Goal: Task Accomplishment & Management: Manage account settings

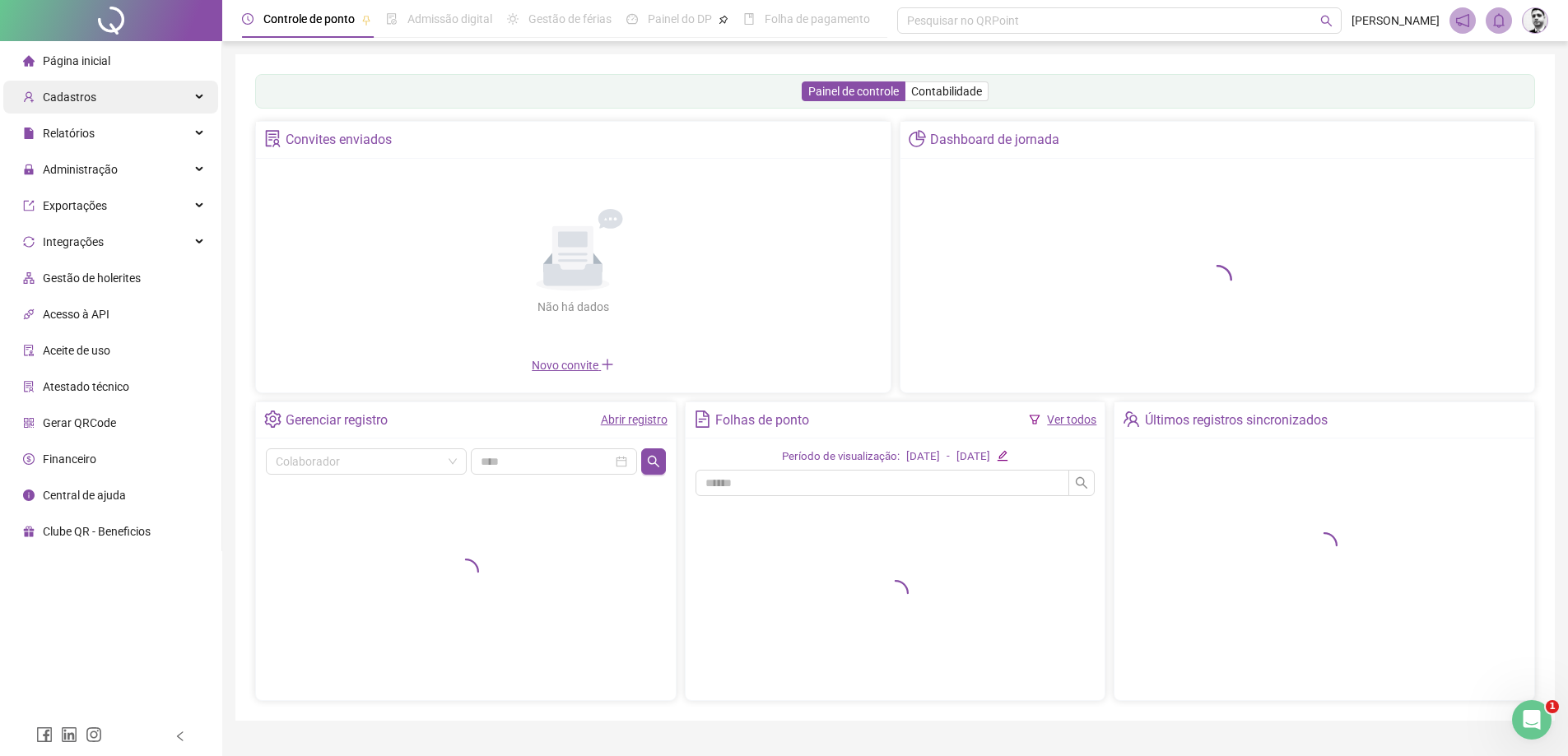
click at [75, 95] on span "Cadastros" at bounding box center [70, 96] width 53 height 13
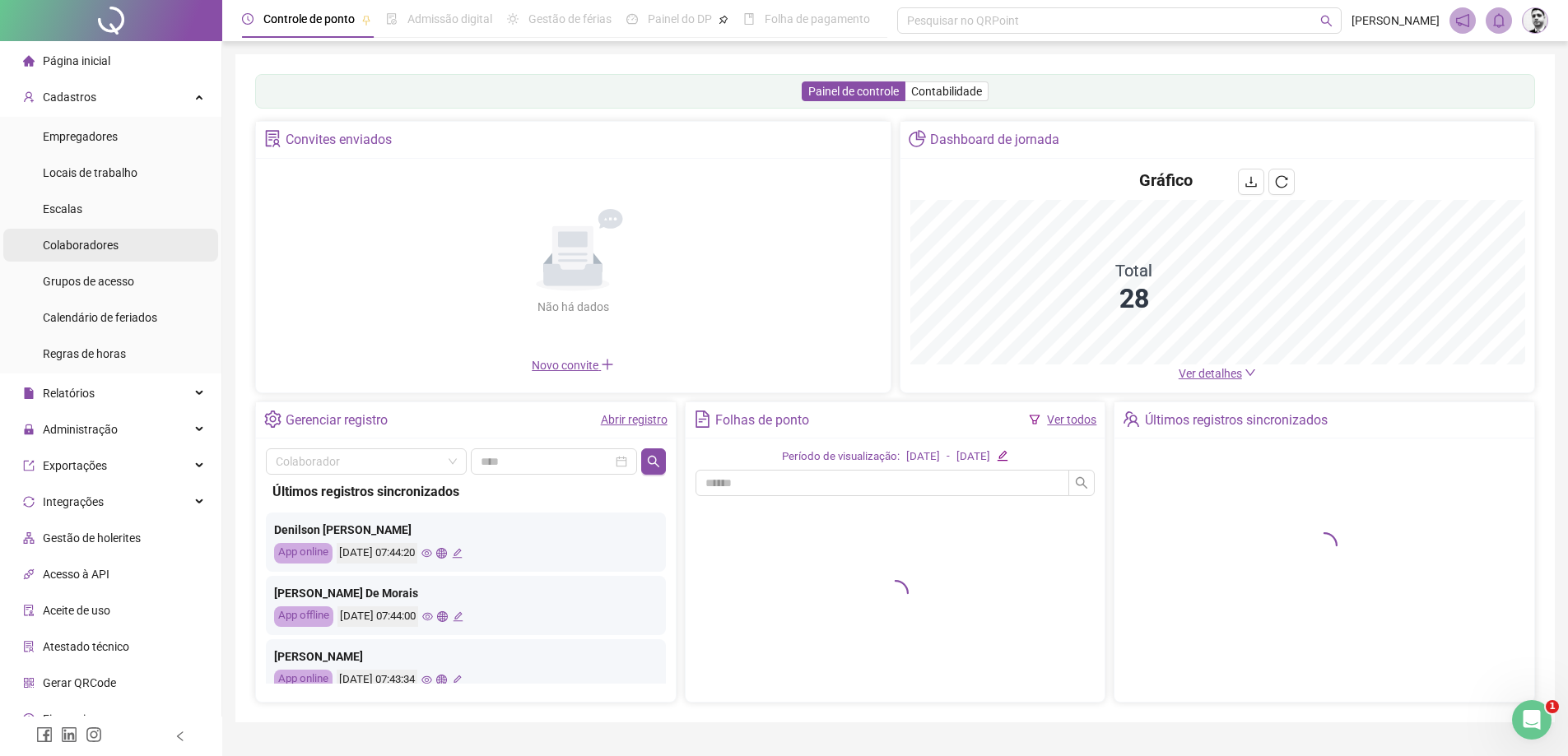
click at [87, 243] on span "Colaboradores" at bounding box center [81, 245] width 76 height 13
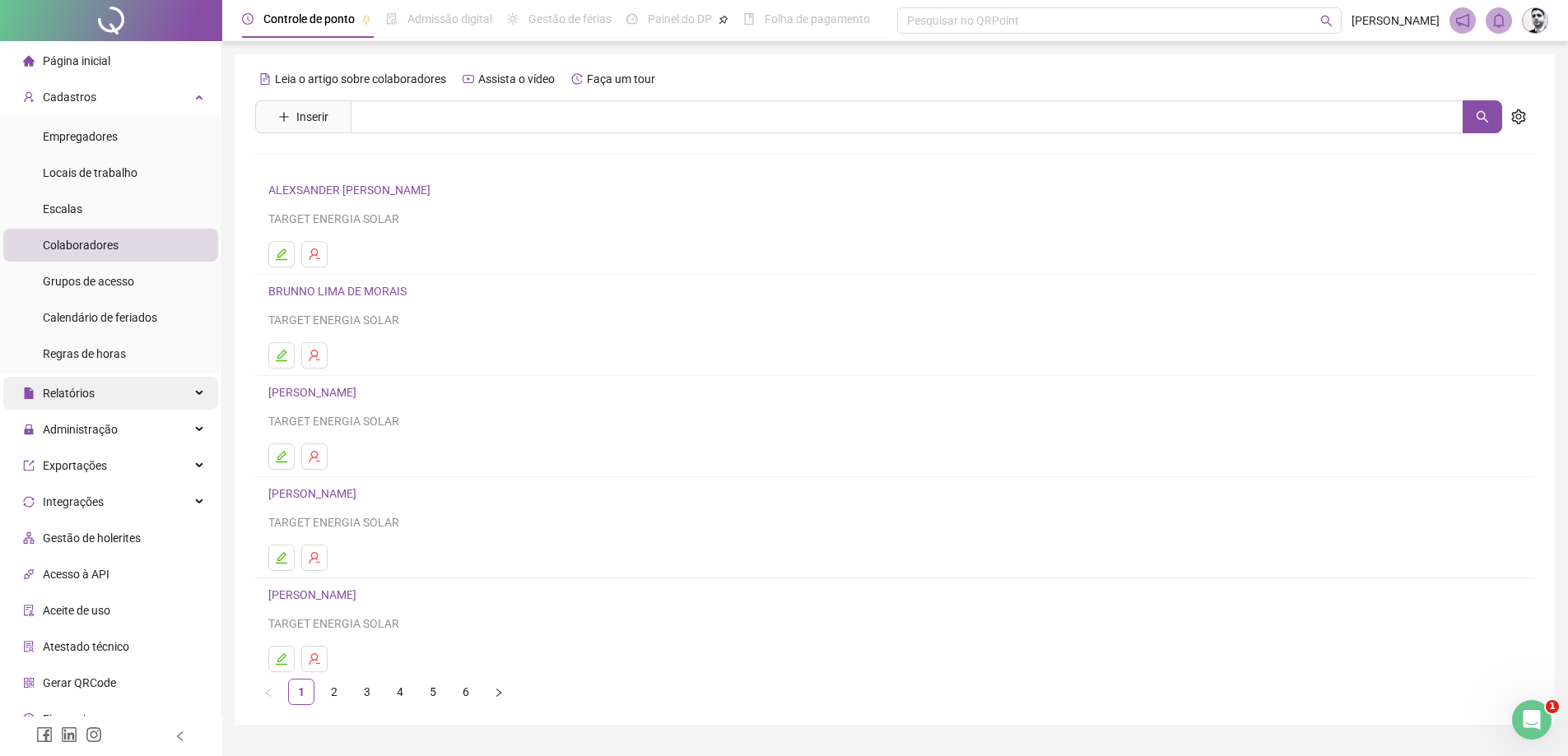
click at [88, 399] on span "Relatórios" at bounding box center [69, 393] width 52 height 13
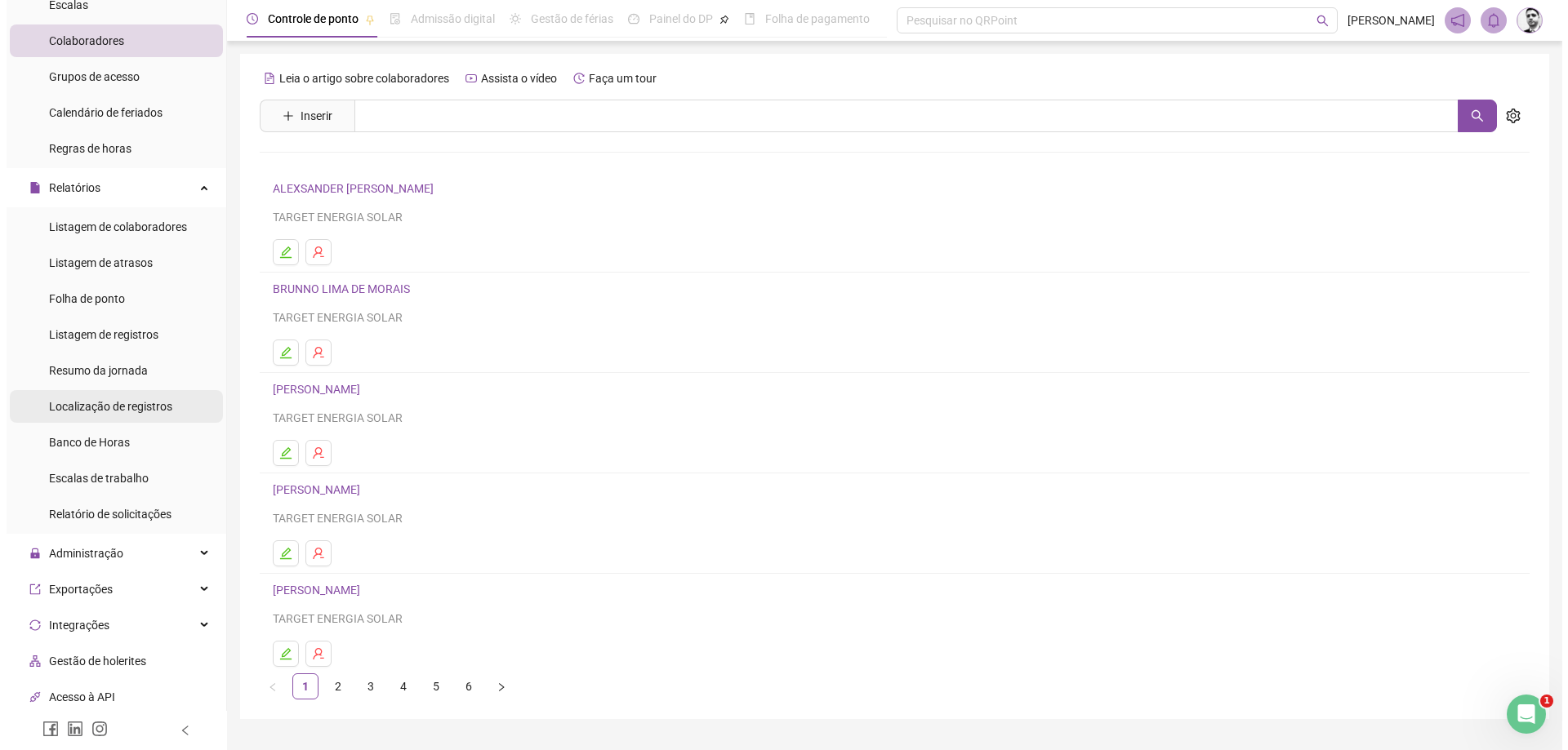
scroll to position [245, 0]
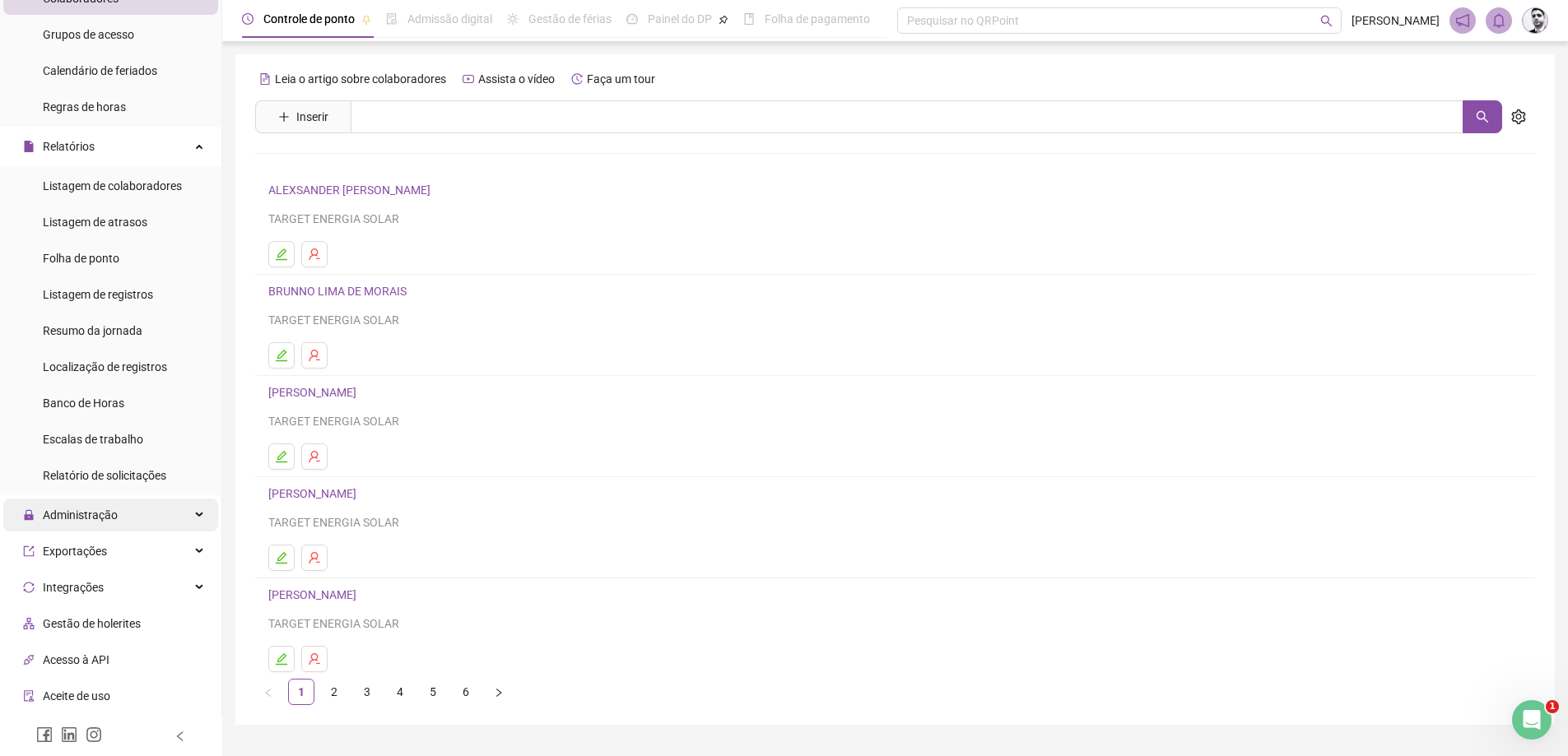
click at [157, 515] on div "Administração" at bounding box center [111, 515] width 215 height 33
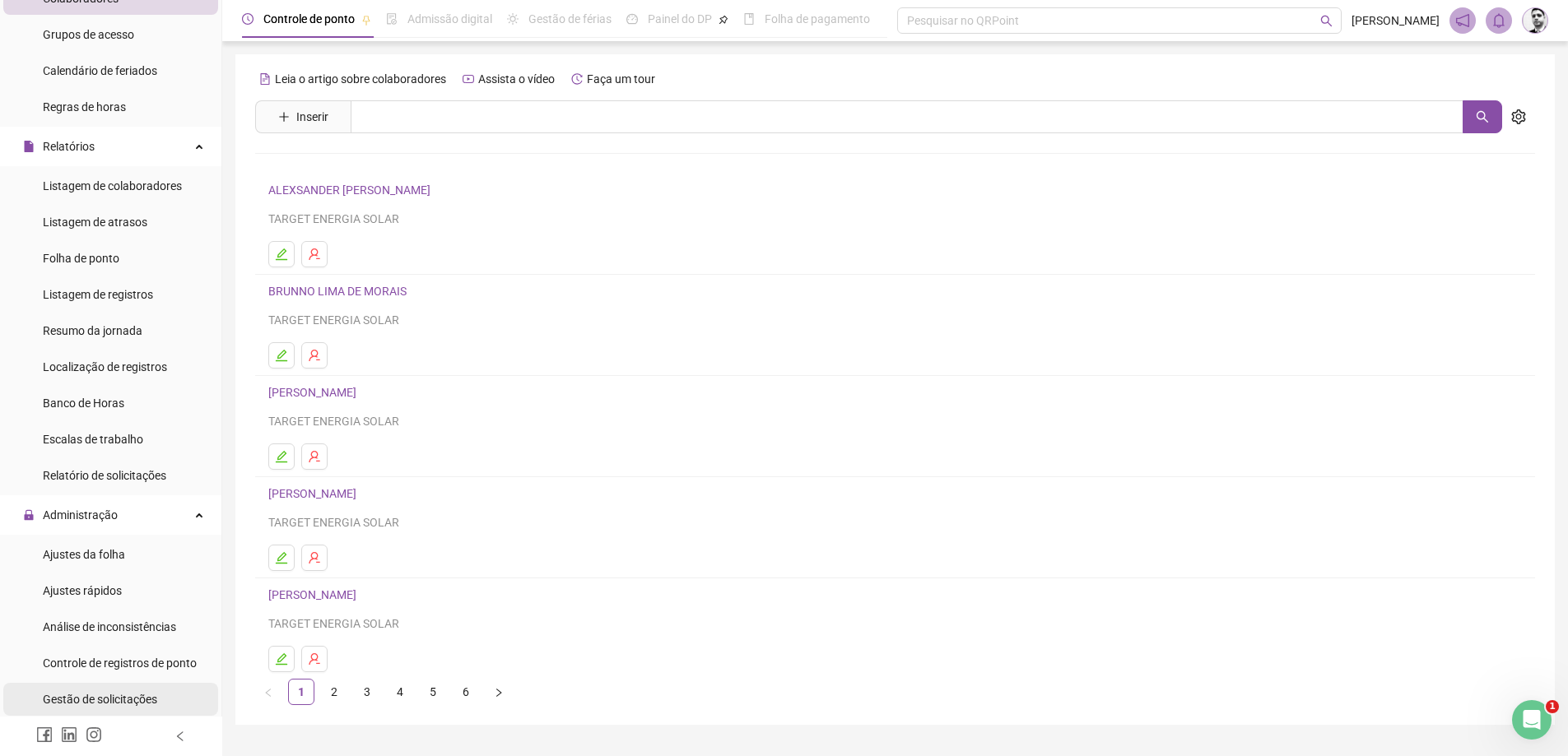
click at [139, 703] on span "Gestão de solicitações" at bounding box center [100, 699] width 114 height 13
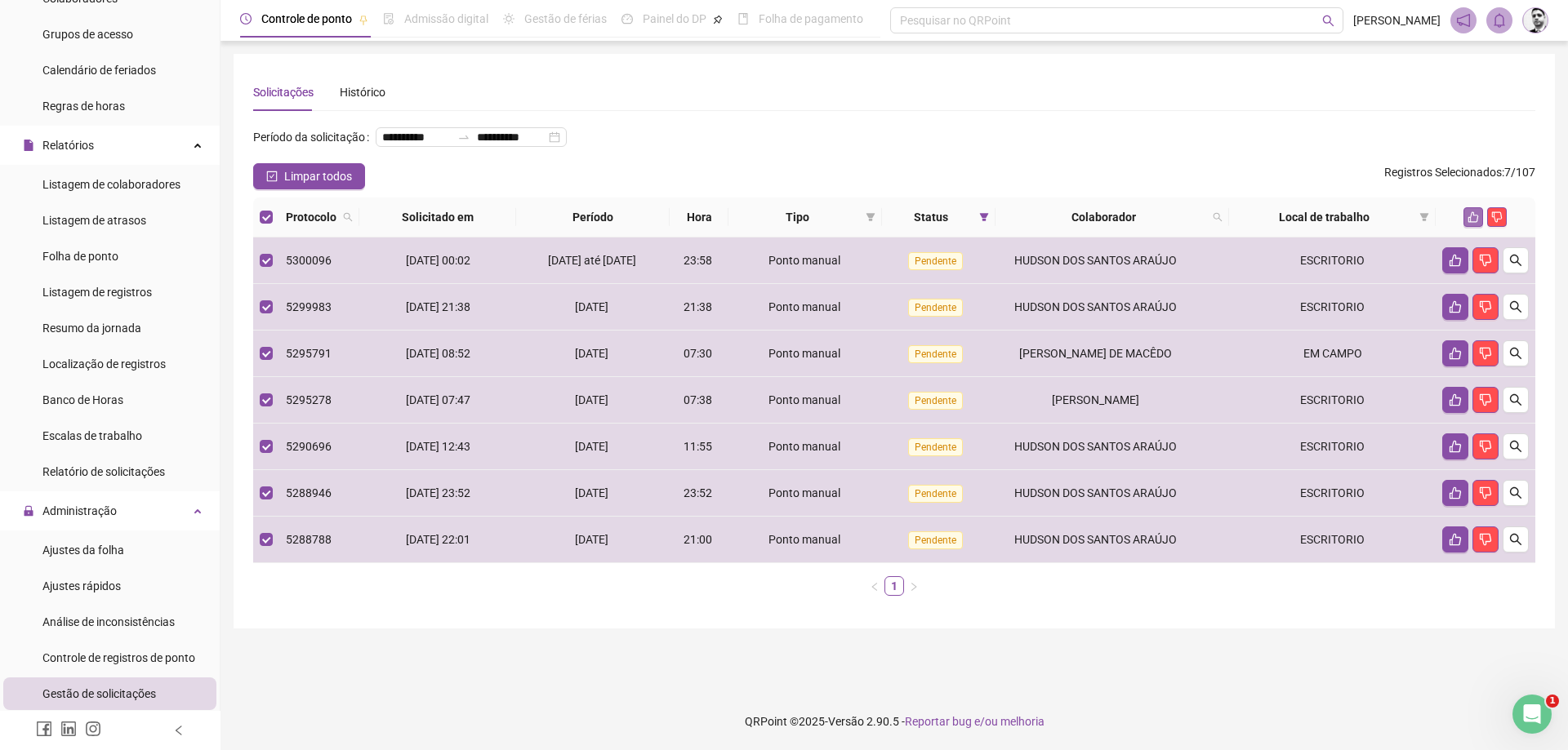
click at [1468, 223] on icon "like" at bounding box center [1473, 216] width 11 height 11
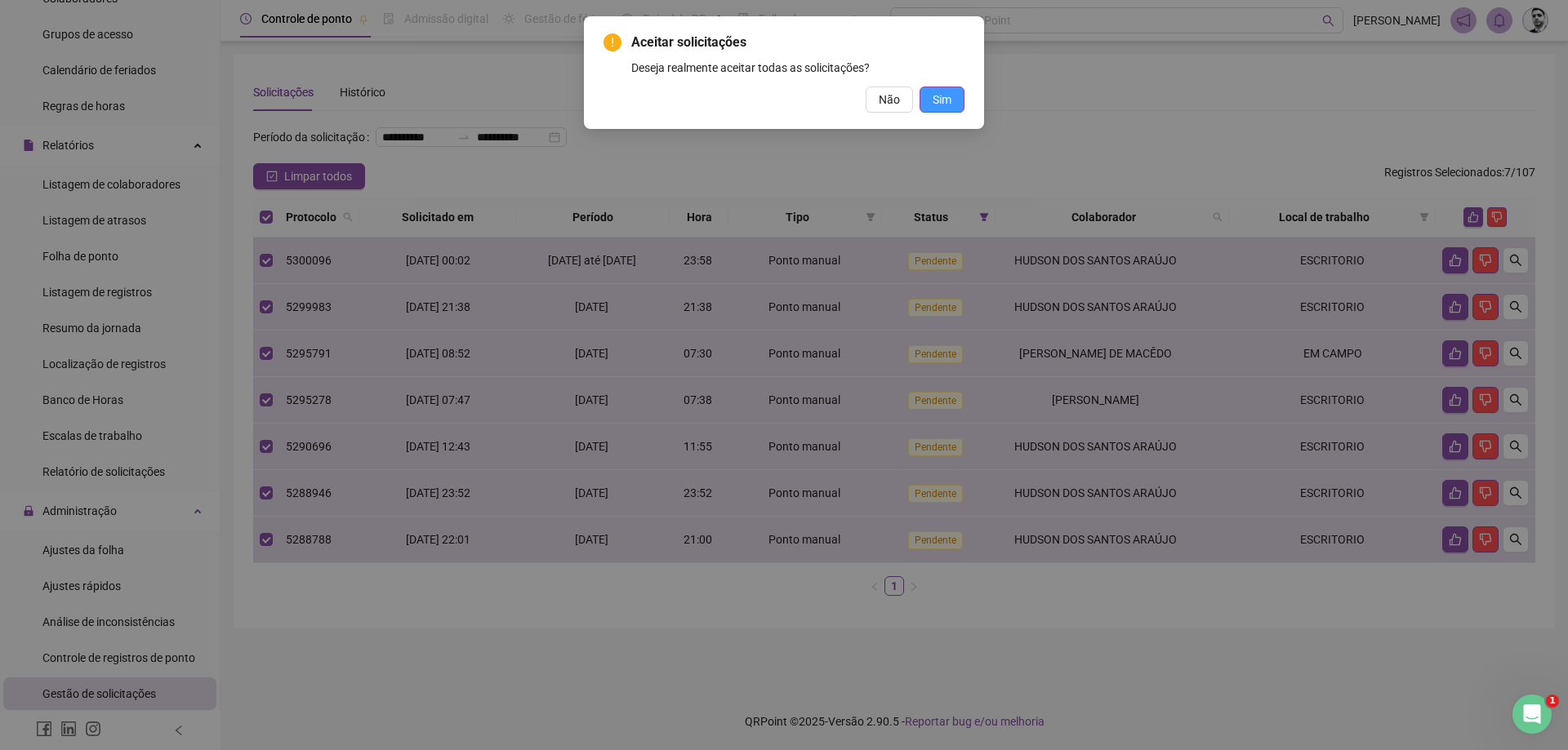
click at [946, 106] on span "Sim" at bounding box center [942, 99] width 19 height 18
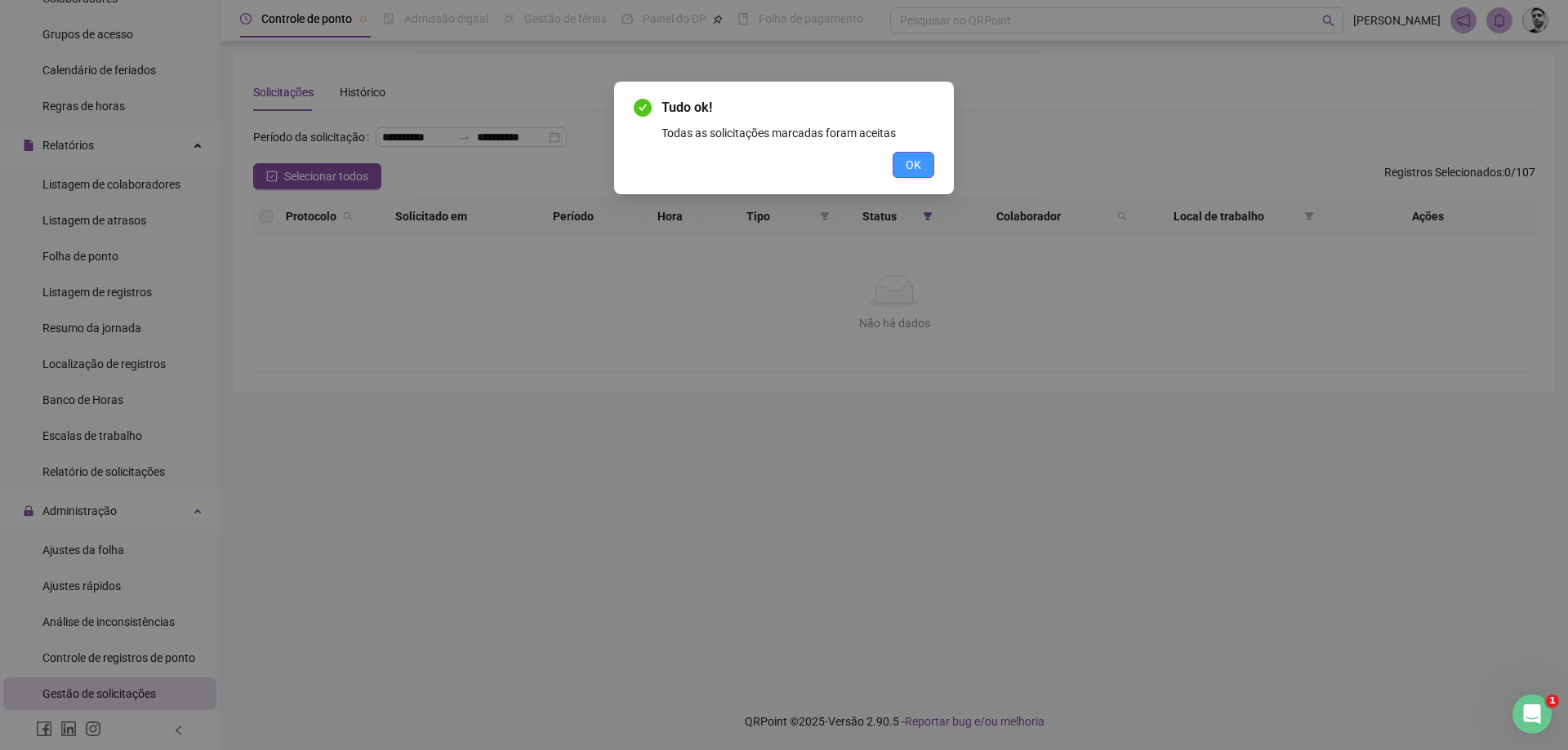
click at [907, 171] on span "OK" at bounding box center [914, 164] width 15 height 18
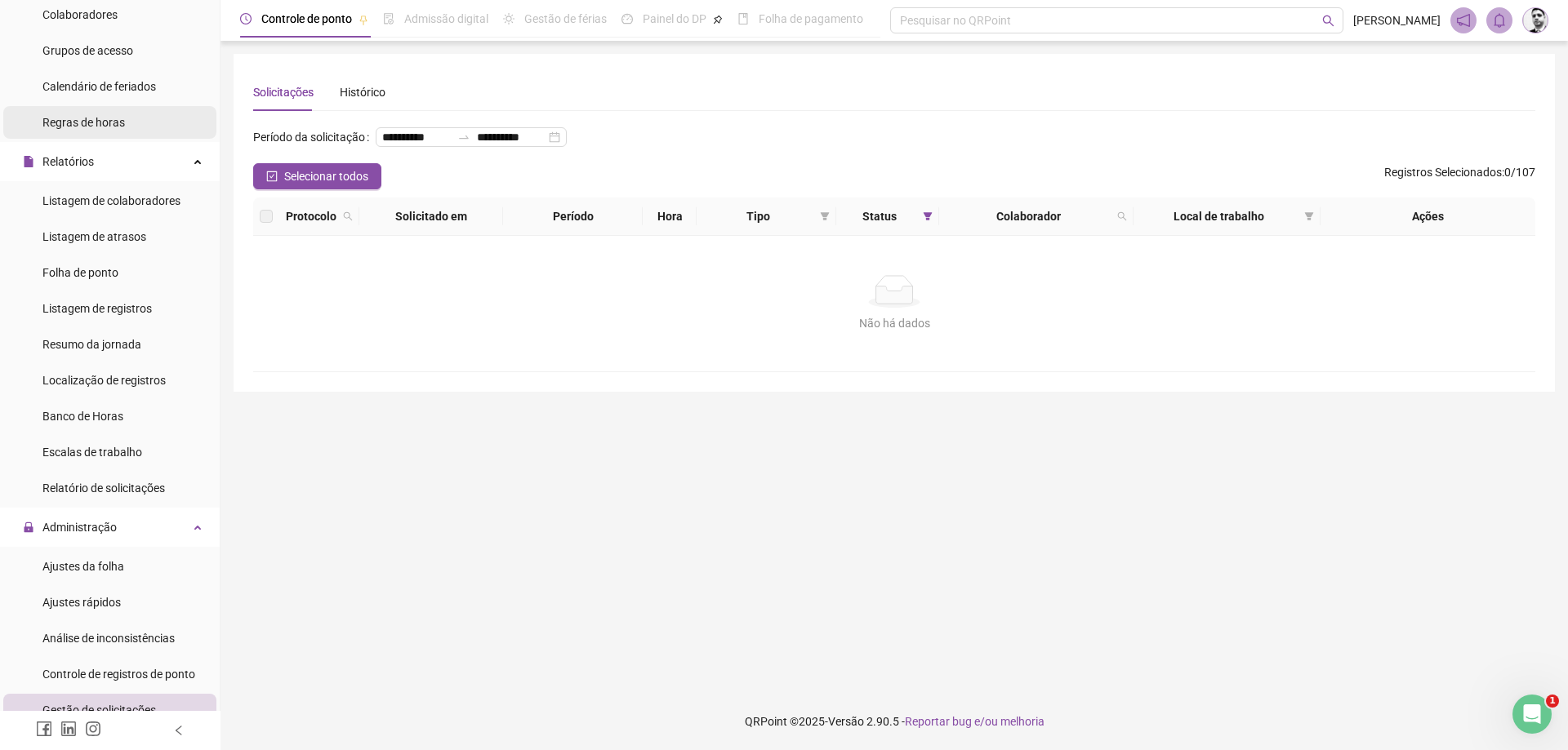
scroll to position [245, 0]
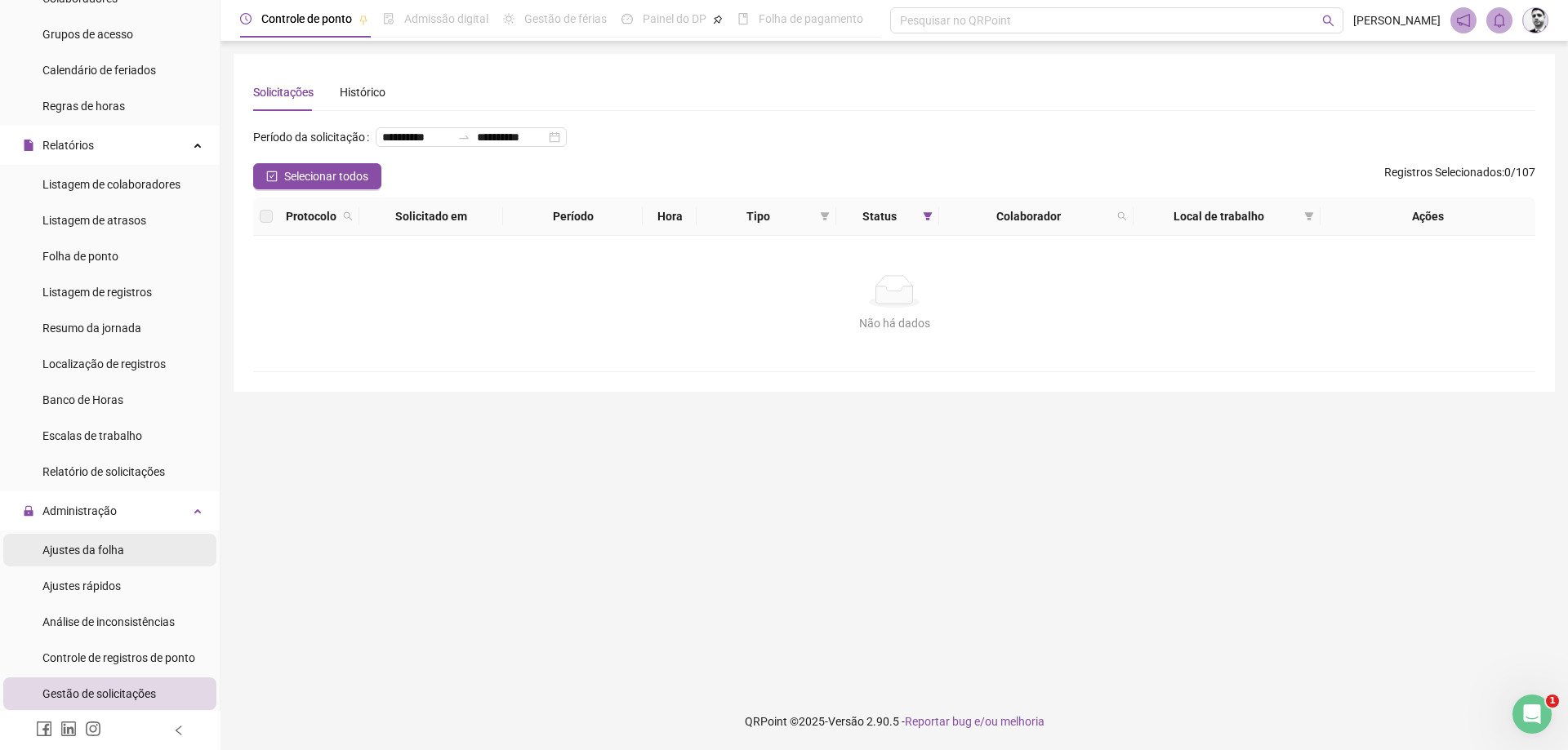
click at [85, 561] on div "Ajustes da folha" at bounding box center [84, 551] width 82 height 32
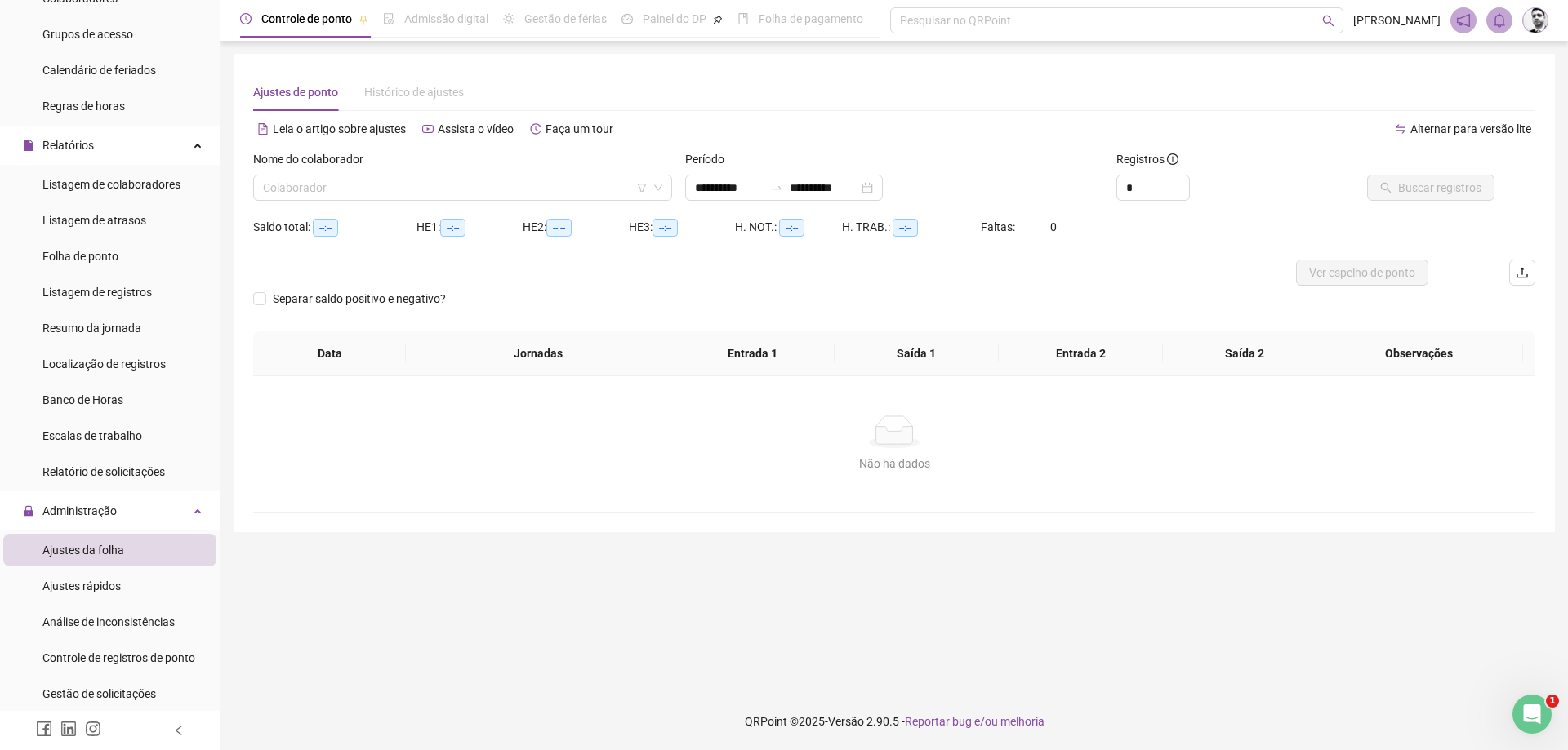
type input "**********"
click at [604, 186] on input "search" at bounding box center [455, 188] width 384 height 25
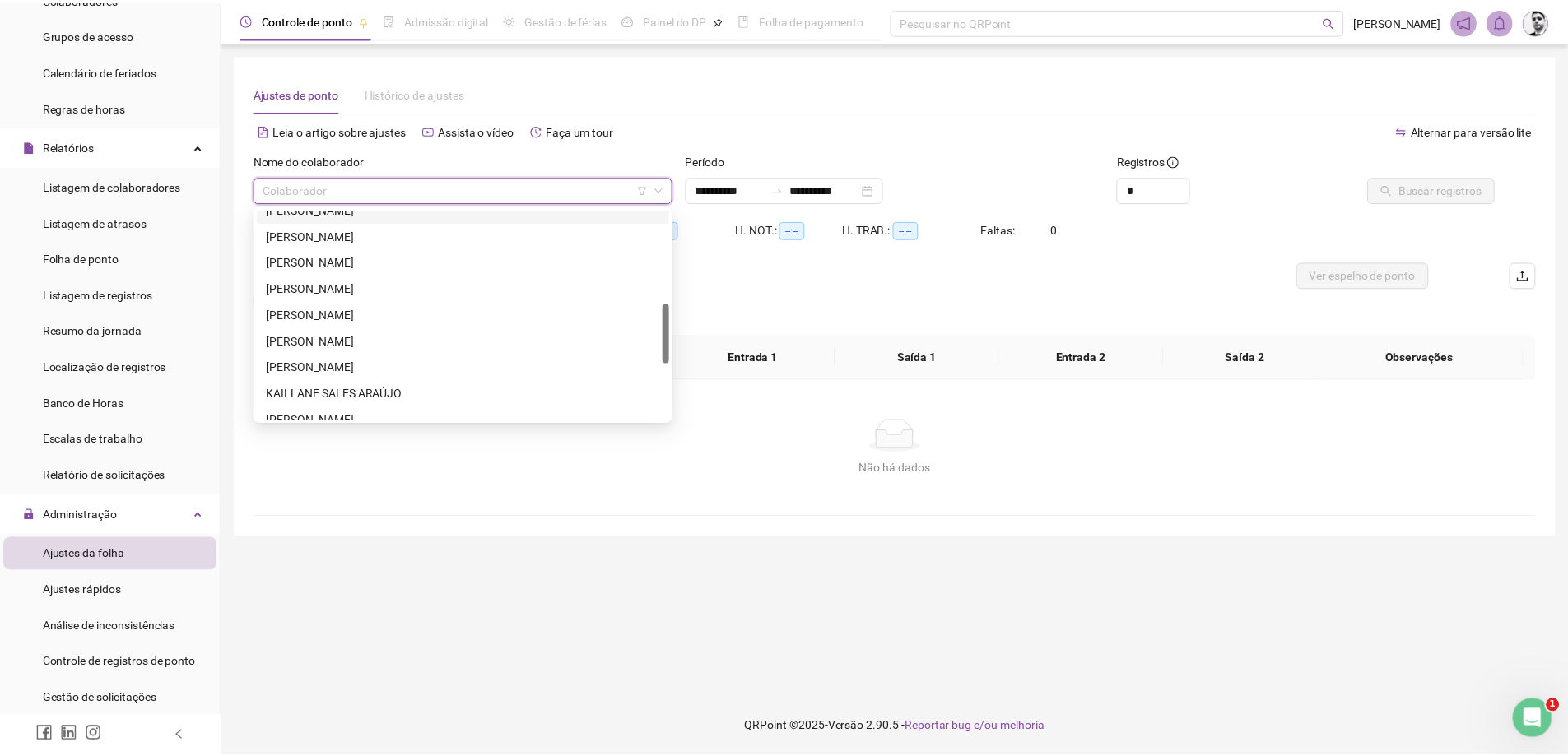
scroll to position [412, 0]
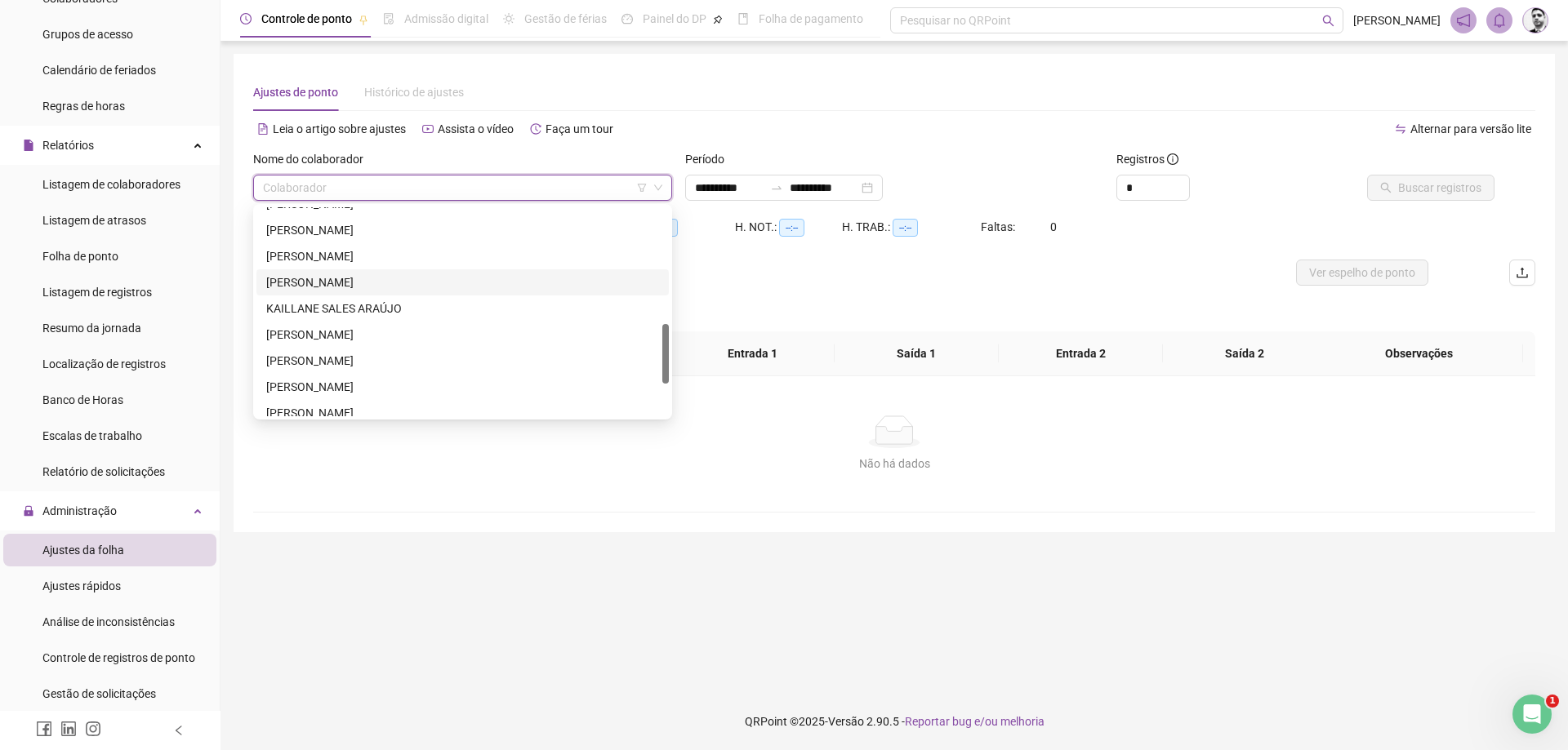
click at [314, 284] on div "[PERSON_NAME]" at bounding box center [462, 282] width 393 height 18
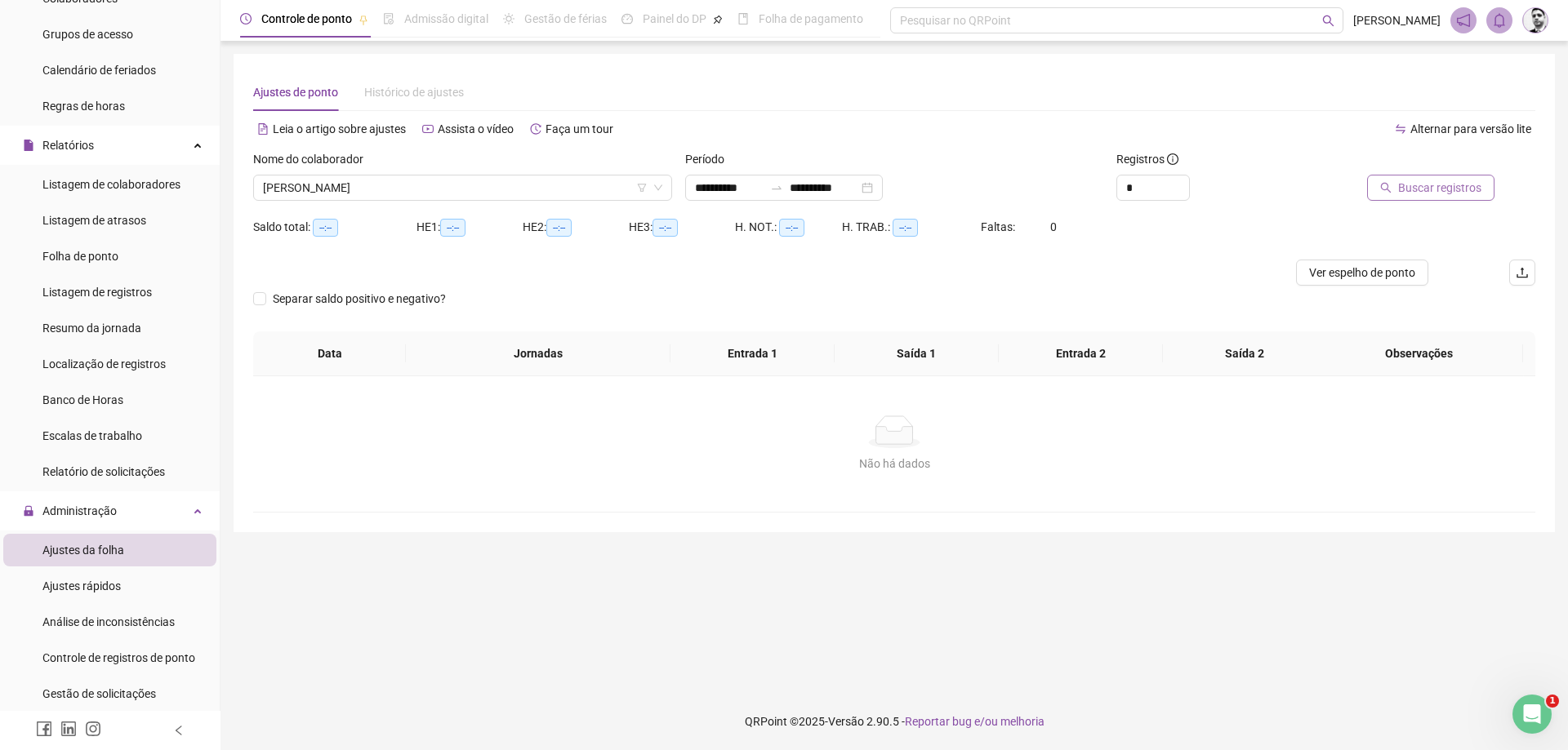
click at [1432, 187] on span "Buscar registros" at bounding box center [1439, 188] width 84 height 18
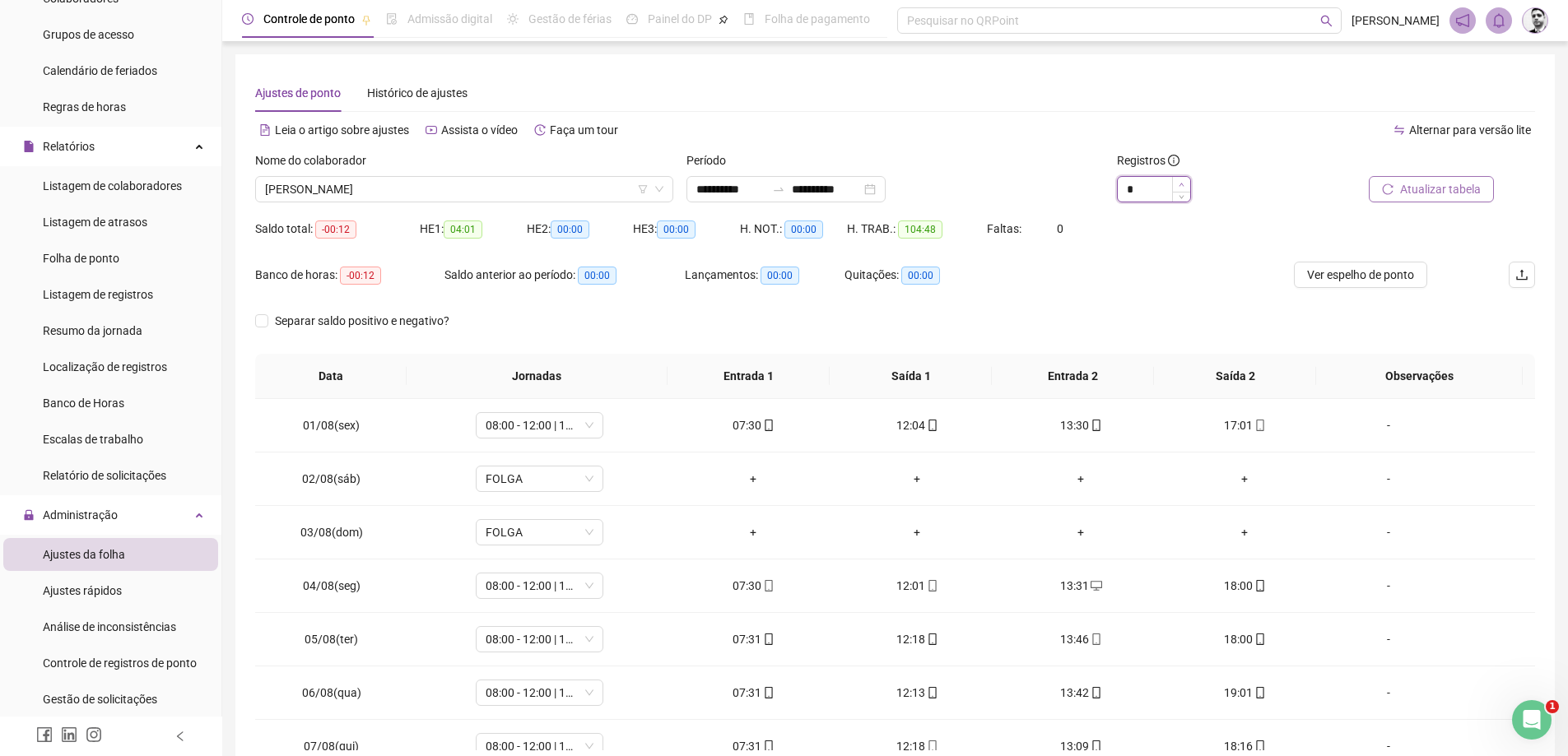
type input "*"
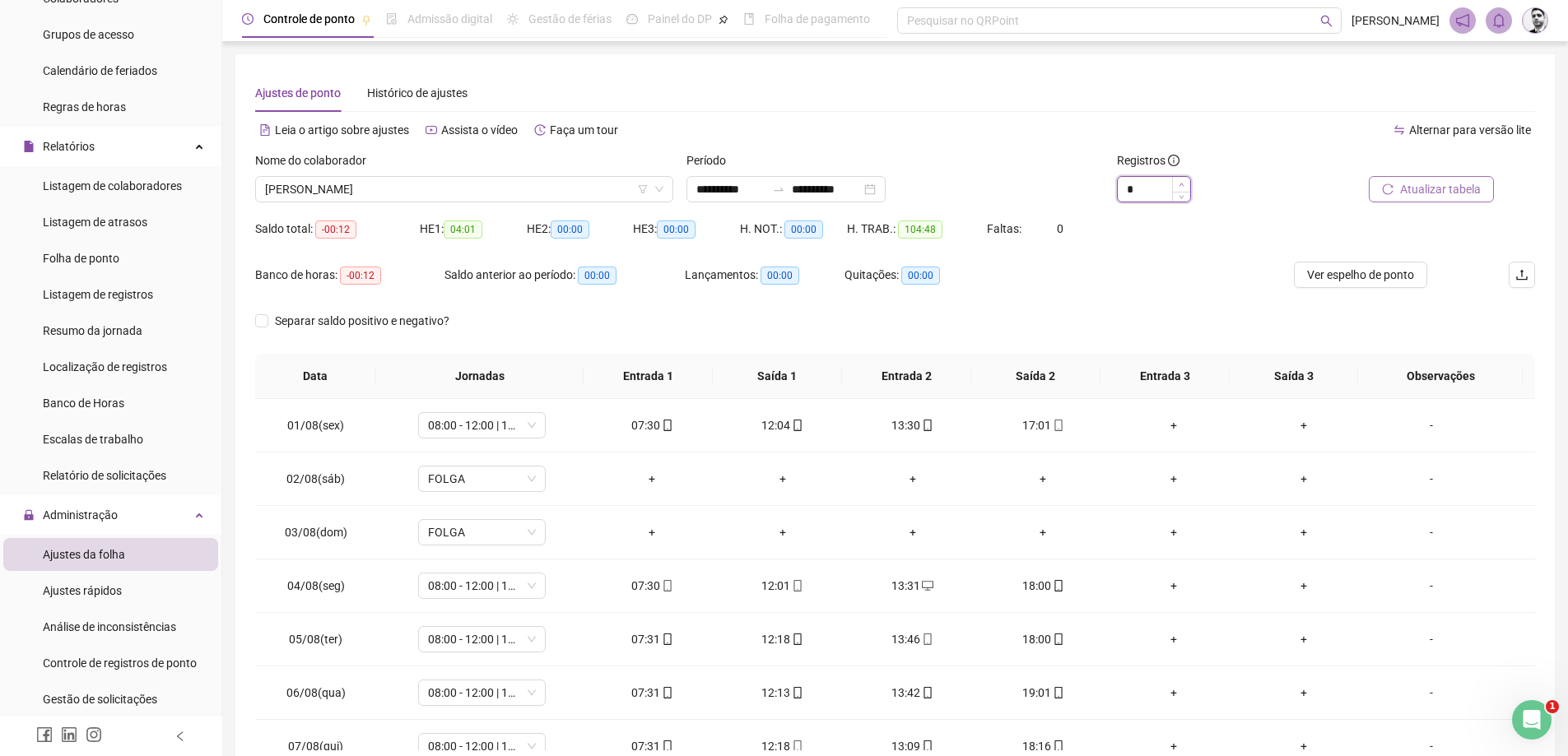
click at [1178, 184] on span "Increase Value" at bounding box center [1181, 184] width 18 height 15
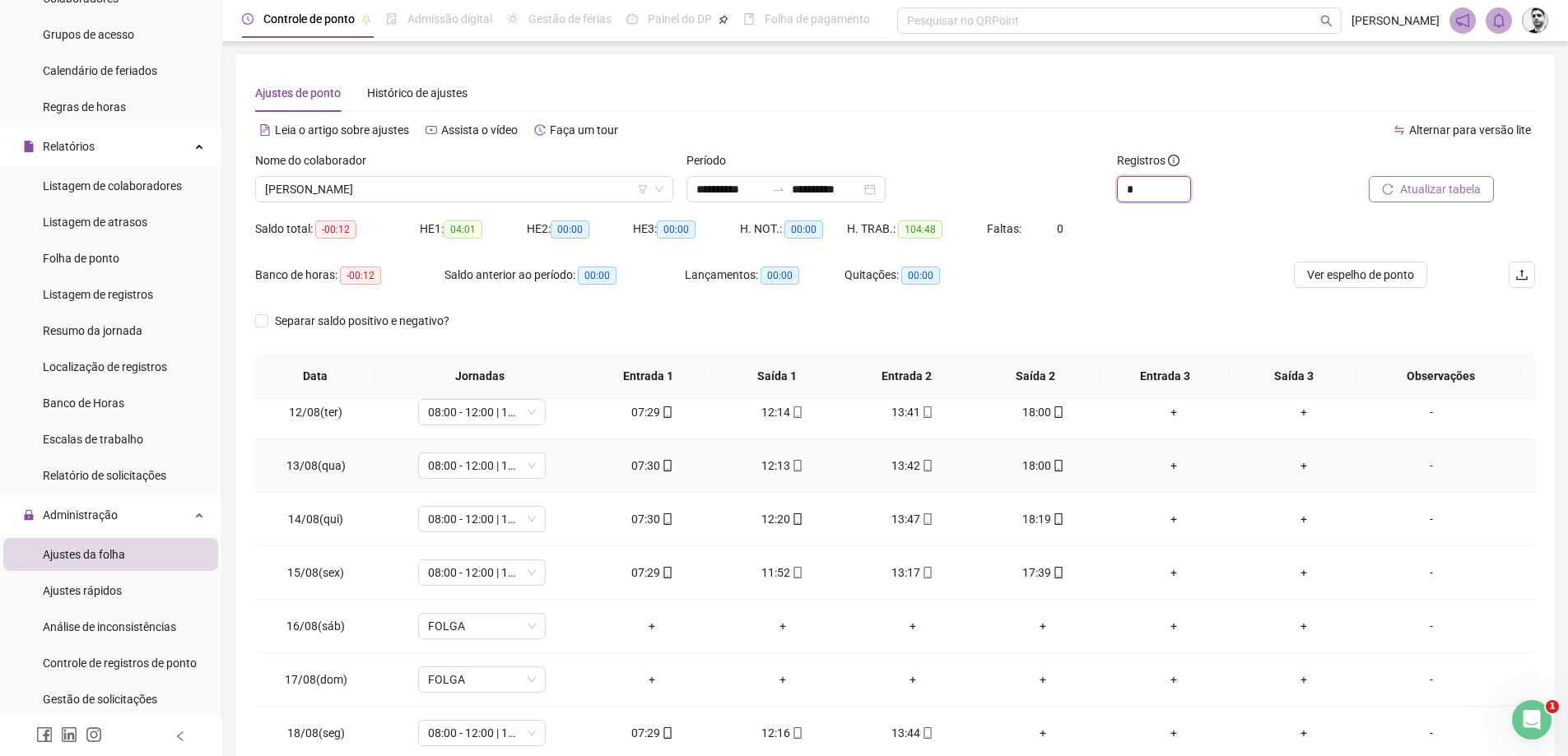
scroll to position [612, 0]
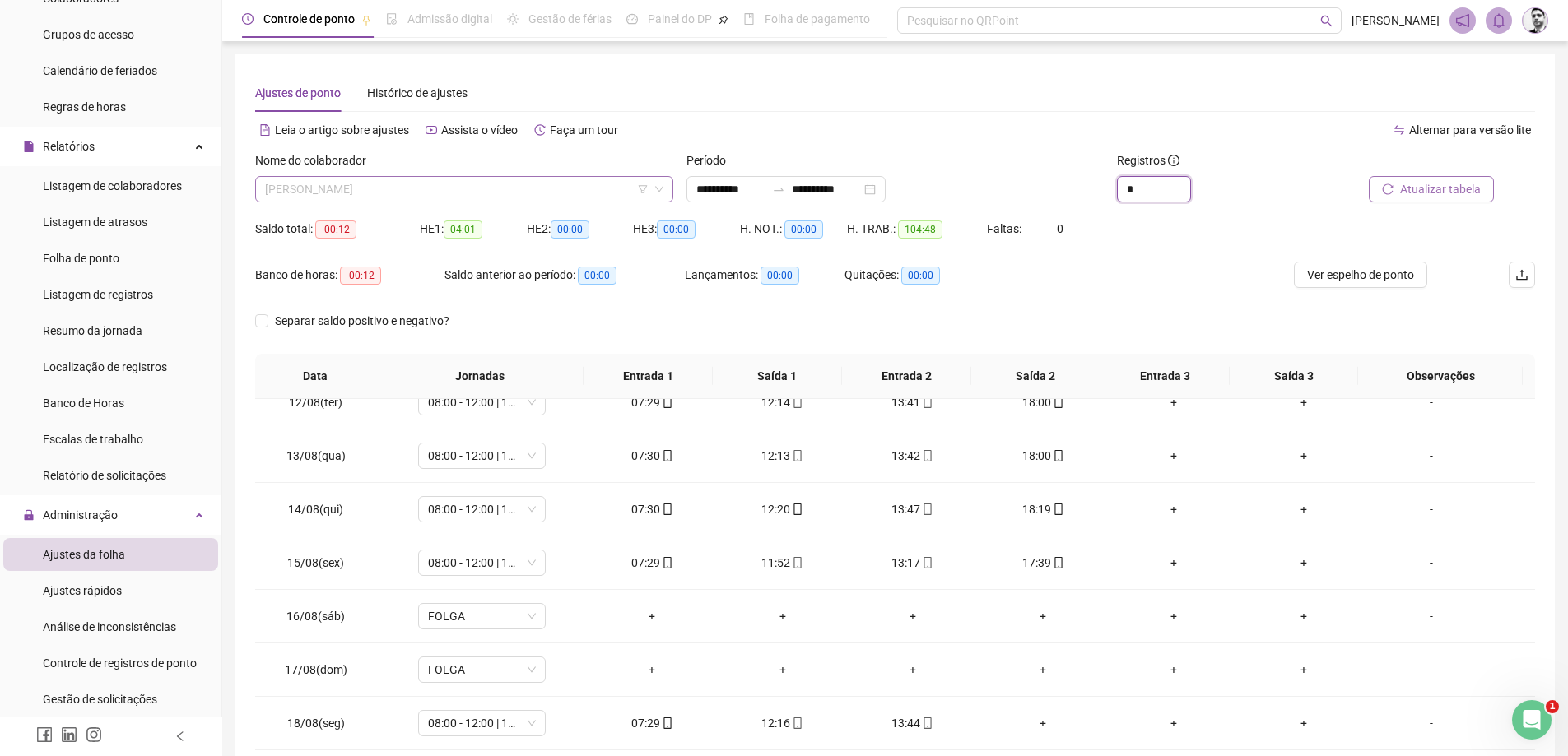
click at [512, 200] on span "[PERSON_NAME]" at bounding box center [465, 189] width 399 height 25
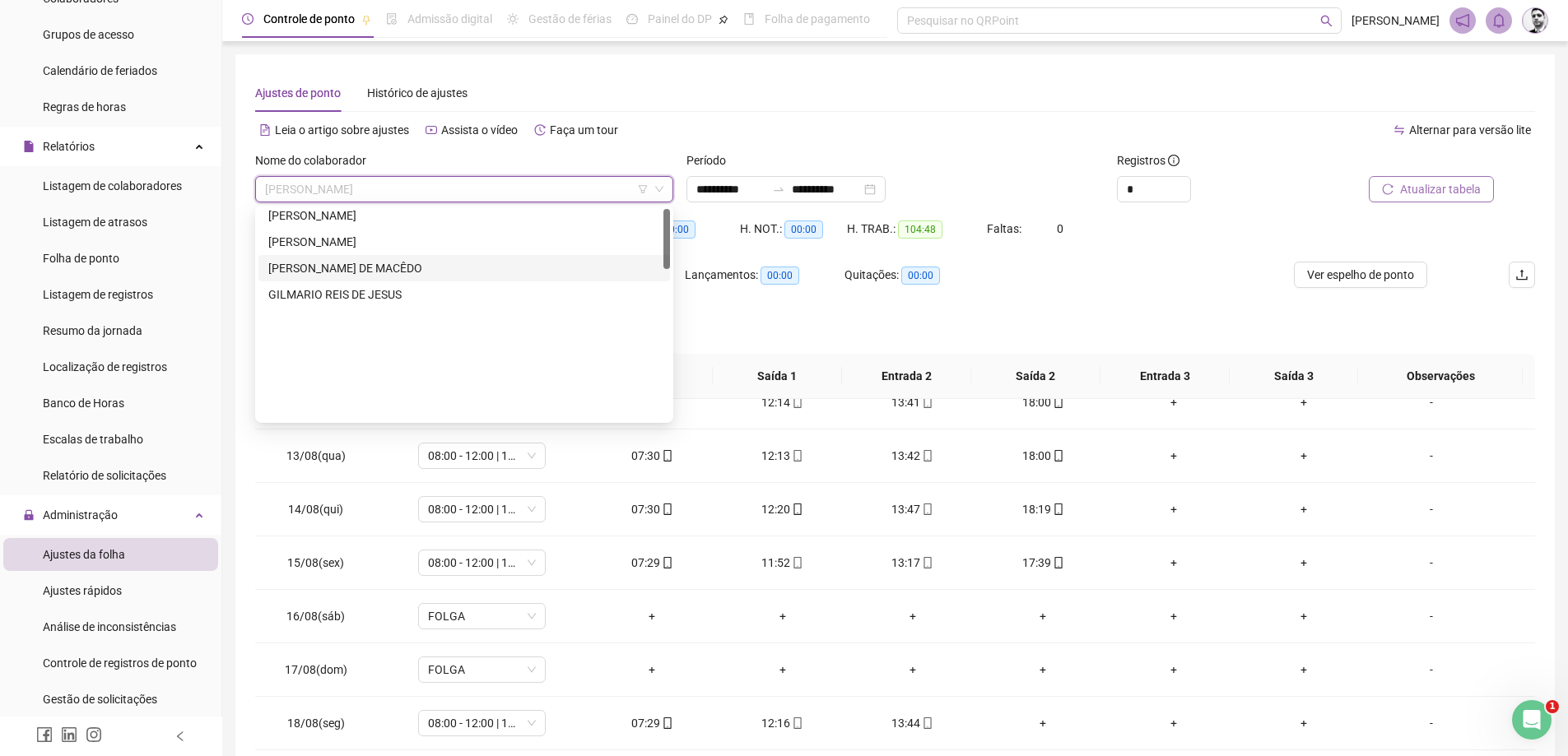
scroll to position [0, 0]
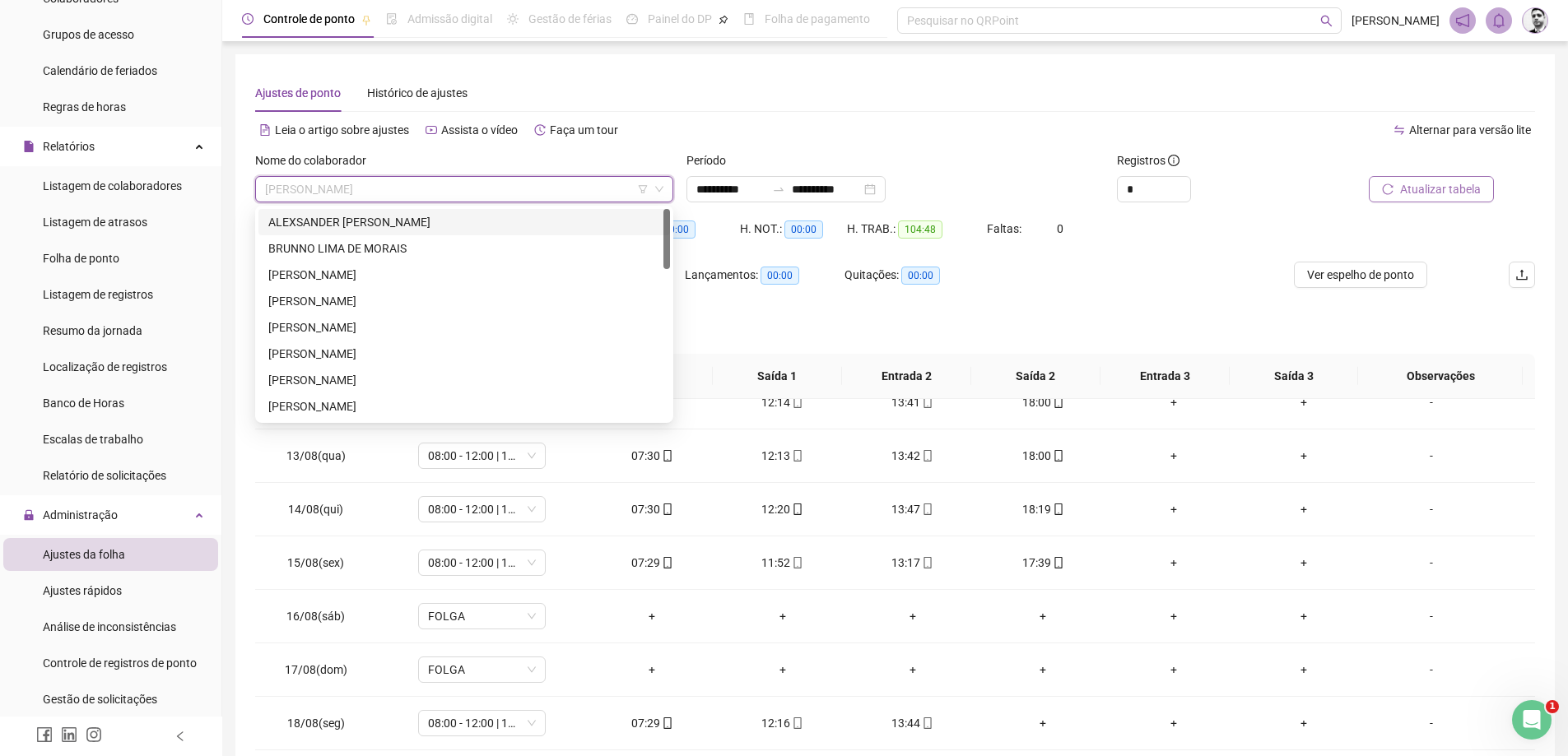
click at [383, 214] on div "ALEXSANDER [PERSON_NAME]" at bounding box center [464, 222] width 392 height 18
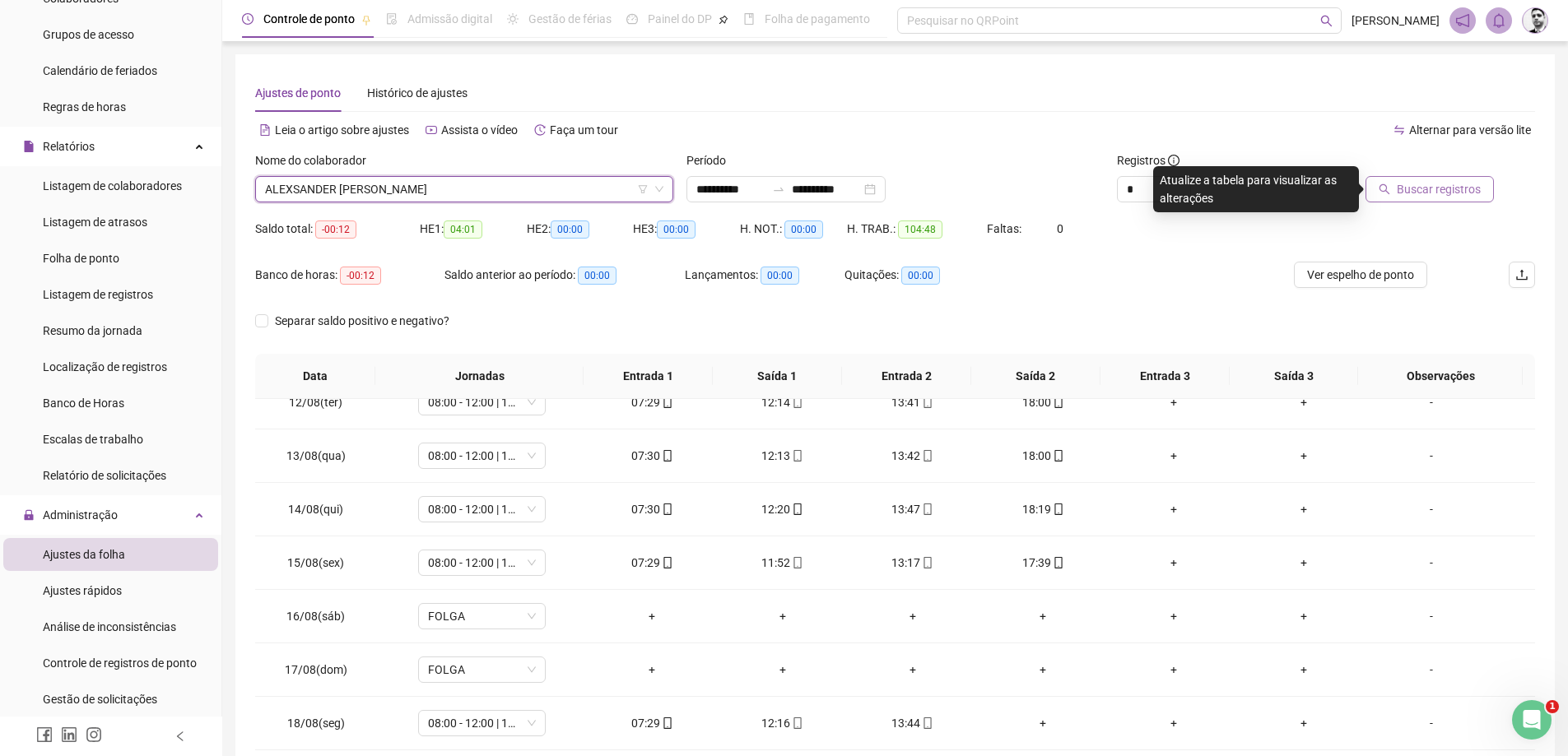
click at [1449, 185] on span "Buscar registros" at bounding box center [1439, 189] width 84 height 18
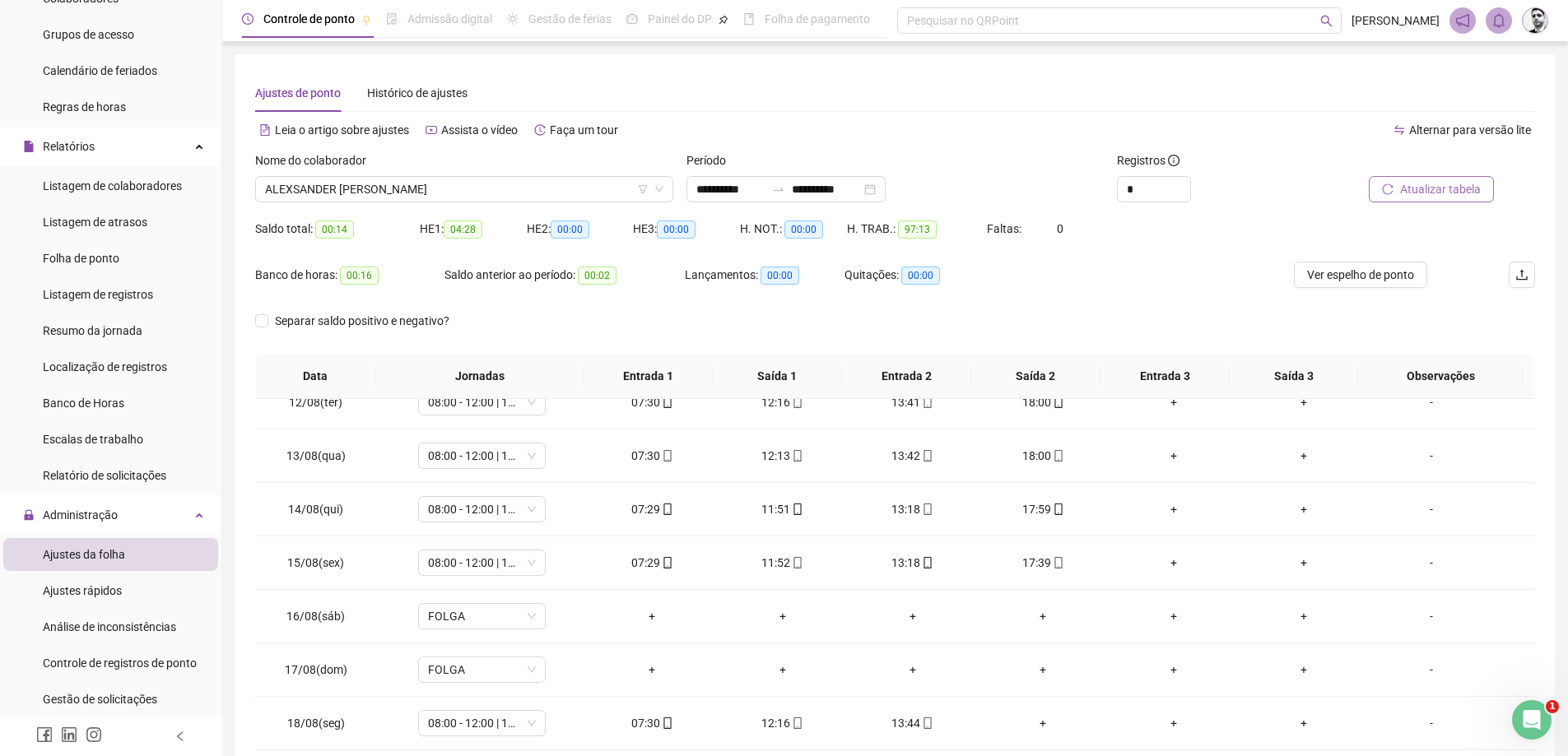
click at [1408, 181] on span "Atualizar tabela" at bounding box center [1441, 189] width 81 height 18
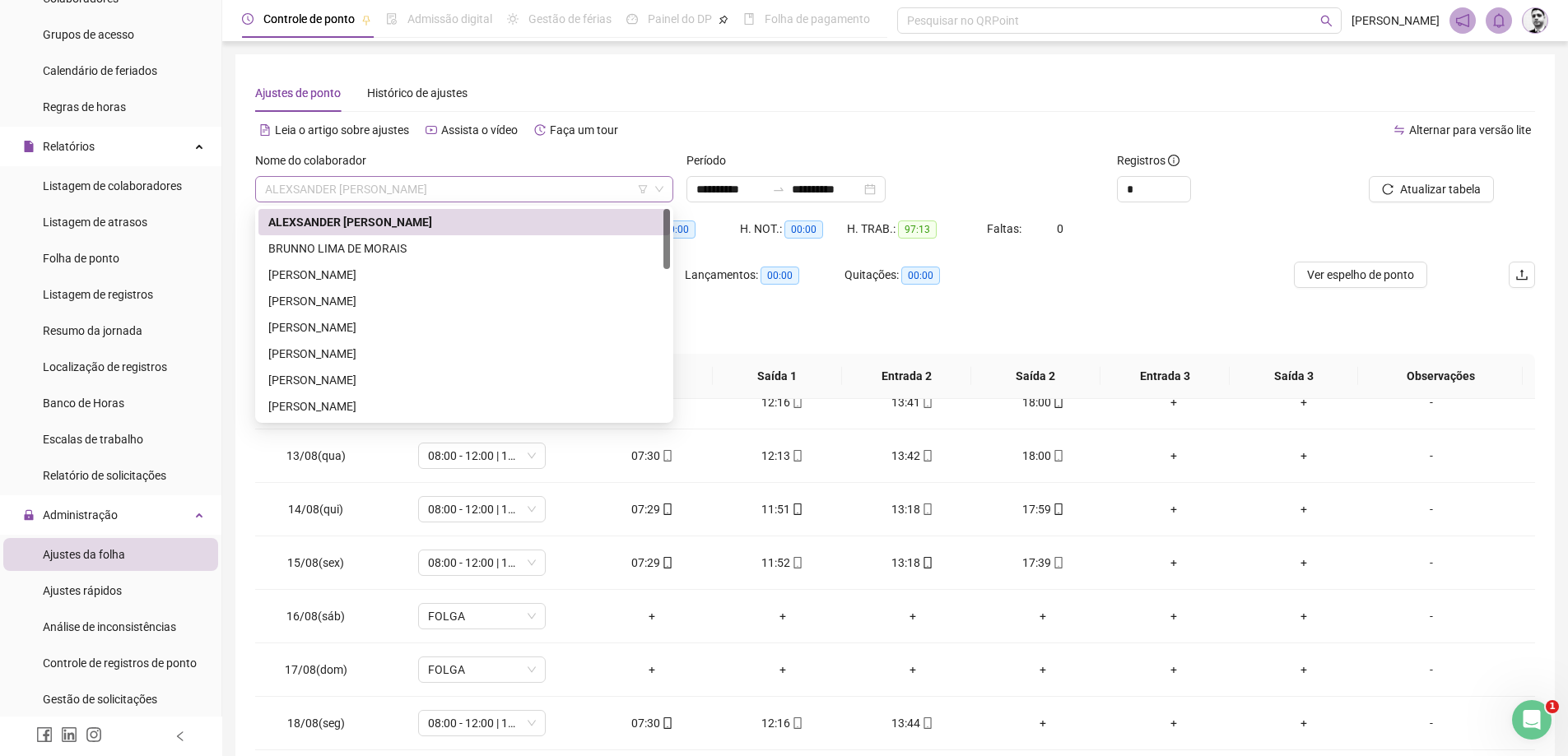
drag, startPoint x: 560, startPoint y: 185, endPoint x: 570, endPoint y: 181, distance: 10.8
click at [570, 181] on span "ALEXSANDER [PERSON_NAME]" at bounding box center [465, 189] width 399 height 25
click at [394, 249] on div "BRUNNO LIMA DE MORAIS" at bounding box center [464, 248] width 392 height 18
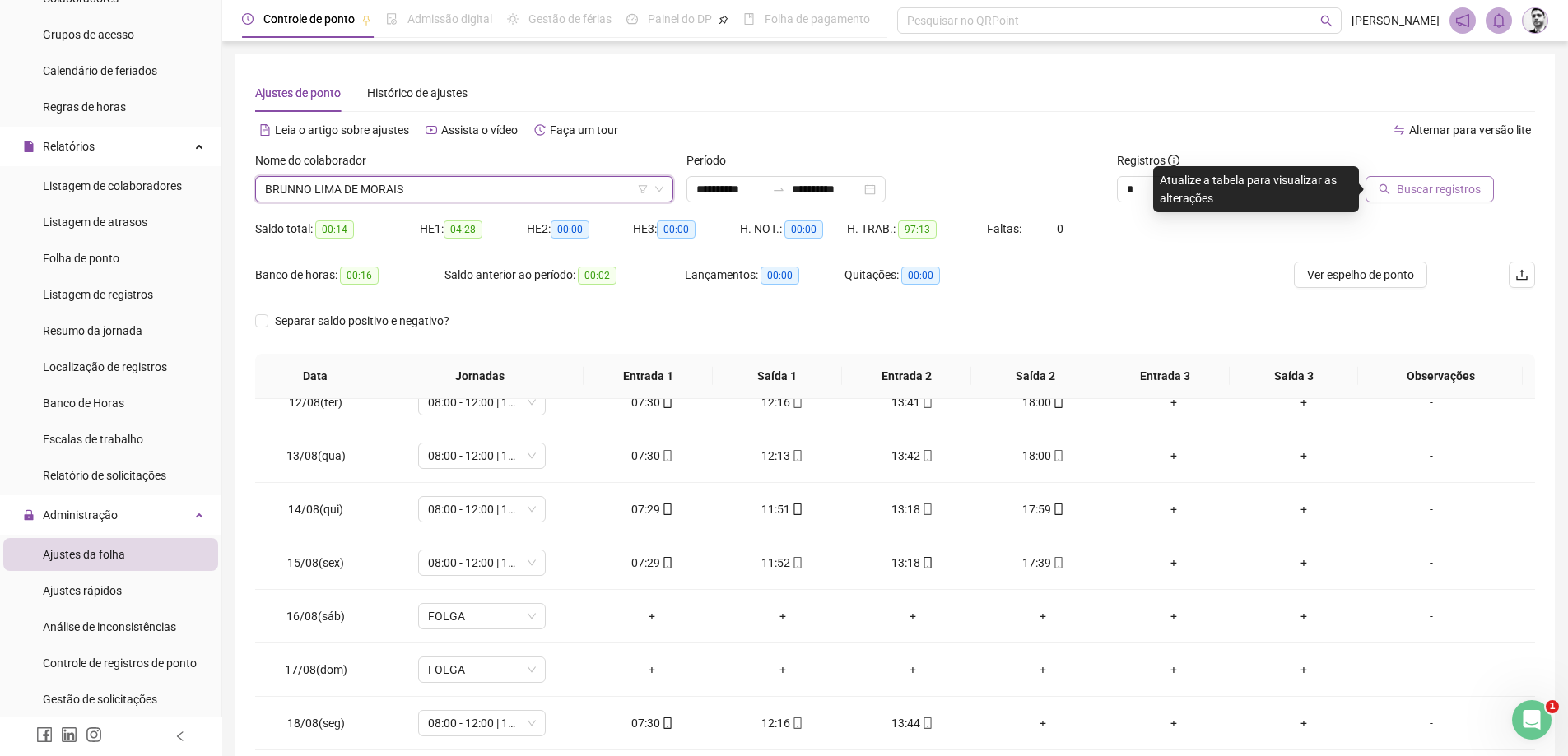
click at [1476, 192] on span "Buscar registros" at bounding box center [1439, 189] width 84 height 18
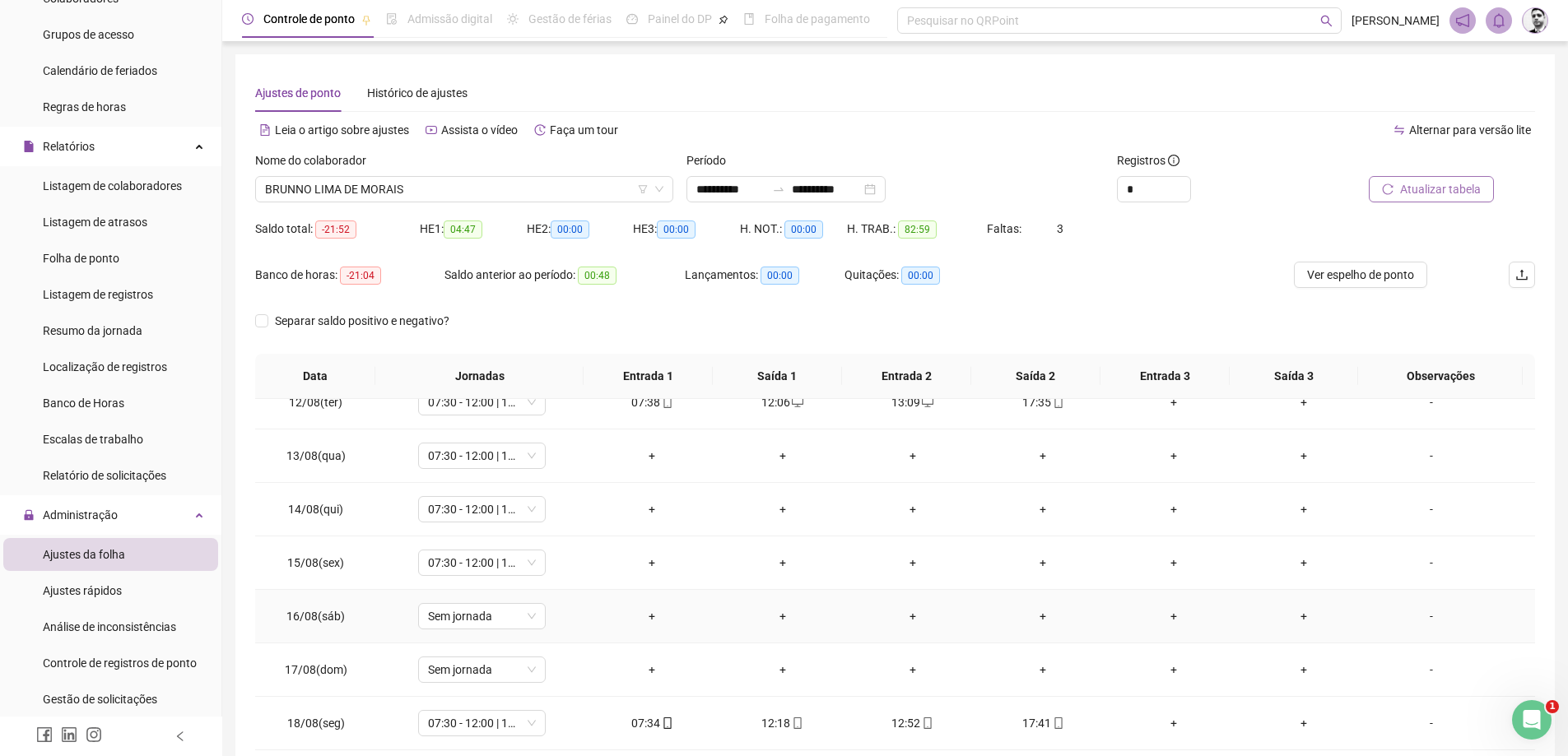
scroll to position [529, 0]
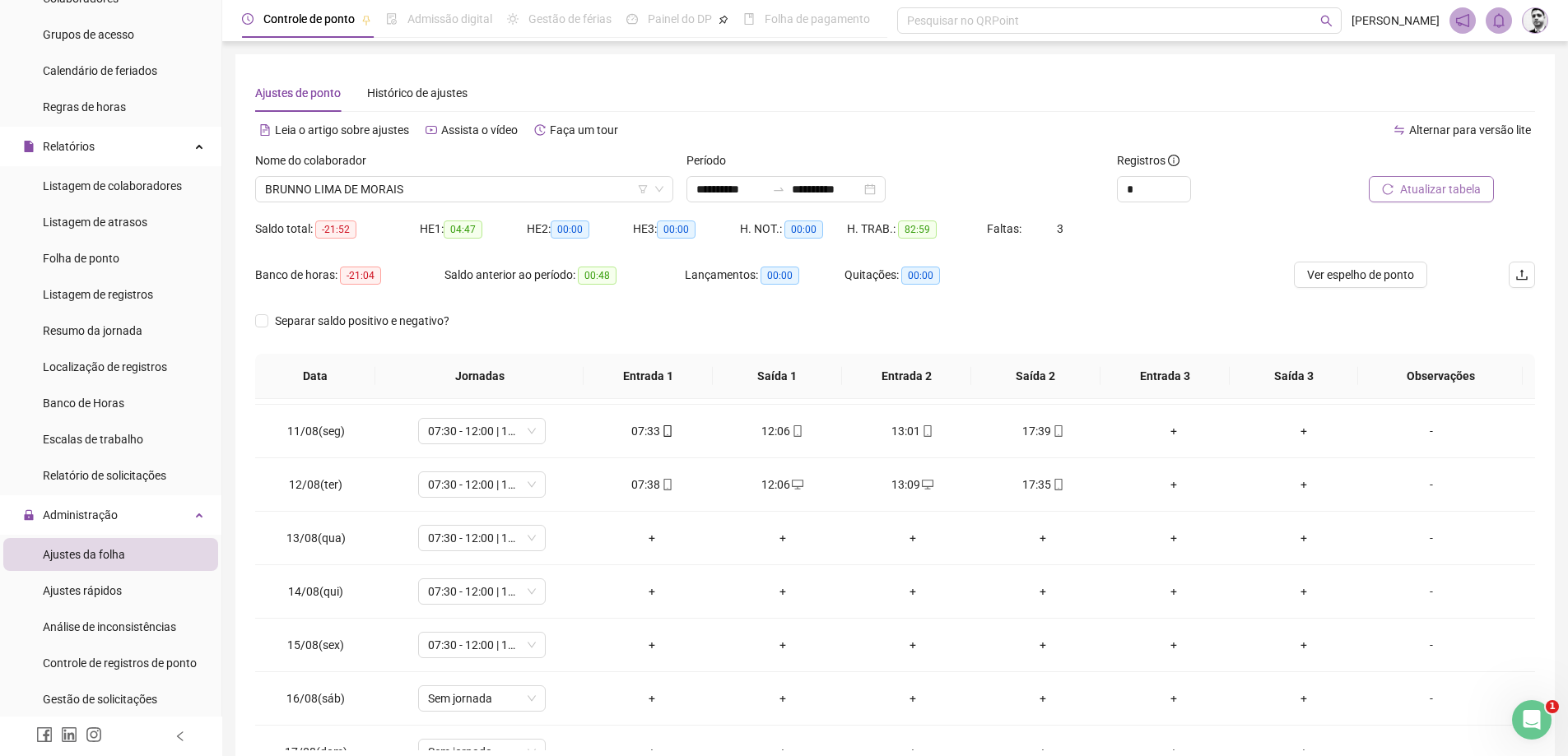
drag, startPoint x: 529, startPoint y: 290, endPoint x: 561, endPoint y: 213, distance: 83.4
click at [543, 271] on div "Saldo anterior ao período: 00:48" at bounding box center [564, 285] width 241 height 46
click at [607, 186] on span "BRUNNO LIMA DE MORAIS" at bounding box center [465, 189] width 399 height 25
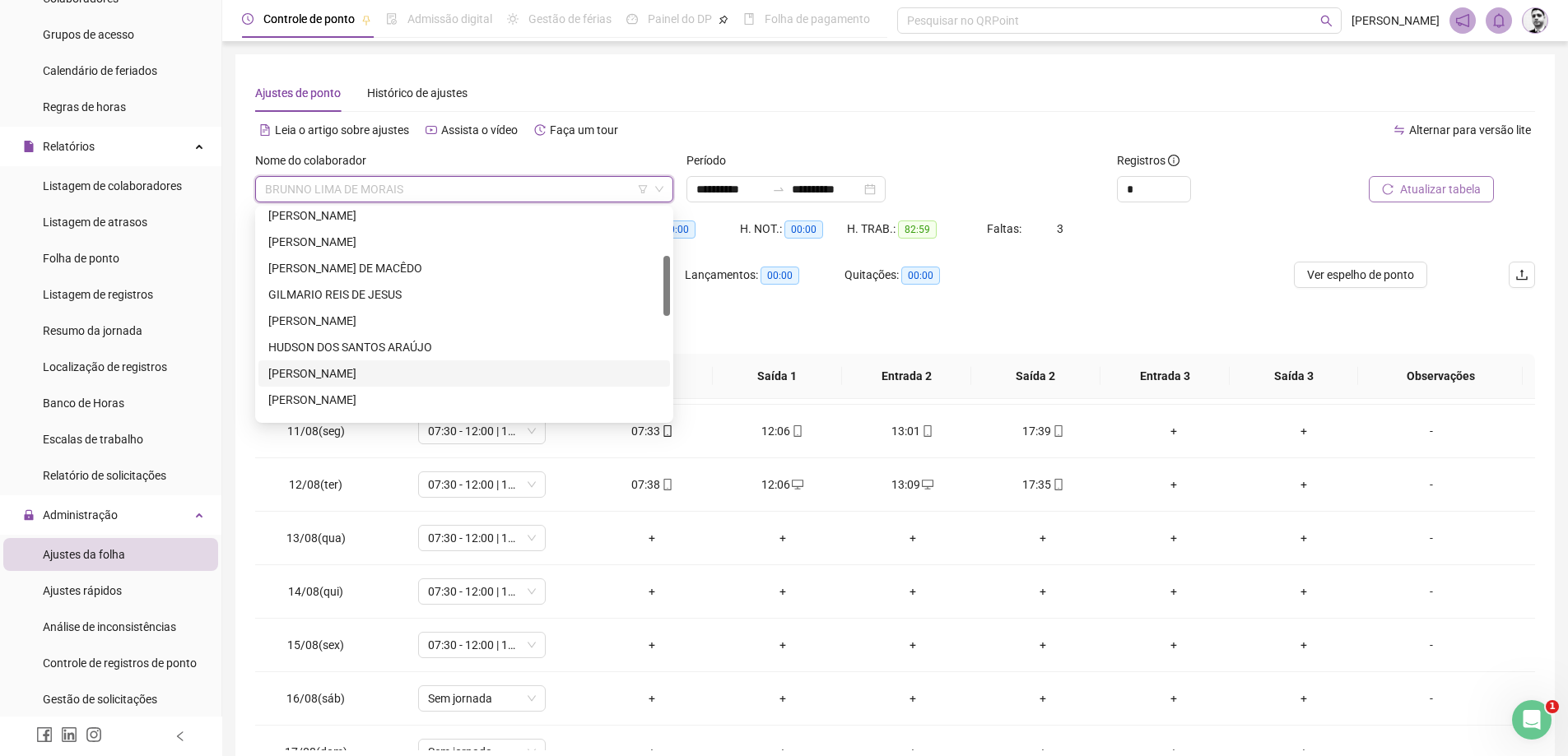
scroll to position [329, 0]
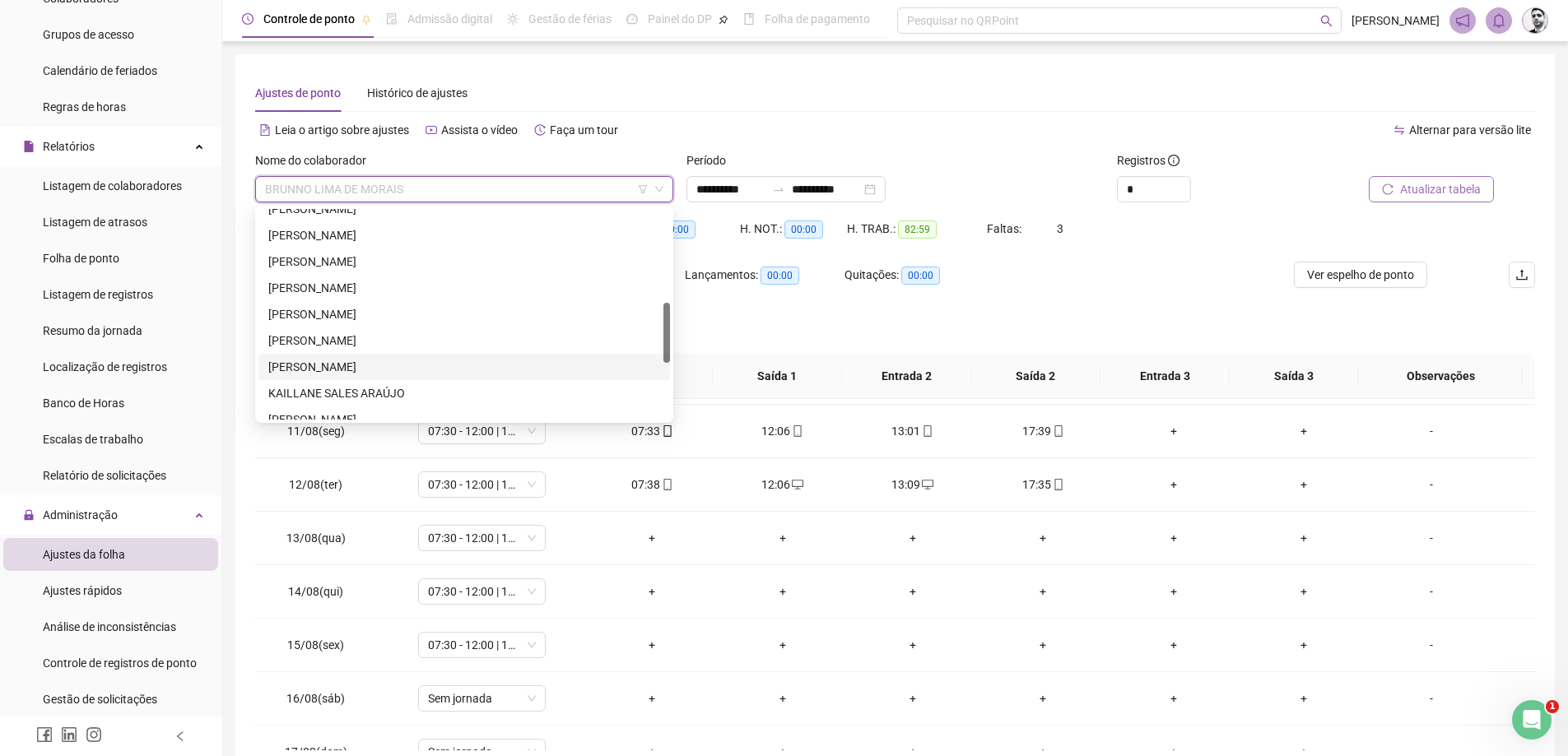
click at [303, 369] on div "[PERSON_NAME]" at bounding box center [464, 367] width 392 height 18
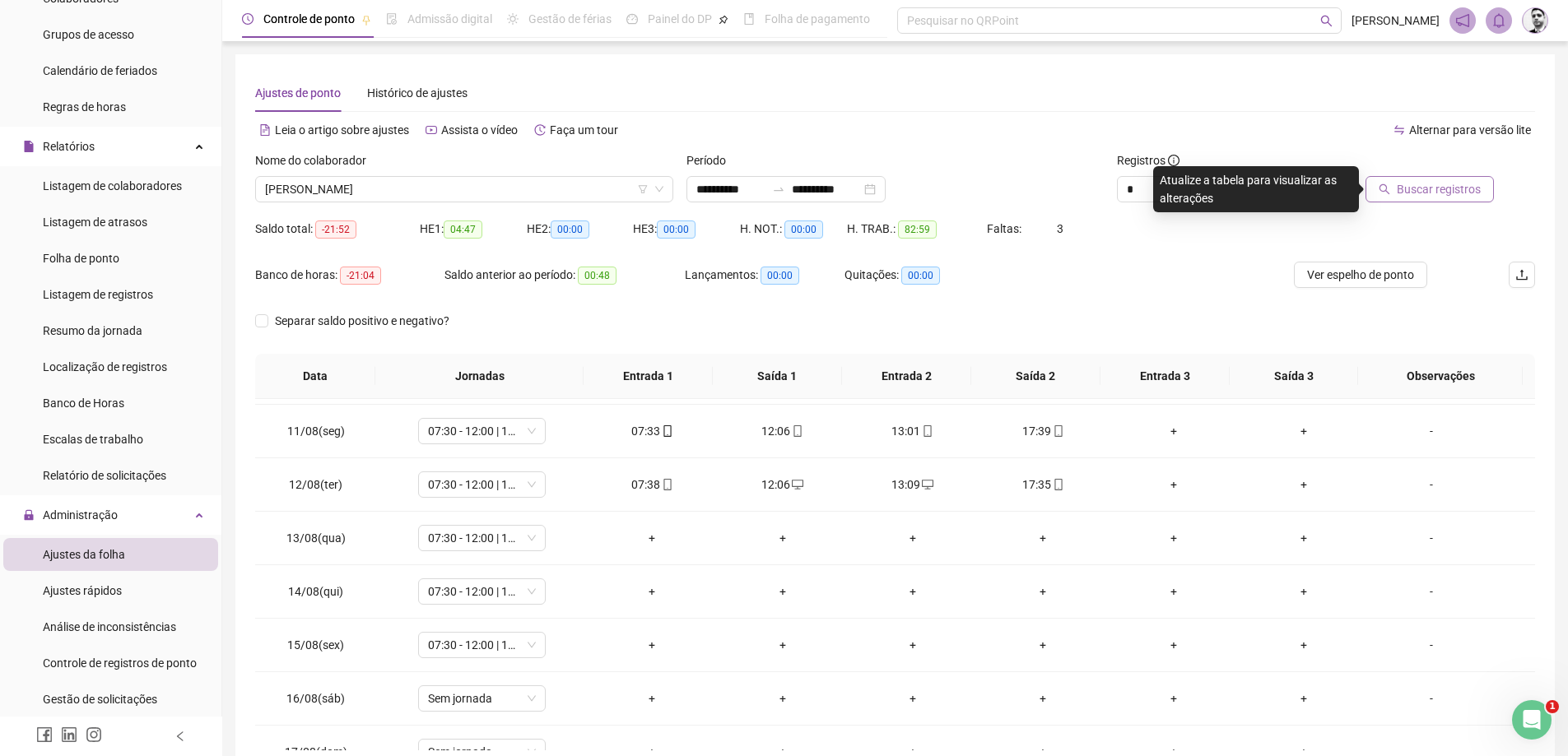
click at [1430, 191] on span "Buscar registros" at bounding box center [1439, 189] width 84 height 18
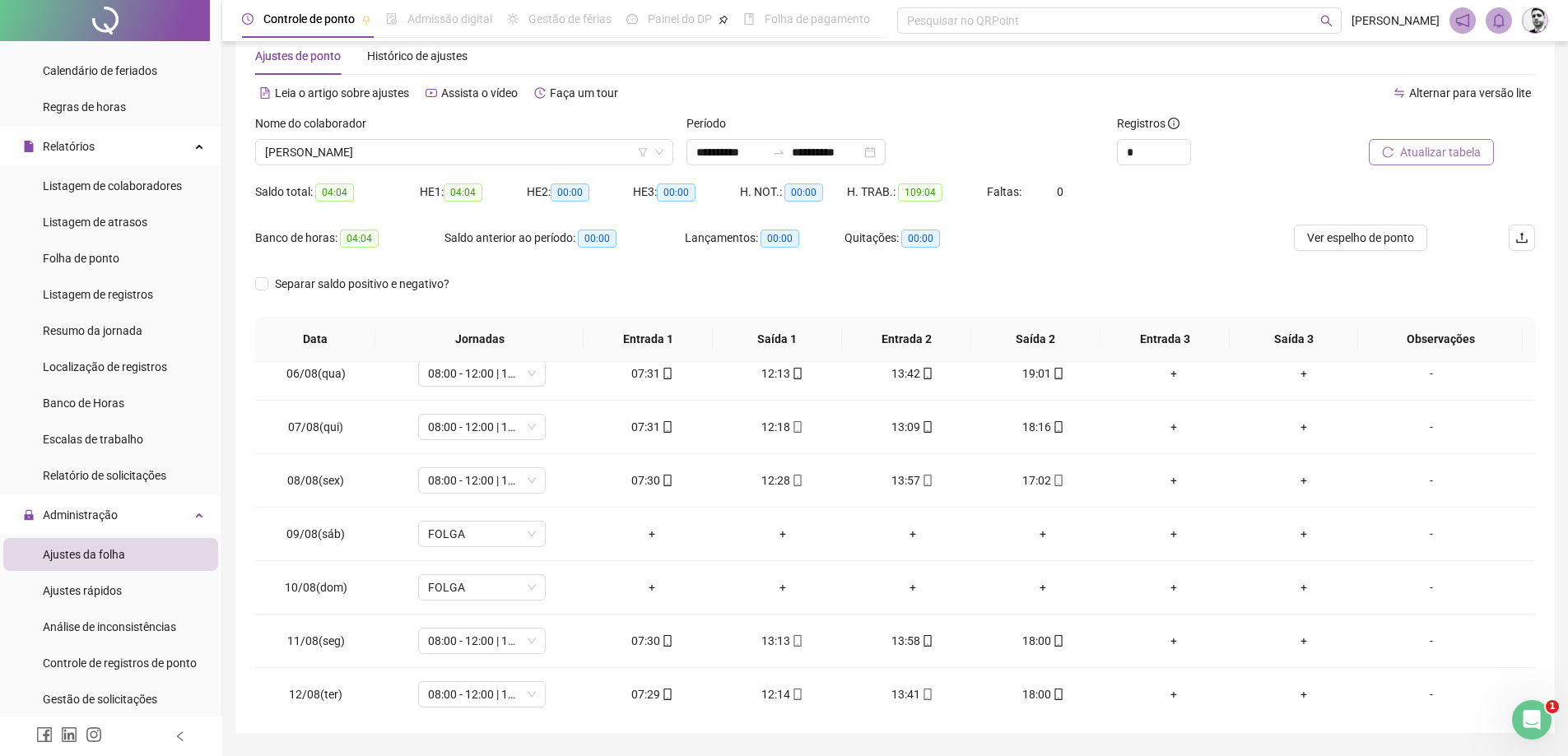
scroll to position [0, 0]
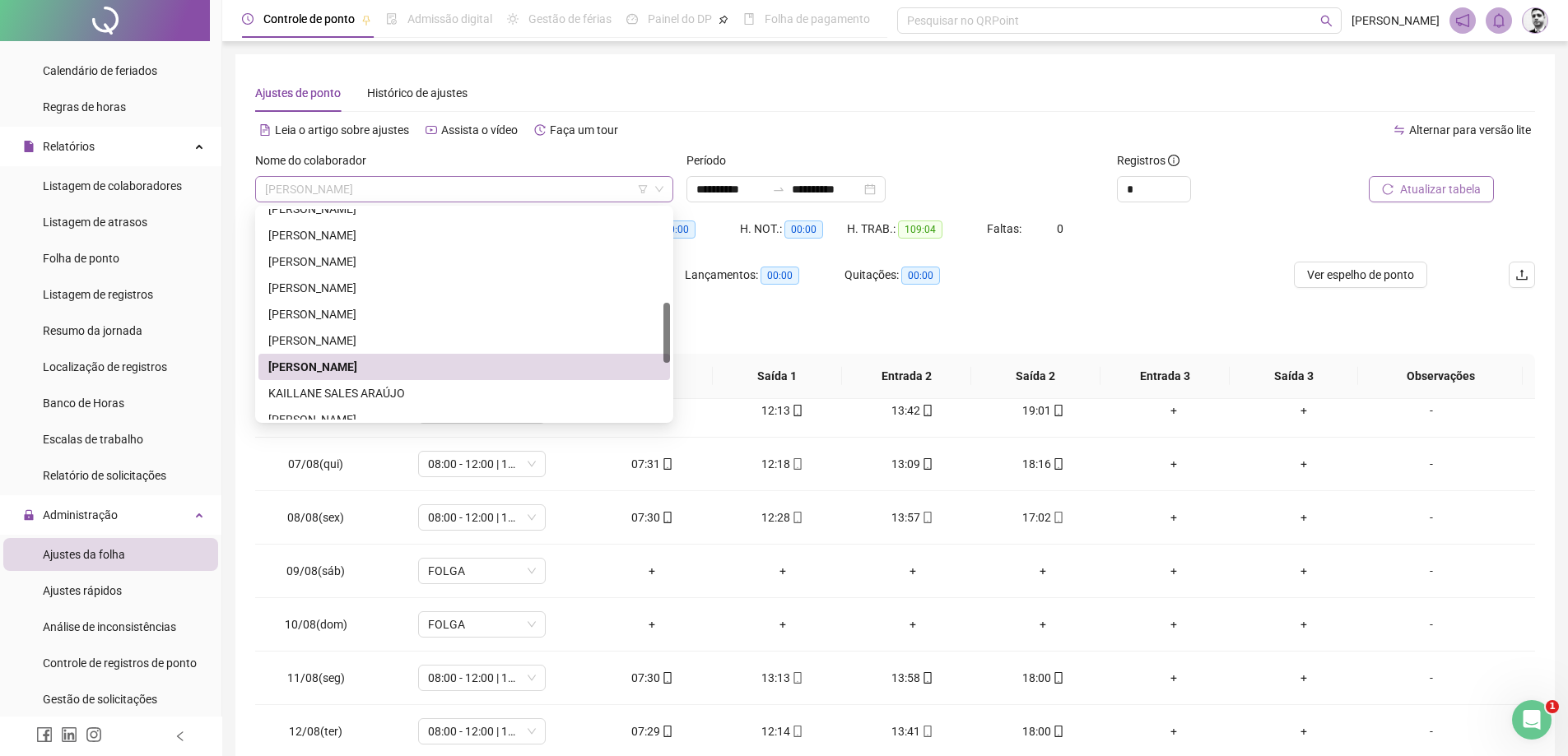
click at [354, 195] on span "[PERSON_NAME]" at bounding box center [465, 189] width 399 height 25
click at [326, 393] on div "KAILLANE SALES ARAÚJO" at bounding box center [464, 393] width 392 height 18
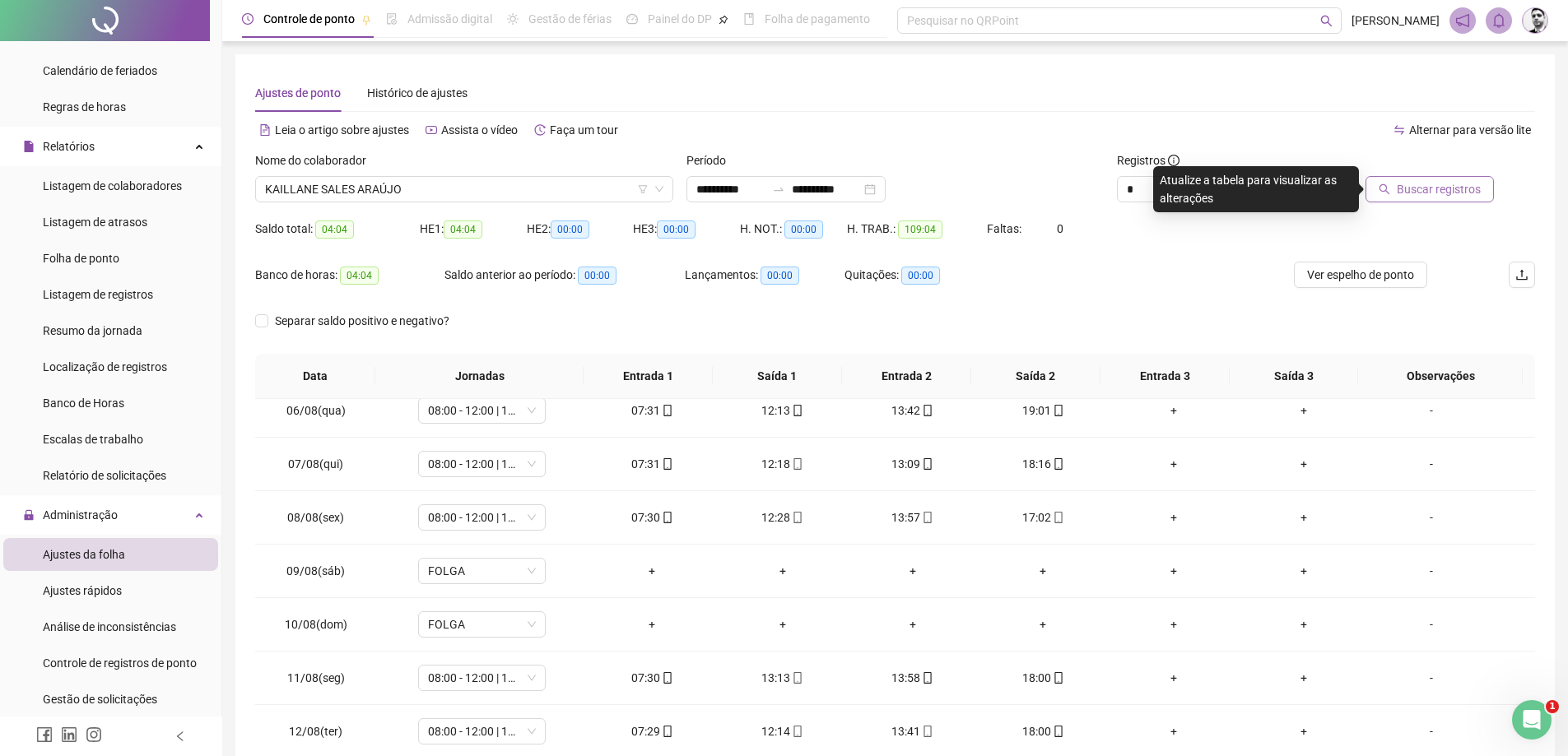
click at [1455, 198] on span "Buscar registros" at bounding box center [1439, 189] width 84 height 18
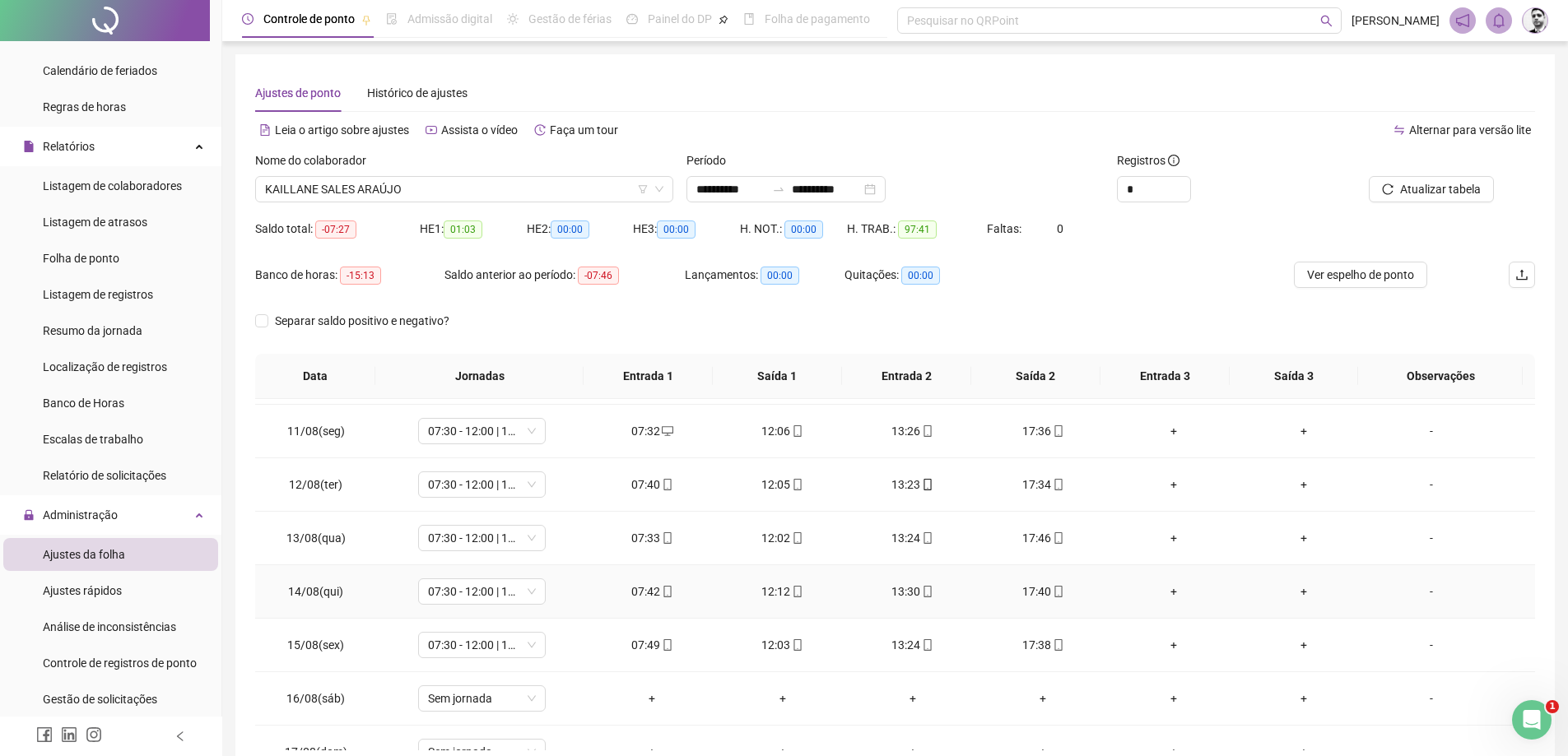
scroll to position [612, 0]
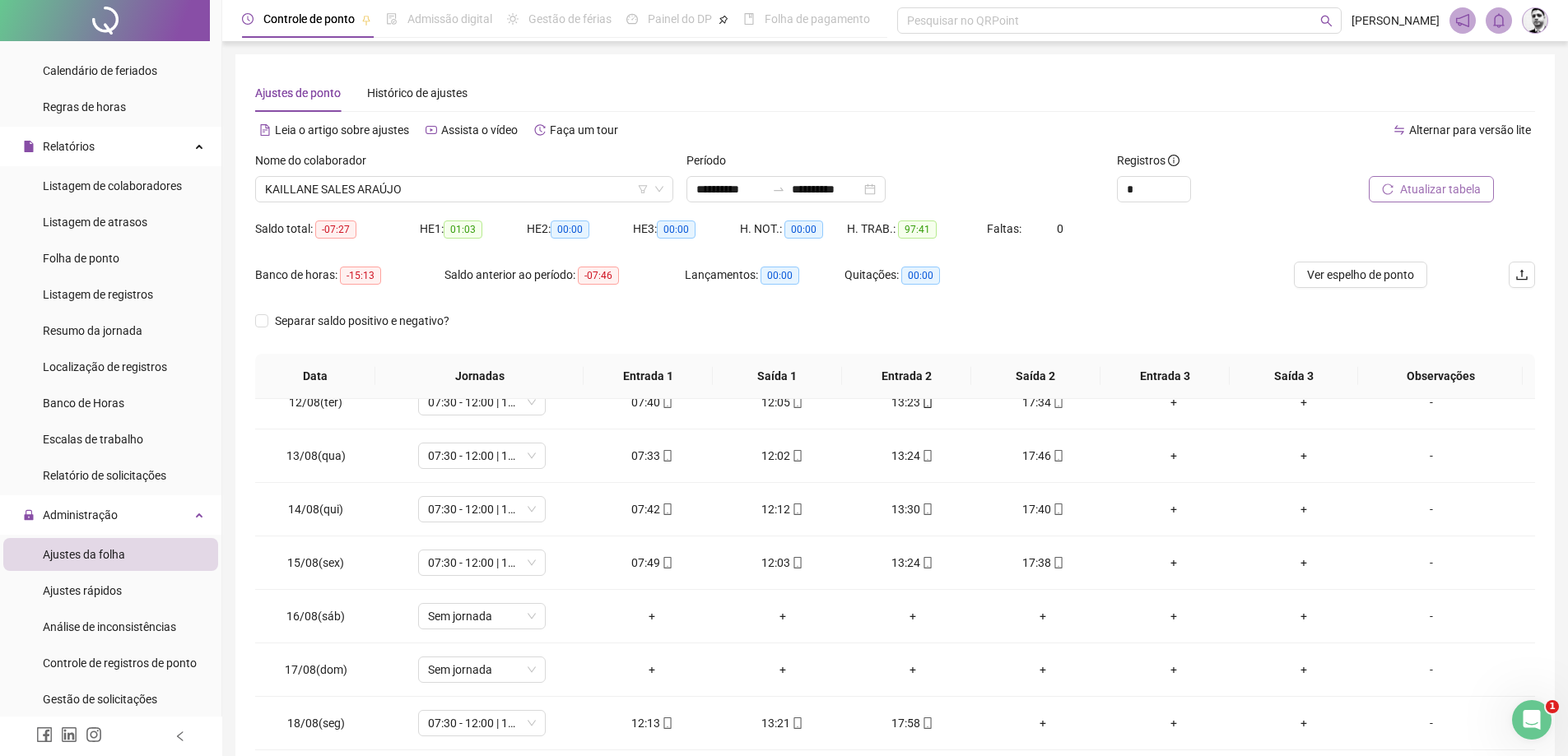
click at [1404, 184] on span "Atualizar tabela" at bounding box center [1441, 189] width 81 height 18
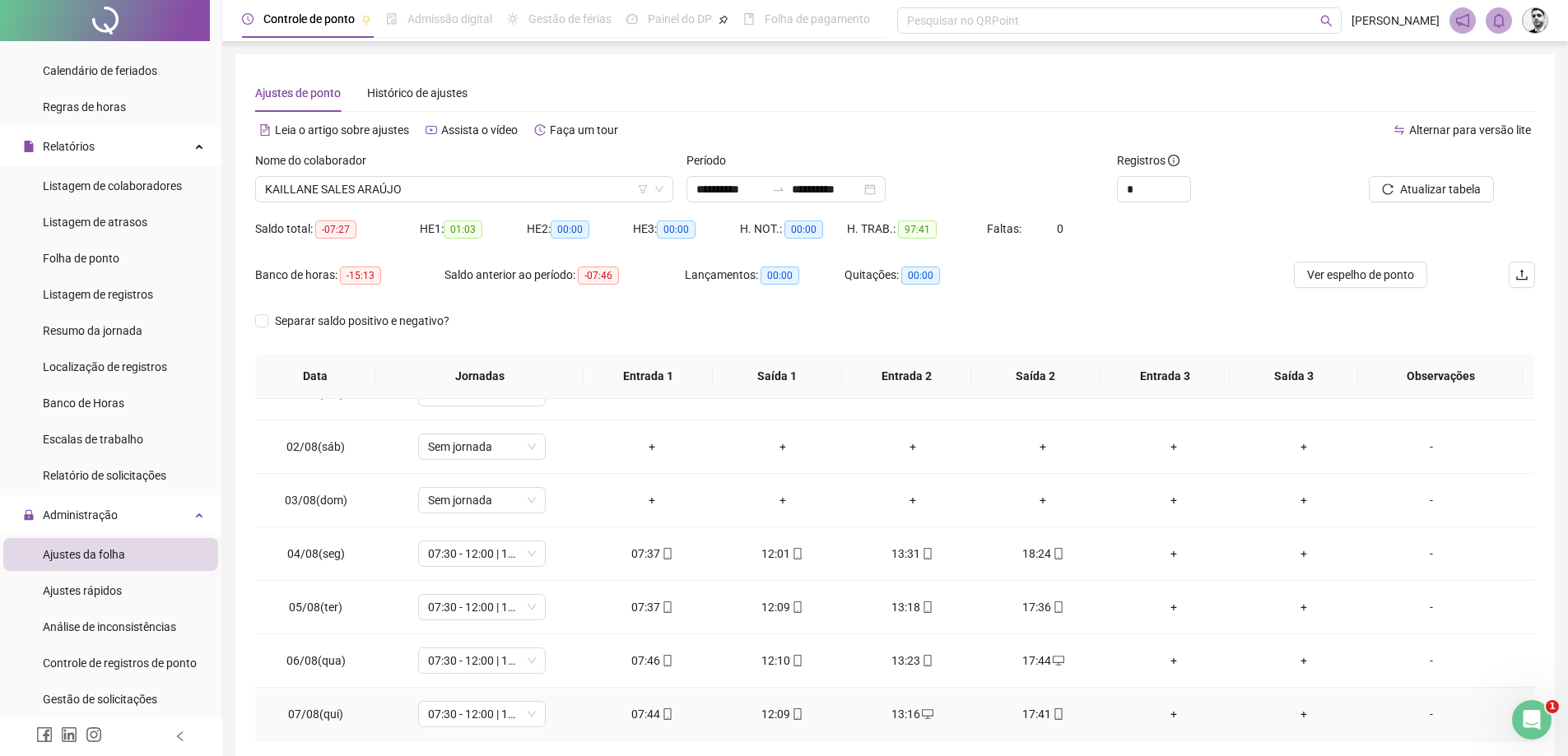
scroll to position [0, 0]
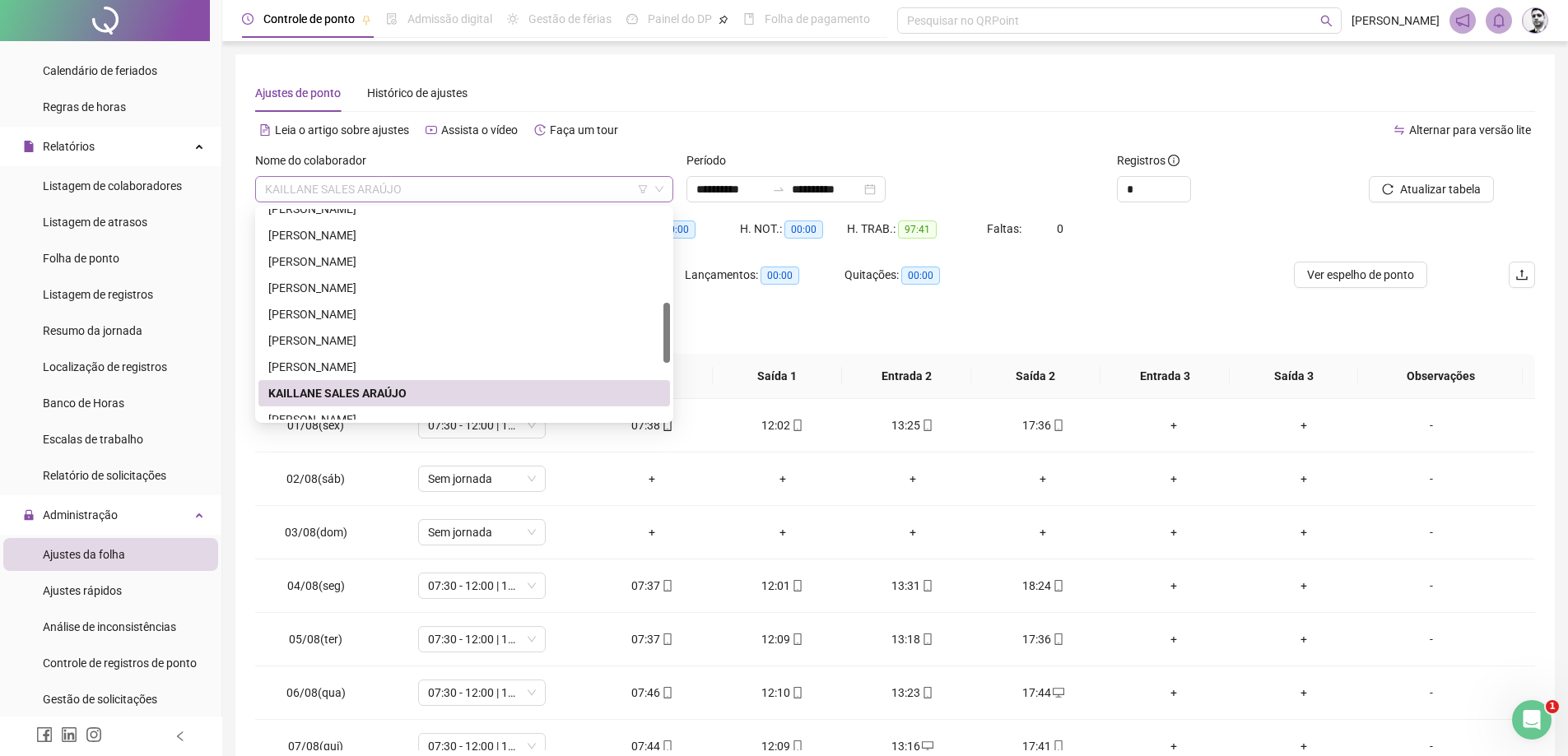
click at [570, 201] on span "KAILLANE SALES ARAÚJO" at bounding box center [465, 189] width 399 height 25
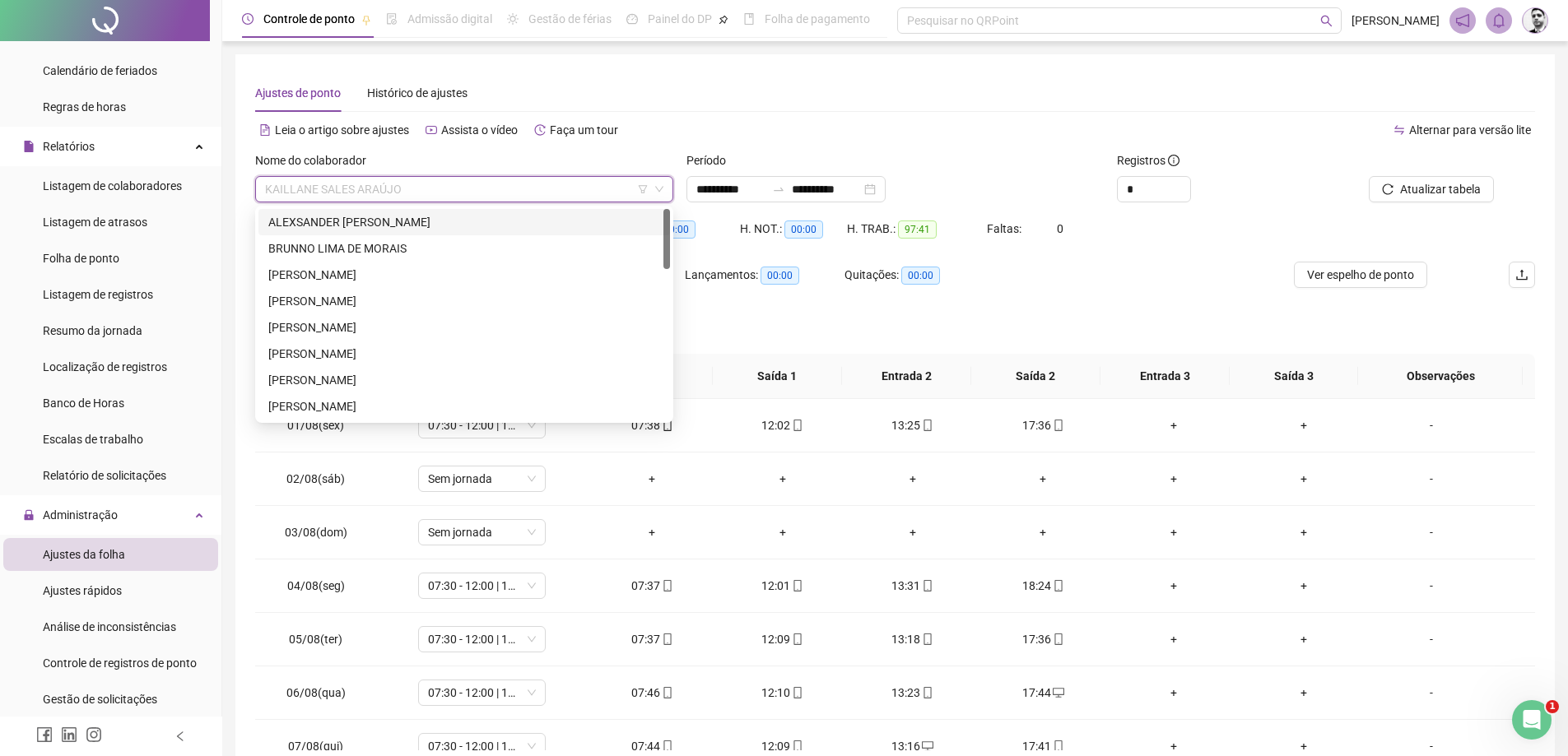
click at [344, 223] on div "ALEXSANDER [PERSON_NAME]" at bounding box center [464, 222] width 392 height 18
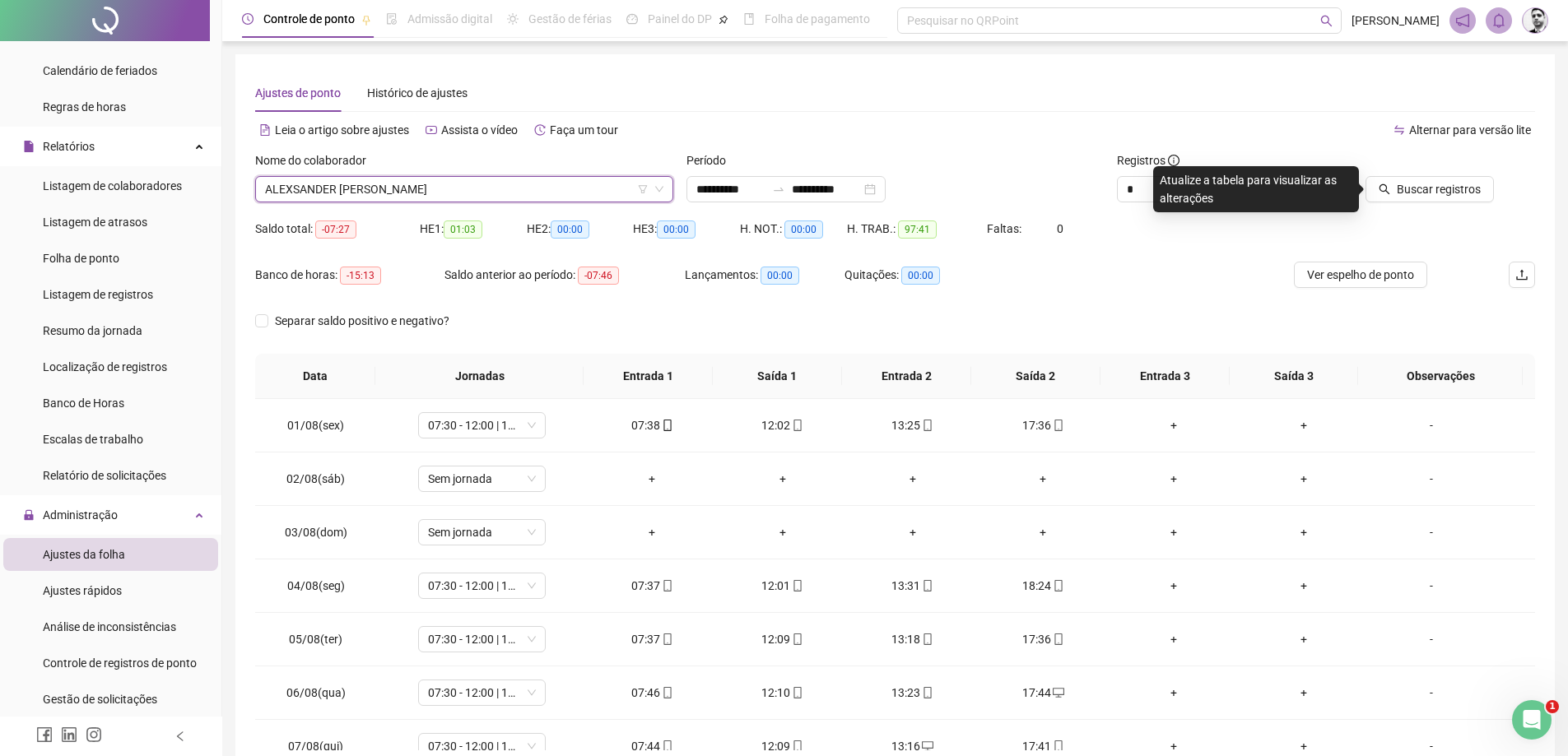
click at [503, 192] on span "ALEXSANDER [PERSON_NAME]" at bounding box center [465, 189] width 399 height 25
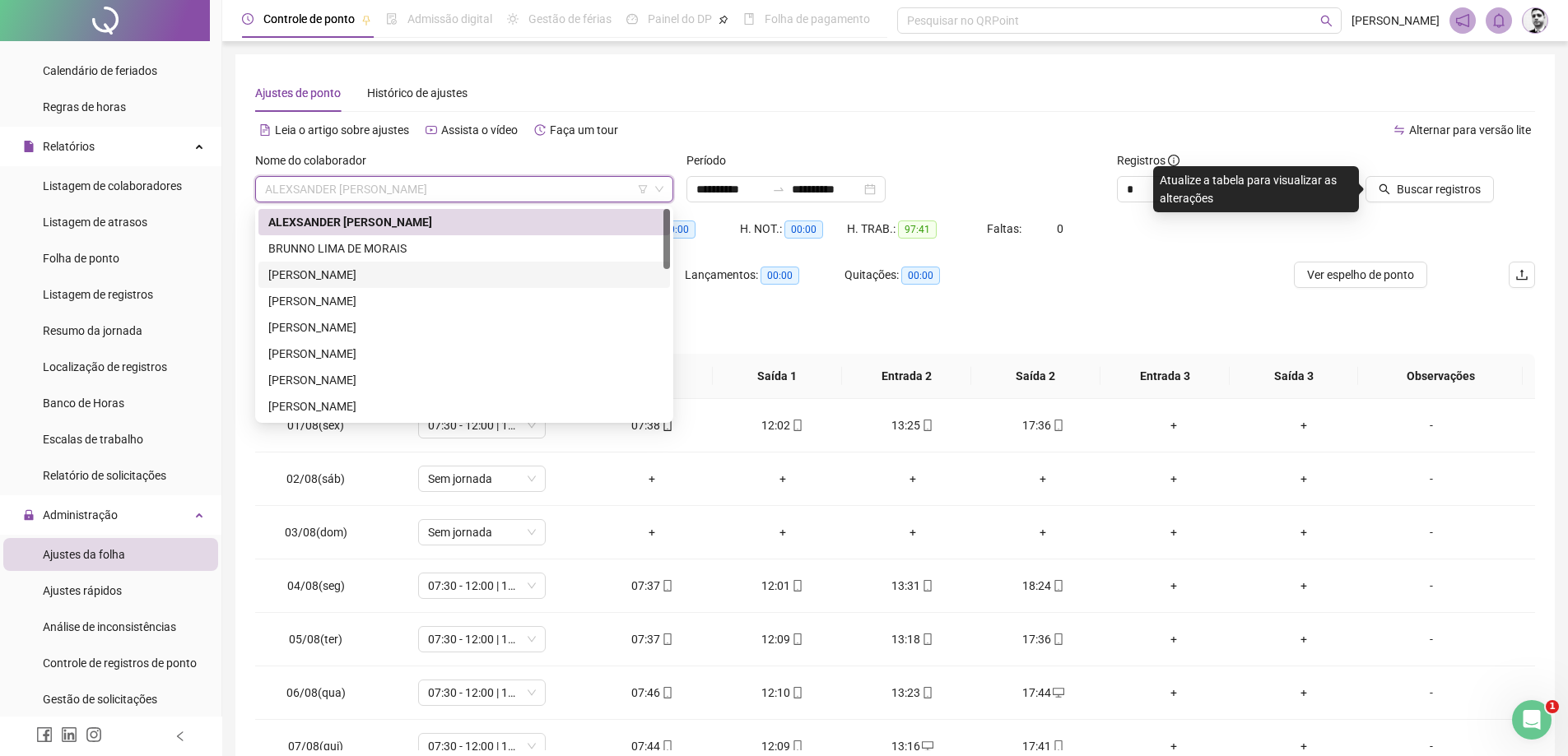
click at [331, 278] on div "[PERSON_NAME]" at bounding box center [464, 274] width 392 height 18
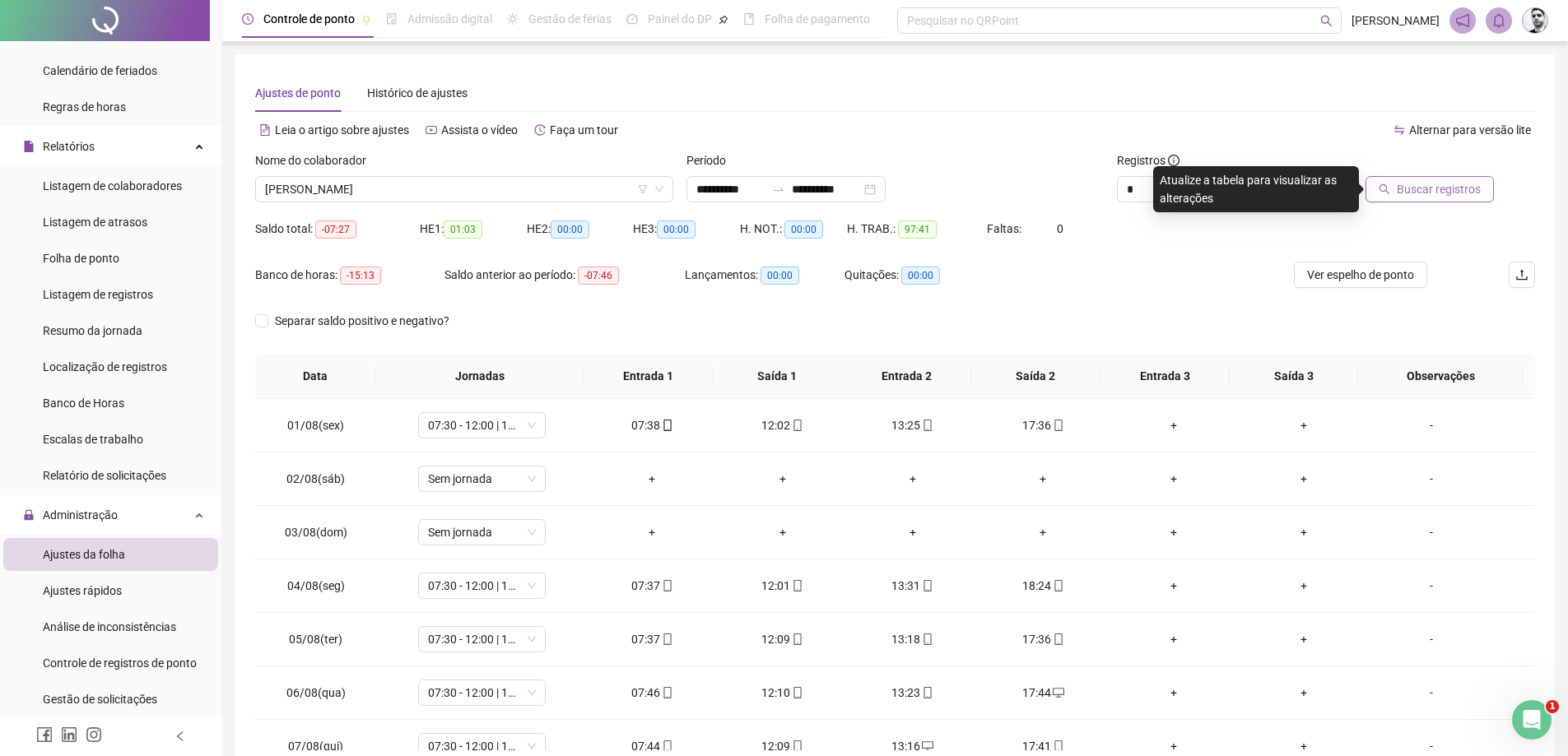
click at [1470, 188] on span "Buscar registros" at bounding box center [1439, 189] width 84 height 18
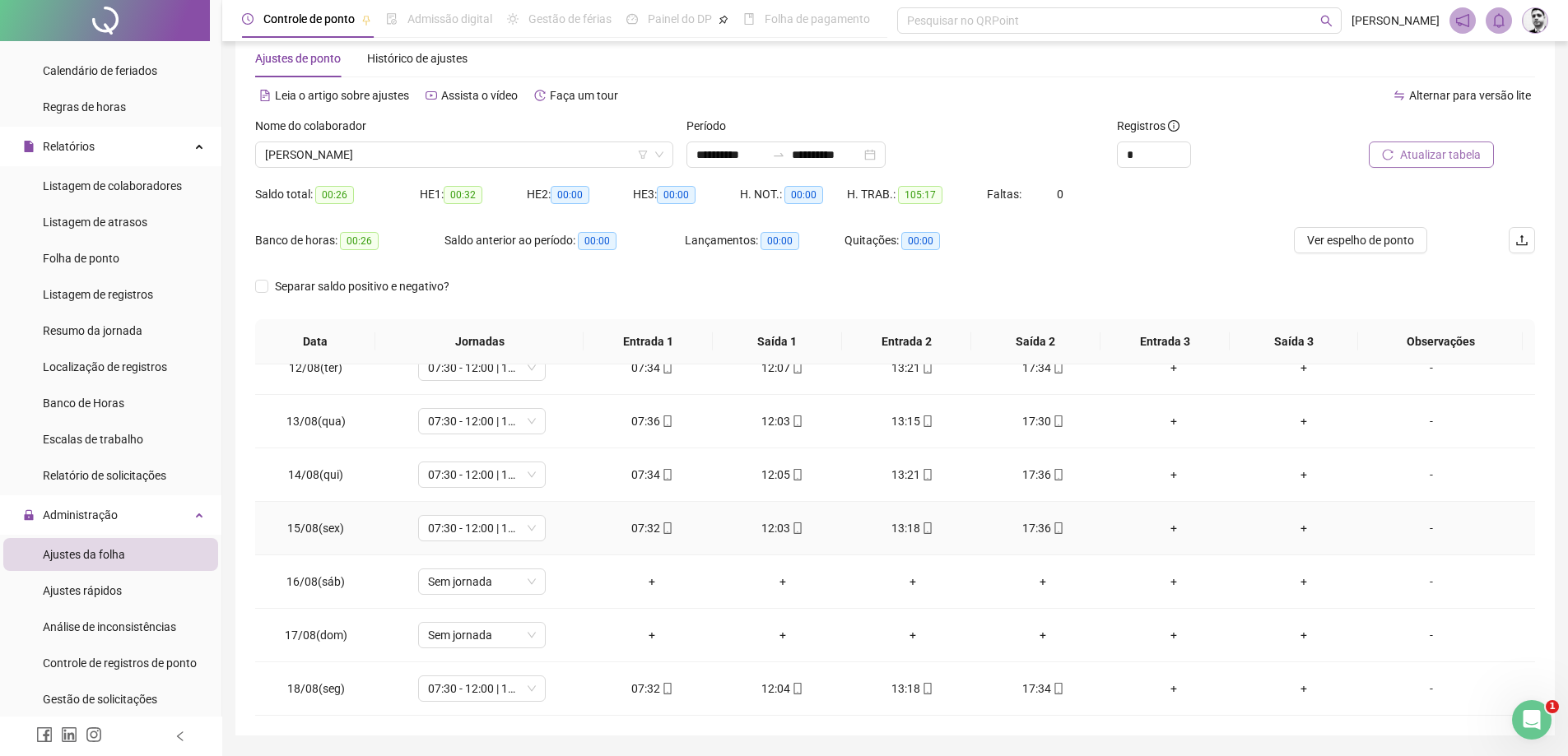
scroll to position [85, 0]
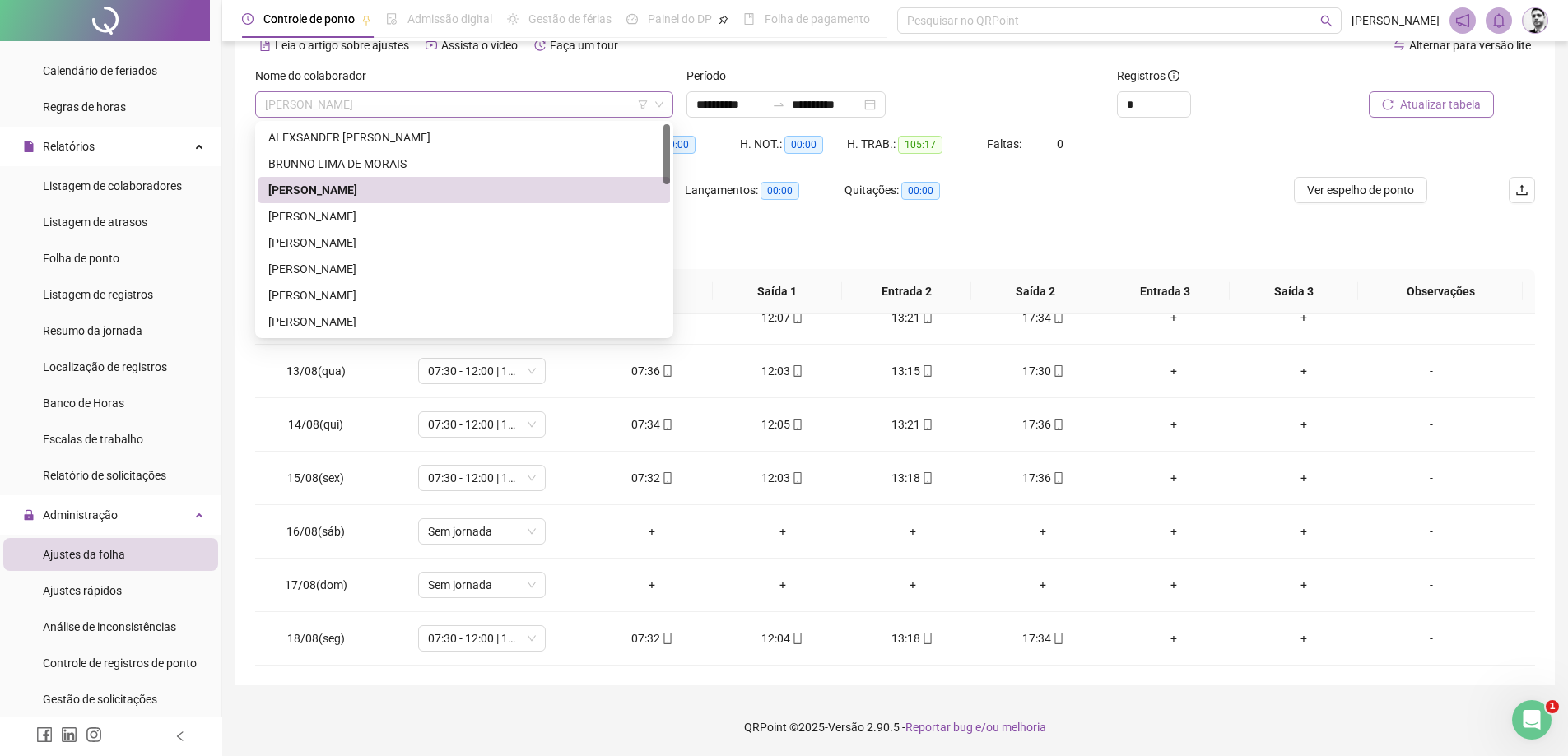
click at [408, 109] on span "[PERSON_NAME]" at bounding box center [465, 104] width 399 height 25
click at [366, 216] on div "[PERSON_NAME]" at bounding box center [464, 216] width 392 height 18
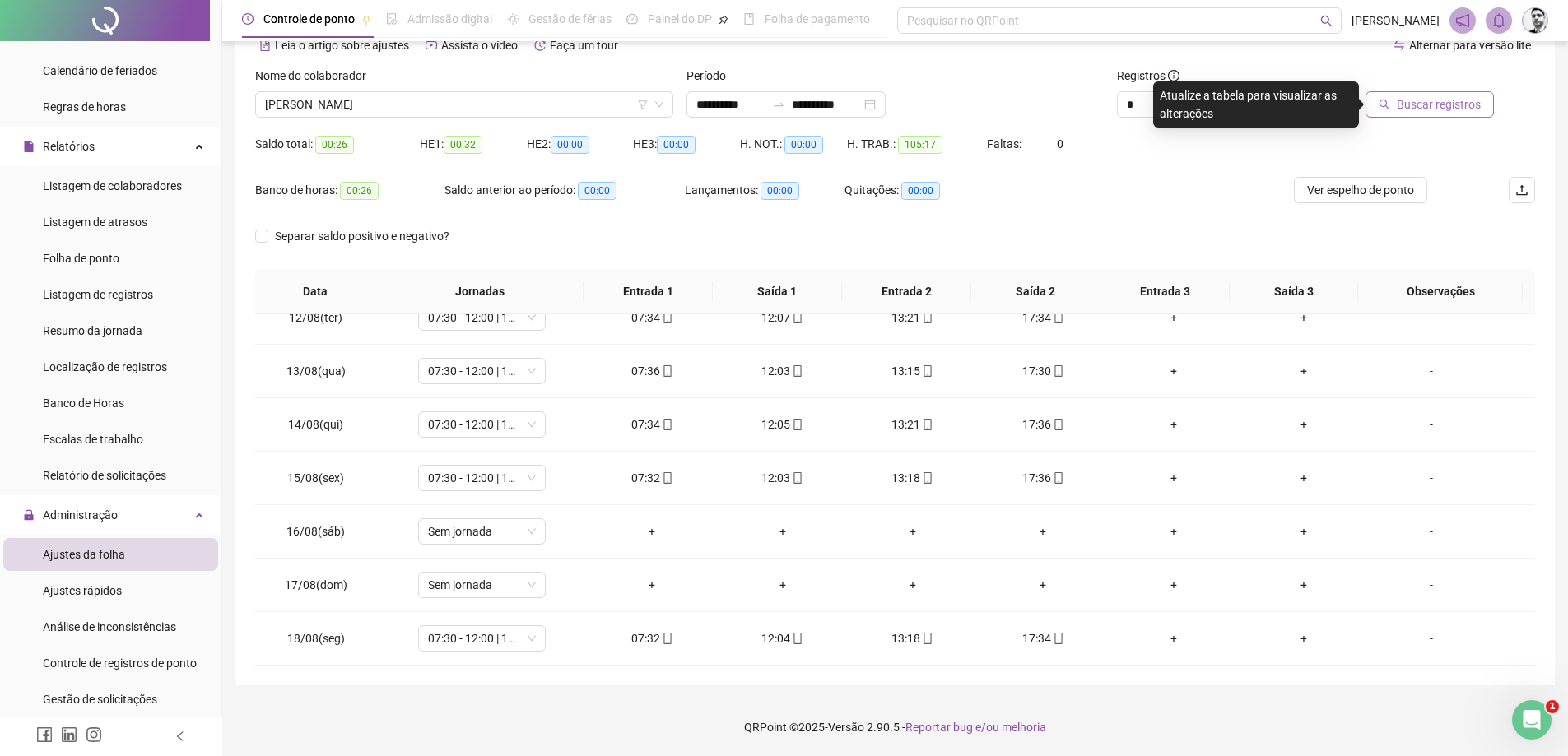
click at [1422, 90] on div at bounding box center [1413, 79] width 162 height 25
click at [1422, 95] on span "Buscar registros" at bounding box center [1439, 104] width 84 height 18
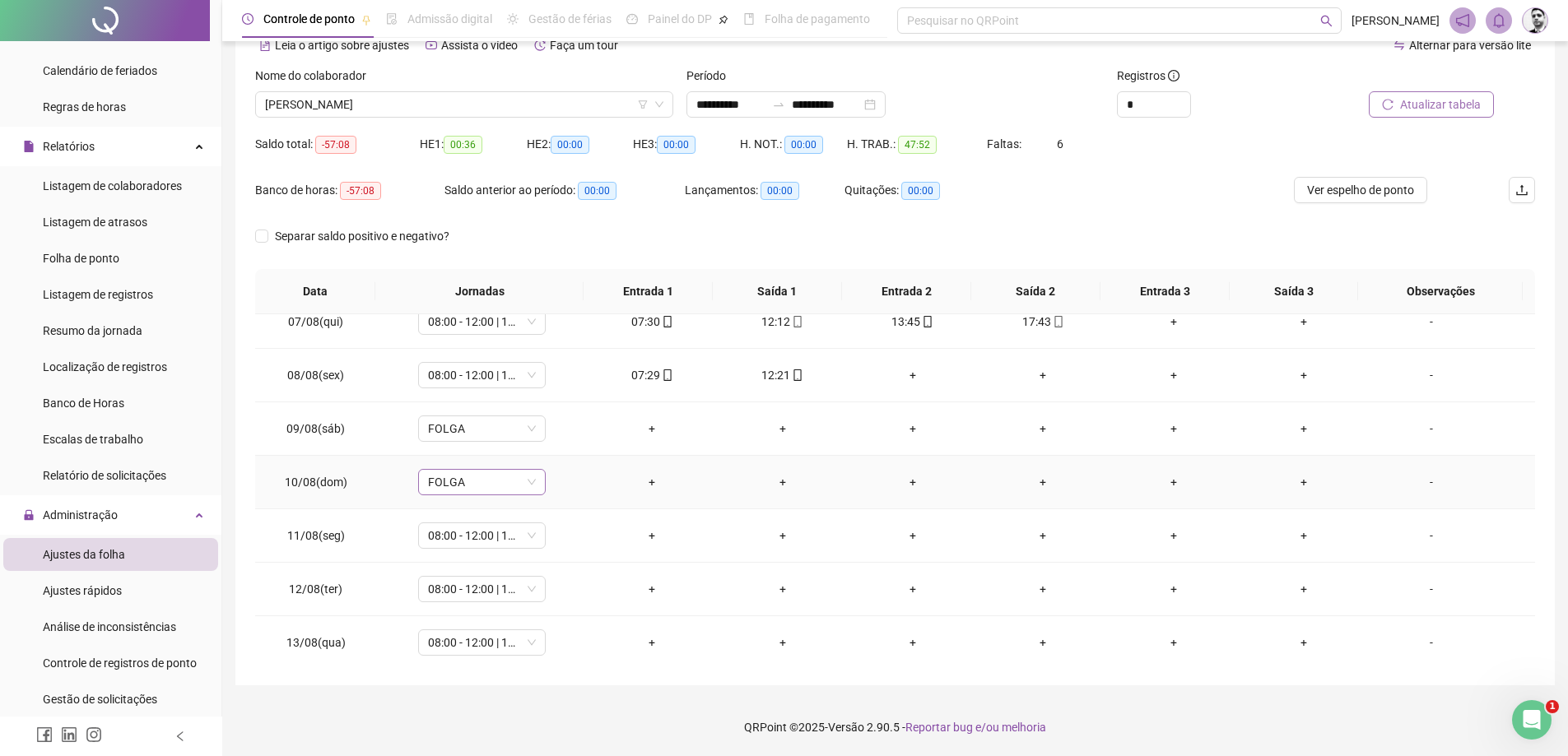
scroll to position [364, 0]
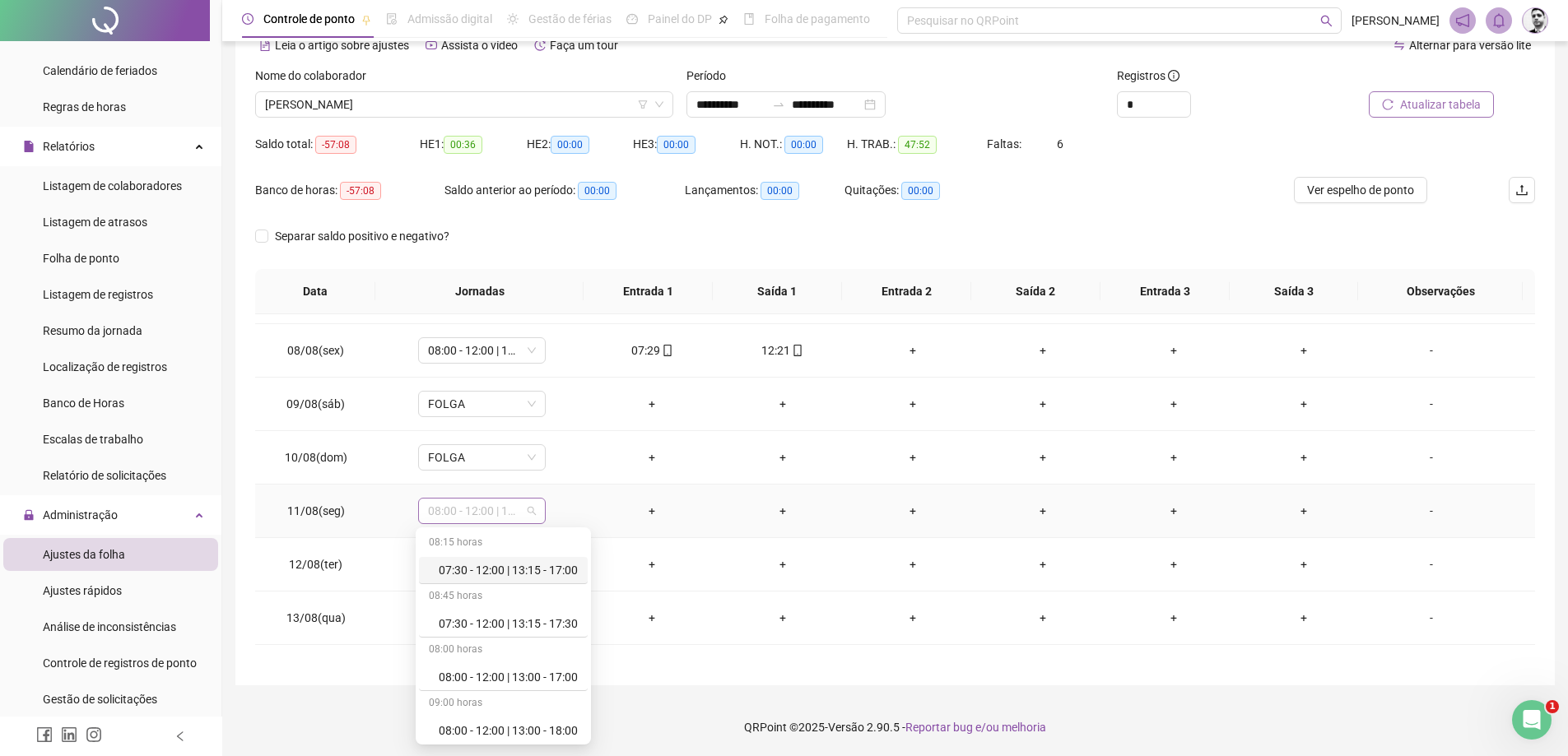
click at [534, 510] on span "08:00 - 12:00 | 13:00 - 18:00" at bounding box center [482, 511] width 108 height 25
click at [438, 591] on div "Dispensa" at bounding box center [503, 596] width 168 height 27
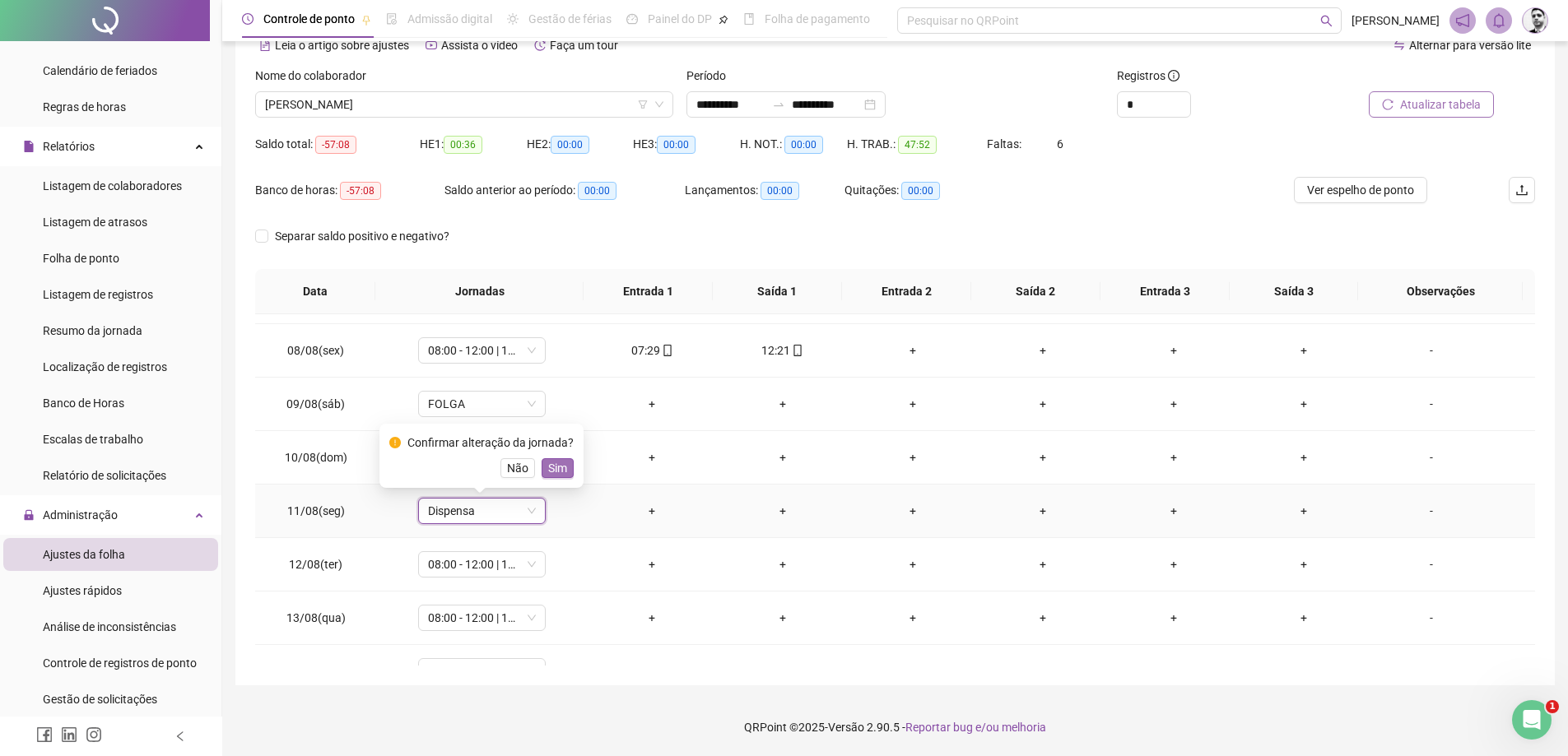
click at [556, 461] on span "Sim" at bounding box center [558, 468] width 19 height 18
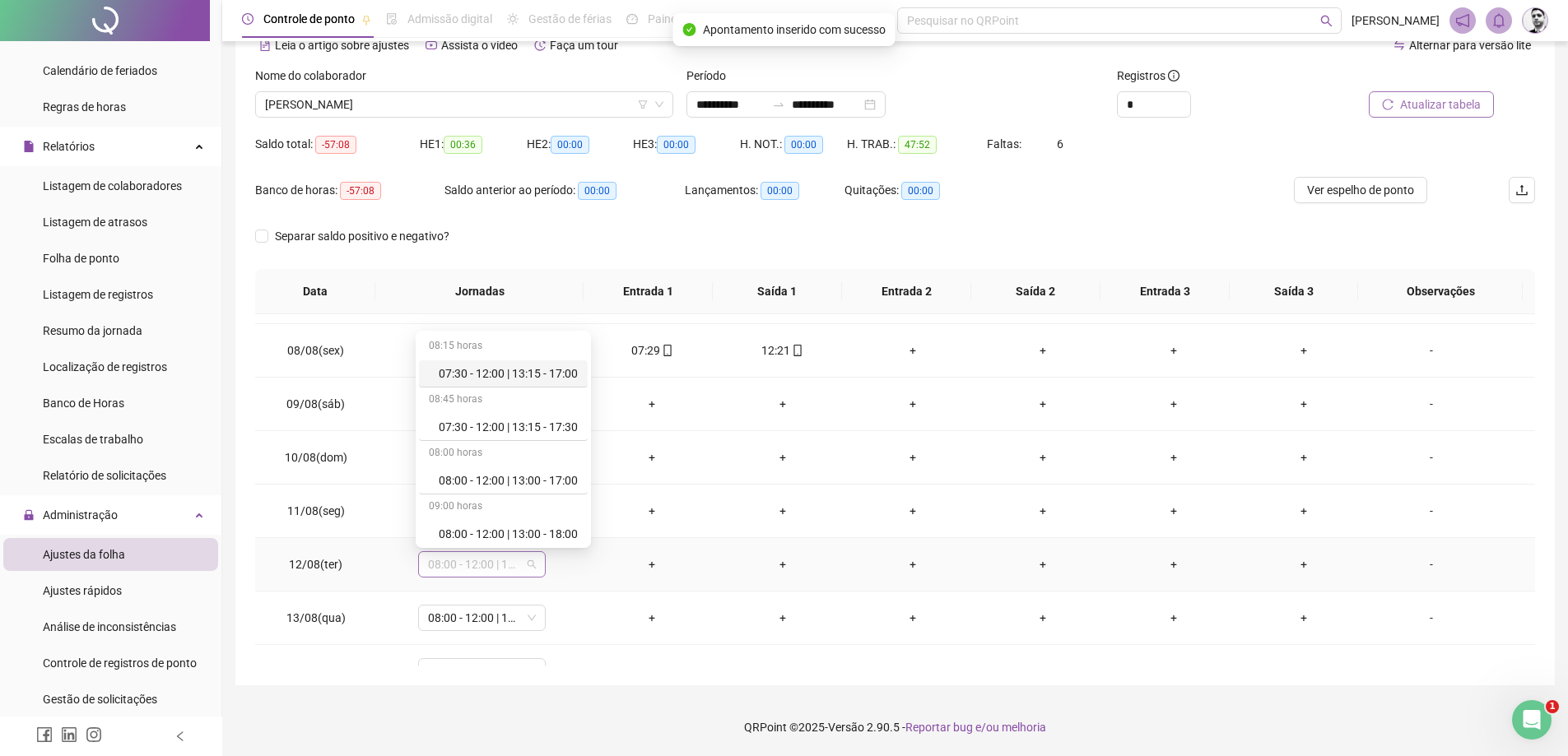
click at [485, 562] on span "08:00 - 12:00 | 13:00 - 18:00" at bounding box center [482, 564] width 108 height 25
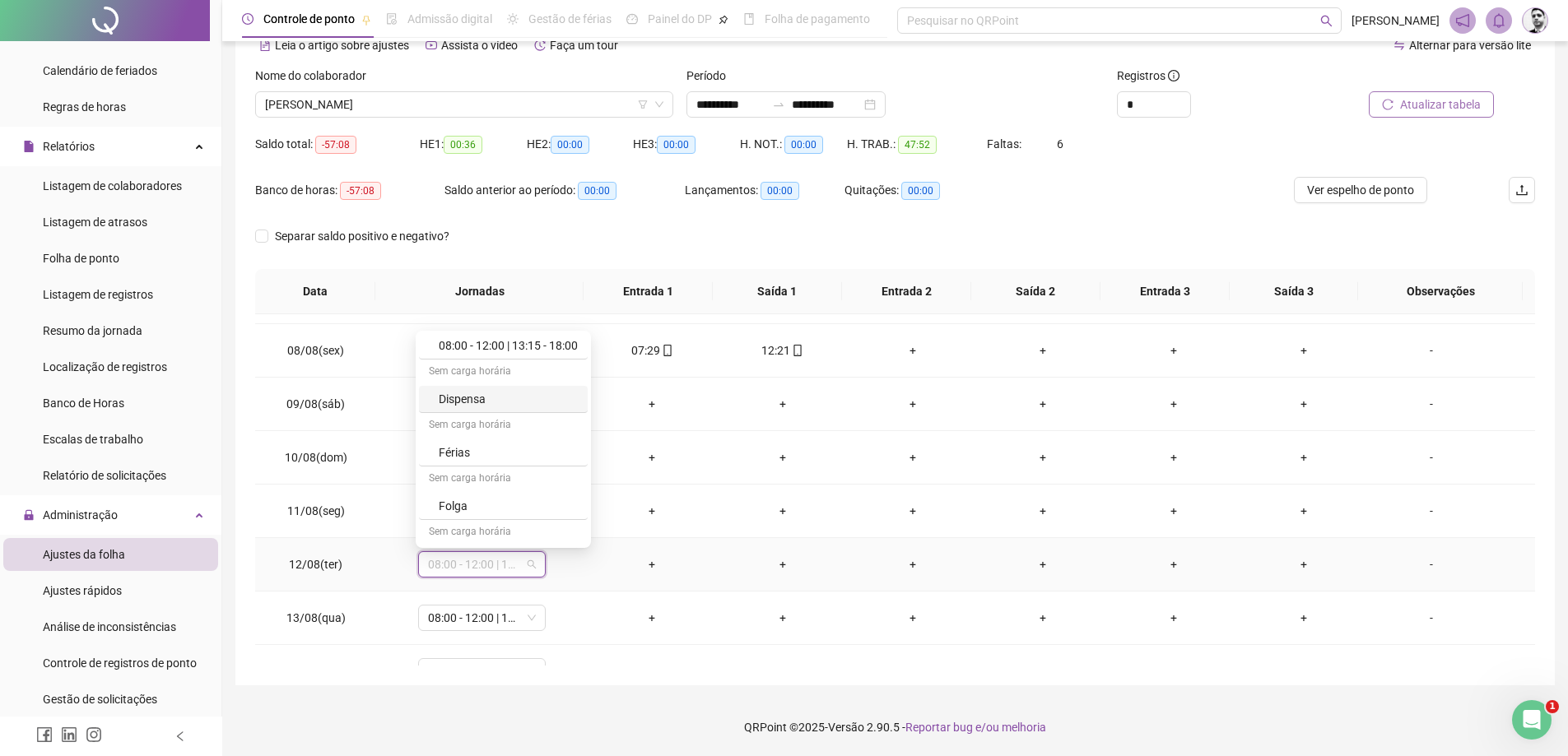
click at [476, 395] on div "Dispensa" at bounding box center [509, 399] width 139 height 18
click at [555, 510] on div "Confirmar alteração da jornada? Não Sim" at bounding box center [481, 509] width 185 height 45
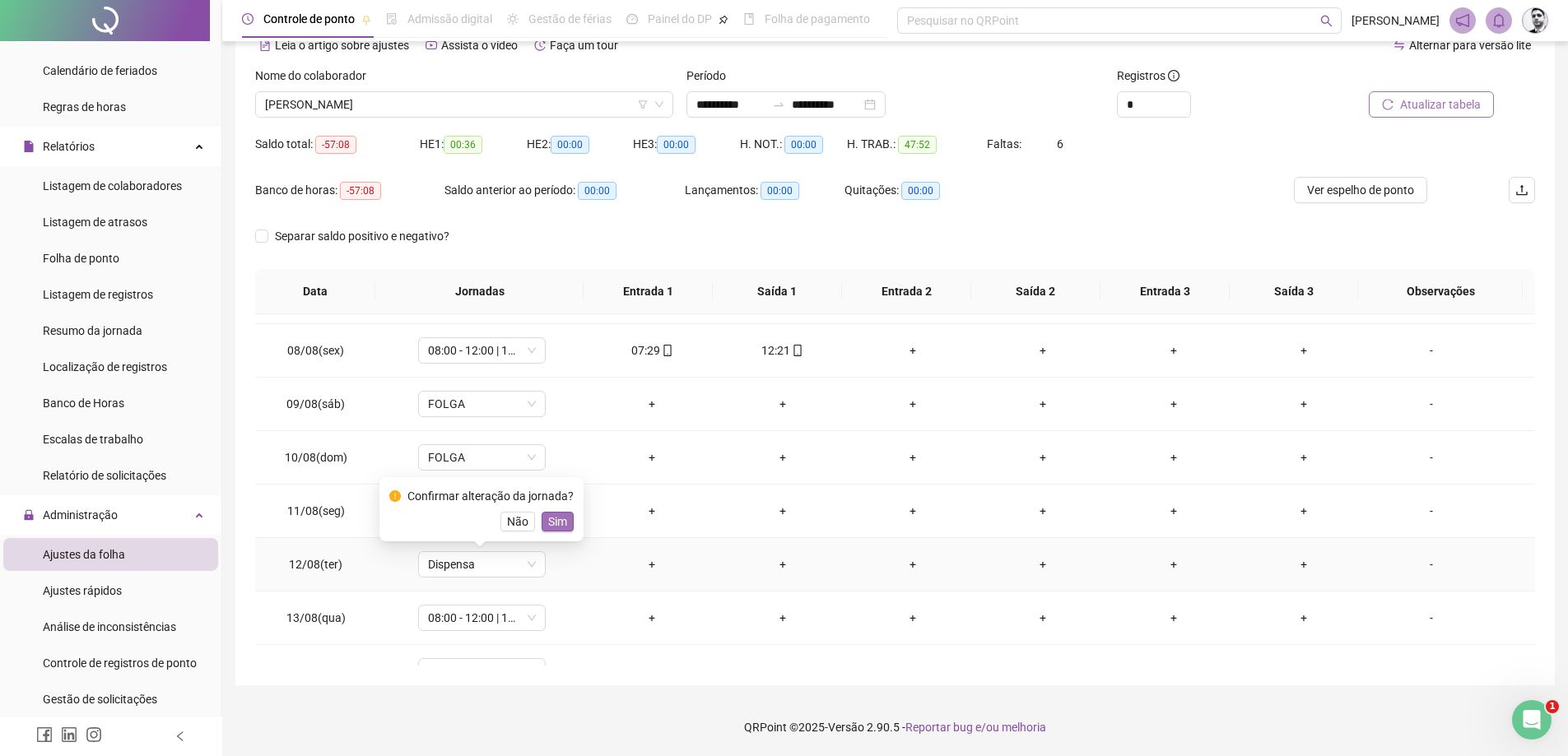
click at [554, 518] on span "Sim" at bounding box center [558, 521] width 19 height 18
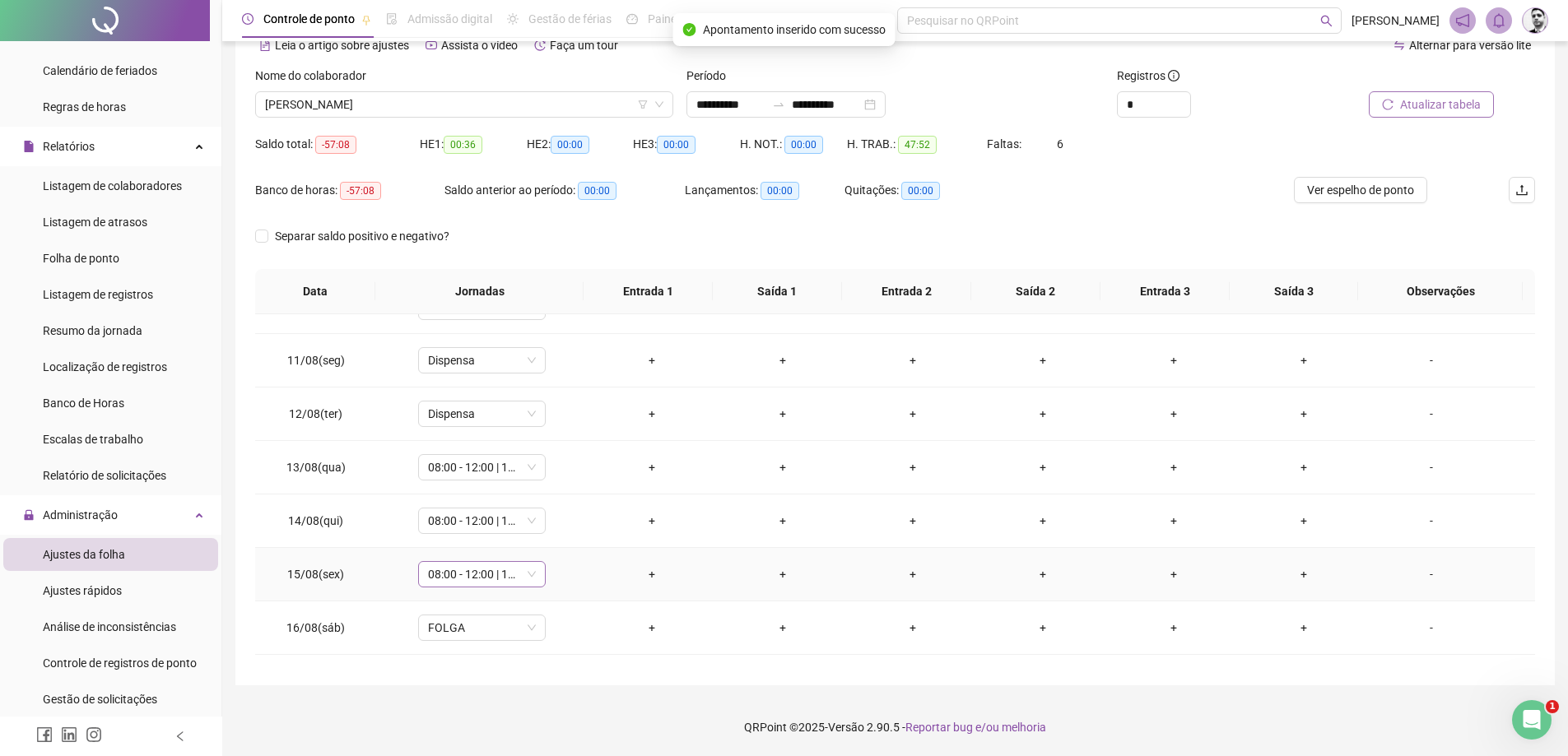
scroll to position [529, 0]
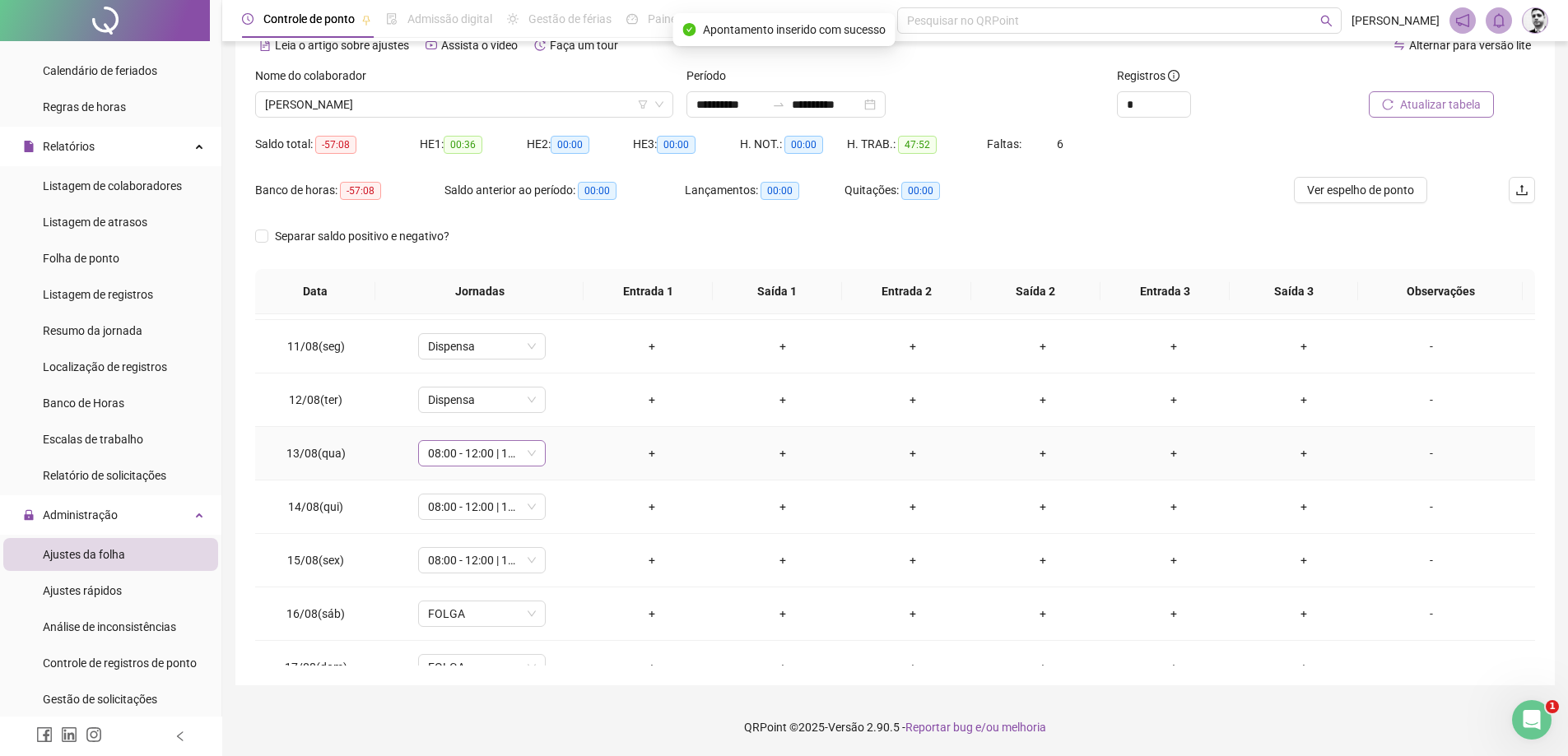
click at [525, 450] on span "08:00 - 12:00 | 13:00 - 18:00" at bounding box center [482, 454] width 108 height 25
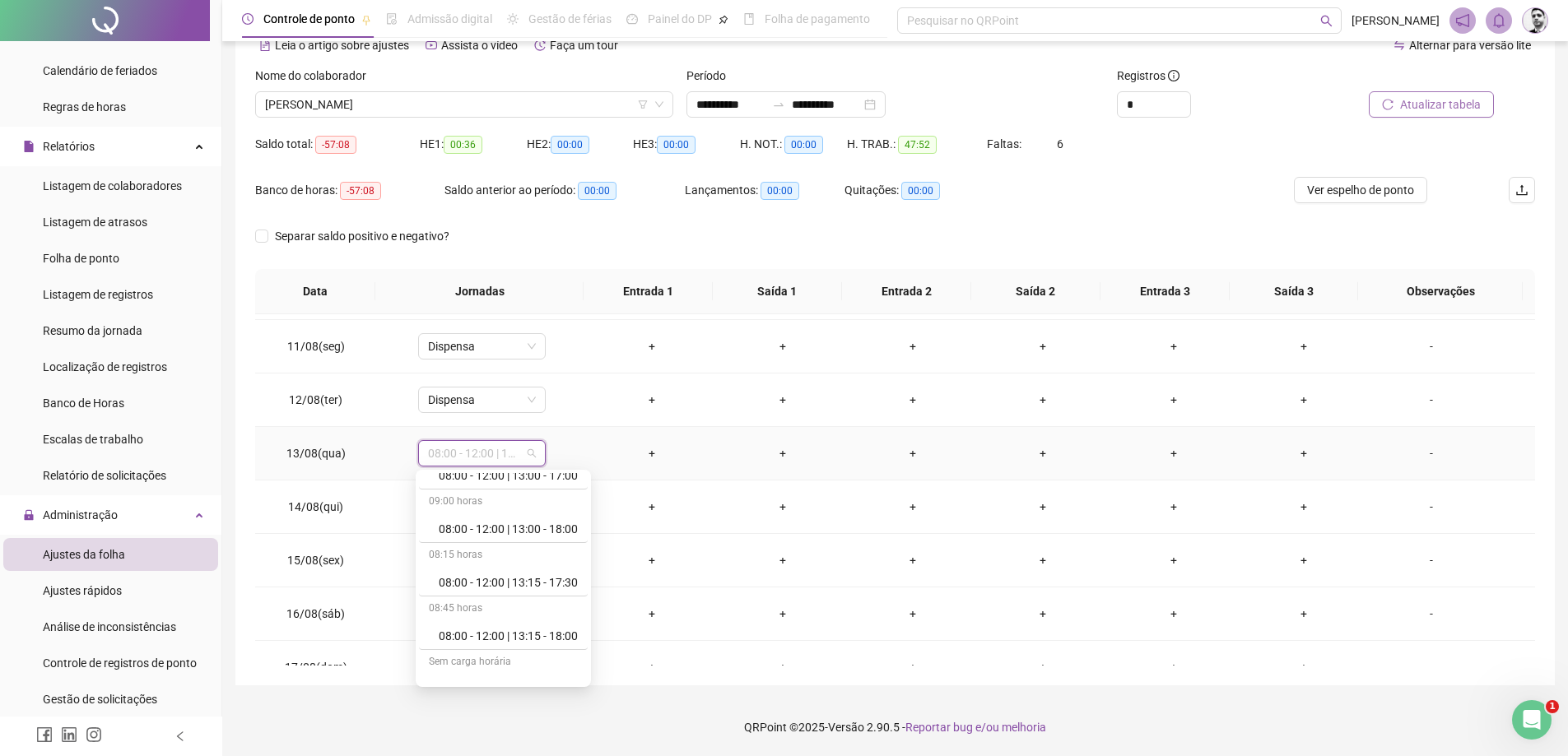
scroll to position [165, 0]
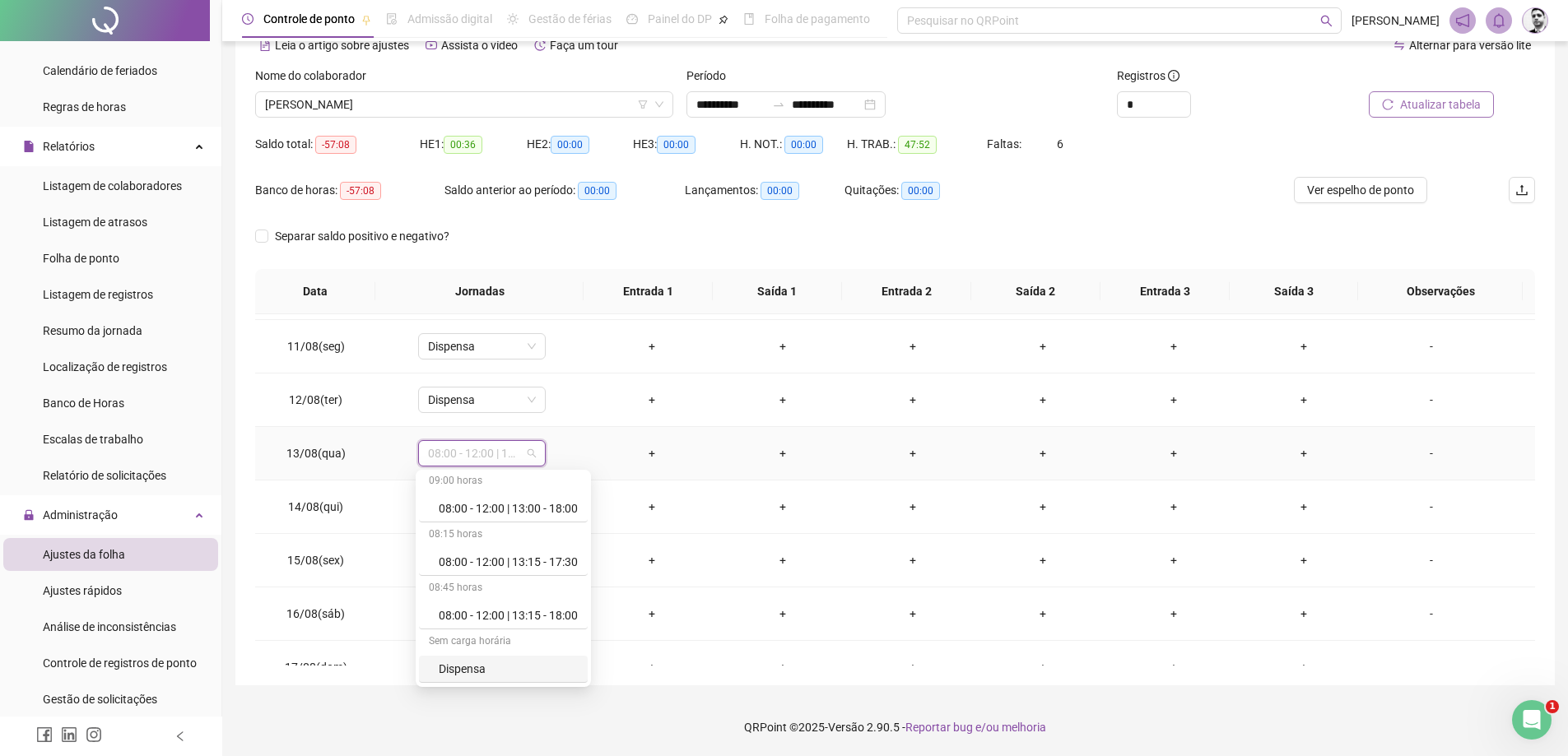
click at [461, 665] on div "Dispensa" at bounding box center [509, 668] width 139 height 18
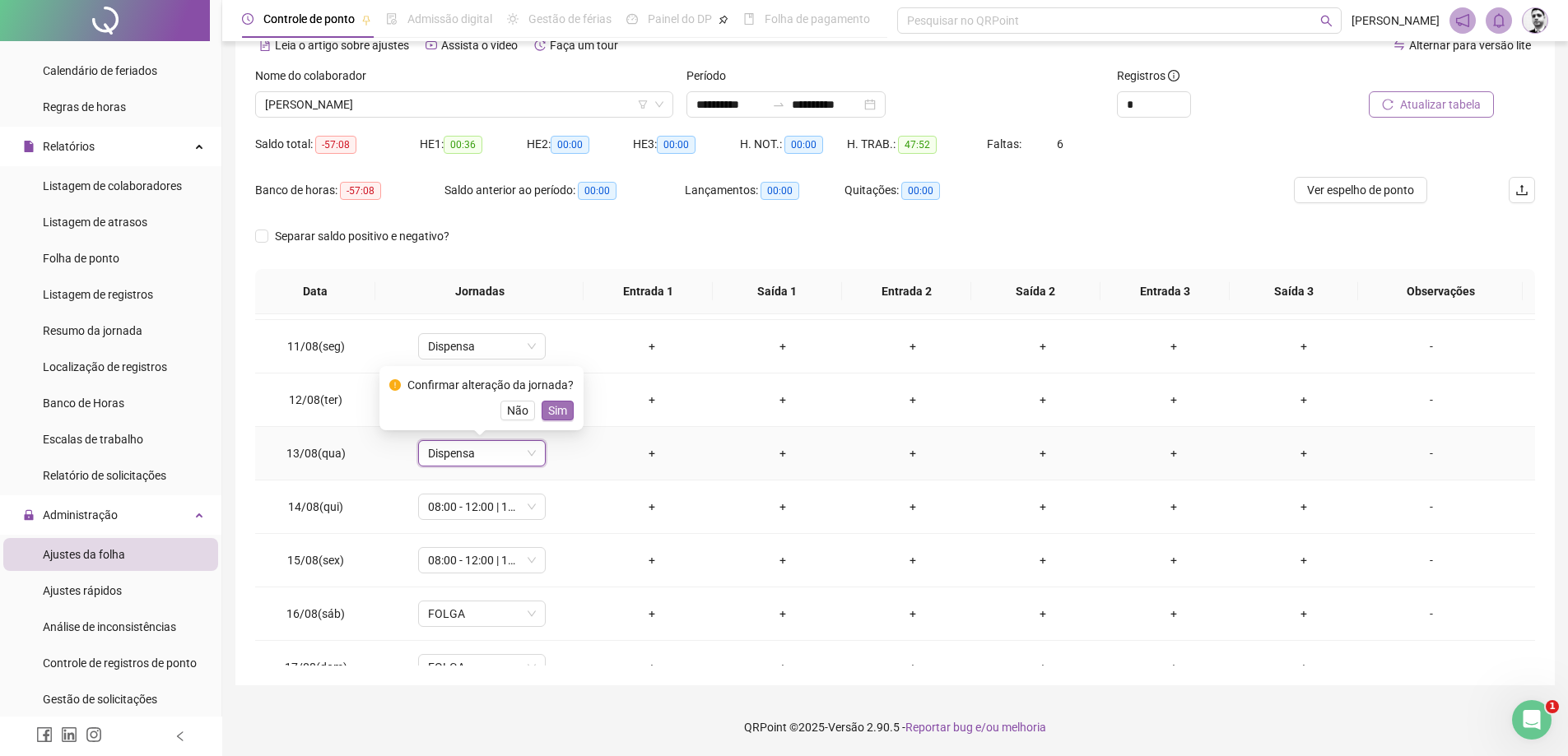
click at [550, 410] on span "Sim" at bounding box center [558, 411] width 19 height 18
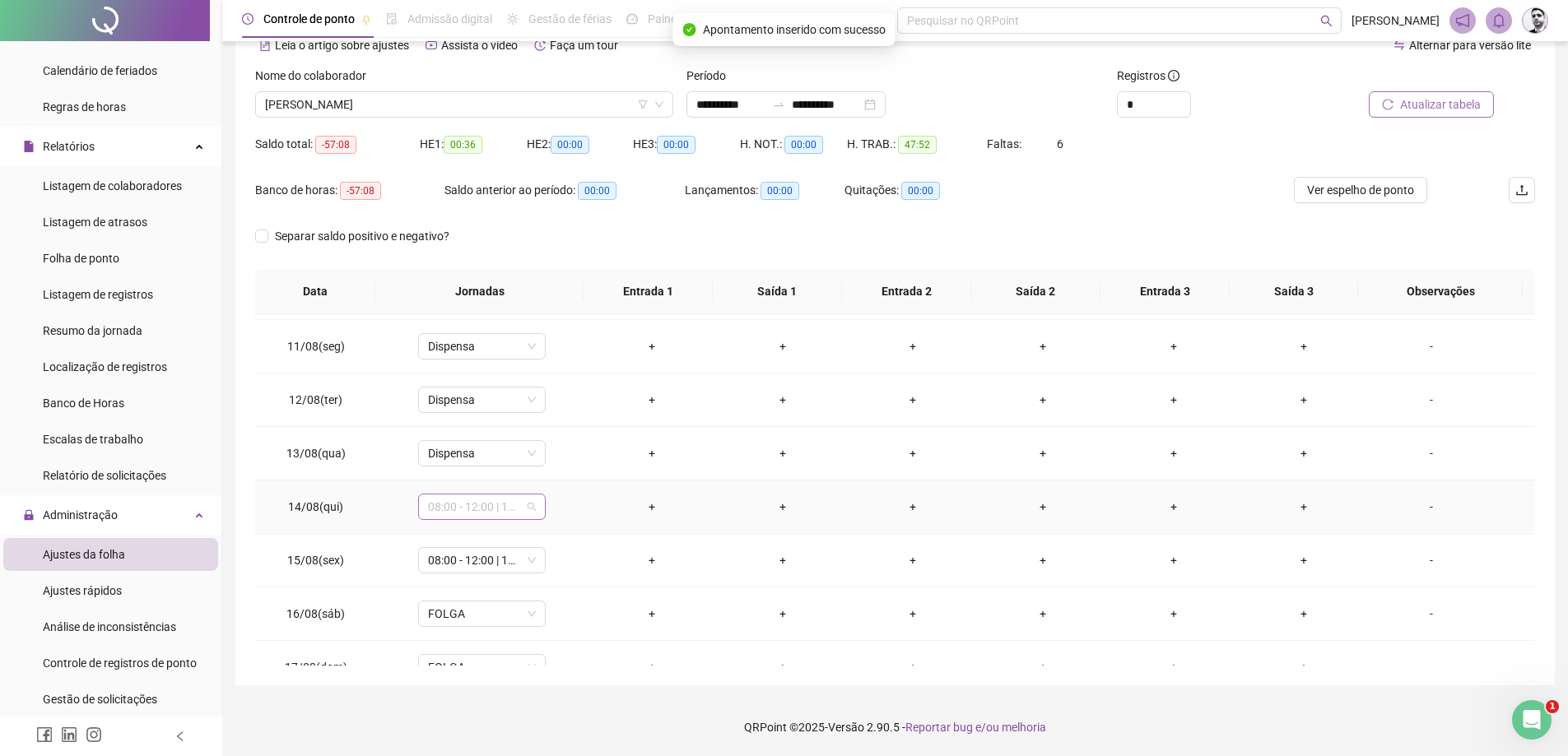
click at [524, 506] on span "08:00 - 12:00 | 13:00 - 18:00" at bounding box center [482, 507] width 108 height 25
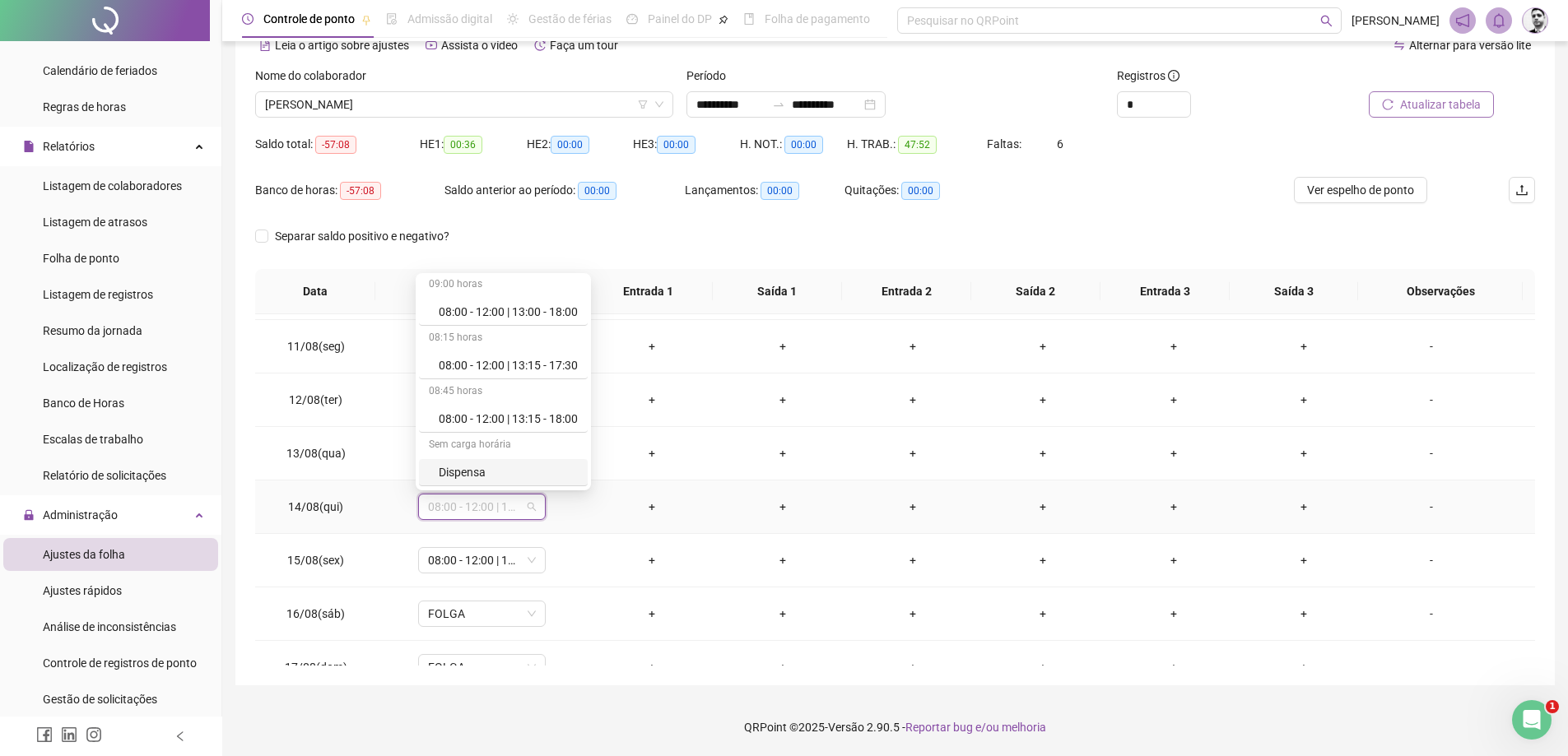
click at [475, 479] on div "Dispensa" at bounding box center [509, 472] width 139 height 18
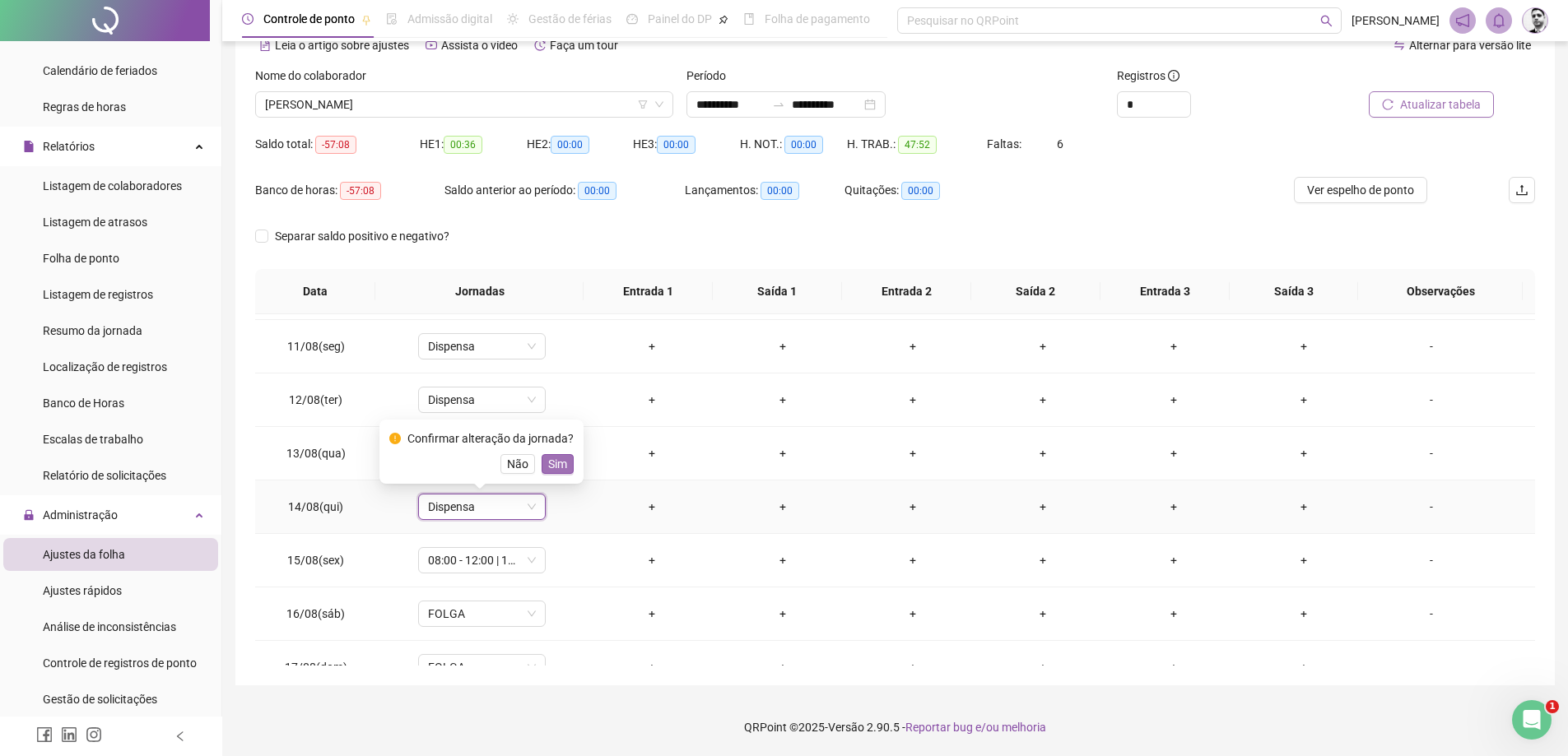
click at [558, 466] on span "Sim" at bounding box center [558, 464] width 19 height 18
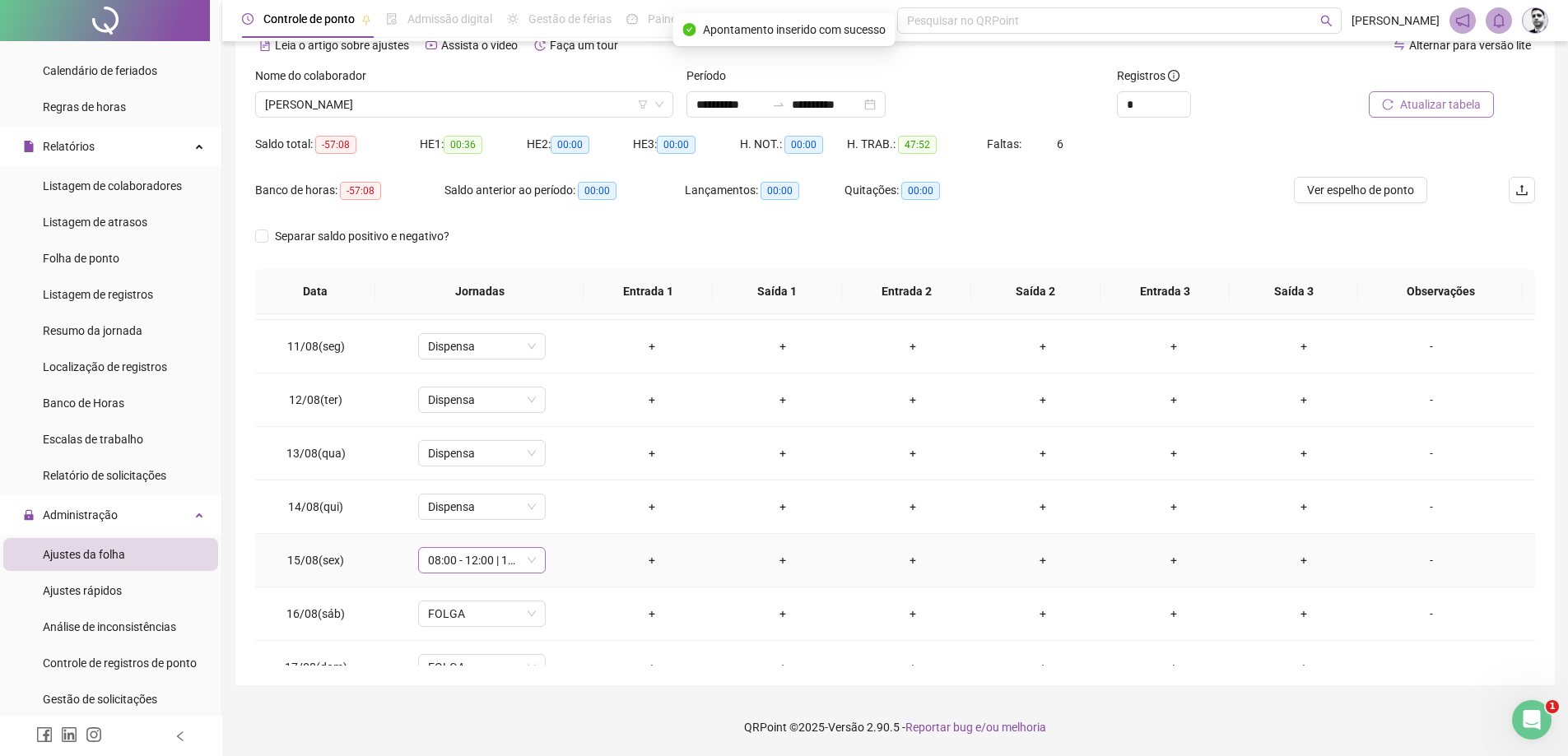
click at [534, 560] on div "08:00 - 12:00 | 13:00 - 17:00" at bounding box center [482, 560] width 128 height 27
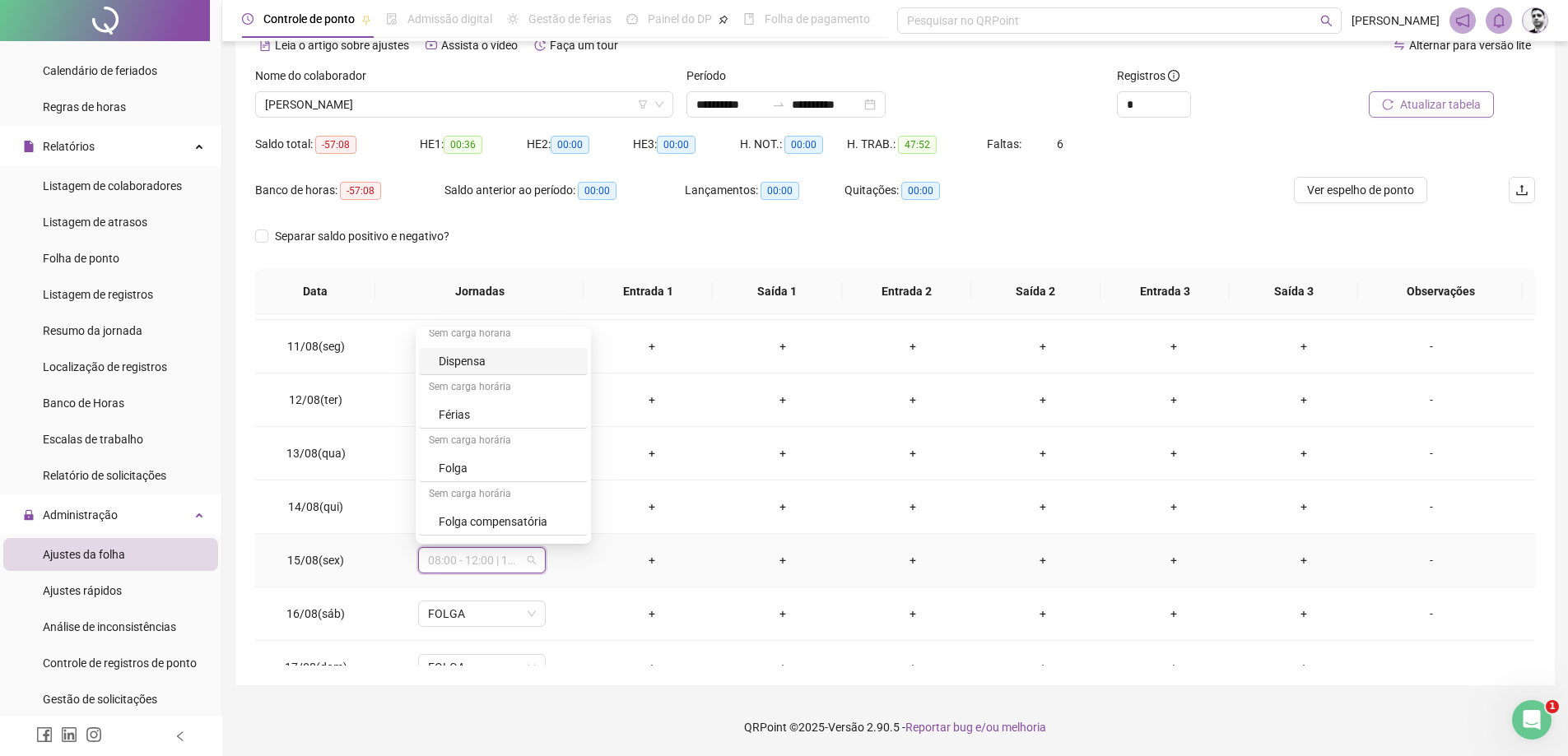
click at [477, 360] on div "Dispensa" at bounding box center [509, 361] width 139 height 18
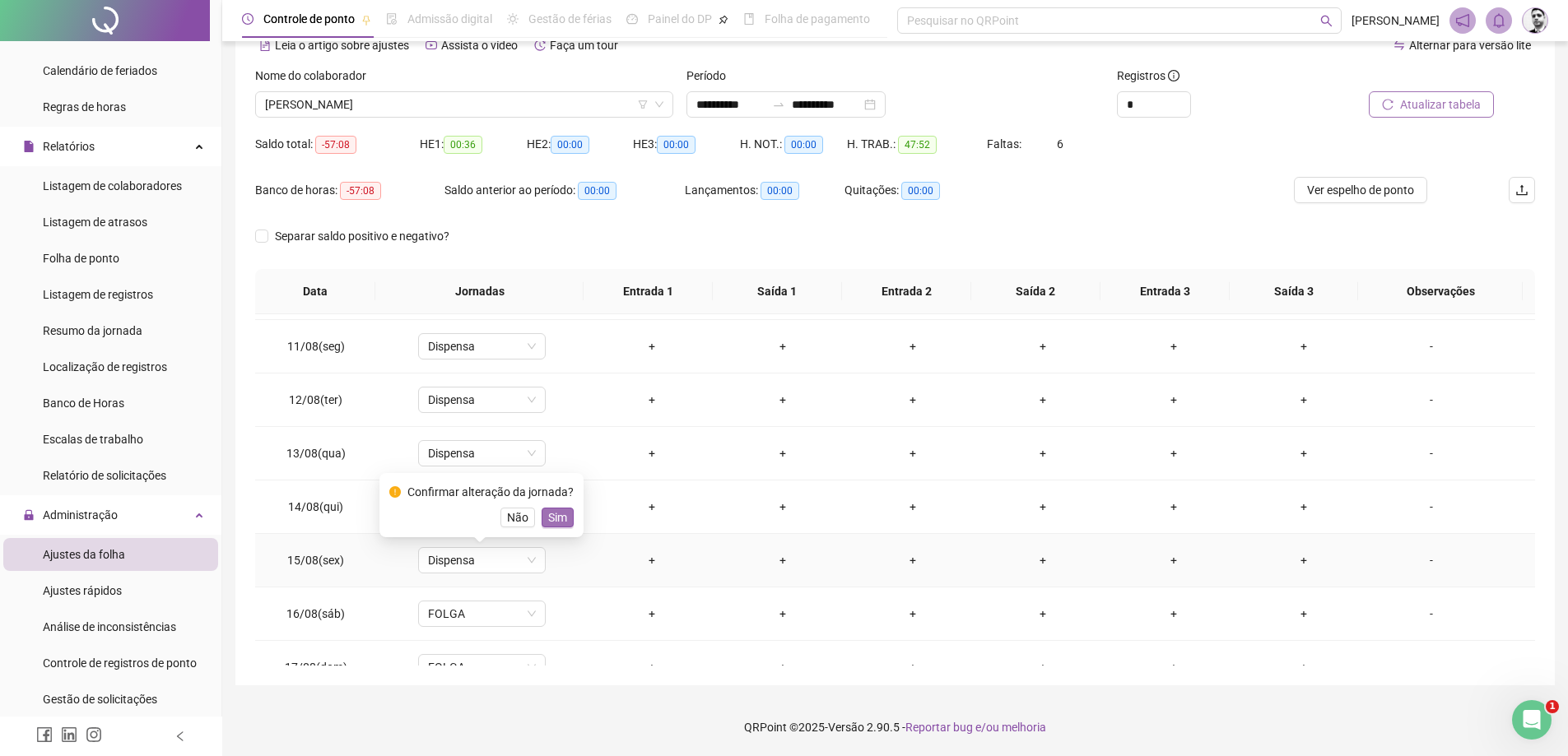
click at [558, 519] on span "Sim" at bounding box center [558, 517] width 19 height 18
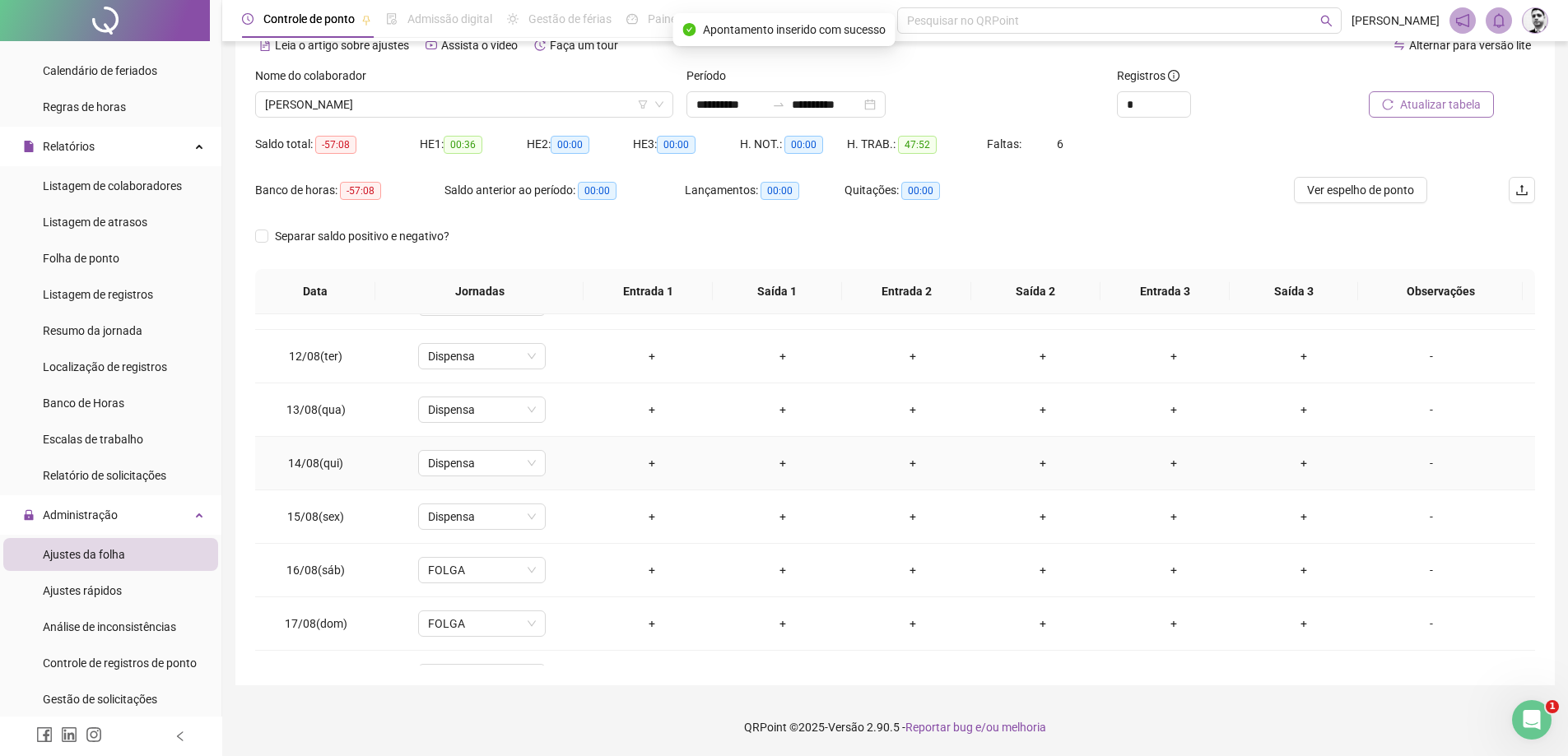
scroll to position [612, 0]
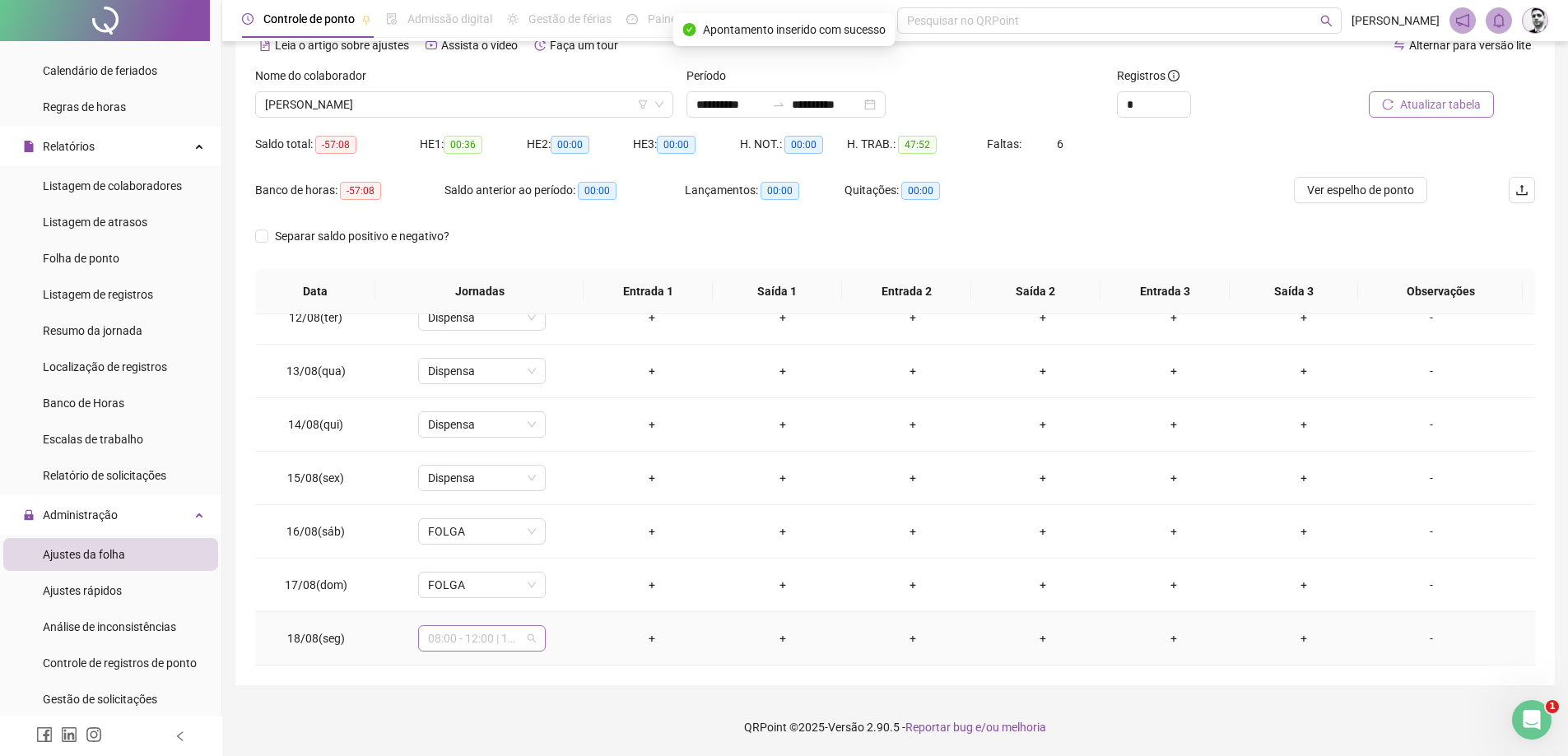
click at [531, 647] on span "08:00 - 12:00 | 13:00 - 18:00" at bounding box center [482, 638] width 108 height 25
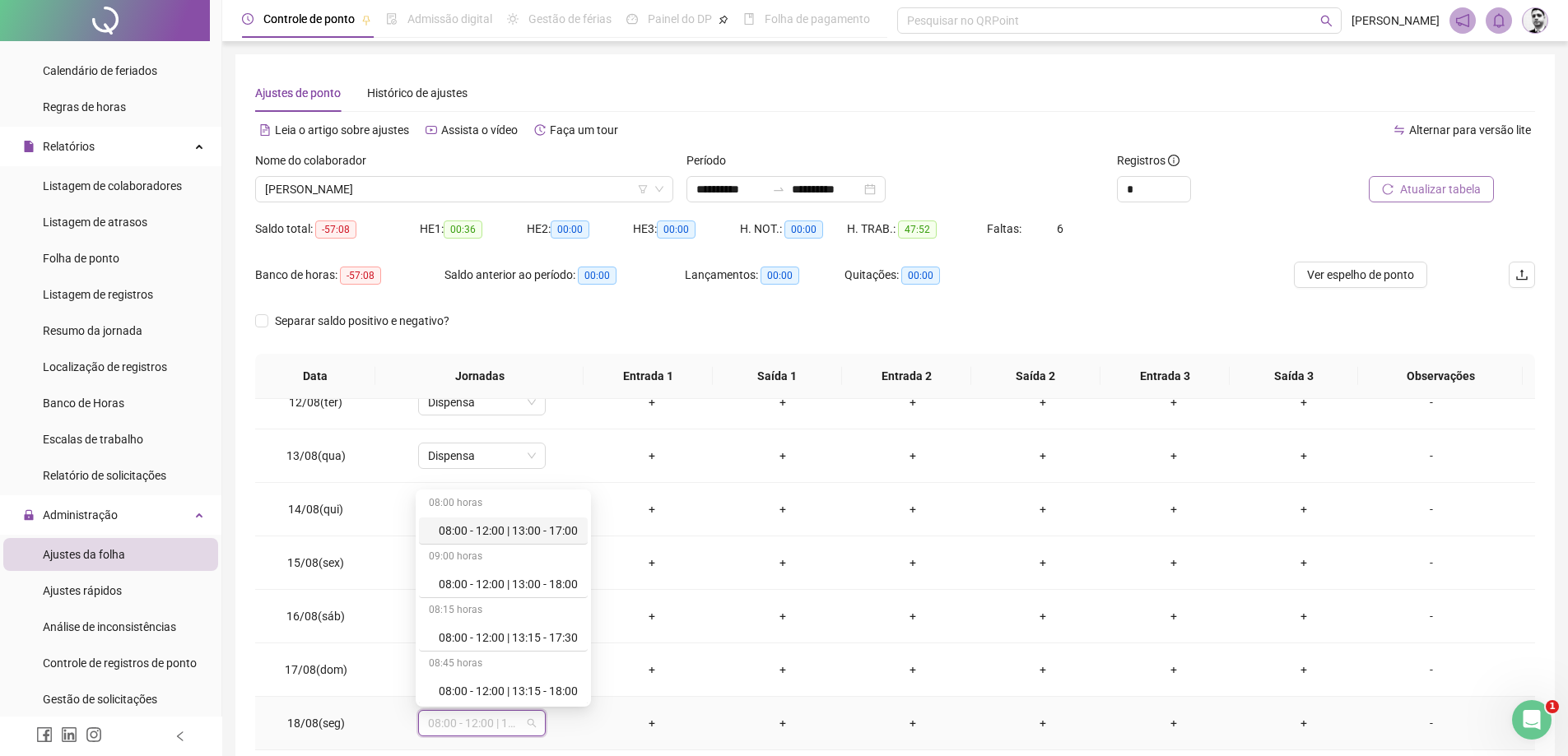
scroll to position [165, 0]
click at [478, 684] on div "Dispensa" at bounding box center [509, 688] width 139 height 18
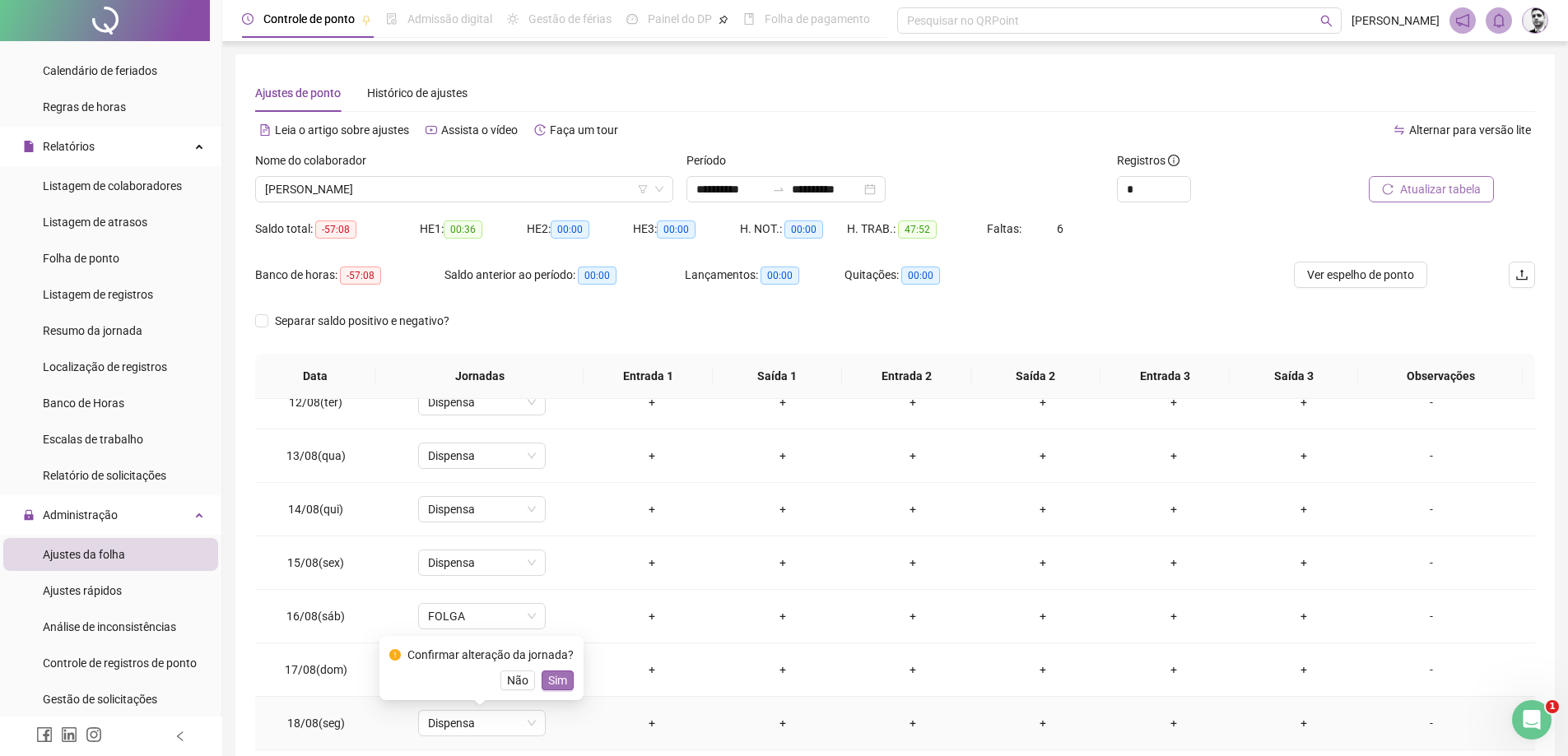
click at [560, 677] on span "Sim" at bounding box center [558, 680] width 19 height 18
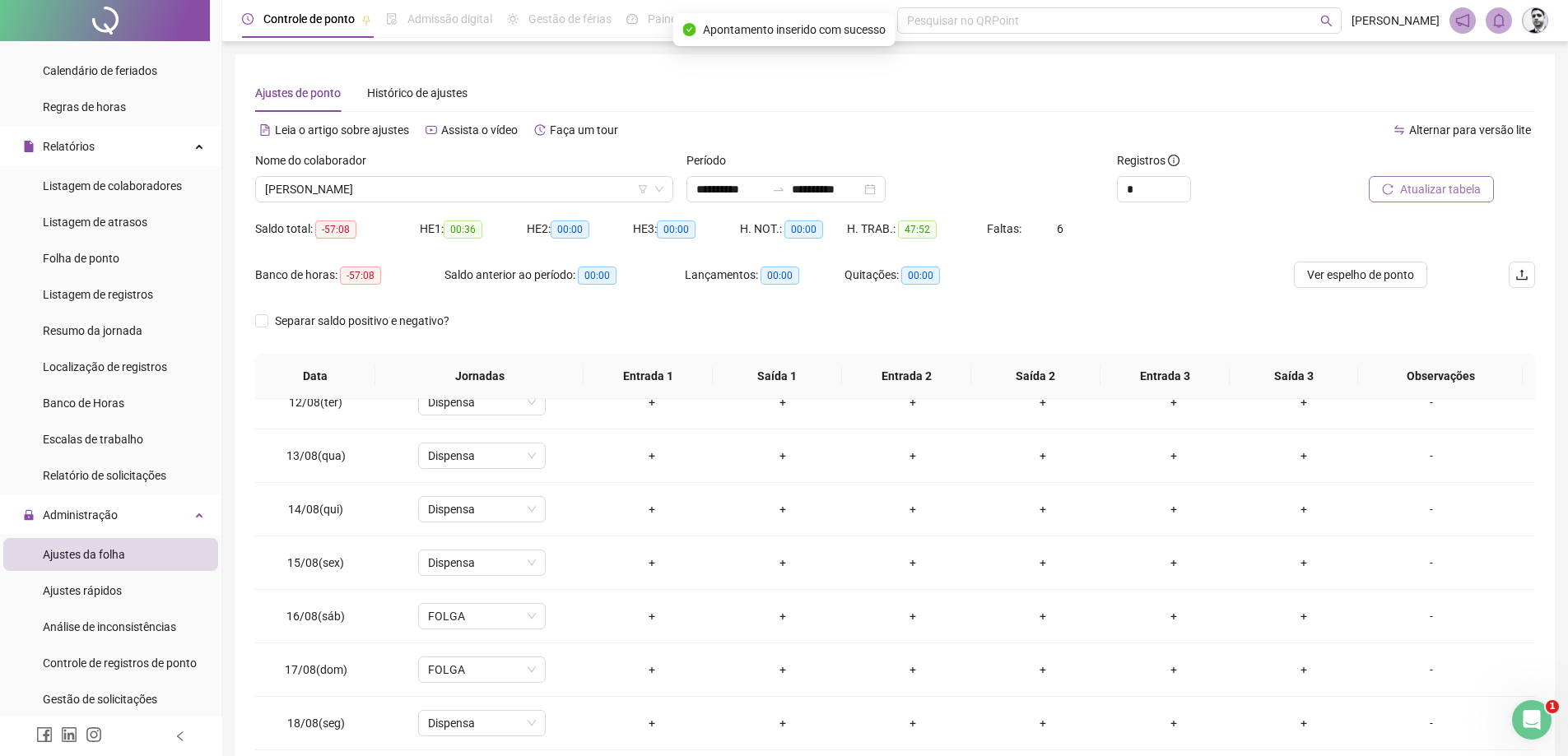
click at [1436, 185] on span "Atualizar tabela" at bounding box center [1441, 189] width 81 height 18
click at [844, 184] on input "**********" at bounding box center [827, 189] width 69 height 18
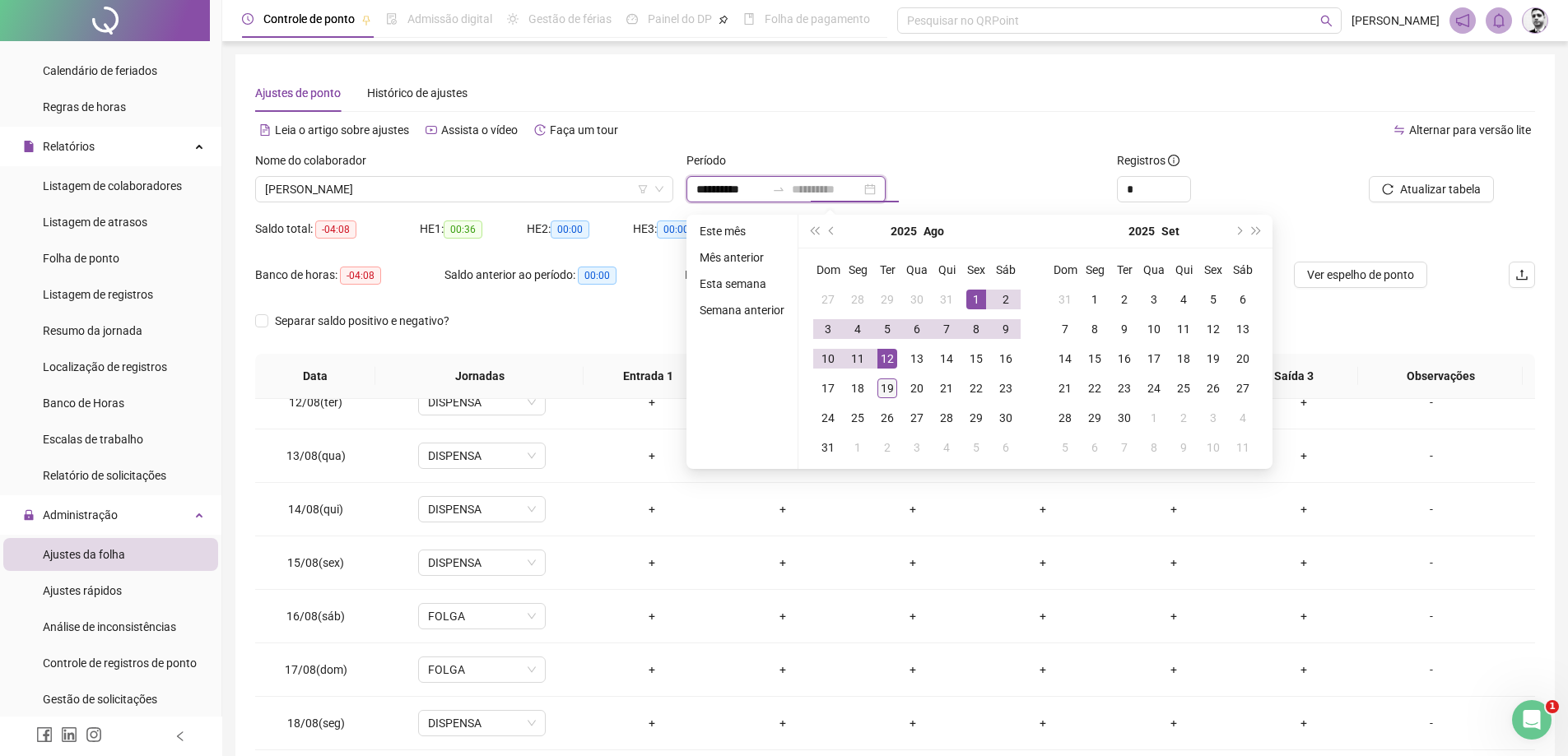
type input "**********"
click at [884, 387] on div "19" at bounding box center [887, 388] width 20 height 20
type input "**********"
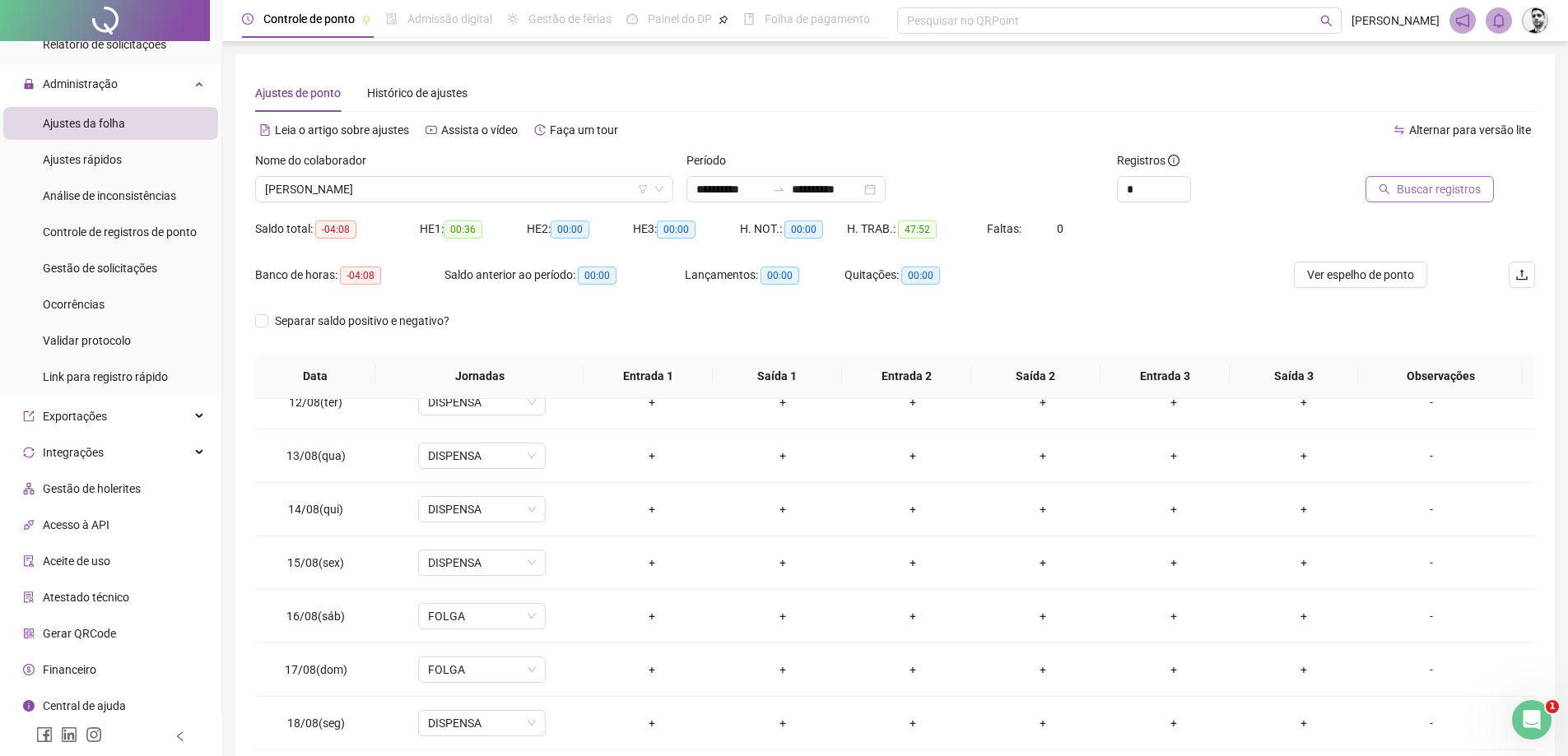
scroll to position [684, 0]
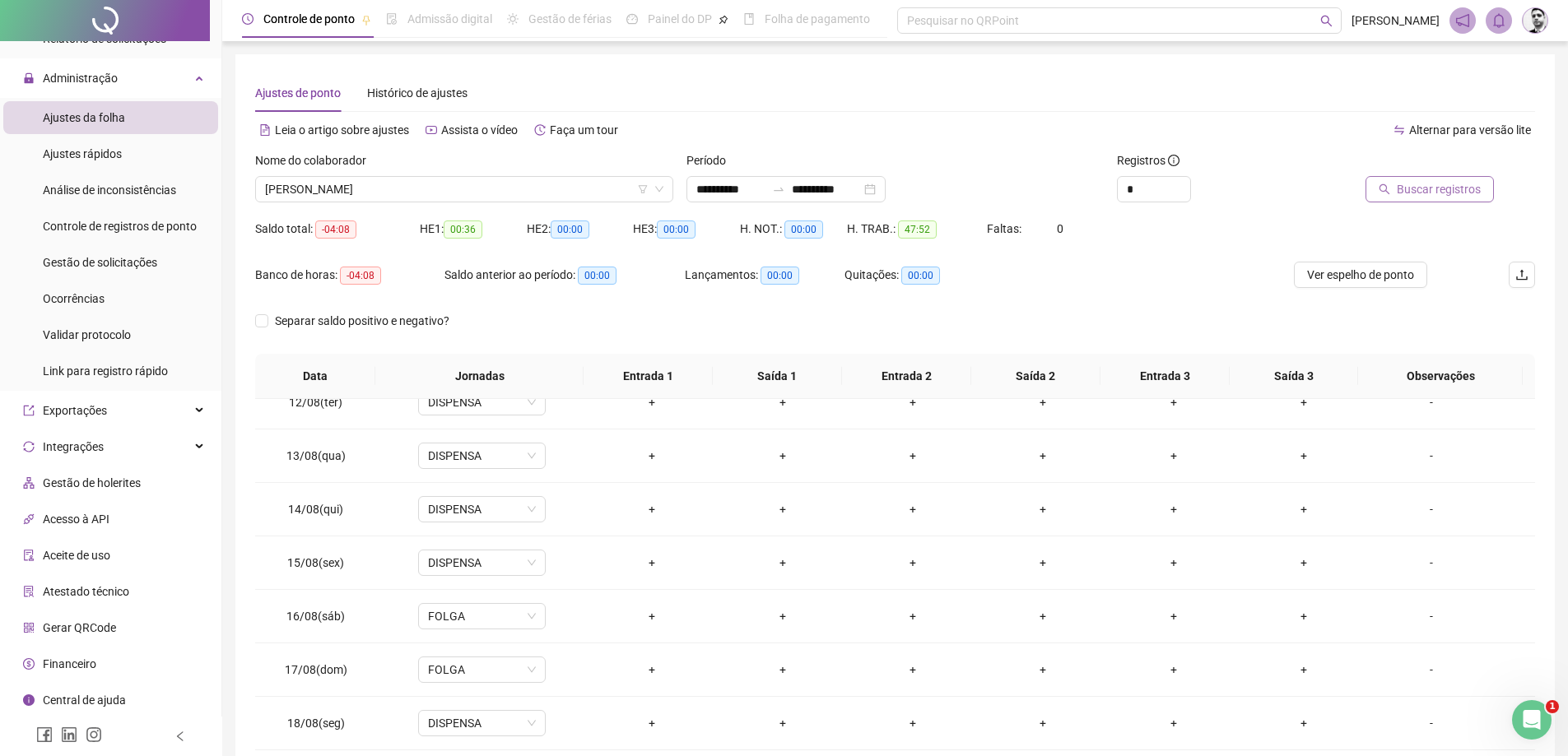
click at [99, 701] on span "Central de ajuda" at bounding box center [84, 700] width 83 height 13
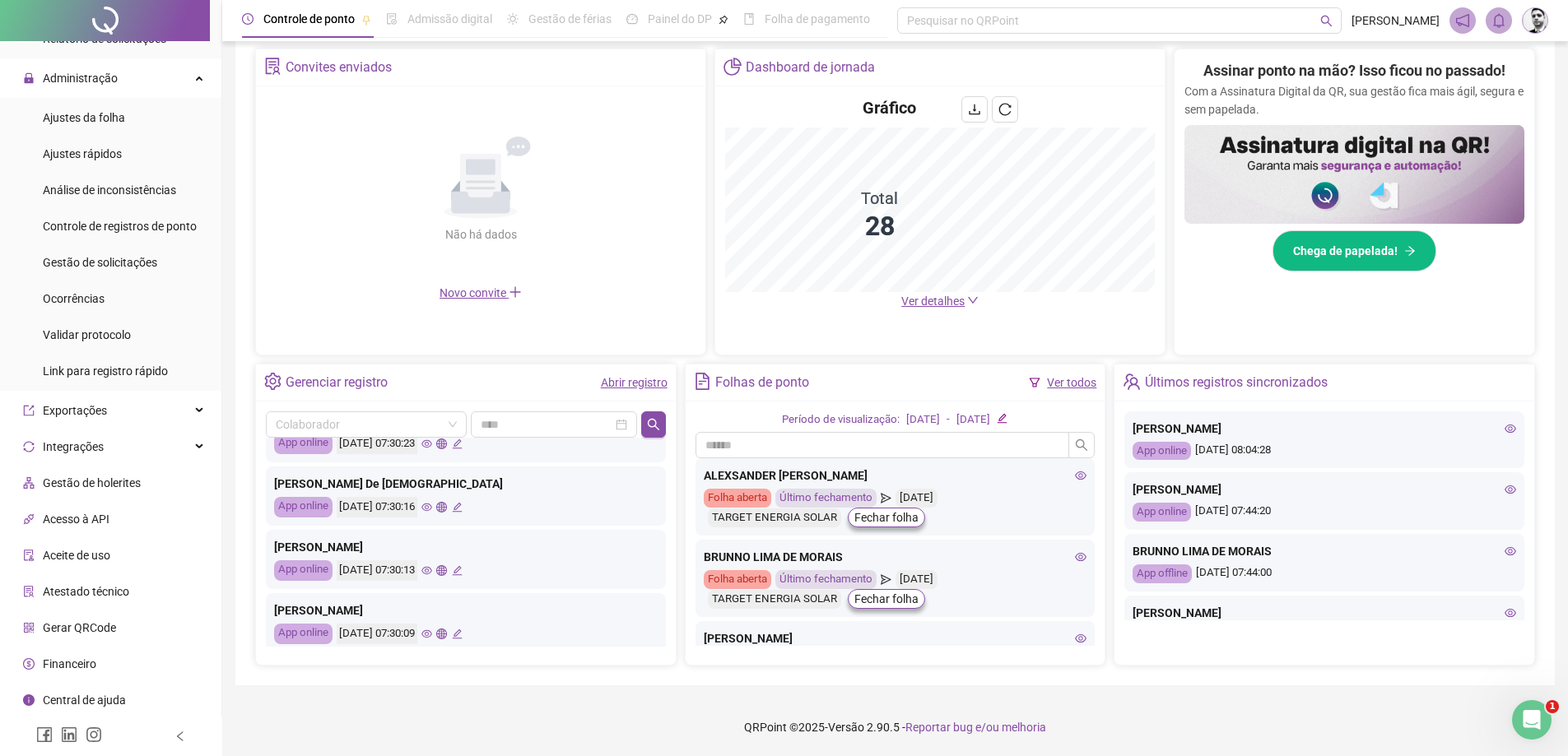
scroll to position [775, 0]
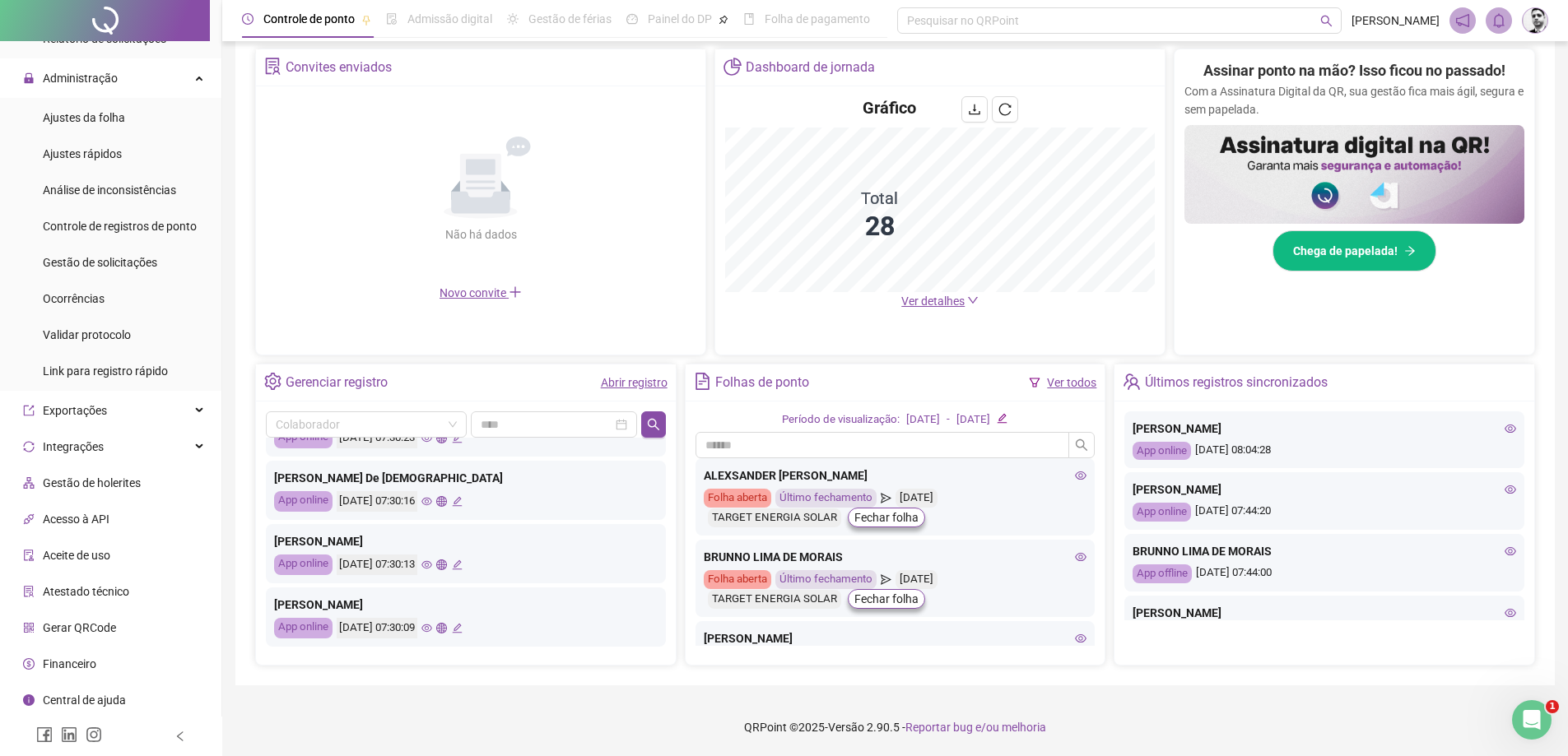
click at [960, 729] on span "Reportar bug e/ou melhoria" at bounding box center [976, 727] width 141 height 13
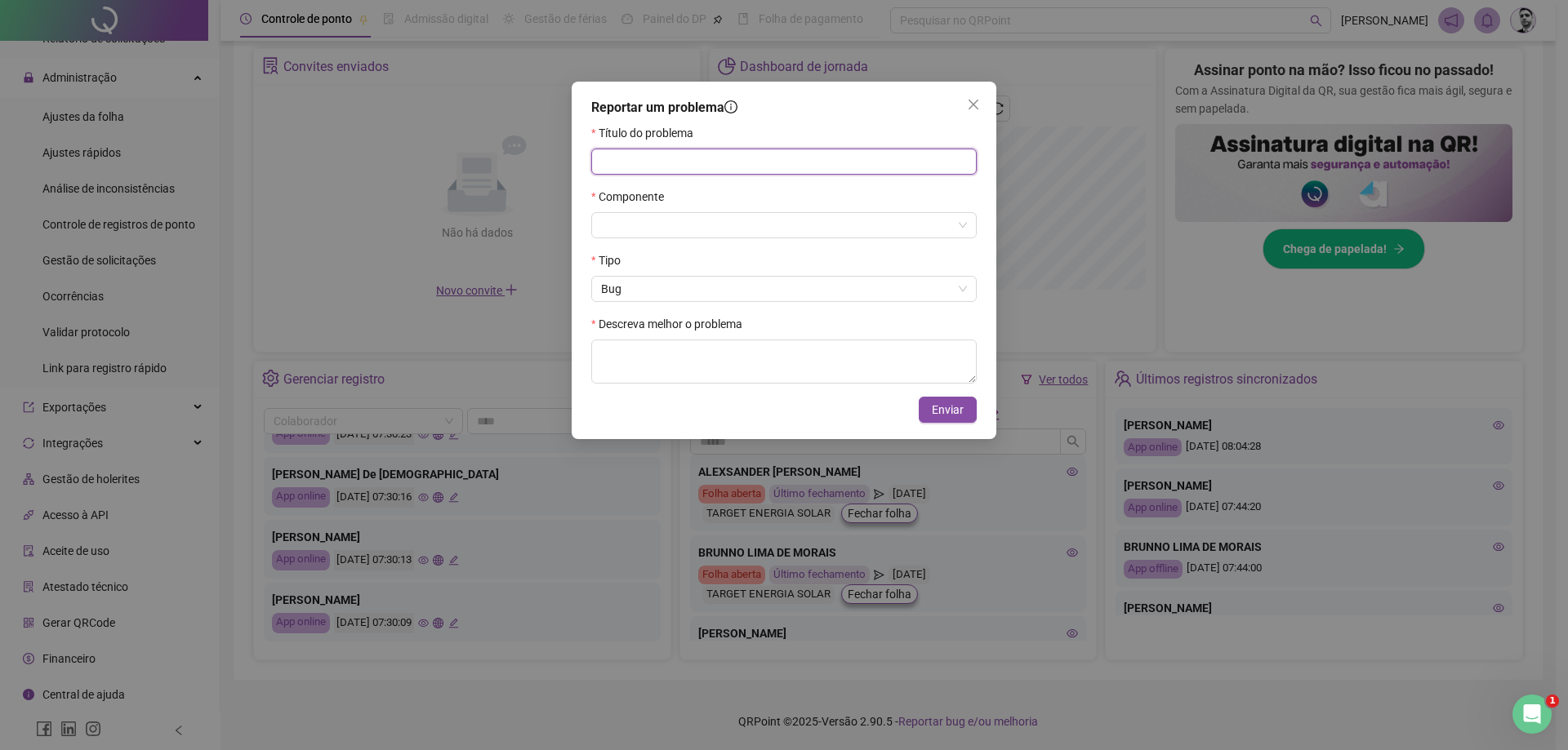
click at [670, 156] on input "text" at bounding box center [784, 161] width 385 height 26
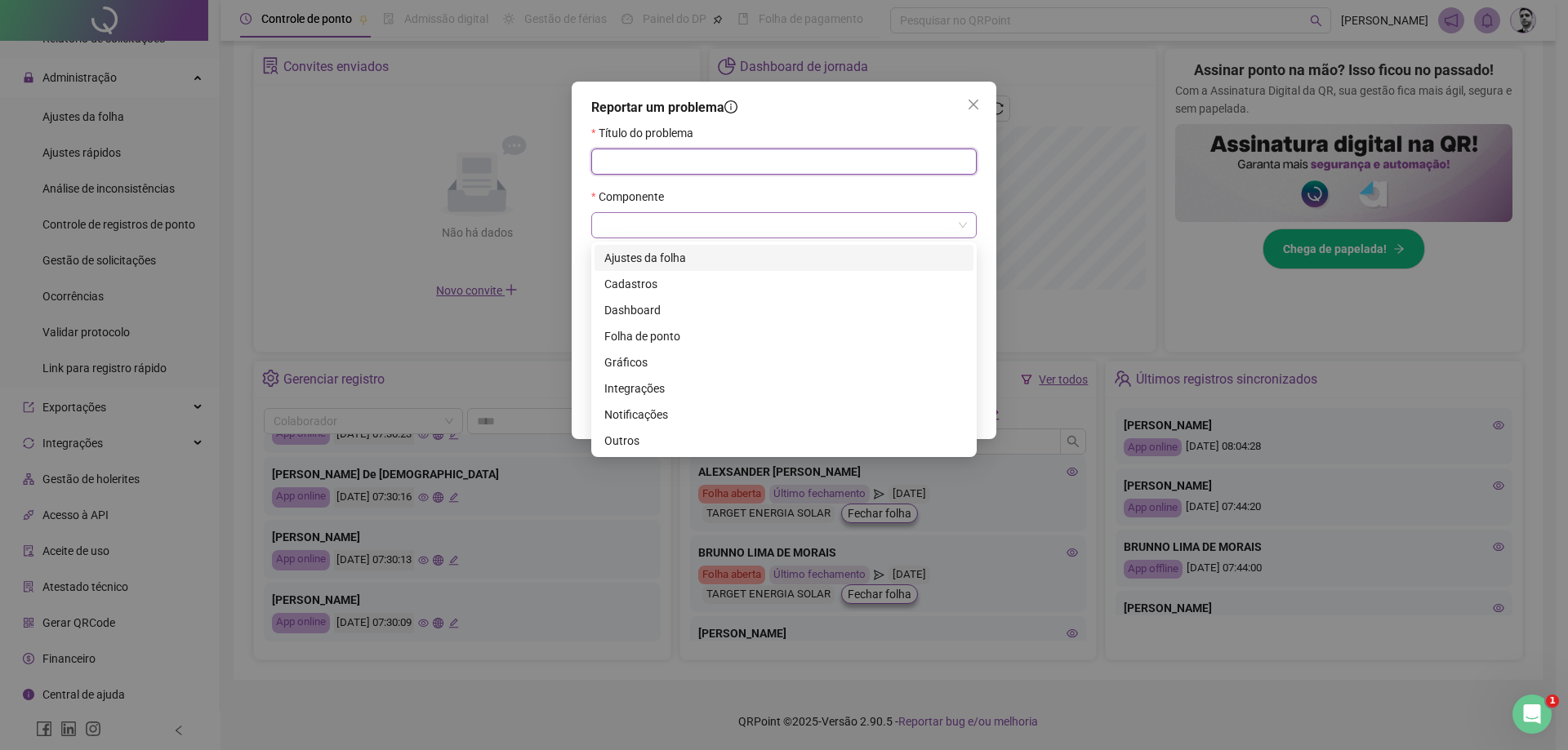
click at [961, 226] on span at bounding box center [783, 225] width 366 height 25
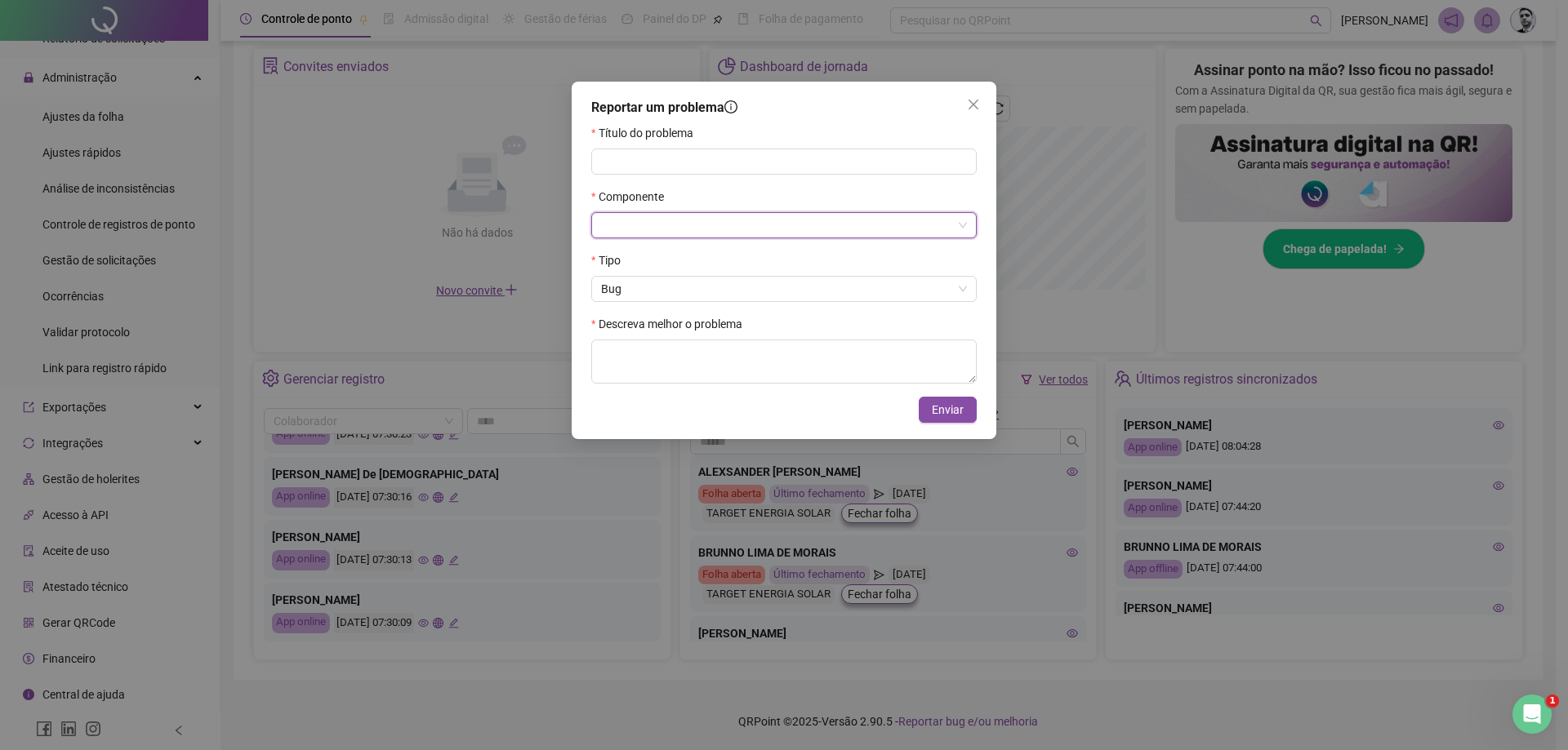
click at [961, 226] on span at bounding box center [783, 225] width 366 height 25
click at [723, 289] on span "Bug" at bounding box center [783, 289] width 366 height 25
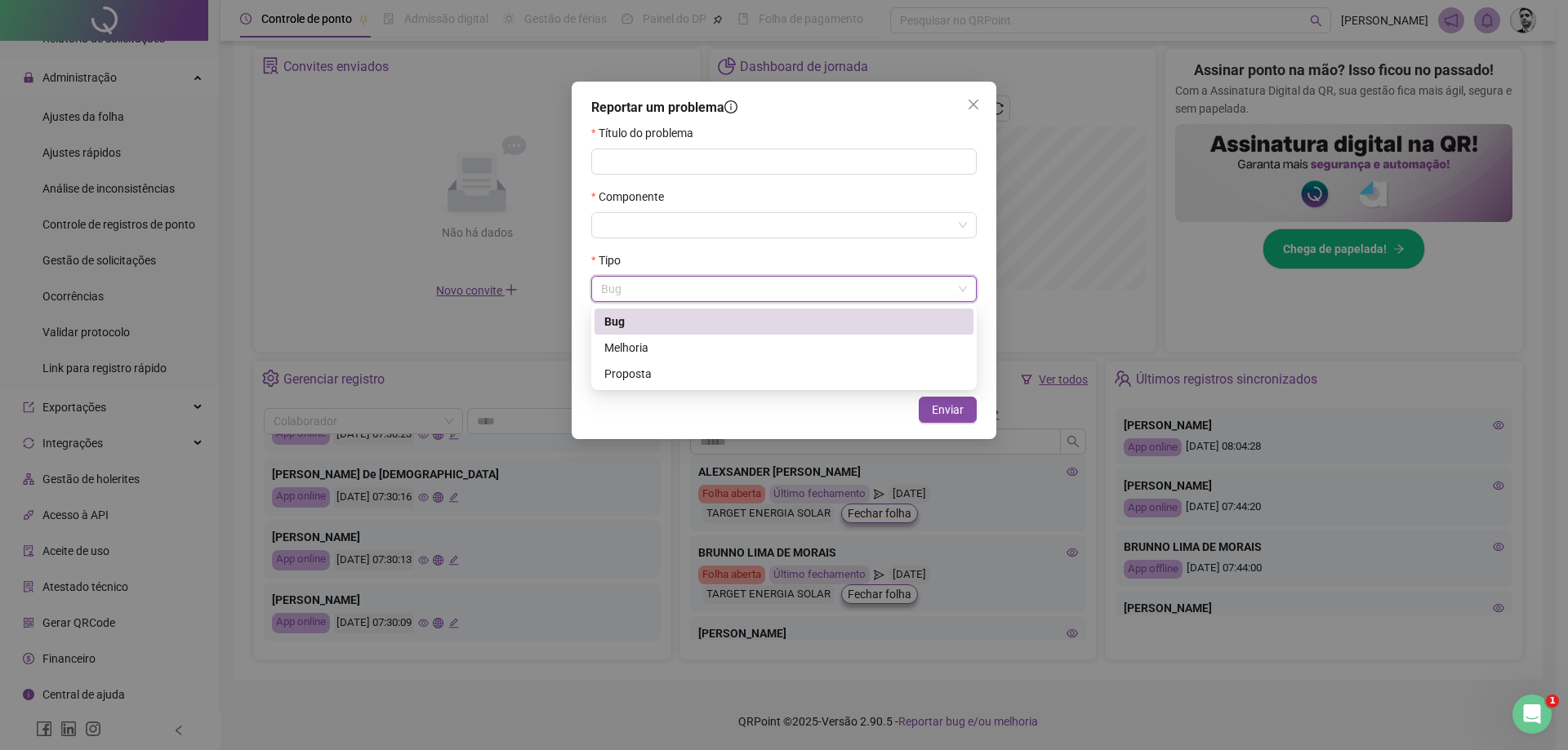
click at [723, 289] on span "Bug" at bounding box center [783, 289] width 366 height 25
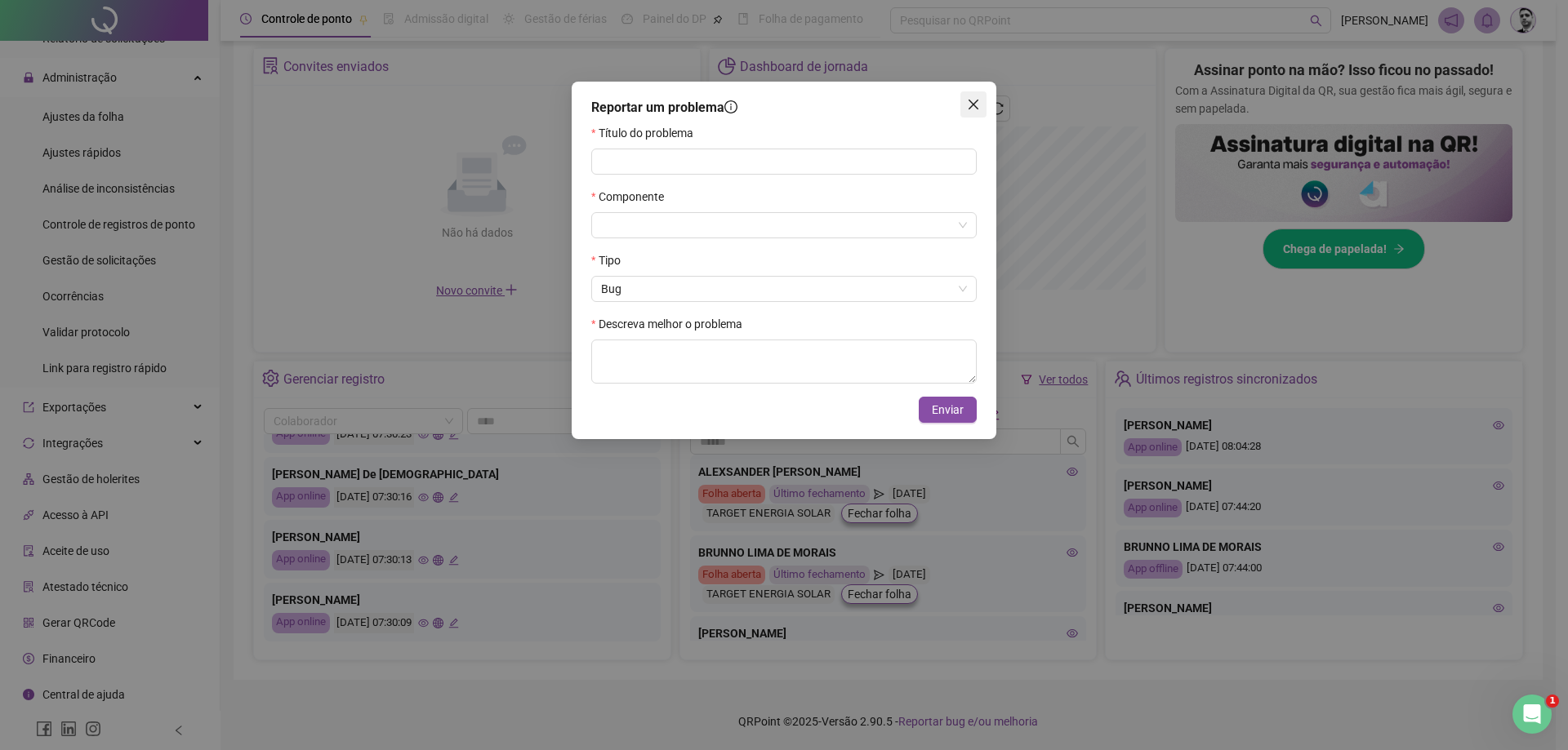
click at [972, 103] on icon "close" at bounding box center [972, 104] width 9 height 9
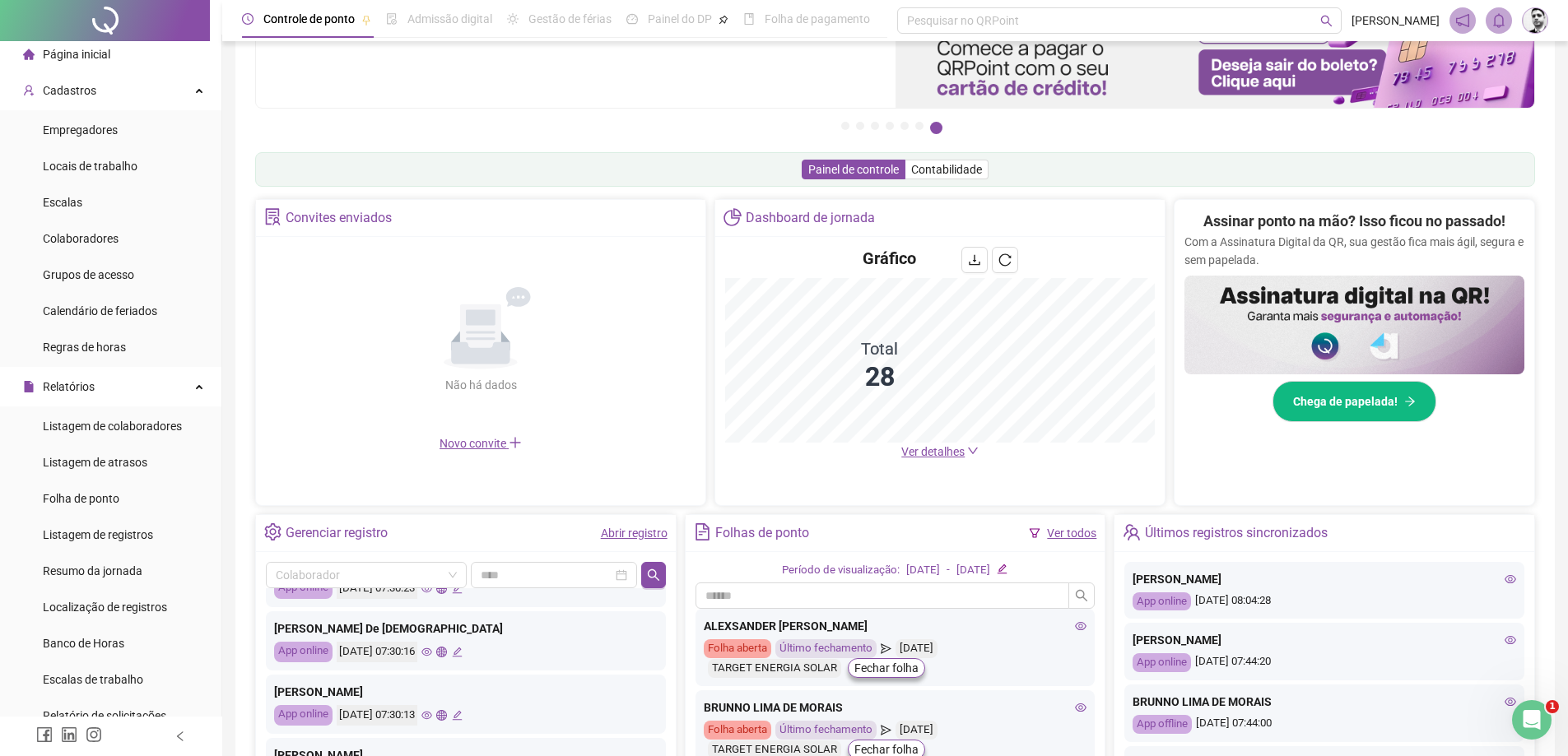
scroll to position [0, 0]
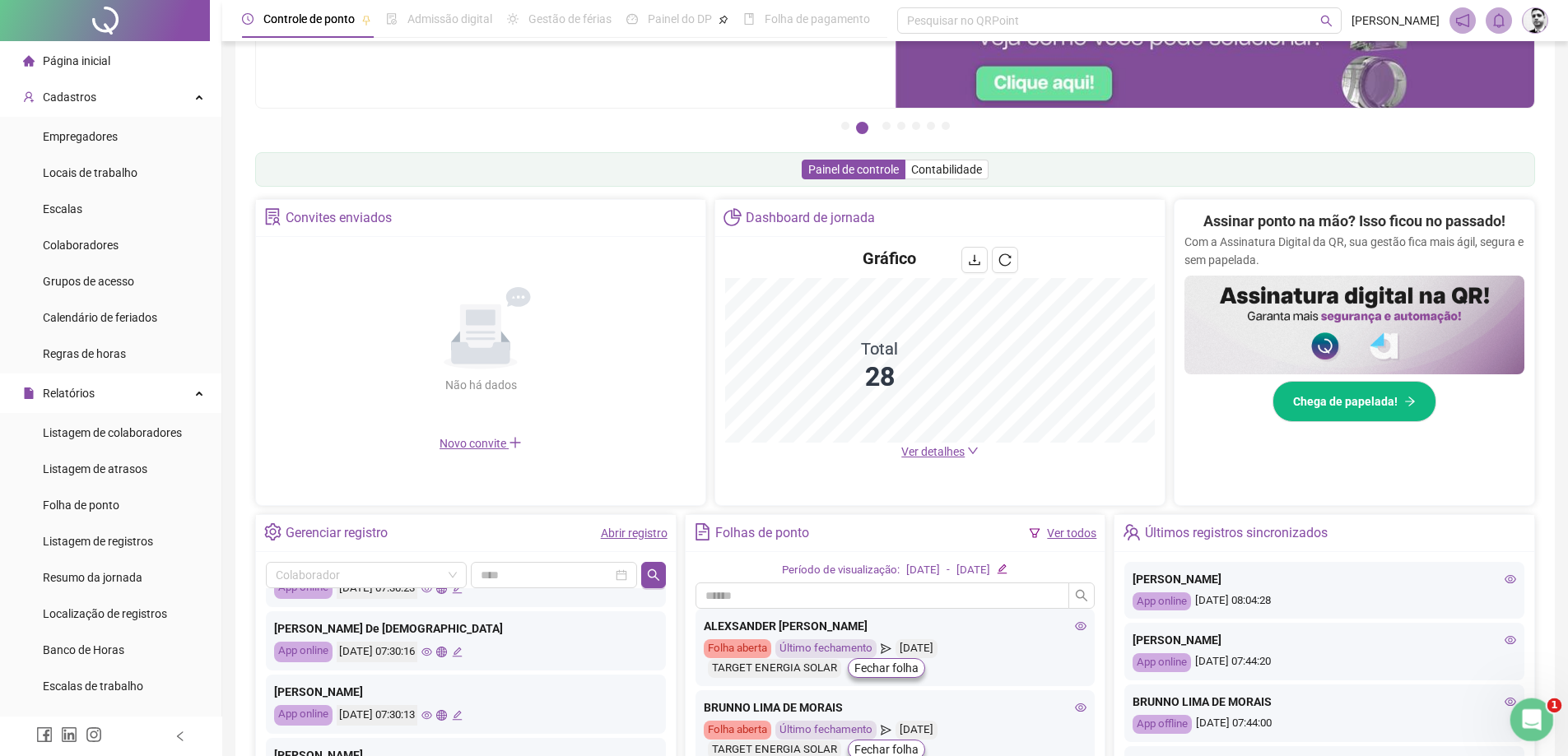
click at [1537, 727] on div "Abrir mensagem da Intercom" at bounding box center [1529, 717] width 54 height 54
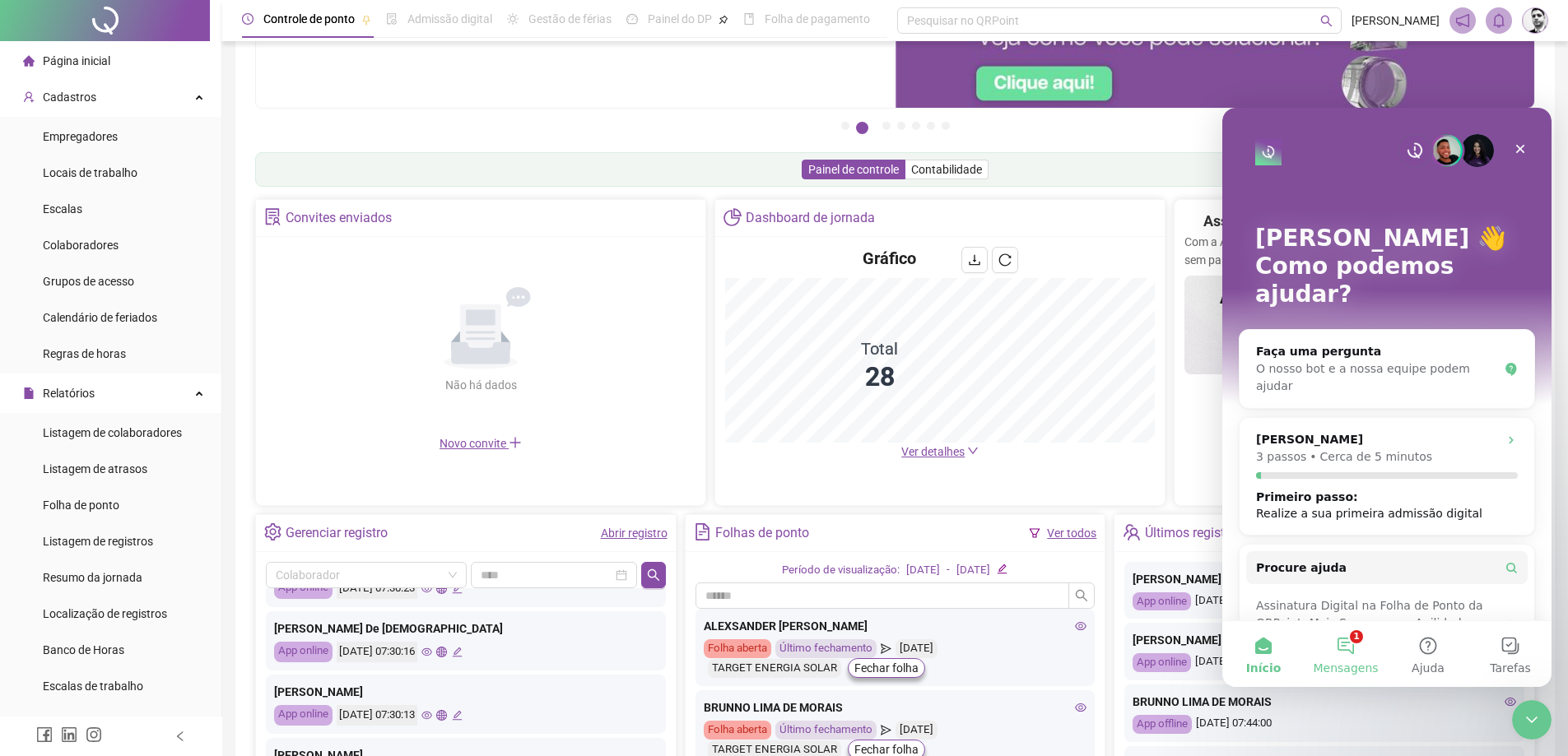
click at [1356, 639] on button "1 Mensagens" at bounding box center [1346, 654] width 82 height 66
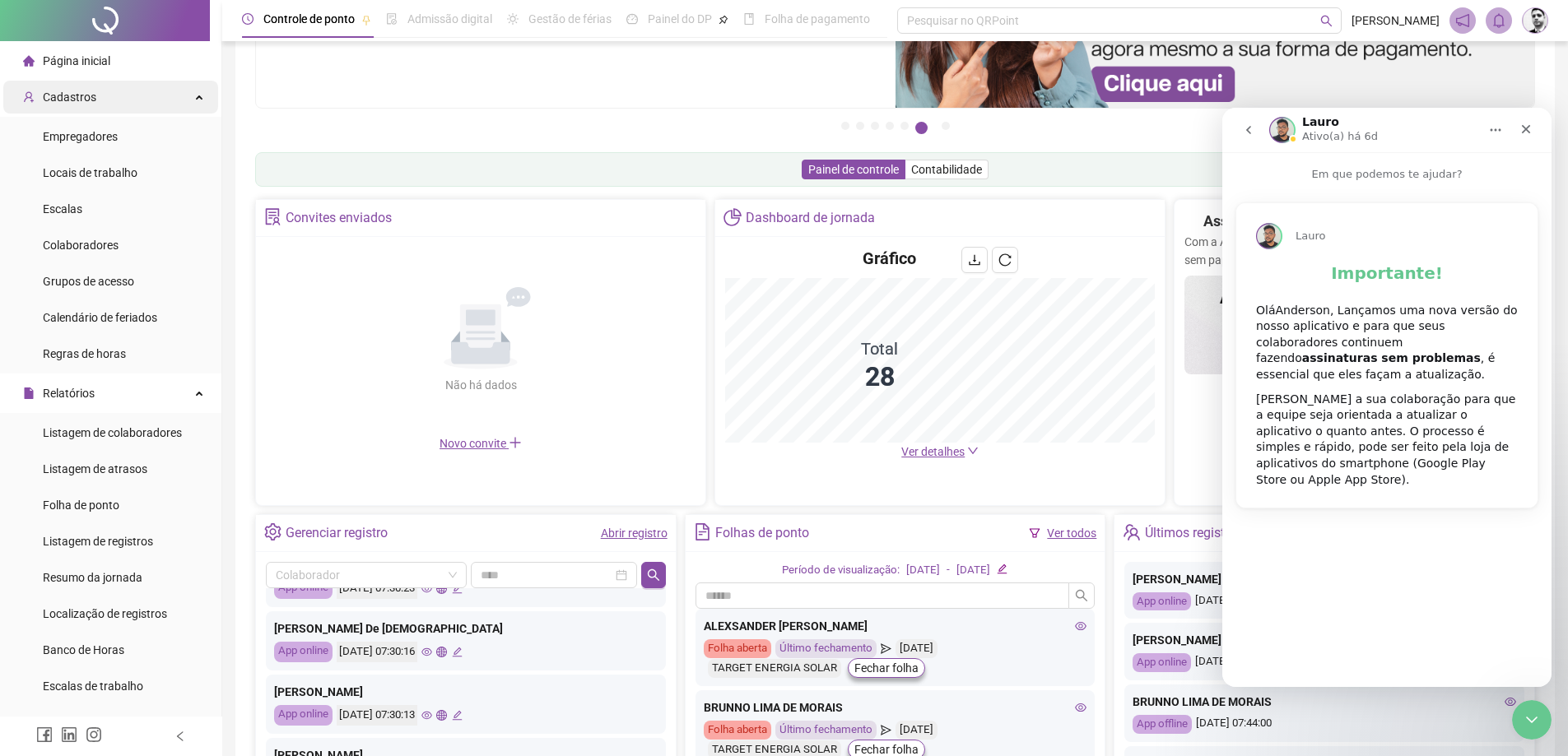
click at [88, 91] on span "Cadastros" at bounding box center [70, 96] width 53 height 13
click at [90, 90] on span "Cadastros" at bounding box center [70, 96] width 53 height 13
click at [66, 247] on span "Colaboradores" at bounding box center [81, 245] width 76 height 13
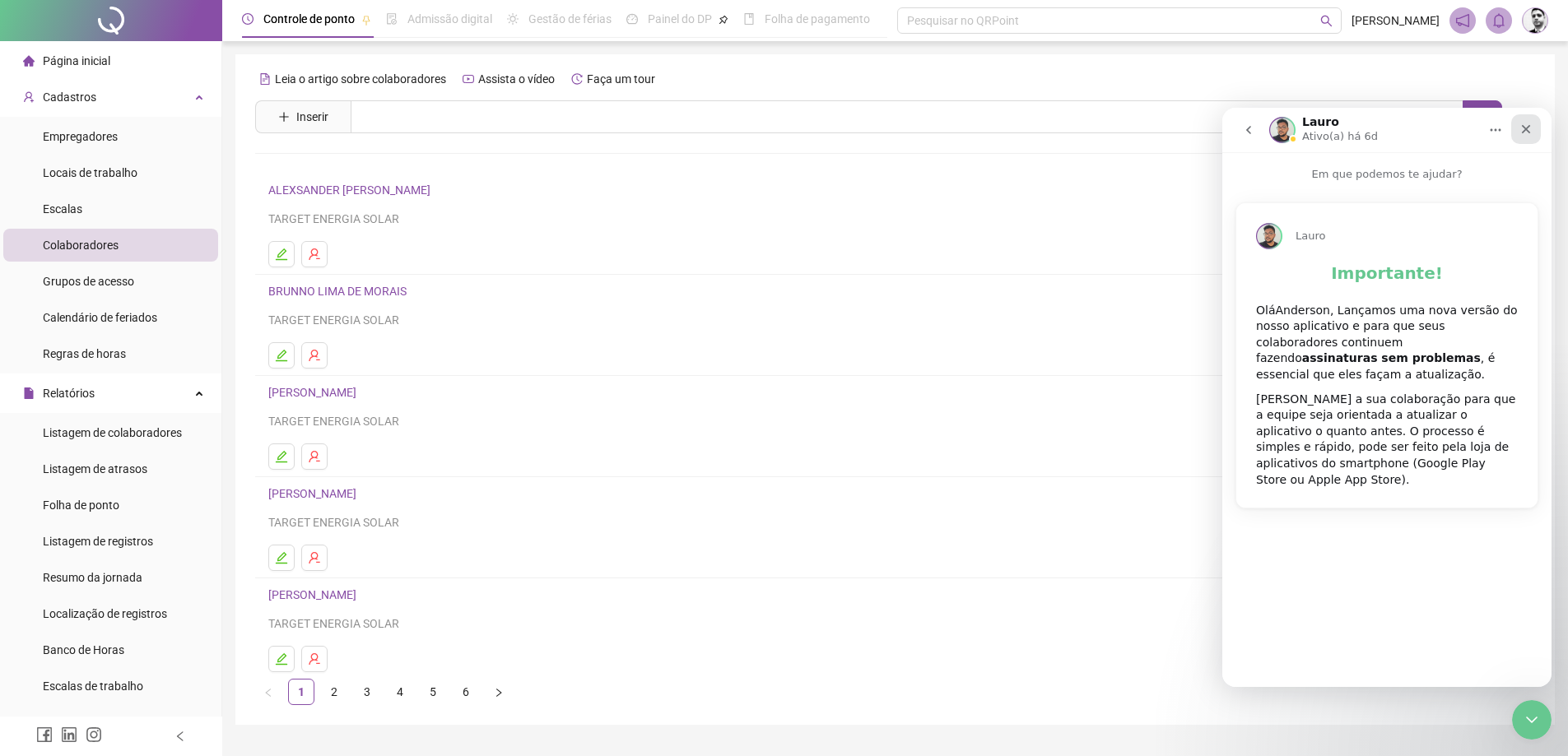
click at [1528, 125] on icon "Fechar" at bounding box center [1526, 129] width 13 height 13
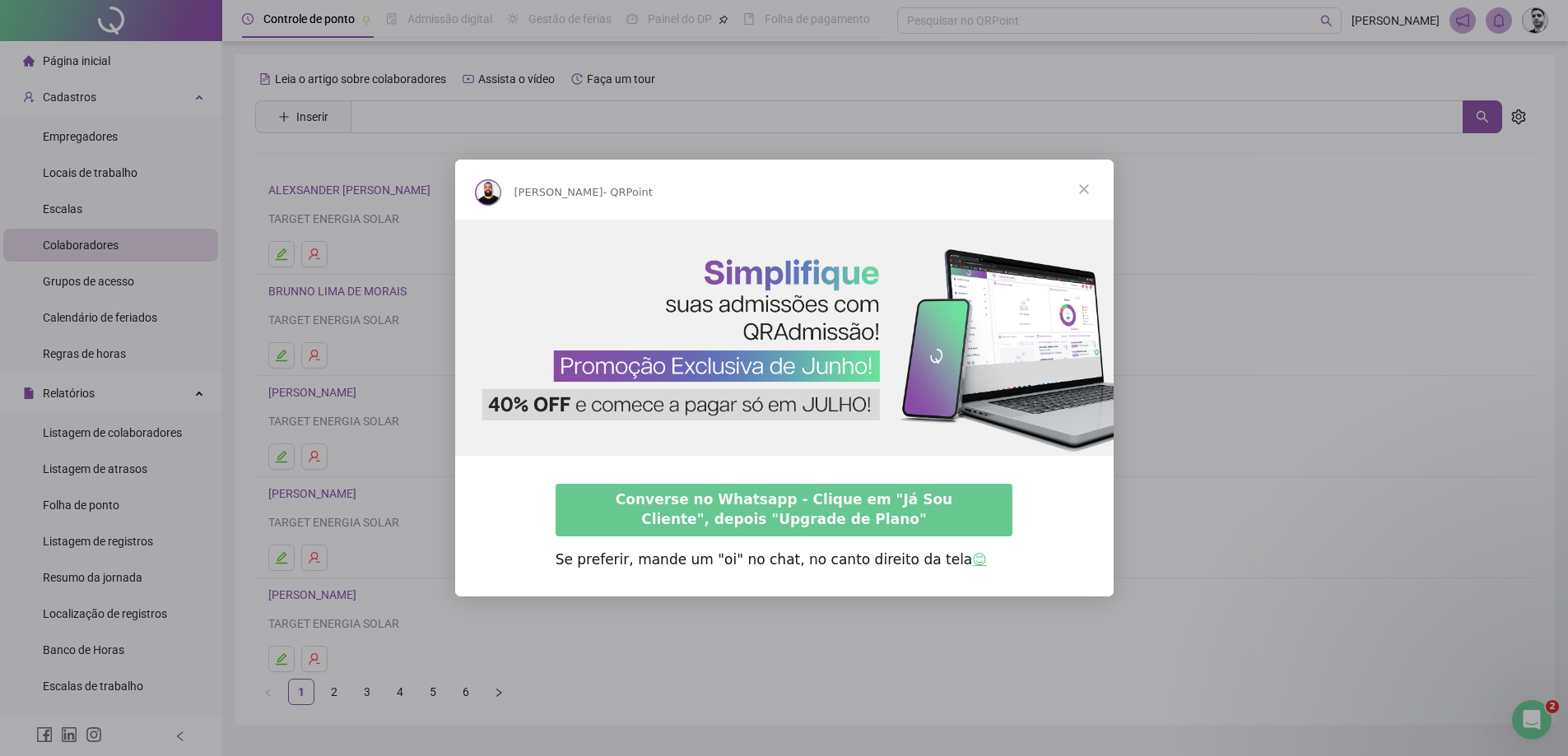
click at [1090, 182] on span "Fechar" at bounding box center [1083, 189] width 59 height 59
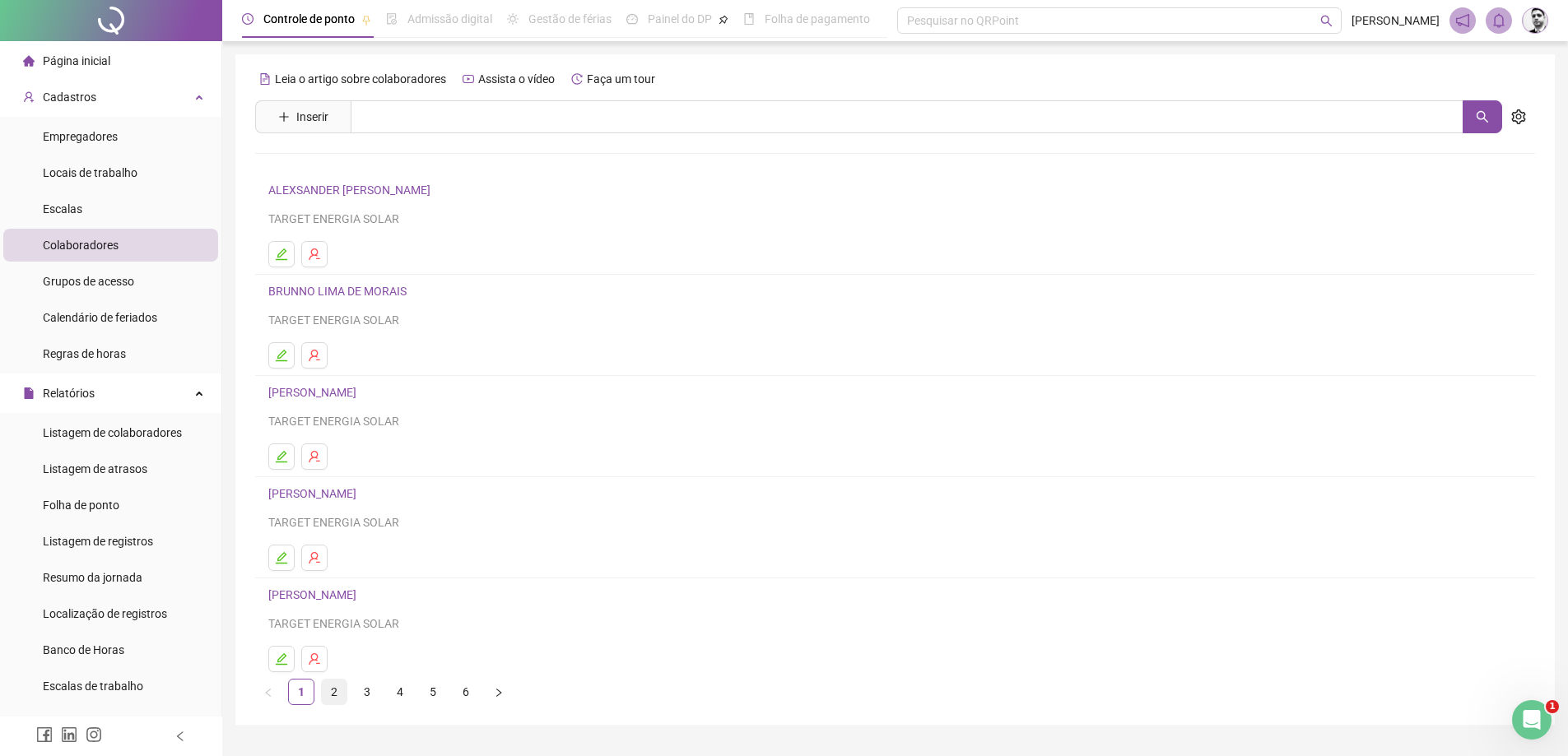
click at [337, 686] on link "2" at bounding box center [334, 692] width 25 height 25
click at [364, 692] on link "3" at bounding box center [367, 692] width 25 height 25
click at [400, 693] on link "4" at bounding box center [400, 692] width 25 height 25
click at [345, 590] on link "KAILLANE SALES ARAÚJO" at bounding box center [339, 594] width 142 height 13
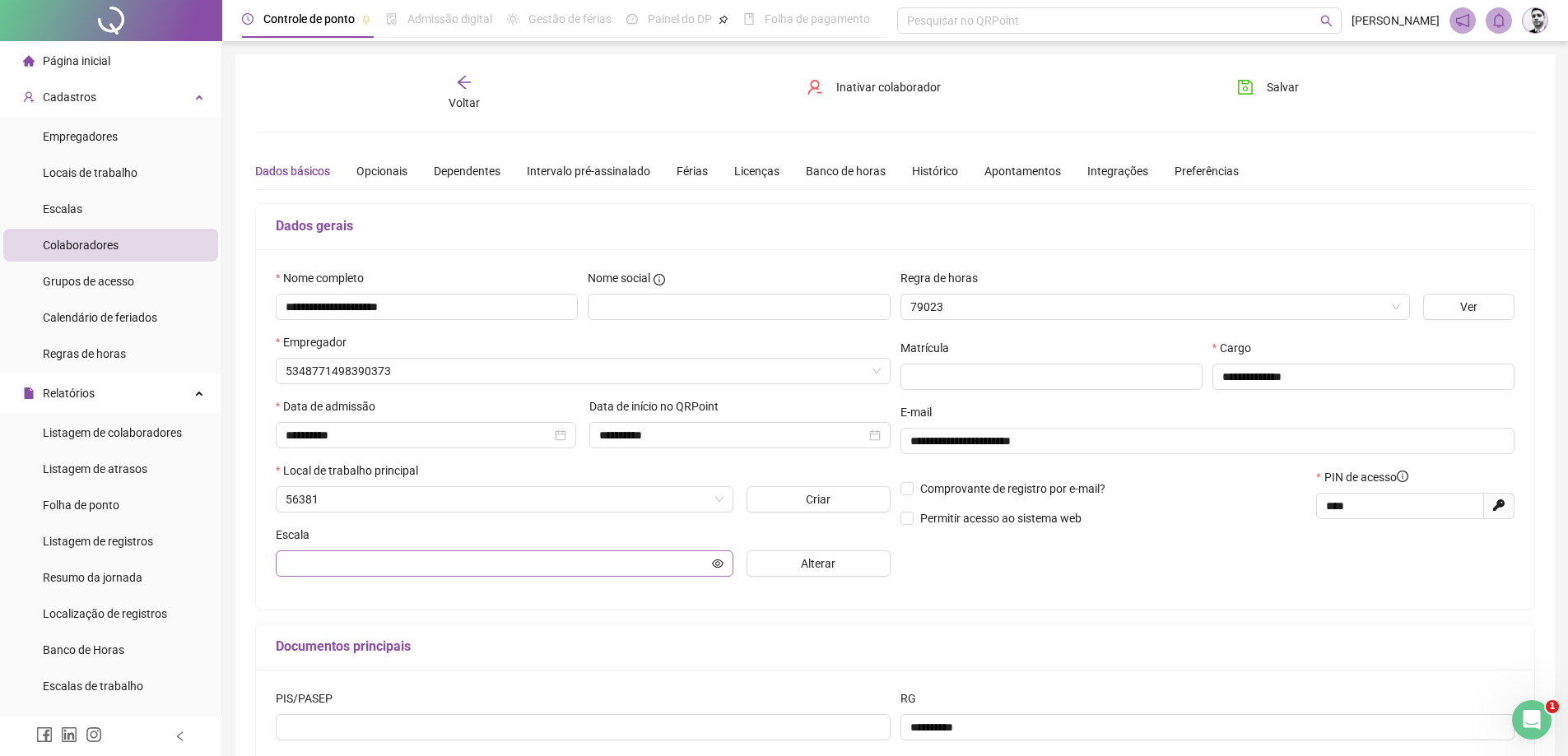
type input "**********"
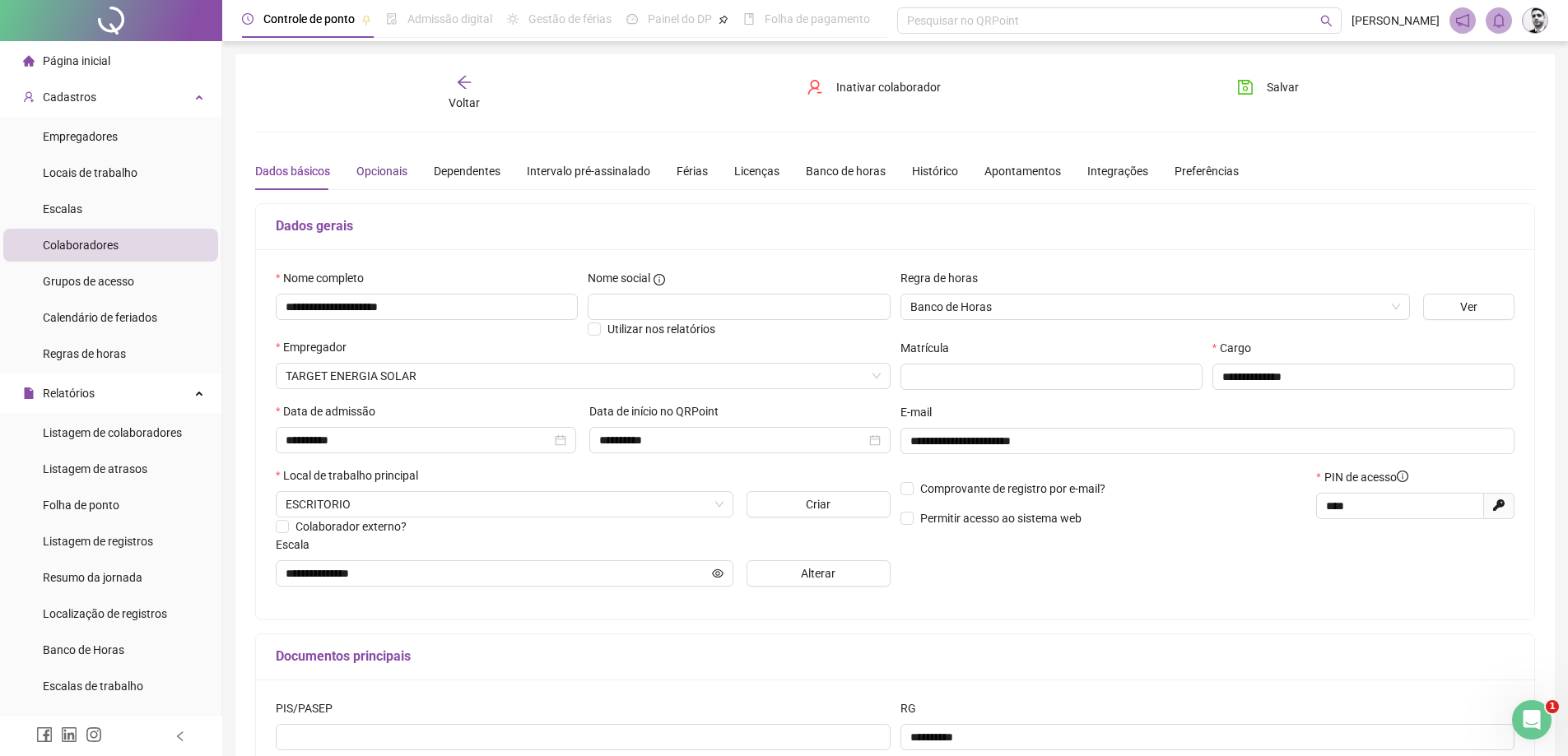
click at [380, 173] on div "Opcionais" at bounding box center [381, 171] width 51 height 18
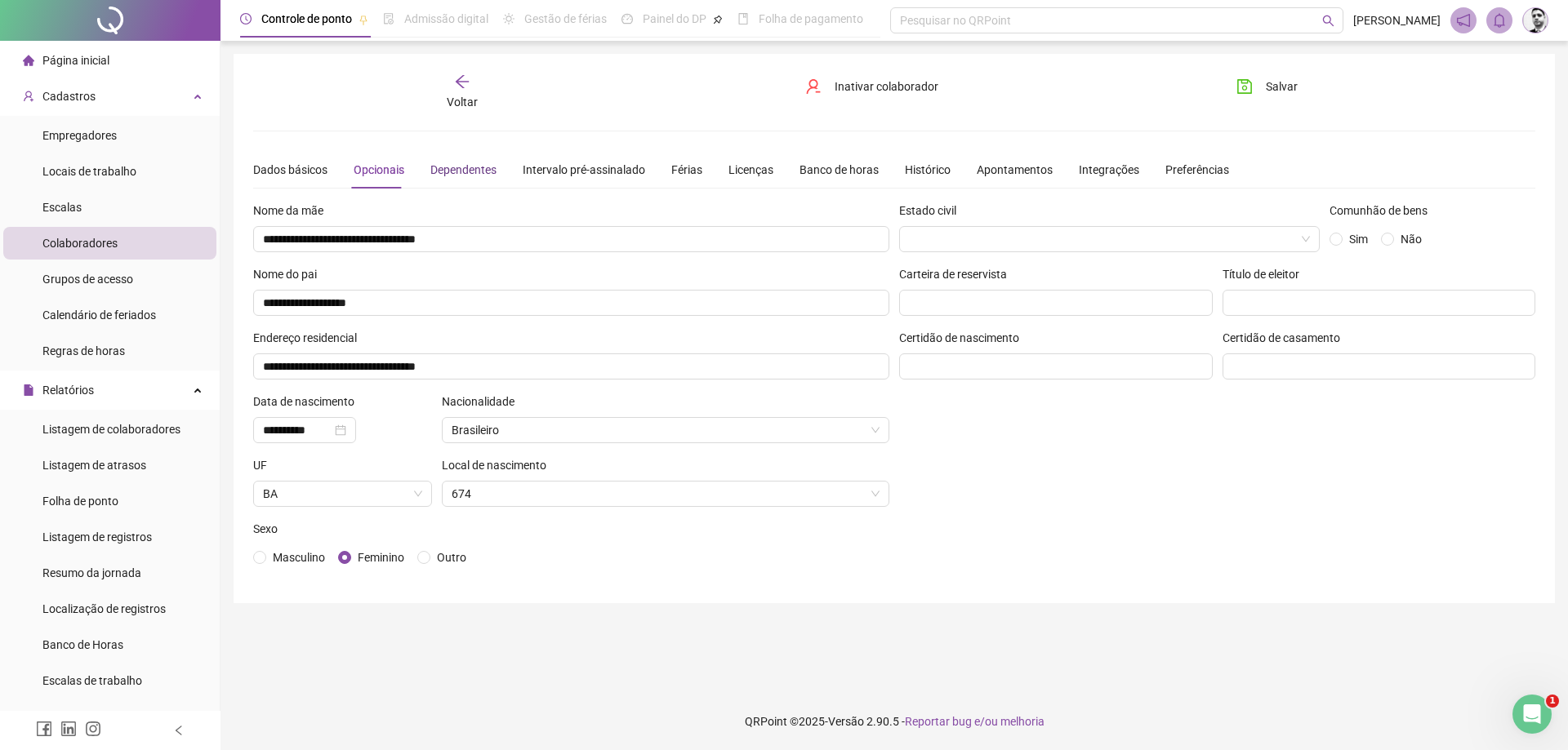
click at [440, 171] on div "Dependentes" at bounding box center [464, 170] width 66 height 18
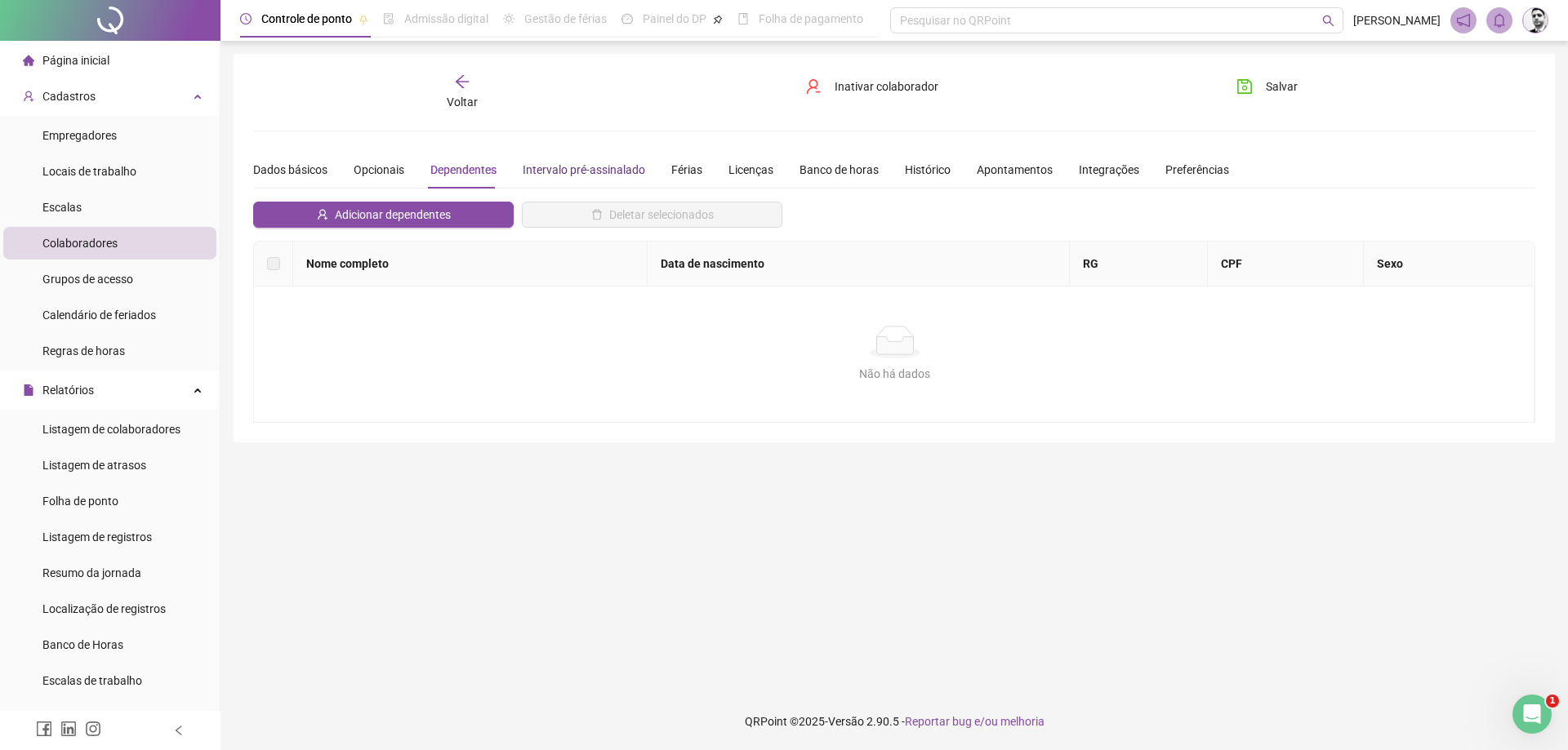
click at [562, 165] on div "Intervalo pré-assinalado" at bounding box center [584, 170] width 123 height 18
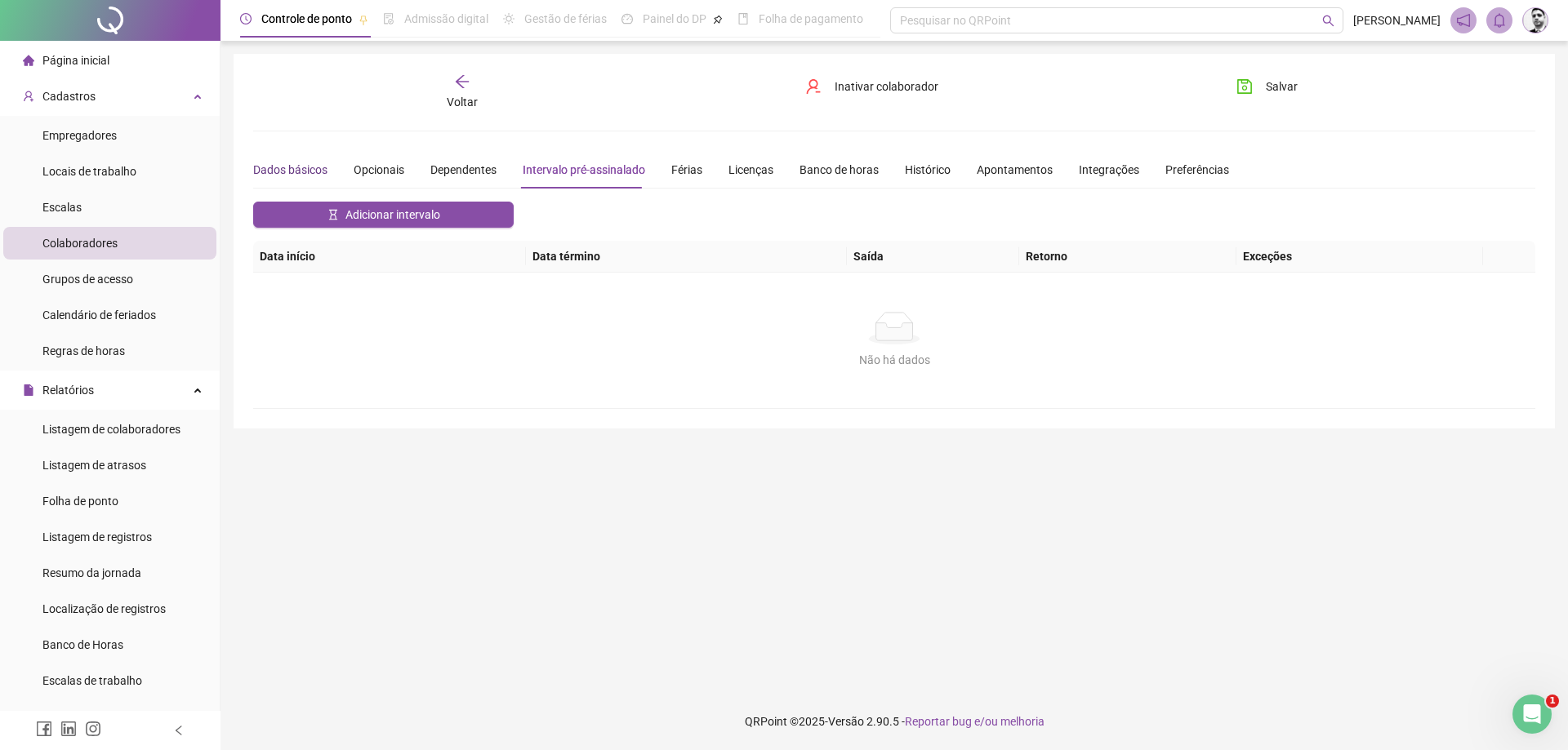
click at [288, 170] on div "Dados básicos" at bounding box center [290, 170] width 74 height 18
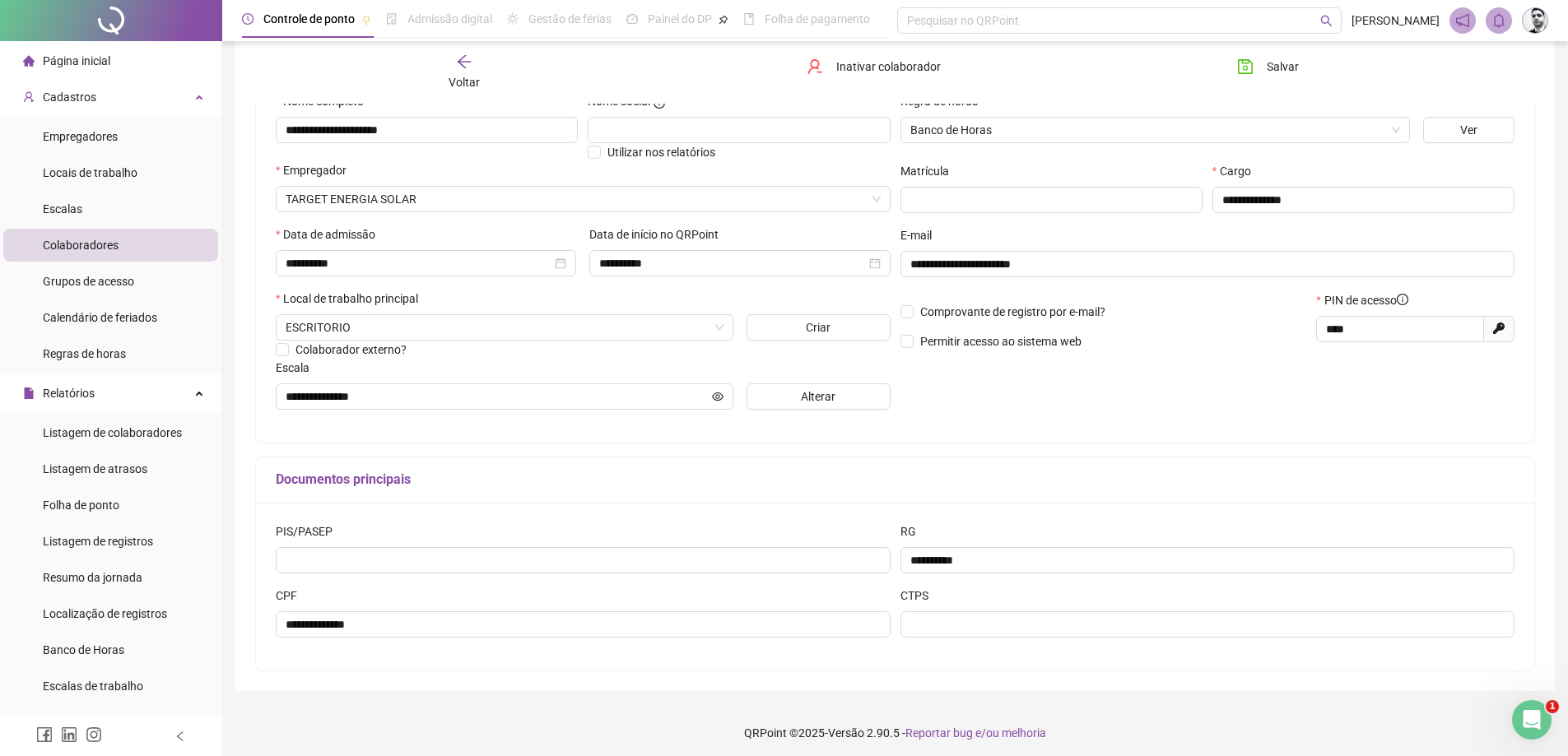
scroll to position [183, 0]
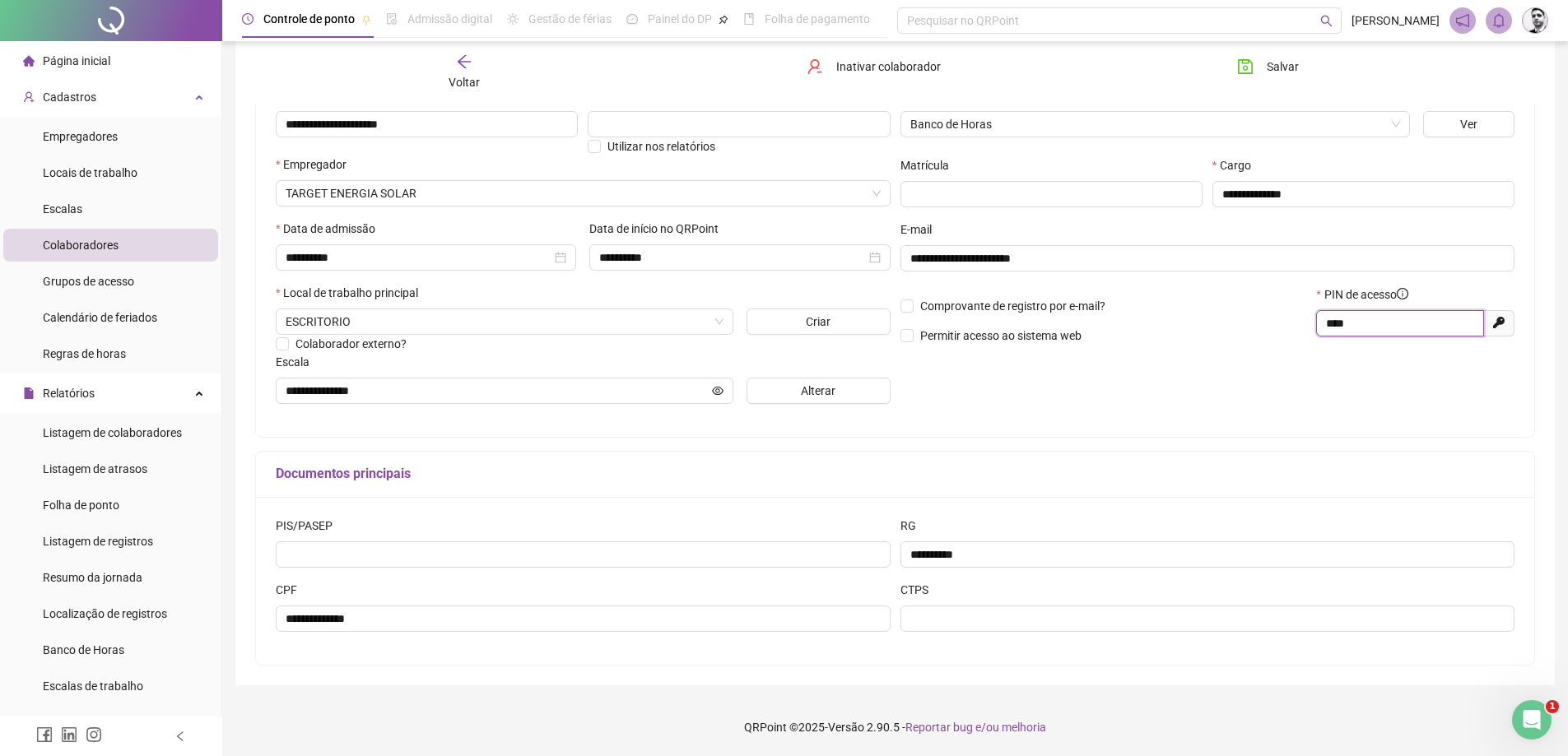
drag, startPoint x: 1326, startPoint y: 316, endPoint x: 1237, endPoint y: 314, distance: 89.0
click at [1242, 315] on div "Comprovante de registro por e-mail? Permitir acesso ao sistema web PIN de acess…" at bounding box center [1207, 320] width 625 height 70
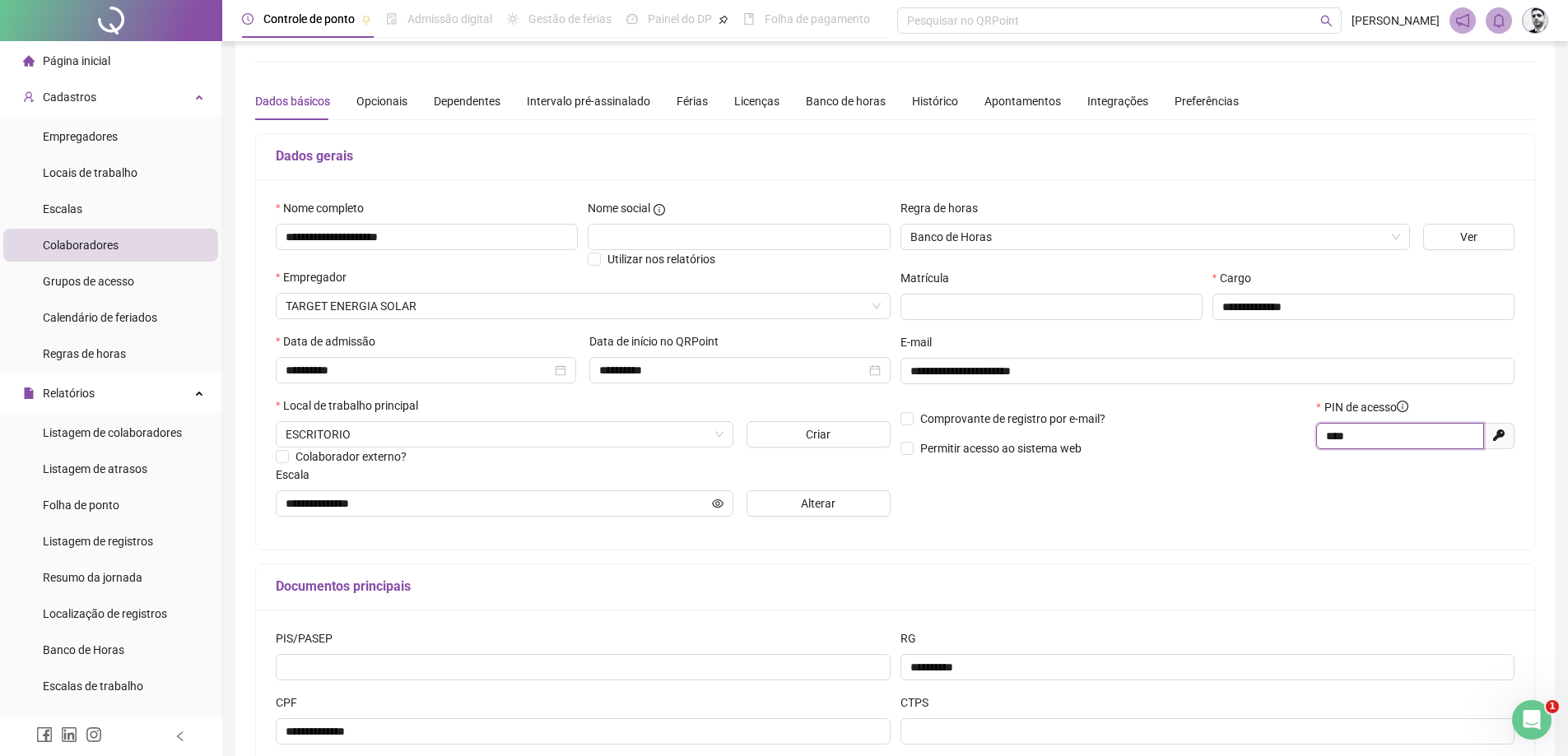
scroll to position [0, 0]
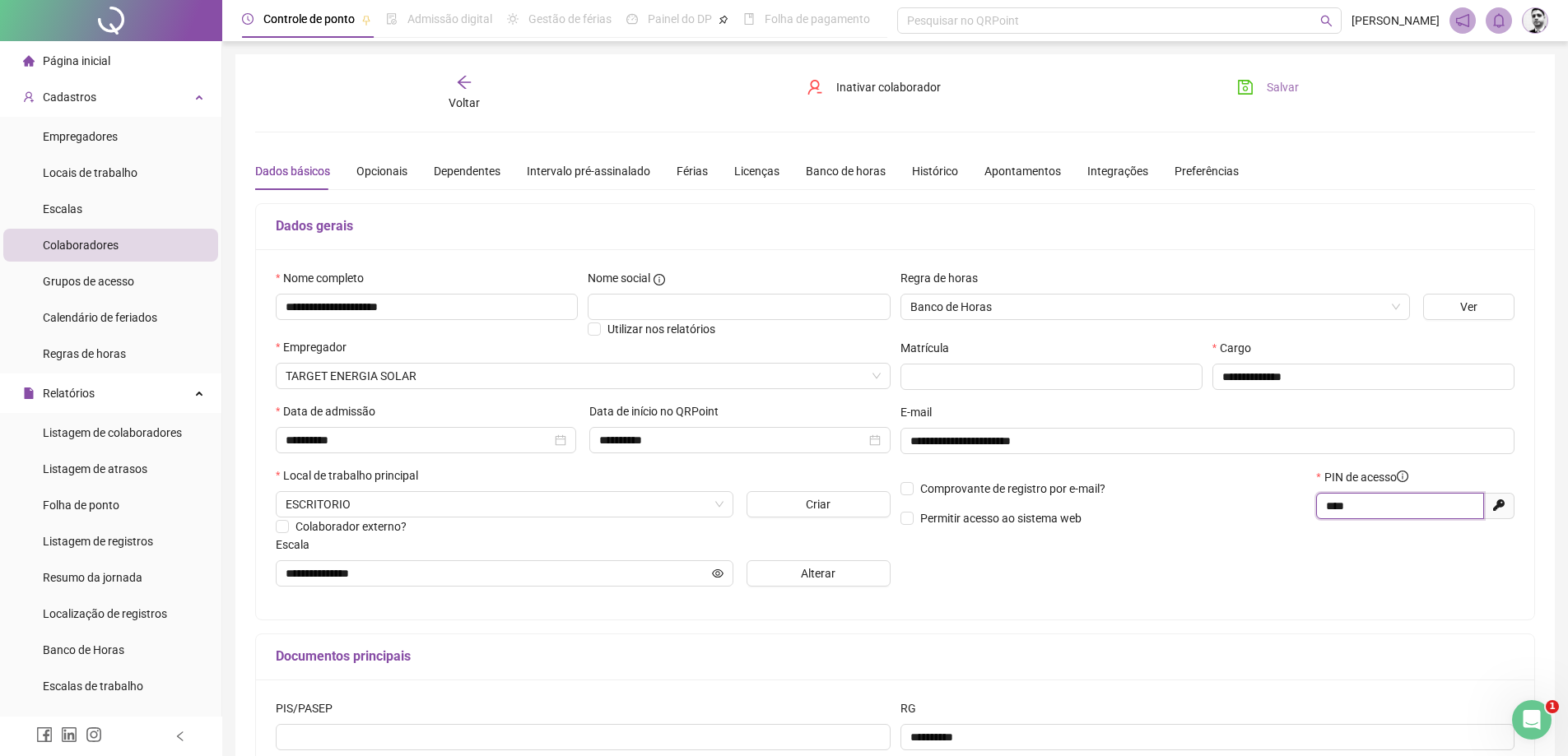
type input "****"
click at [1278, 88] on span "Salvar" at bounding box center [1283, 87] width 32 height 18
click at [1206, 167] on div "Preferências" at bounding box center [1206, 171] width 64 height 18
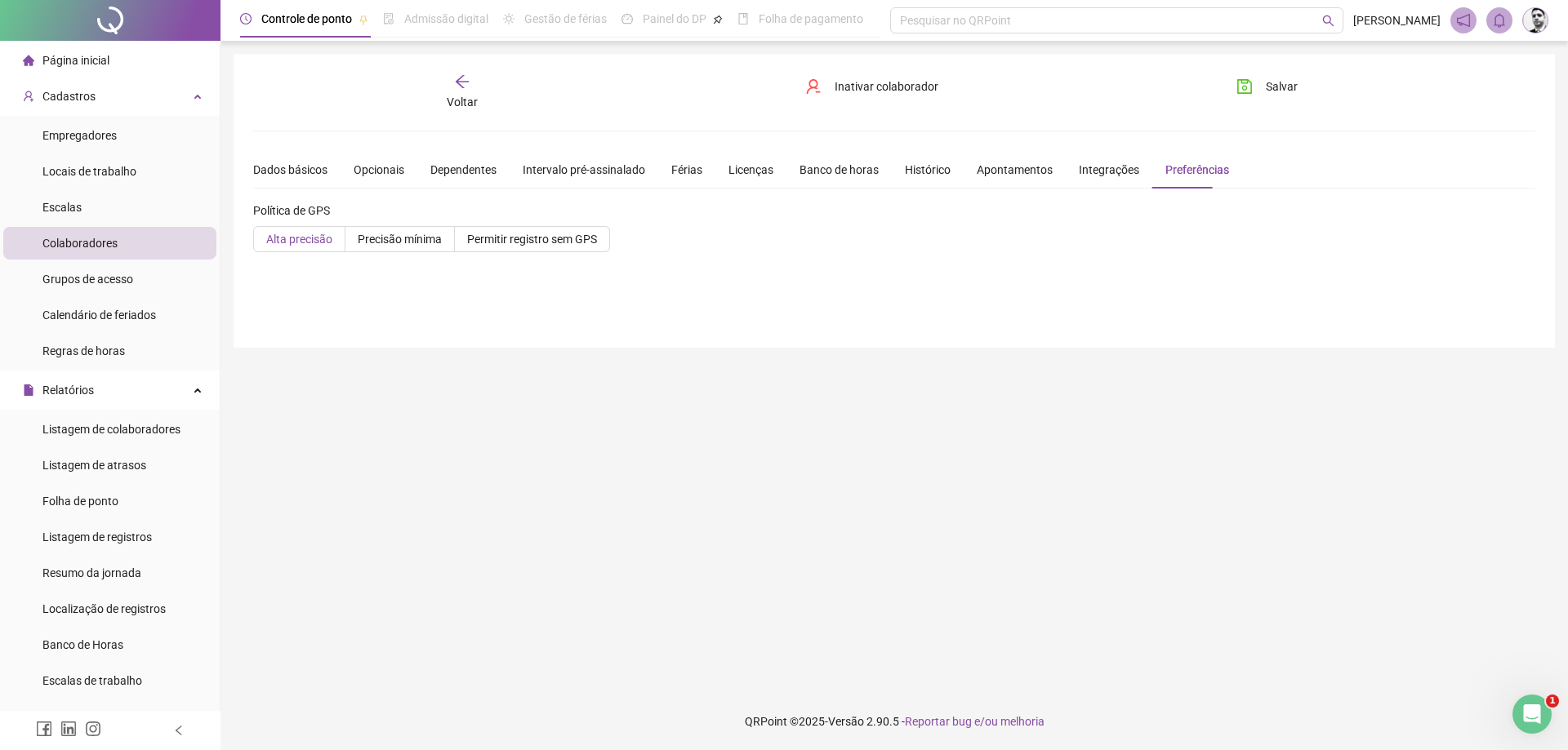
click at [284, 238] on span "Alta precisão" at bounding box center [299, 239] width 66 height 13
click at [373, 246] on label "Precisão mínima" at bounding box center [400, 239] width 109 height 26
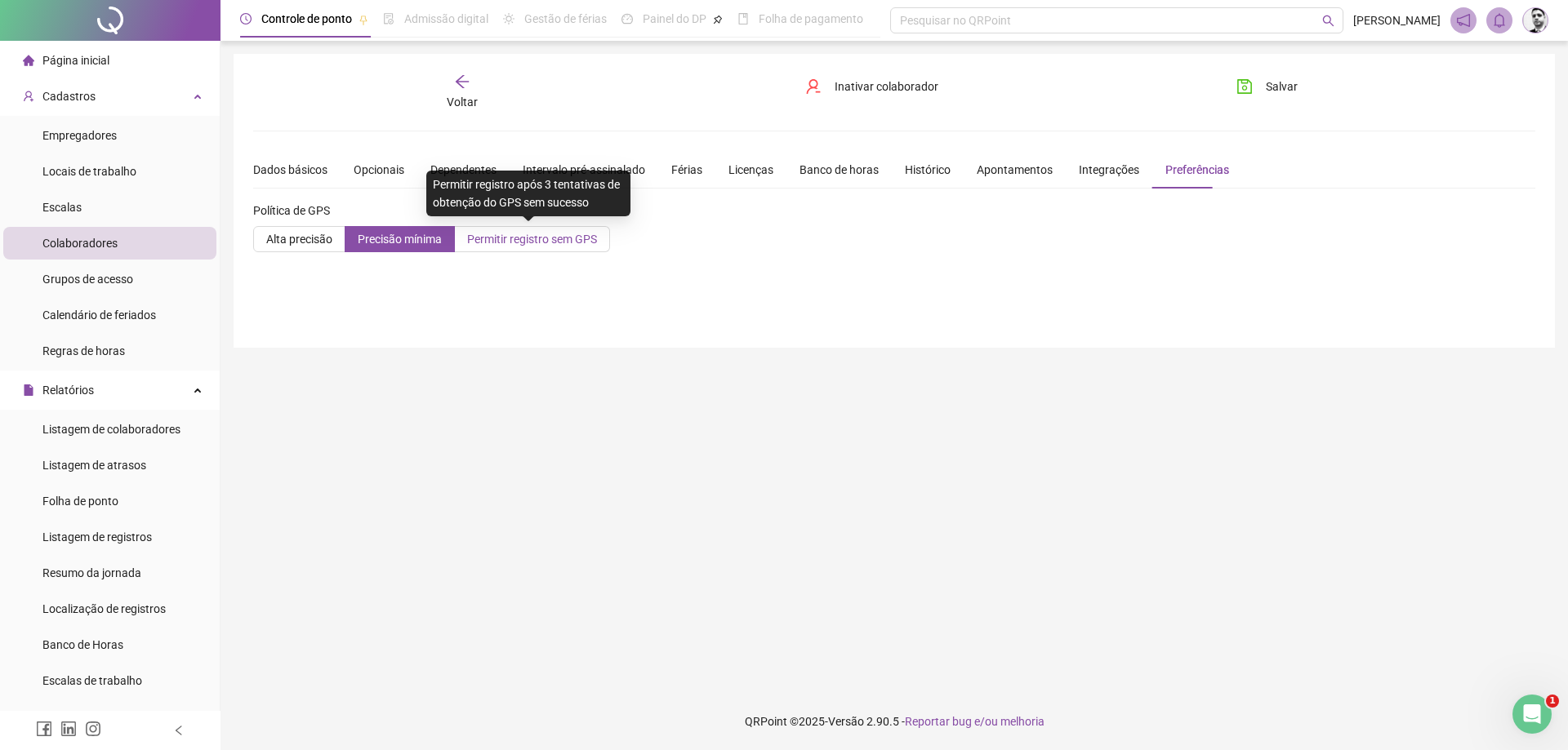
click at [516, 244] on span "Permitir registro sem GPS" at bounding box center [532, 239] width 130 height 13
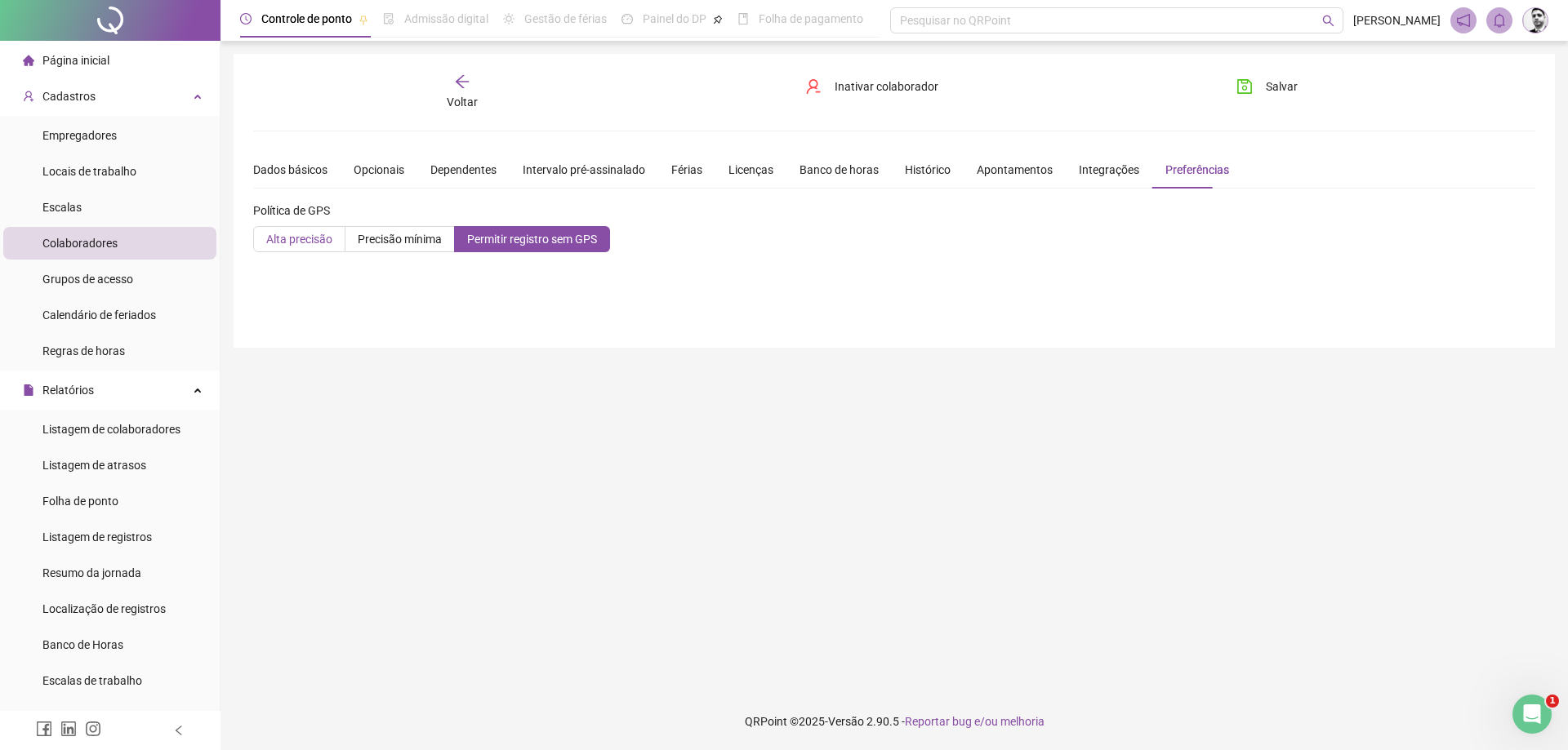
click at [293, 251] on label "Alta precisão" at bounding box center [299, 239] width 92 height 26
click at [475, 286] on div "**********" at bounding box center [894, 200] width 1321 height 294
click at [1105, 174] on div "Integrações" at bounding box center [1109, 170] width 61 height 18
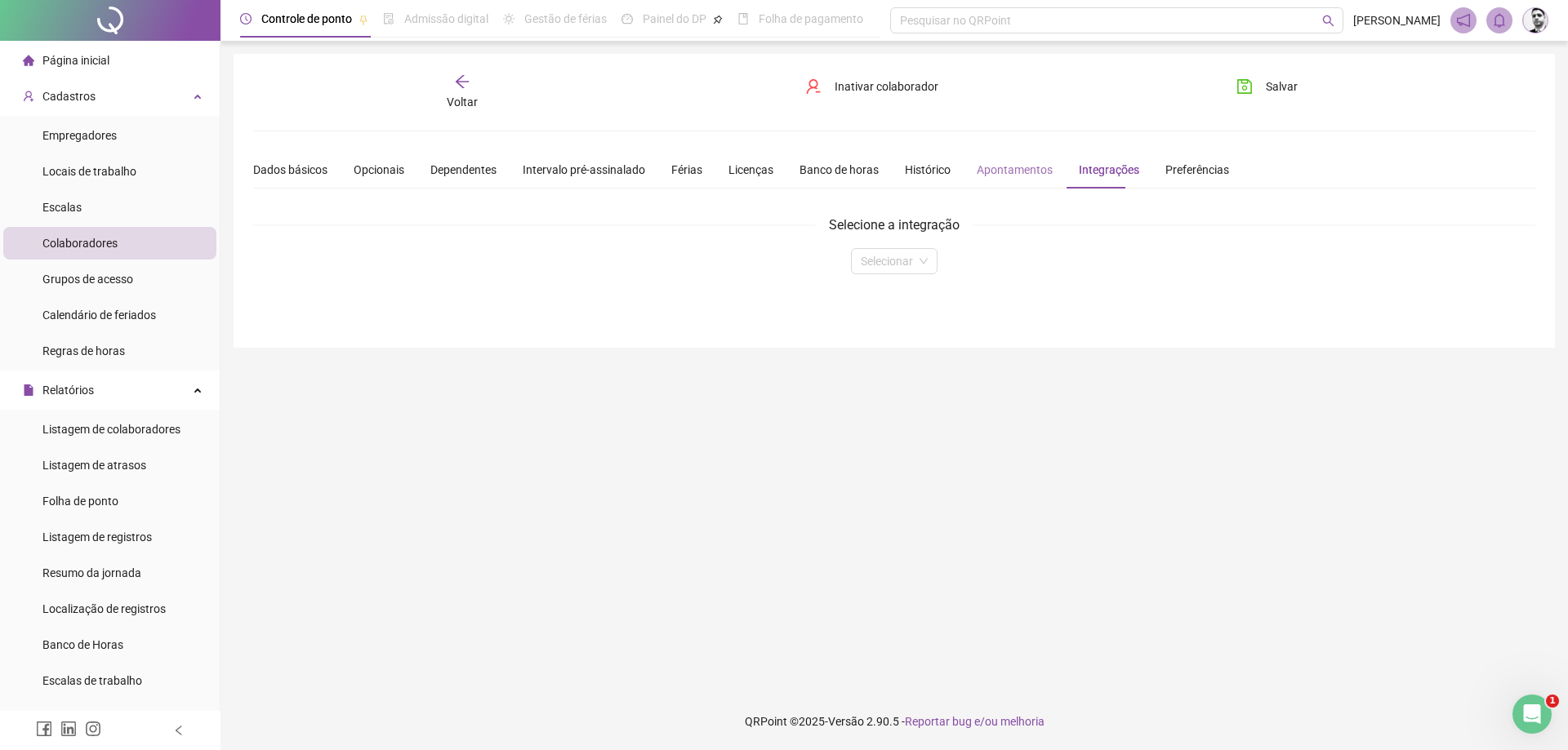
click at [1005, 179] on div "Apontamentos" at bounding box center [1014, 170] width 76 height 38
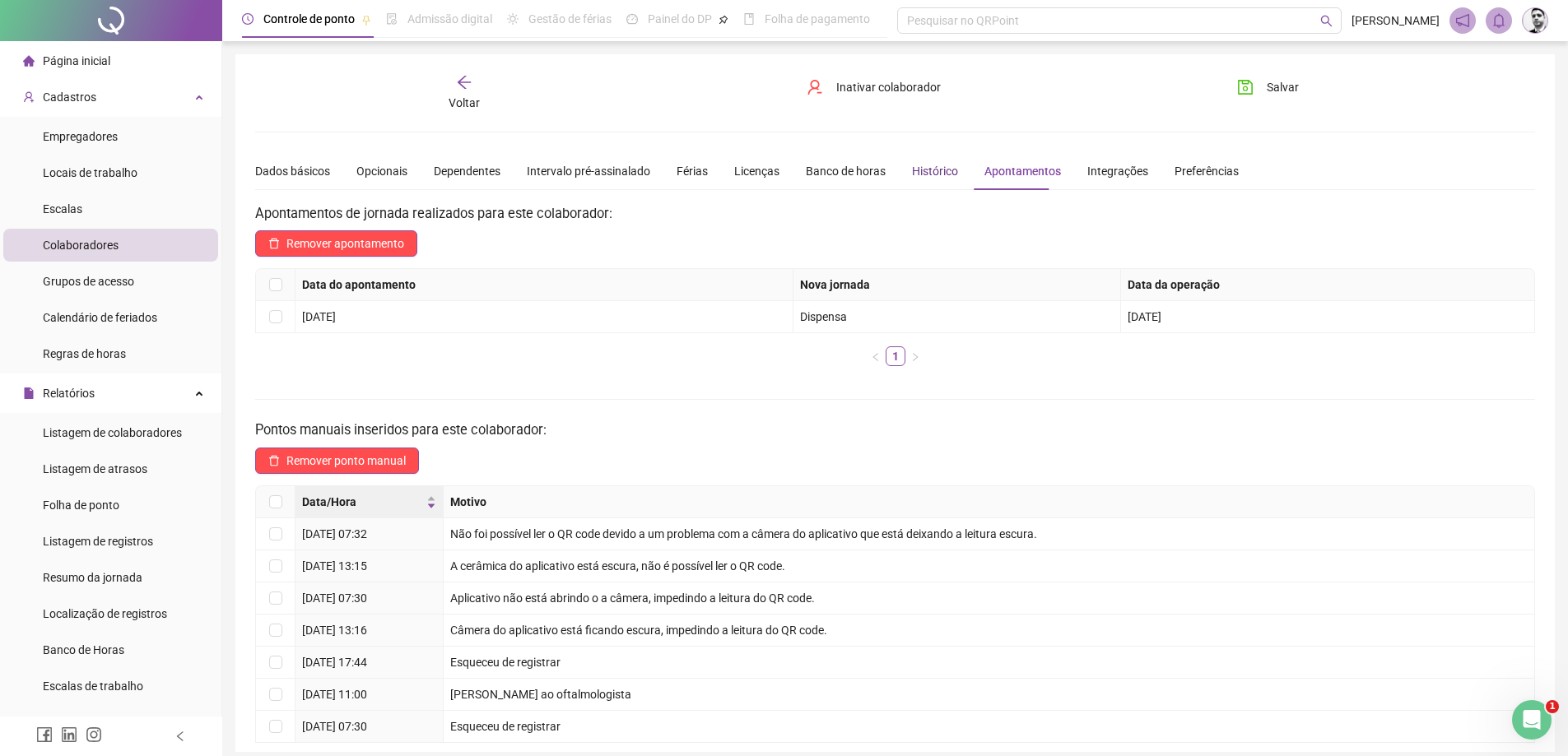
click at [921, 176] on div "Histórico" at bounding box center [936, 171] width 46 height 18
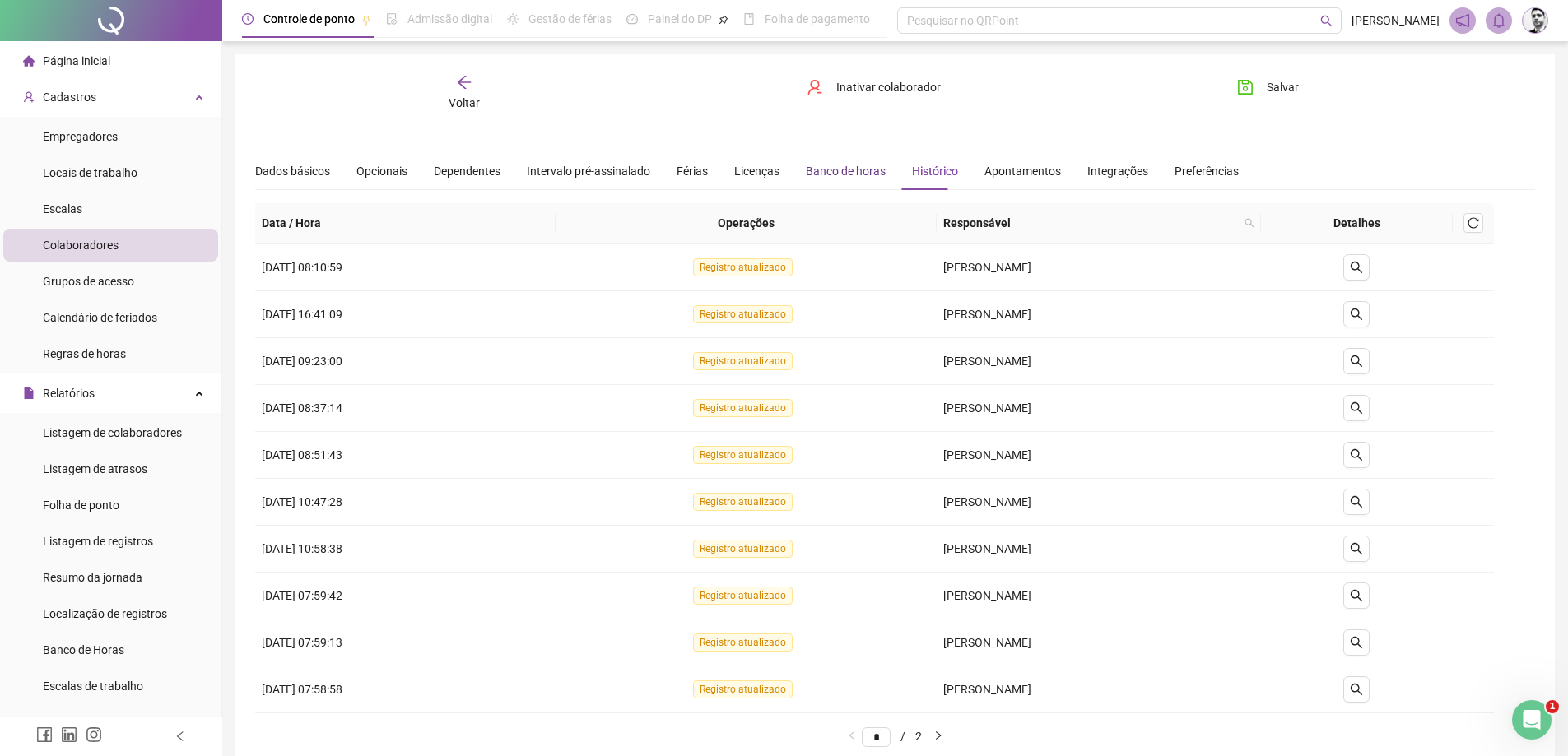
click at [833, 174] on div "Banco de horas" at bounding box center [845, 171] width 80 height 18
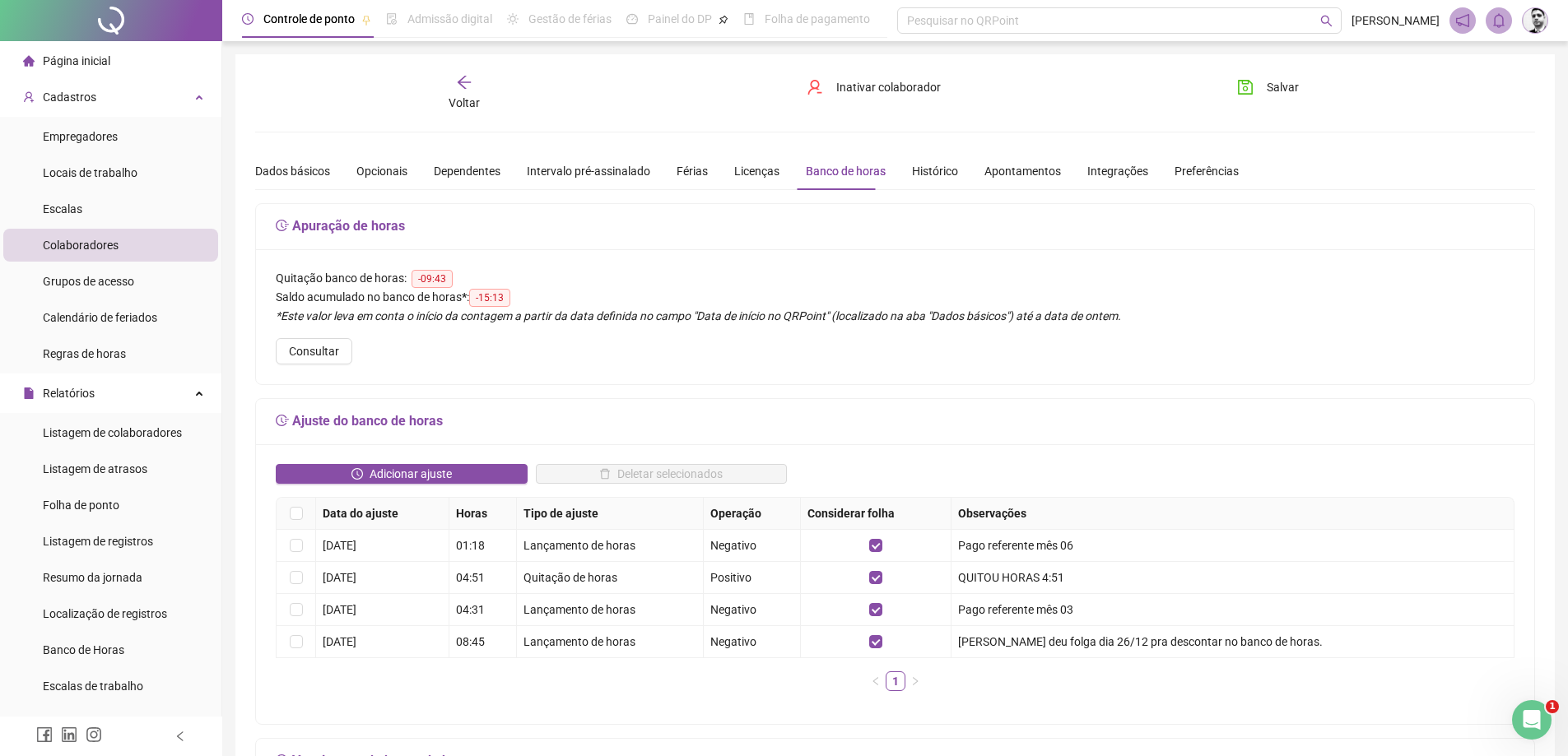
click at [717, 168] on div "Dados básicos Opcionais Dependentes Intervalo pré-assinalado Férias Licenças Ba…" at bounding box center [747, 171] width 984 height 38
click at [687, 168] on div "Férias" at bounding box center [692, 171] width 31 height 18
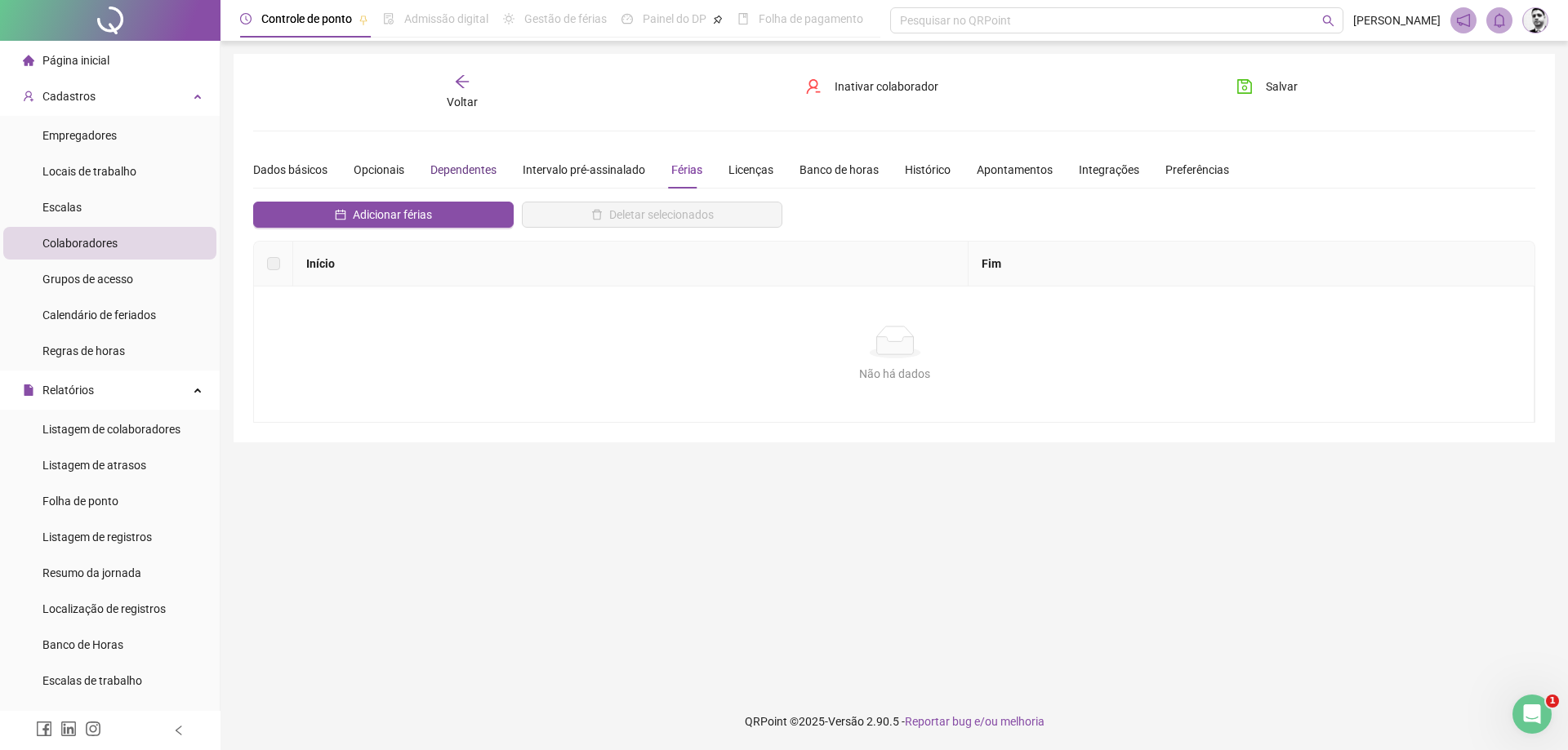
click at [481, 168] on div "Dependentes" at bounding box center [464, 170] width 66 height 18
click at [262, 170] on div "Dados básicos" at bounding box center [290, 170] width 74 height 18
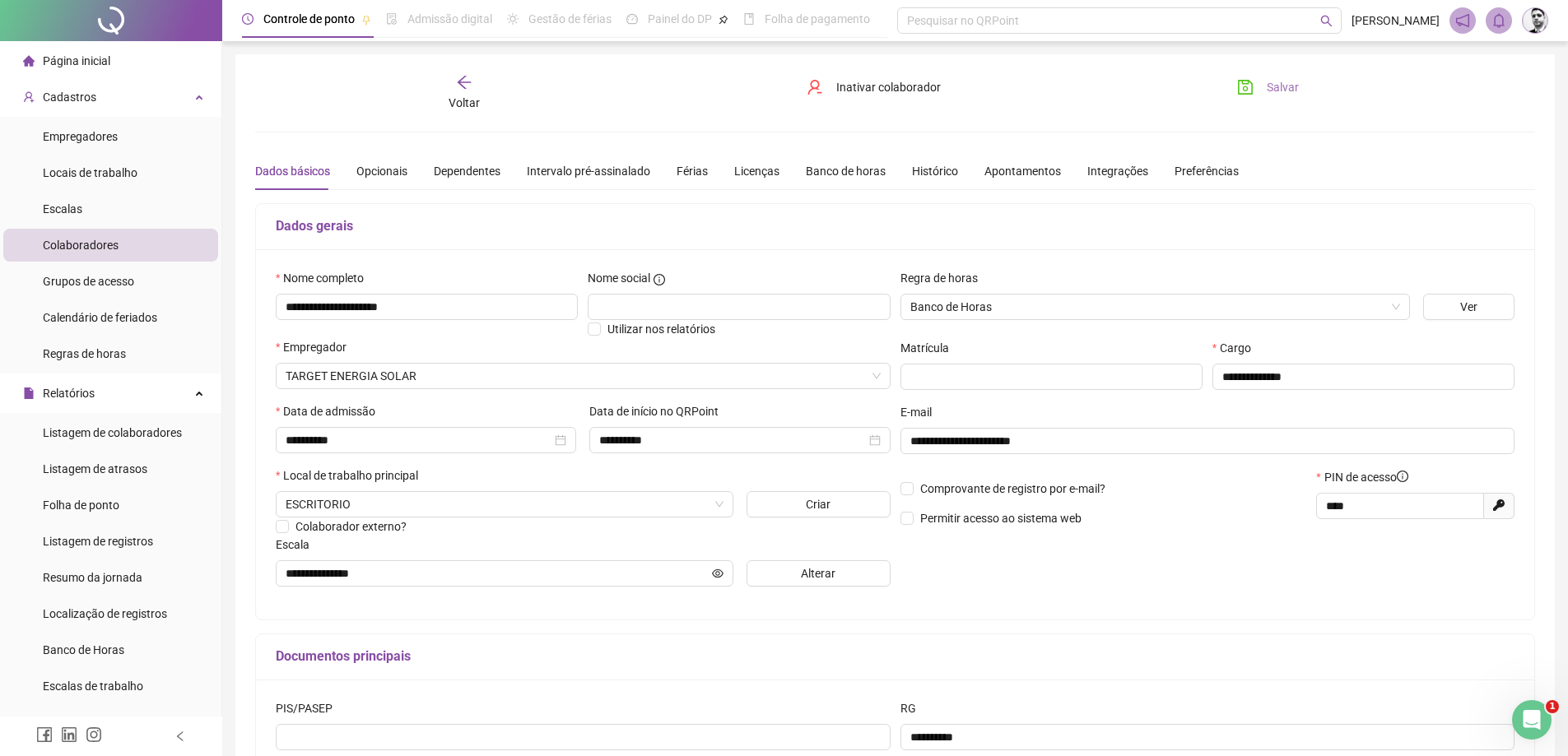
click at [1278, 87] on span "Salvar" at bounding box center [1283, 87] width 32 height 18
click at [76, 57] on span "Página inicial" at bounding box center [76, 60] width 68 height 13
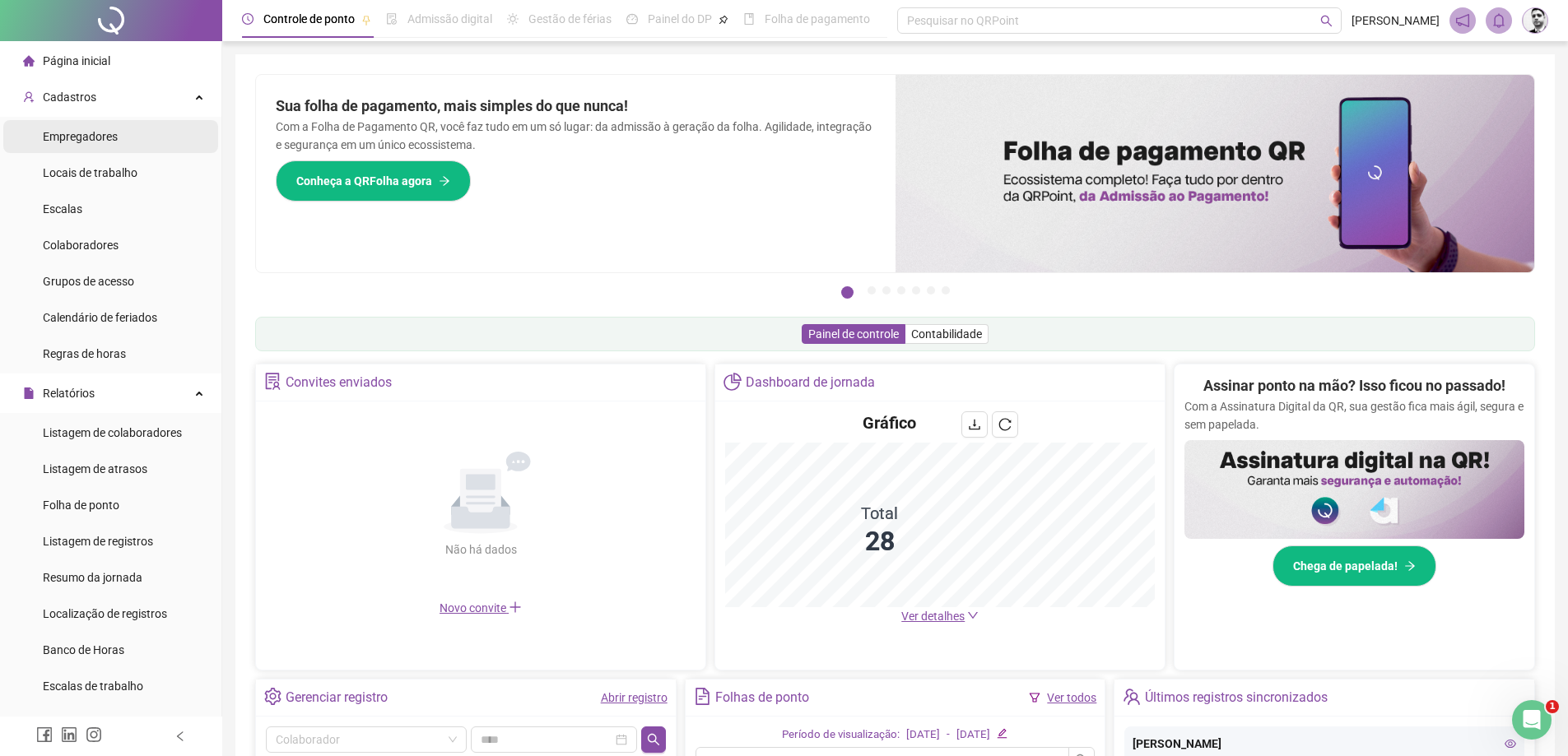
click at [71, 134] on span "Empregadores" at bounding box center [80, 136] width 75 height 13
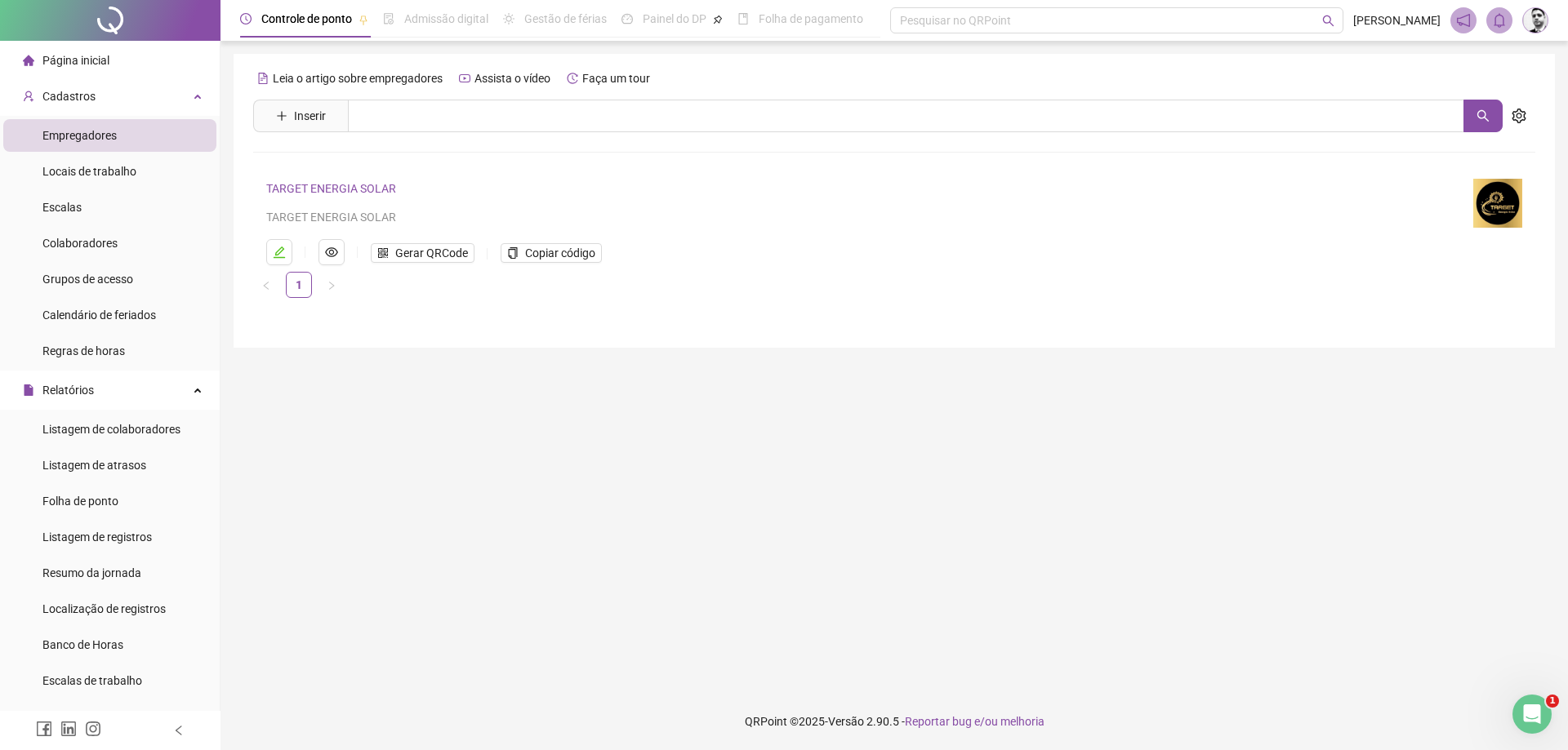
click at [333, 181] on h4 "TARGET ENERGIA SOLAR" at bounding box center [859, 188] width 1187 height 20
click at [323, 188] on link "TARGET ENERGIA SOLAR" at bounding box center [331, 188] width 130 height 13
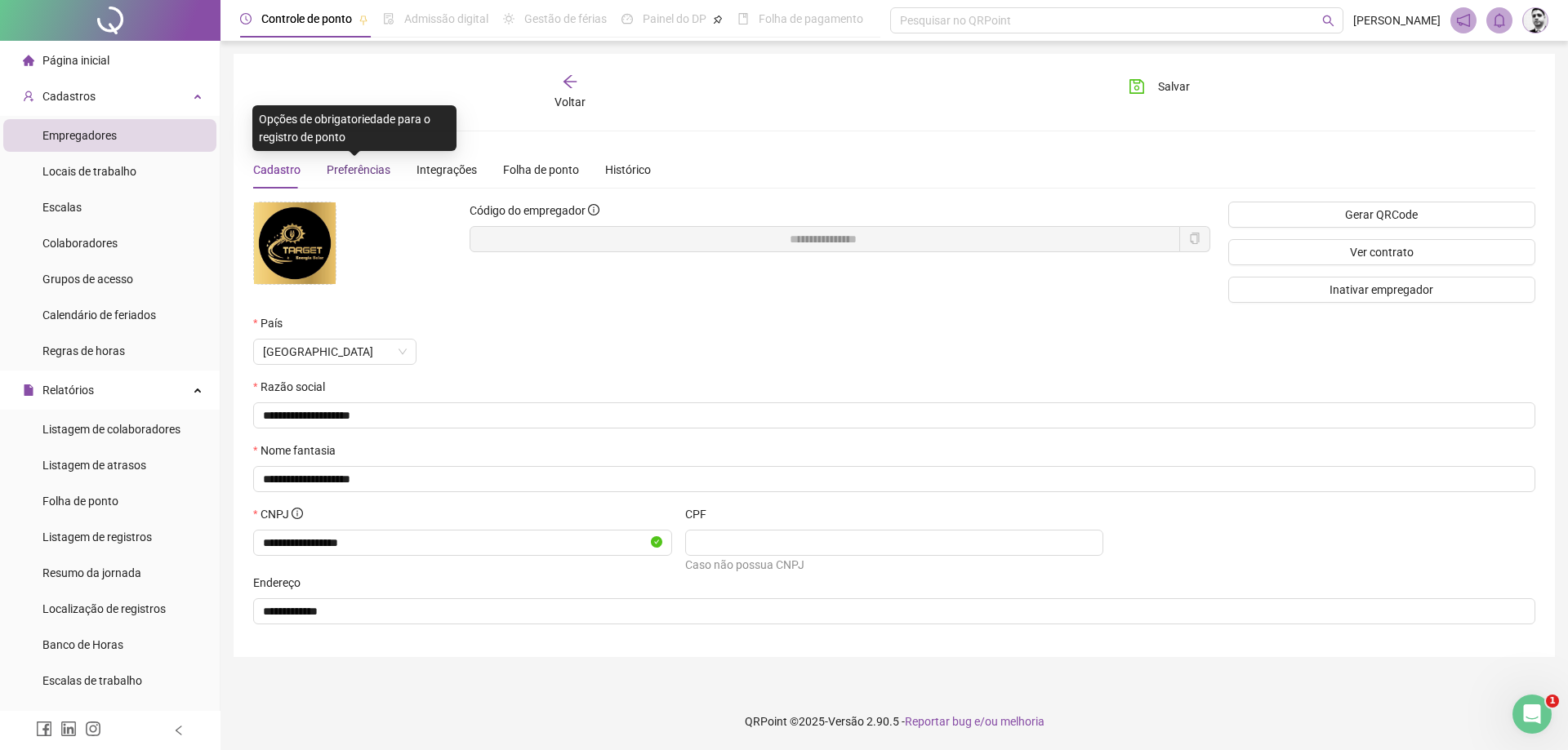
click at [362, 171] on span "Preferências" at bounding box center [358, 170] width 64 height 13
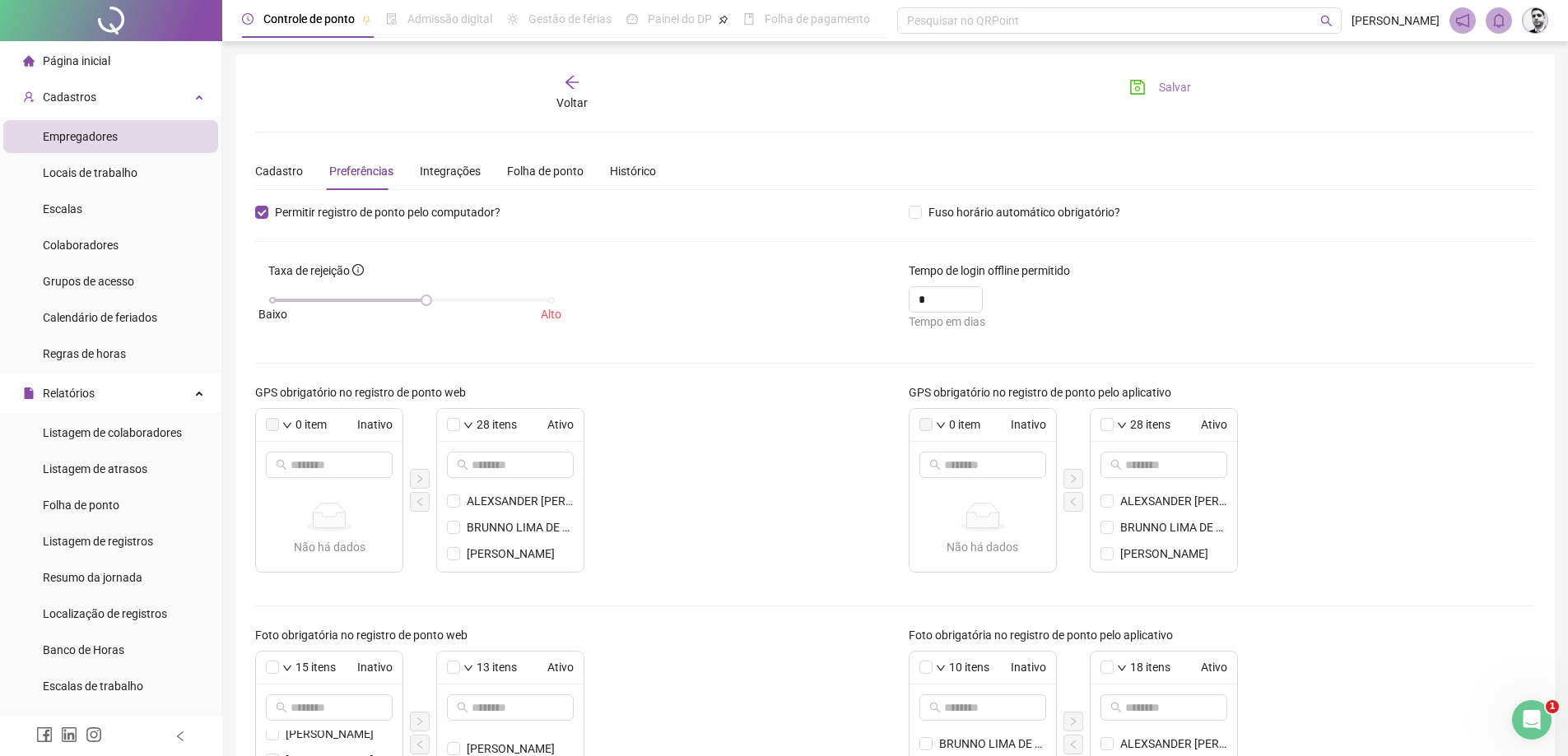
click at [1153, 86] on button "Salvar" at bounding box center [1160, 87] width 87 height 27
click at [556, 88] on div "Voltar" at bounding box center [572, 93] width 203 height 38
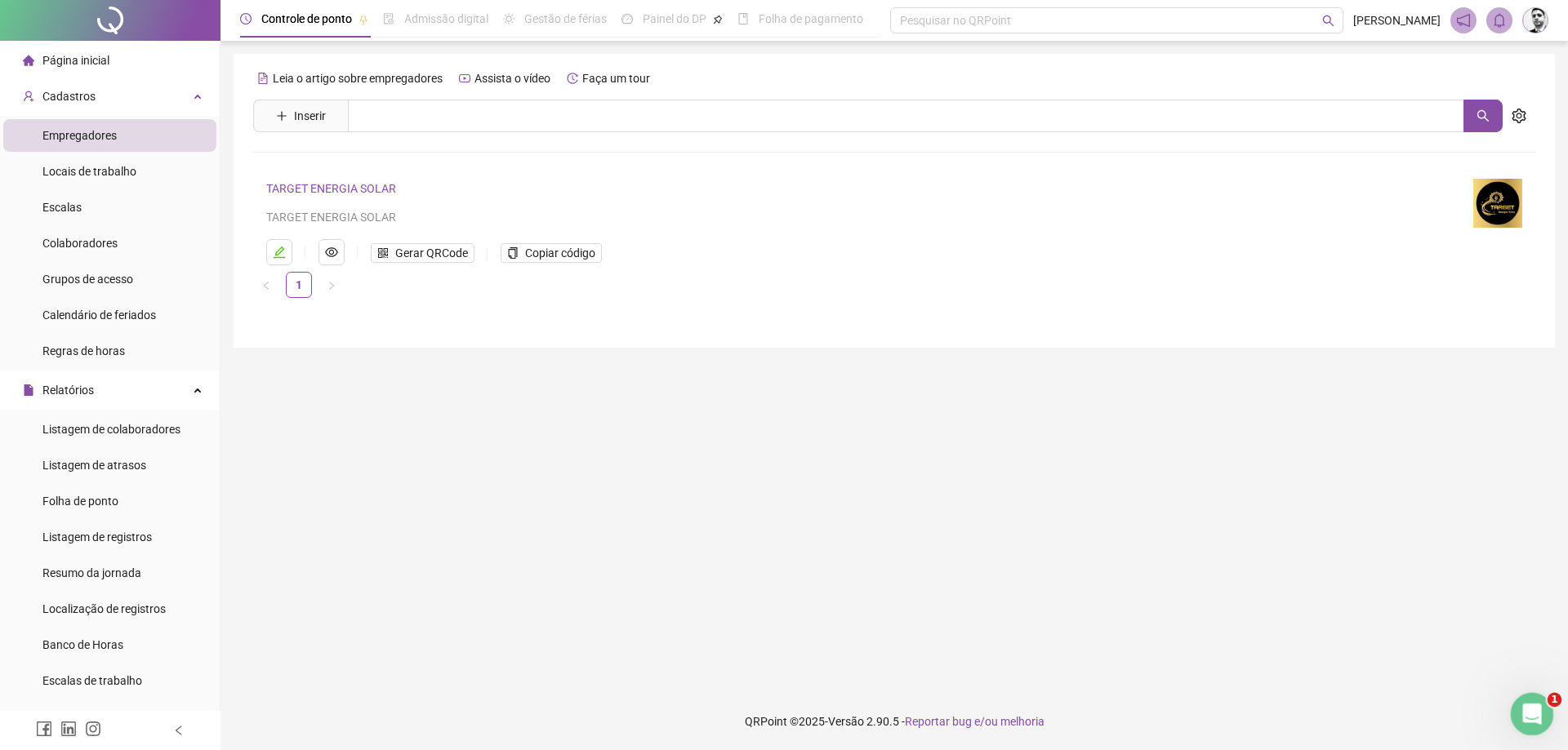
click at [1530, 715] on icon "Abrir mensagem da Intercom" at bounding box center [1530, 712] width 27 height 27
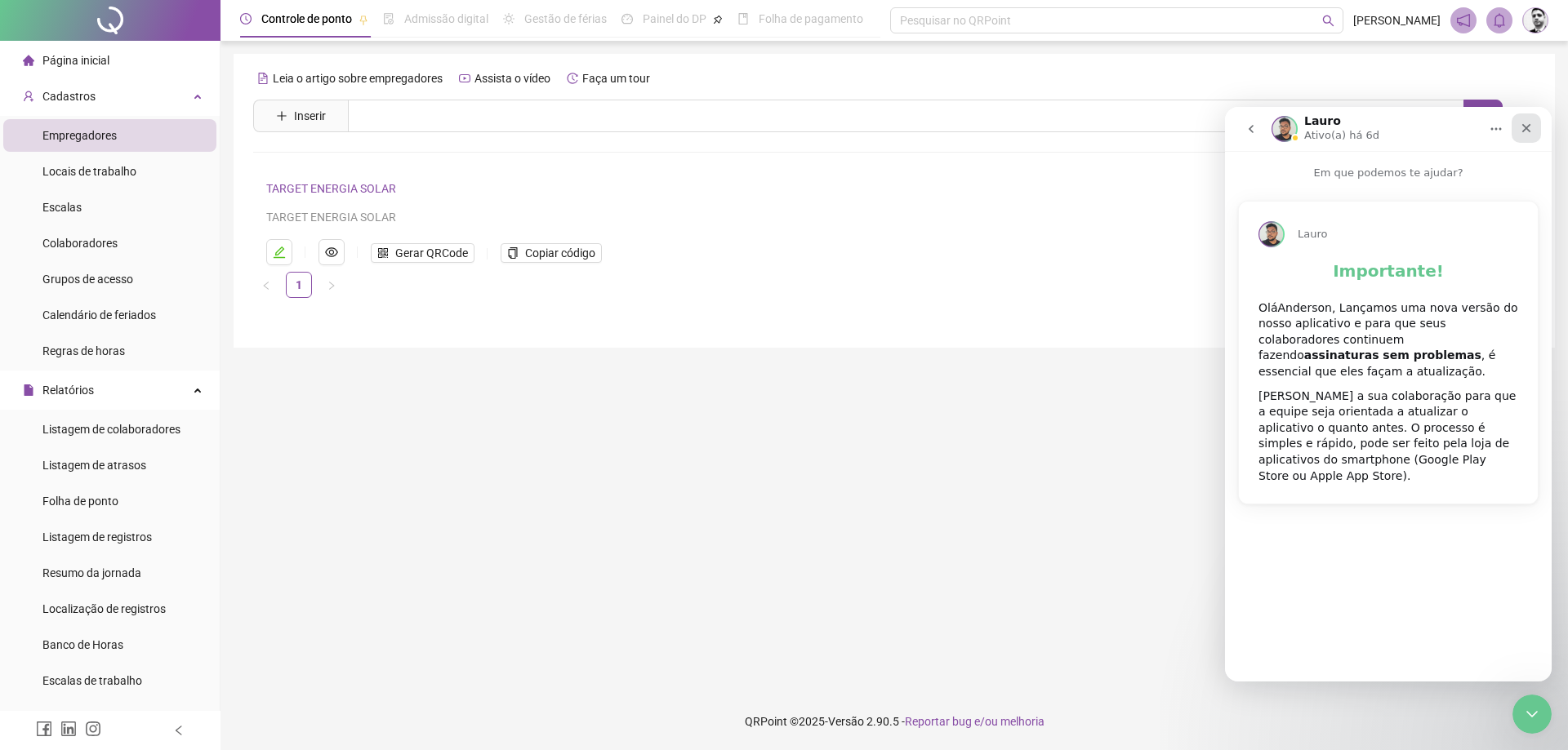
click at [1527, 129] on icon "Fechar" at bounding box center [1526, 129] width 9 height 9
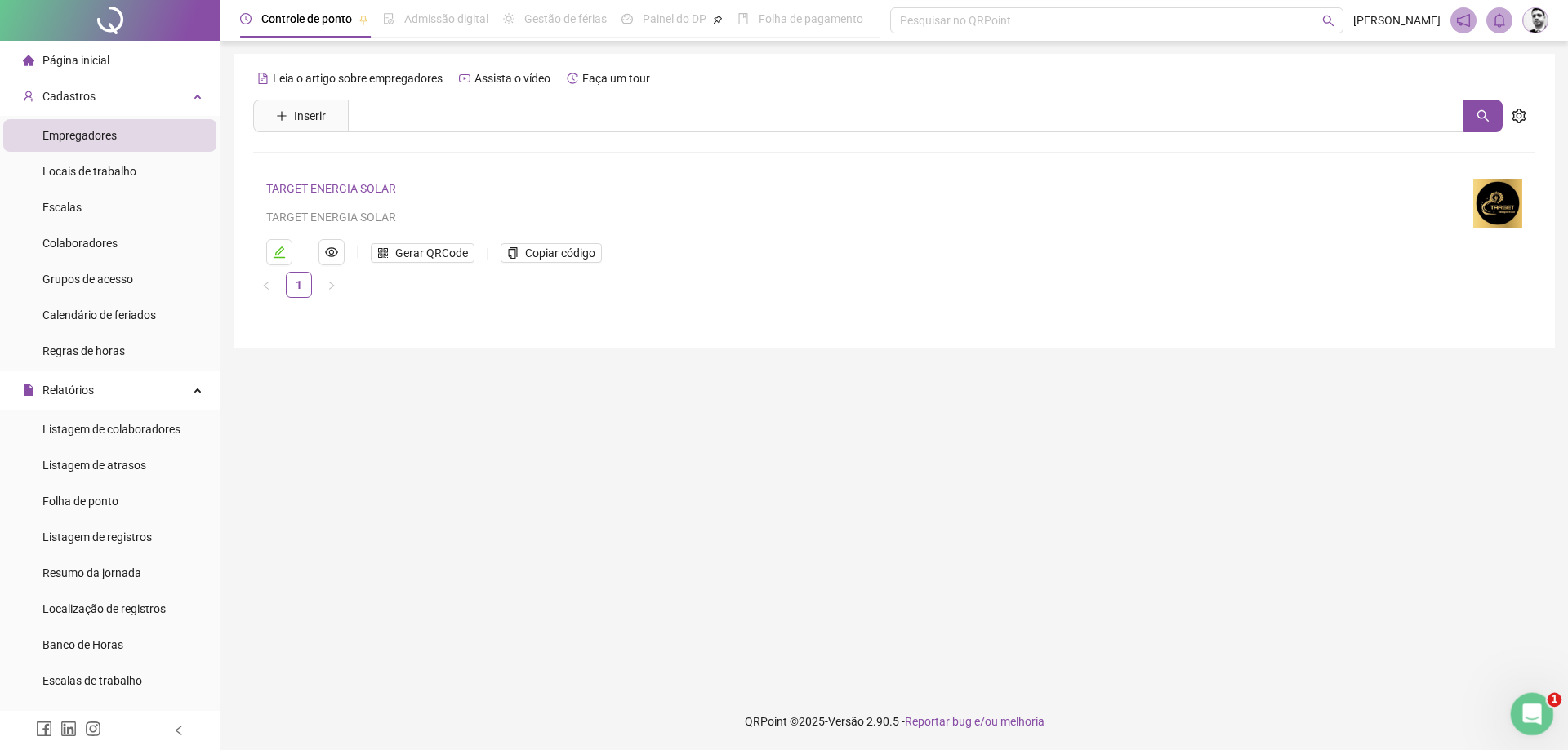
click at [1511, 706] on div "Abrir mensagem da Intercom" at bounding box center [1529, 712] width 54 height 54
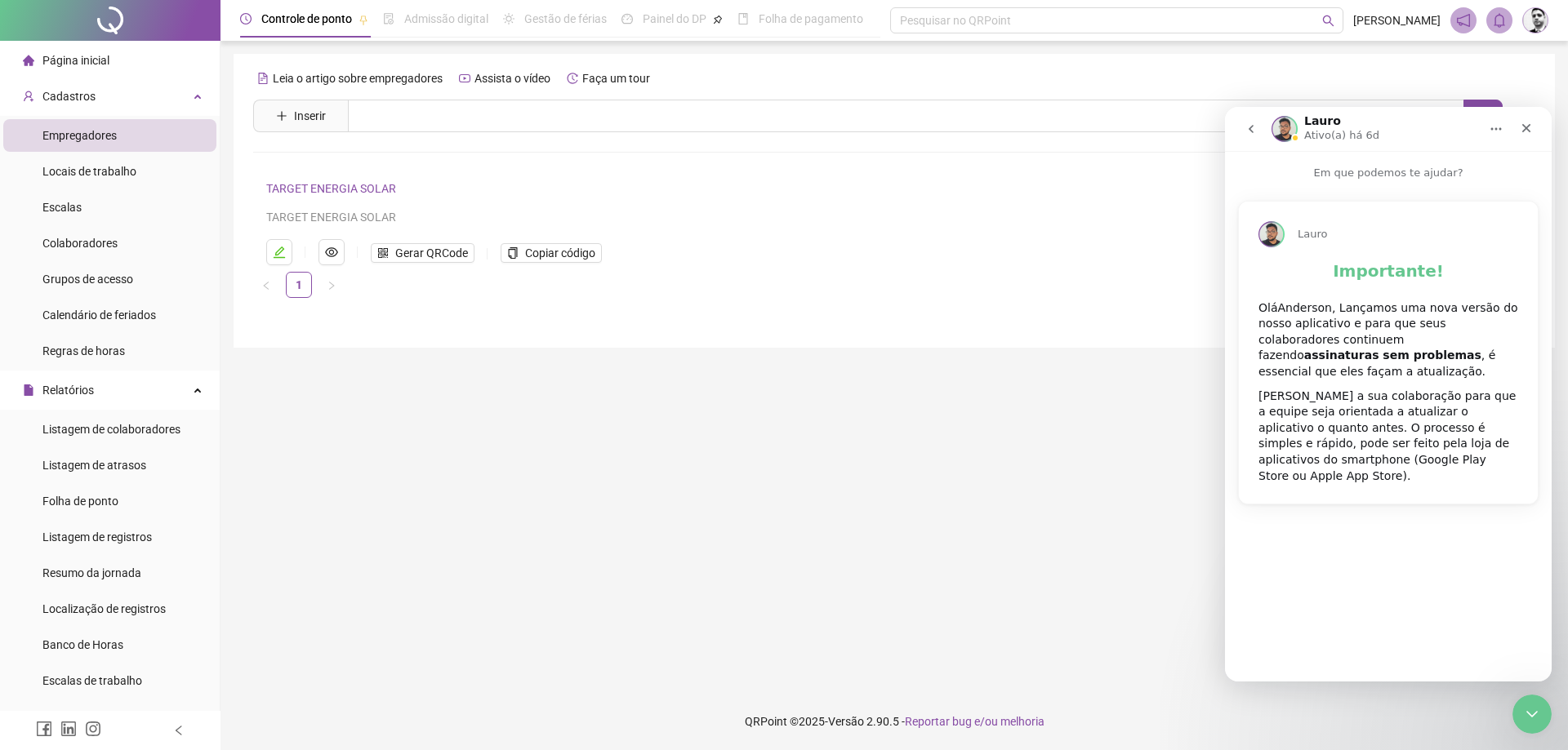
click at [1254, 127] on icon "go back" at bounding box center [1250, 129] width 13 height 13
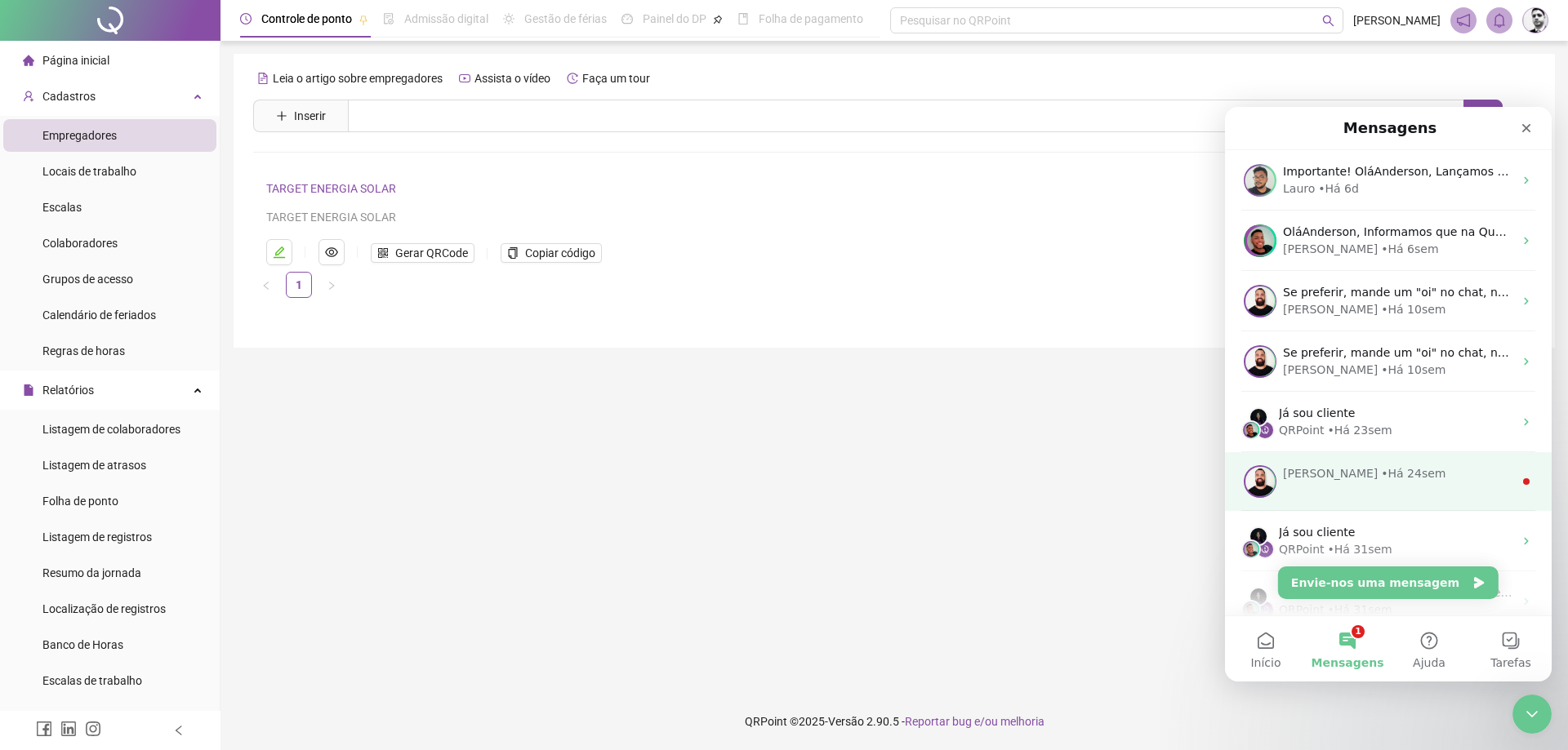
click at [1381, 479] on div "• Há 24sem" at bounding box center [1413, 474] width 65 height 17
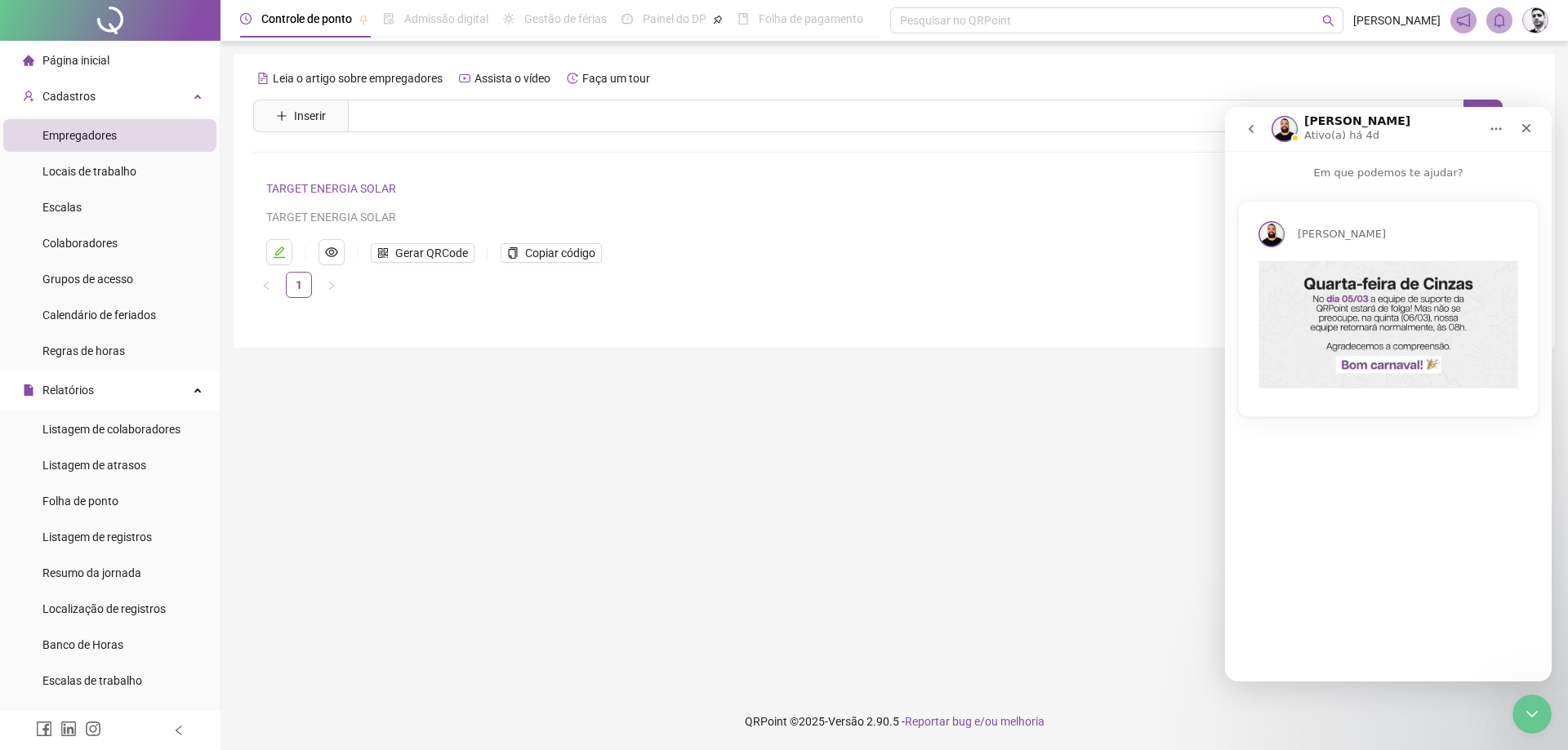
click at [1259, 124] on button "go back" at bounding box center [1251, 129] width 31 height 31
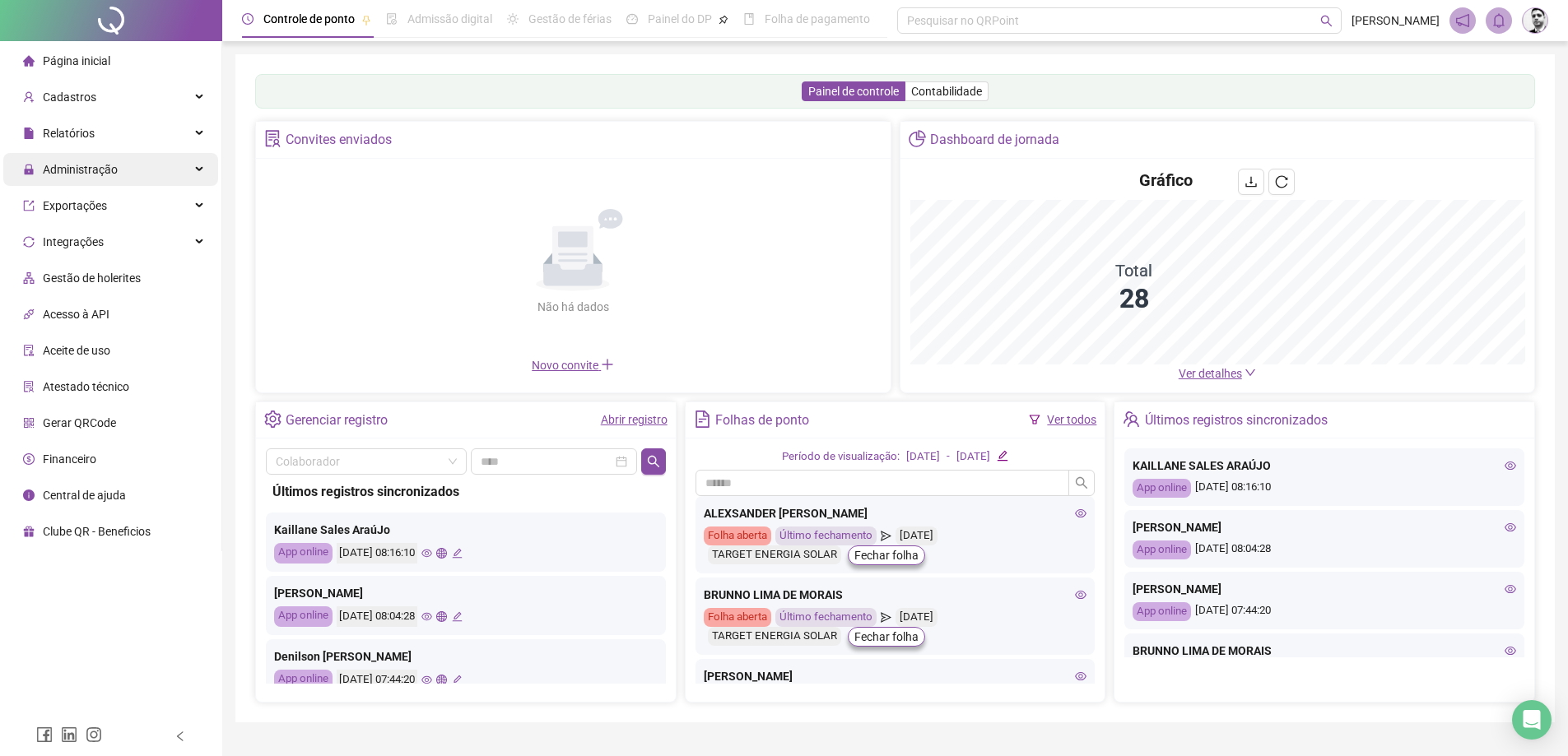
click at [96, 175] on span "Administração" at bounding box center [80, 169] width 75 height 13
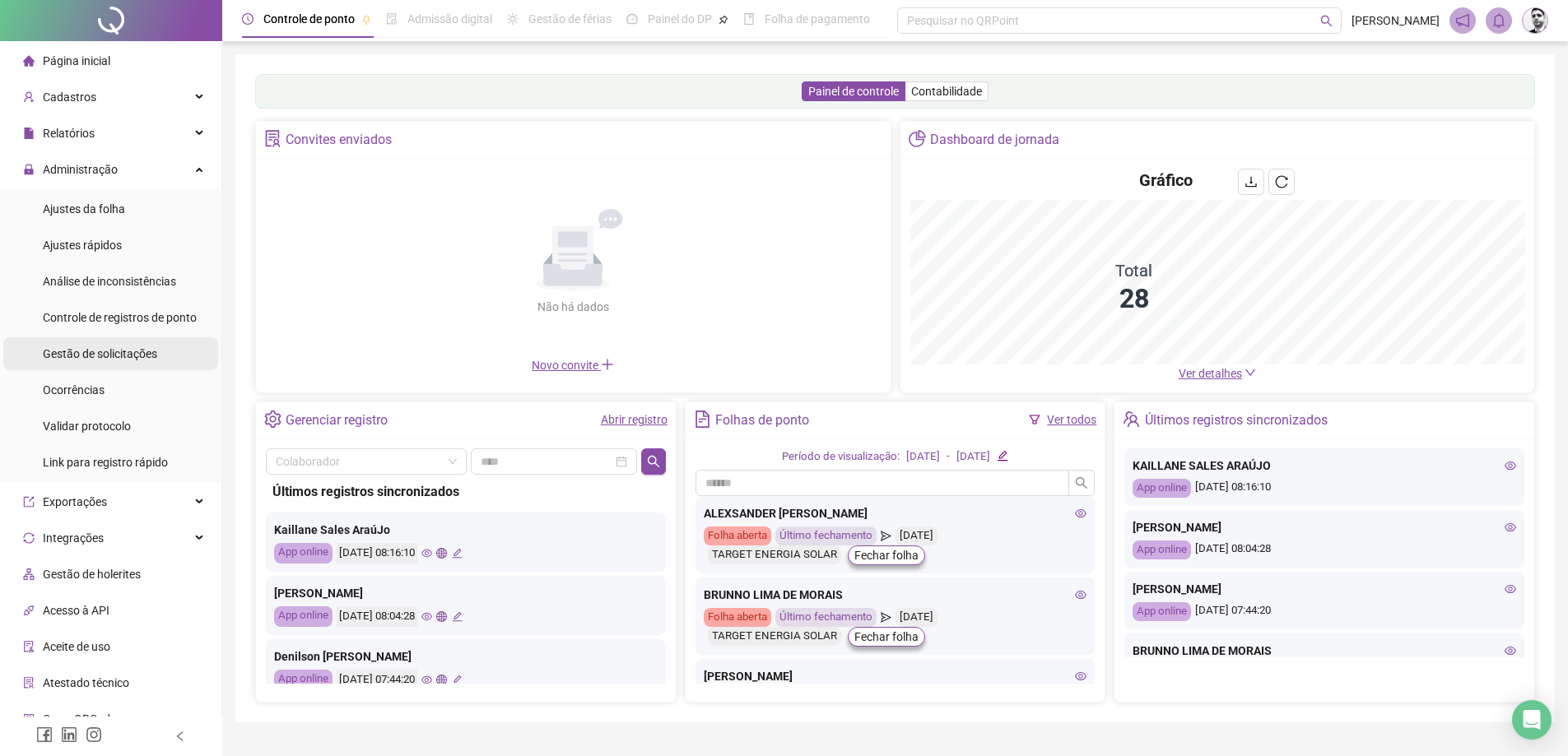
click at [93, 353] on span "Gestão de solicitações" at bounding box center [100, 353] width 114 height 13
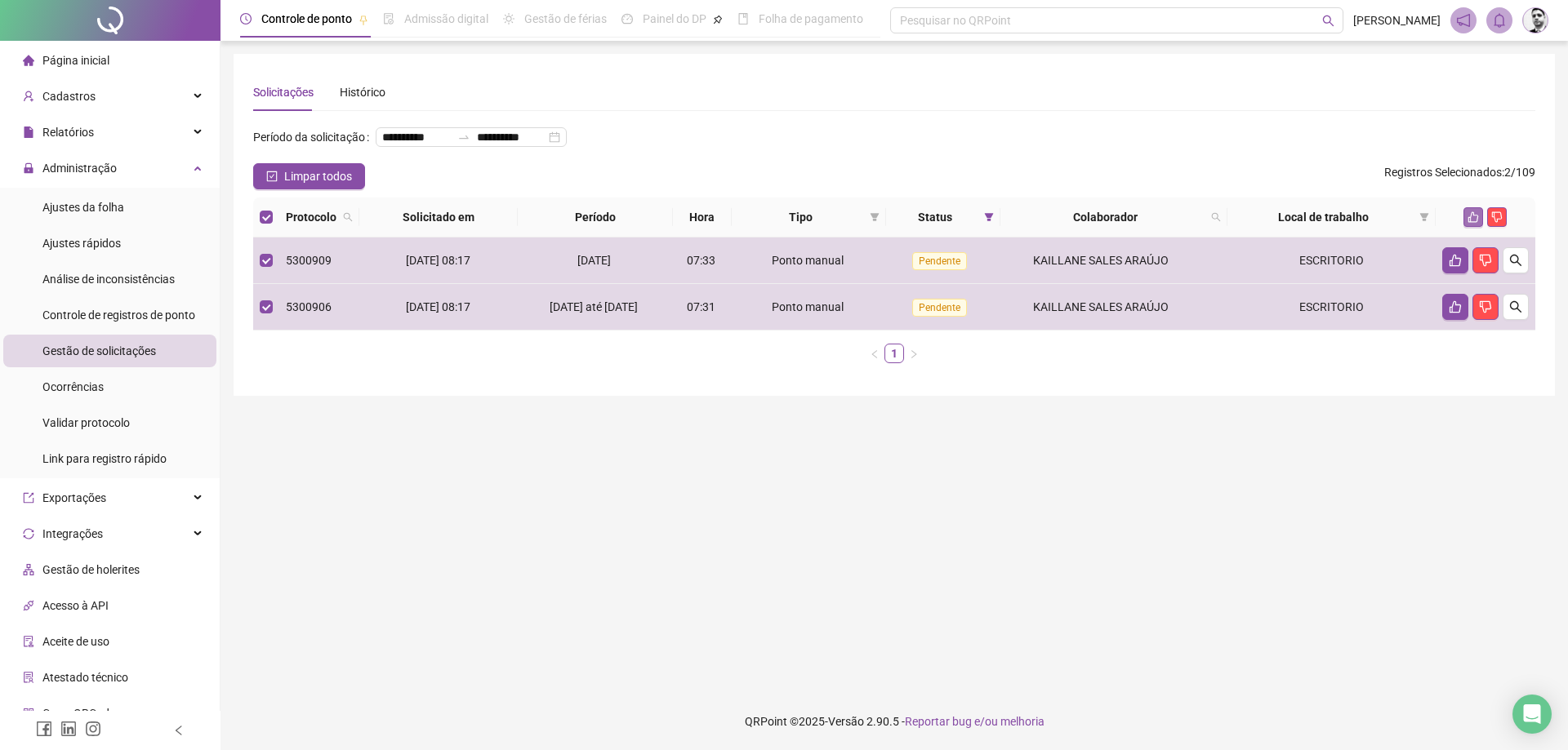
click at [1471, 223] on icon "like" at bounding box center [1473, 216] width 11 height 11
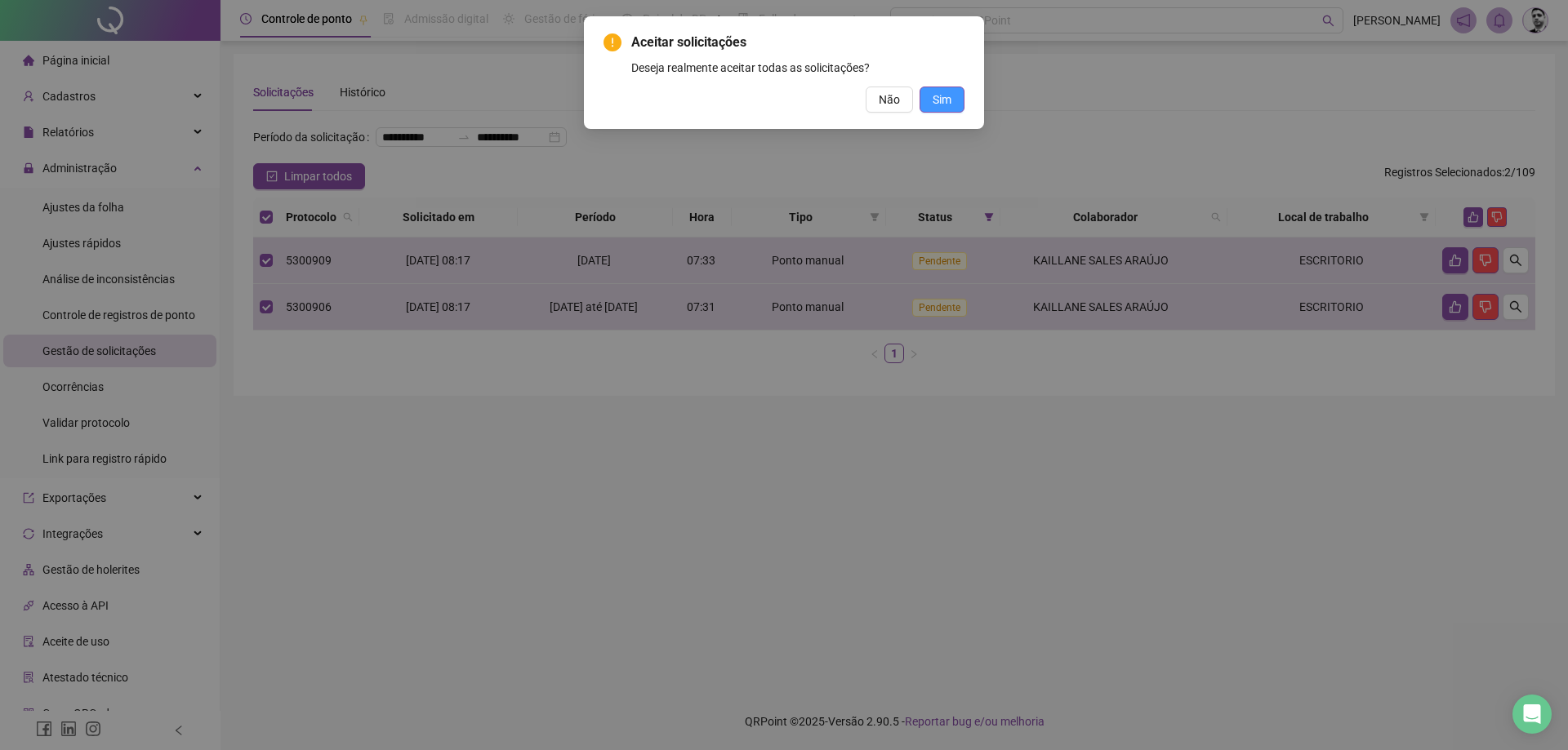
click at [948, 102] on span "Sim" at bounding box center [942, 99] width 19 height 18
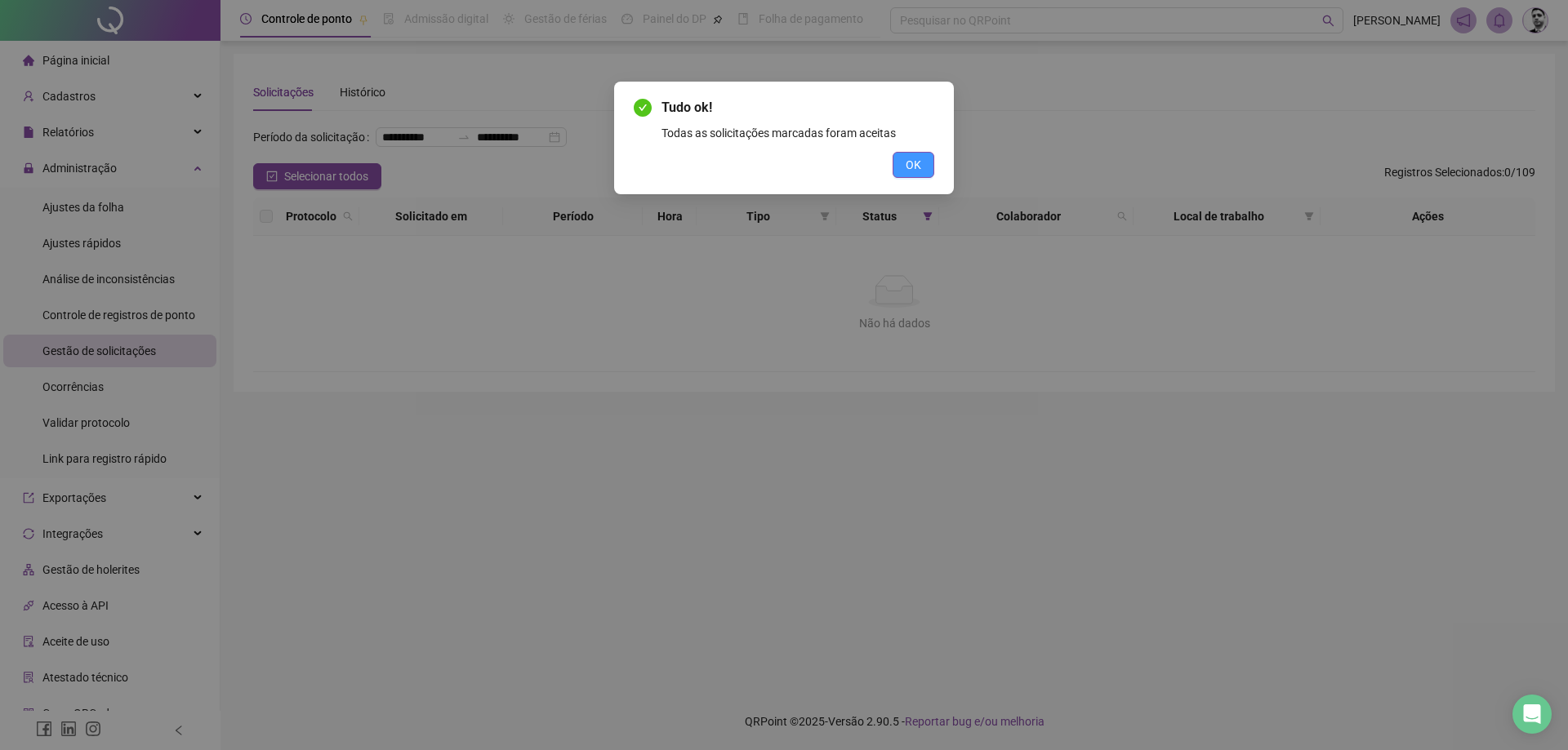
click at [927, 157] on button "OK" at bounding box center [913, 164] width 42 height 26
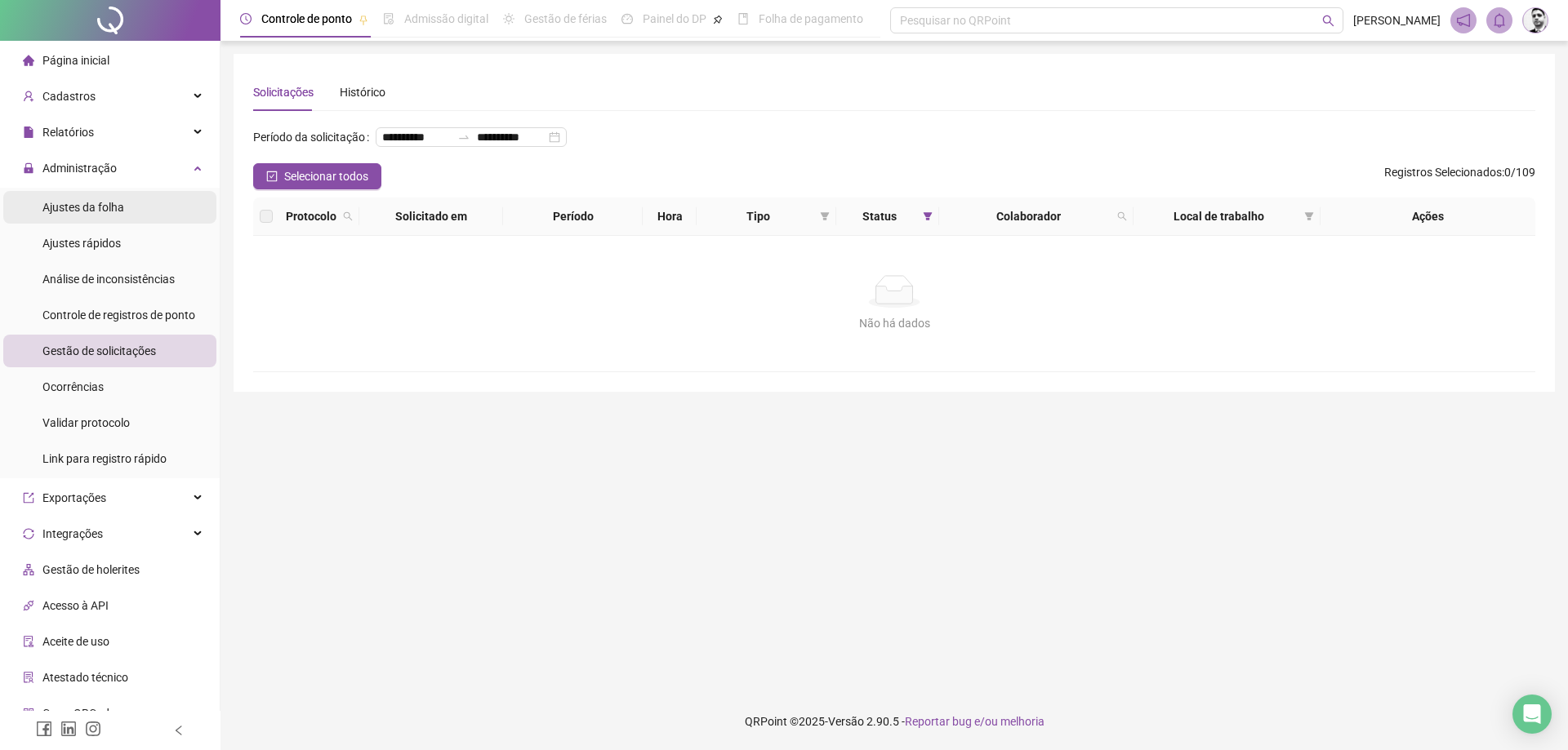
click at [95, 205] on span "Ajustes da folha" at bounding box center [84, 207] width 82 height 13
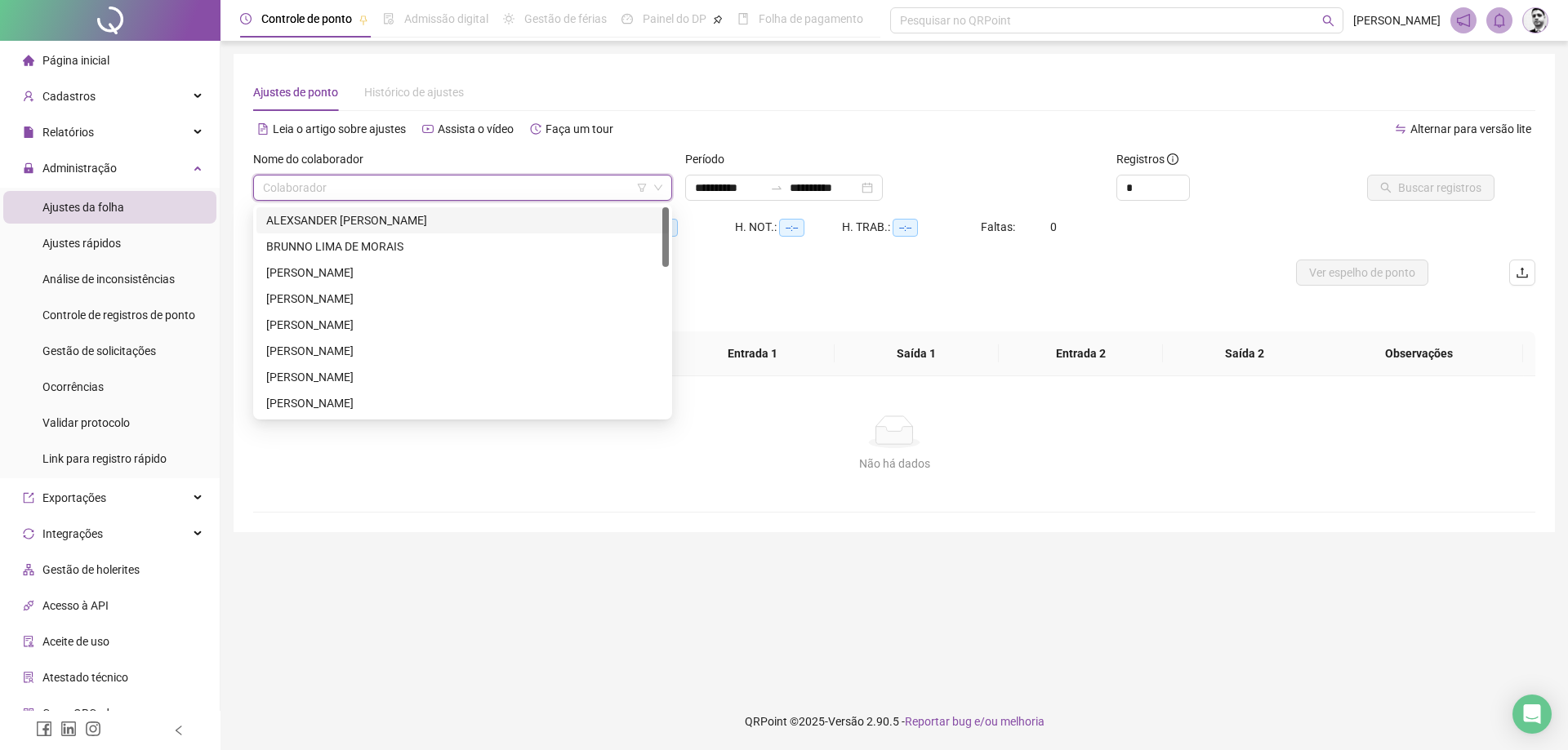
click at [346, 192] on input "search" at bounding box center [455, 188] width 384 height 25
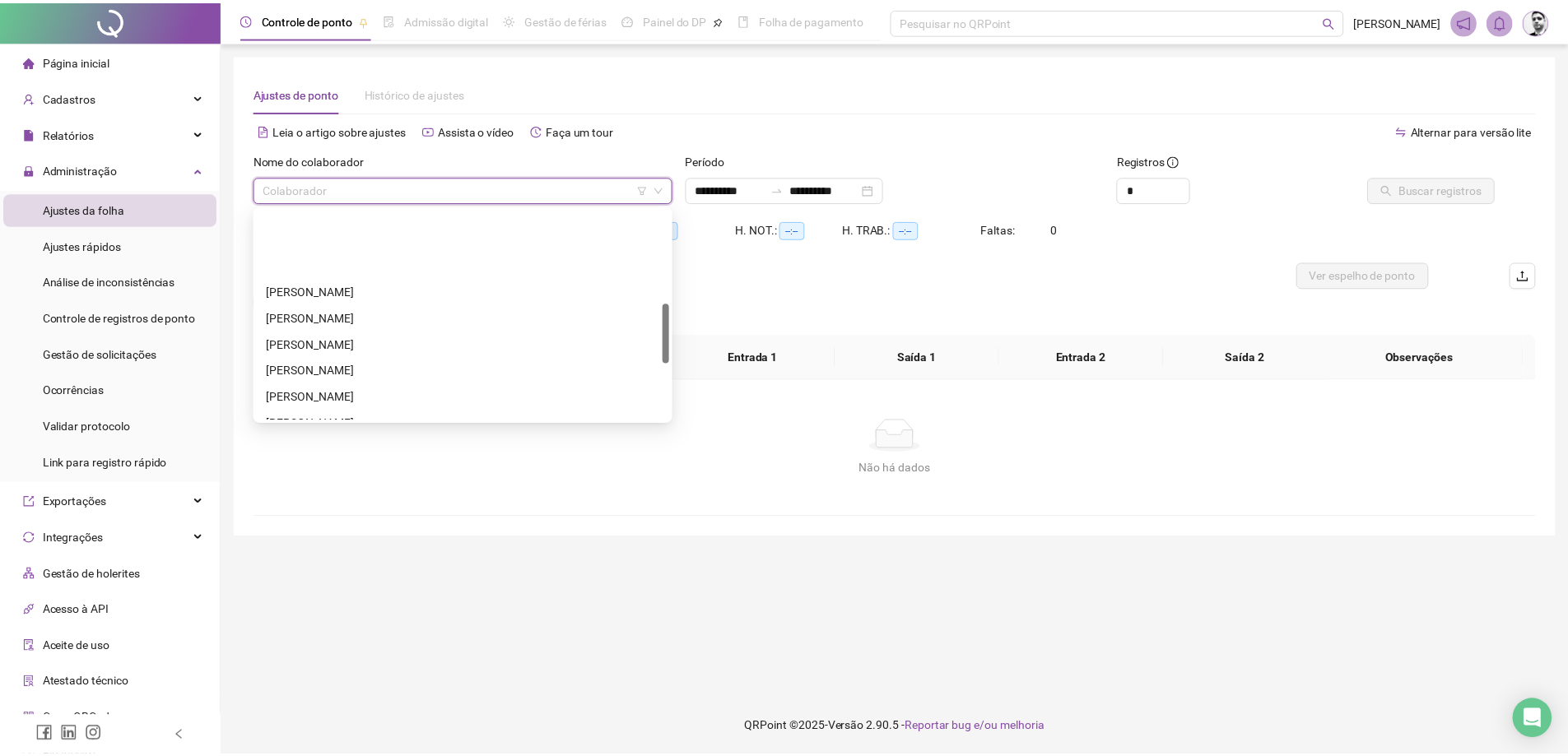
scroll to position [329, 0]
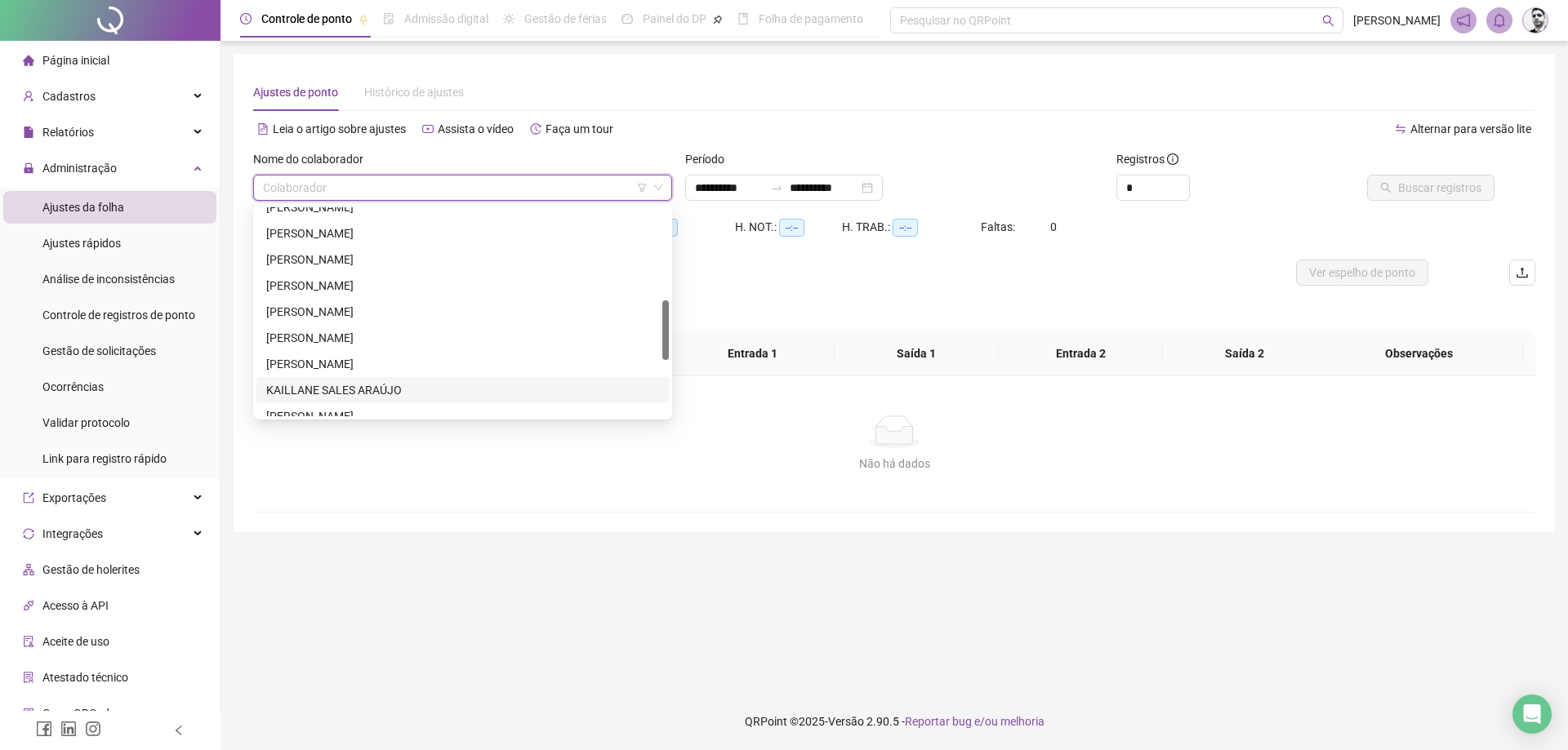
click at [319, 389] on div "KAILLANE SALES ARAÚJO" at bounding box center [462, 389] width 393 height 18
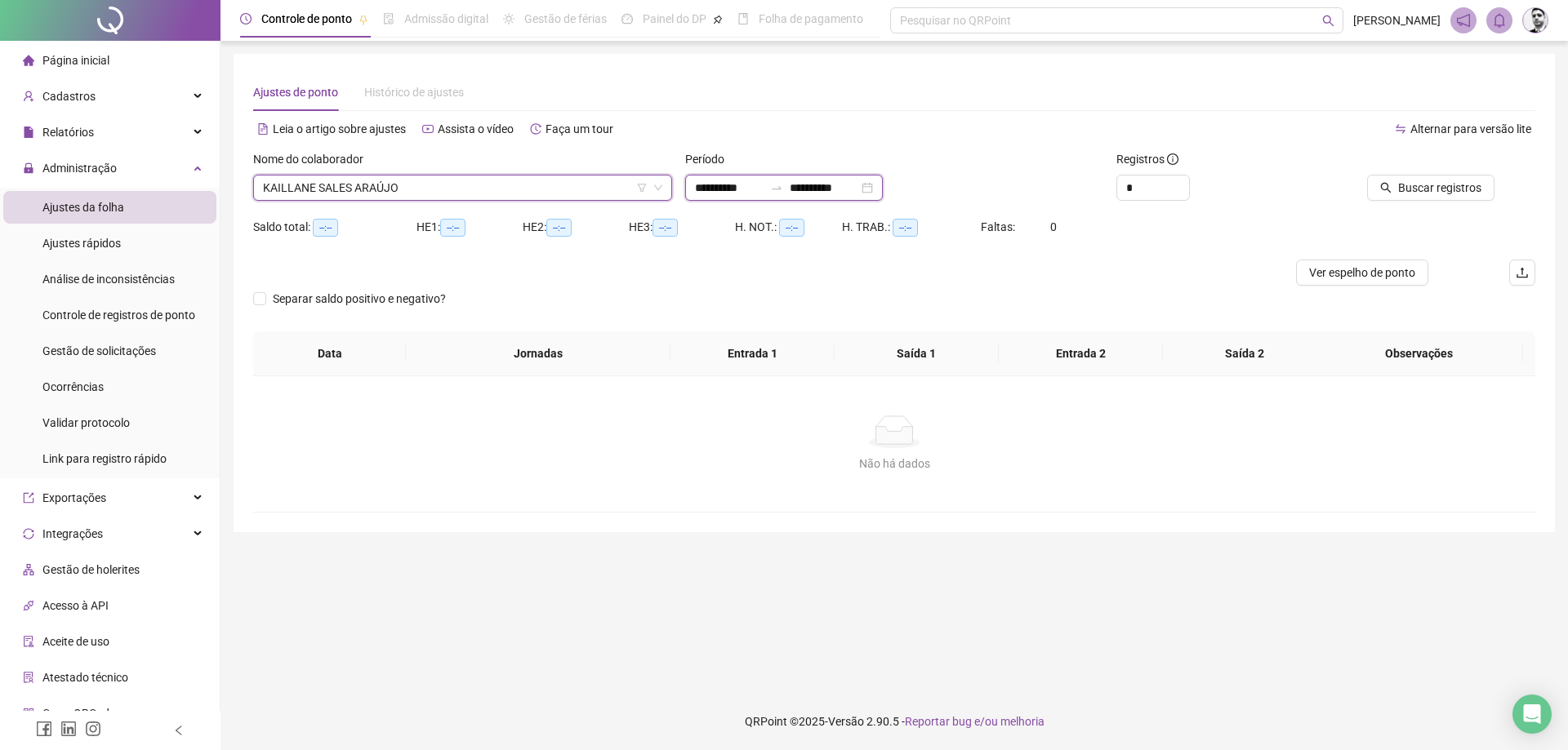
click at [842, 182] on input "**********" at bounding box center [823, 188] width 68 height 18
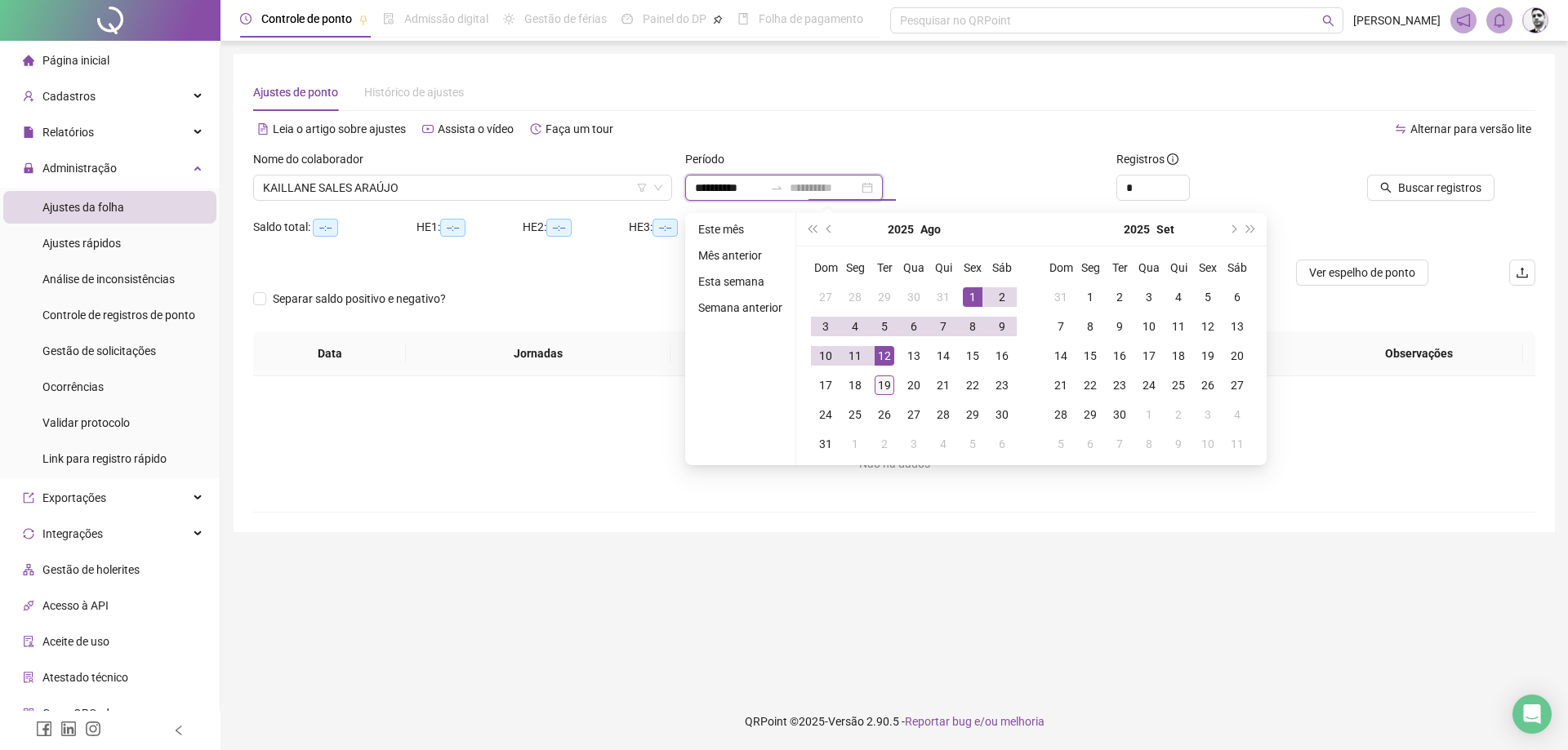
type input "**********"
click at [884, 384] on div "19" at bounding box center [884, 385] width 20 height 20
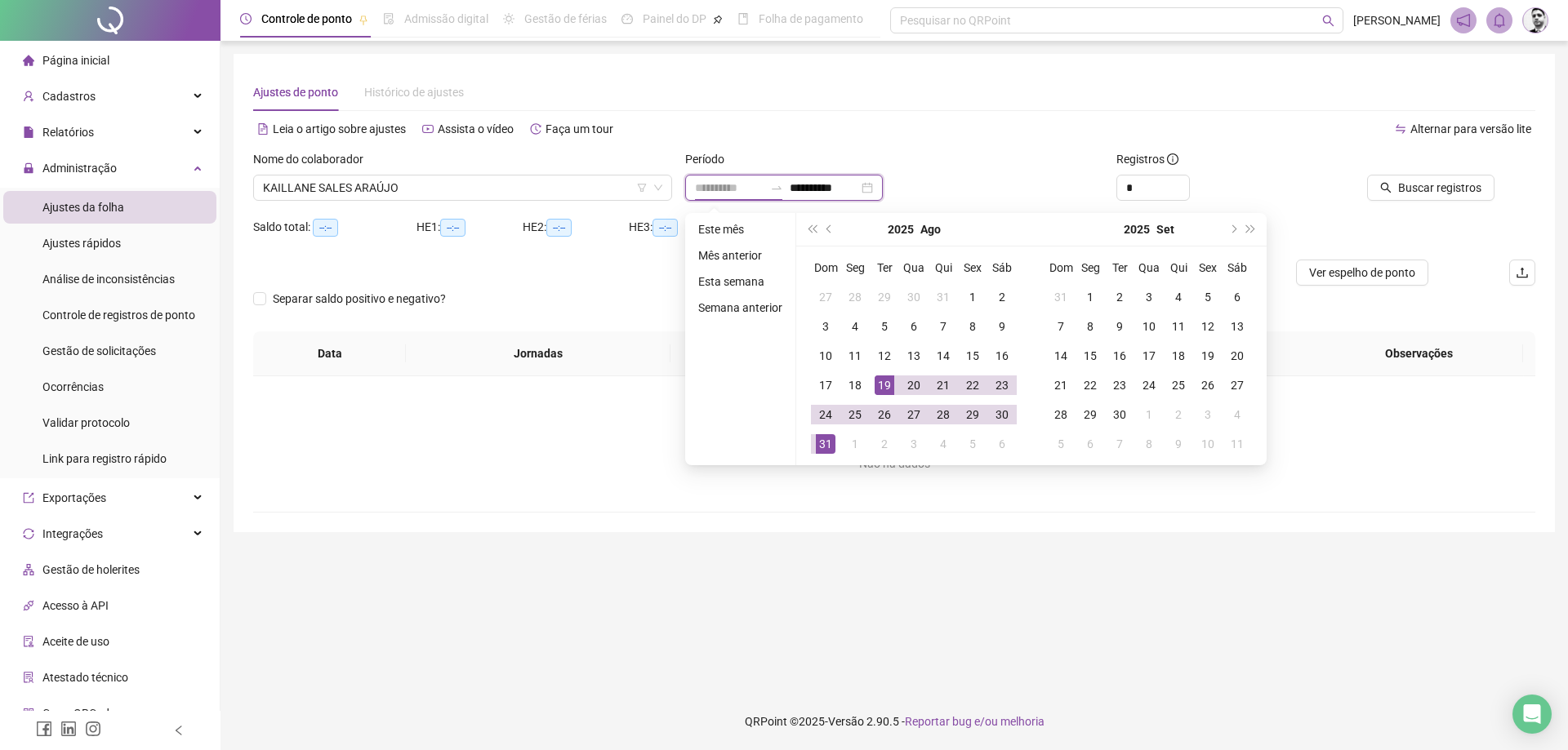
type input "**********"
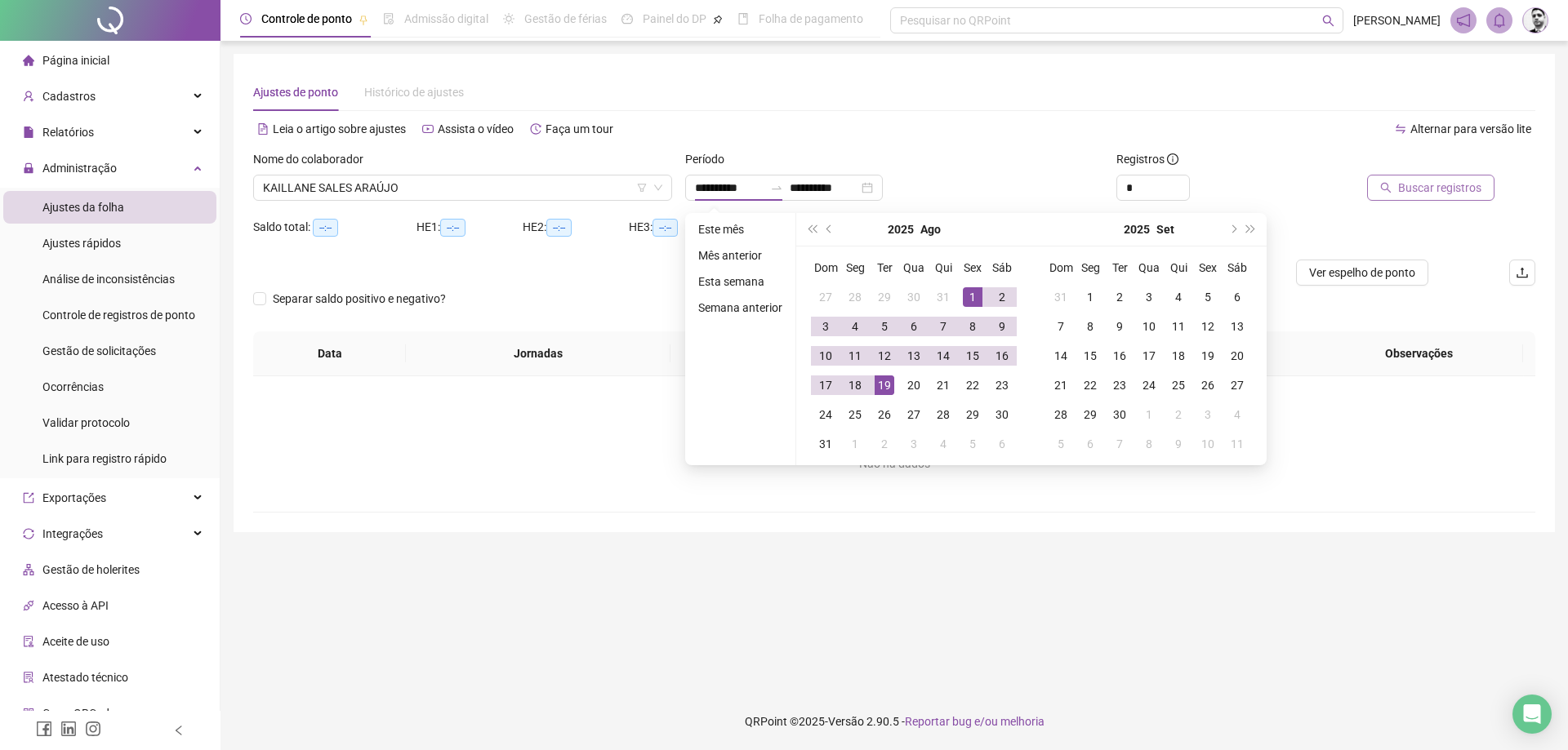
click at [1446, 192] on span "Buscar registros" at bounding box center [1439, 188] width 84 height 18
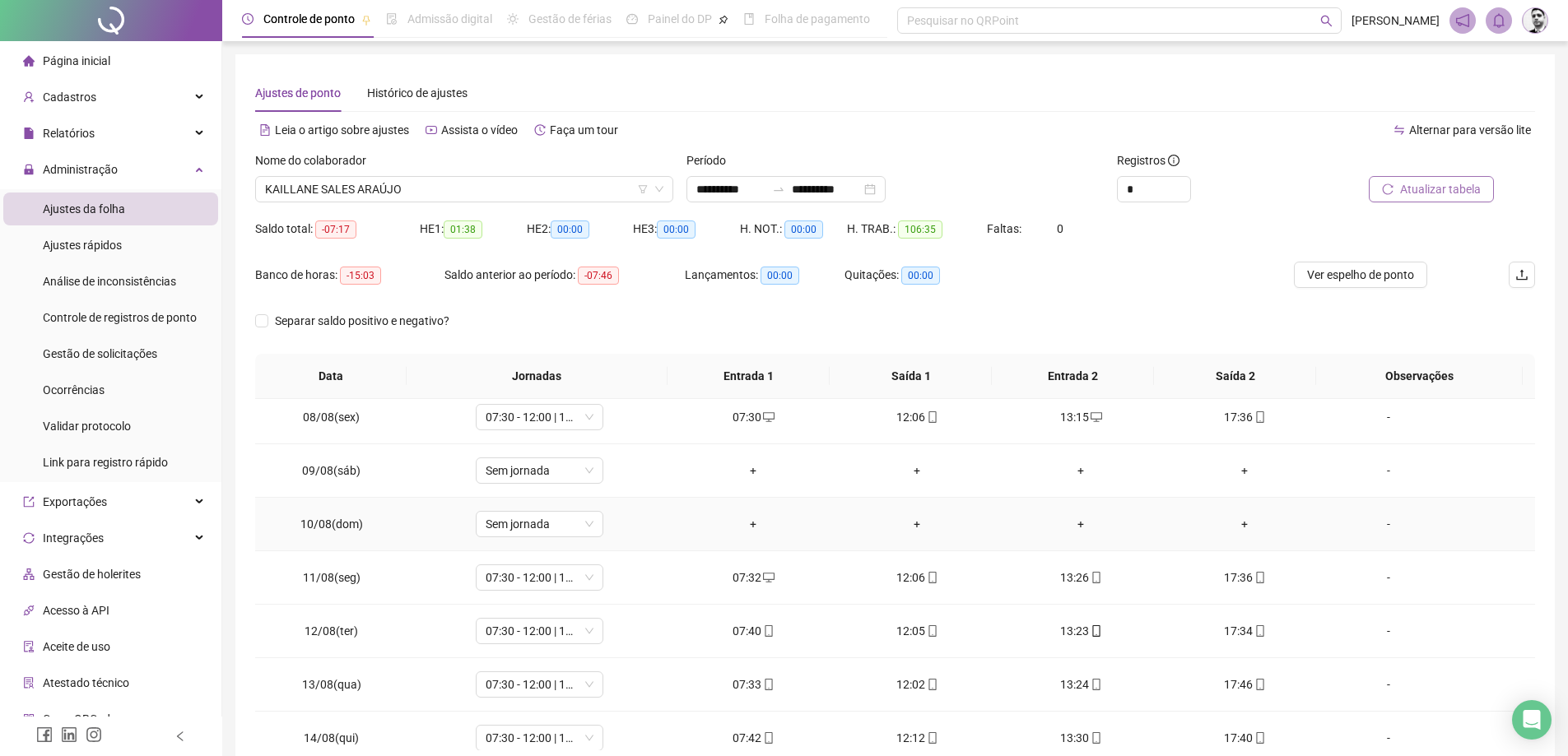
scroll to position [412, 0]
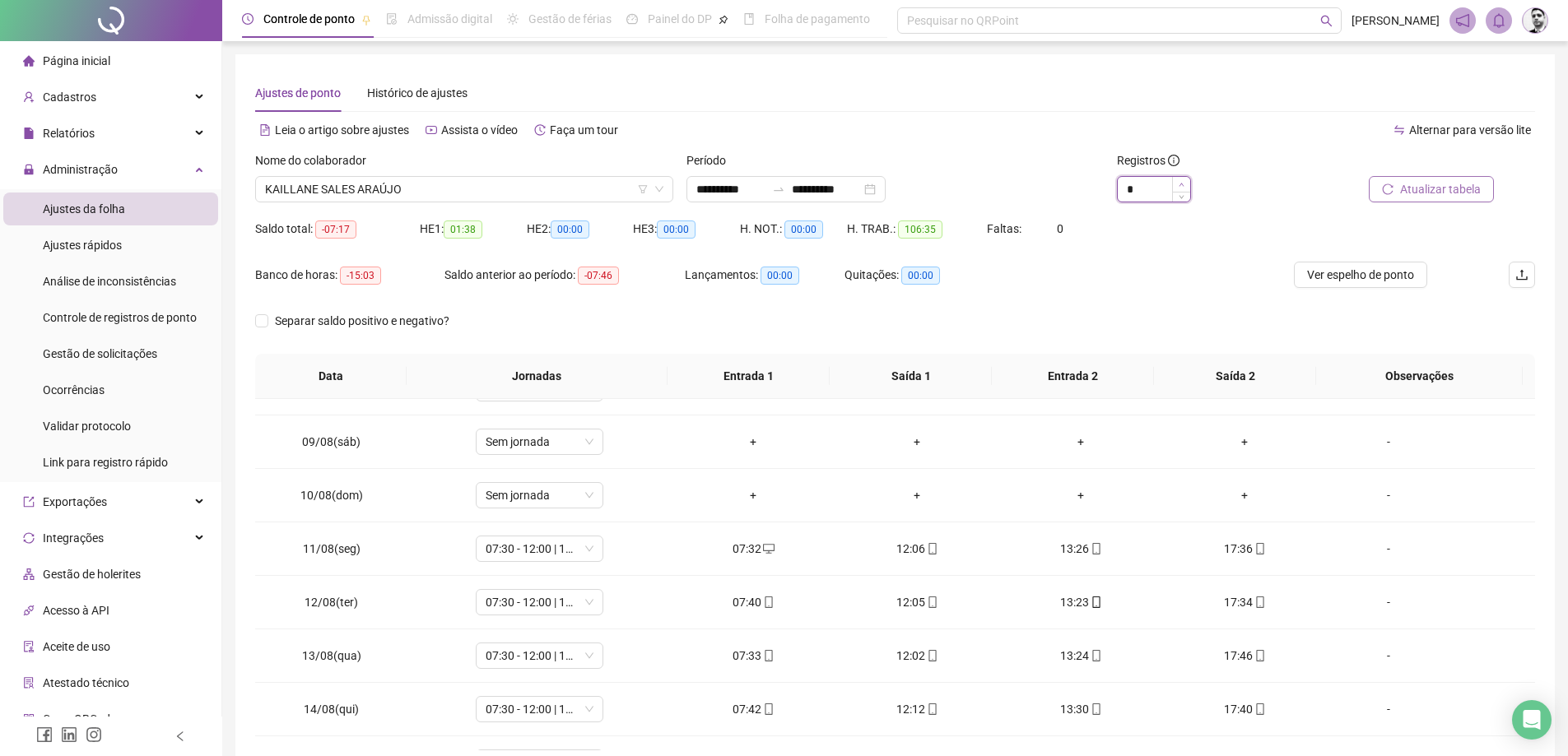
click at [1178, 186] on span "Increase Value" at bounding box center [1181, 184] width 18 height 15
type input "*"
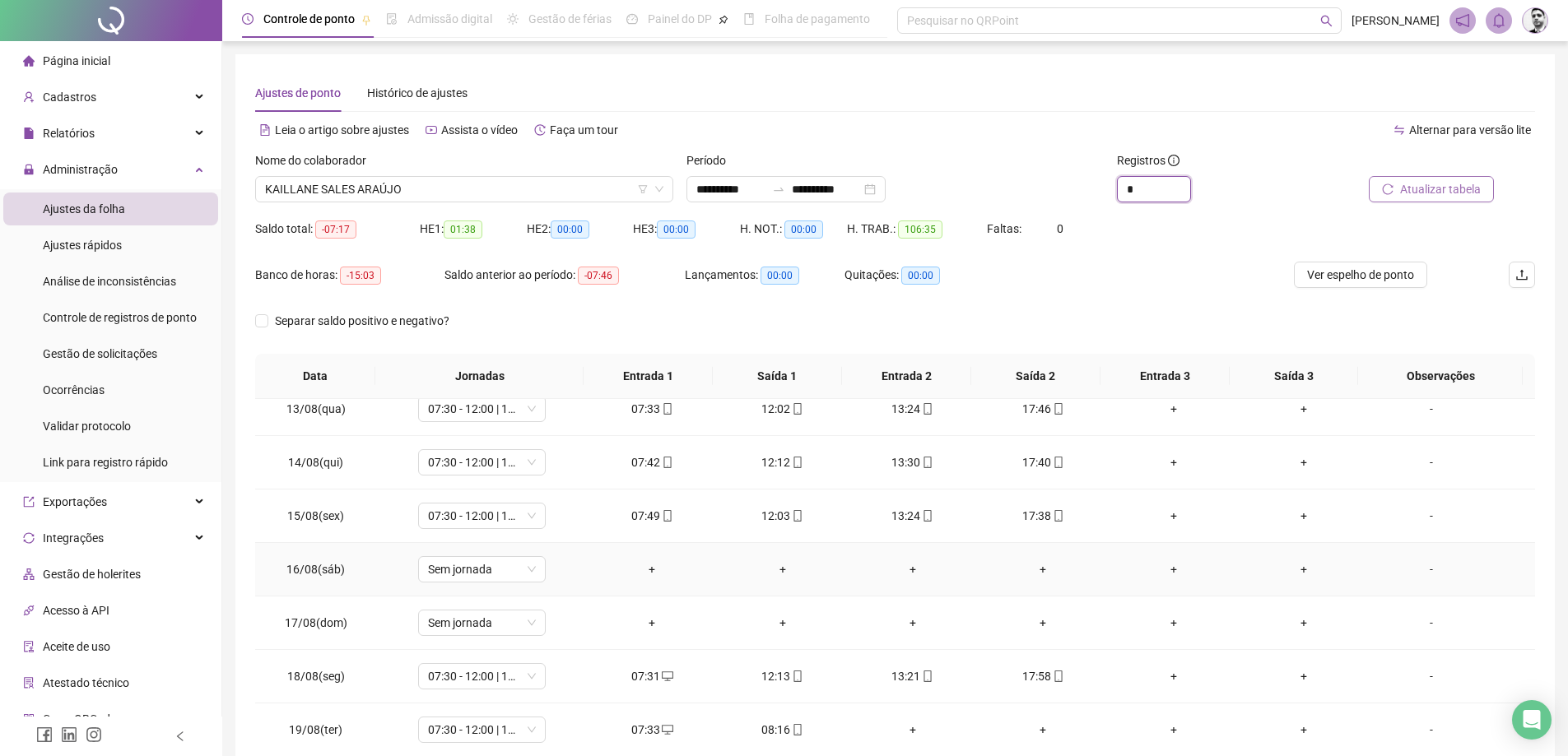
scroll to position [665, 0]
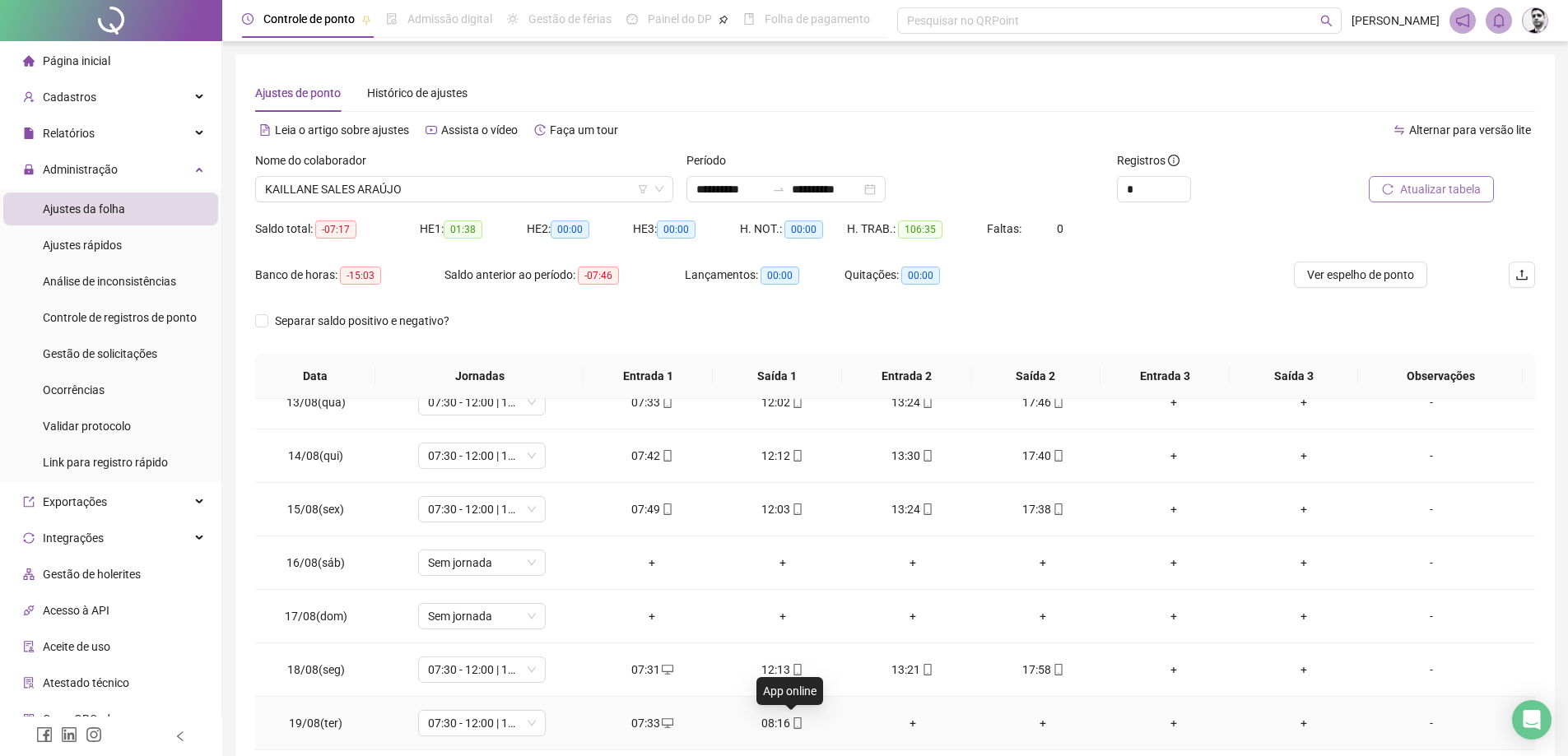
click at [793, 721] on icon "mobile" at bounding box center [797, 722] width 11 height 11
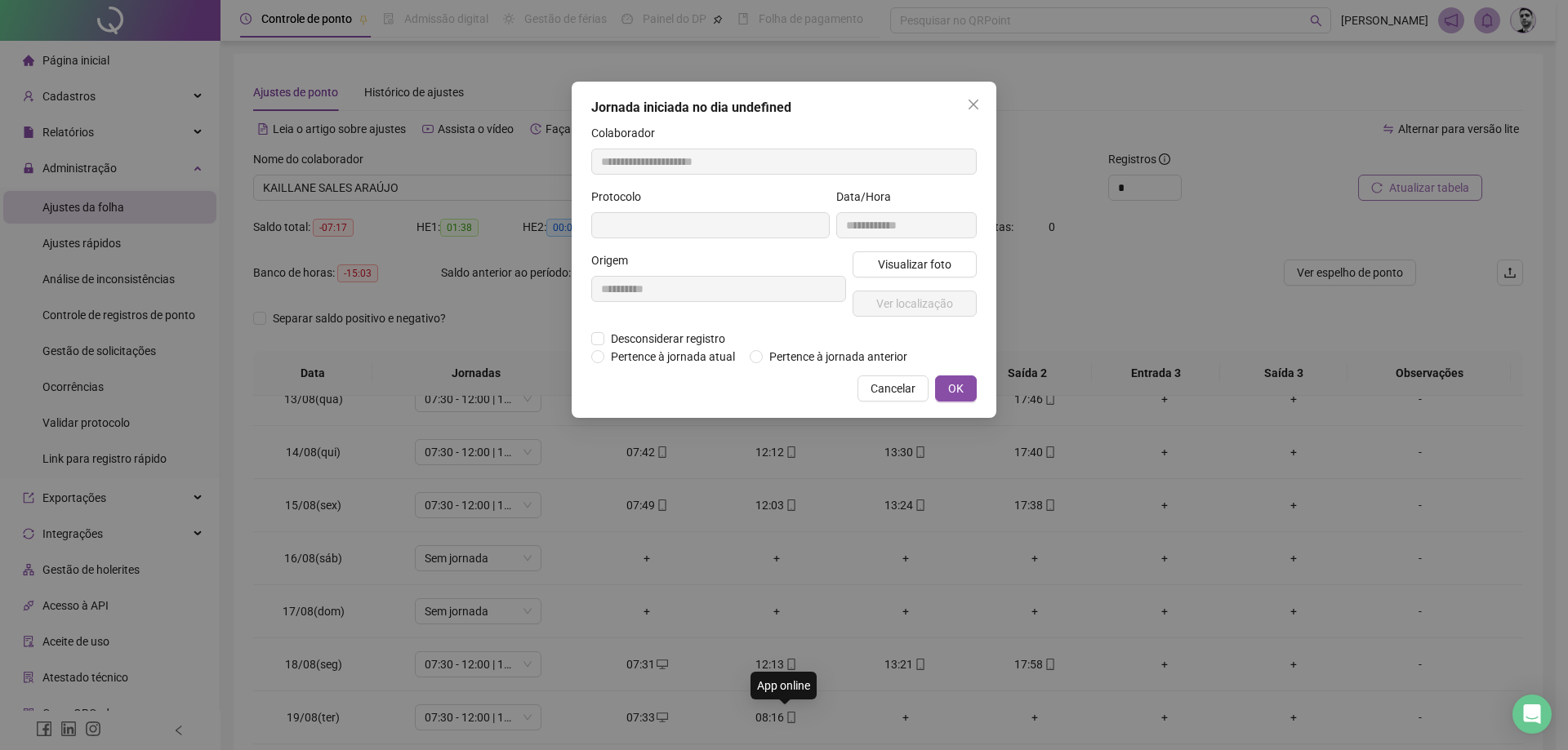
type input "**********"
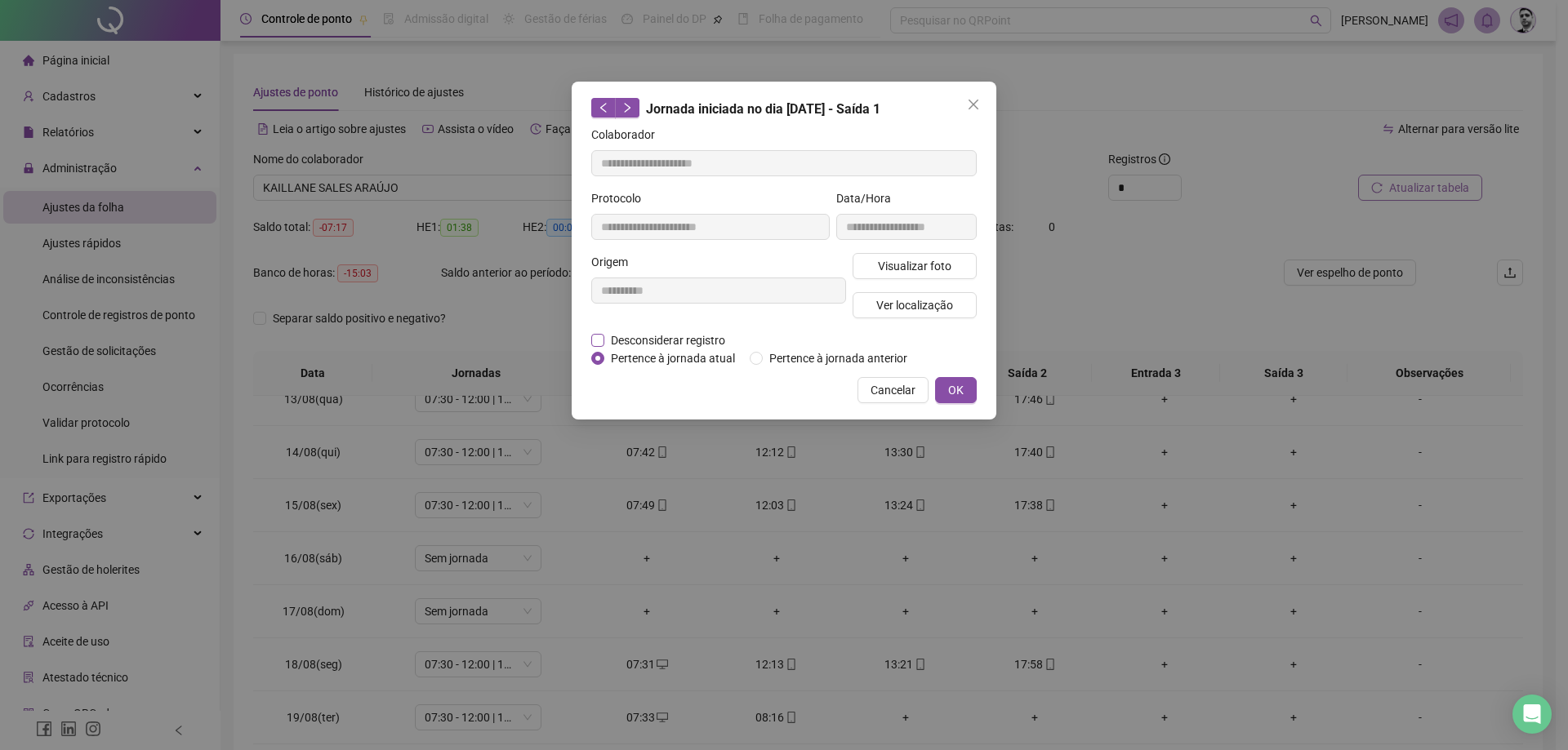
click at [625, 343] on span "Desconsiderar registro" at bounding box center [667, 340] width 127 height 18
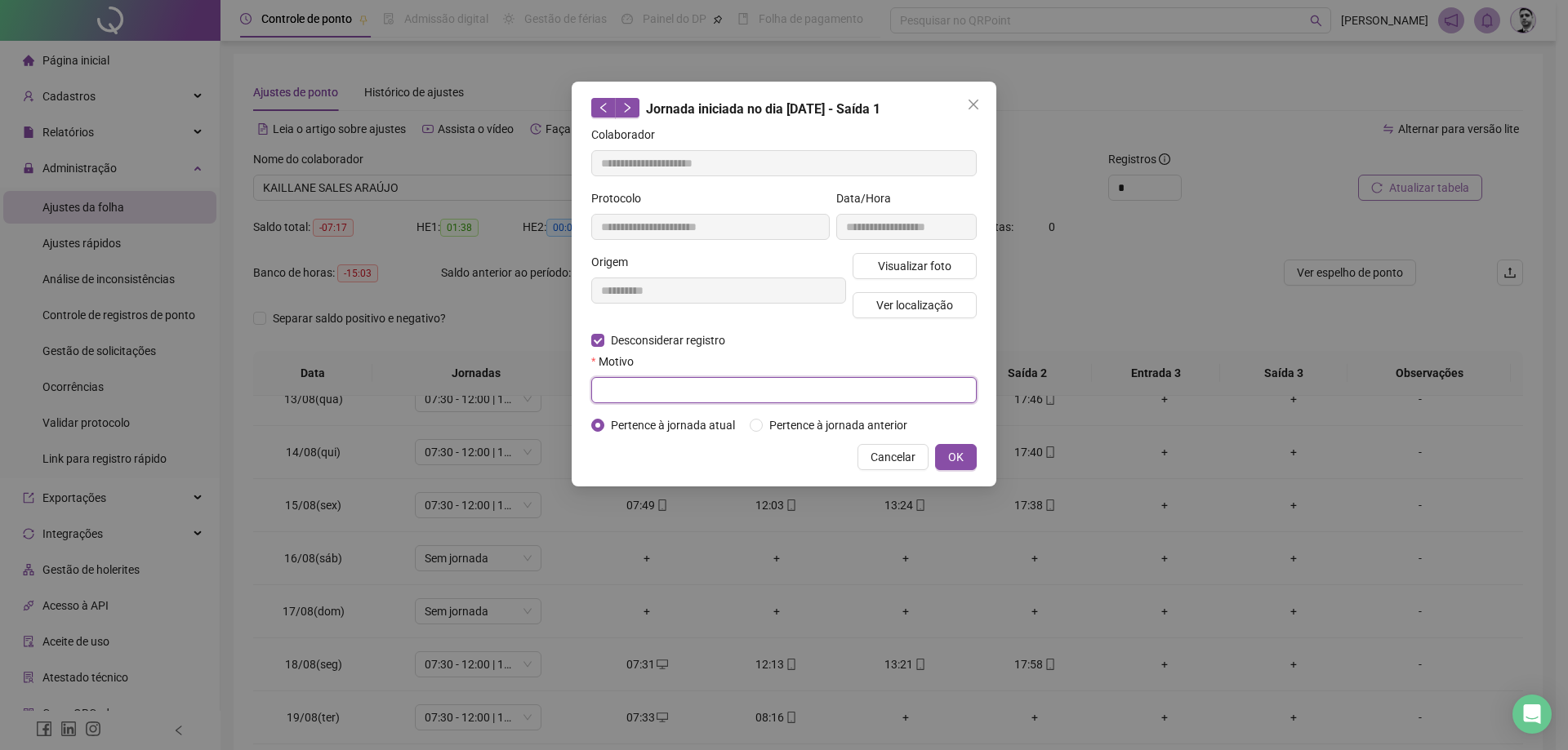
click at [631, 383] on input "text" at bounding box center [784, 390] width 385 height 26
type input "**********"
click at [961, 456] on span "OK" at bounding box center [955, 457] width 15 height 18
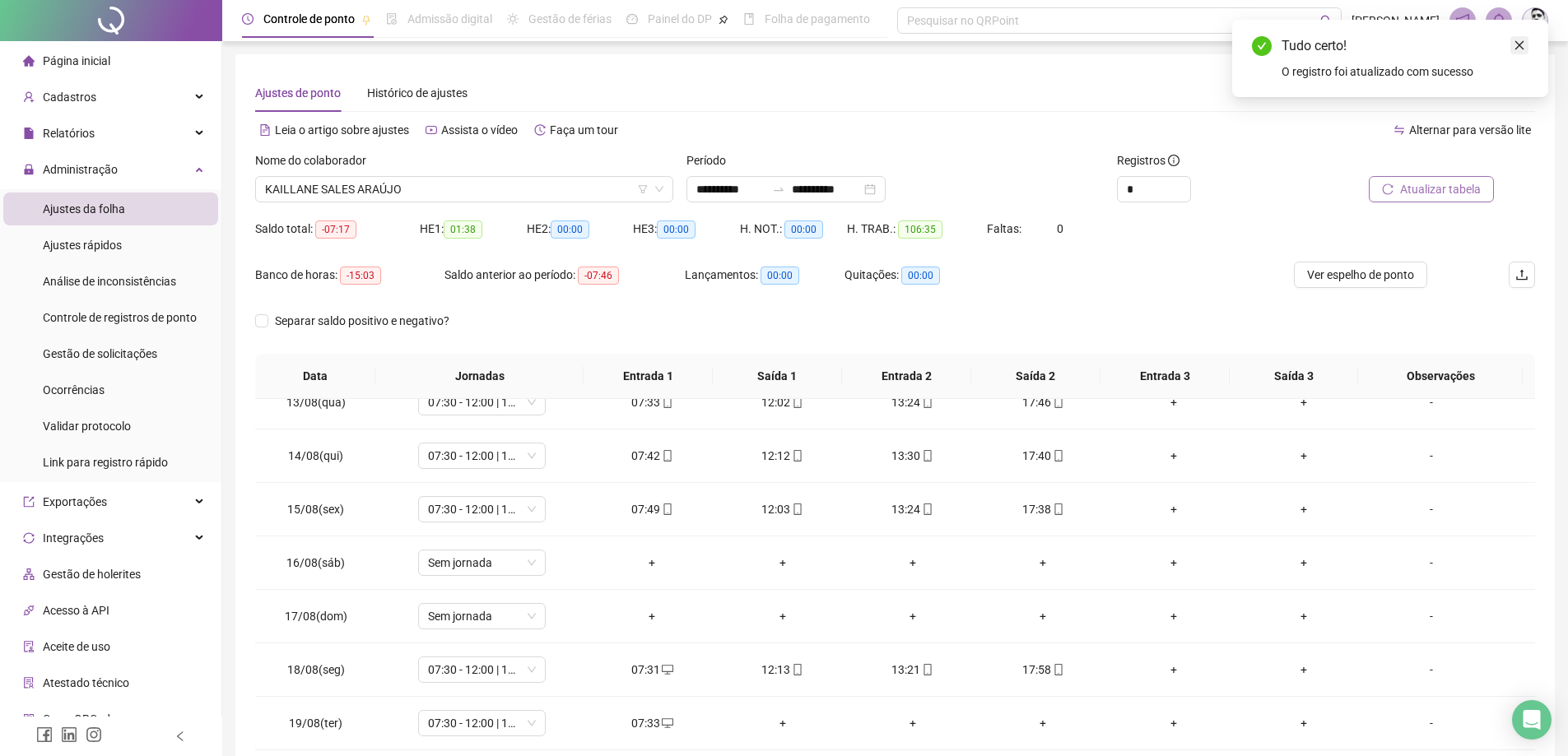
click at [1522, 40] on icon "close" at bounding box center [1519, 45] width 11 height 11
click at [1427, 197] on span "Atualizar tabela" at bounding box center [1441, 189] width 81 height 18
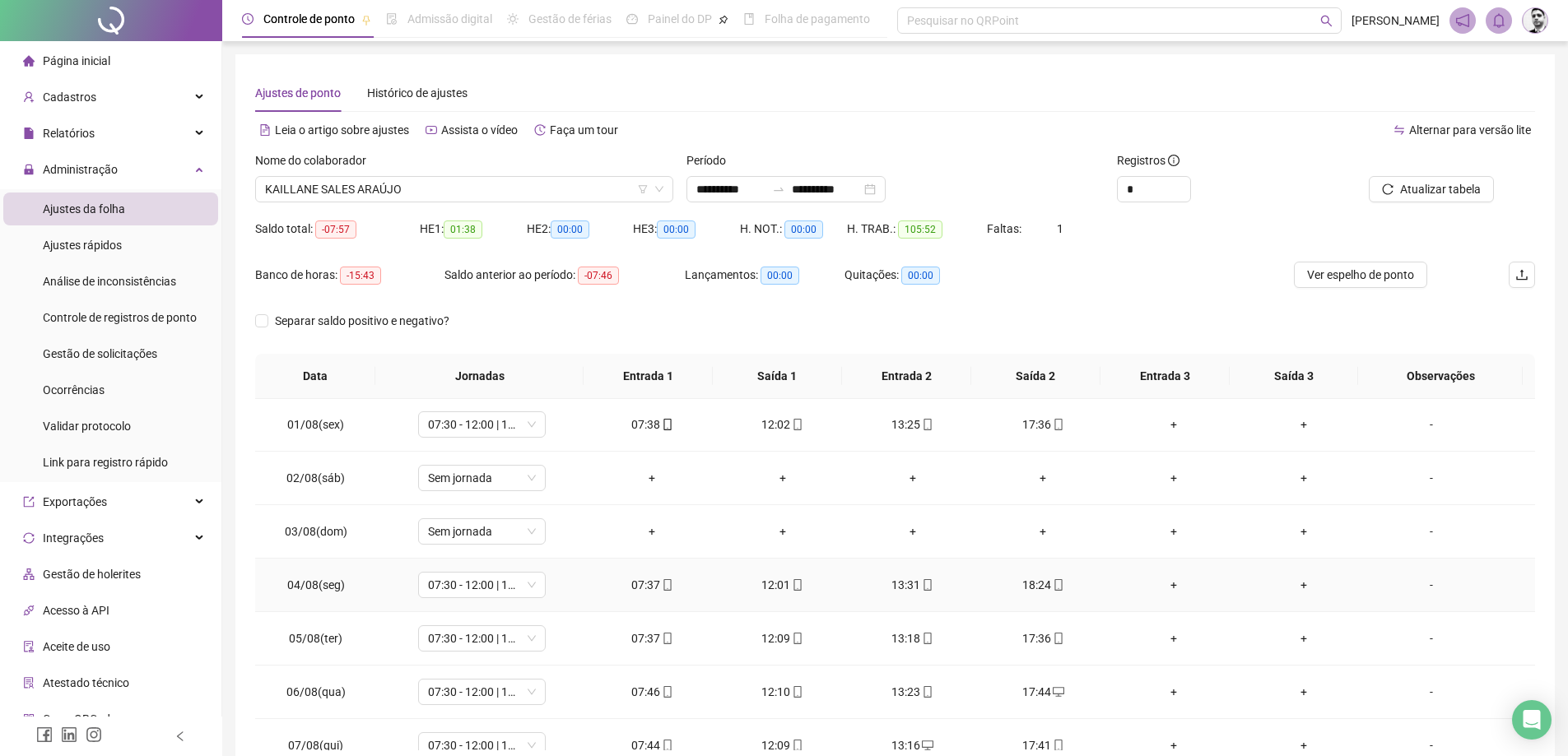
scroll to position [0, 0]
click at [344, 196] on span "KAILLANE SALES ARAÚJO" at bounding box center [465, 189] width 399 height 25
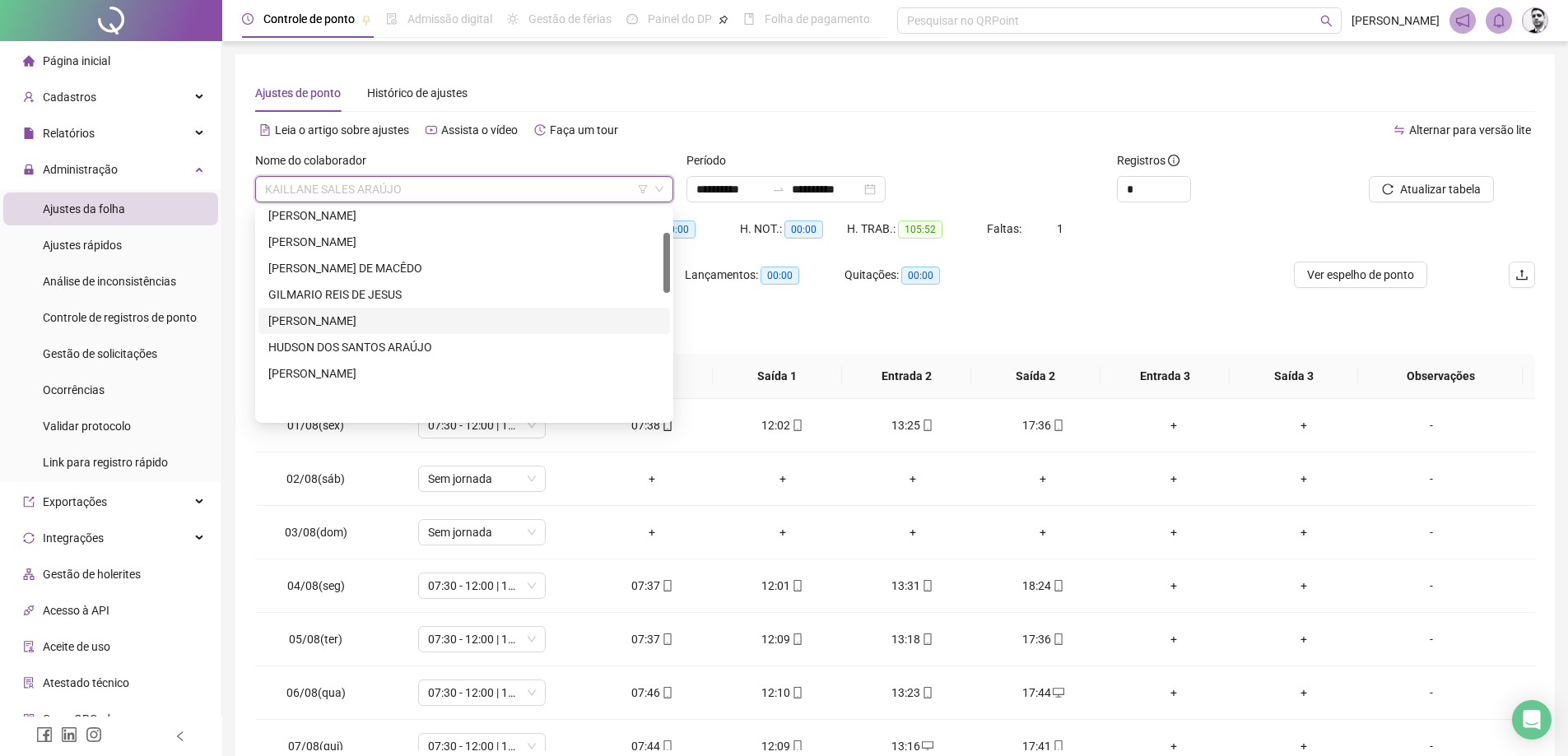
scroll to position [82, 0]
click at [314, 301] on div "[PERSON_NAME]" at bounding box center [464, 297] width 392 height 18
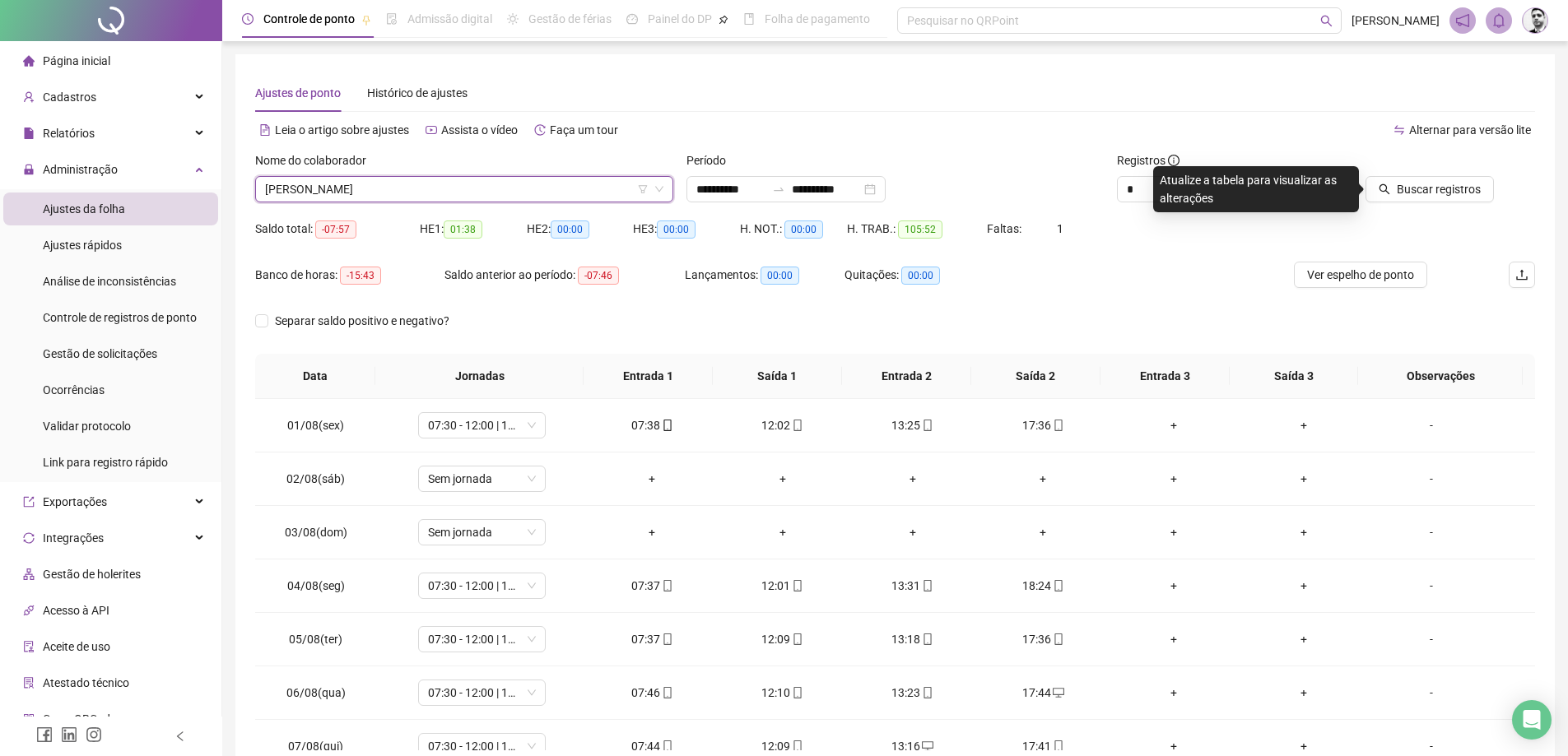
click at [1538, 202] on div "Buscar registros" at bounding box center [1433, 183] width 216 height 64
click at [1433, 177] on button "Buscar registros" at bounding box center [1429, 189] width 128 height 27
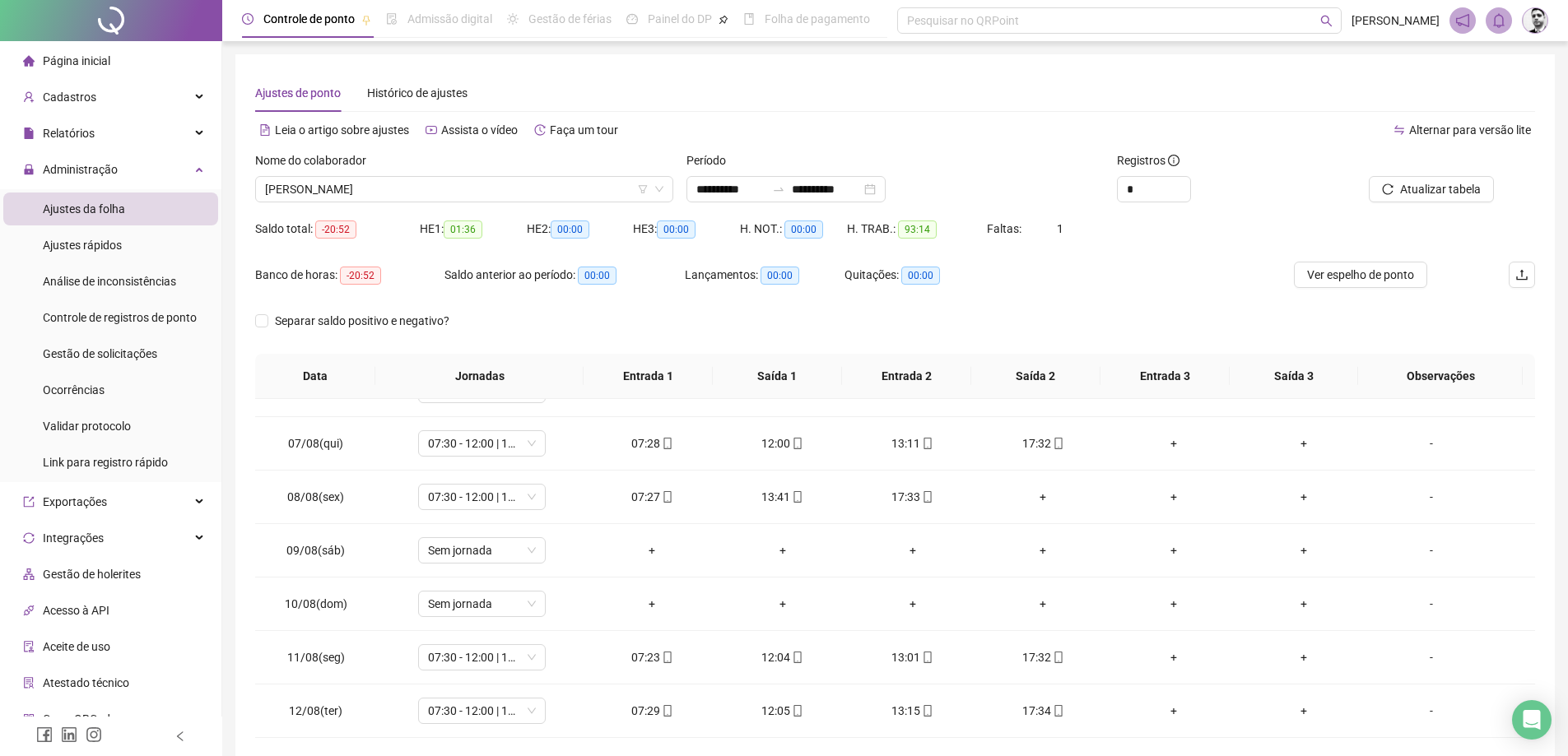
scroll to position [329, 0]
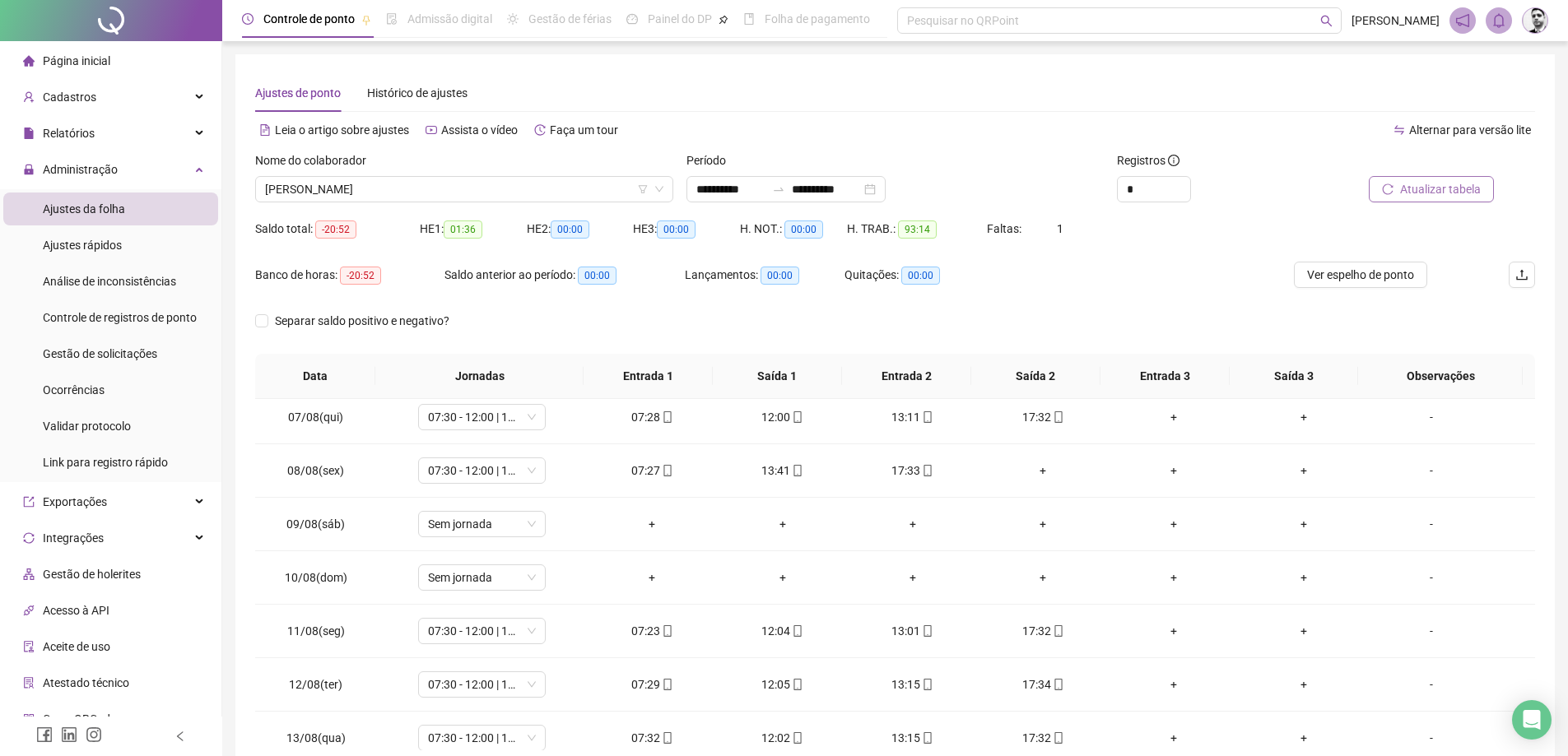
click at [1437, 183] on span "Atualizar tabela" at bounding box center [1441, 189] width 81 height 18
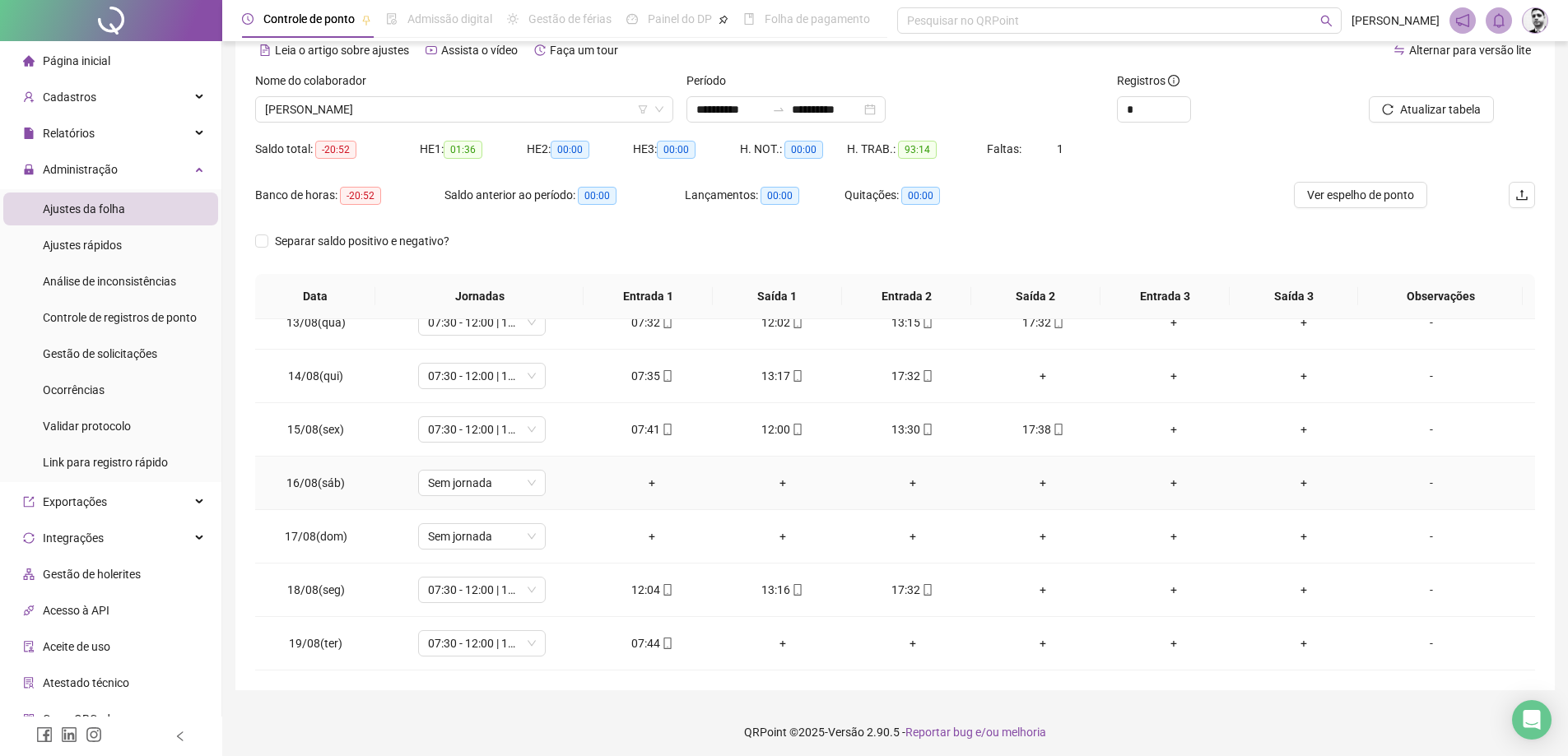
scroll to position [85, 0]
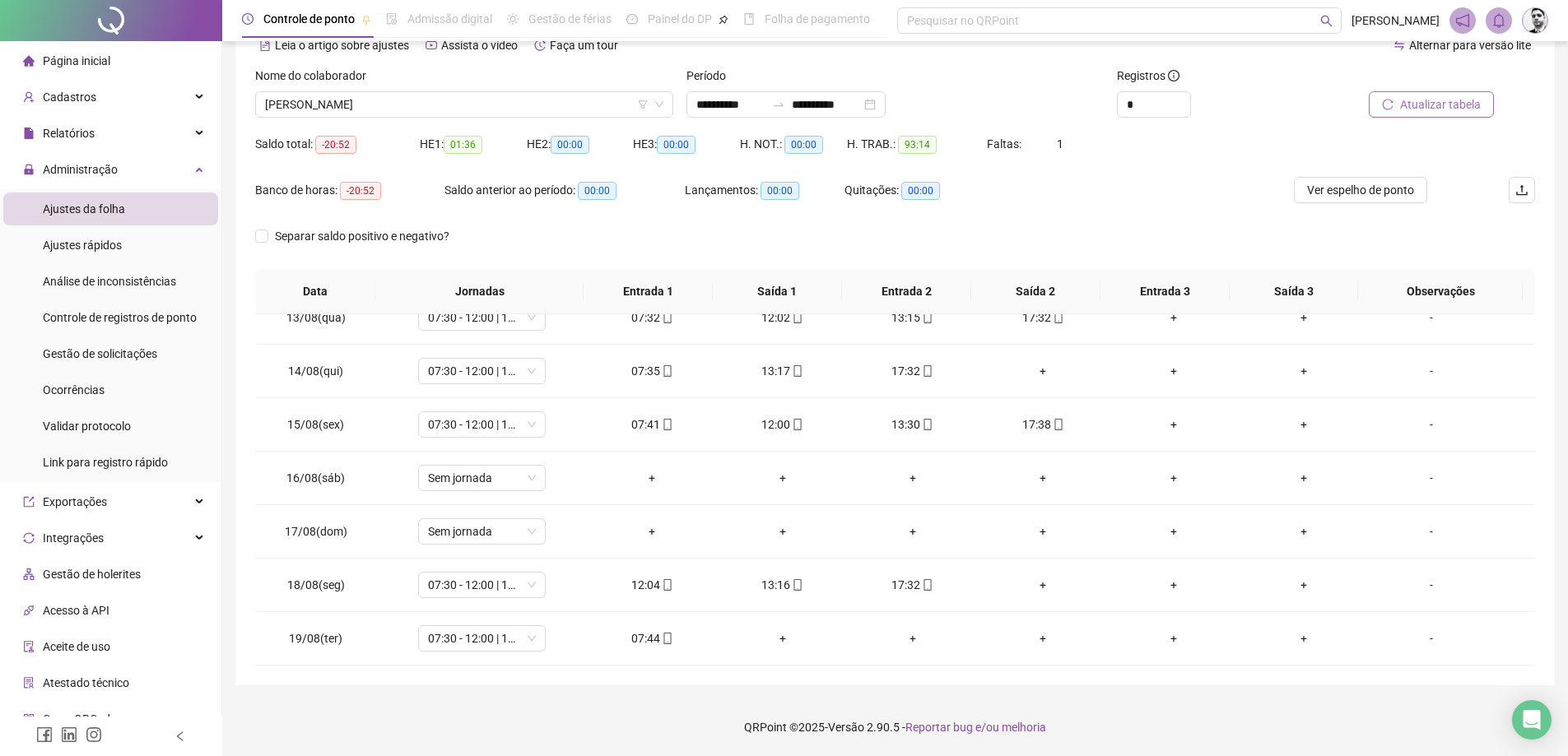
click at [1420, 98] on span "Atualizar tabela" at bounding box center [1441, 104] width 81 height 18
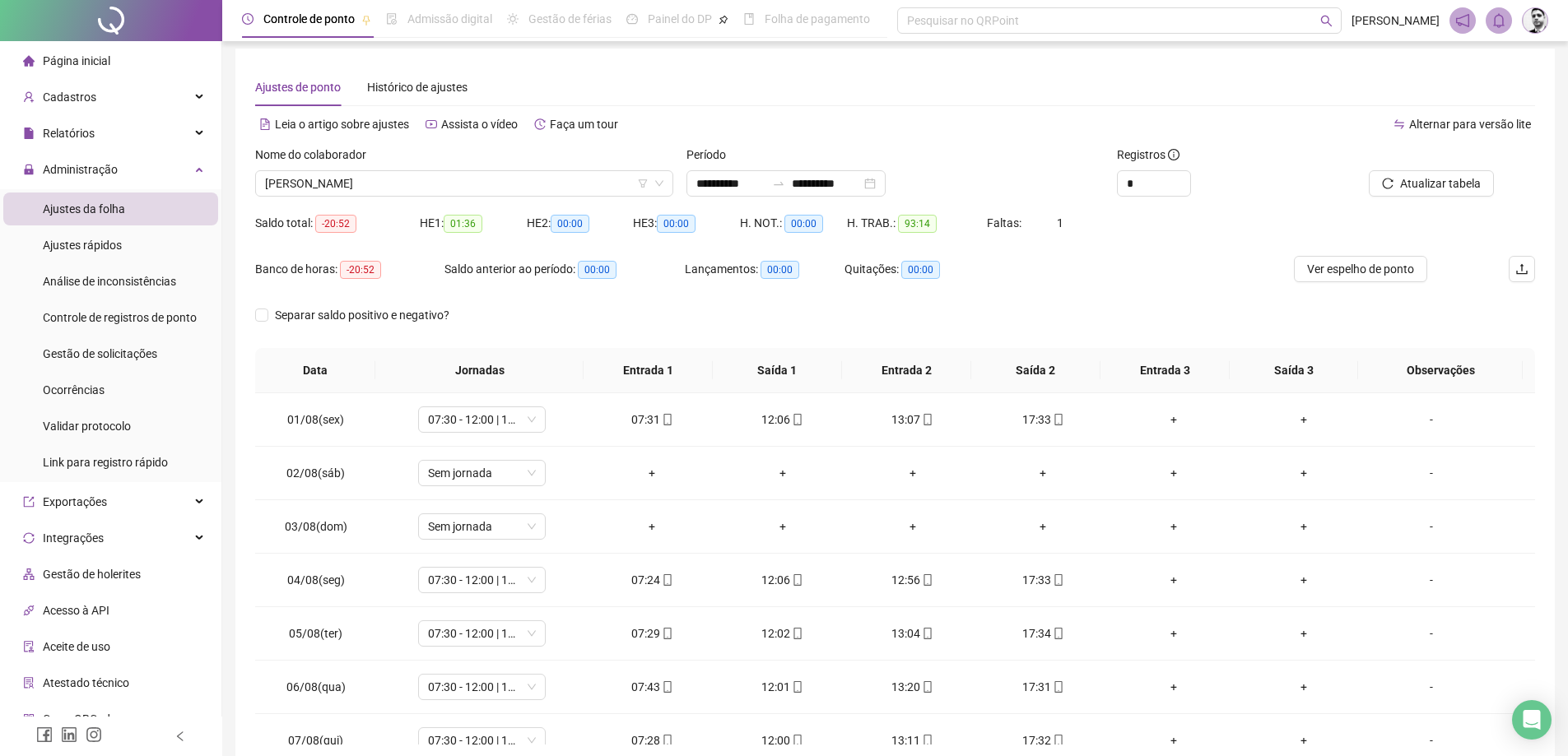
scroll to position [0, 0]
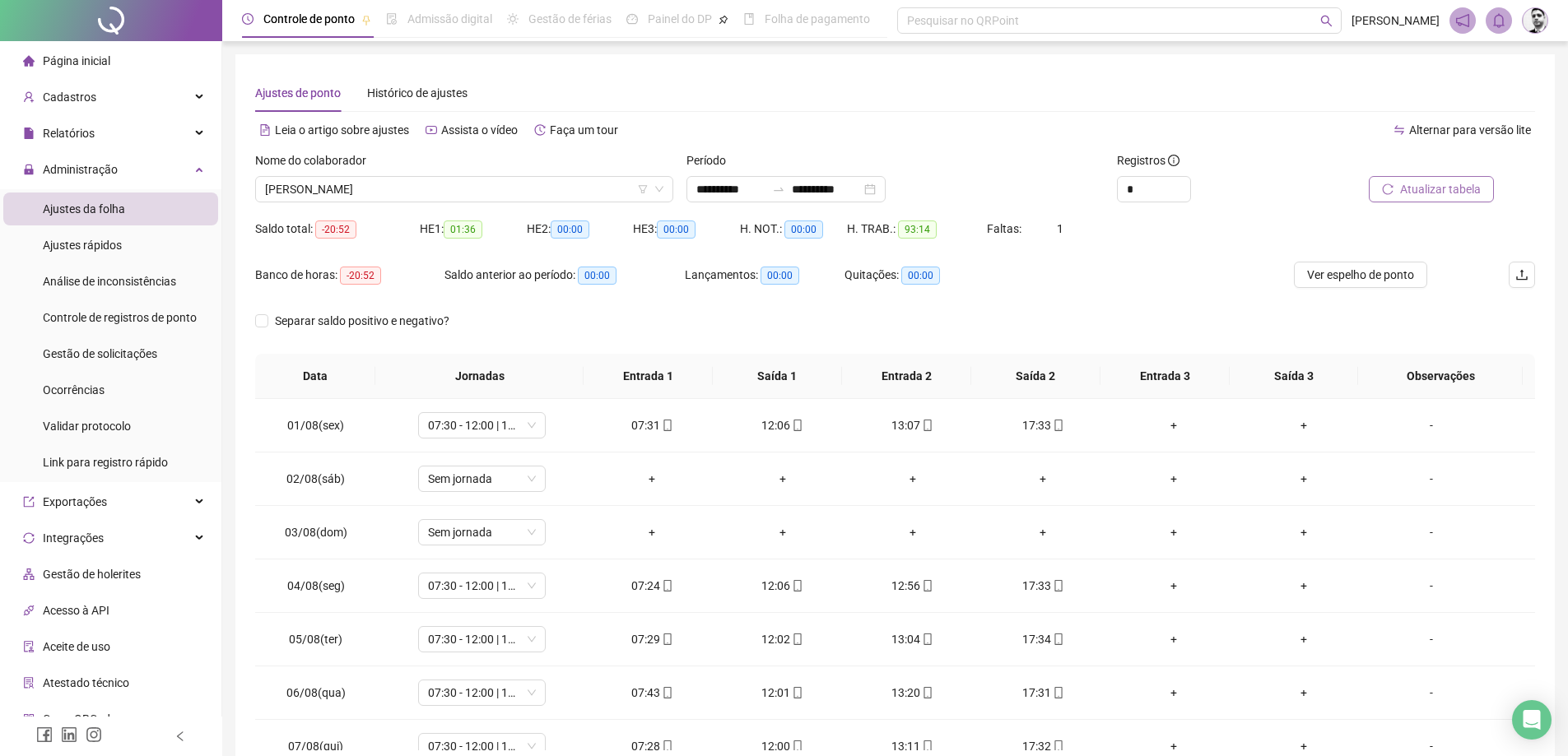
click at [1425, 180] on span "Atualizar tabela" at bounding box center [1441, 189] width 81 height 18
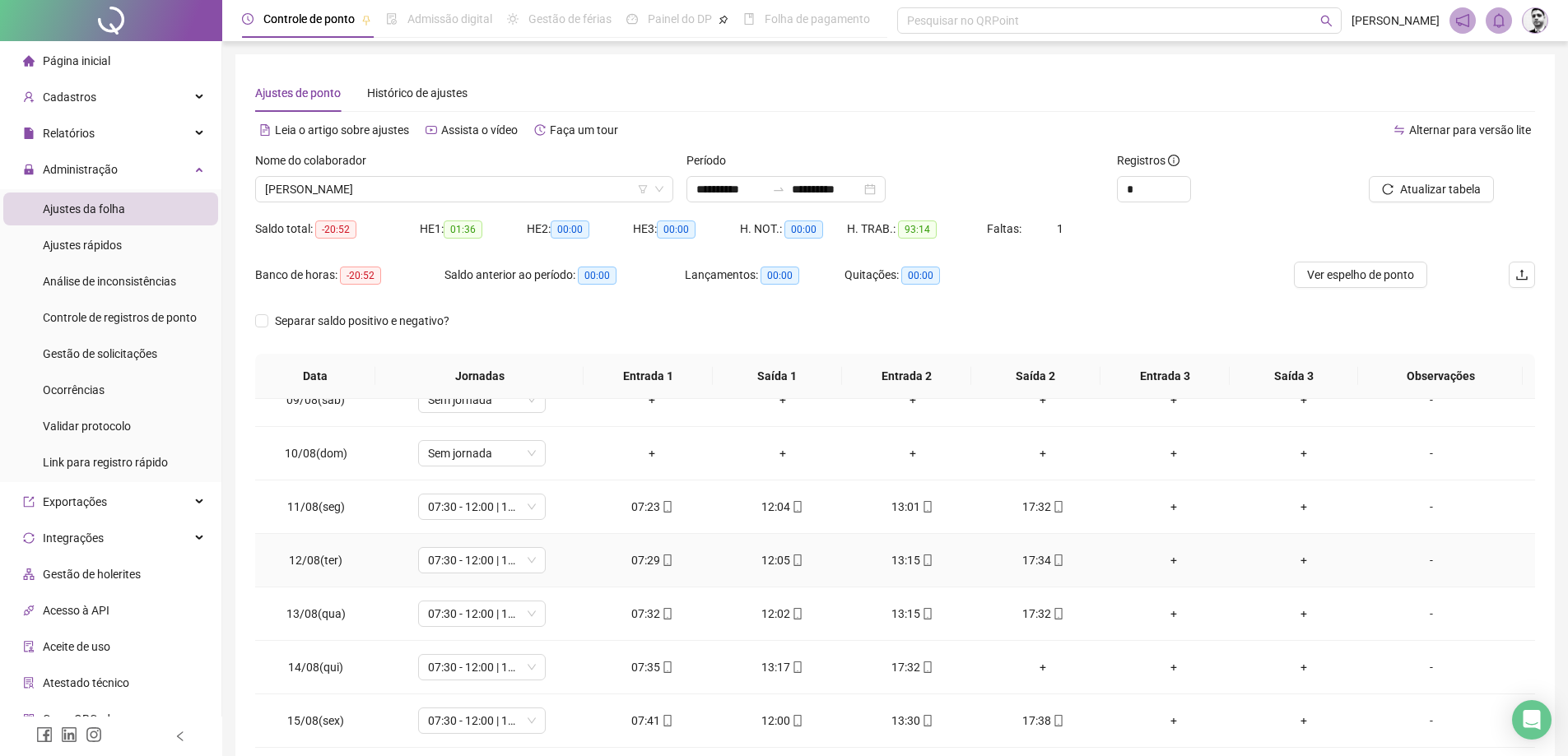
scroll to position [336, 0]
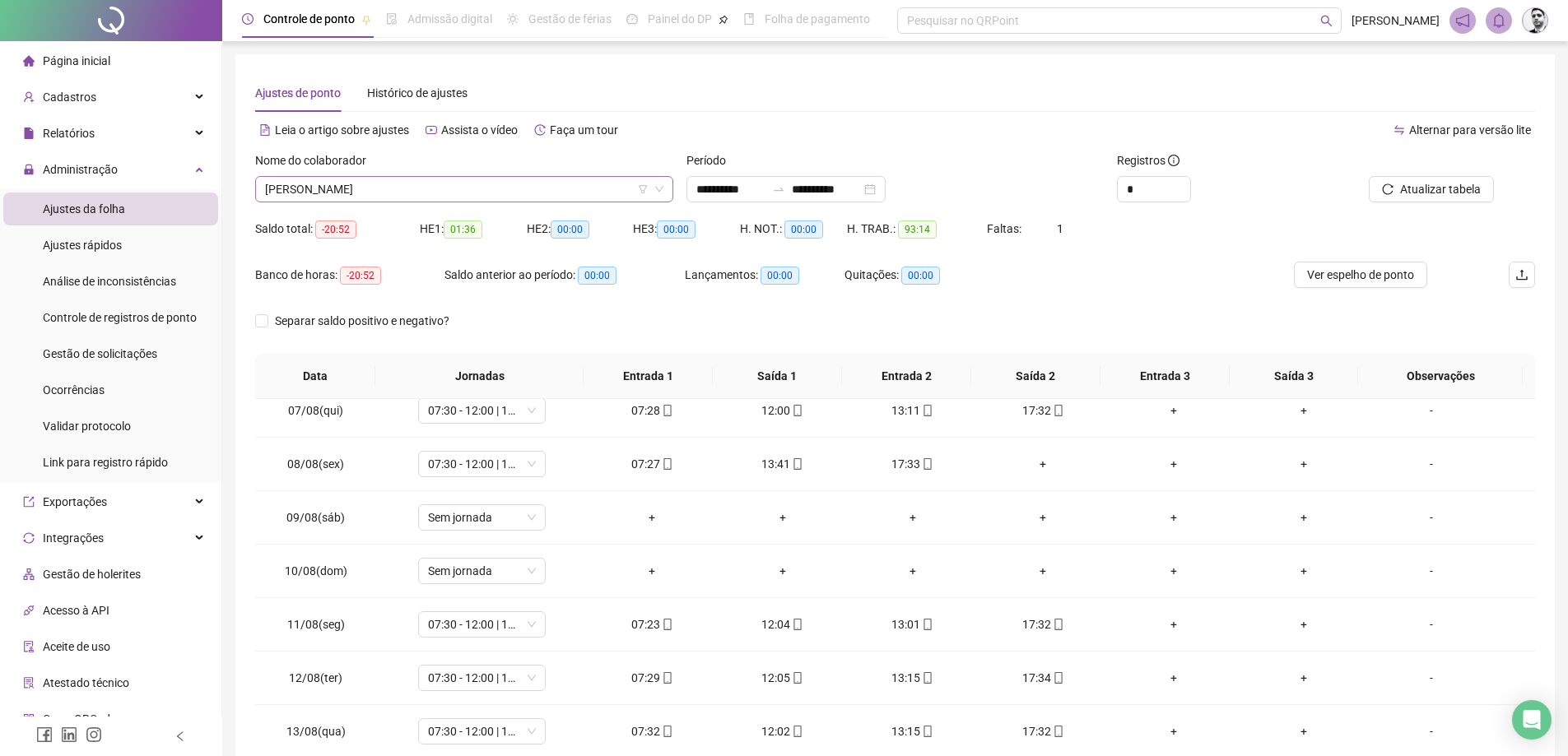
click at [540, 193] on span "[PERSON_NAME]" at bounding box center [465, 189] width 399 height 25
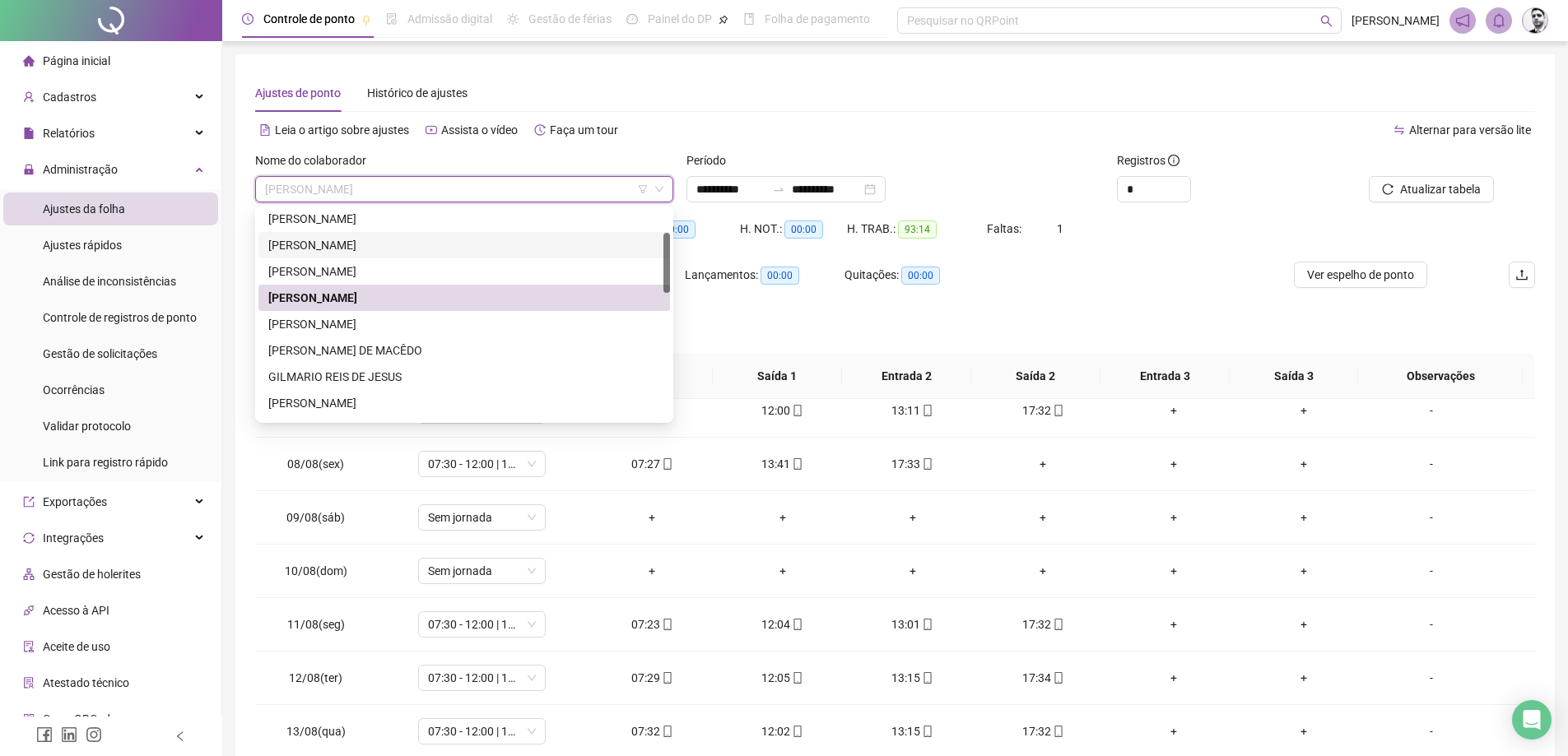
scroll to position [0, 0]
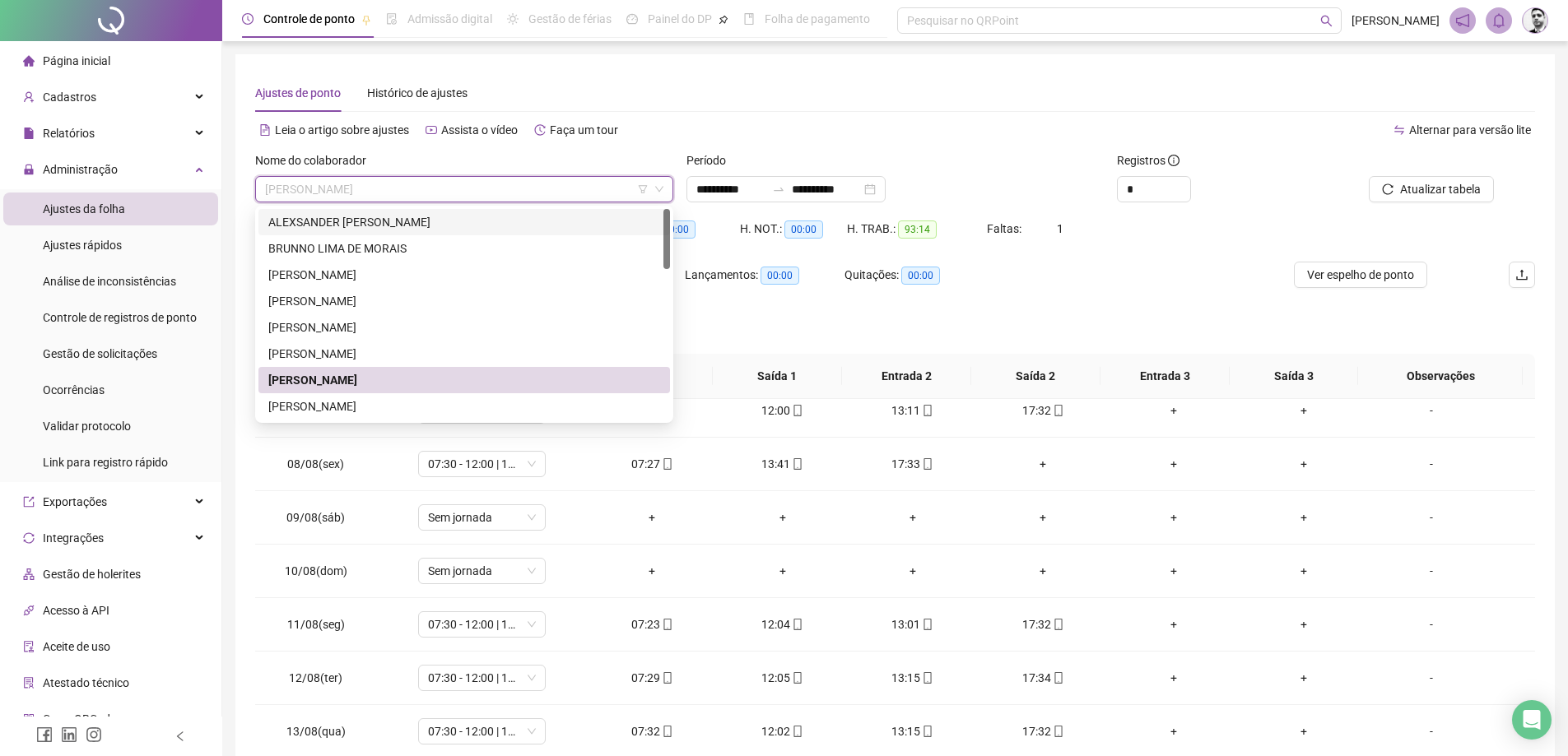
click at [363, 223] on div "ALEXSANDER [PERSON_NAME]" at bounding box center [464, 222] width 392 height 18
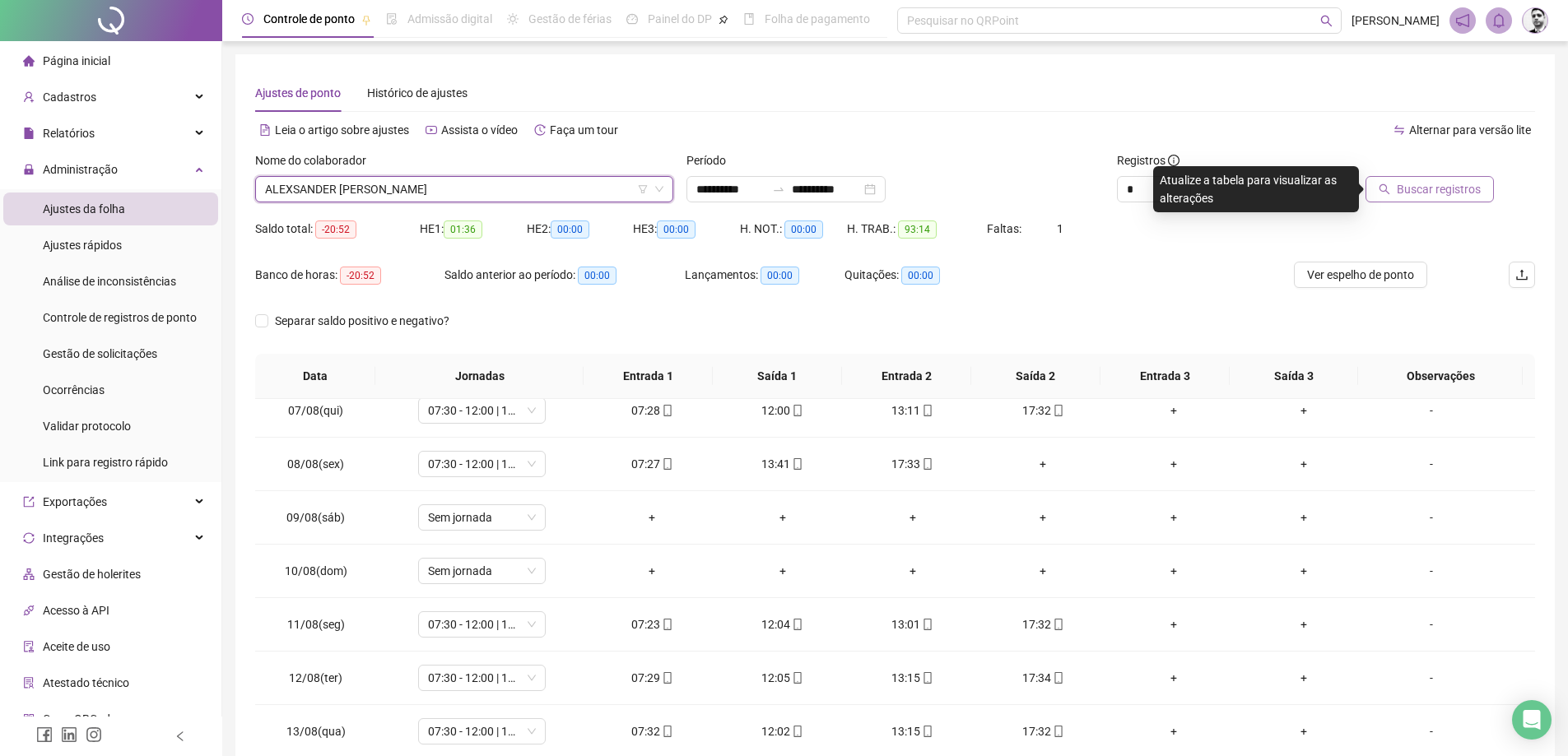
click at [1448, 186] on span "Buscar registros" at bounding box center [1439, 189] width 84 height 18
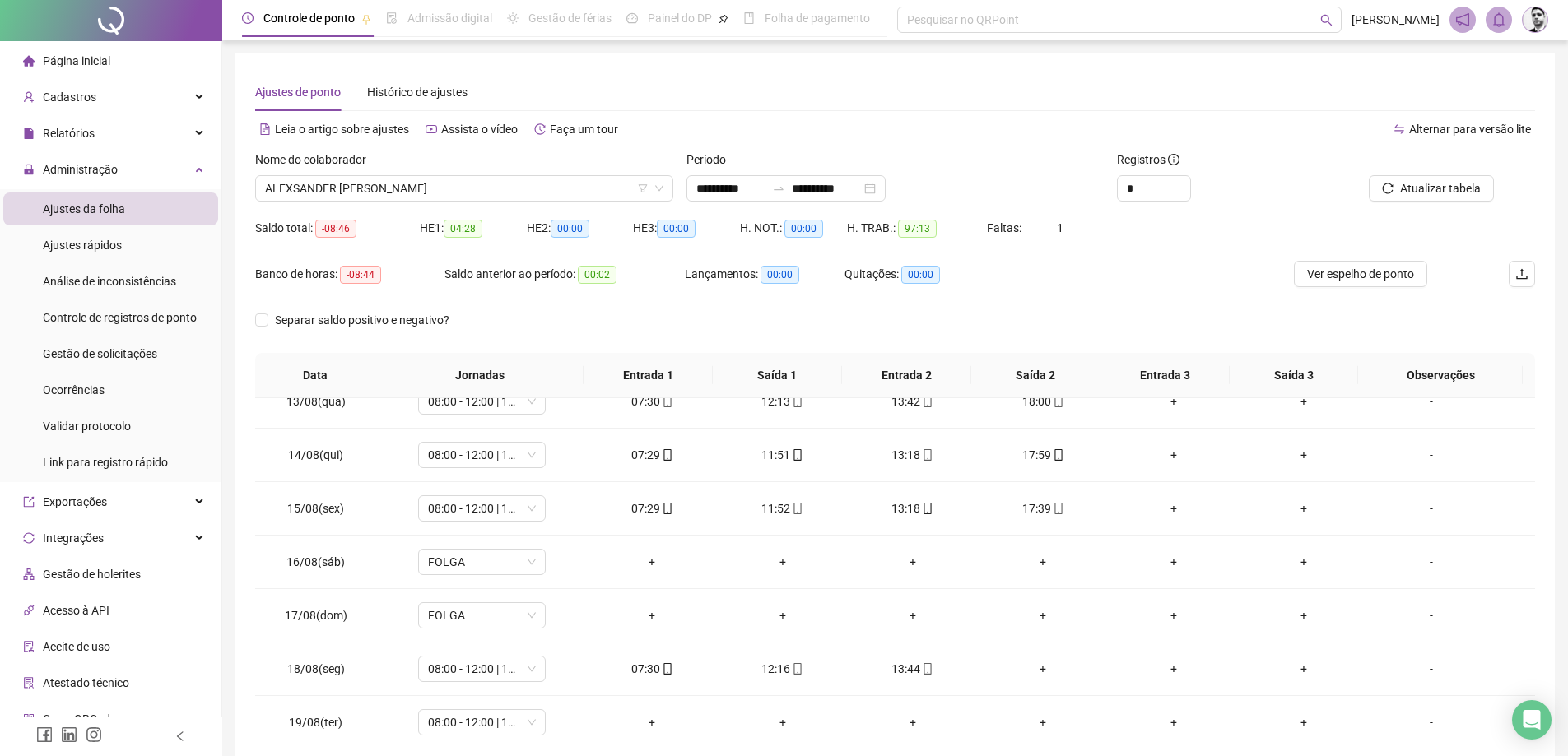
scroll to position [85, 0]
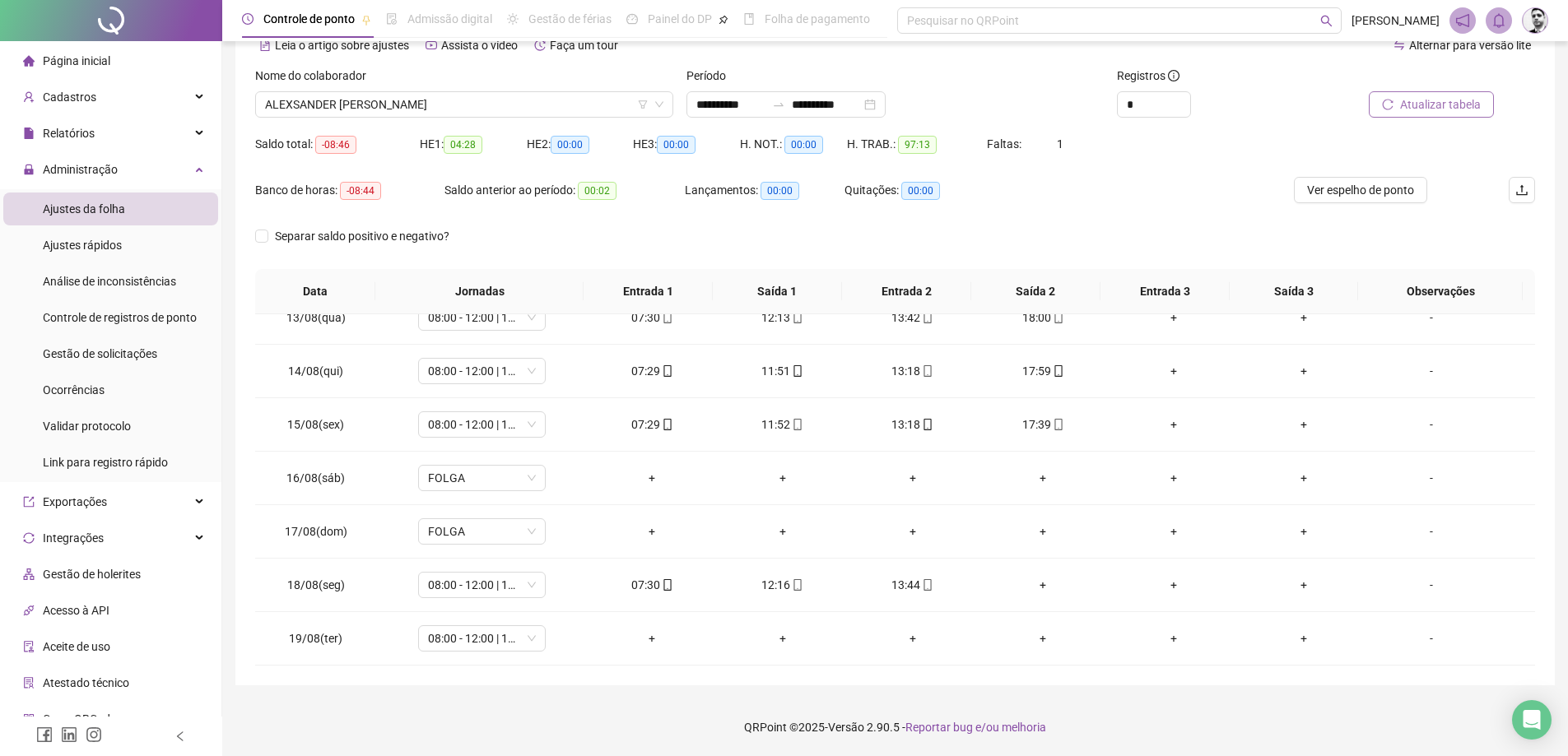
click at [1449, 99] on span "Atualizar tabela" at bounding box center [1441, 104] width 81 height 18
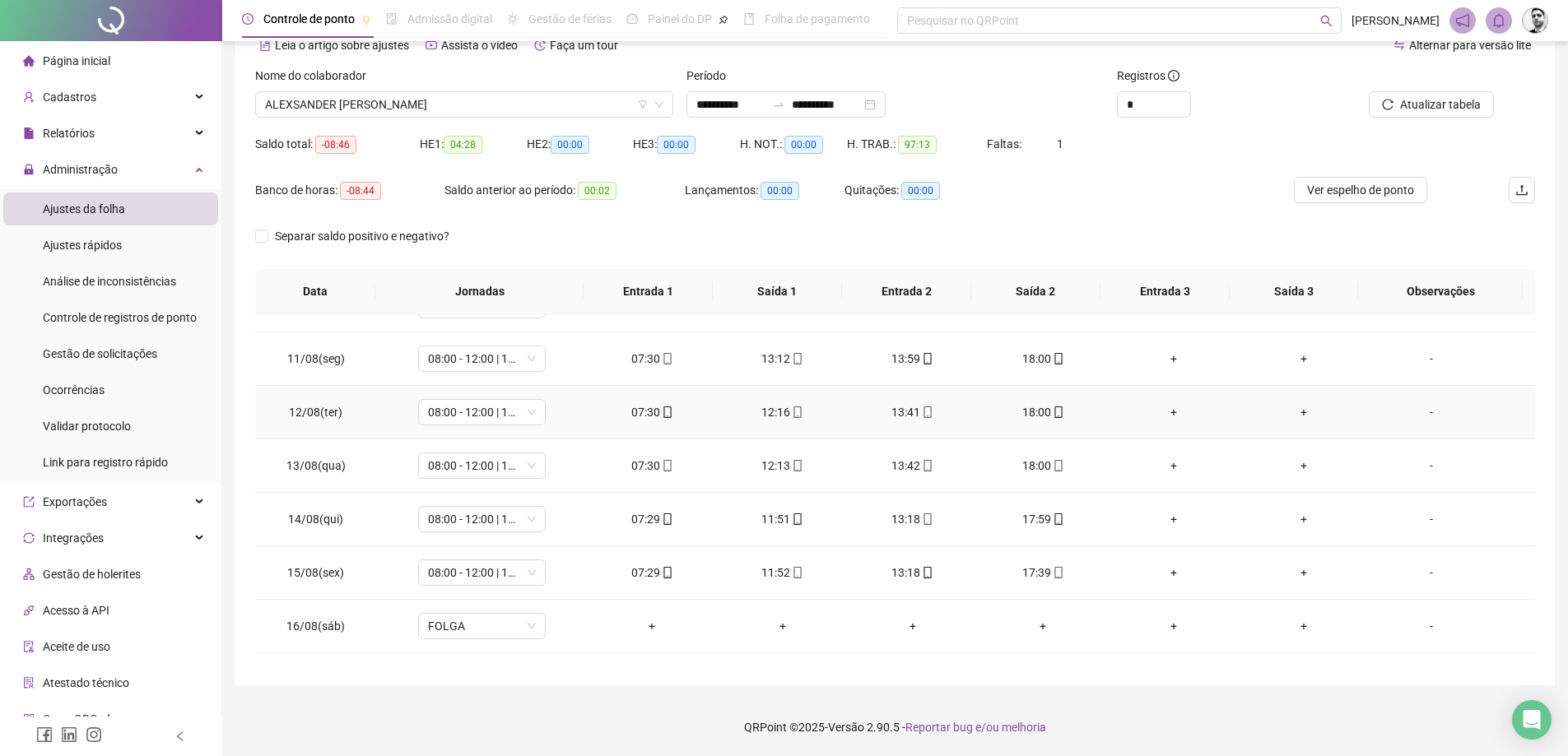
scroll to position [665, 0]
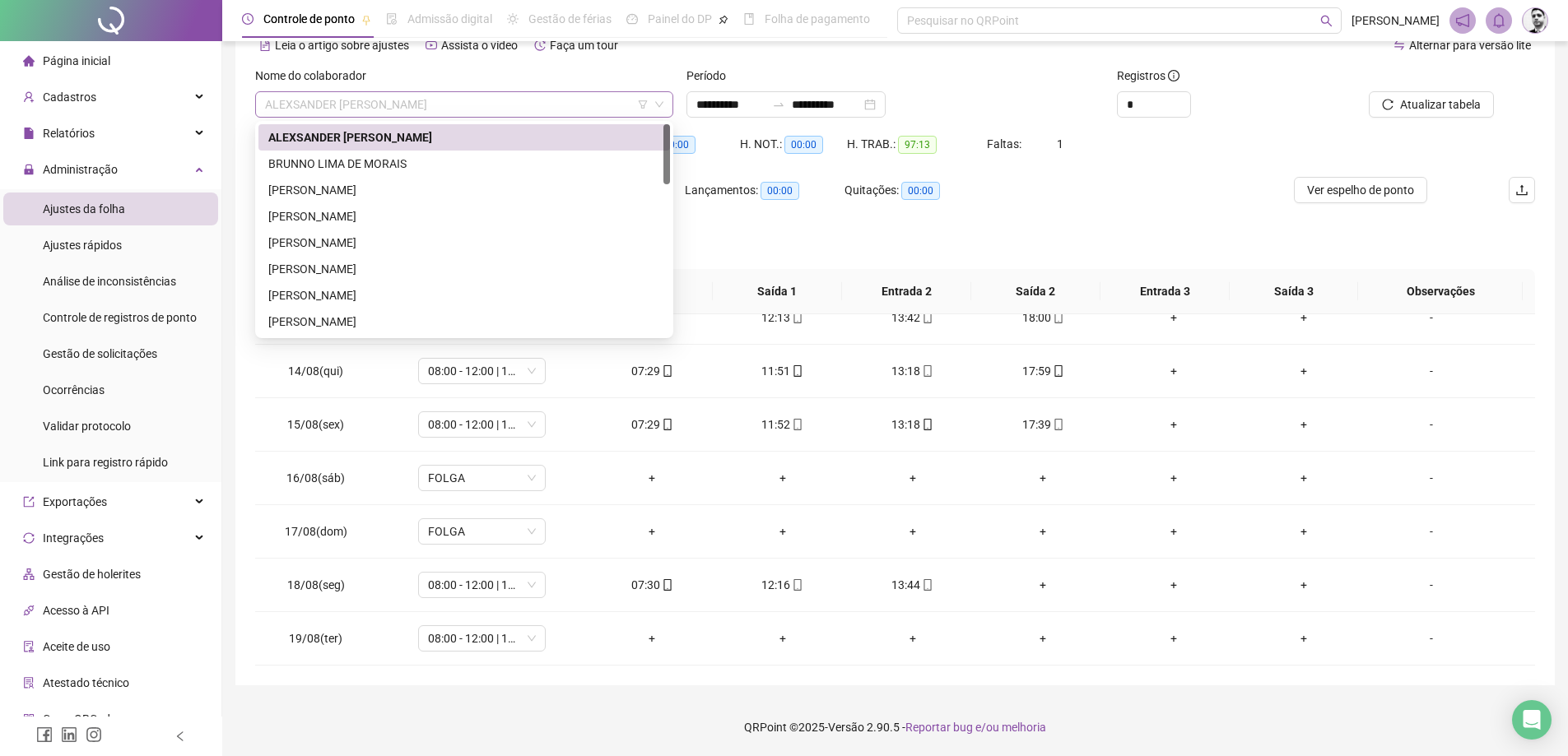
click at [527, 114] on span "ALEXSANDER [PERSON_NAME]" at bounding box center [465, 104] width 399 height 25
click at [302, 297] on div "[PERSON_NAME]" at bounding box center [464, 295] width 392 height 18
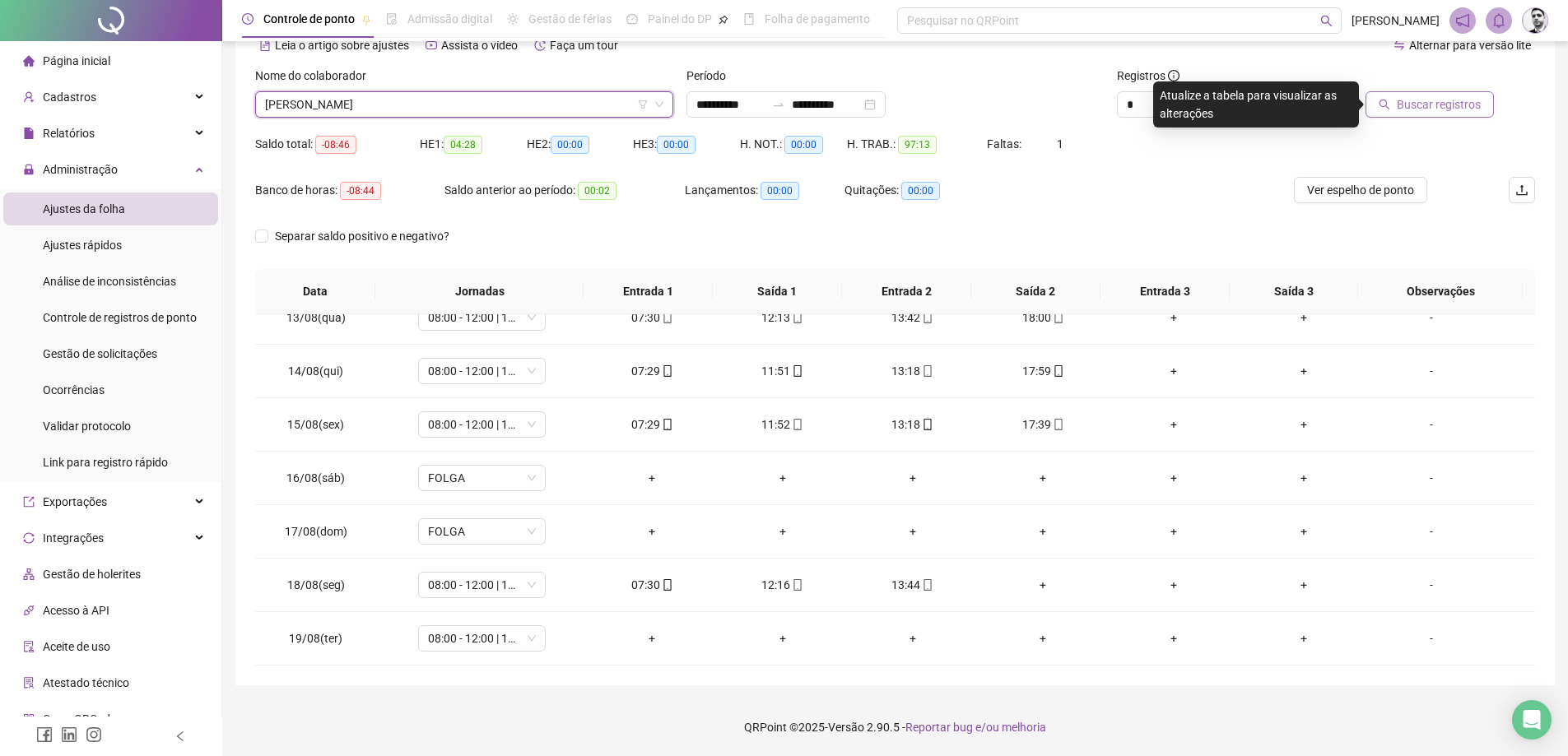
click at [1417, 105] on span "Buscar registros" at bounding box center [1439, 104] width 84 height 18
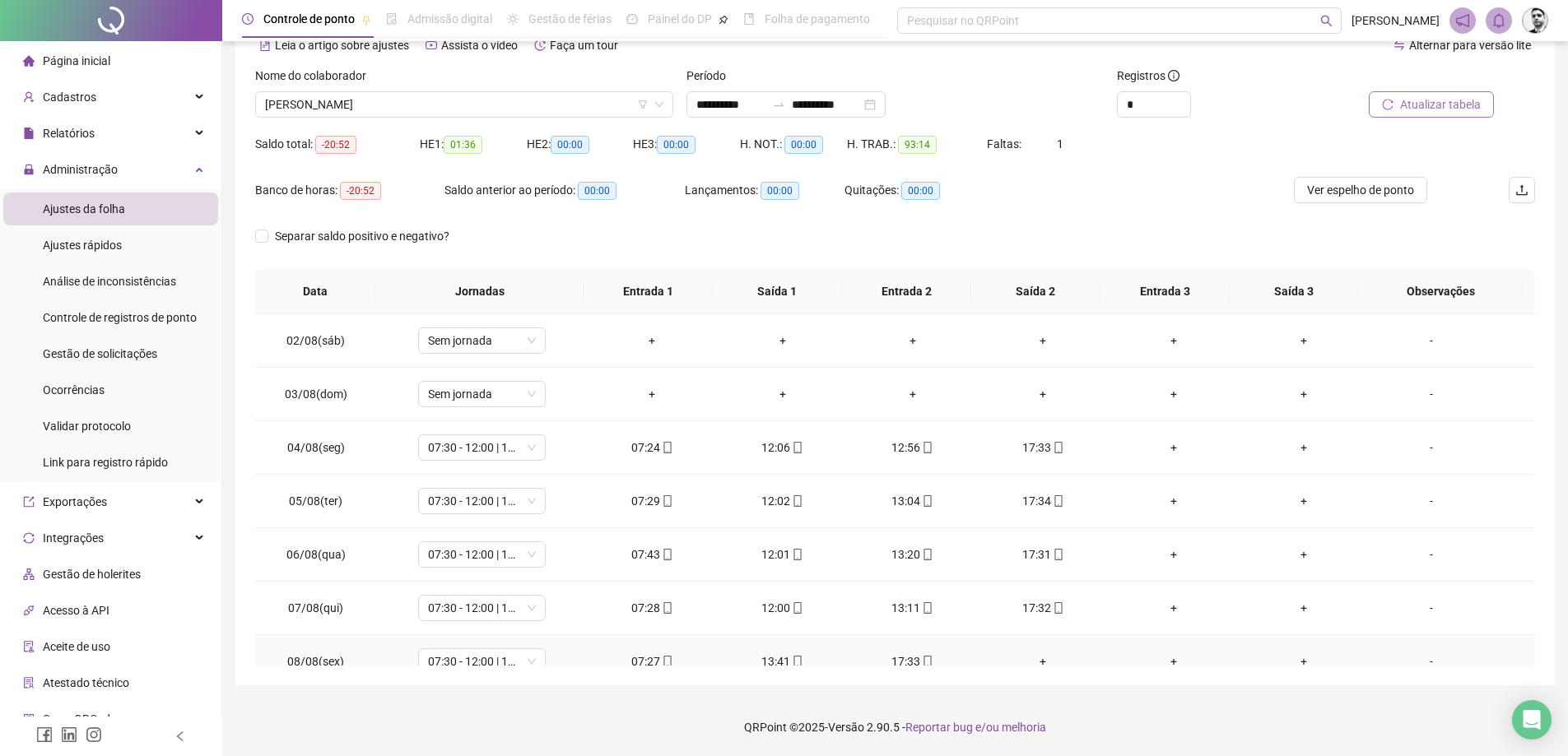
scroll to position [165, 0]
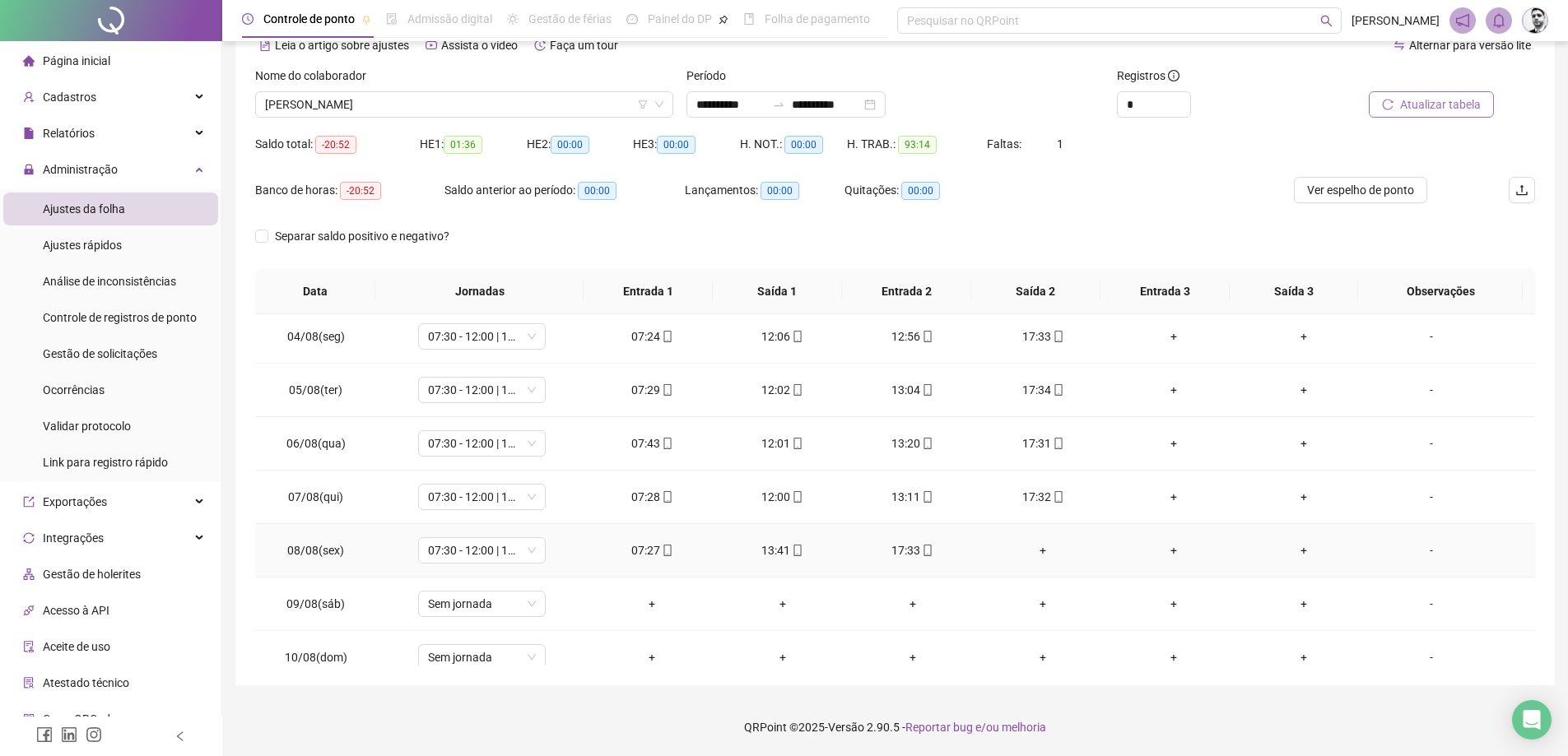
click at [1036, 552] on div "+" at bounding box center [1043, 550] width 104 height 18
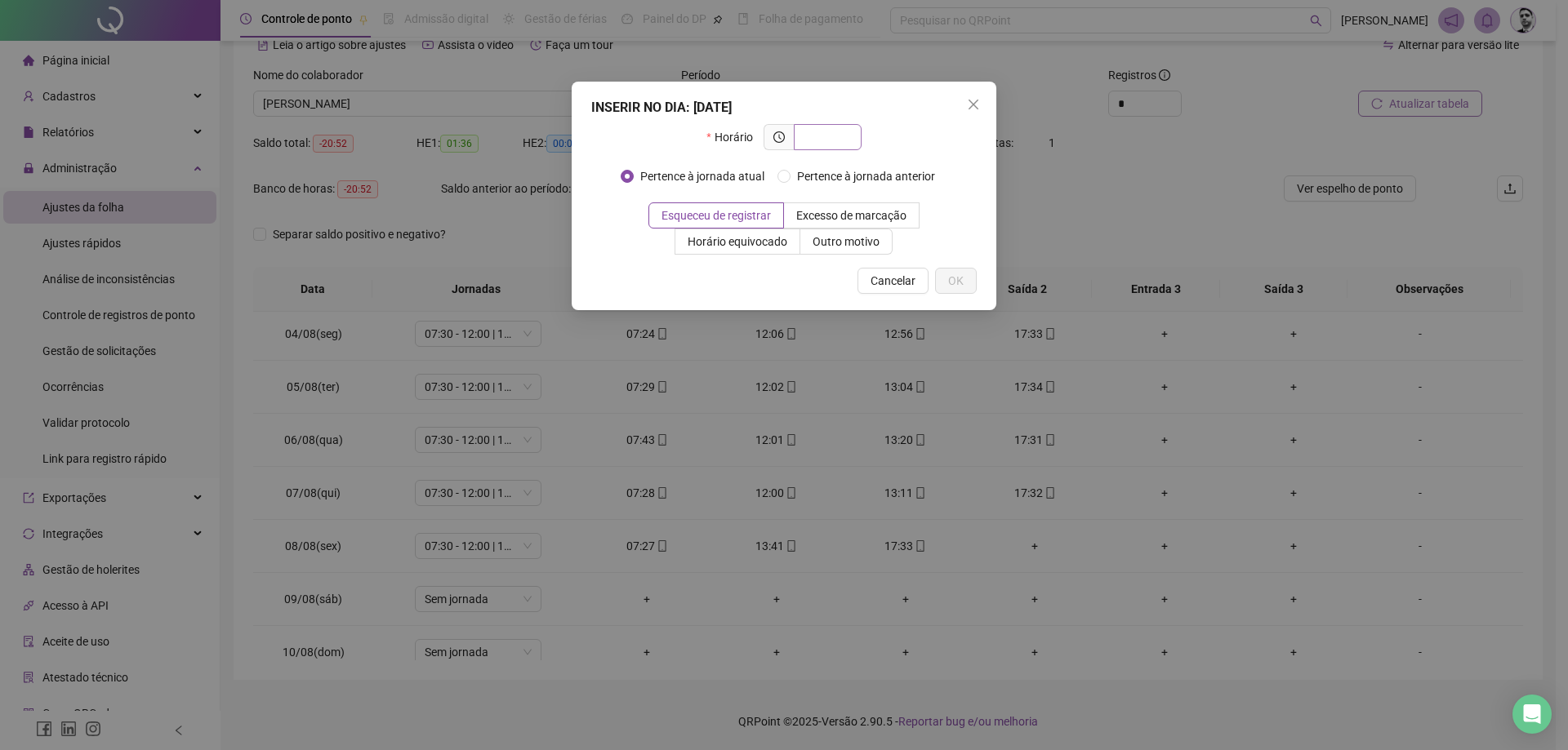
click at [820, 128] on input "text" at bounding box center [826, 136] width 45 height 18
click at [824, 142] on input "text" at bounding box center [826, 136] width 45 height 18
type input "*****"
click at [833, 240] on span "Outro motivo" at bounding box center [845, 241] width 67 height 13
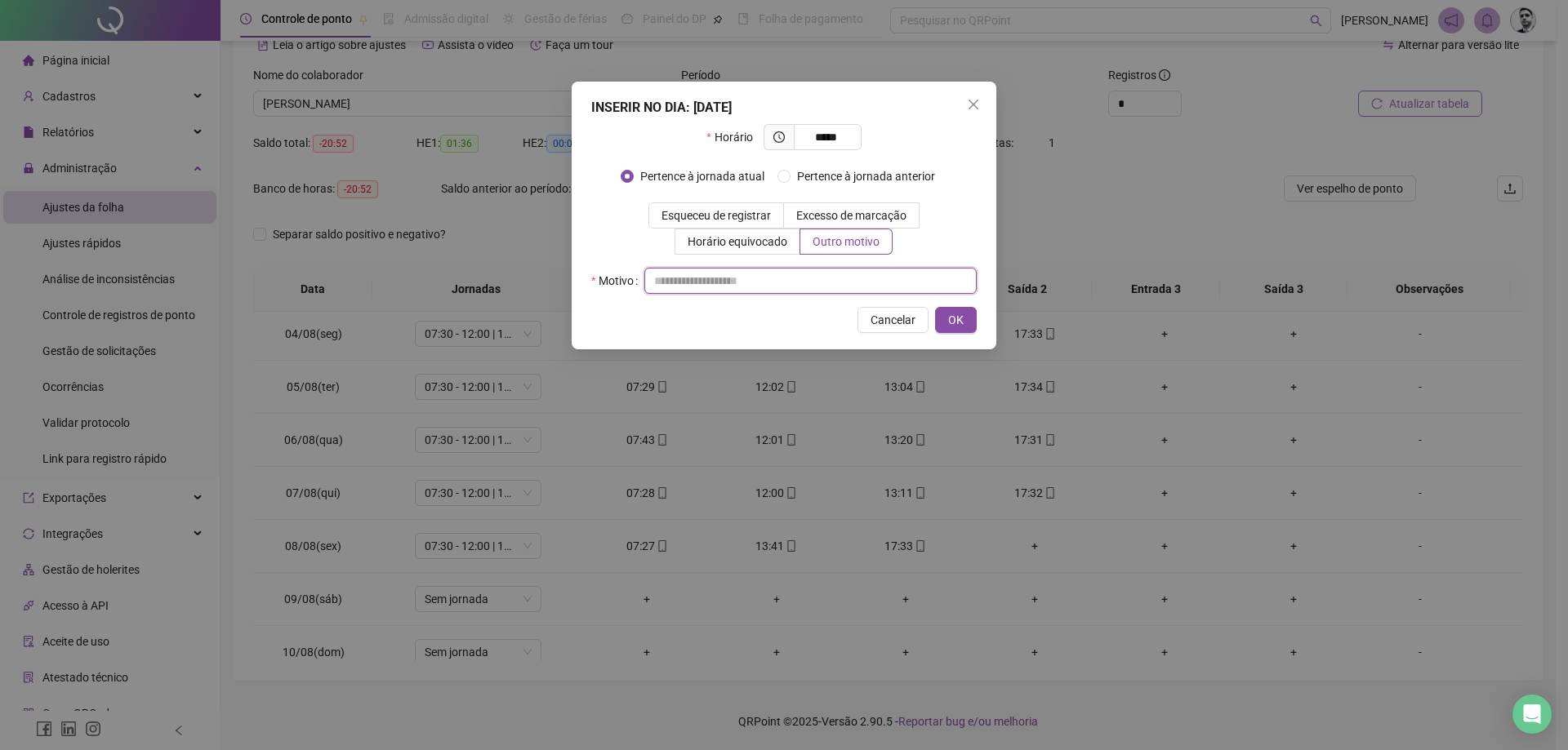
drag, startPoint x: 744, startPoint y: 280, endPoint x: 748, endPoint y: 268, distance: 12.6
click at [744, 273] on input "text" at bounding box center [810, 280] width 332 height 26
type input "**********"
click at [963, 318] on span "OK" at bounding box center [955, 320] width 15 height 18
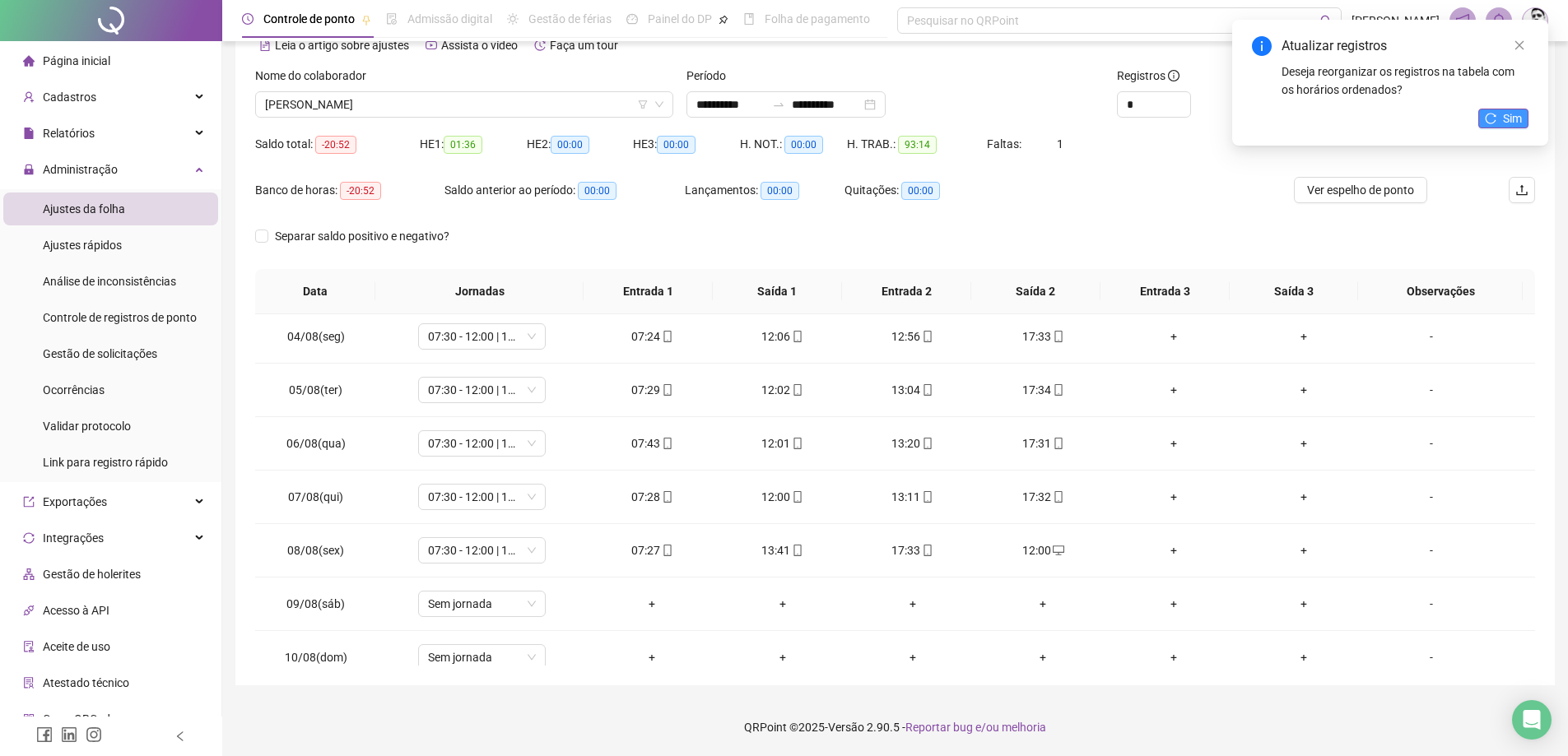
click at [1507, 115] on span "Sim" at bounding box center [1512, 118] width 19 height 18
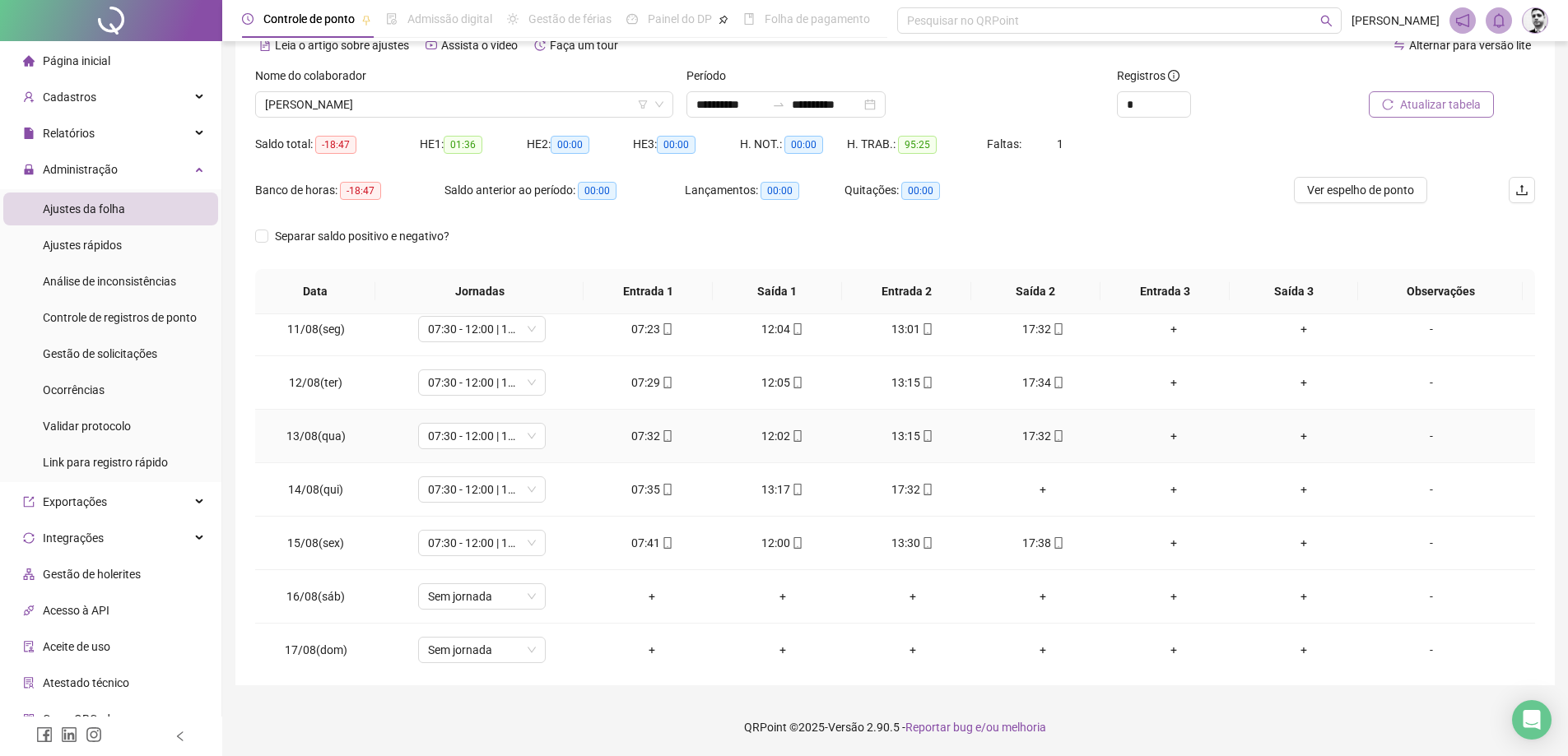
scroll to position [576, 0]
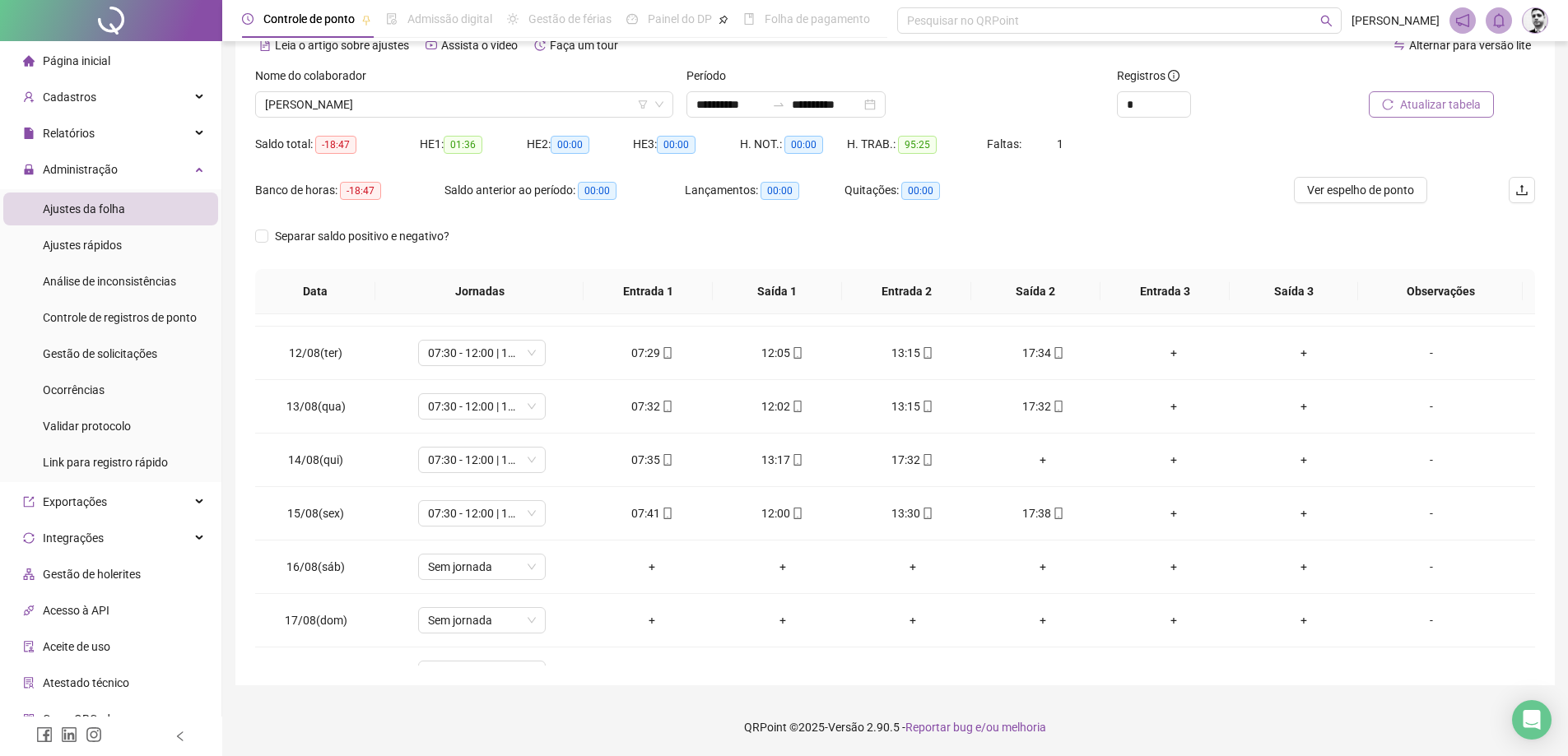
click at [1425, 112] on span "Atualizar tabela" at bounding box center [1441, 104] width 81 height 18
click at [1037, 454] on div "+" at bounding box center [1043, 460] width 104 height 18
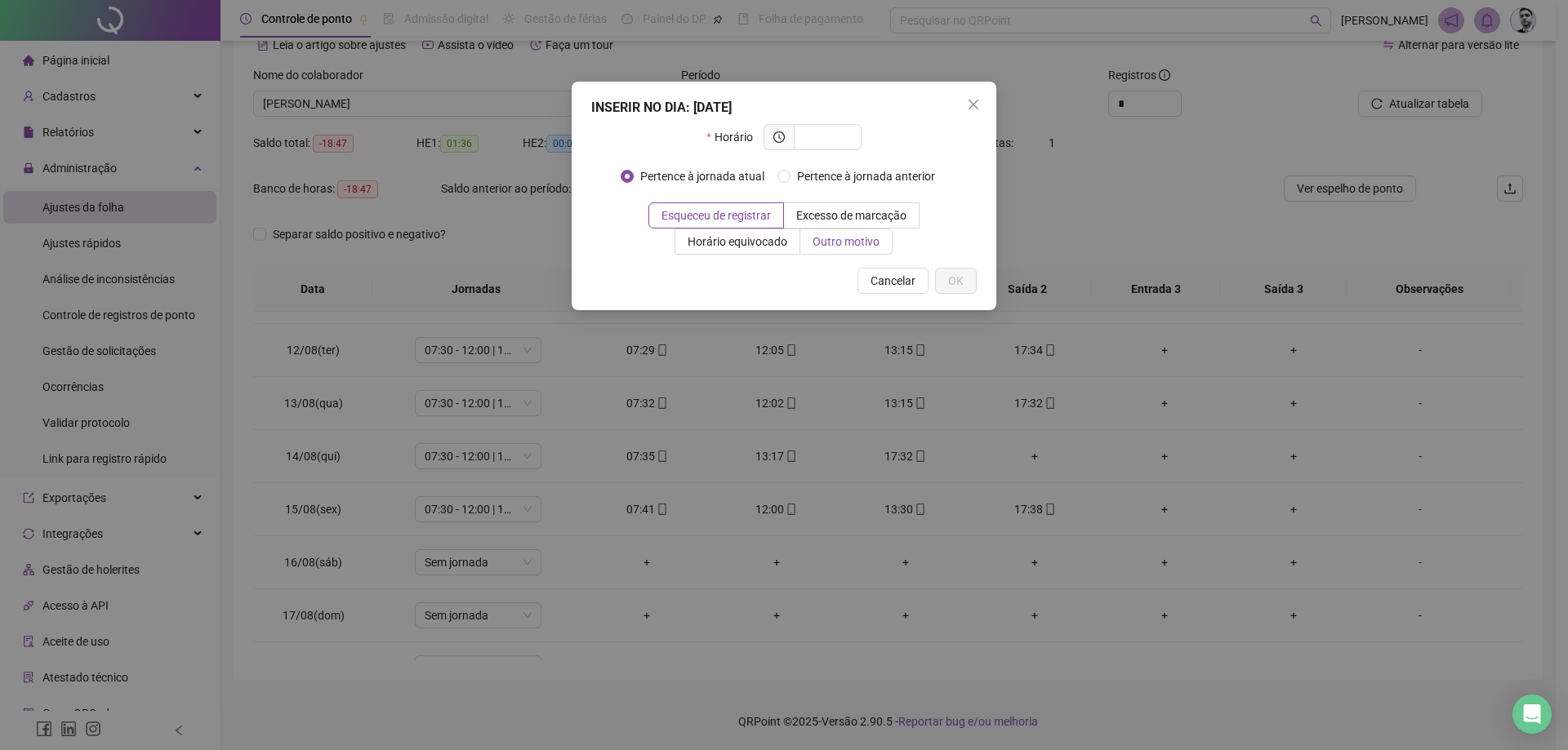
click at [824, 239] on span "Outro motivo" at bounding box center [845, 241] width 67 height 13
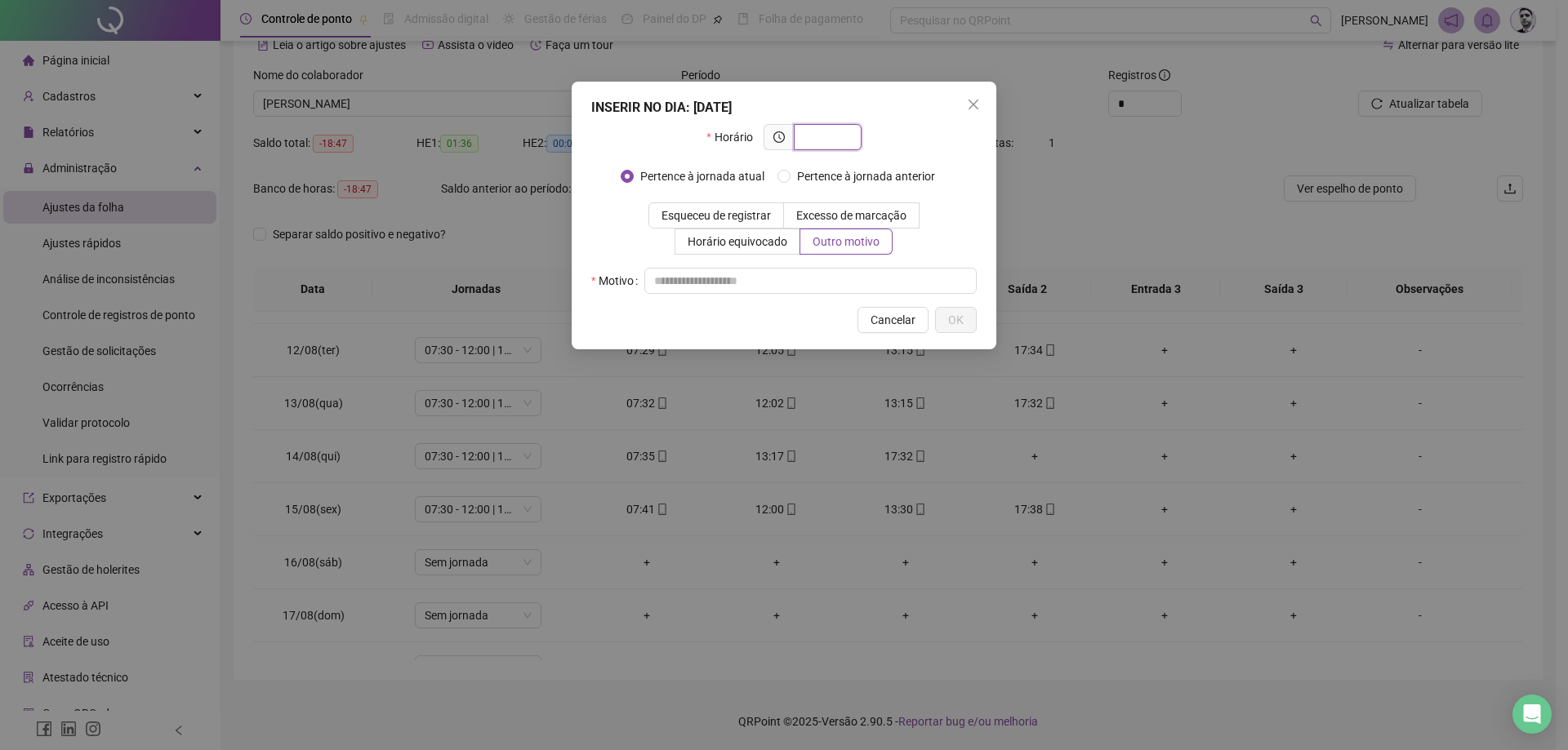
click at [819, 137] on input "text" at bounding box center [826, 136] width 45 height 18
type input "*****"
click at [732, 285] on input "text" at bounding box center [810, 280] width 332 height 26
type input "*"
type input "**********"
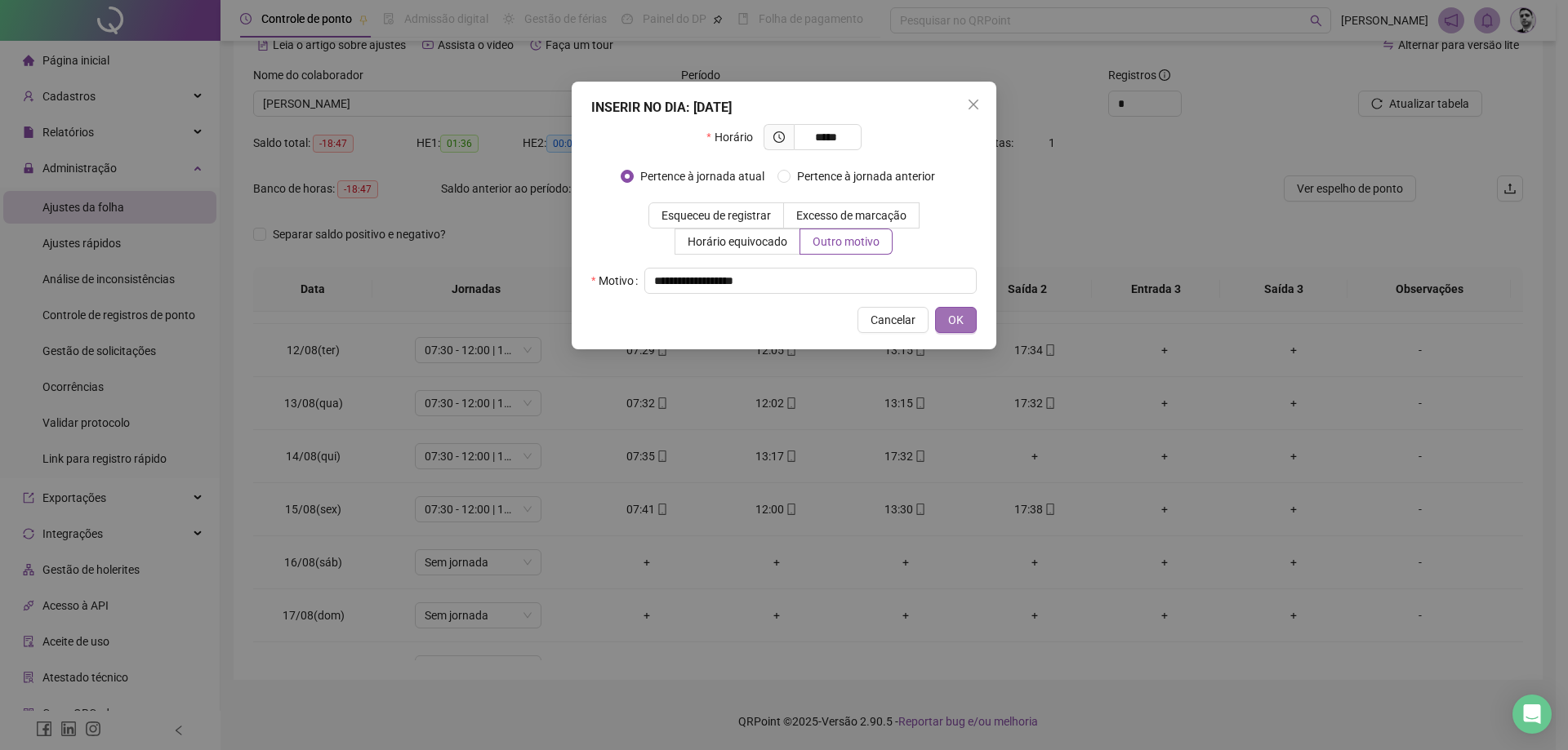
click at [971, 321] on button "OK" at bounding box center [955, 320] width 42 height 26
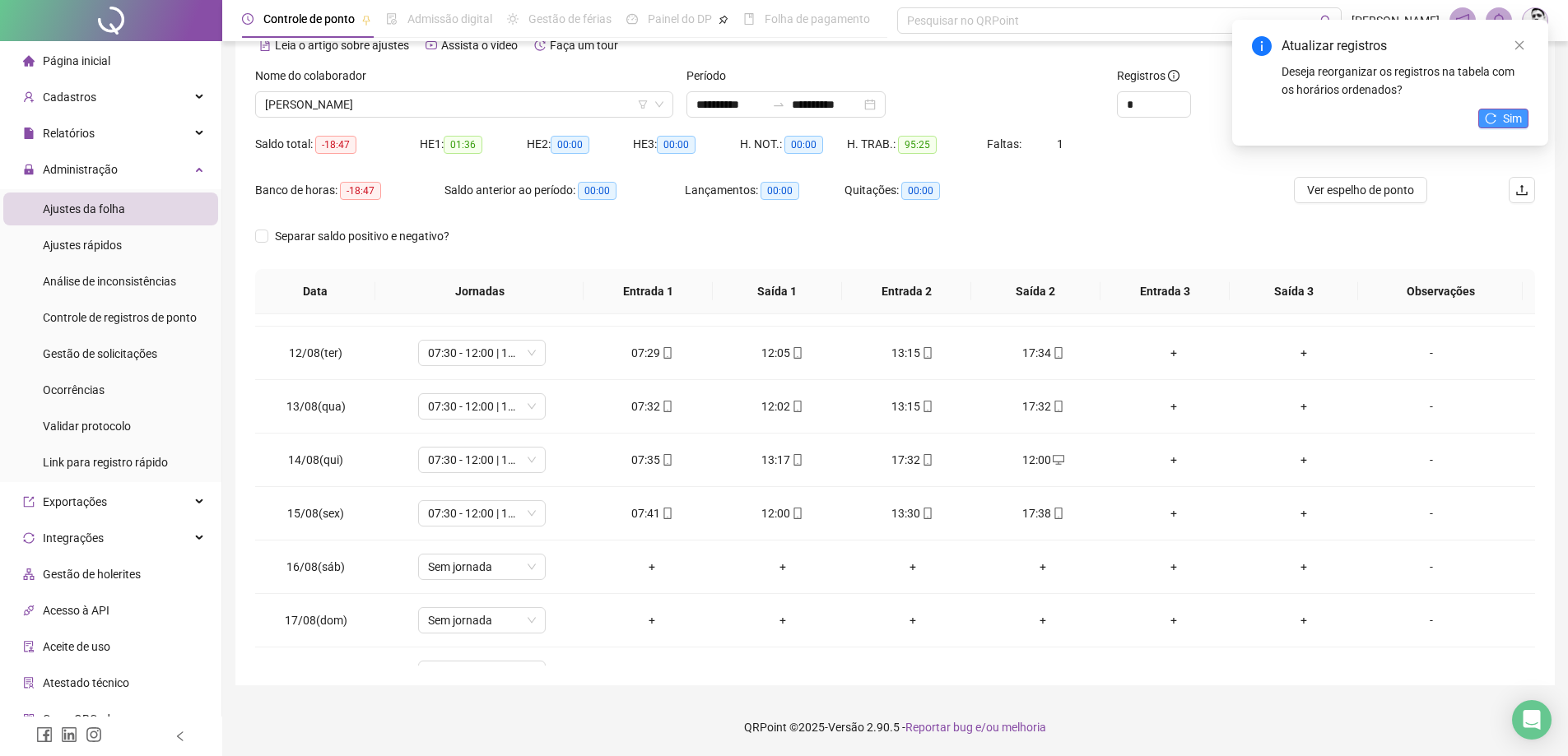
click at [1486, 126] on button "Sim" at bounding box center [1504, 118] width 50 height 20
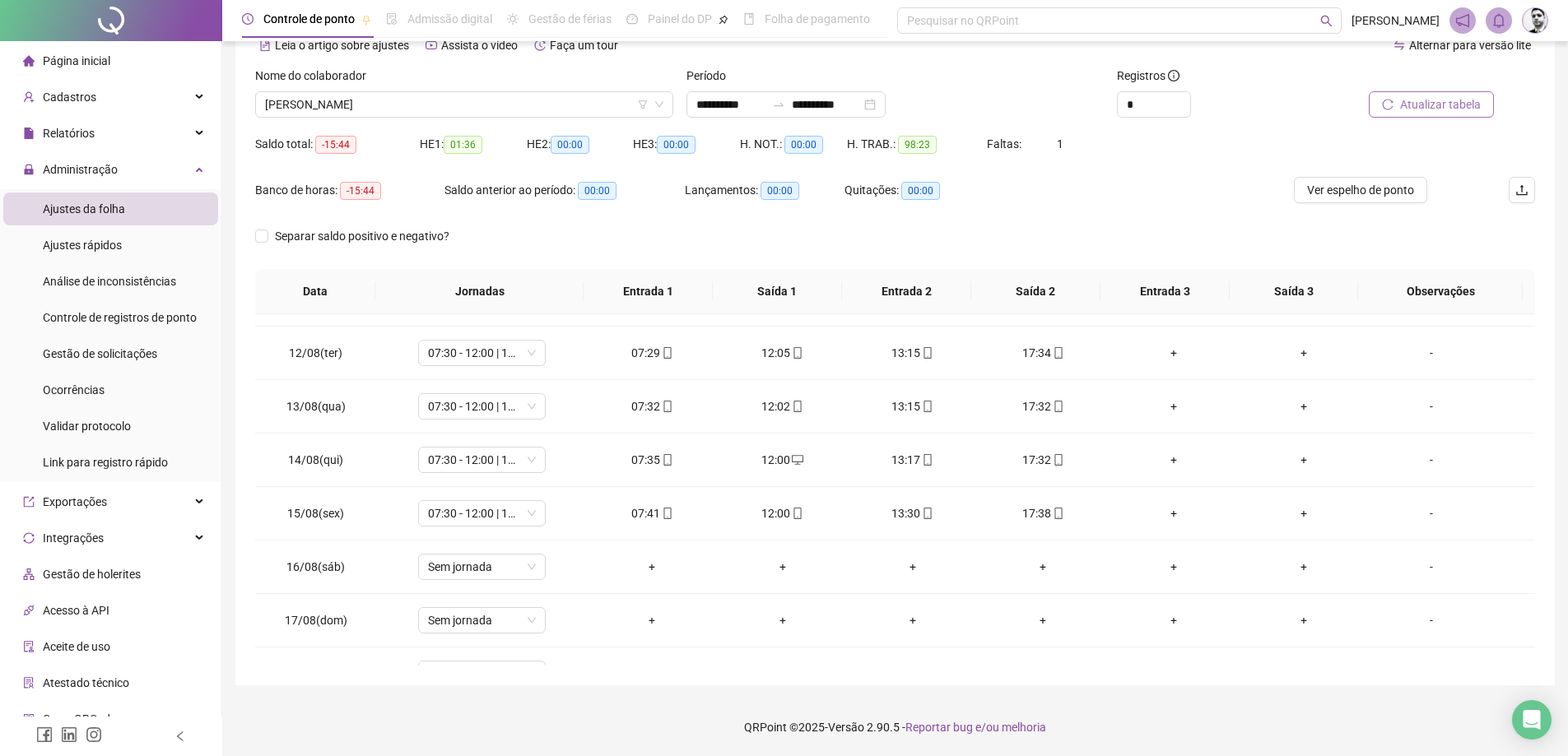
click at [1463, 102] on span "Atualizar tabela" at bounding box center [1441, 104] width 81 height 18
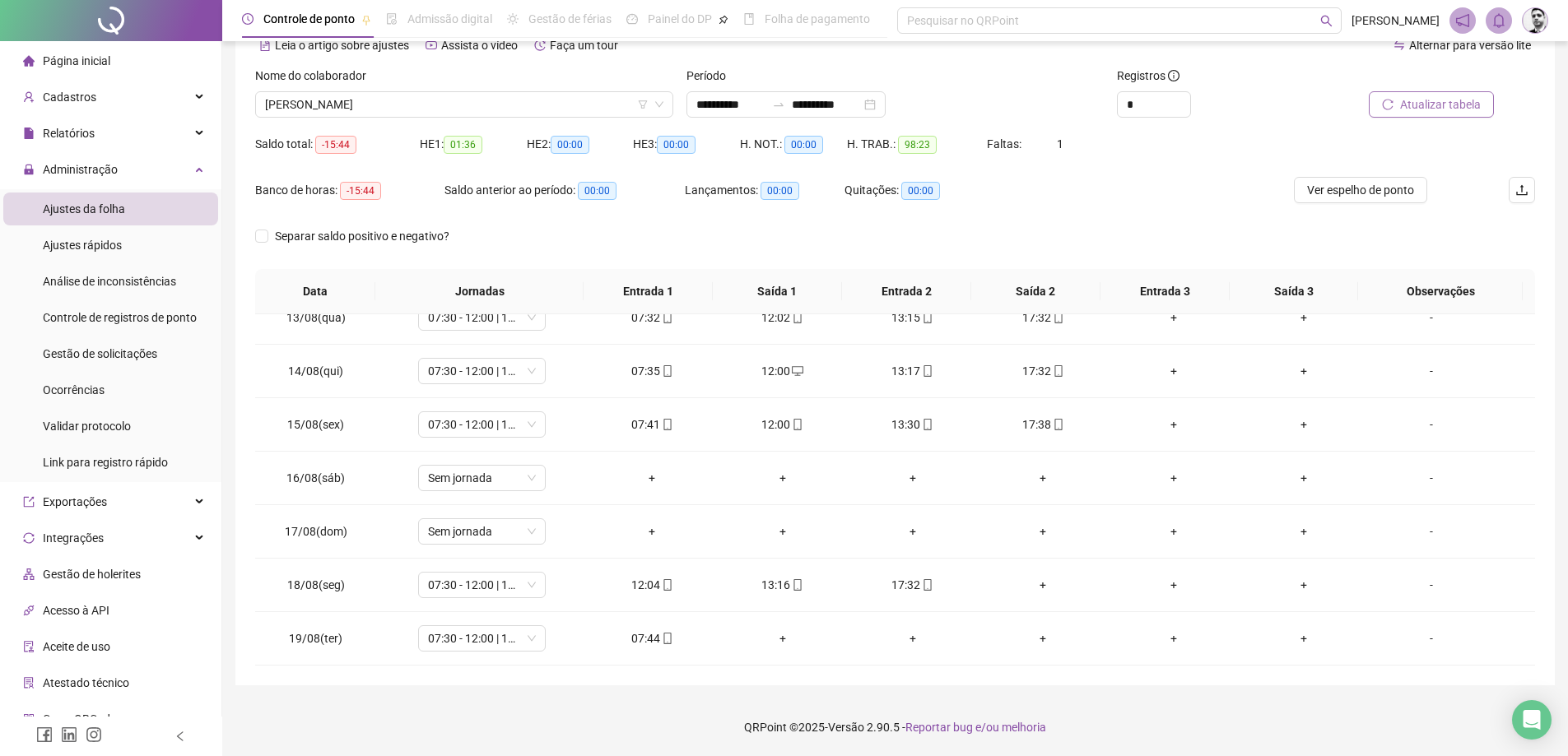
click at [1441, 101] on span "Atualizar tabela" at bounding box center [1441, 104] width 81 height 18
click at [1031, 585] on div "+" at bounding box center [1043, 585] width 104 height 18
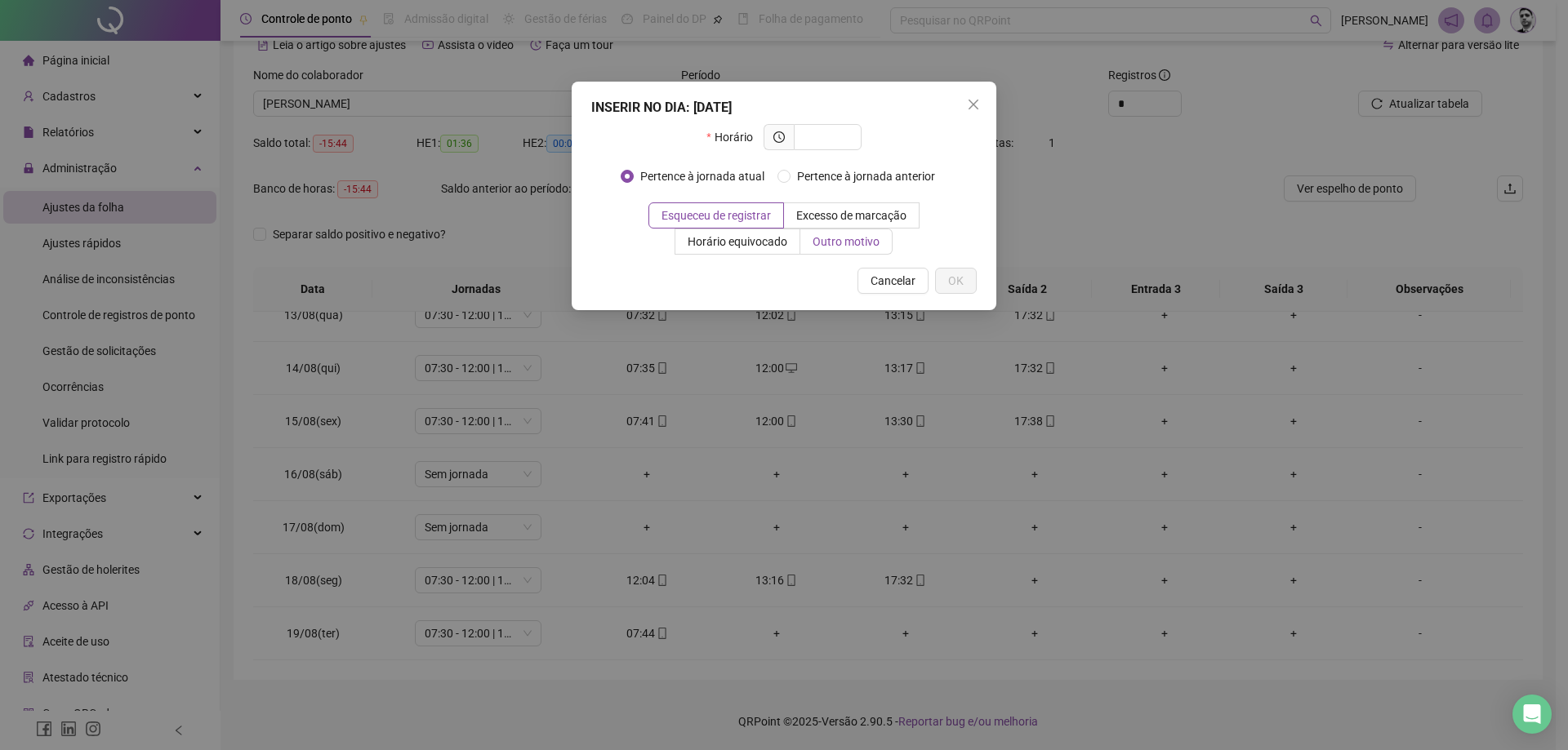
click at [850, 243] on span "Outro motivo" at bounding box center [845, 241] width 67 height 13
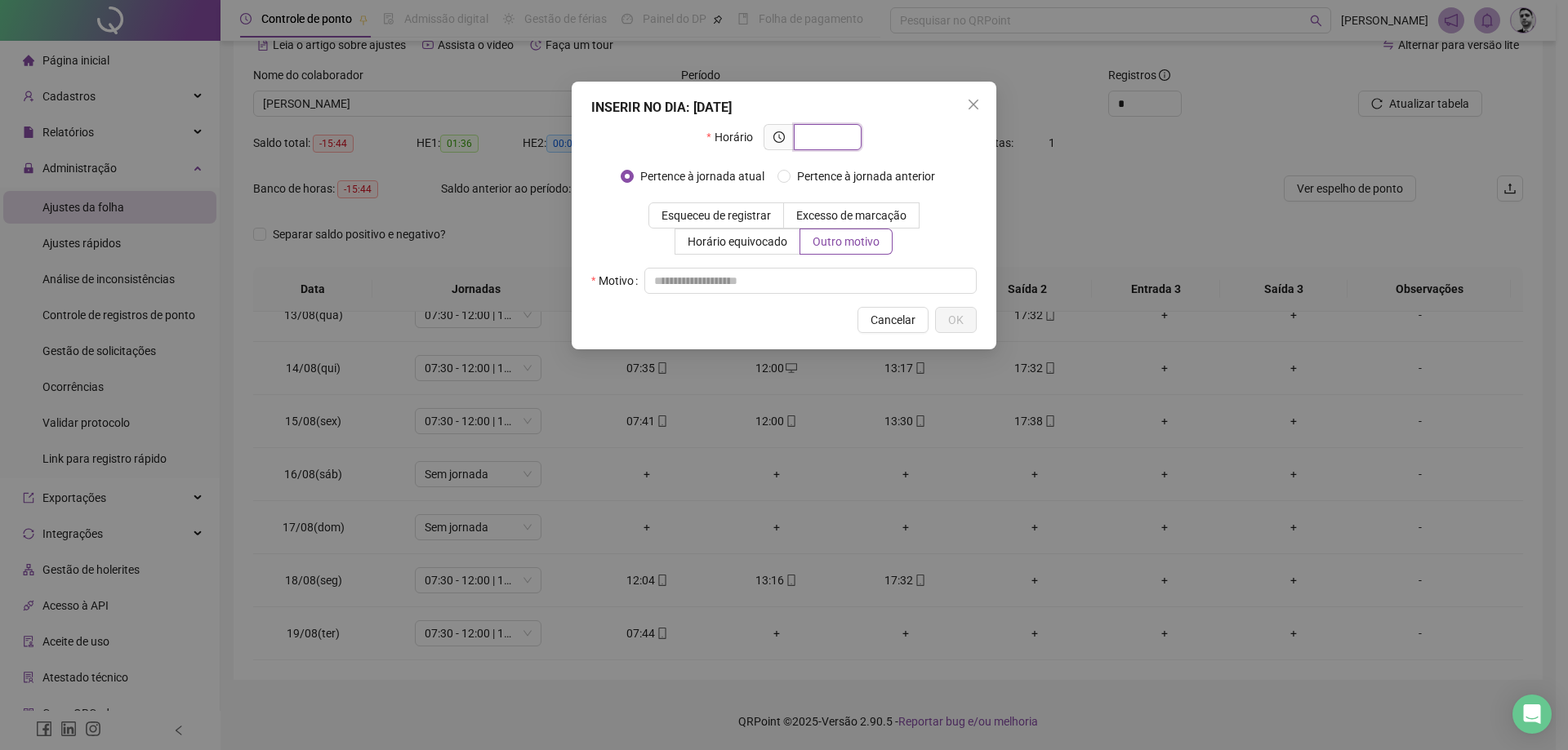
click at [812, 136] on input "text" at bounding box center [826, 136] width 45 height 18
type input "*****"
click at [729, 271] on input "text" at bounding box center [810, 280] width 332 height 26
click at [726, 219] on span "Esqueceu de registrar" at bounding box center [716, 215] width 109 height 13
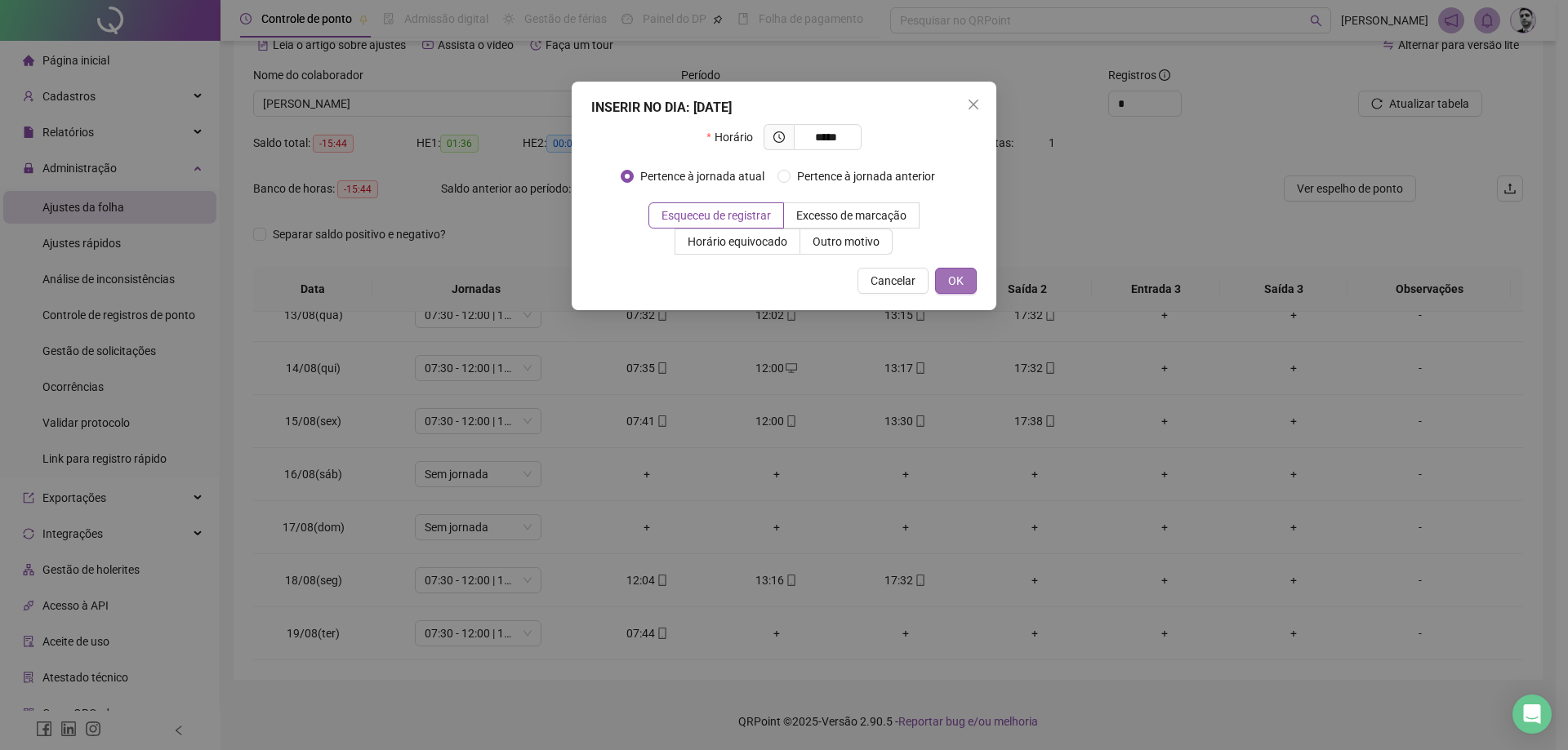
click at [956, 282] on span "OK" at bounding box center [955, 280] width 15 height 18
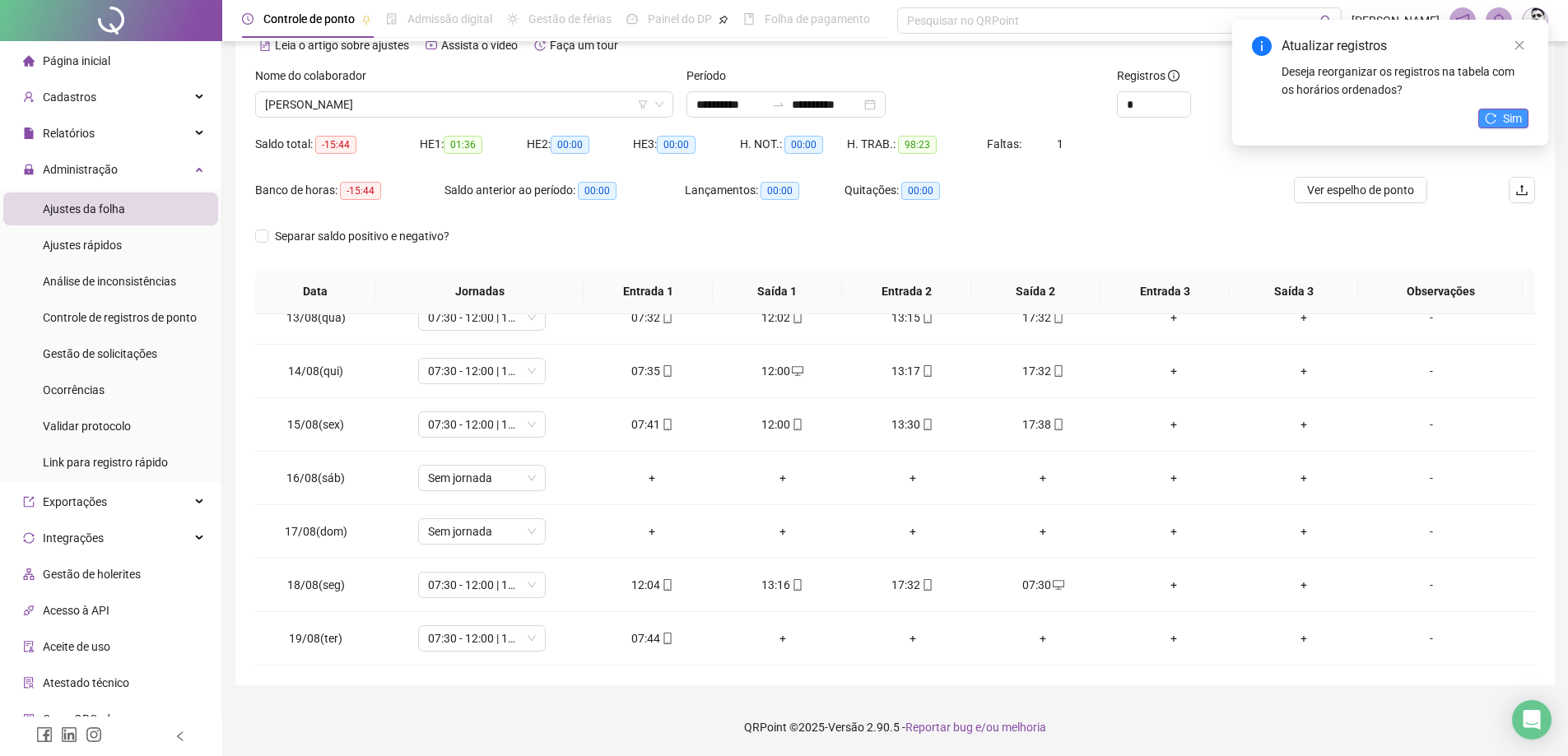
click at [1522, 119] on button "Sim" at bounding box center [1504, 118] width 50 height 20
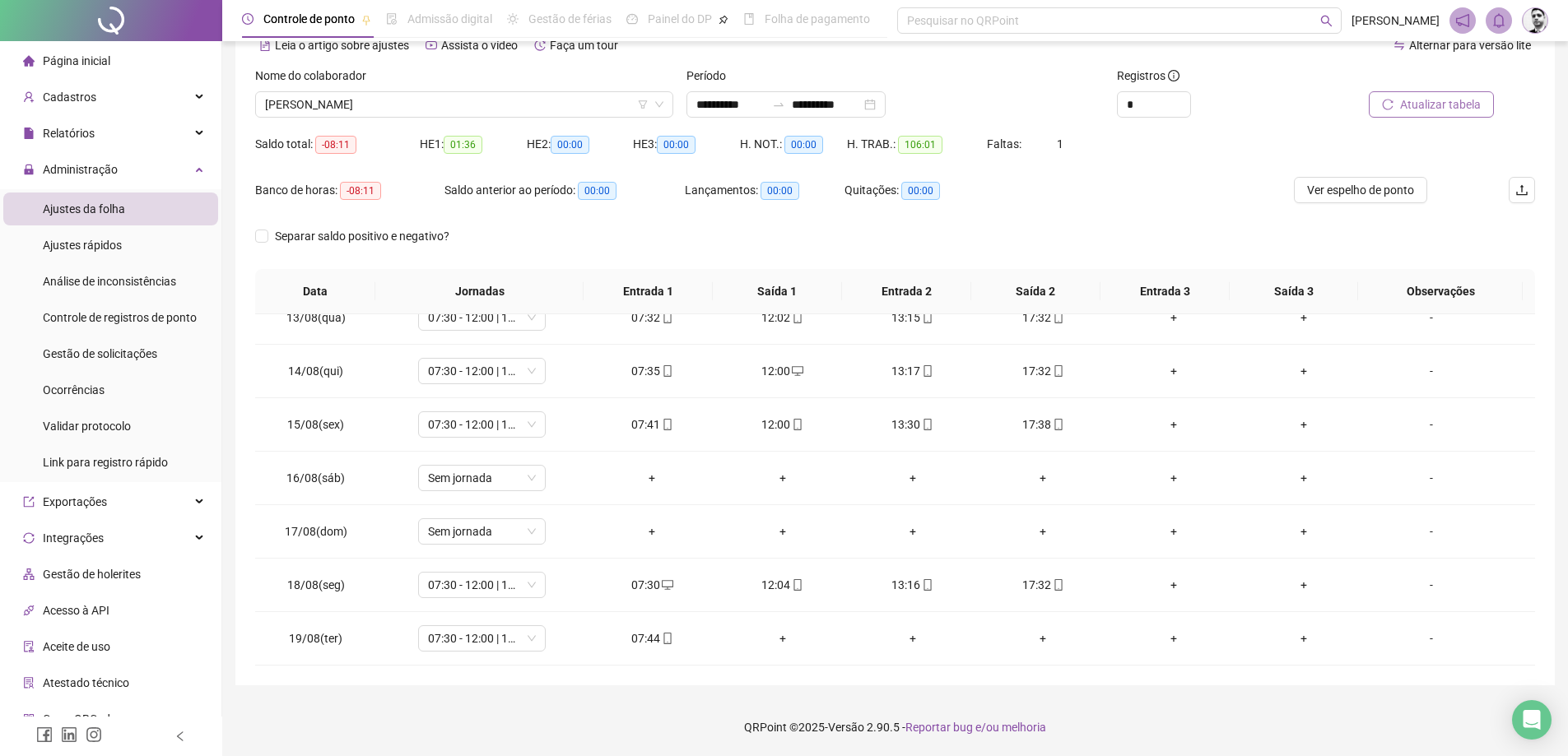
click at [1432, 102] on span "Atualizar tabela" at bounding box center [1441, 104] width 81 height 18
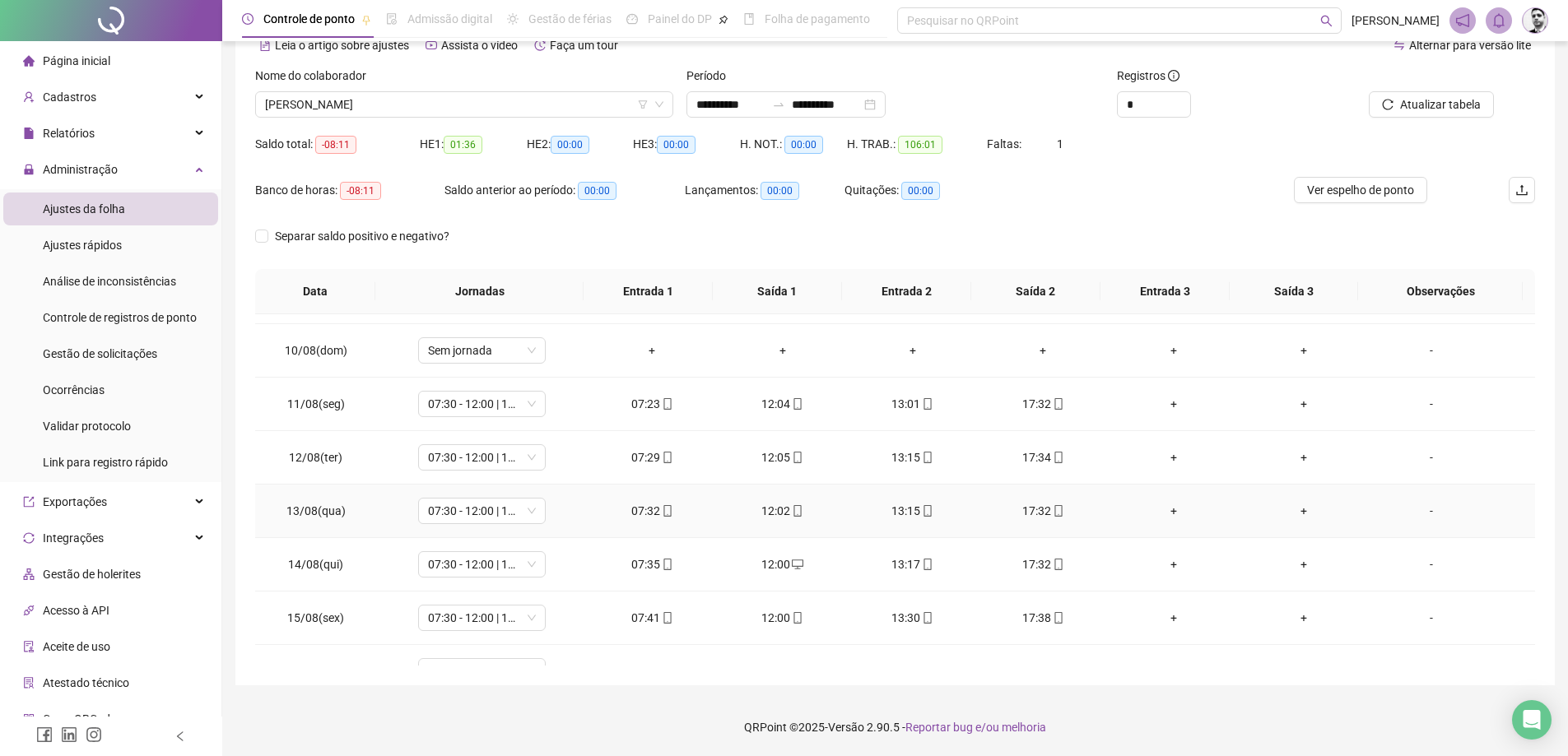
scroll to position [501, 0]
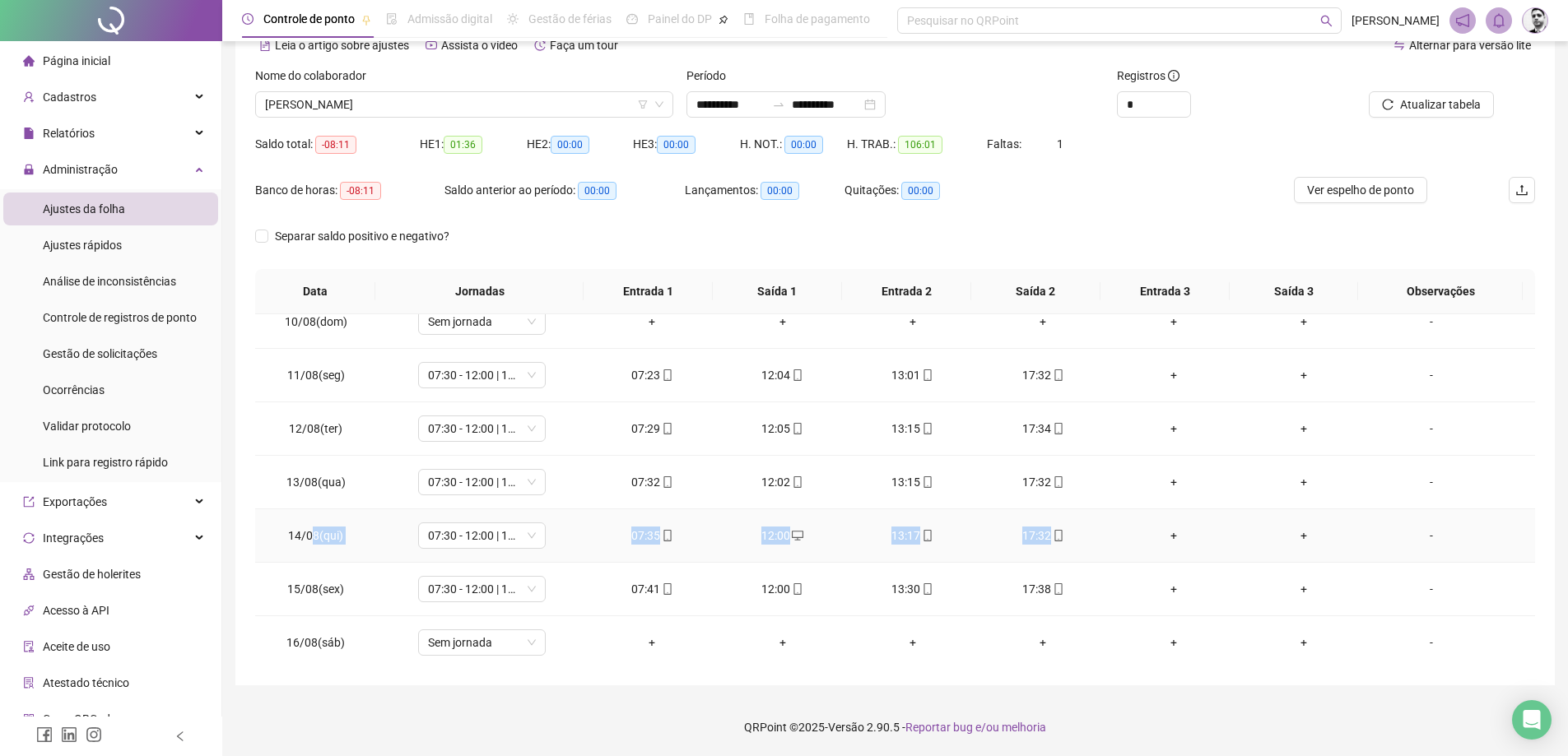
drag, startPoint x: 367, startPoint y: 537, endPoint x: 1067, endPoint y: 538, distance: 700.0
click at [1067, 538] on tr "14/08(qui) 07:30 - 12:00 | 13:15 - 17:30 07:35 12:00 13:17 17:32 + + -" at bounding box center [895, 536] width 1280 height 53
click at [629, 546] on td "07:35" at bounding box center [651, 536] width 130 height 53
click at [1443, 92] on button "Atualizar tabela" at bounding box center [1431, 104] width 125 height 27
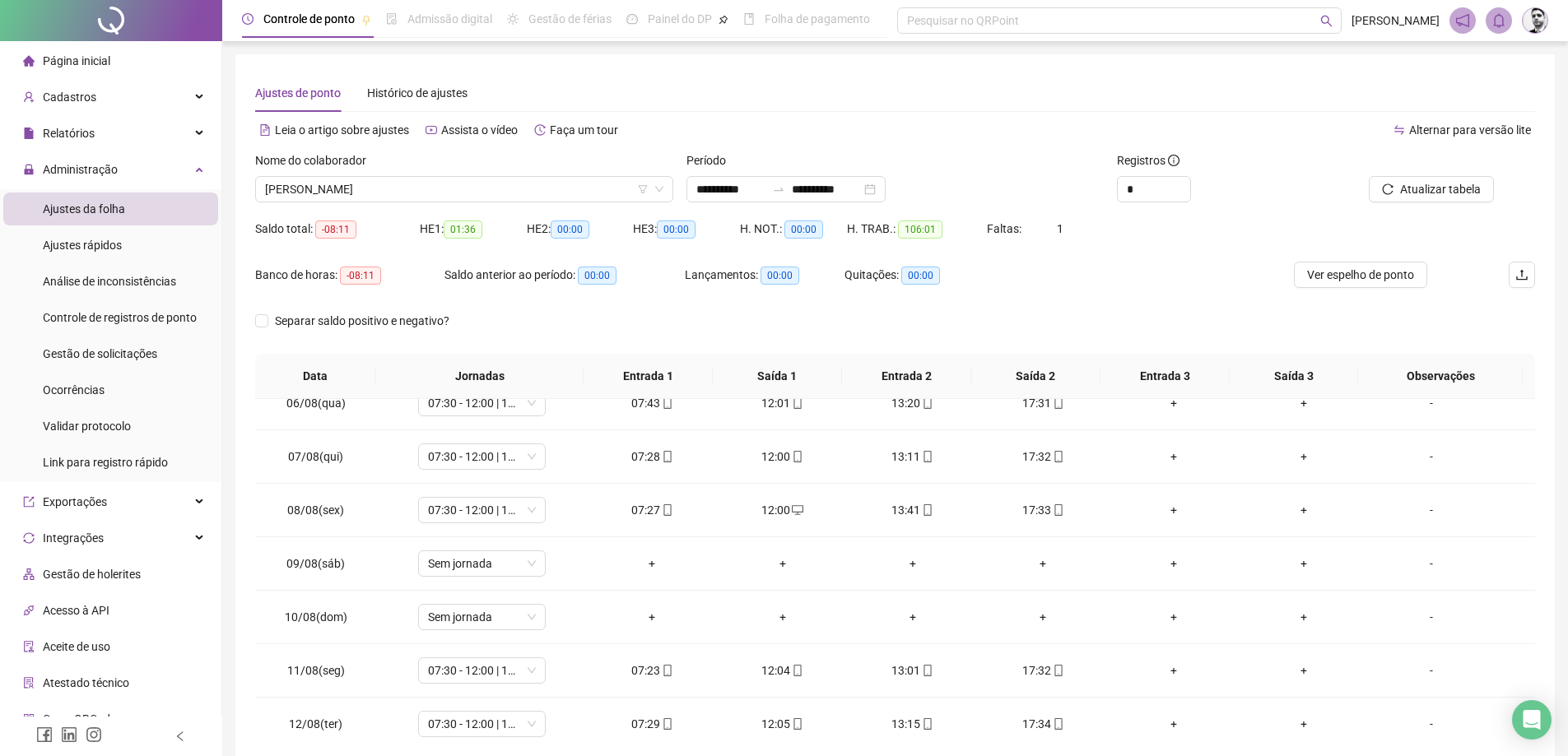
scroll to position [253, 0]
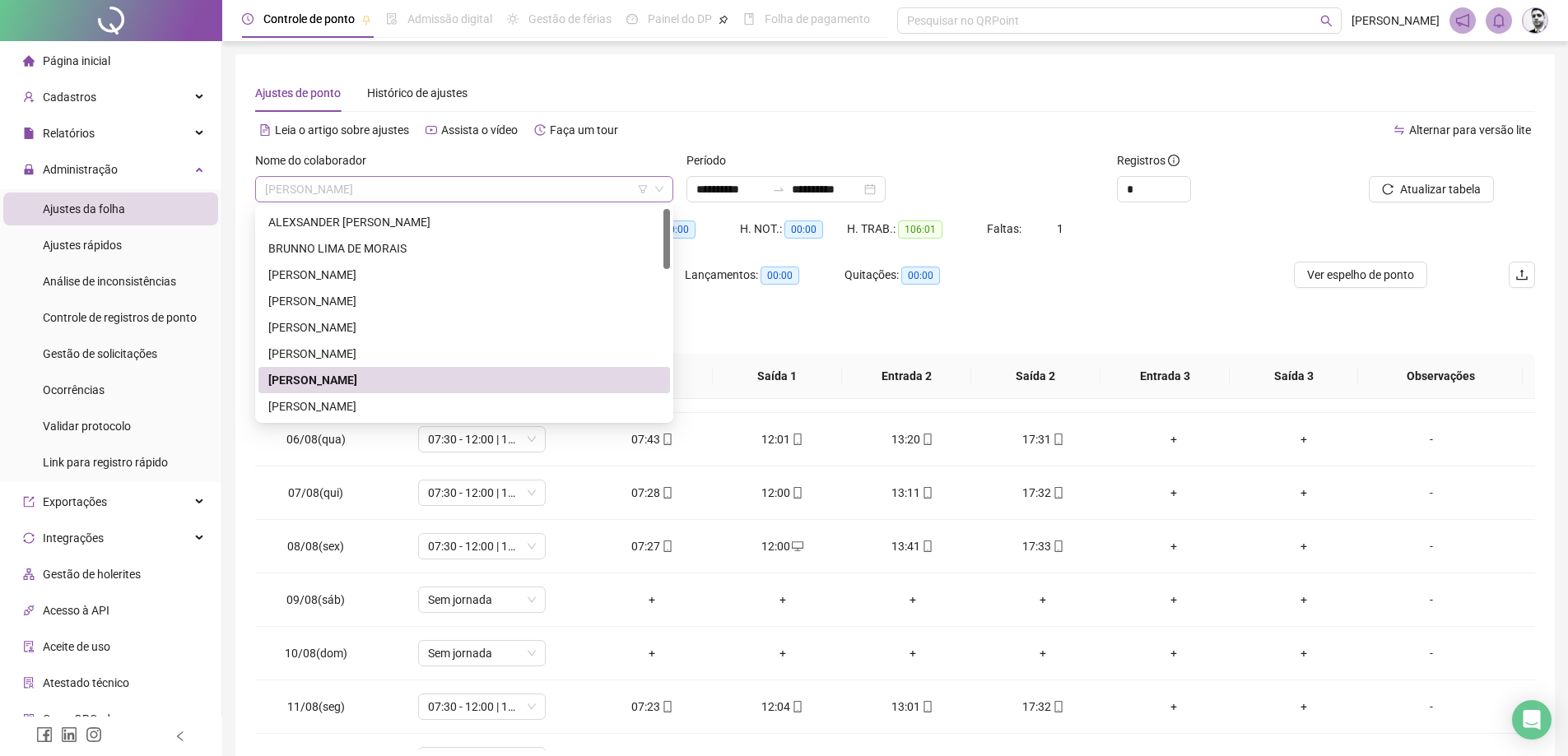
click at [590, 188] on span "[PERSON_NAME]" at bounding box center [465, 189] width 399 height 25
click at [356, 213] on div "ALEXSANDER [PERSON_NAME]" at bounding box center [464, 222] width 392 height 18
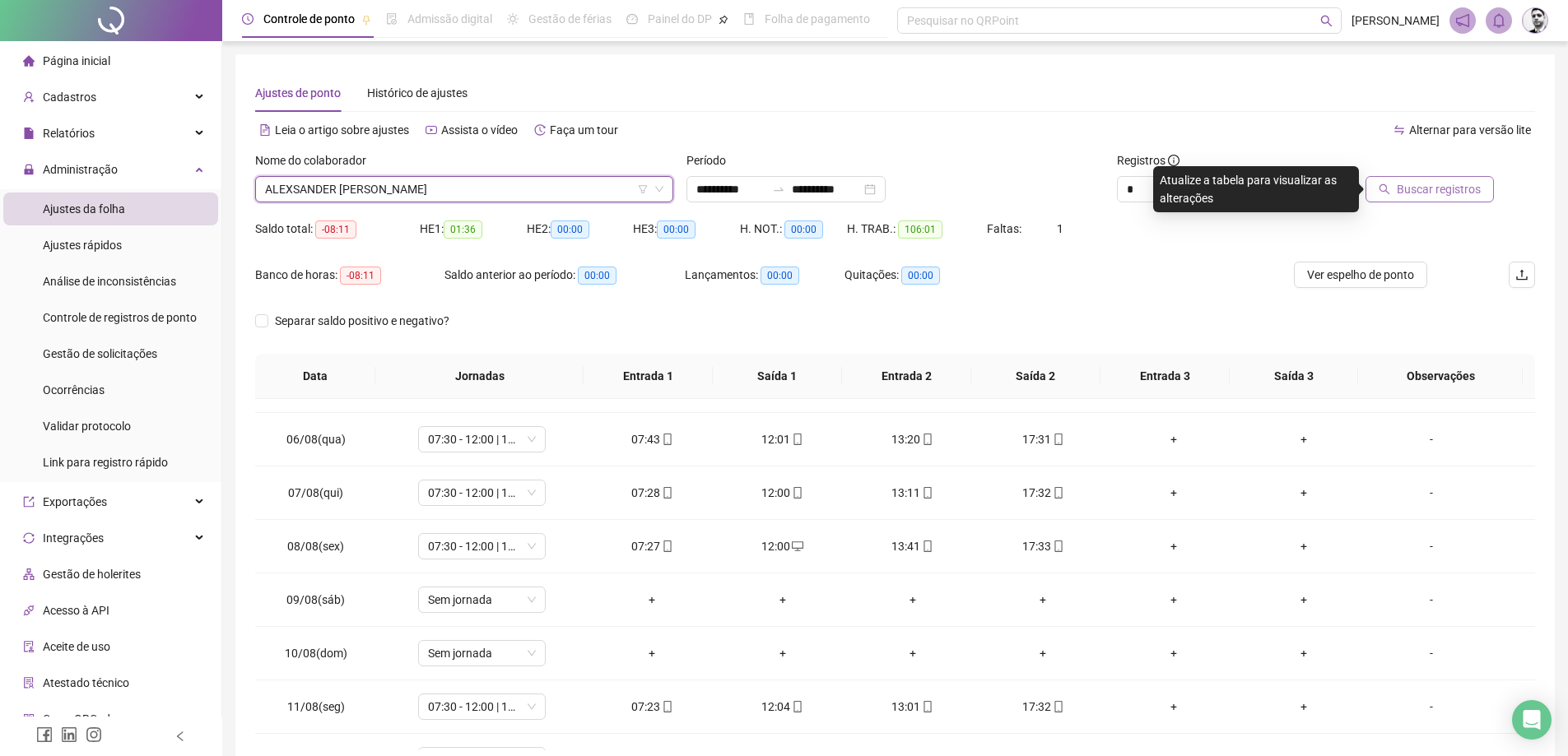
click at [1480, 199] on button "Buscar registros" at bounding box center [1429, 189] width 128 height 27
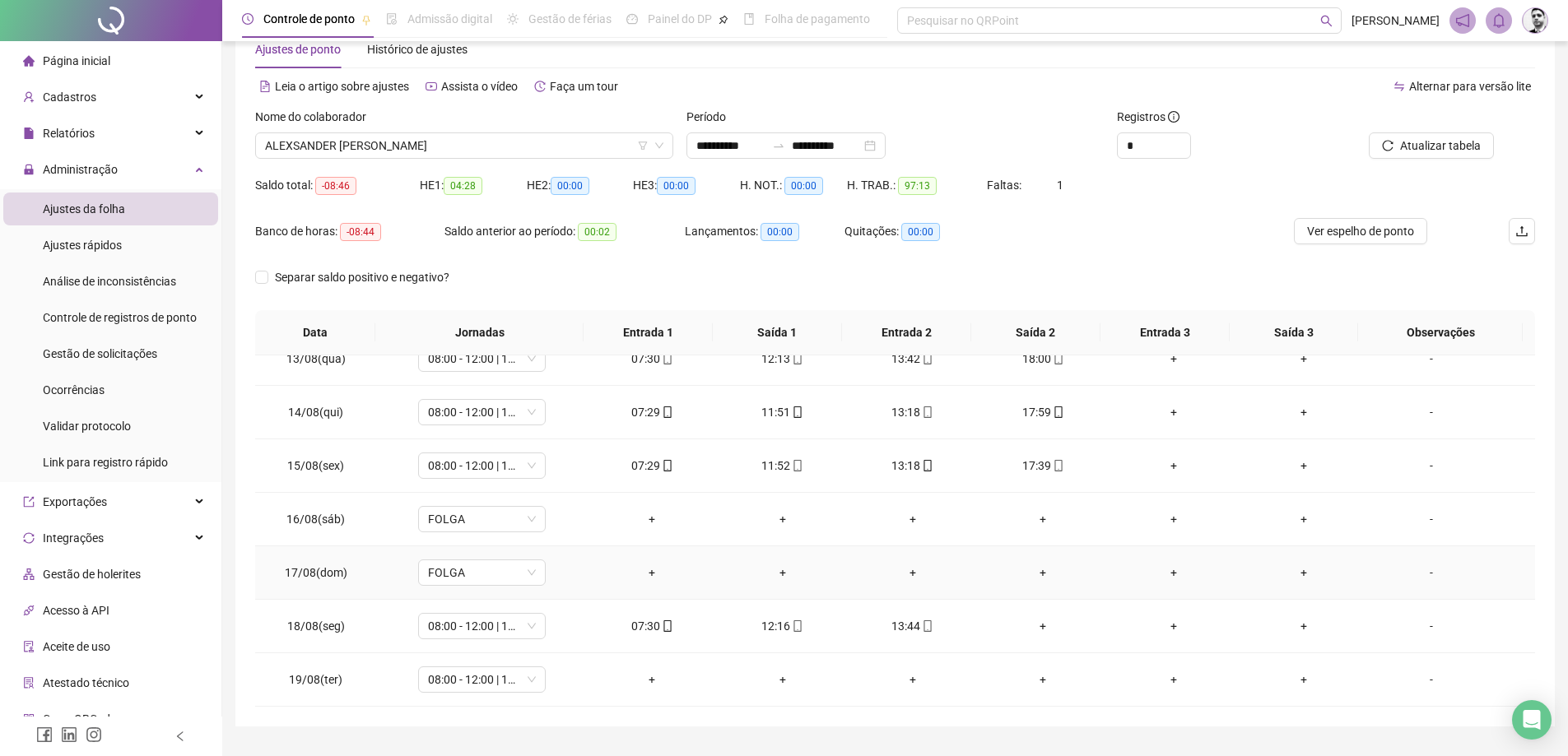
scroll to position [85, 0]
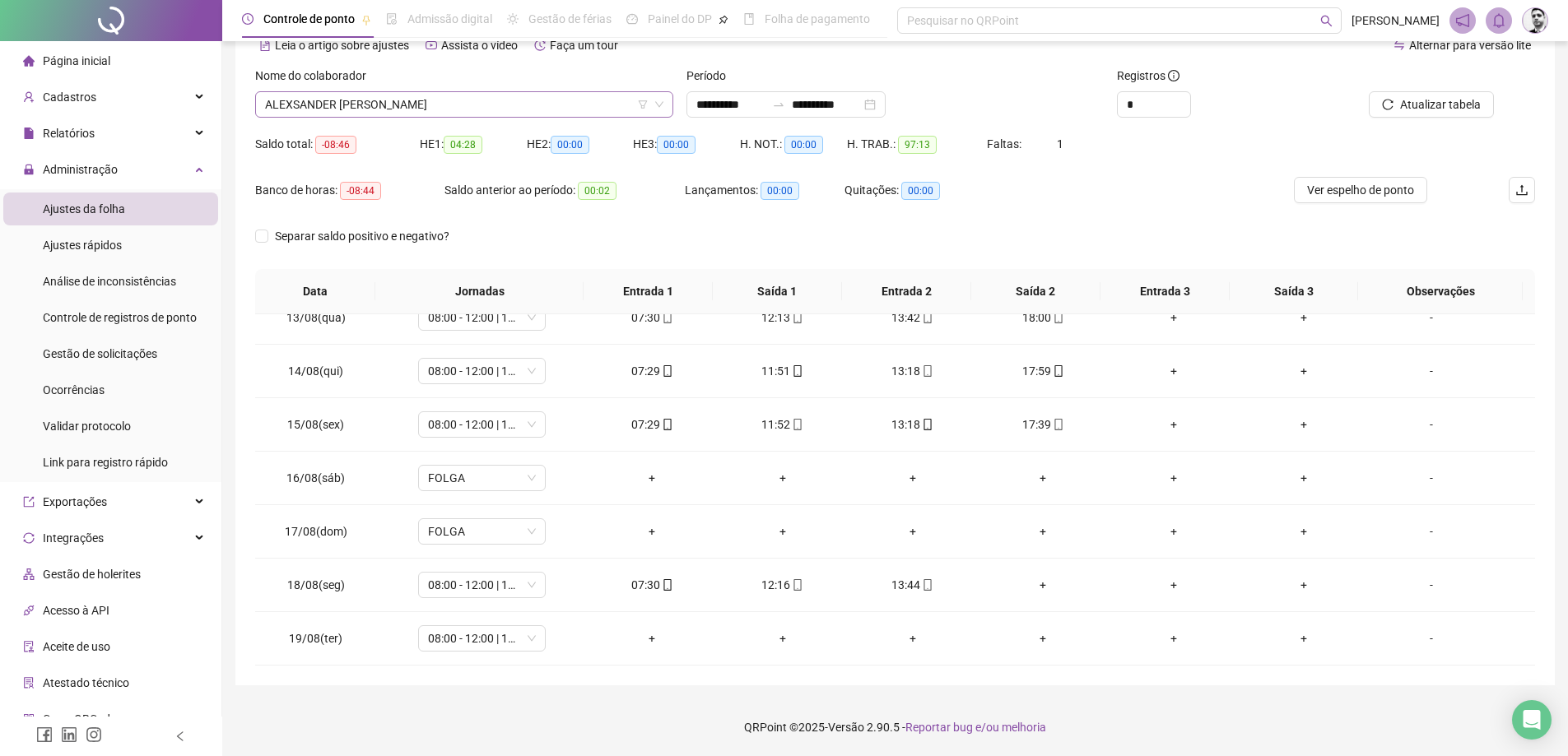
click at [473, 92] on span "ALEXSANDER [PERSON_NAME]" at bounding box center [465, 104] width 399 height 25
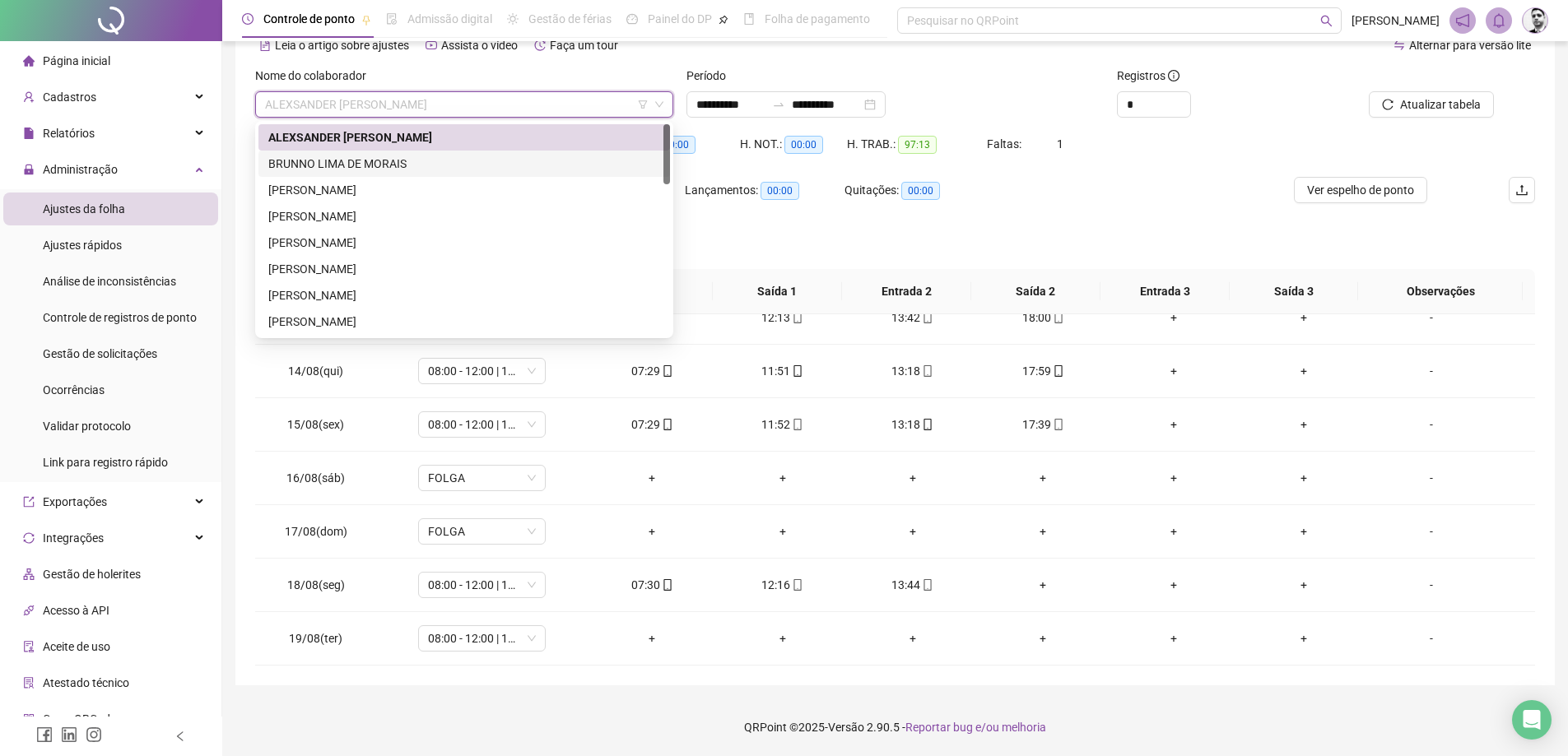
click at [320, 163] on div "BRUNNO LIMA DE MORAIS" at bounding box center [464, 163] width 392 height 18
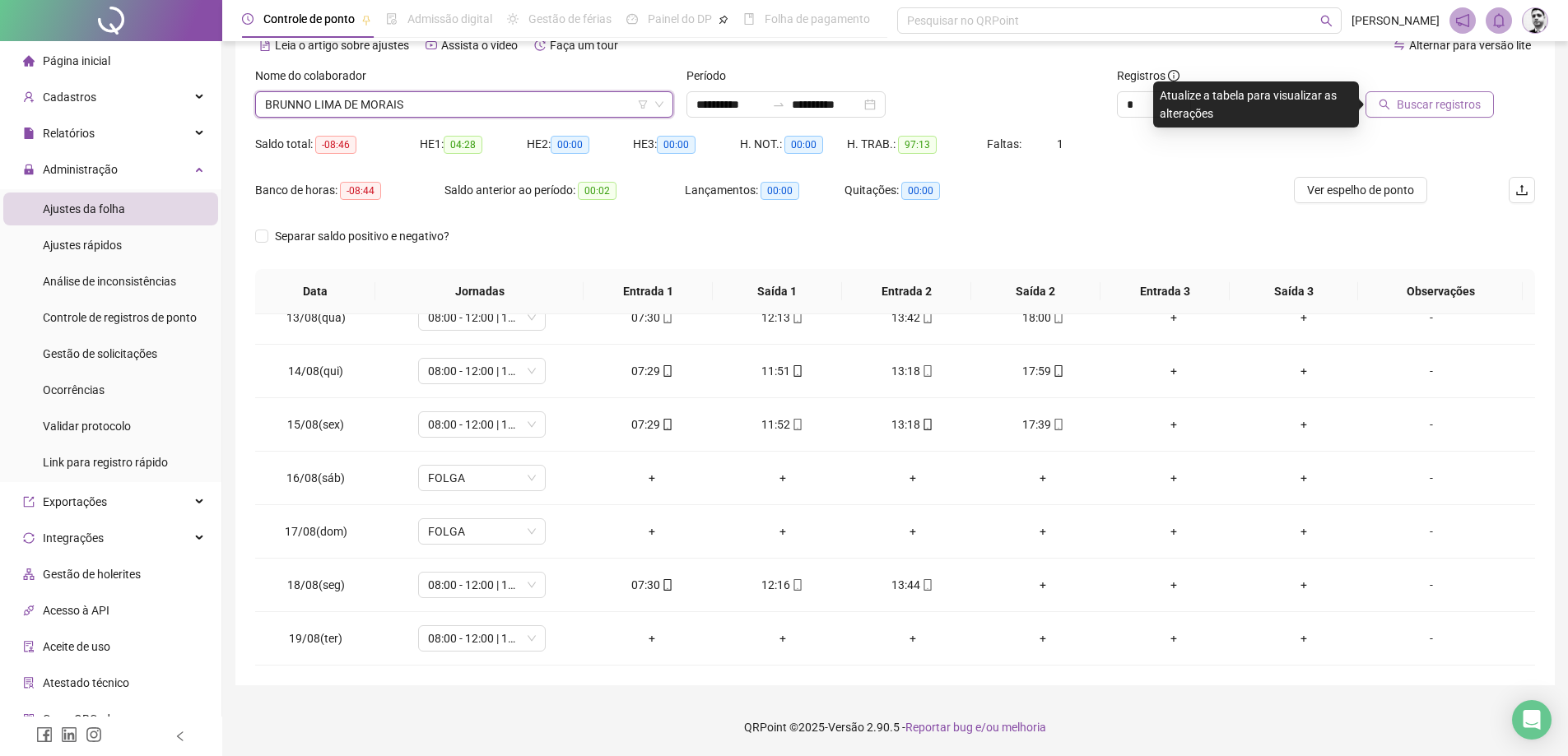
click at [1480, 101] on span "Buscar registros" at bounding box center [1439, 104] width 84 height 18
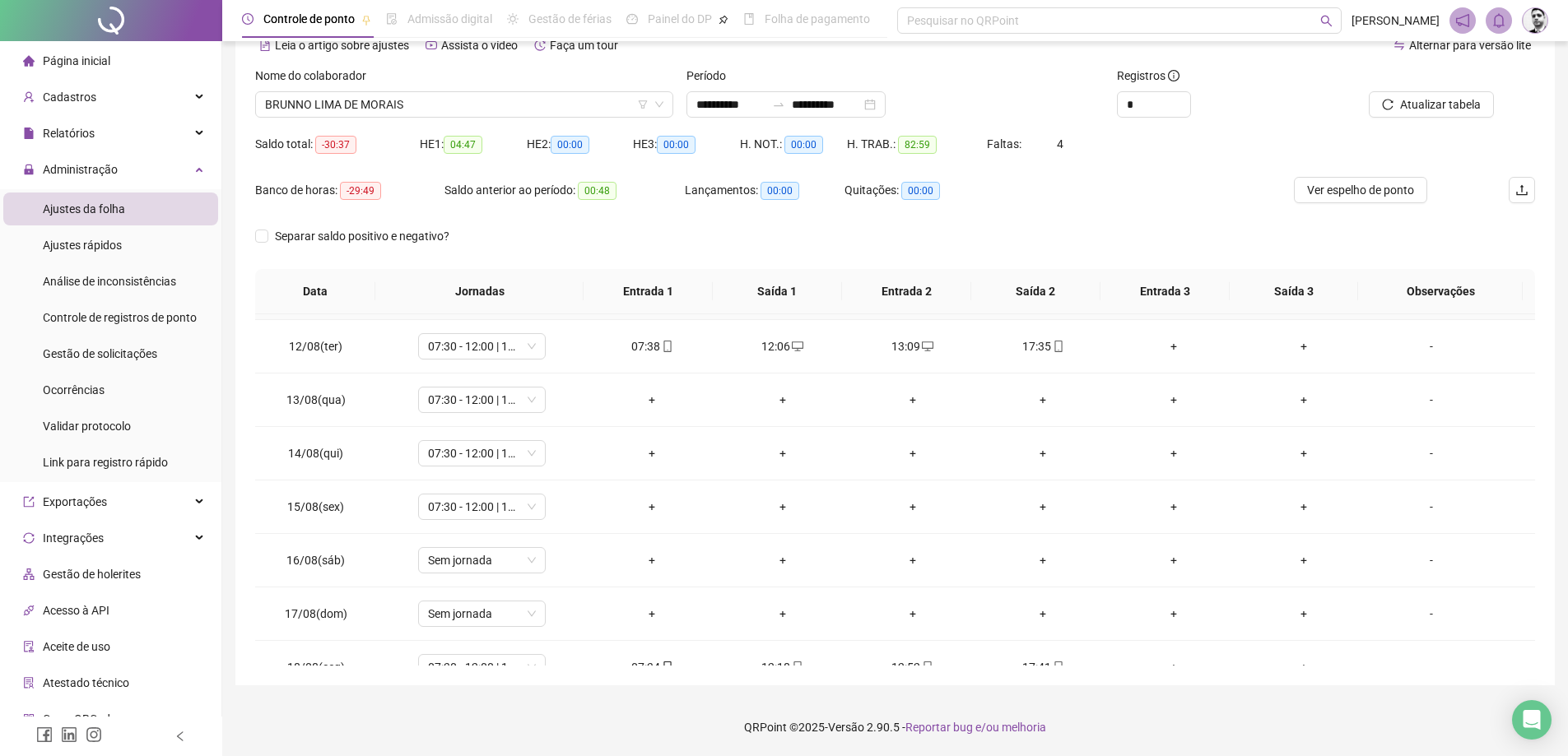
scroll to position [665, 0]
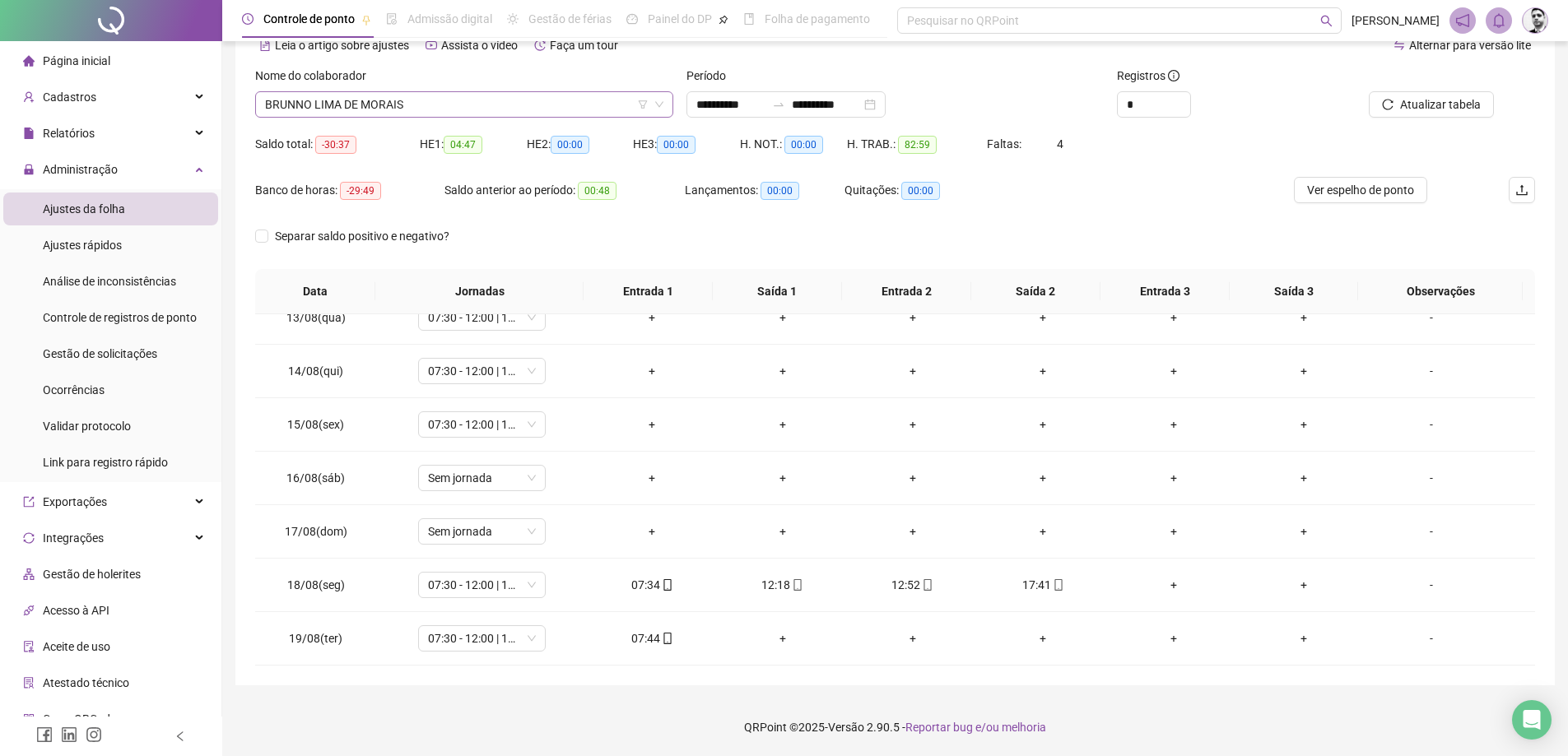
click at [408, 101] on span "BRUNNO LIMA DE MORAIS" at bounding box center [465, 104] width 399 height 25
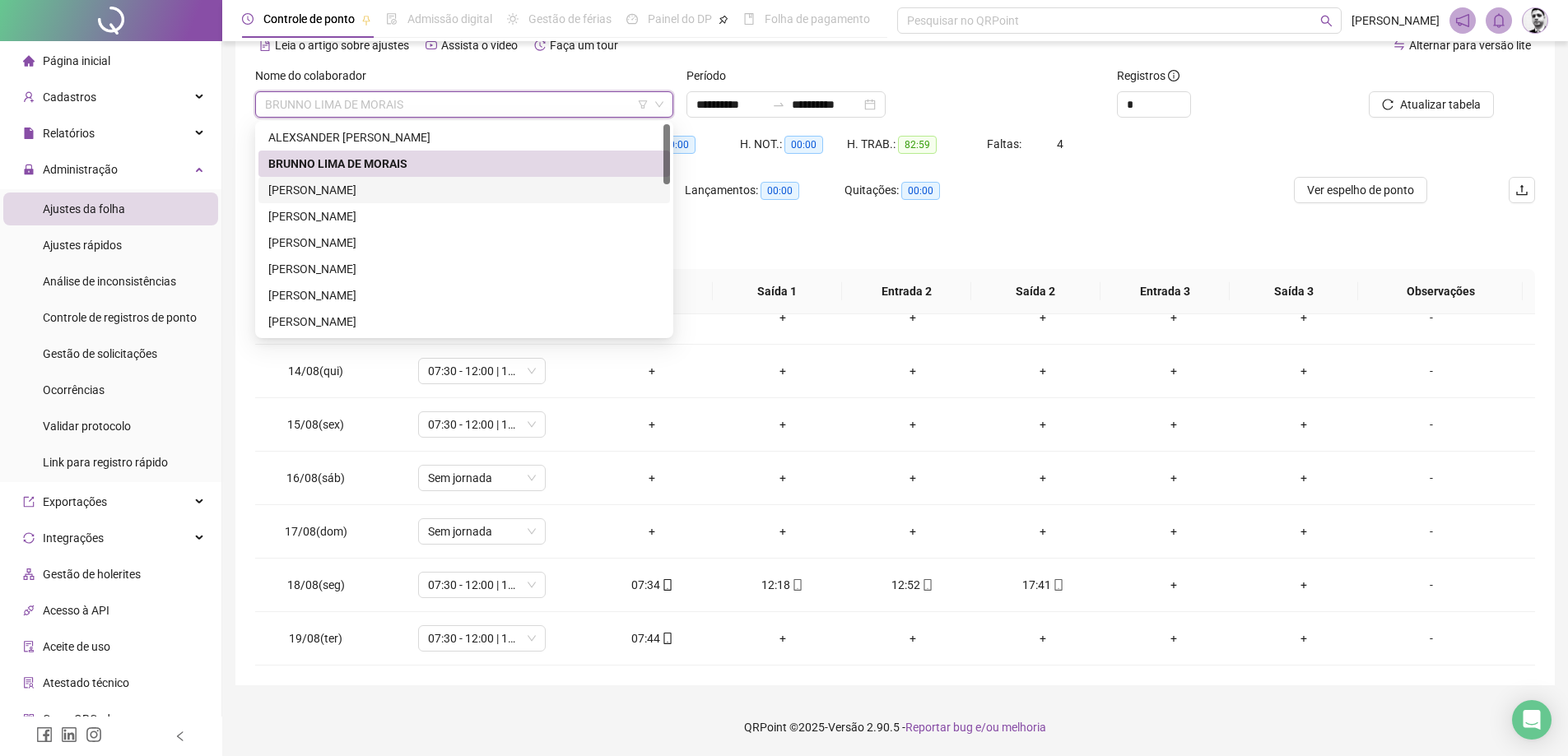
click at [307, 194] on div "[PERSON_NAME]" at bounding box center [464, 190] width 392 height 18
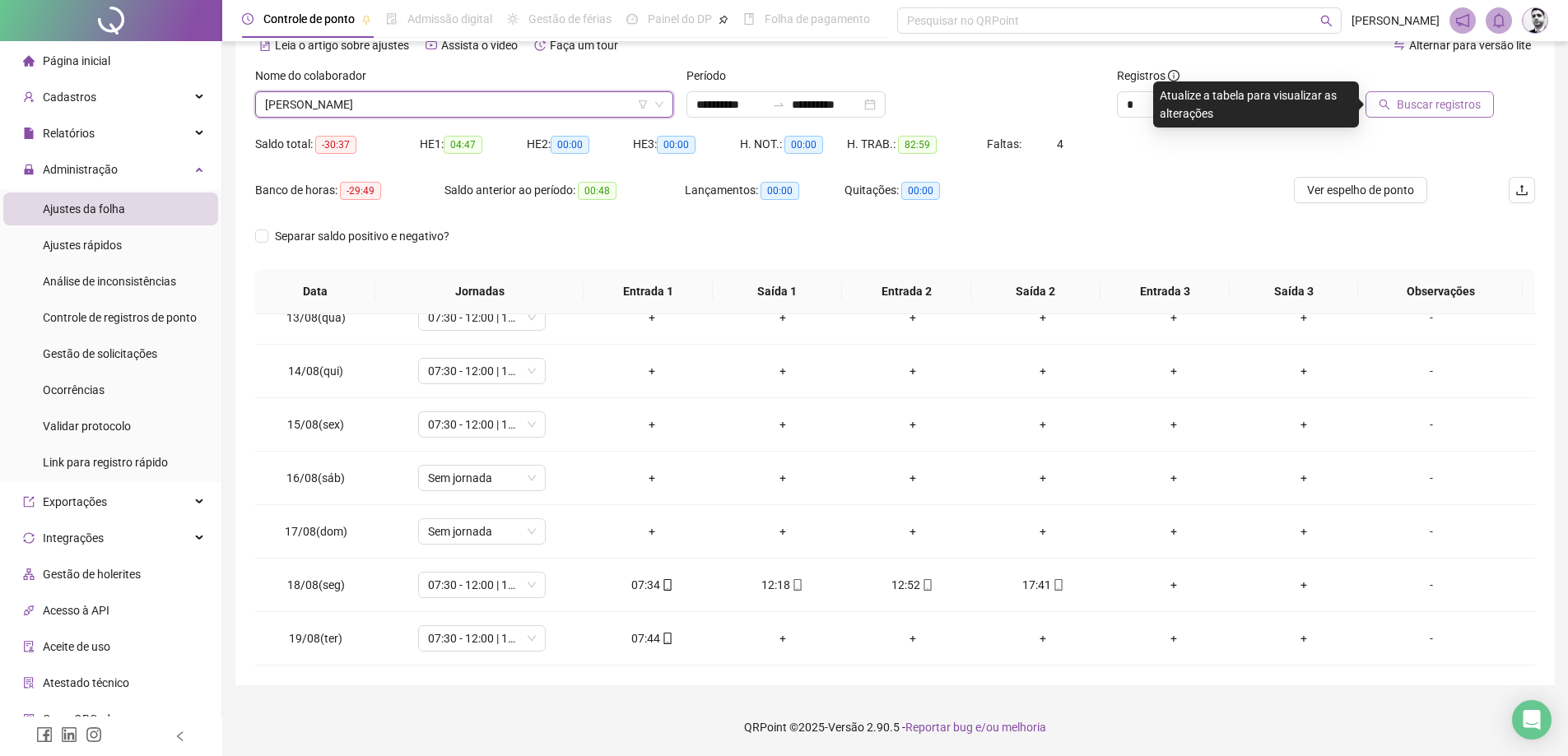
click at [1467, 109] on span "Buscar registros" at bounding box center [1439, 104] width 84 height 18
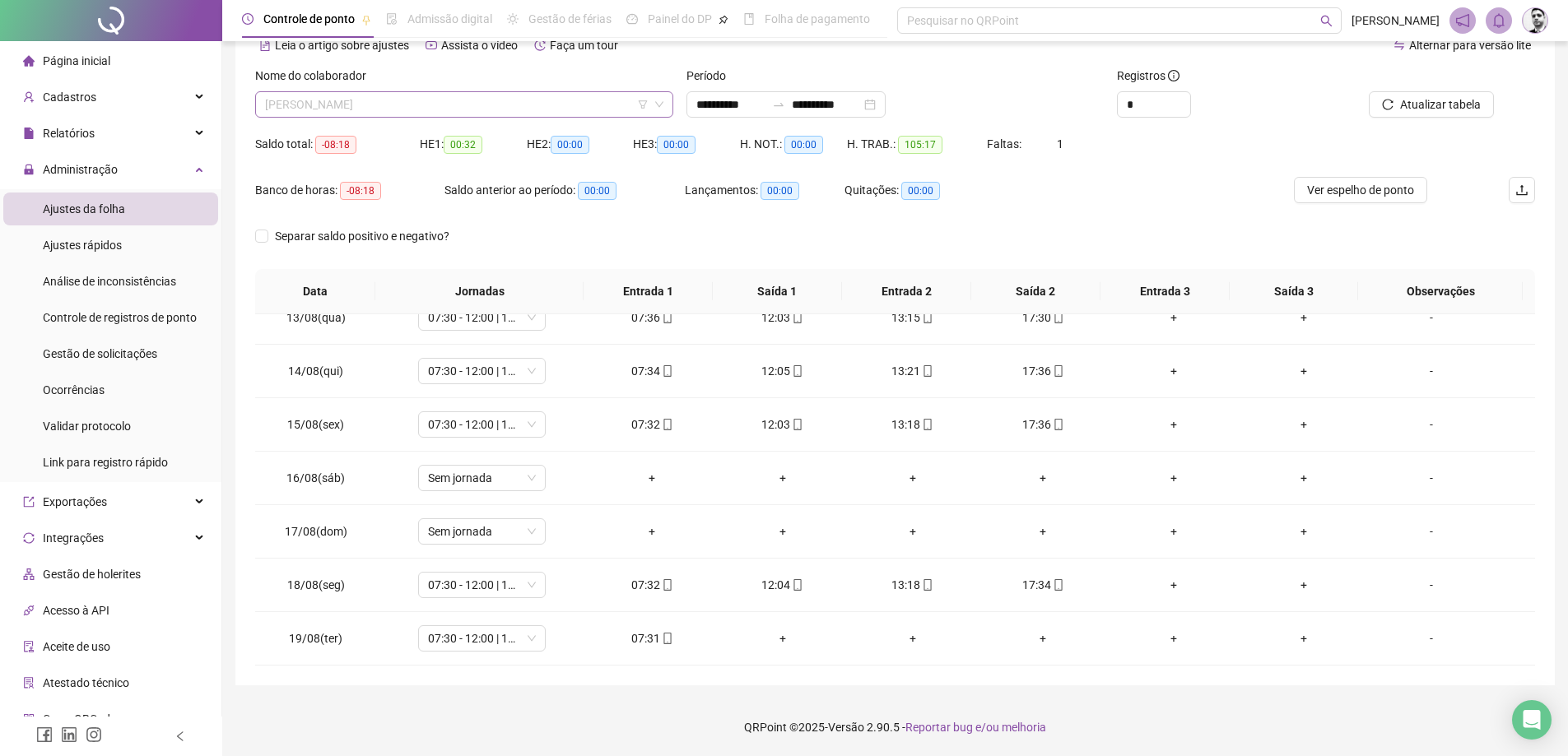
click at [403, 101] on span "[PERSON_NAME]" at bounding box center [465, 104] width 399 height 25
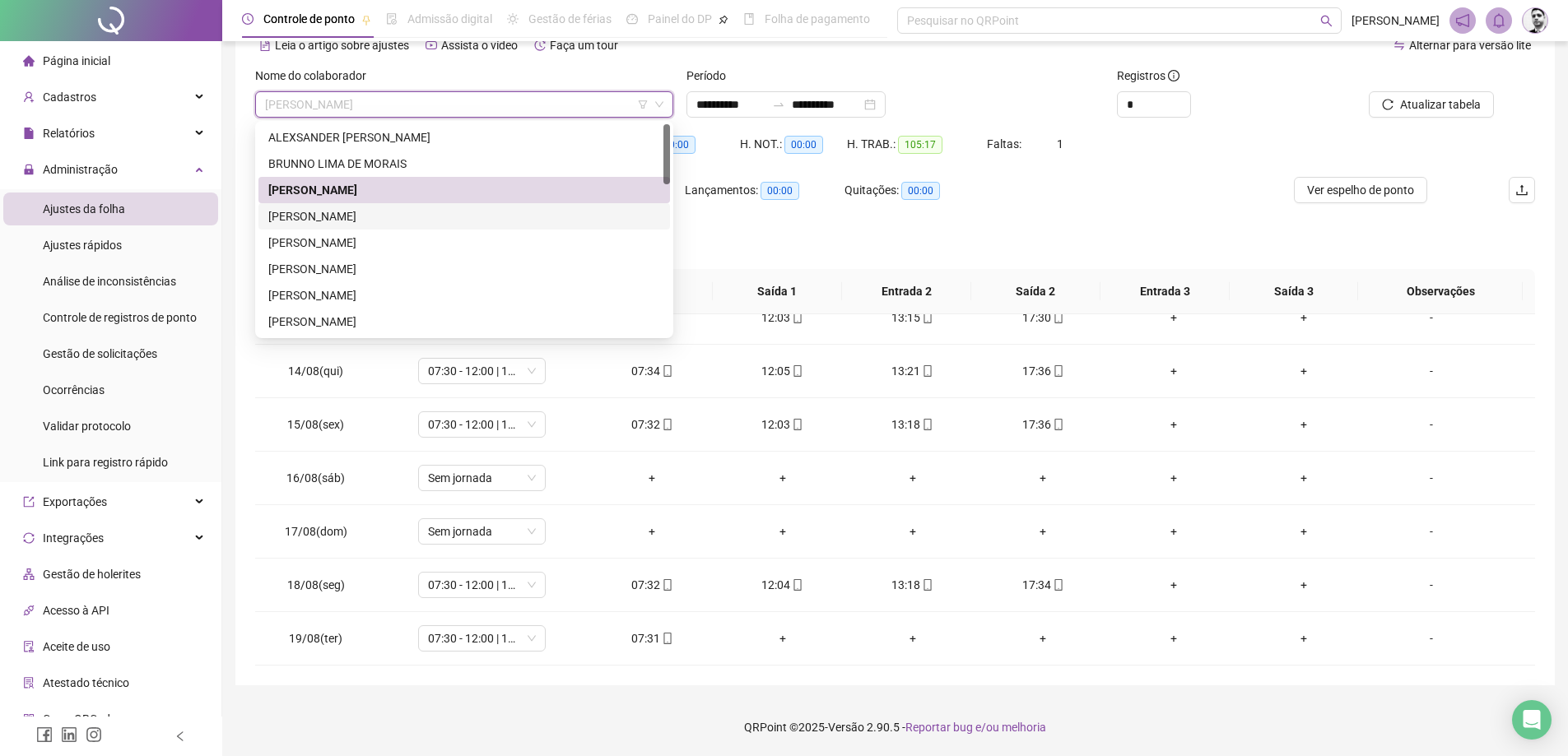
click at [299, 216] on div "[PERSON_NAME]" at bounding box center [464, 216] width 392 height 18
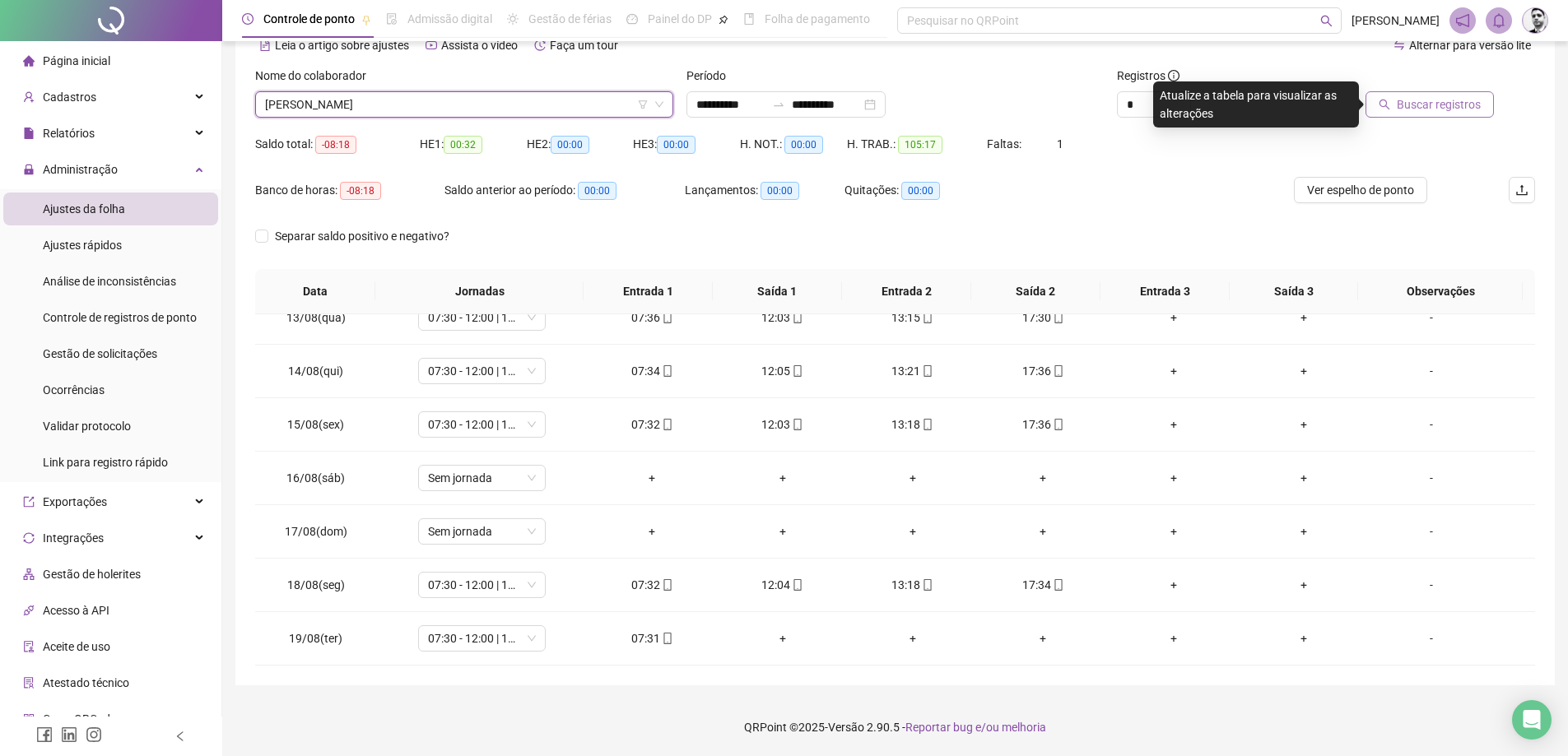
click at [1431, 104] on span "Buscar registros" at bounding box center [1439, 104] width 84 height 18
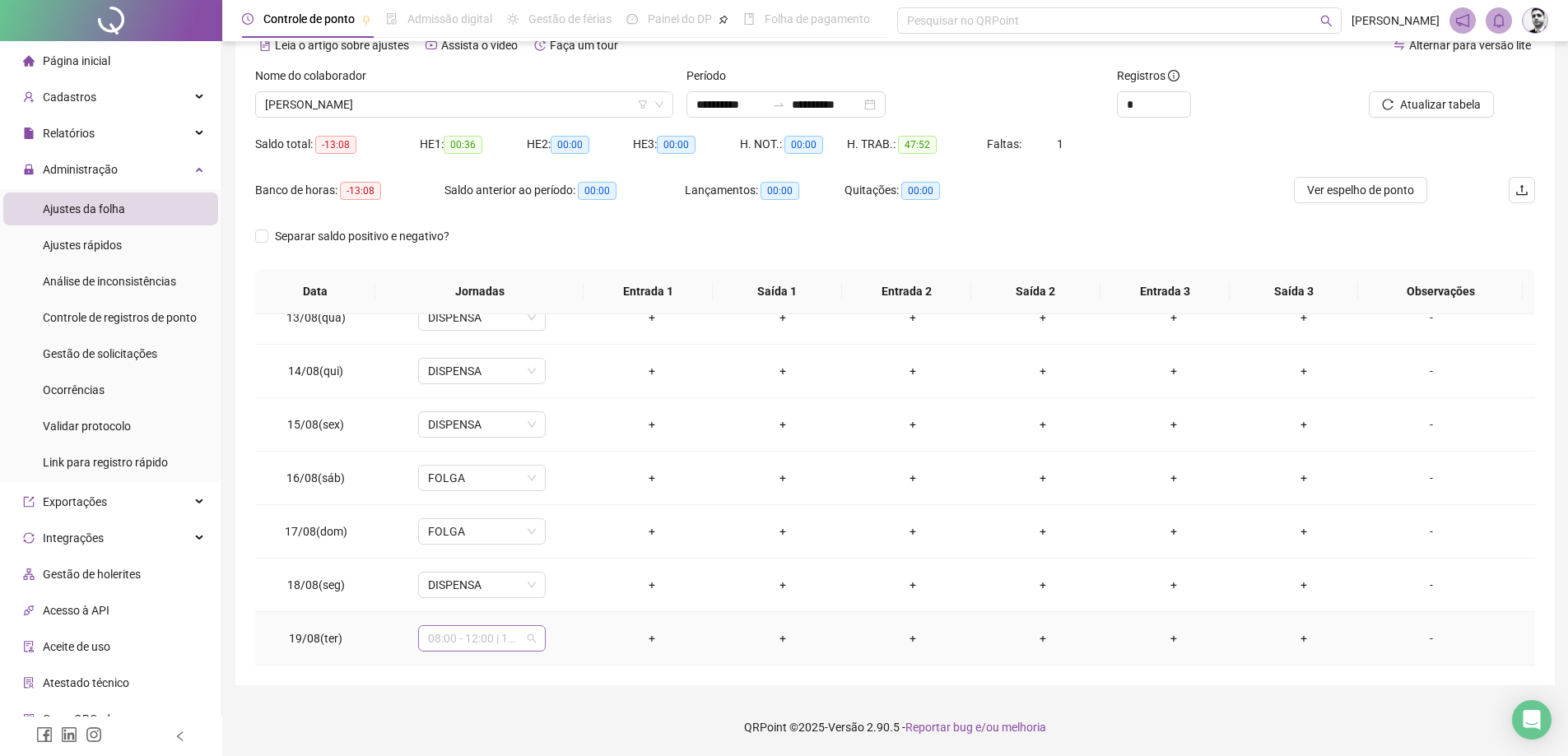
click at [516, 638] on span "08:00 - 12:00 | 13:00 - 18:00" at bounding box center [482, 638] width 108 height 25
click at [473, 550] on div "Dispensa" at bounding box center [509, 555] width 139 height 18
click at [562, 592] on span "Sim" at bounding box center [558, 595] width 19 height 18
click at [1449, 94] on button "Atualizar tabela" at bounding box center [1431, 104] width 125 height 27
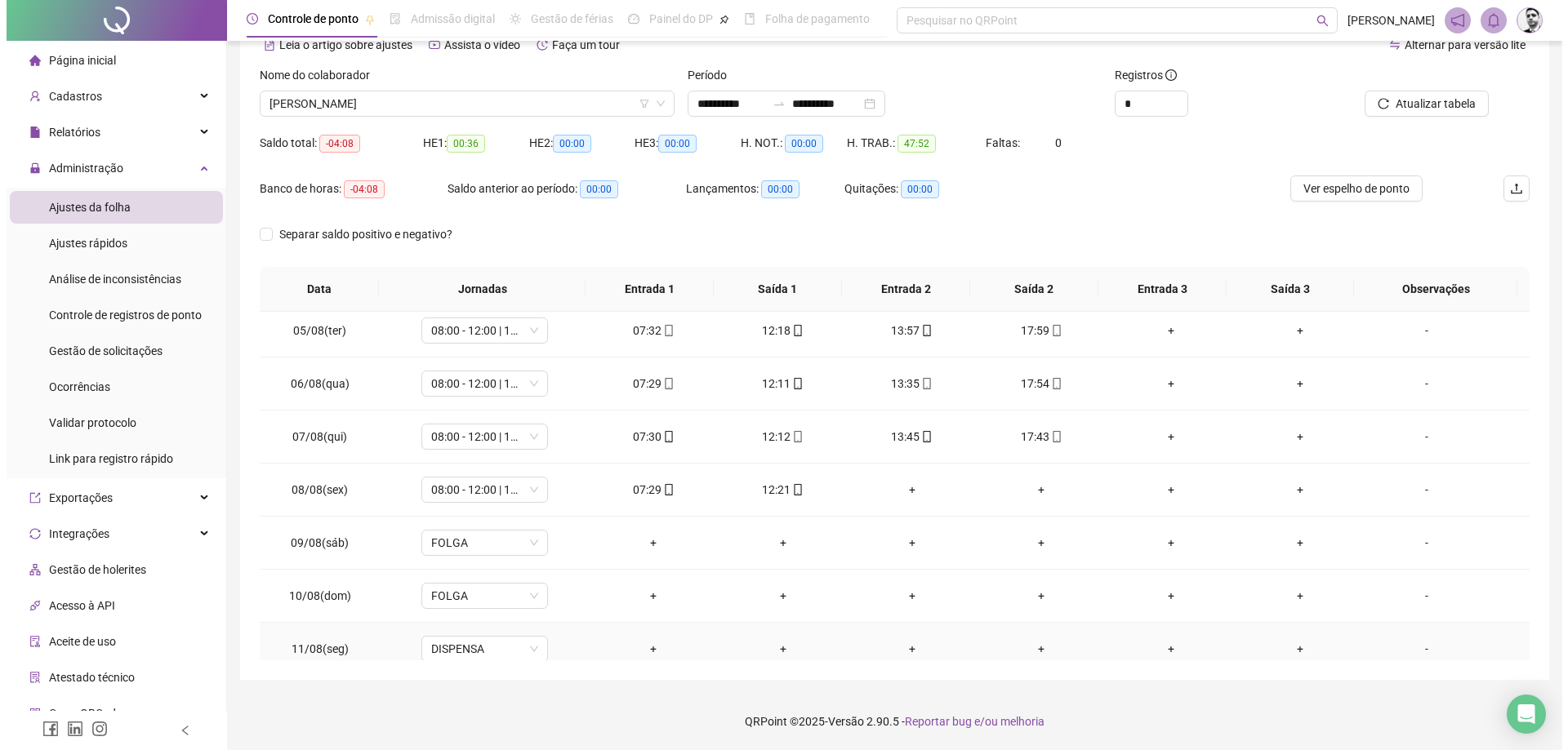
scroll to position [170, 0]
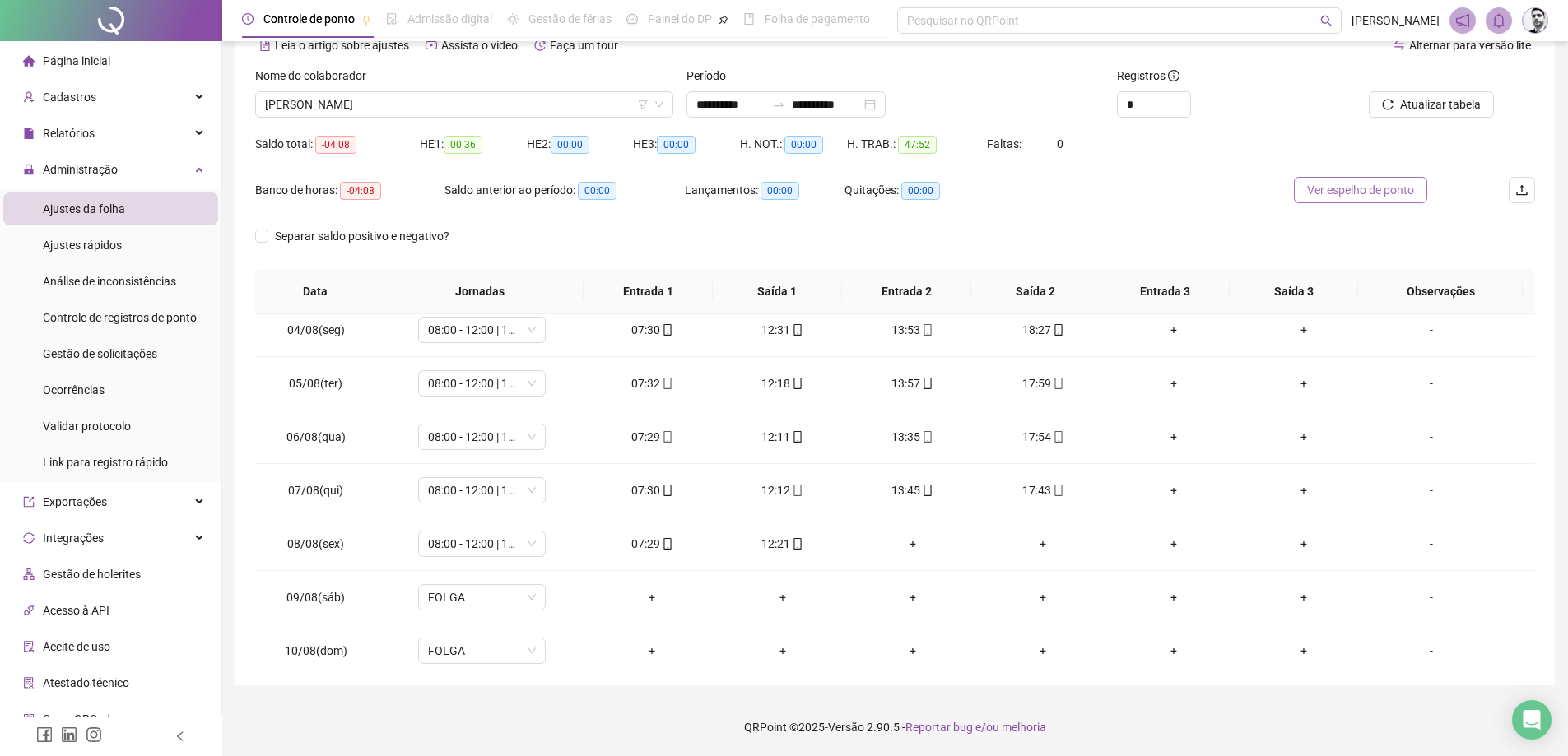
click at [1337, 186] on span "Ver espelho de ponto" at bounding box center [1360, 190] width 107 height 18
click at [1412, 540] on div "-" at bounding box center [1431, 544] width 97 height 18
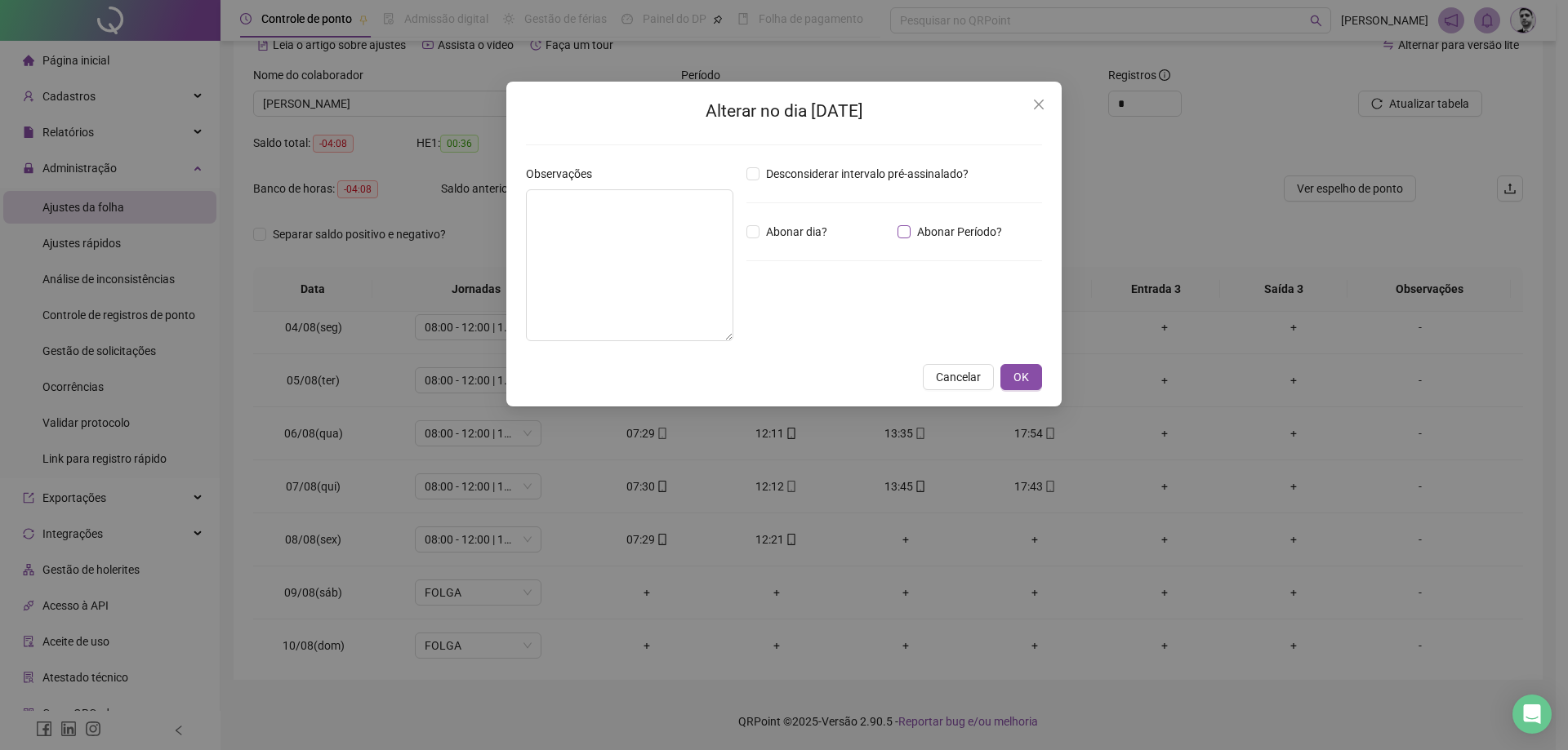
click at [910, 234] on span "Abonar Período?" at bounding box center [959, 232] width 98 height 18
click at [770, 325] on input "*****" at bounding box center [788, 321] width 66 height 20
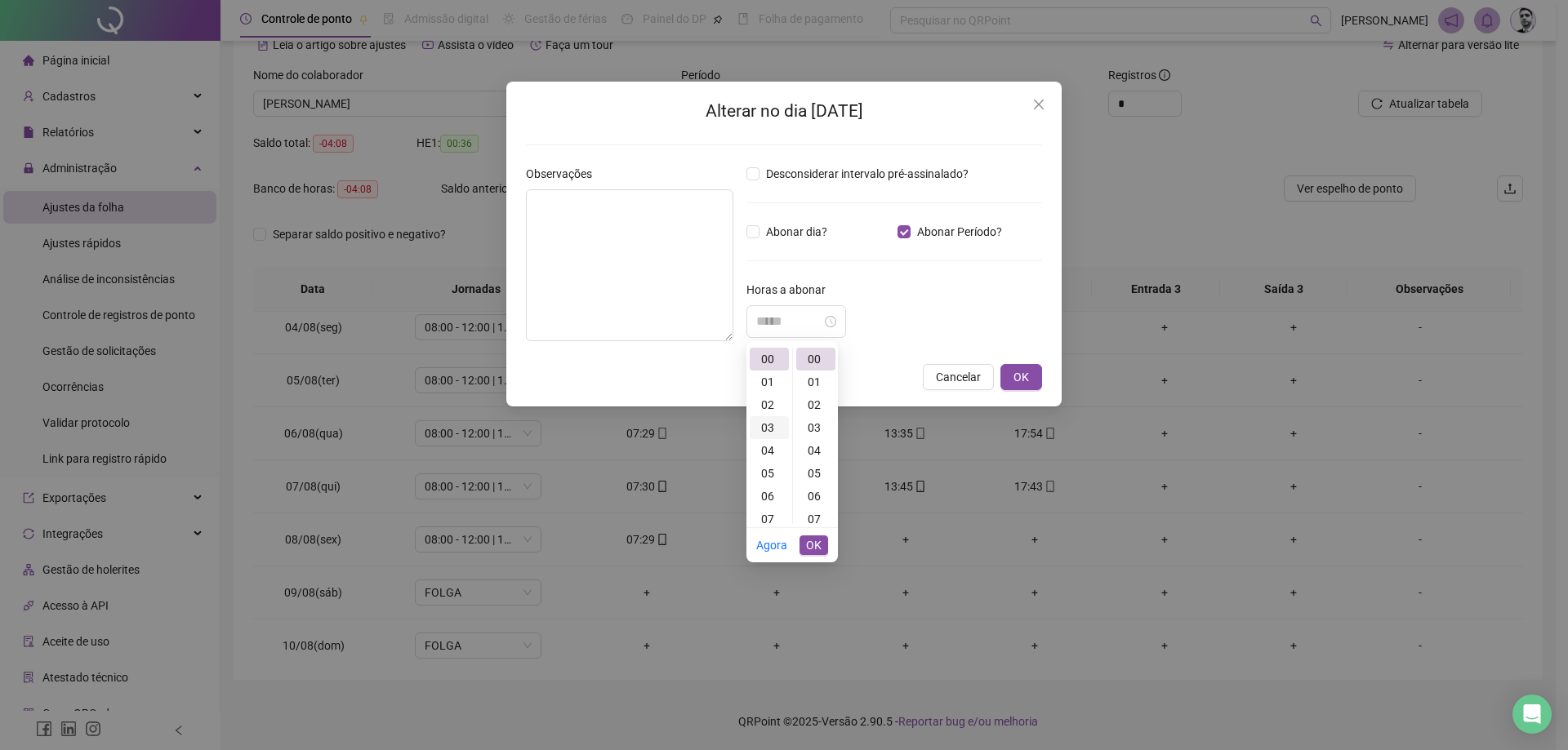
click at [762, 424] on div "03" at bounding box center [770, 428] width 39 height 23
click at [791, 320] on input "*****" at bounding box center [788, 321] width 66 height 20
click at [817, 457] on div "08" at bounding box center [816, 460] width 39 height 23
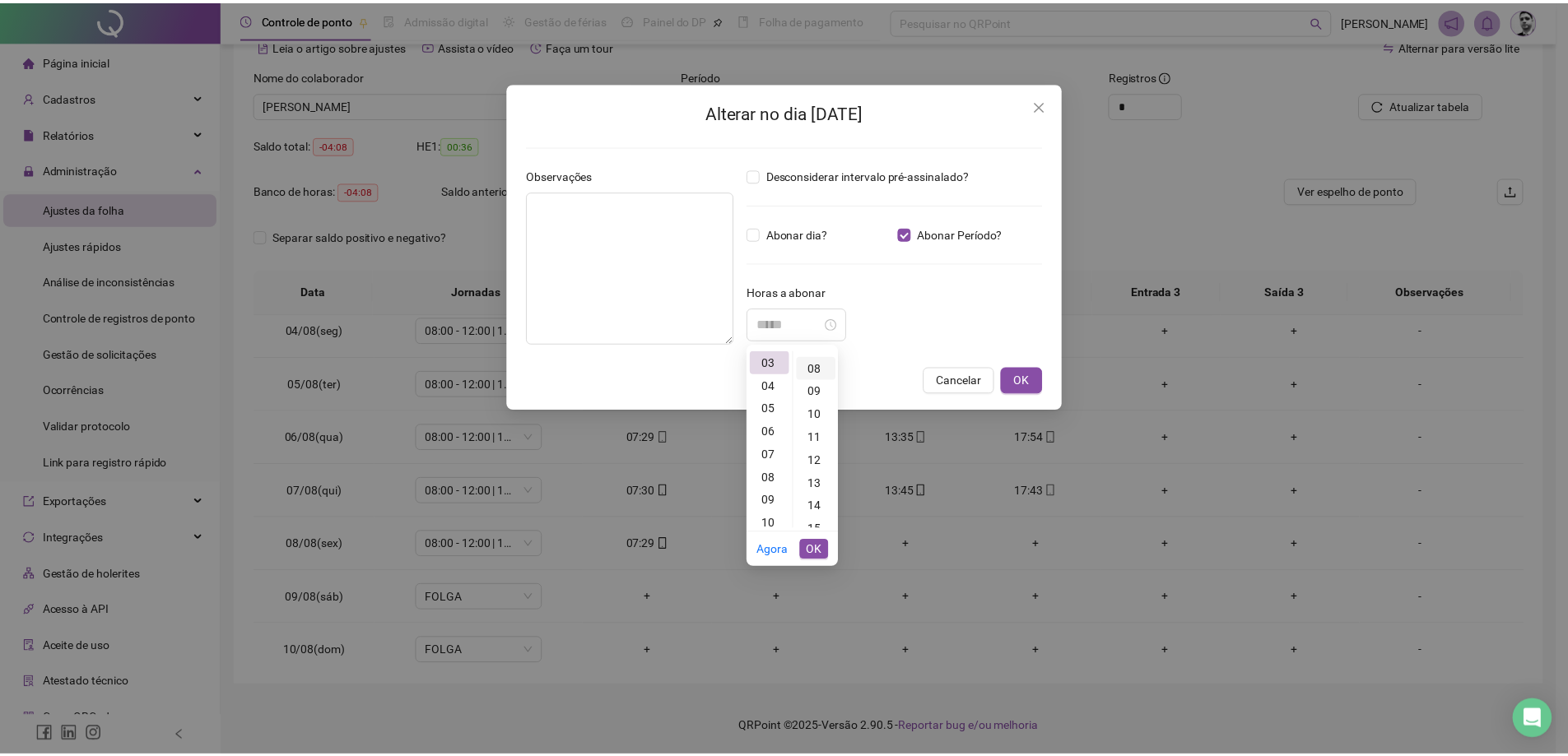
scroll to position [185, 0]
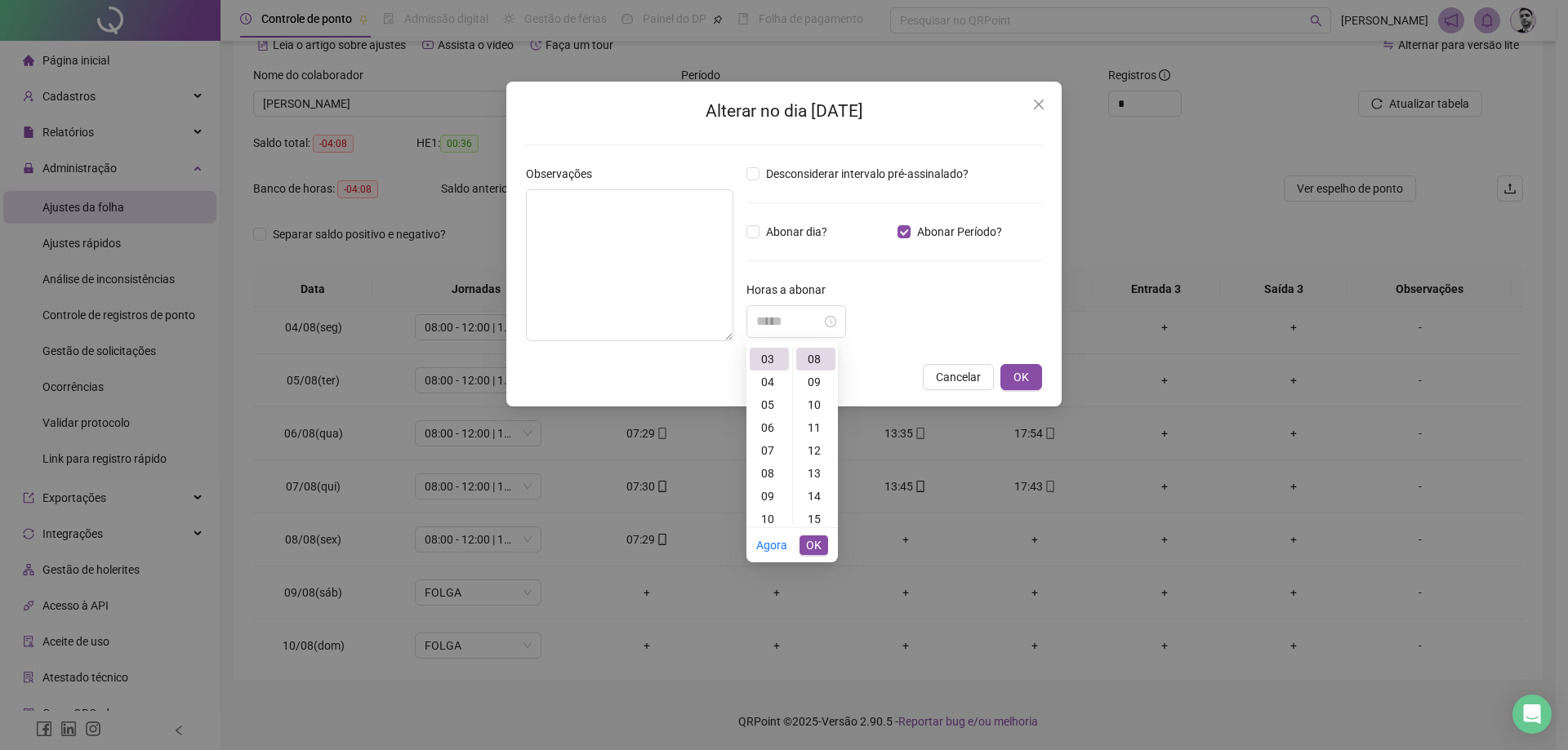
type input "*****"
click at [814, 542] on span "OK" at bounding box center [814, 545] width 15 height 18
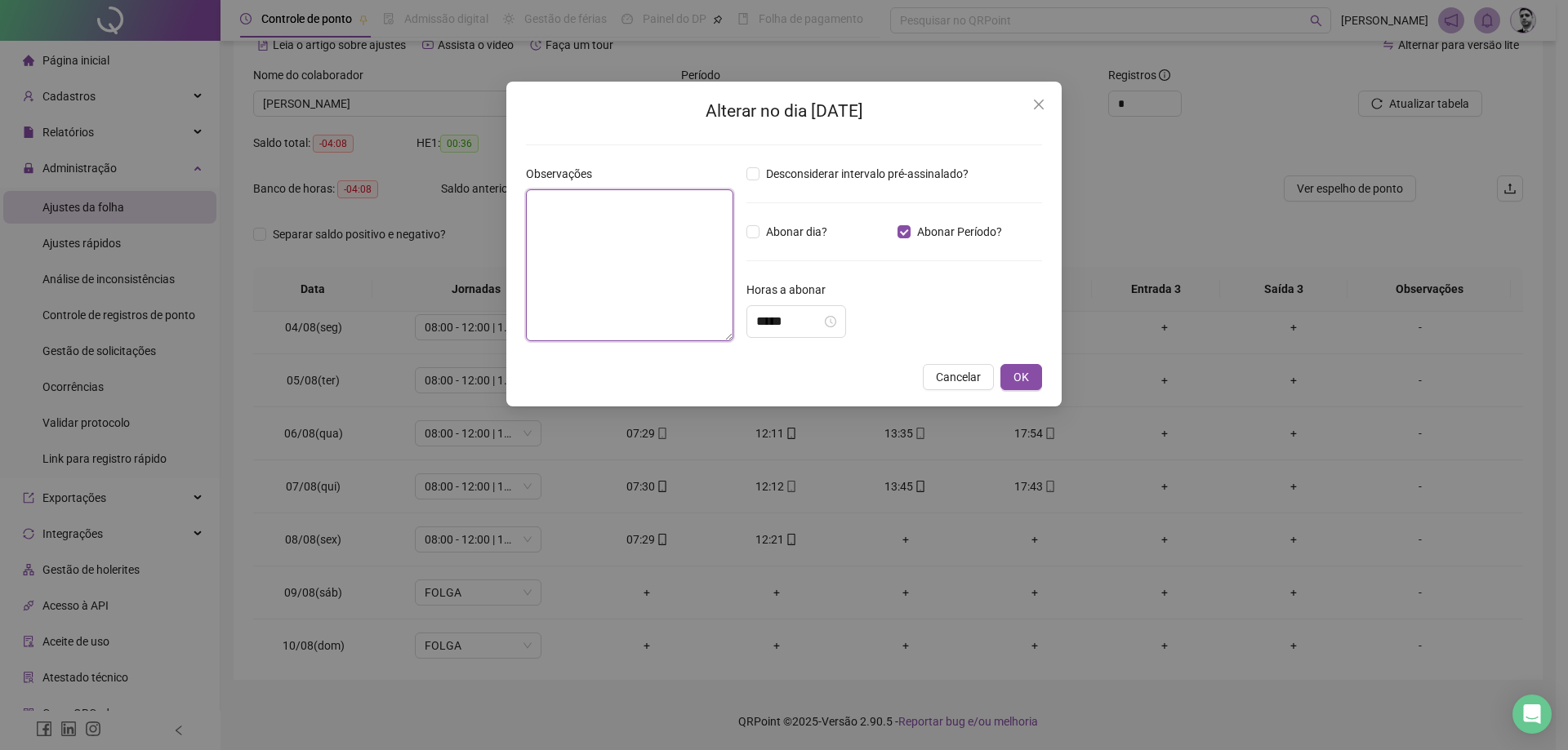
click at [599, 266] on textarea at bounding box center [629, 265] width 207 height 152
type textarea "**********"
click at [1040, 374] on button "OK" at bounding box center [1021, 377] width 42 height 26
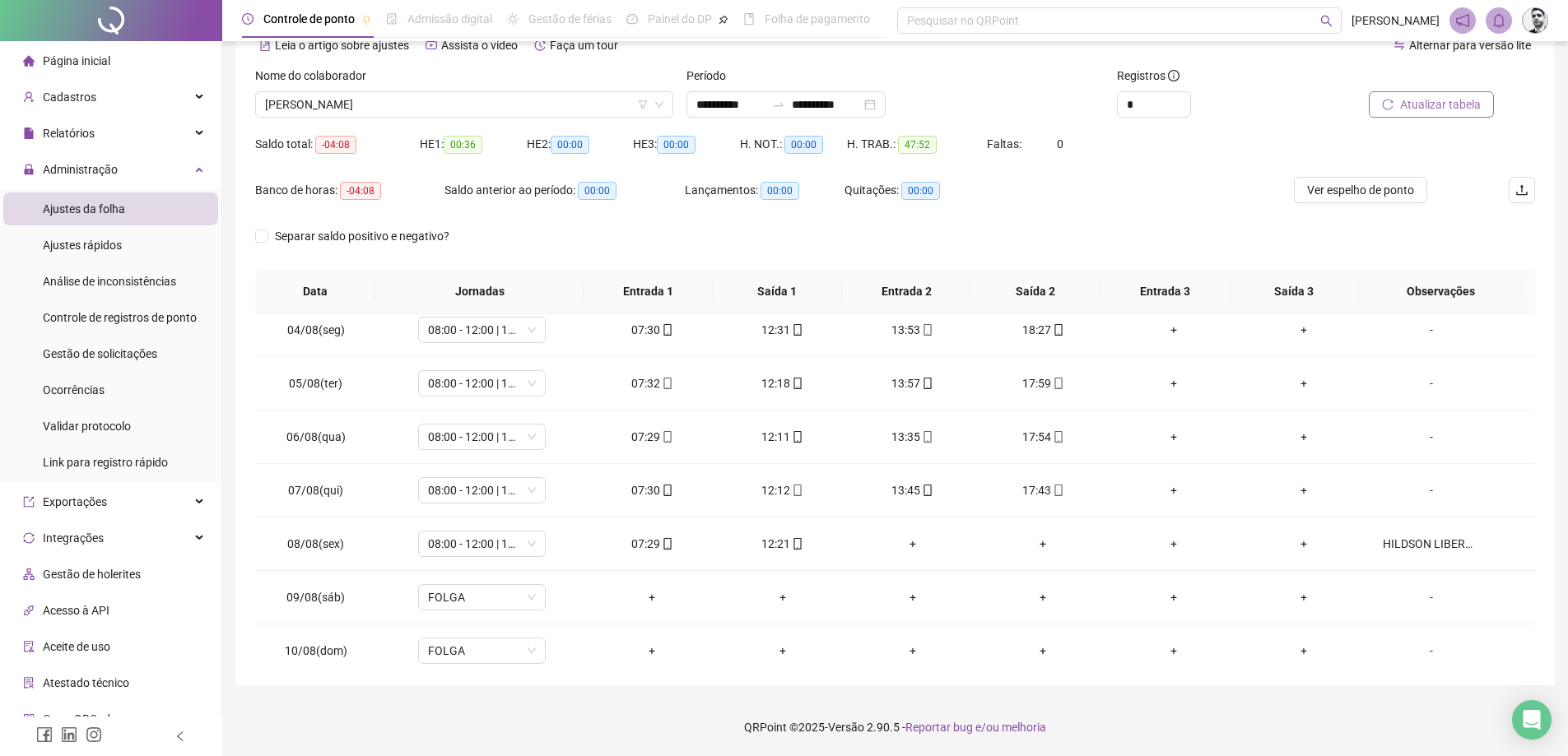
click at [1425, 113] on span "Atualizar tabela" at bounding box center [1441, 104] width 81 height 18
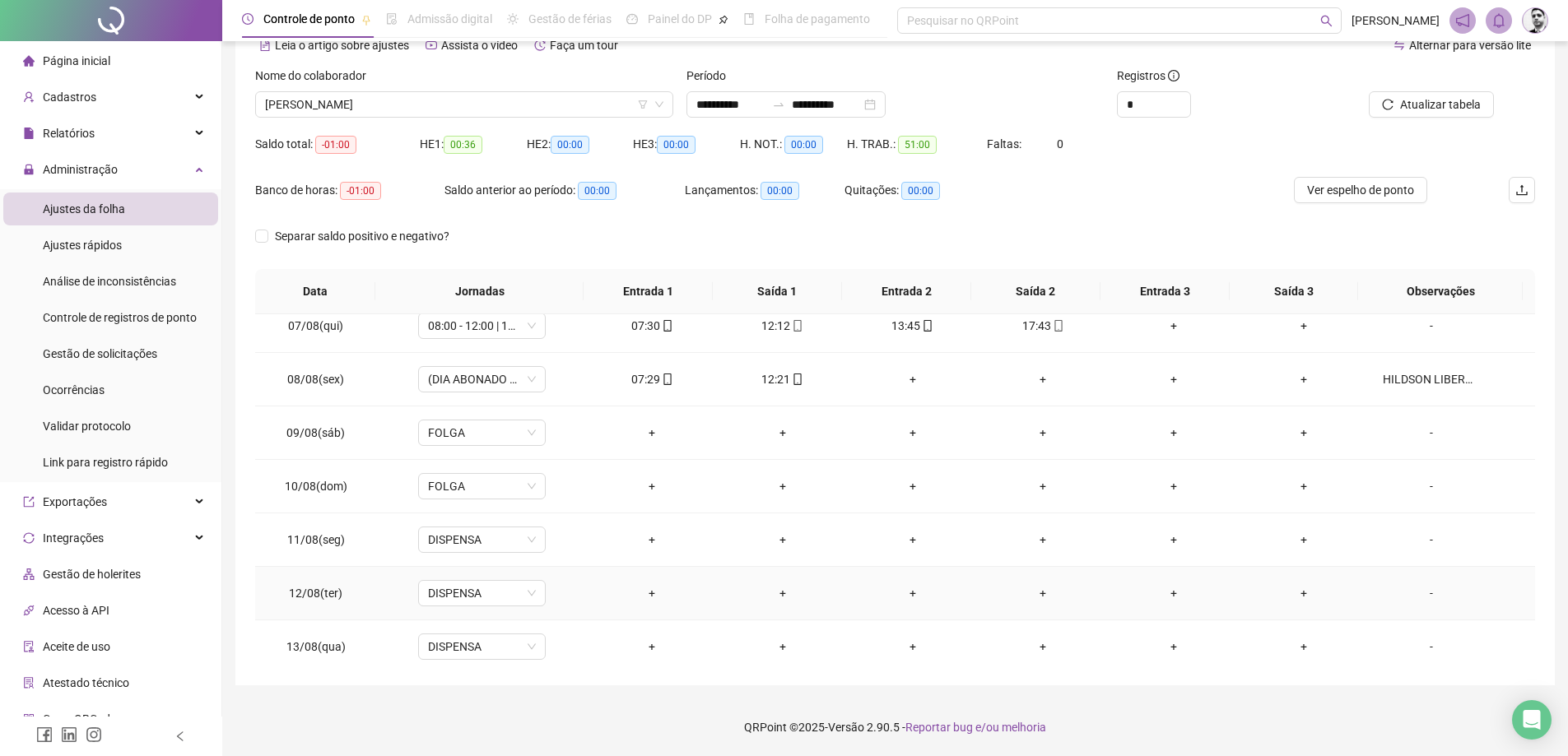
scroll to position [0, 0]
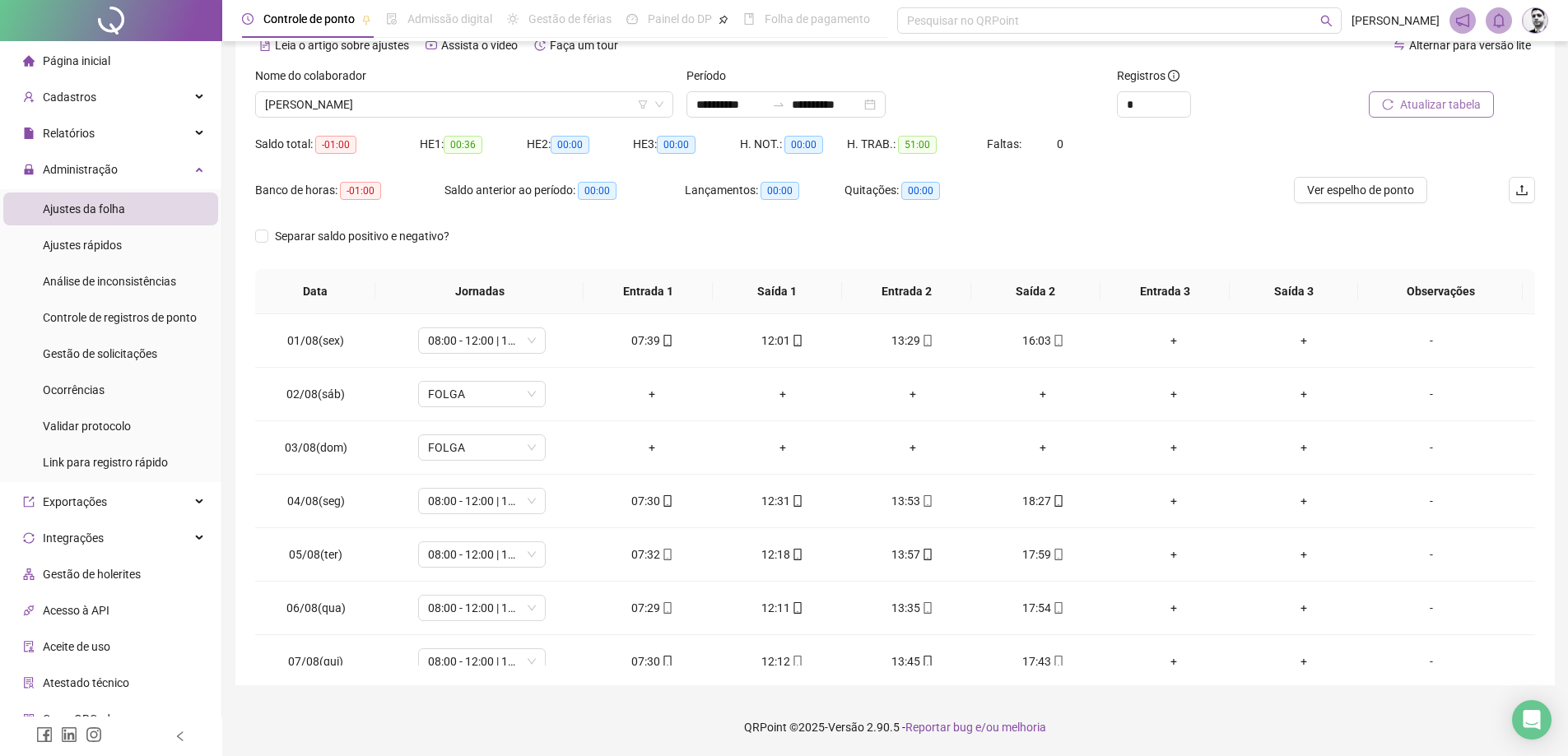
click at [1469, 107] on span "Atualizar tabela" at bounding box center [1441, 104] width 81 height 18
click at [1360, 195] on span "Ver espelho de ponto" at bounding box center [1360, 190] width 107 height 18
click at [1175, 113] on span "Decrease Value" at bounding box center [1181, 109] width 18 height 15
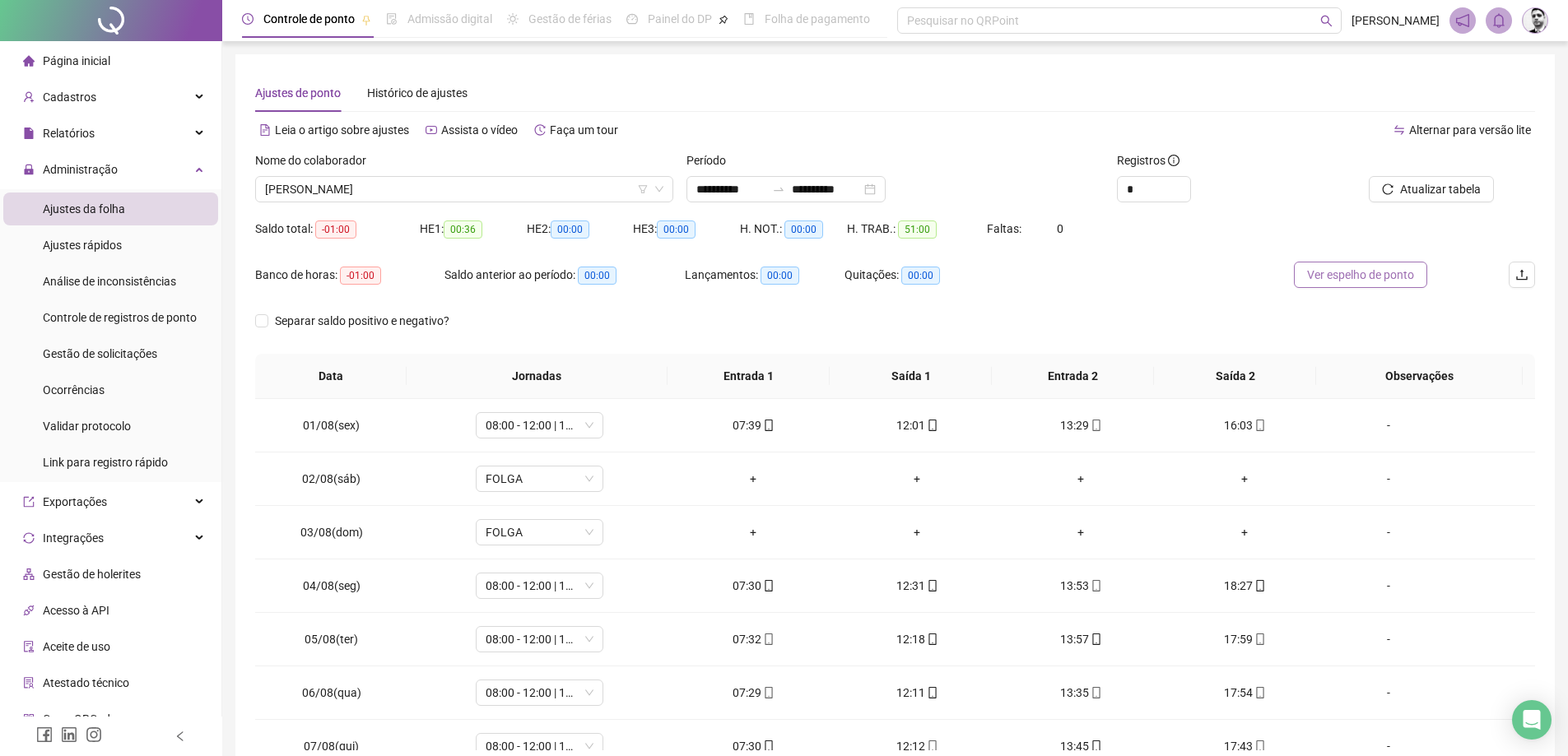
click at [1360, 282] on span "Ver espelho de ponto" at bounding box center [1360, 274] width 107 height 18
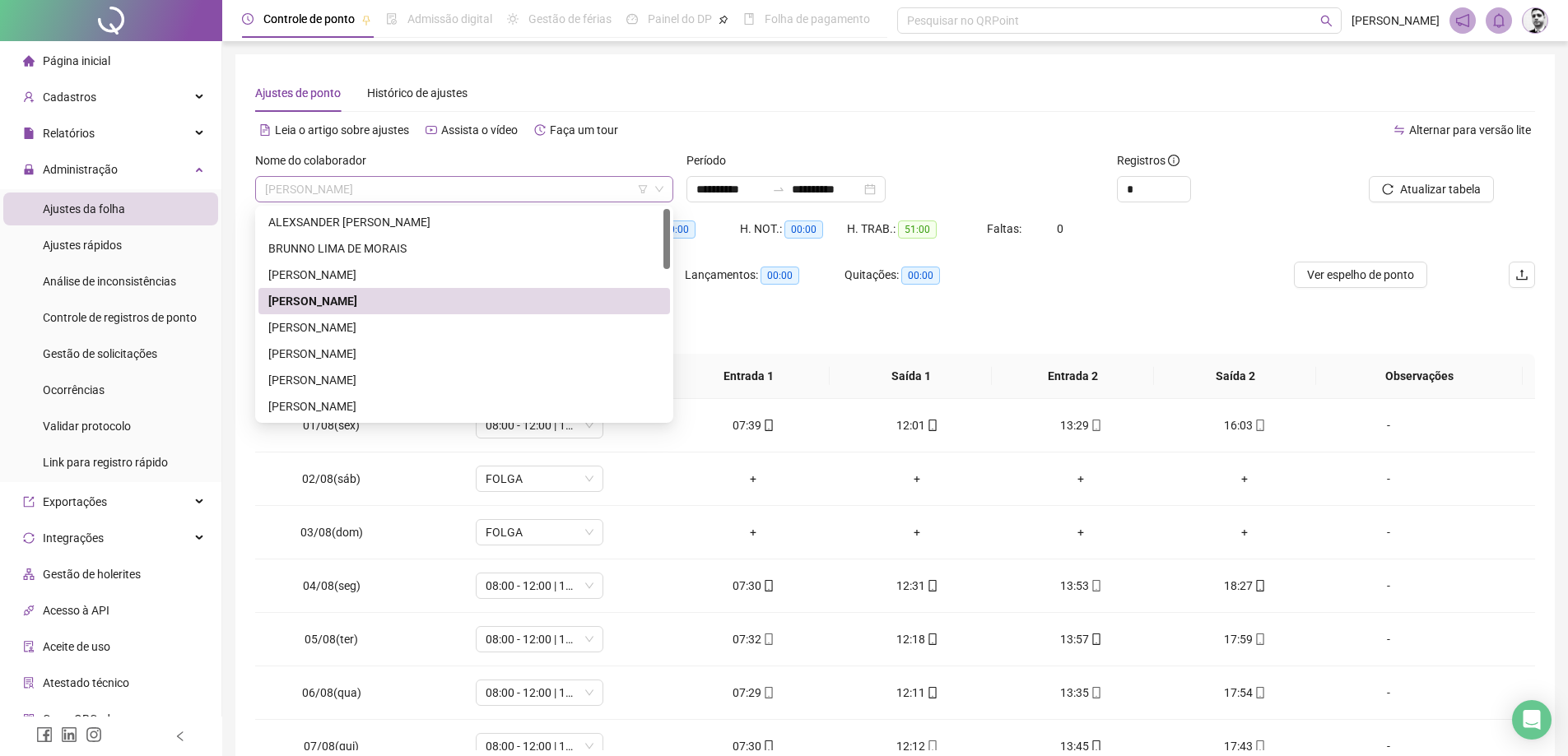
click at [436, 182] on span "[PERSON_NAME]" at bounding box center [465, 189] width 399 height 25
click at [369, 280] on div "[PERSON_NAME]" at bounding box center [464, 274] width 392 height 18
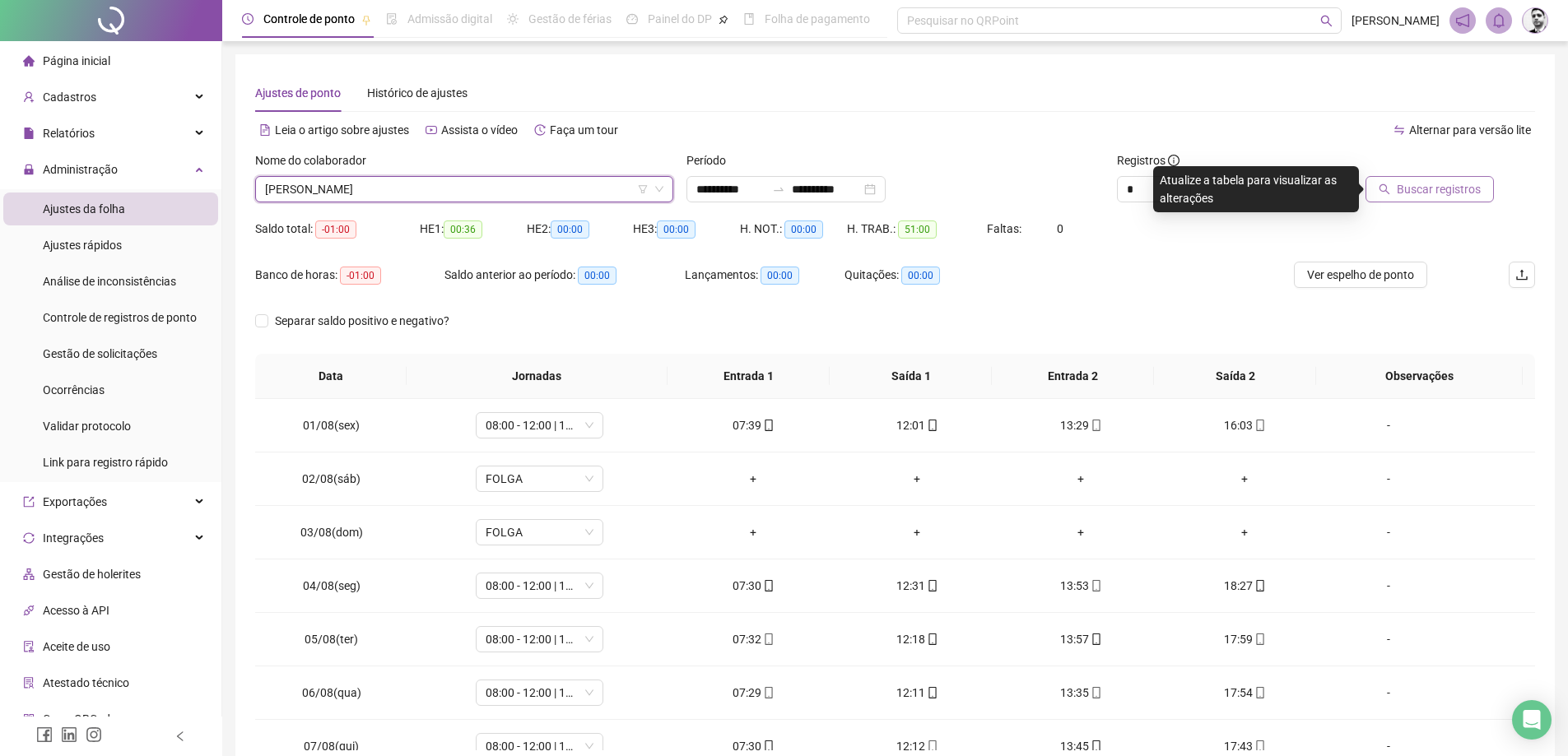
click at [1411, 202] on button "Buscar registros" at bounding box center [1429, 189] width 128 height 27
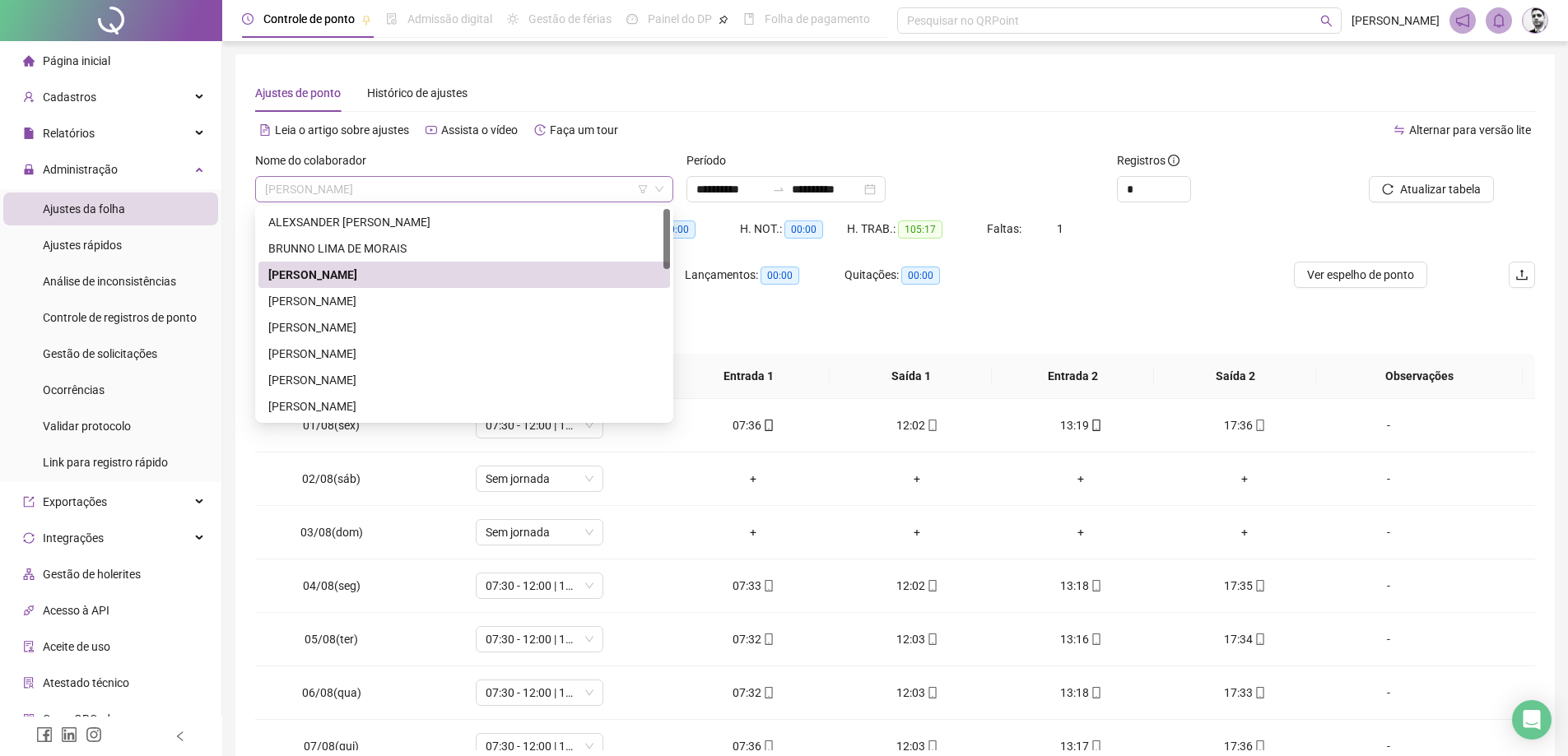
click at [395, 192] on span "[PERSON_NAME]" at bounding box center [465, 189] width 399 height 25
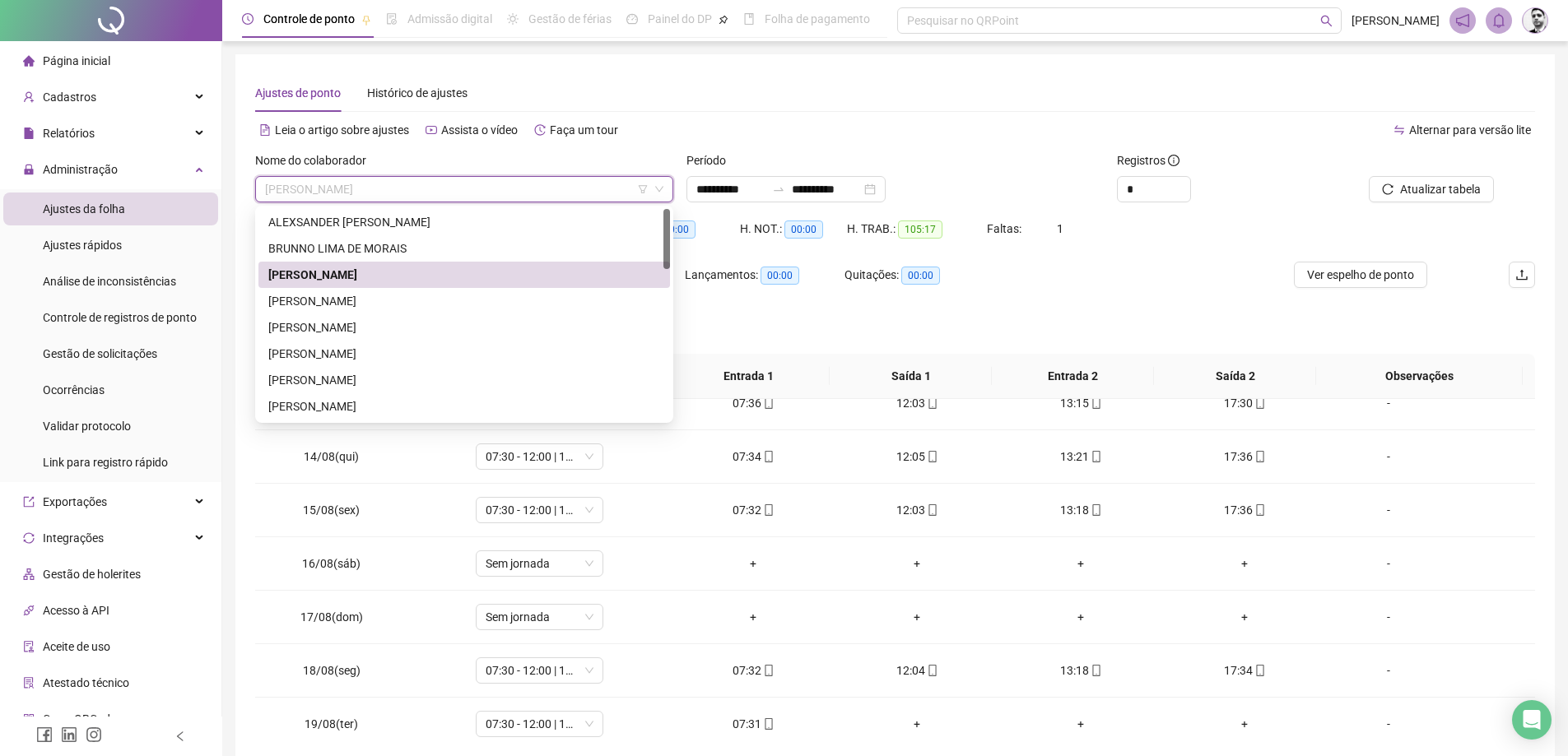
scroll to position [665, 0]
click at [316, 329] on div "[PERSON_NAME]" at bounding box center [464, 327] width 392 height 18
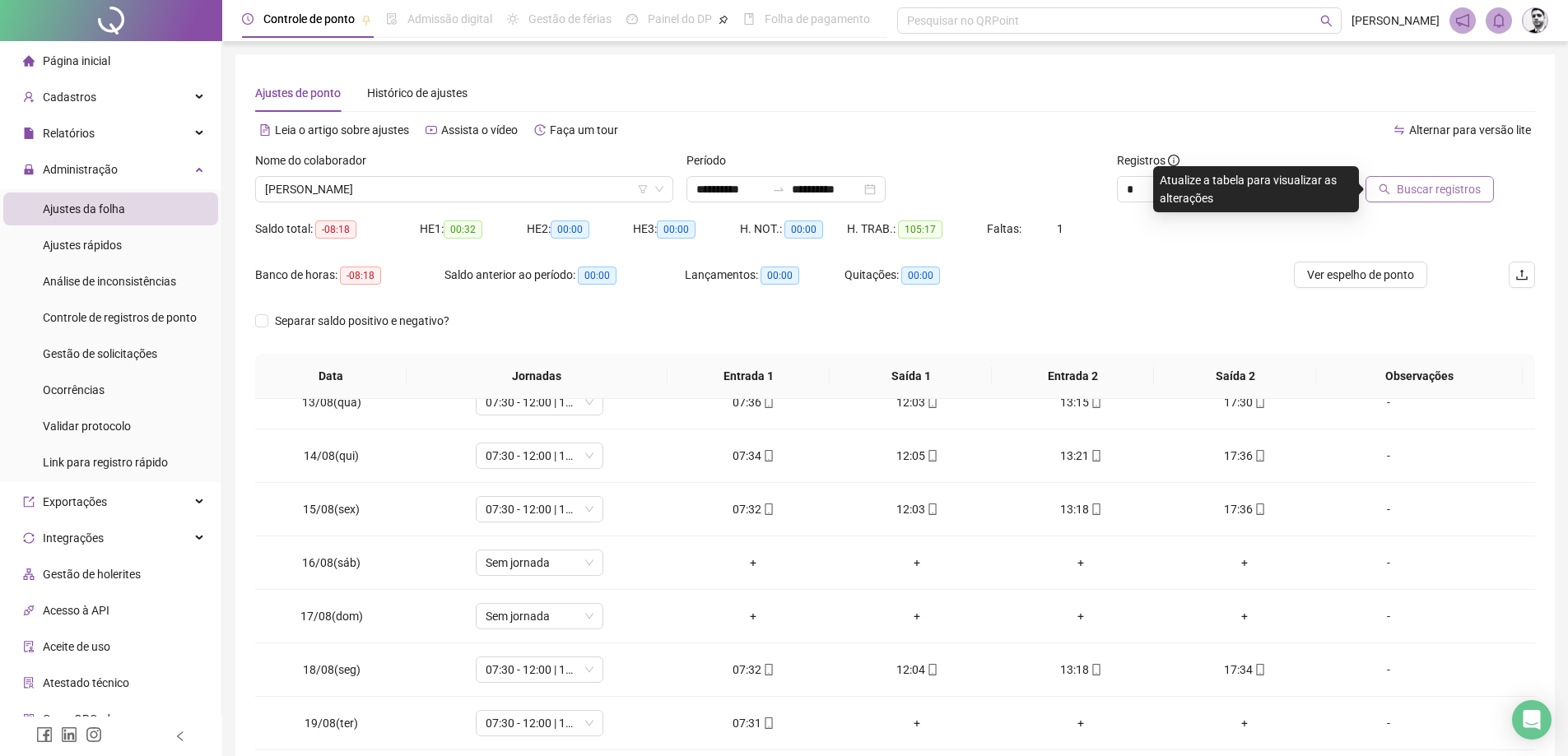
click at [1449, 192] on span "Buscar registros" at bounding box center [1439, 189] width 84 height 18
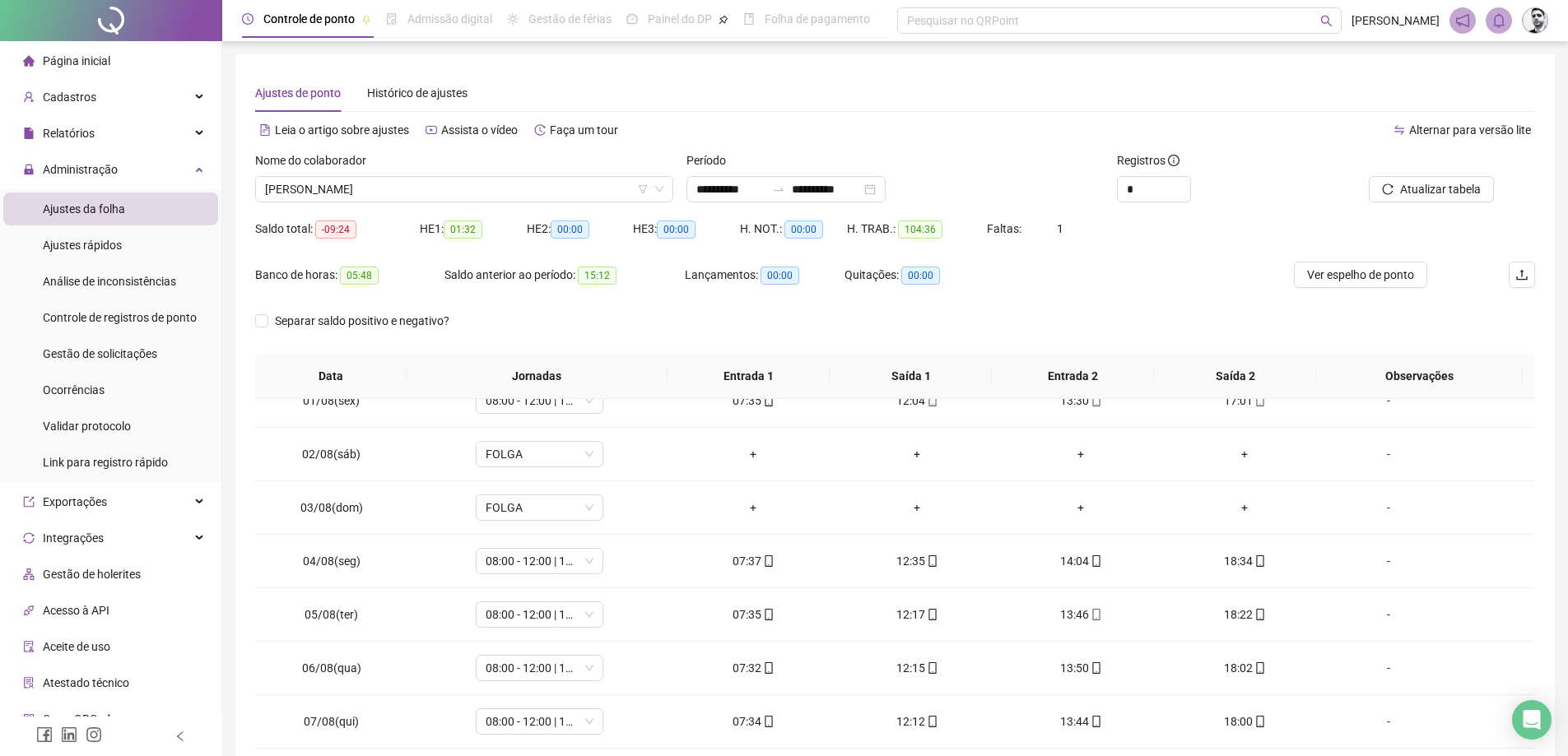
scroll to position [0, 0]
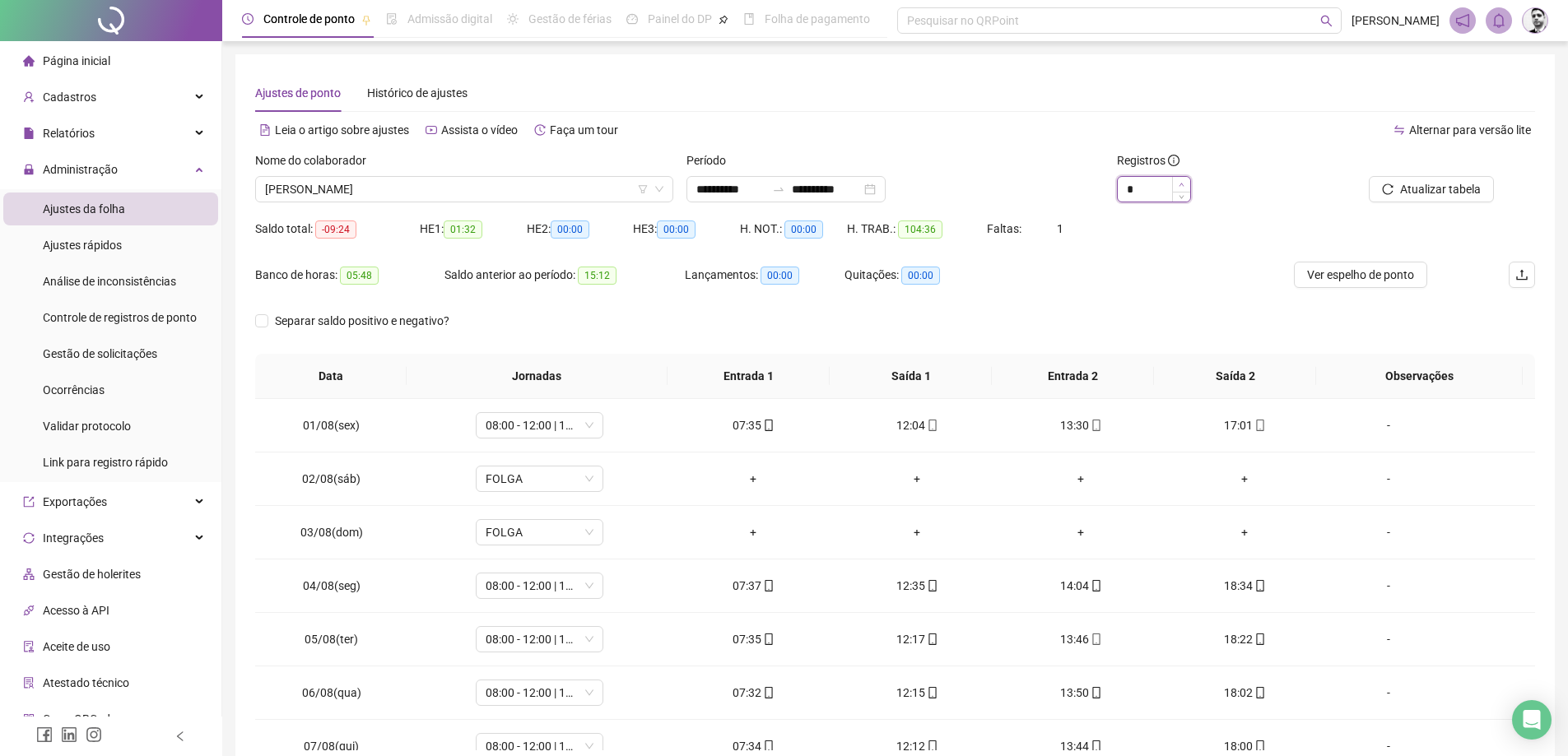
type input "*"
click at [1175, 183] on span "Increase Value" at bounding box center [1181, 184] width 18 height 15
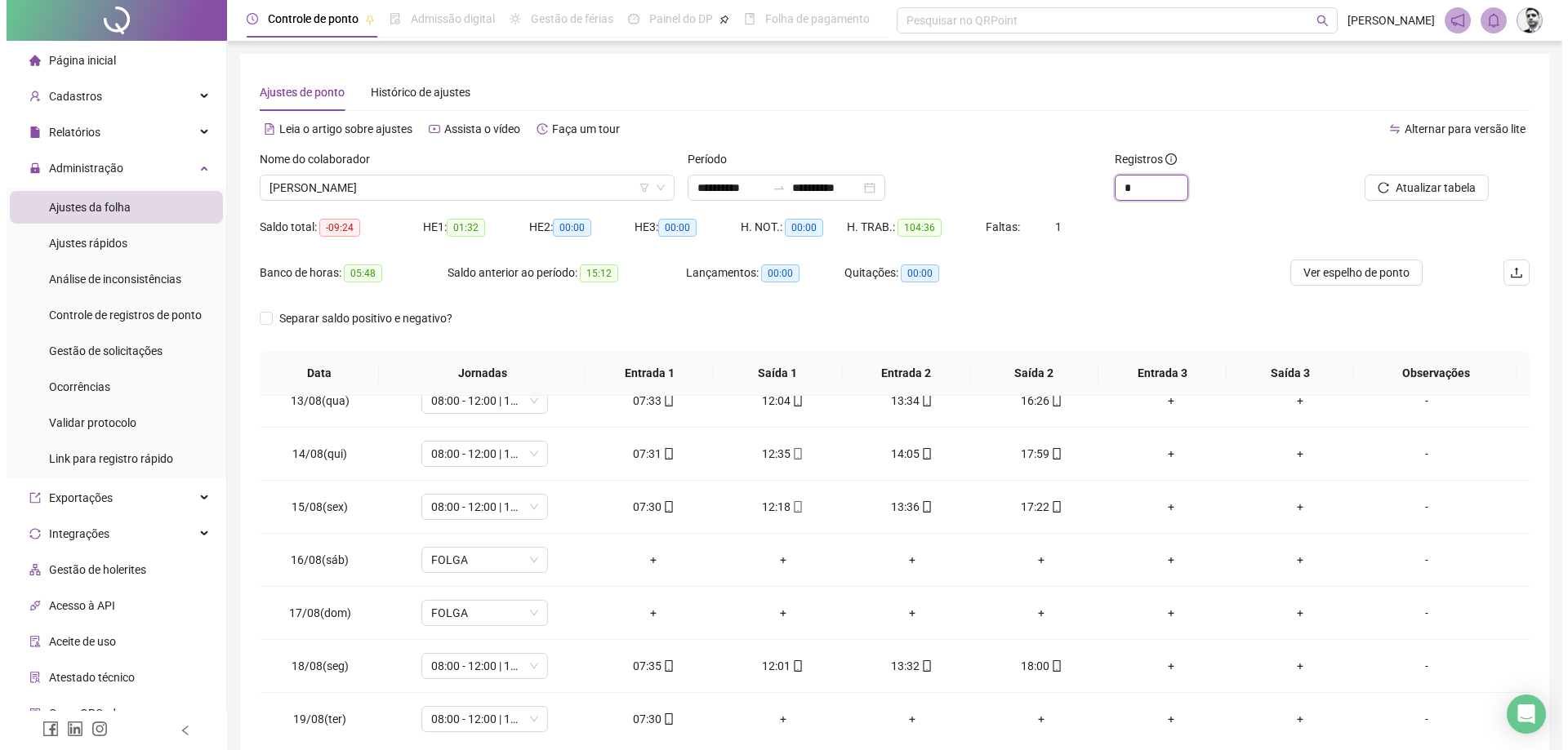
scroll to position [660, 0]
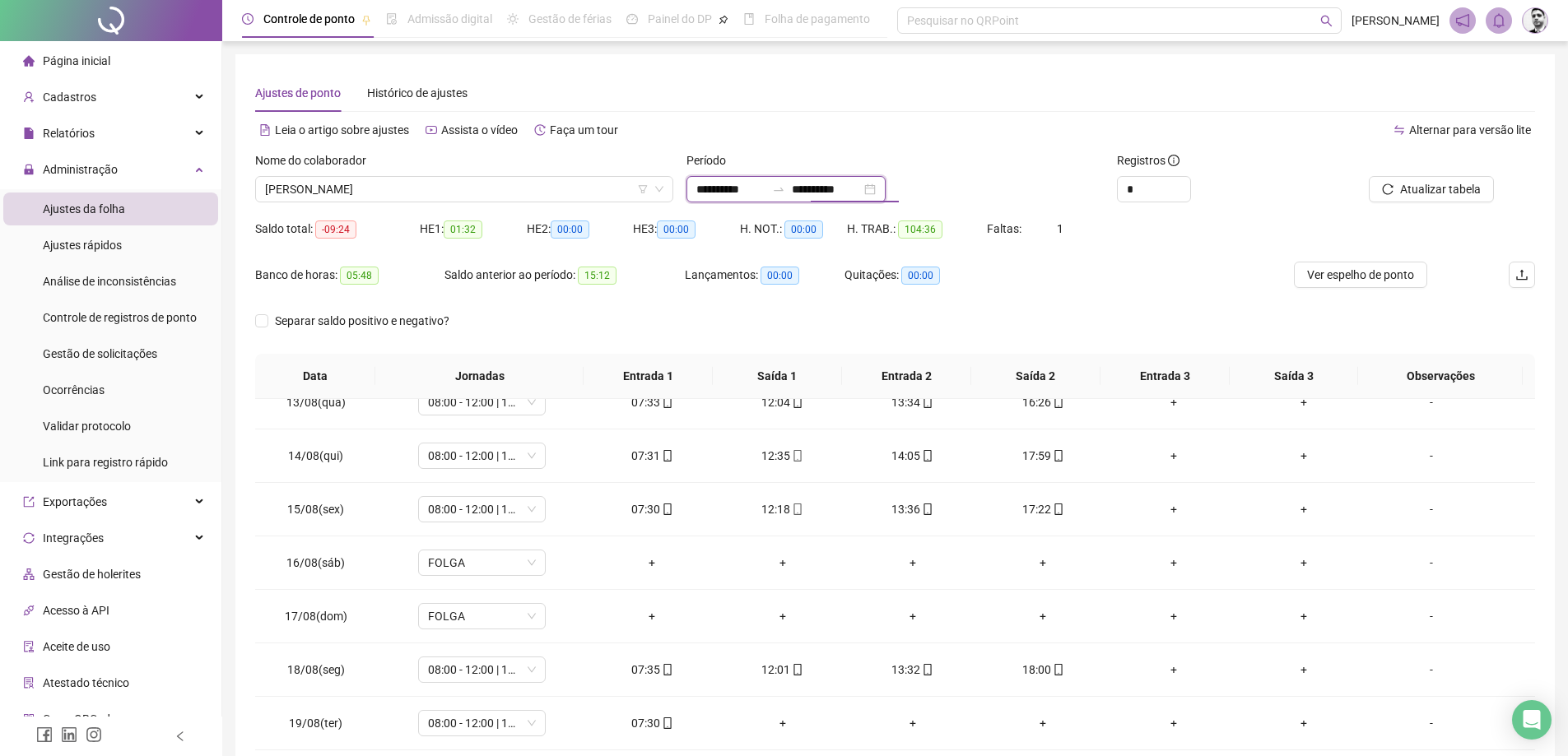
click at [861, 188] on input "**********" at bounding box center [827, 189] width 69 height 18
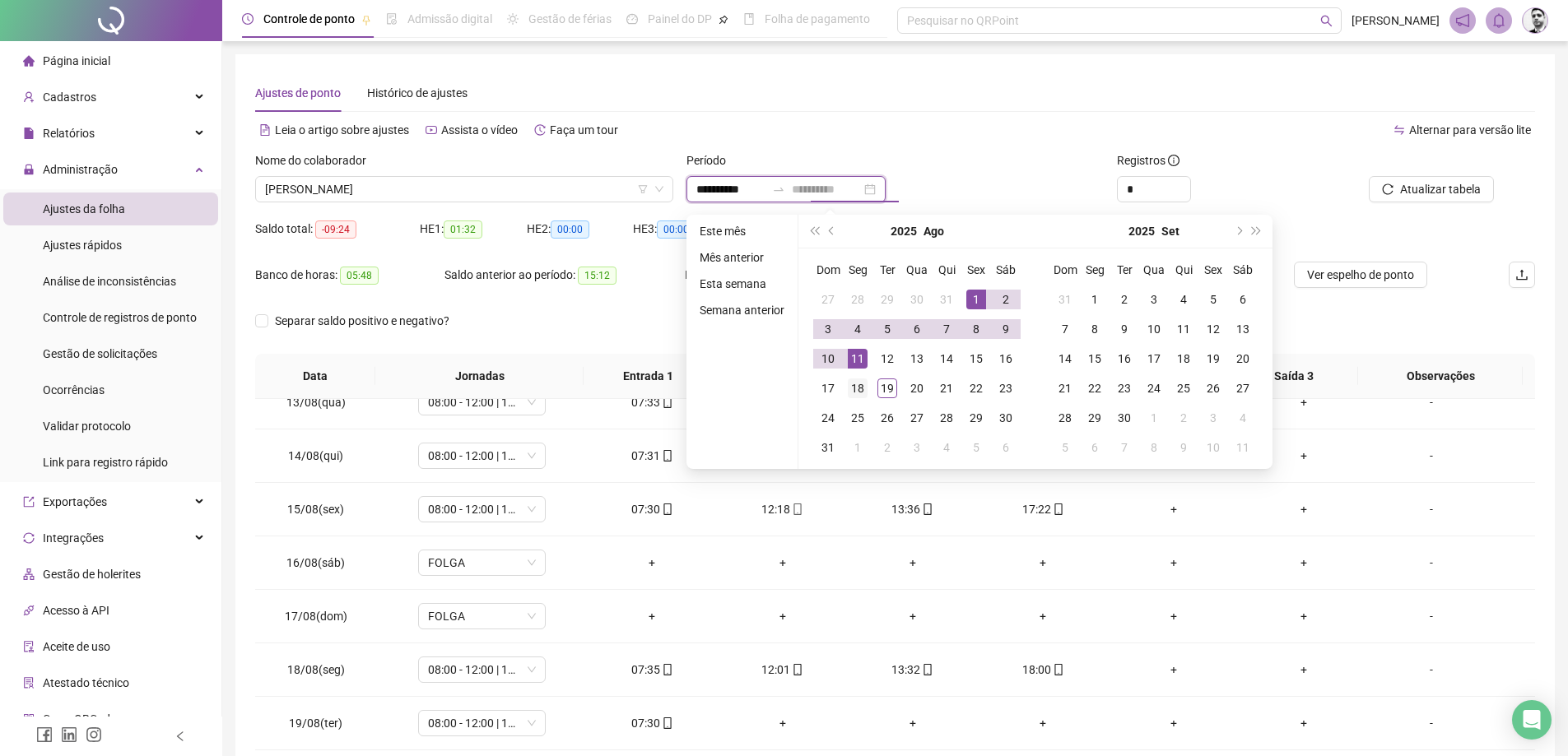
type input "**********"
click at [860, 388] on div "18" at bounding box center [857, 388] width 20 height 20
type input "**********"
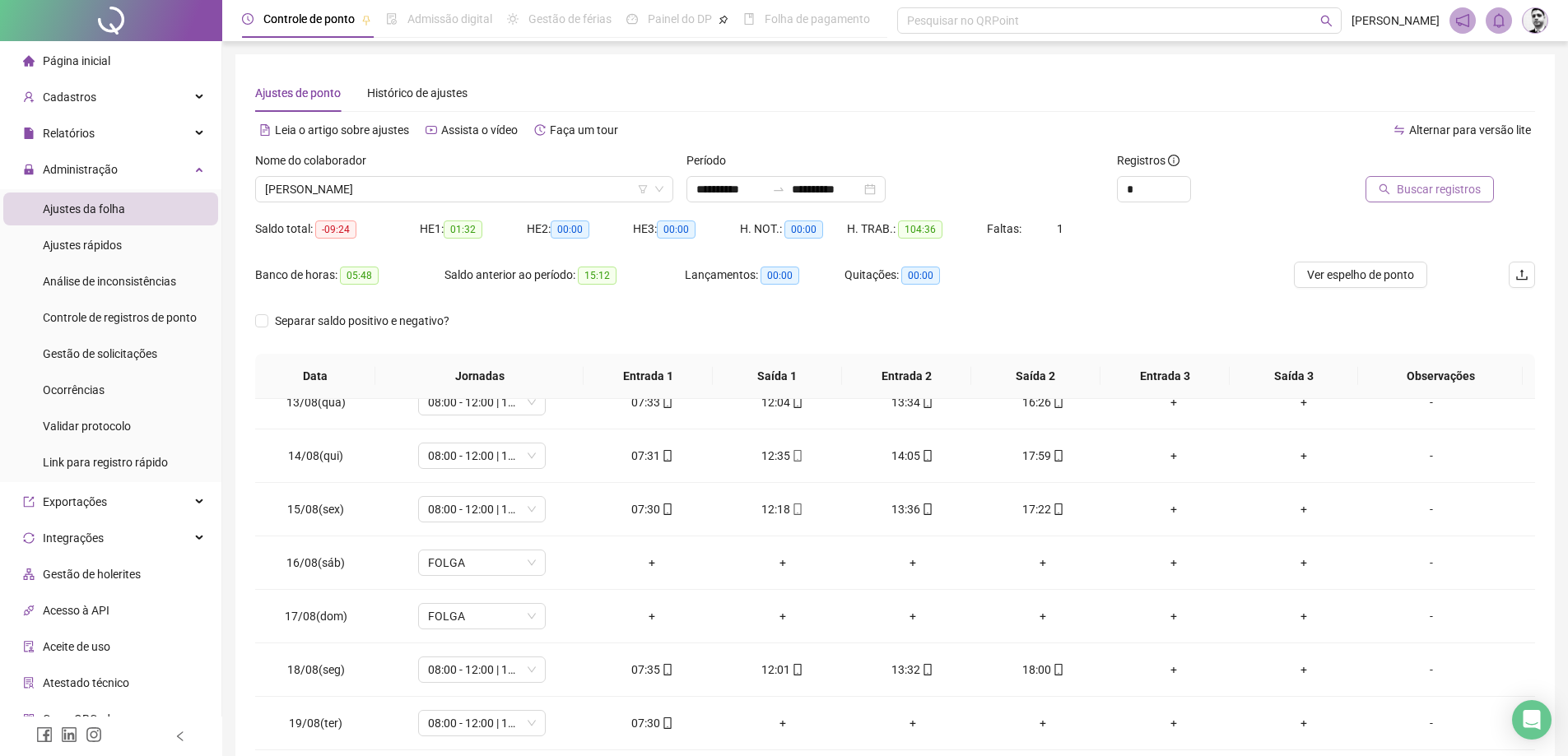
click at [1424, 184] on span "Buscar registros" at bounding box center [1439, 189] width 84 height 18
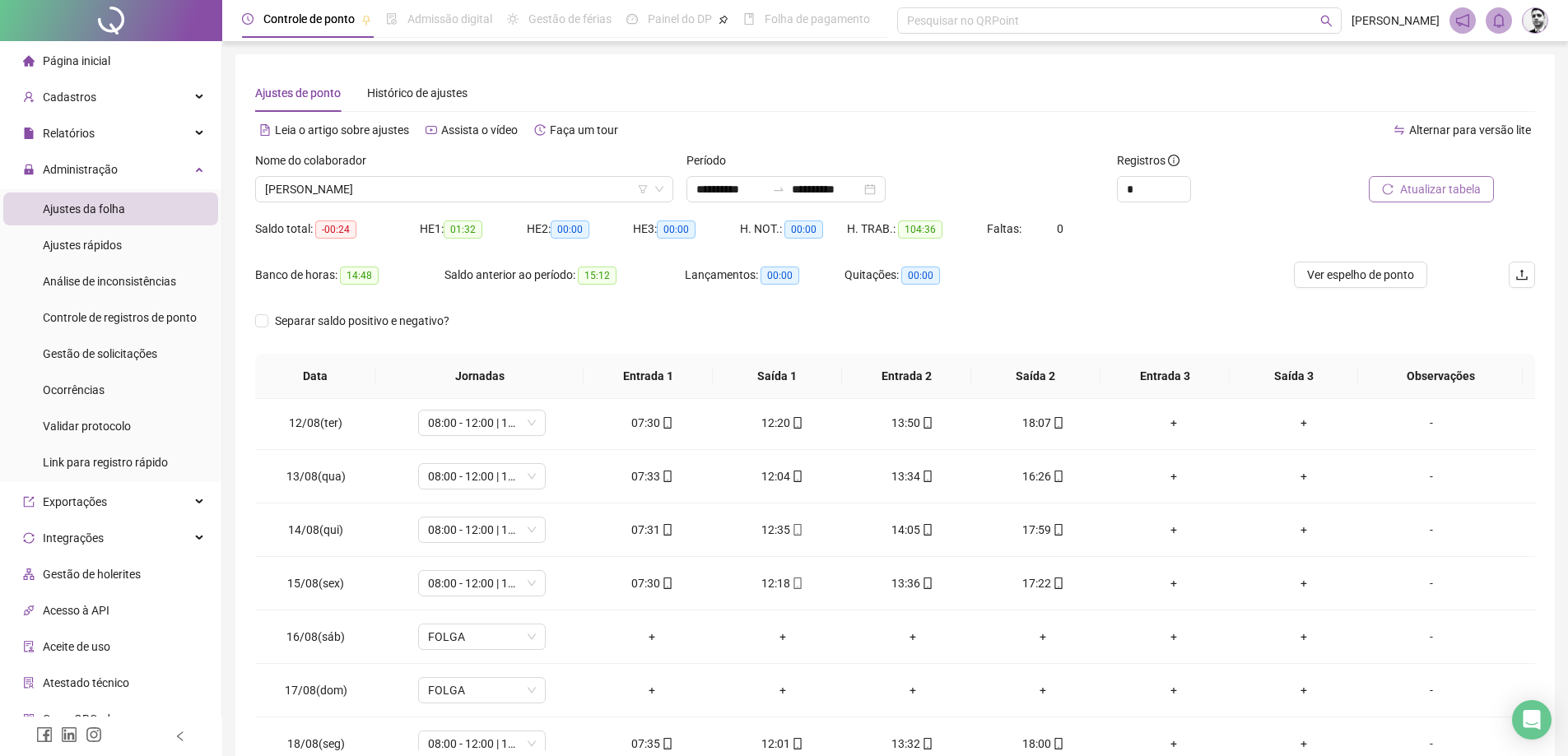
scroll to position [612, 0]
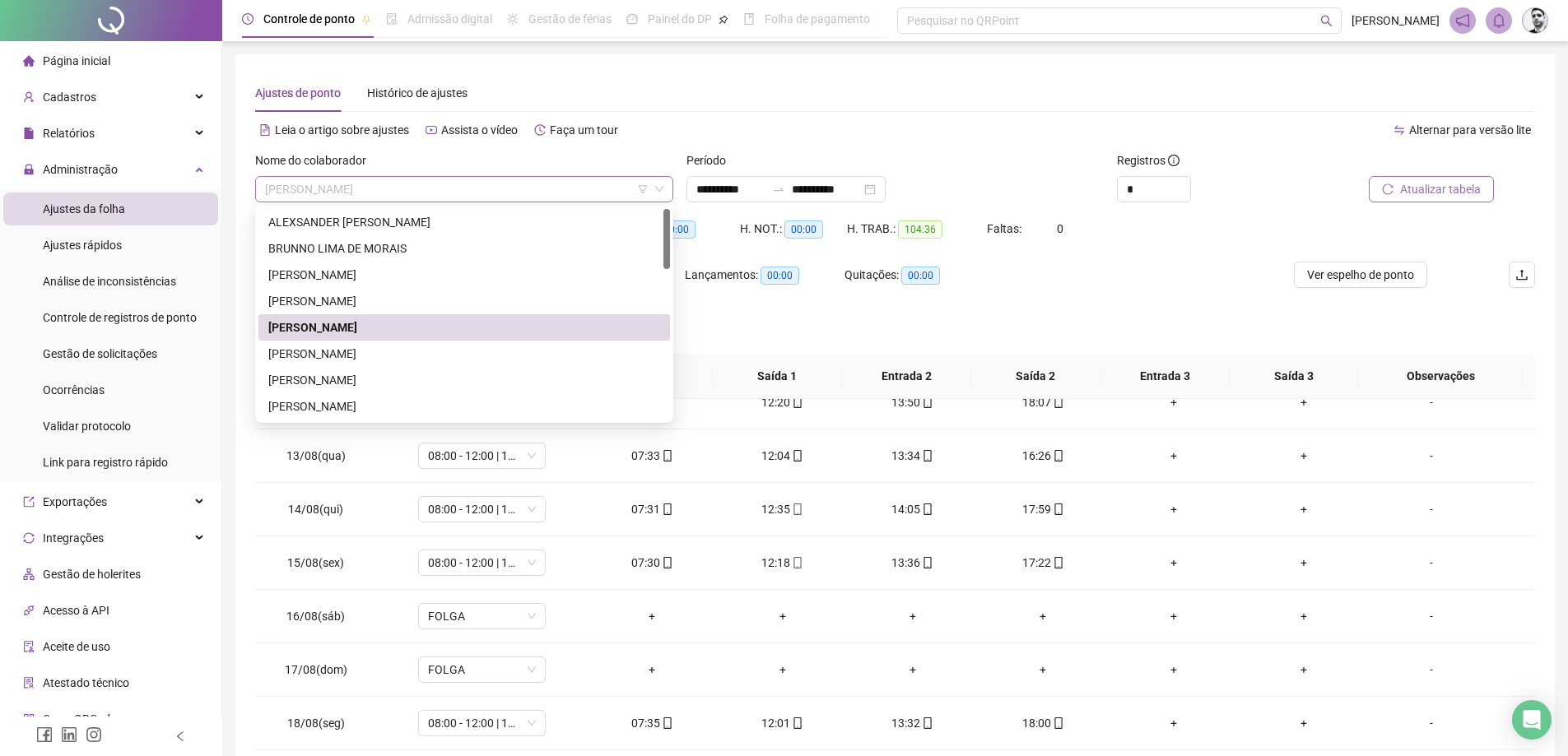
click at [513, 194] on span "[PERSON_NAME]" at bounding box center [465, 189] width 399 height 25
click at [344, 347] on div "[PERSON_NAME]" at bounding box center [464, 353] width 392 height 18
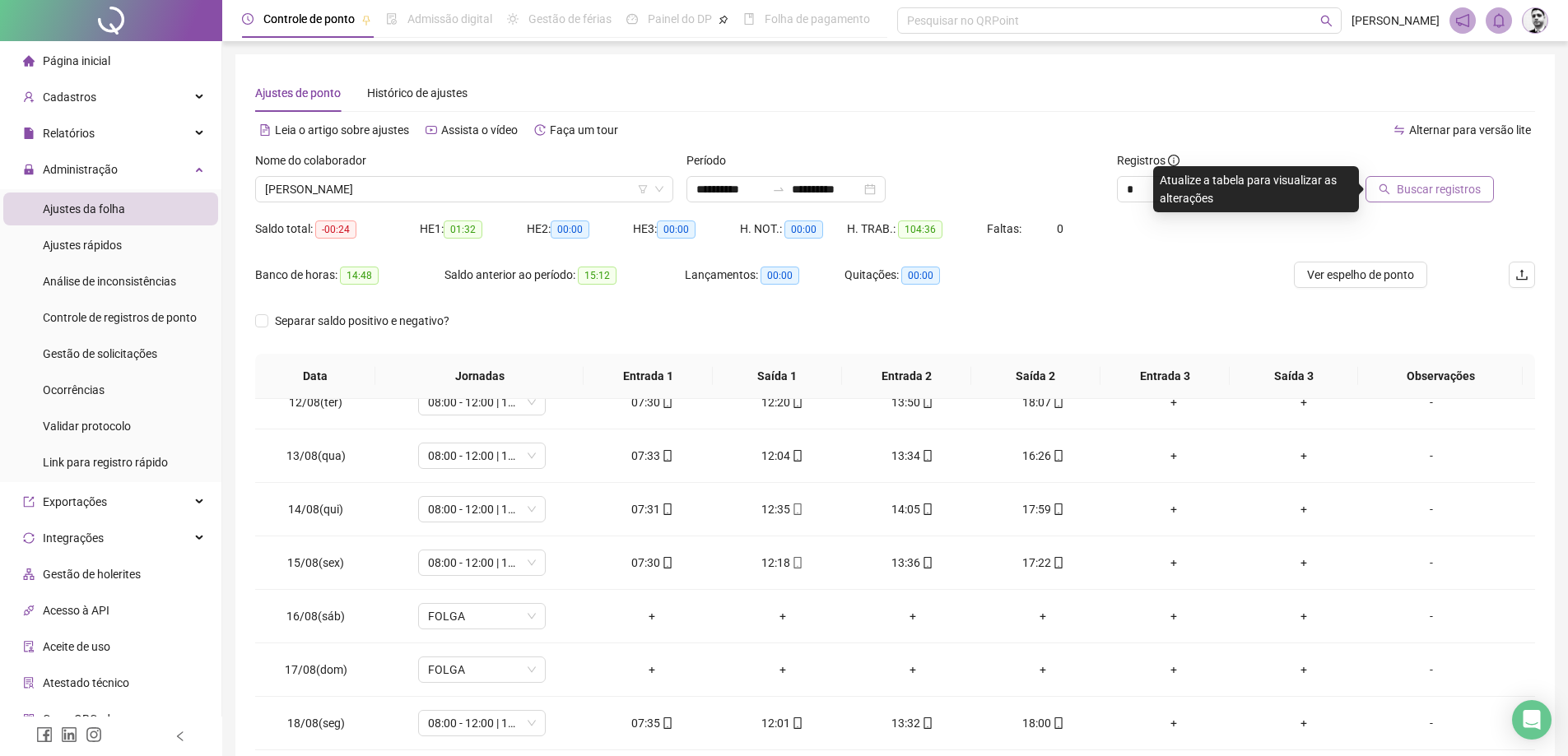
click at [1424, 202] on button "Buscar registros" at bounding box center [1429, 189] width 128 height 27
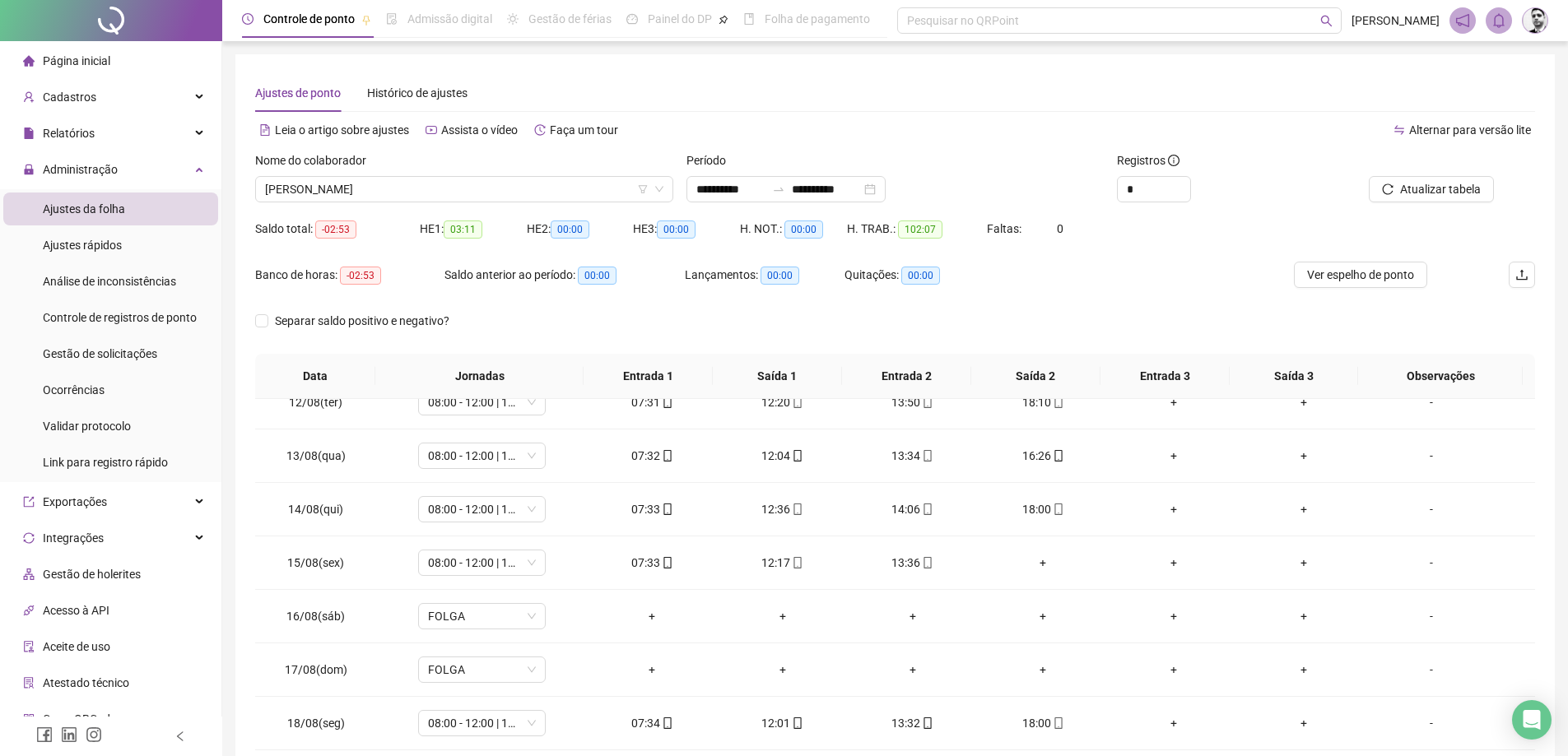
click at [1453, 172] on div at bounding box center [1413, 163] width 162 height 25
click at [1455, 181] on span "Atualizar tabela" at bounding box center [1441, 189] width 81 height 18
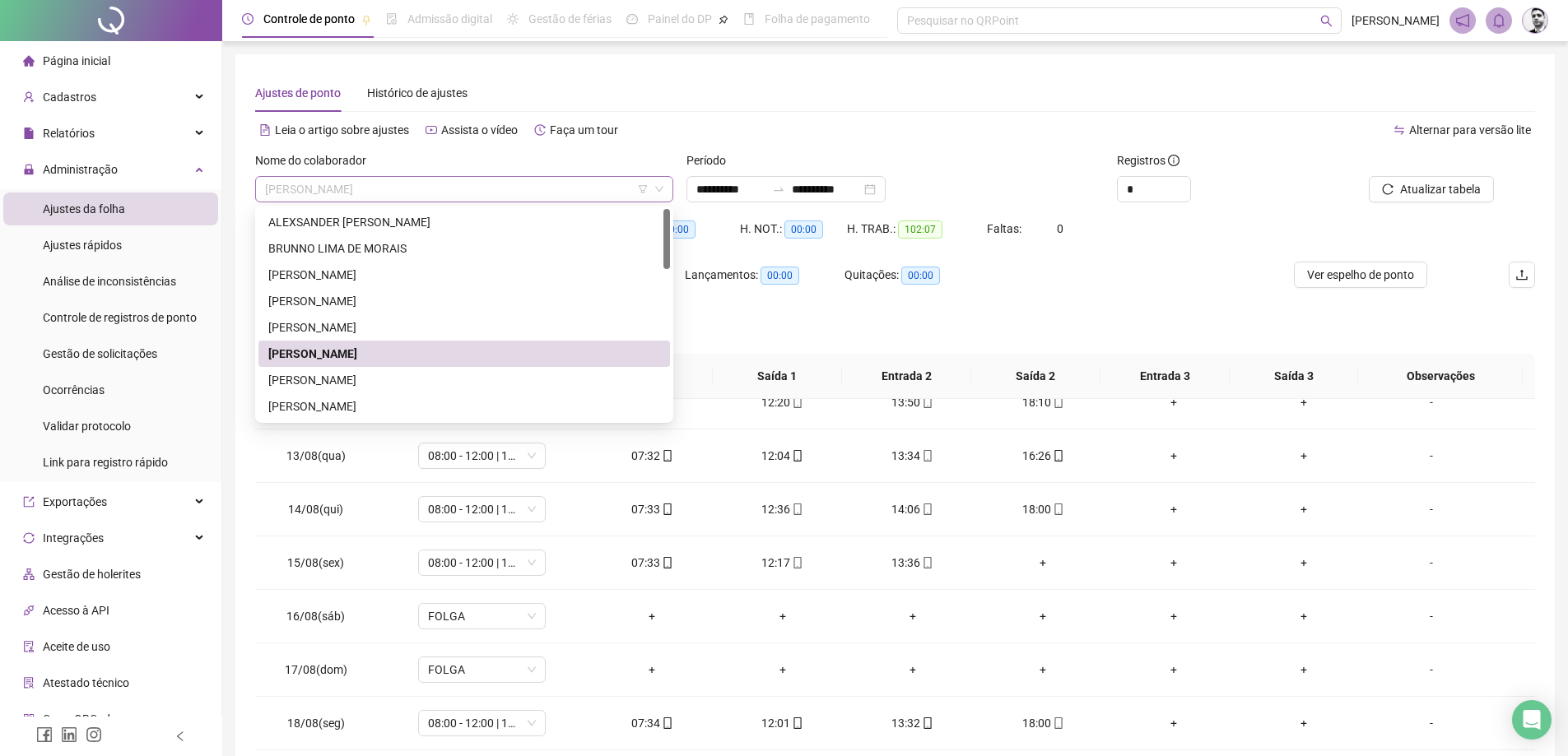
click at [479, 187] on span "[PERSON_NAME]" at bounding box center [465, 189] width 399 height 25
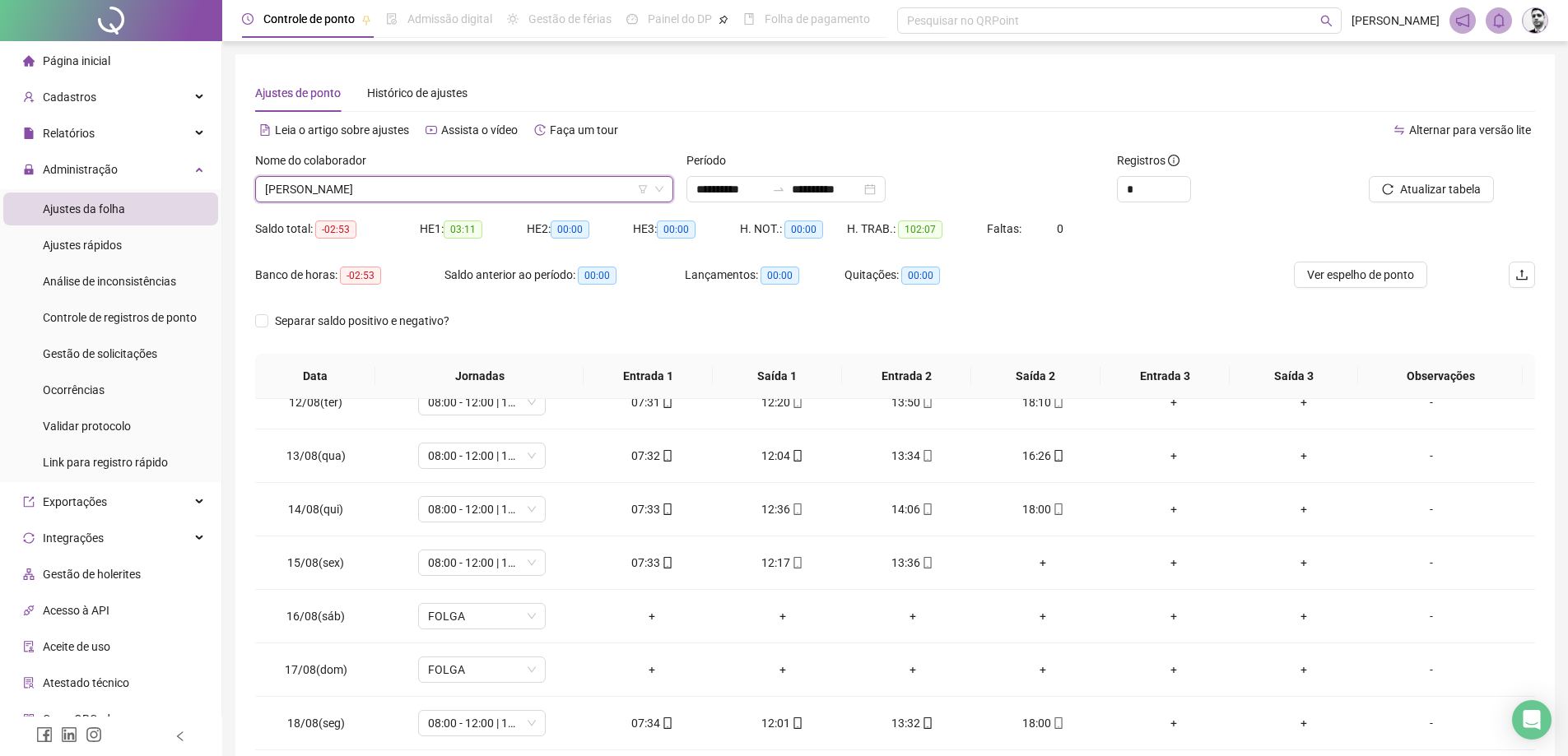
click at [497, 186] on span "[PERSON_NAME]" at bounding box center [465, 189] width 399 height 25
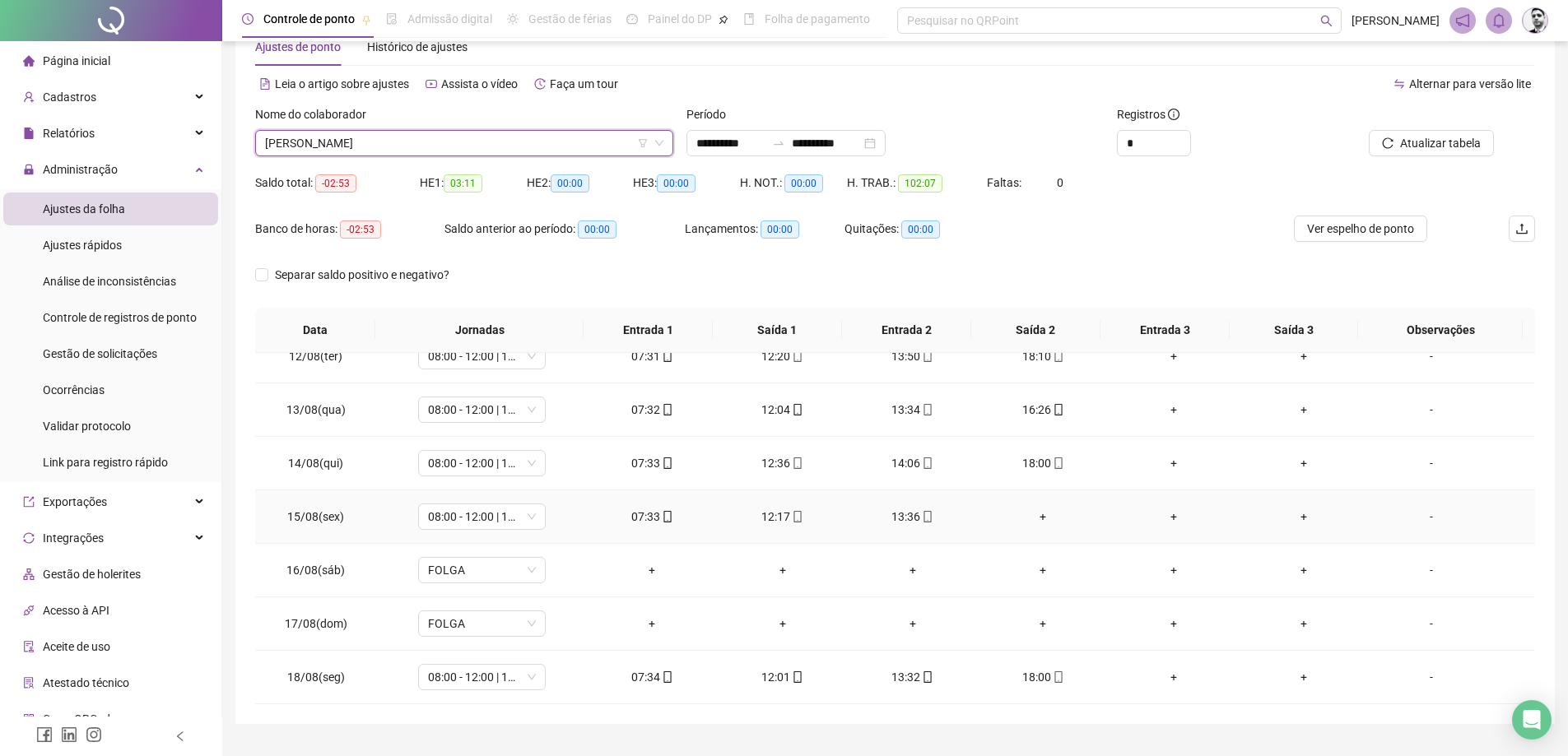
scroll to position [85, 0]
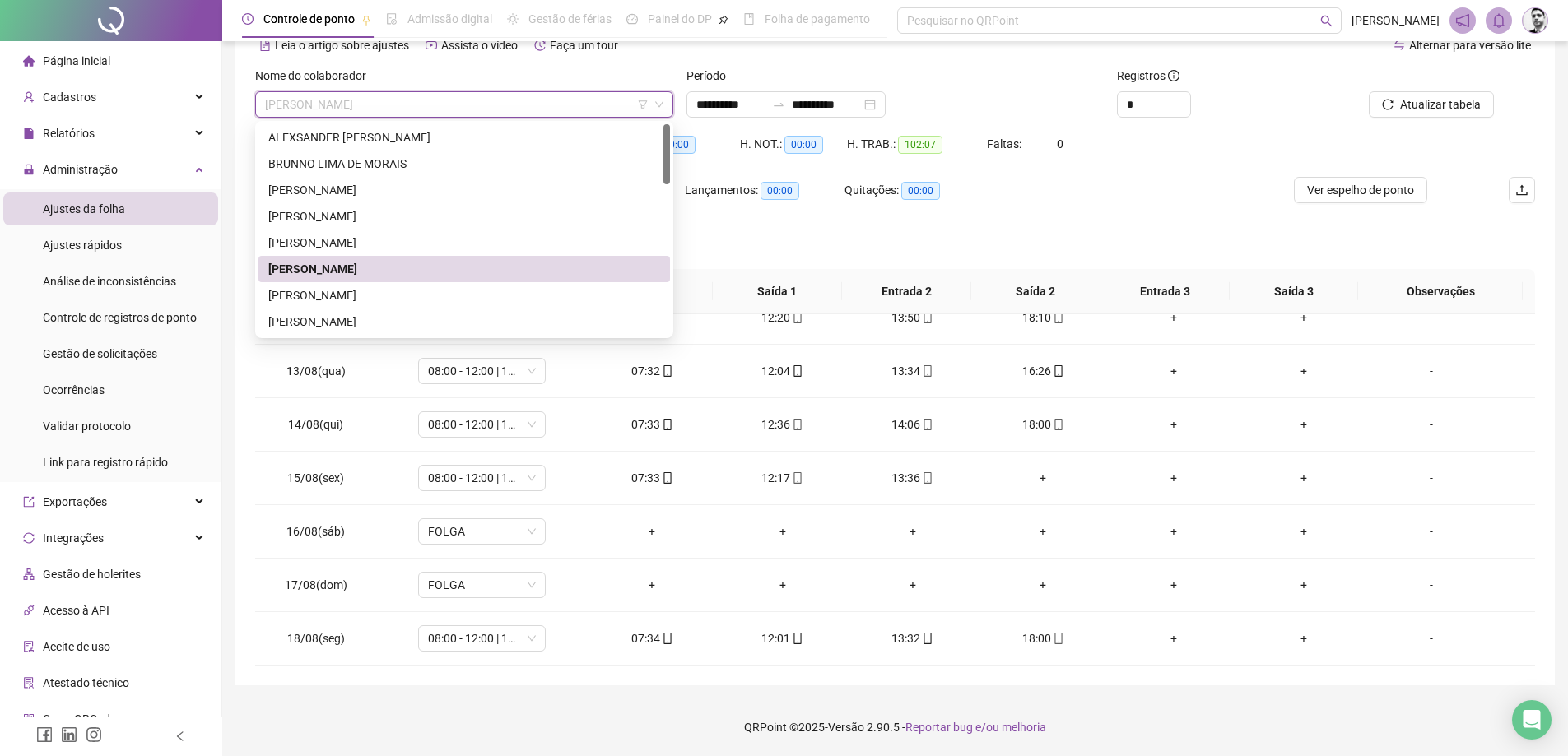
click at [458, 109] on span "[PERSON_NAME]" at bounding box center [465, 104] width 399 height 25
click at [300, 297] on div "[PERSON_NAME]" at bounding box center [464, 295] width 392 height 18
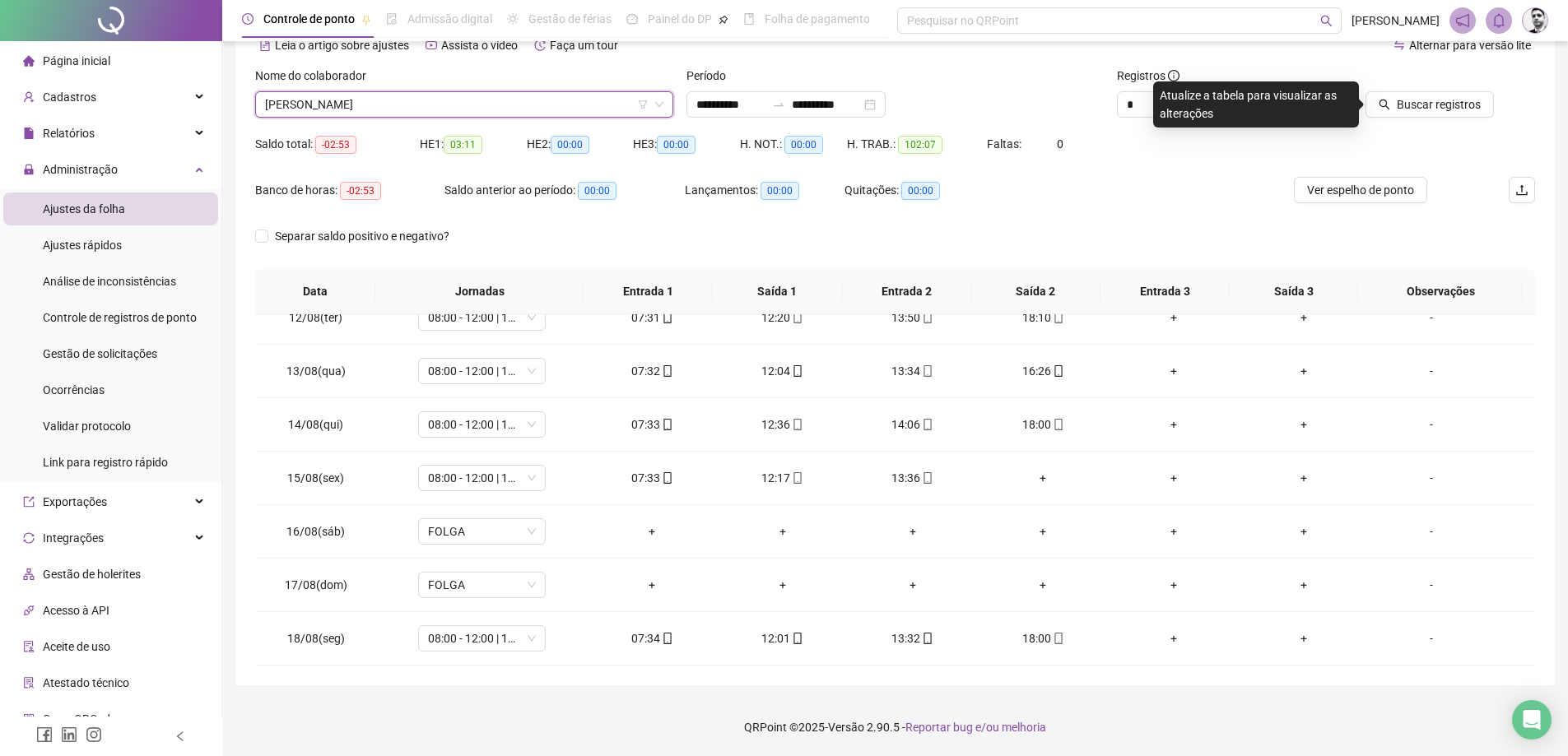
drag, startPoint x: 409, startPoint y: 102, endPoint x: 405, endPoint y: 112, distance: 10.8
click at [407, 105] on span "[PERSON_NAME]" at bounding box center [465, 104] width 399 height 25
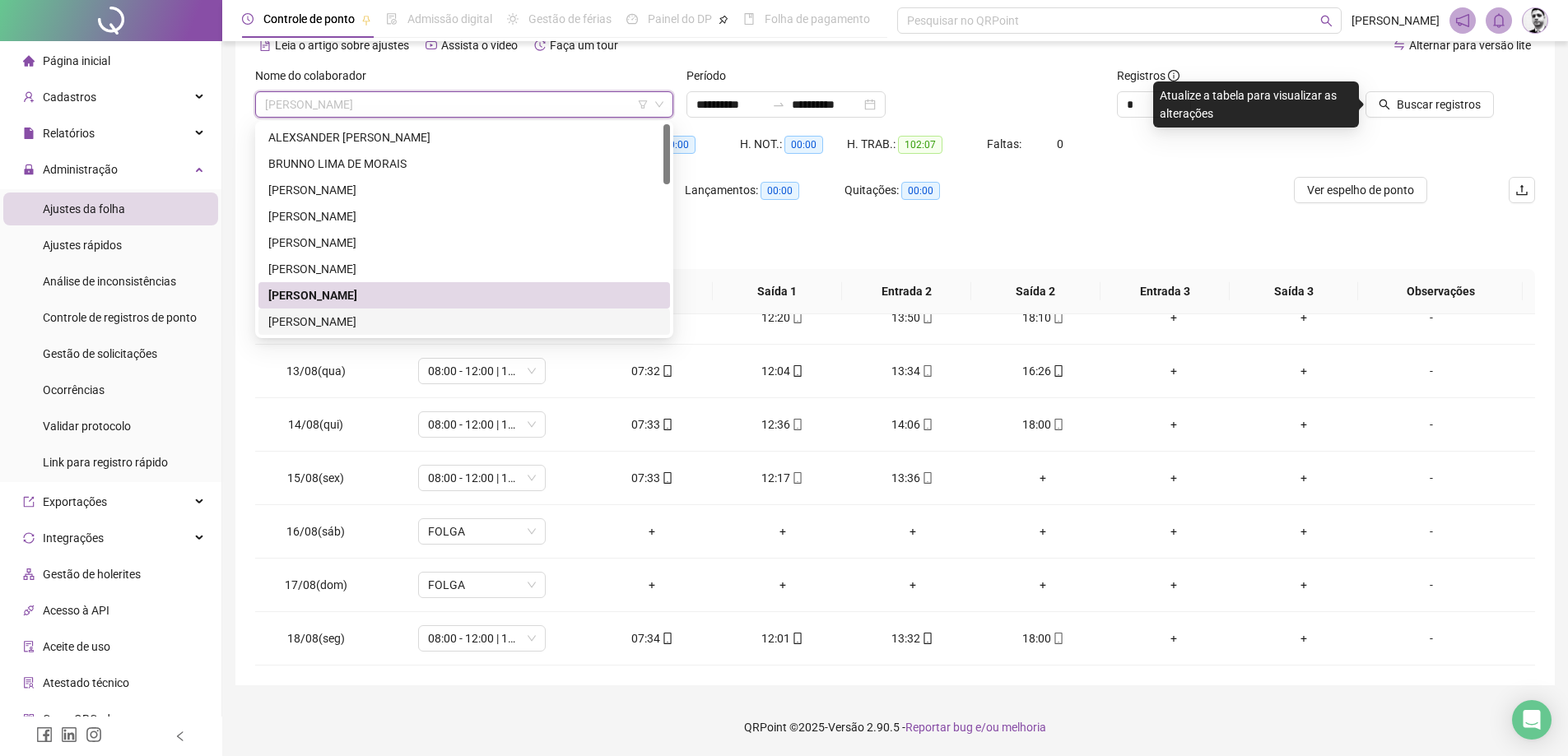
click at [314, 319] on div "[PERSON_NAME]" at bounding box center [464, 321] width 392 height 18
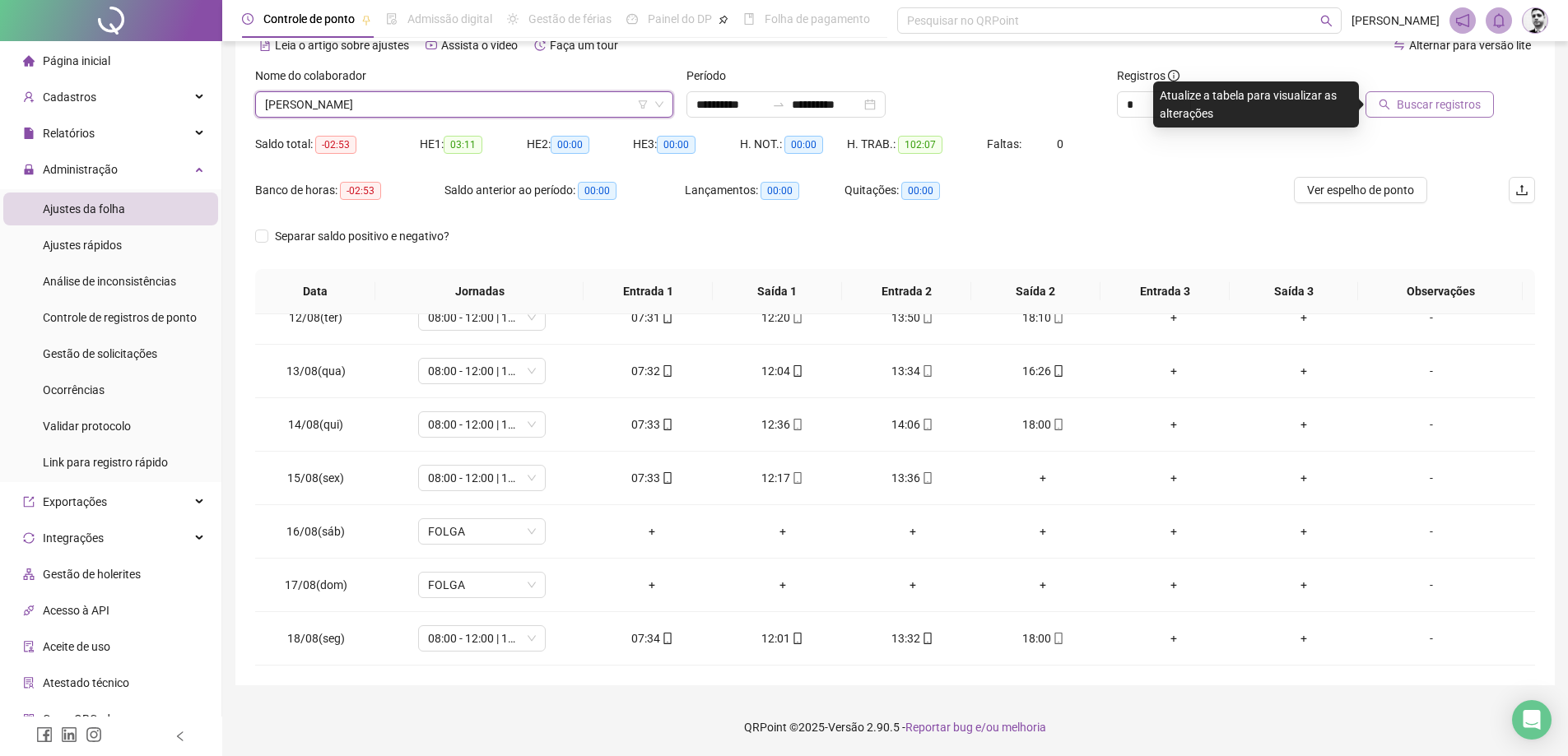
click at [1437, 106] on span "Buscar registros" at bounding box center [1439, 104] width 84 height 18
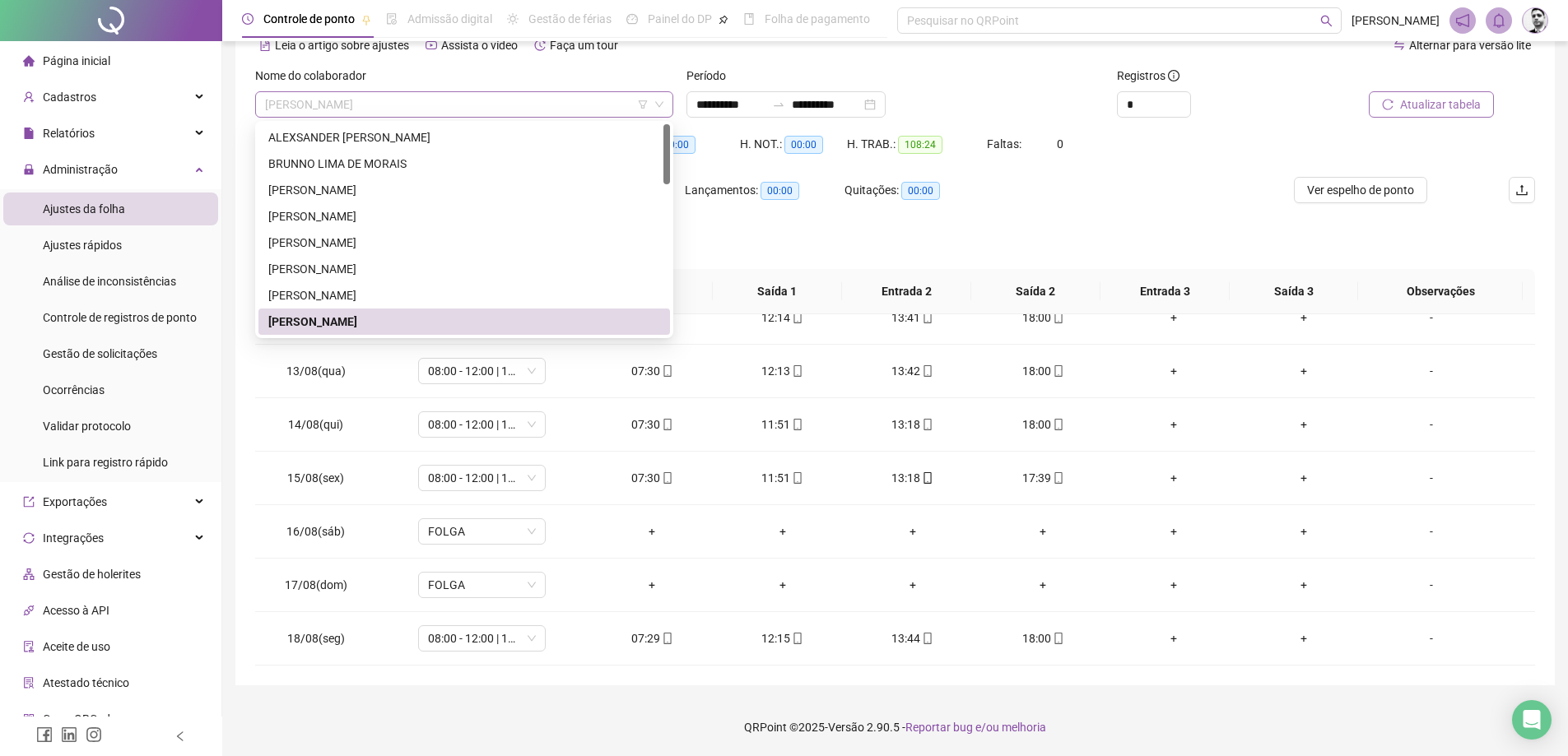
click at [426, 105] on span "[PERSON_NAME]" at bounding box center [465, 104] width 399 height 25
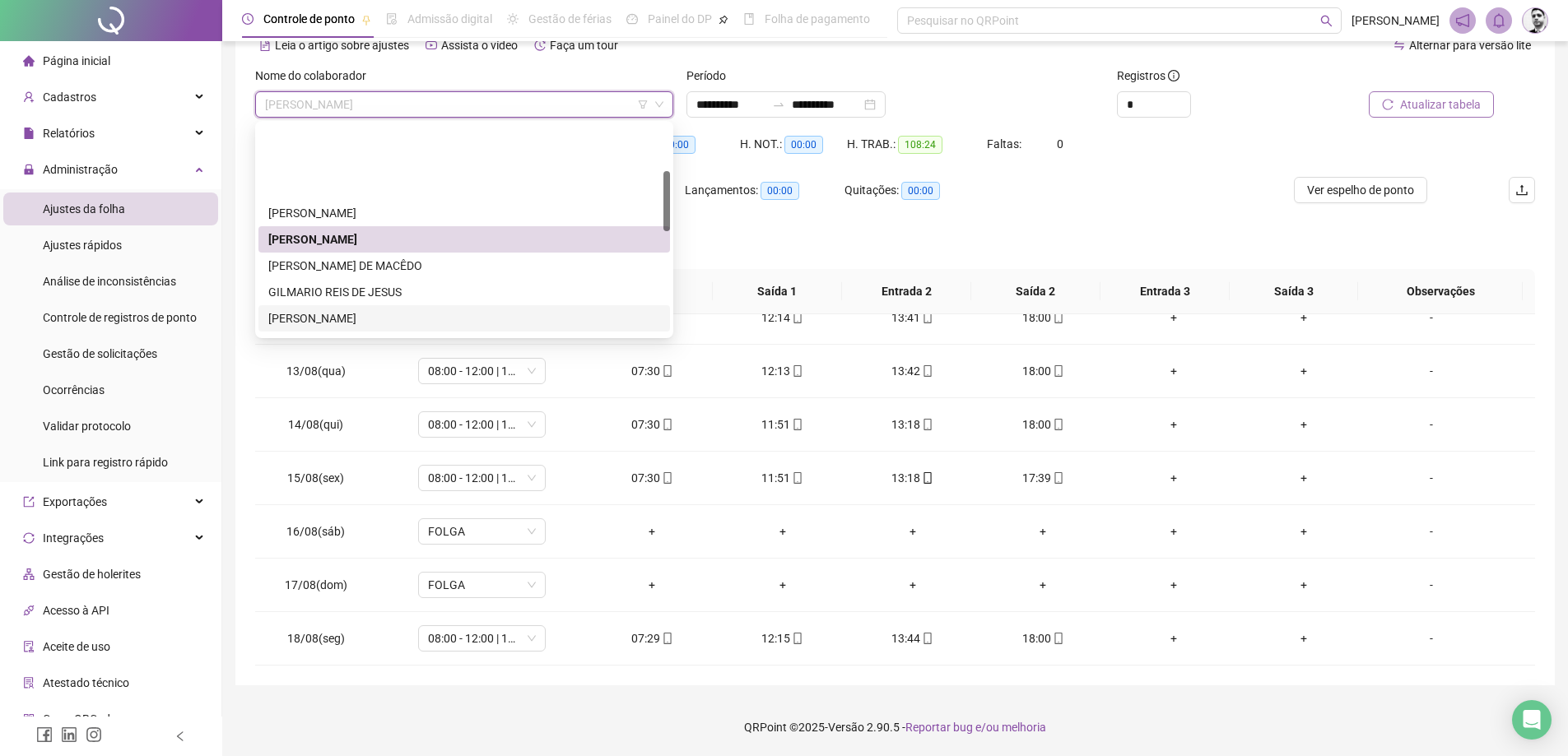
scroll to position [165, 0]
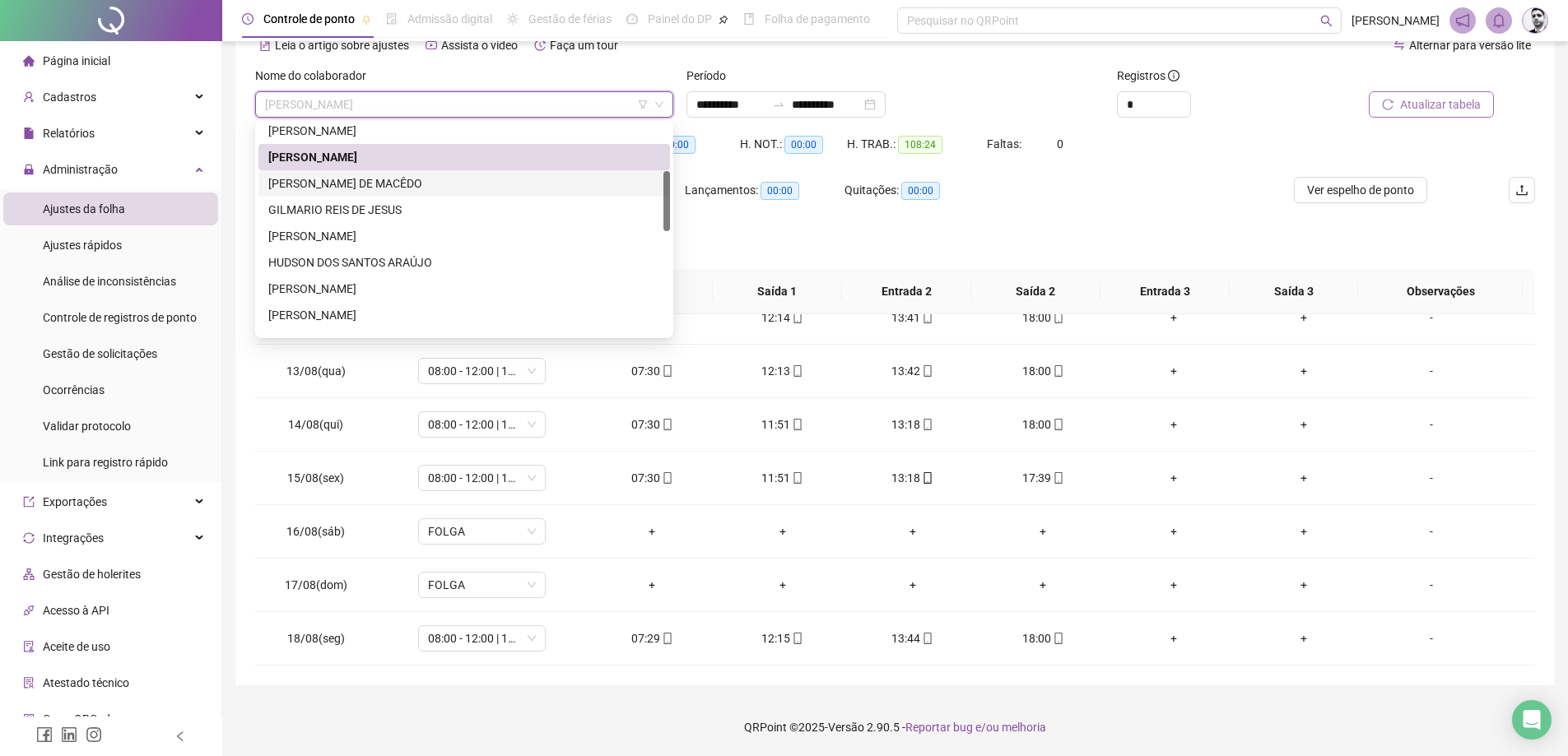
click at [333, 183] on div "[PERSON_NAME] DE MACÊDO" at bounding box center [464, 183] width 392 height 18
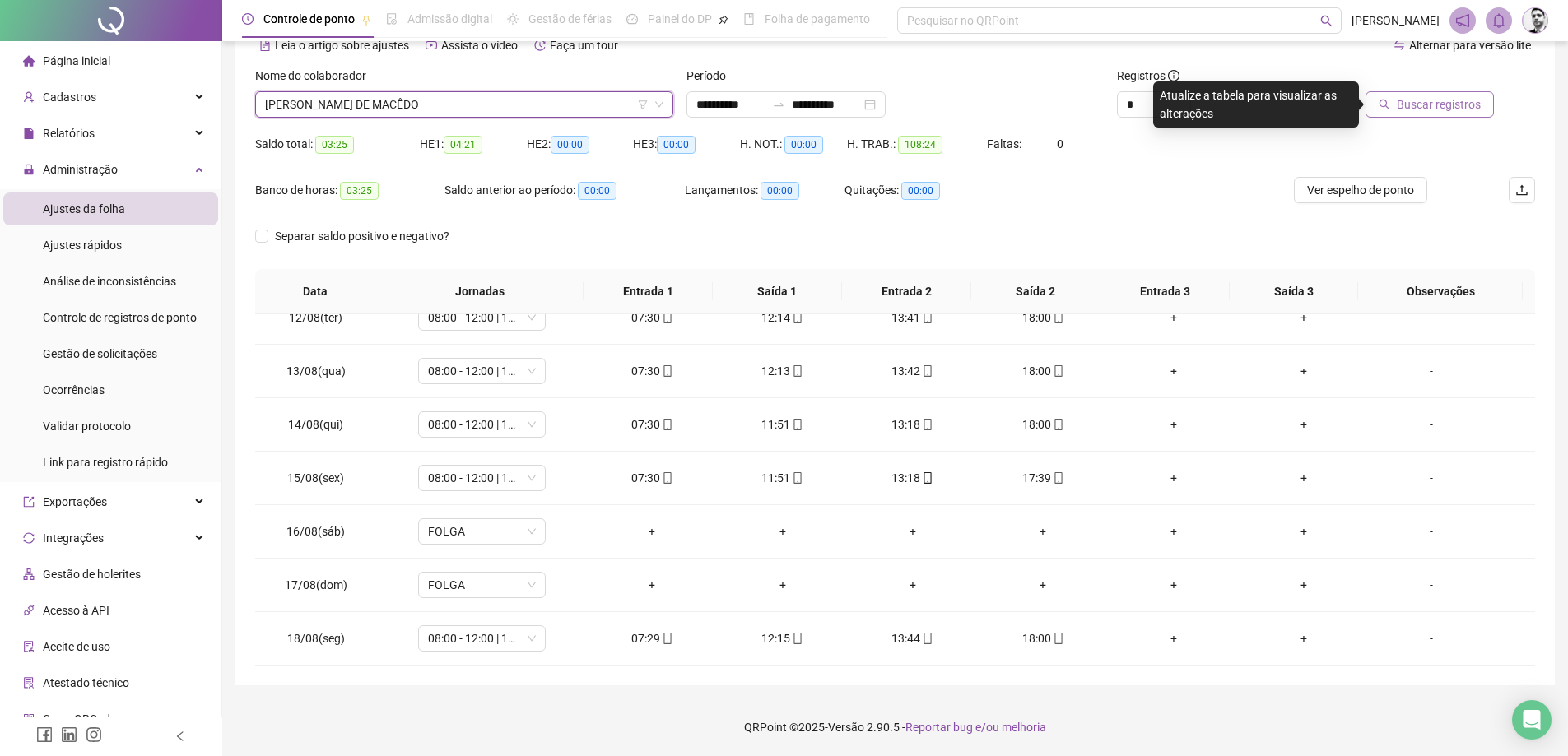
click at [1404, 102] on span "Buscar registros" at bounding box center [1439, 104] width 84 height 18
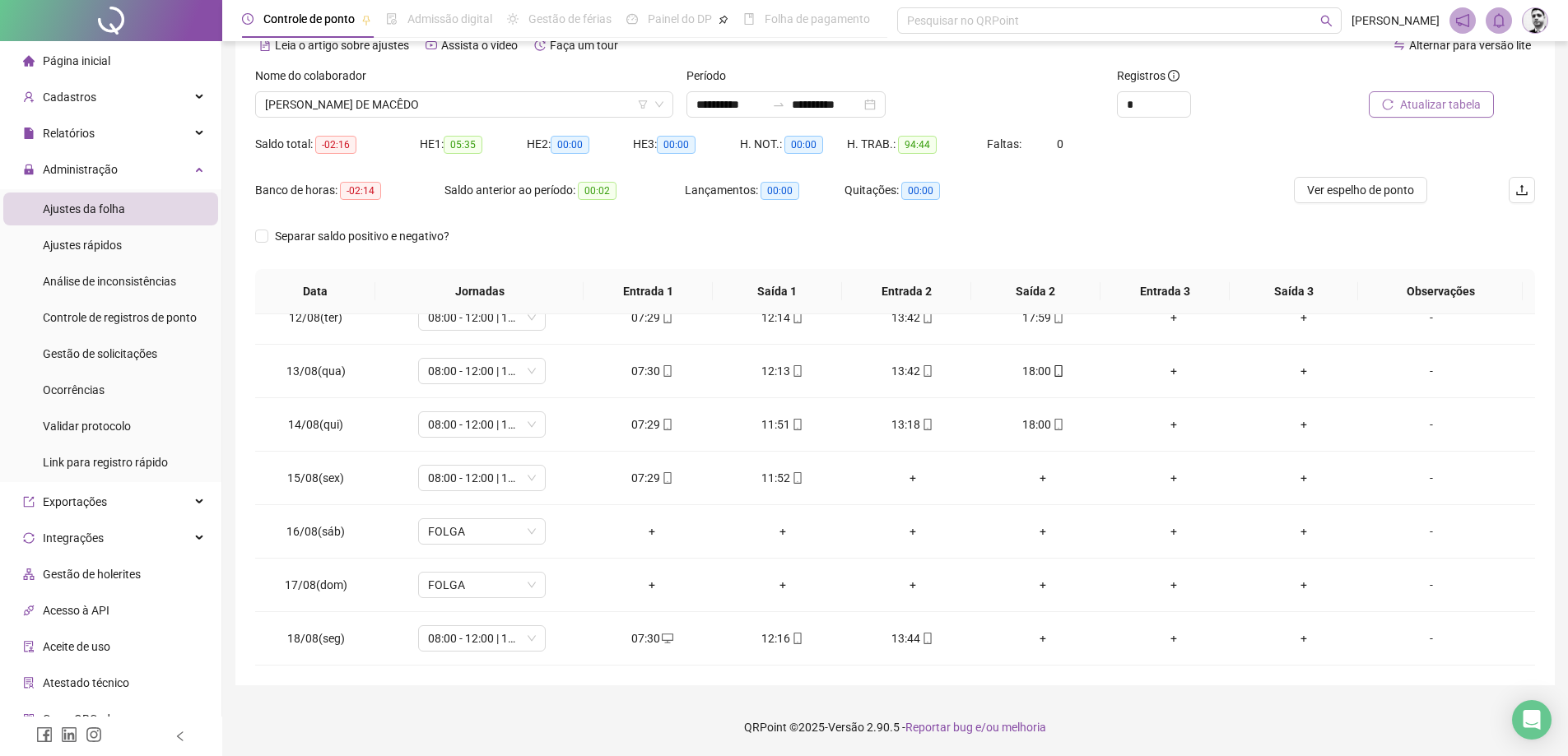
click at [1404, 102] on span "Atualizar tabela" at bounding box center [1441, 104] width 81 height 18
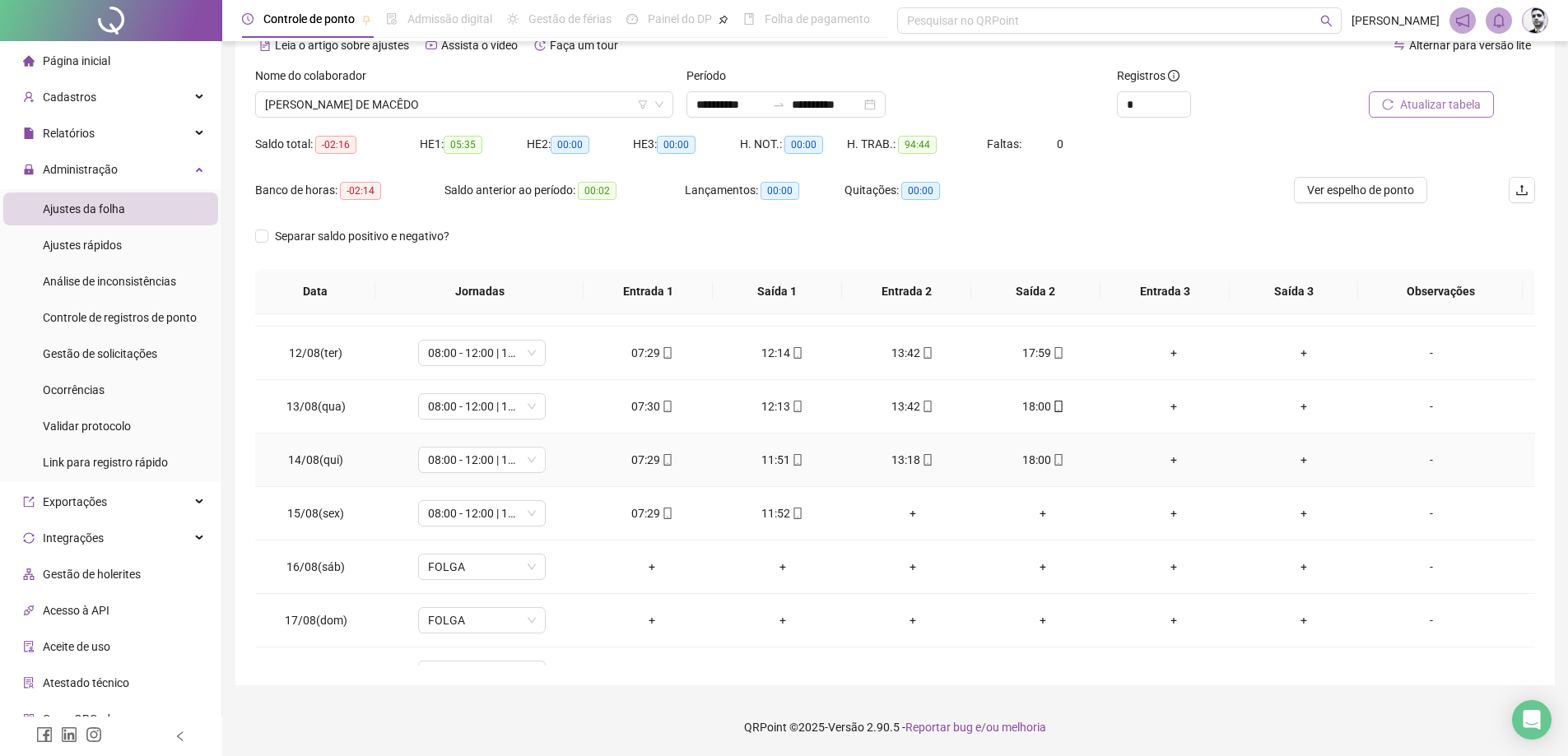
scroll to position [612, 0]
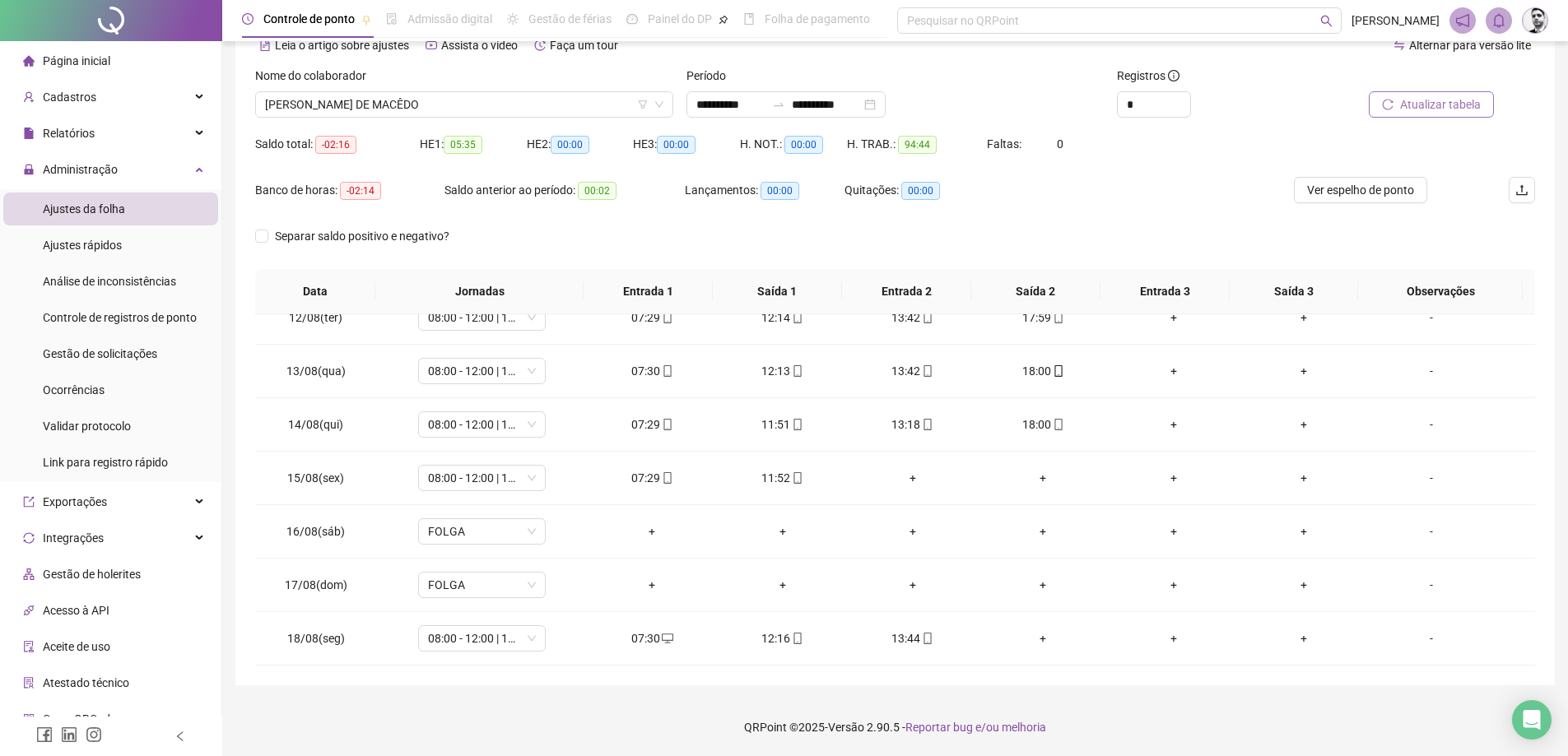
click at [1457, 105] on span "Atualizar tabela" at bounding box center [1441, 104] width 81 height 18
click at [374, 97] on span "[PERSON_NAME] DE MACÊDO" at bounding box center [465, 104] width 399 height 25
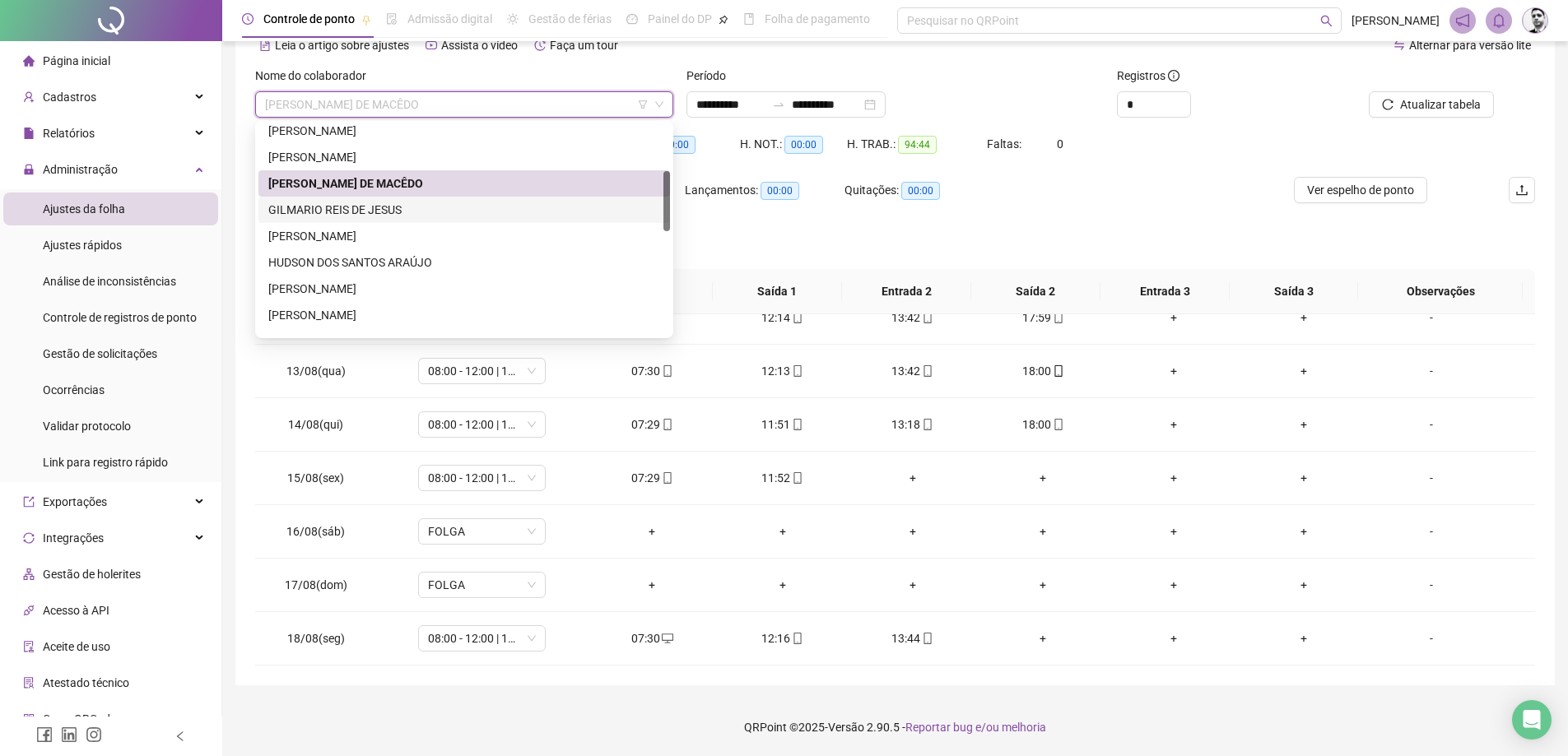
click at [326, 220] on div "GILMARIO REIS DE JESUS" at bounding box center [464, 210] width 412 height 27
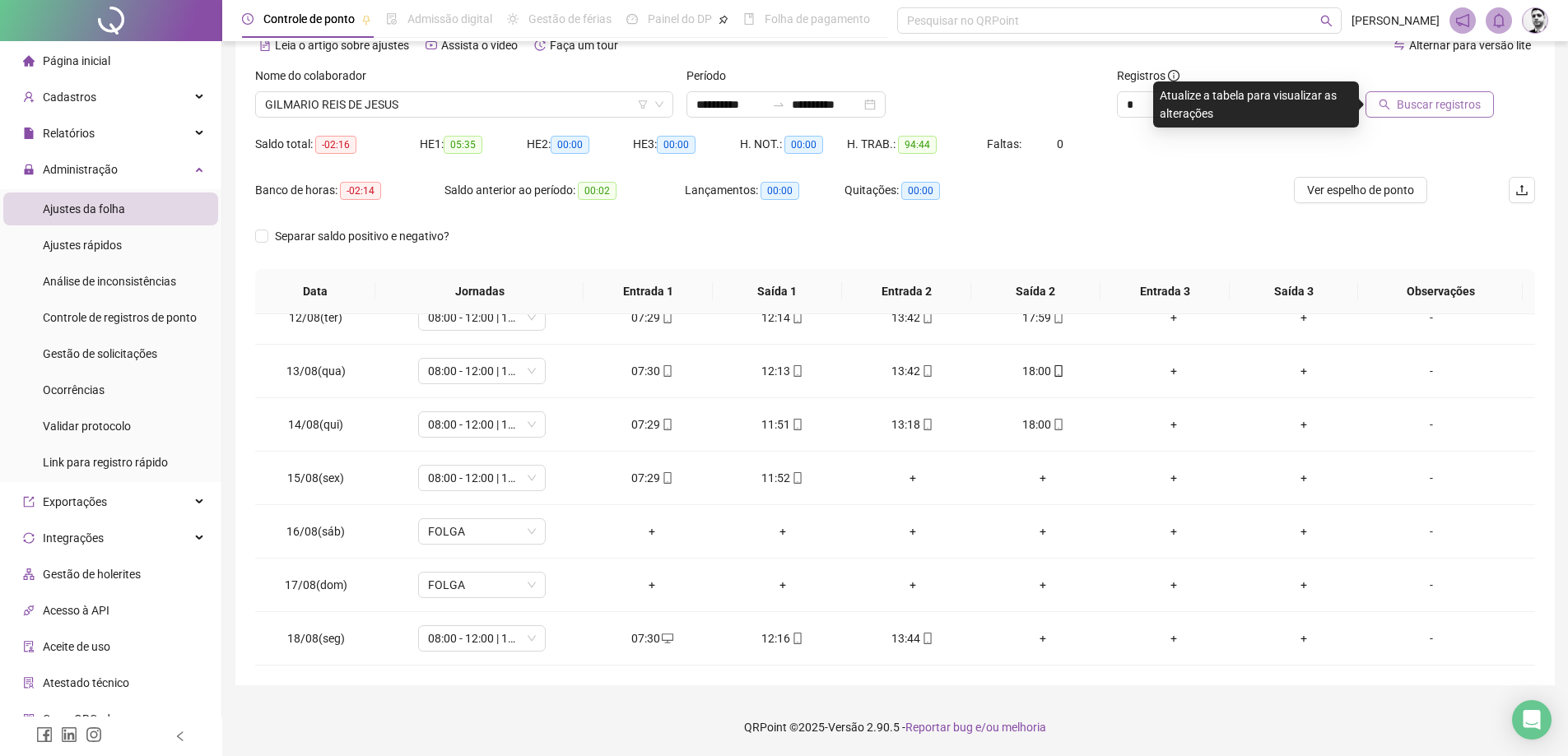
click at [1449, 109] on span "Buscar registros" at bounding box center [1439, 104] width 84 height 18
click at [1449, 109] on div "Buscando registros Os registros de ponto estão sendo buscados... OK" at bounding box center [790, 378] width 1581 height 756
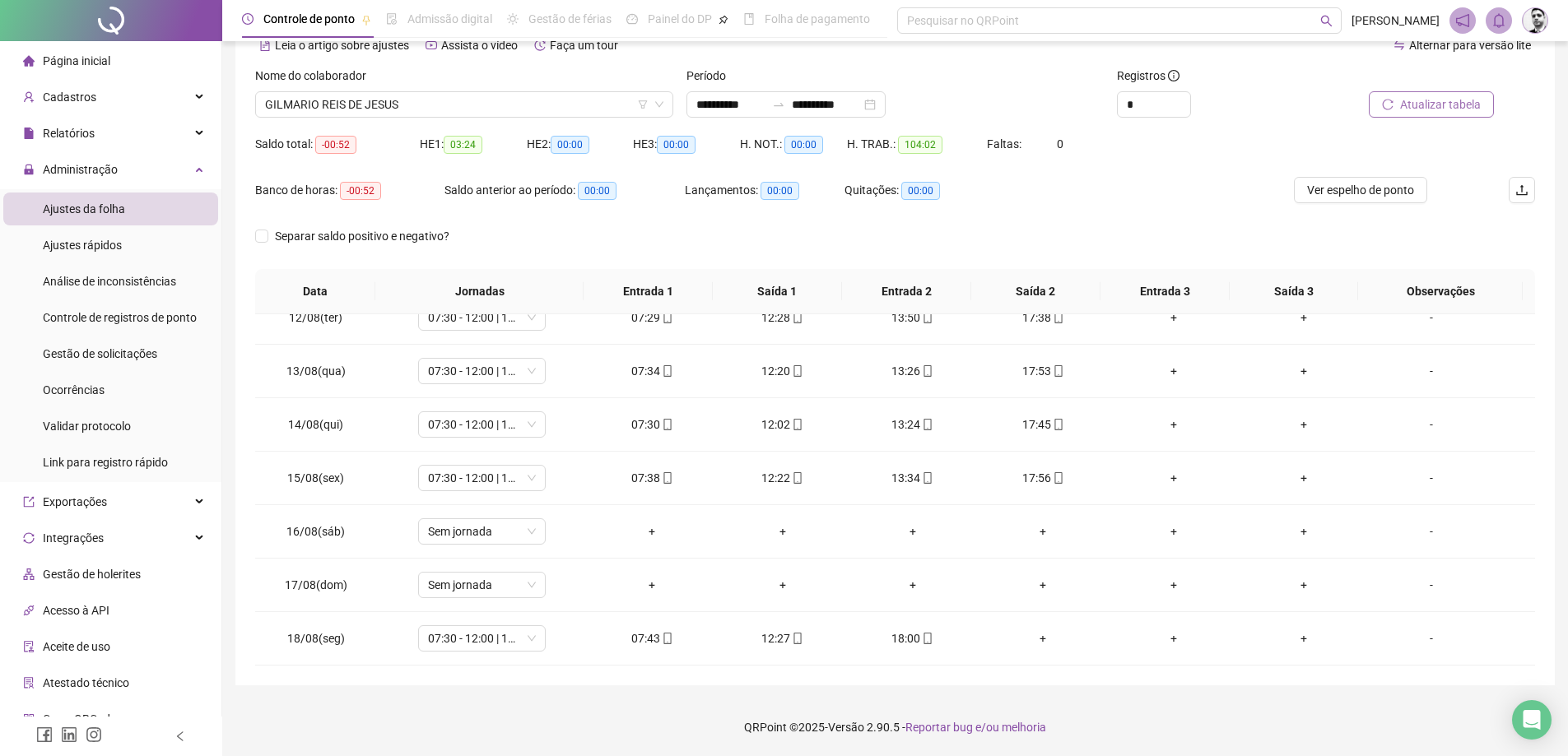
click at [1439, 105] on span "Atualizar tabela" at bounding box center [1441, 104] width 81 height 18
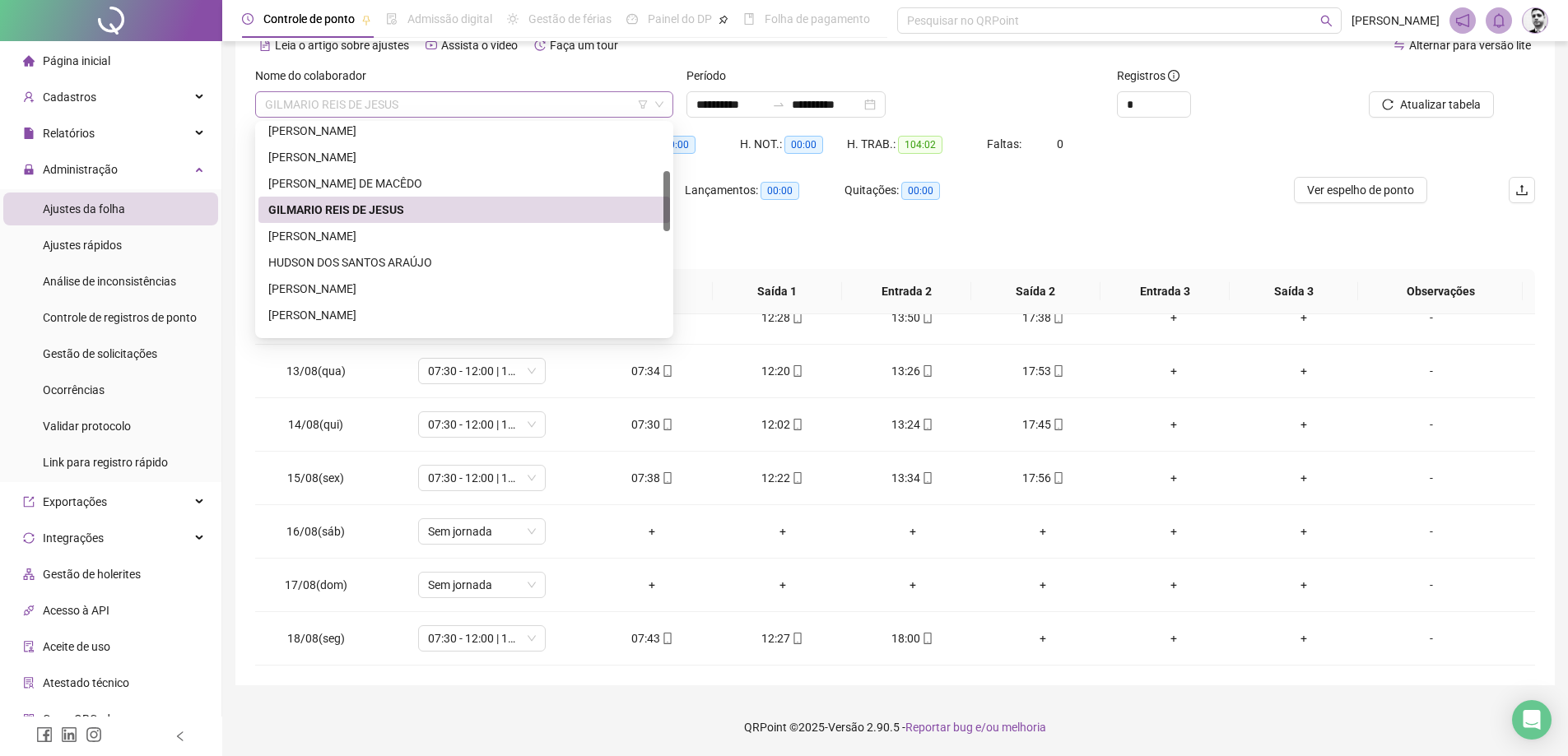
click at [363, 109] on span "GILMARIO REIS DE JESUS" at bounding box center [465, 104] width 399 height 25
click at [307, 241] on div "[PERSON_NAME]" at bounding box center [464, 235] width 392 height 18
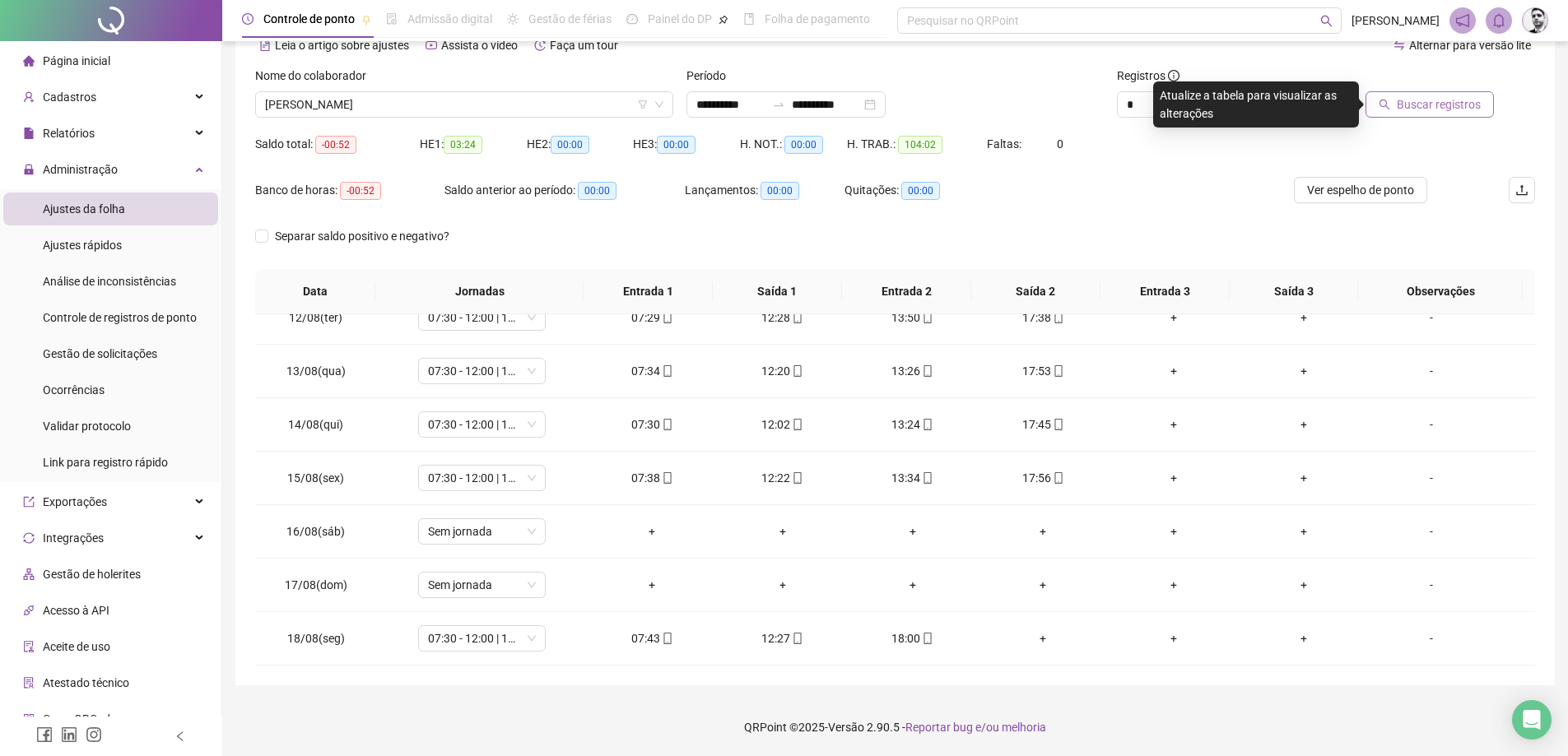
click at [1437, 94] on button "Buscar registros" at bounding box center [1429, 104] width 128 height 27
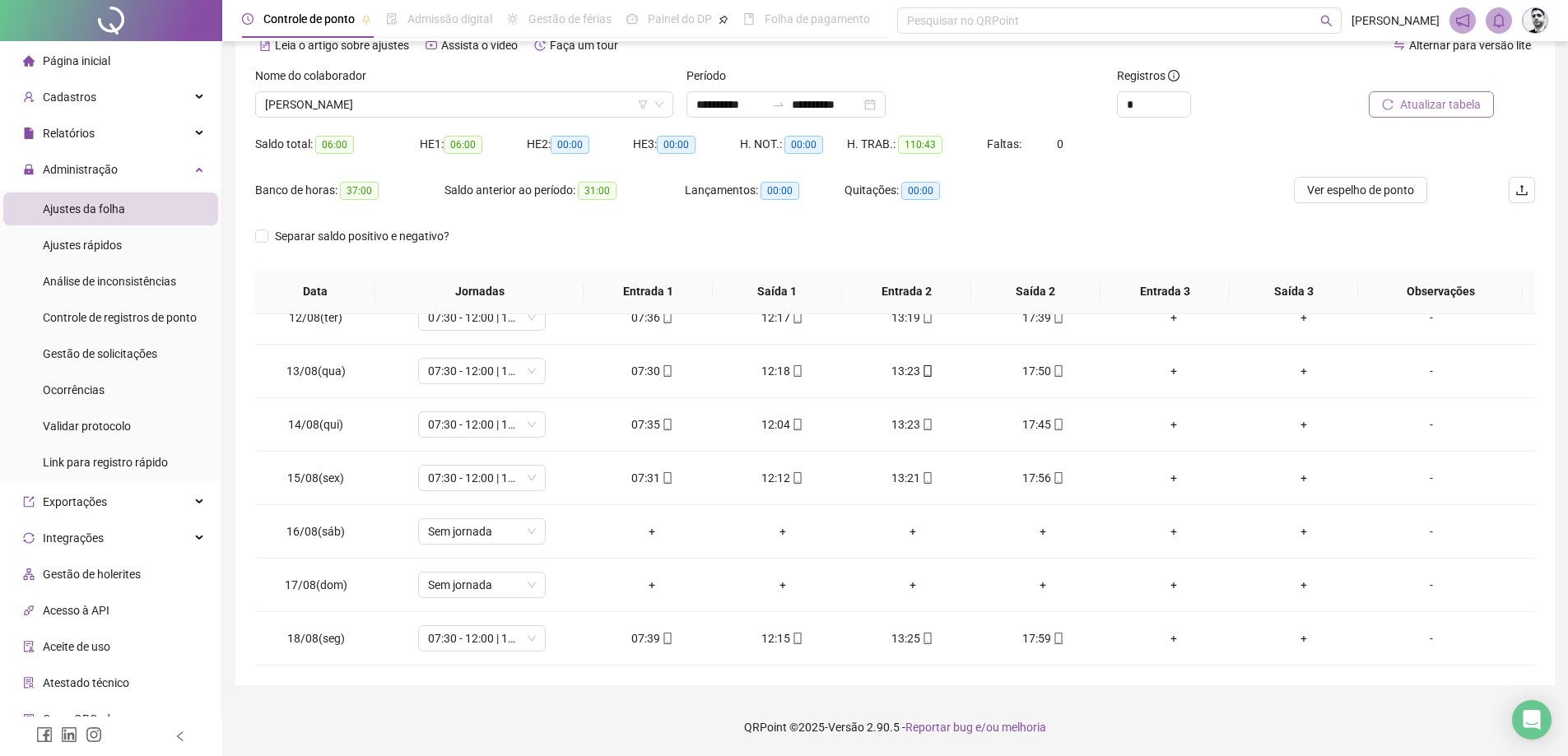
click at [1423, 101] on span "Atualizar tabela" at bounding box center [1441, 104] width 81 height 18
click at [495, 101] on span "[PERSON_NAME]" at bounding box center [465, 104] width 399 height 25
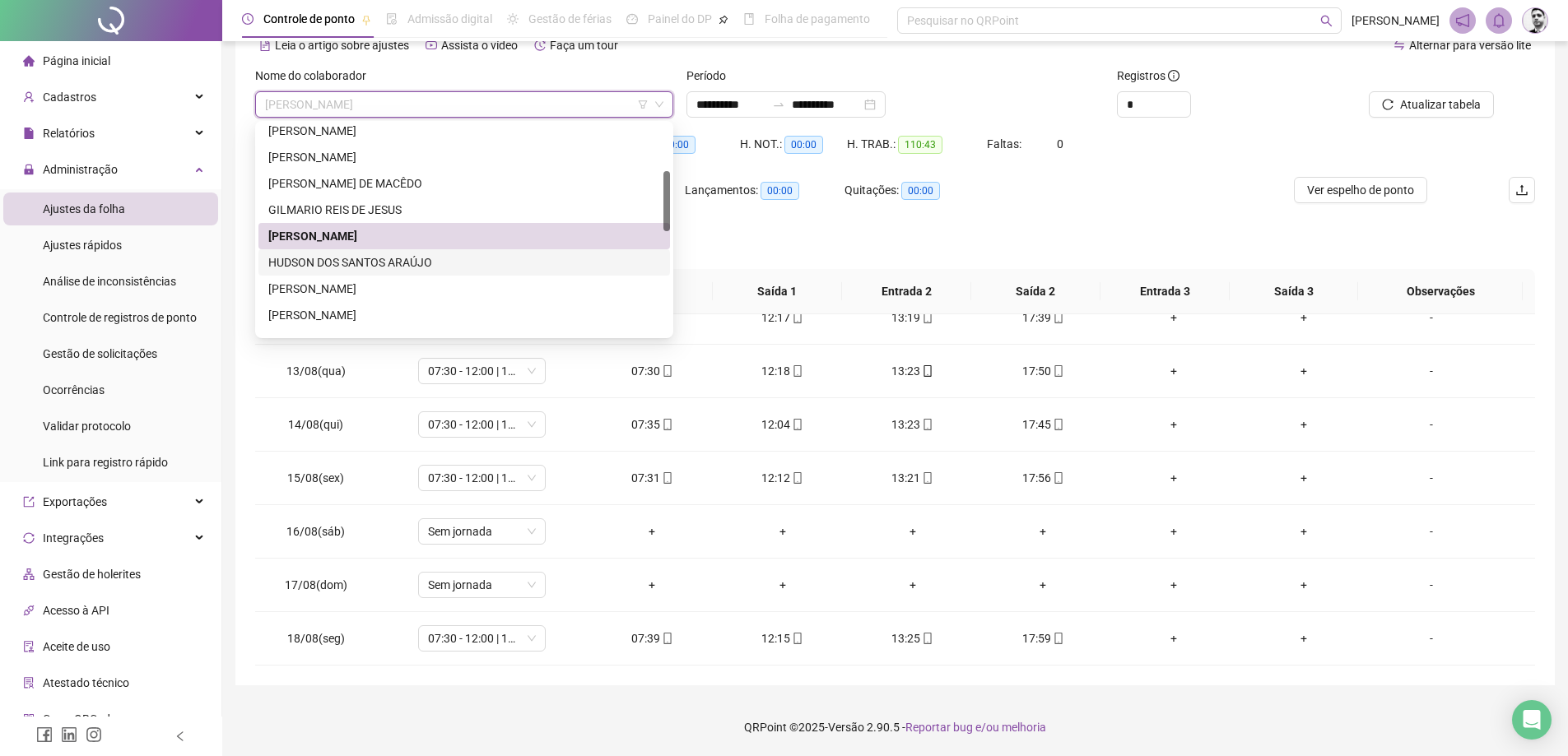
click at [308, 261] on div "HUDSON DOS SANTOS ARAÚJO" at bounding box center [464, 262] width 392 height 18
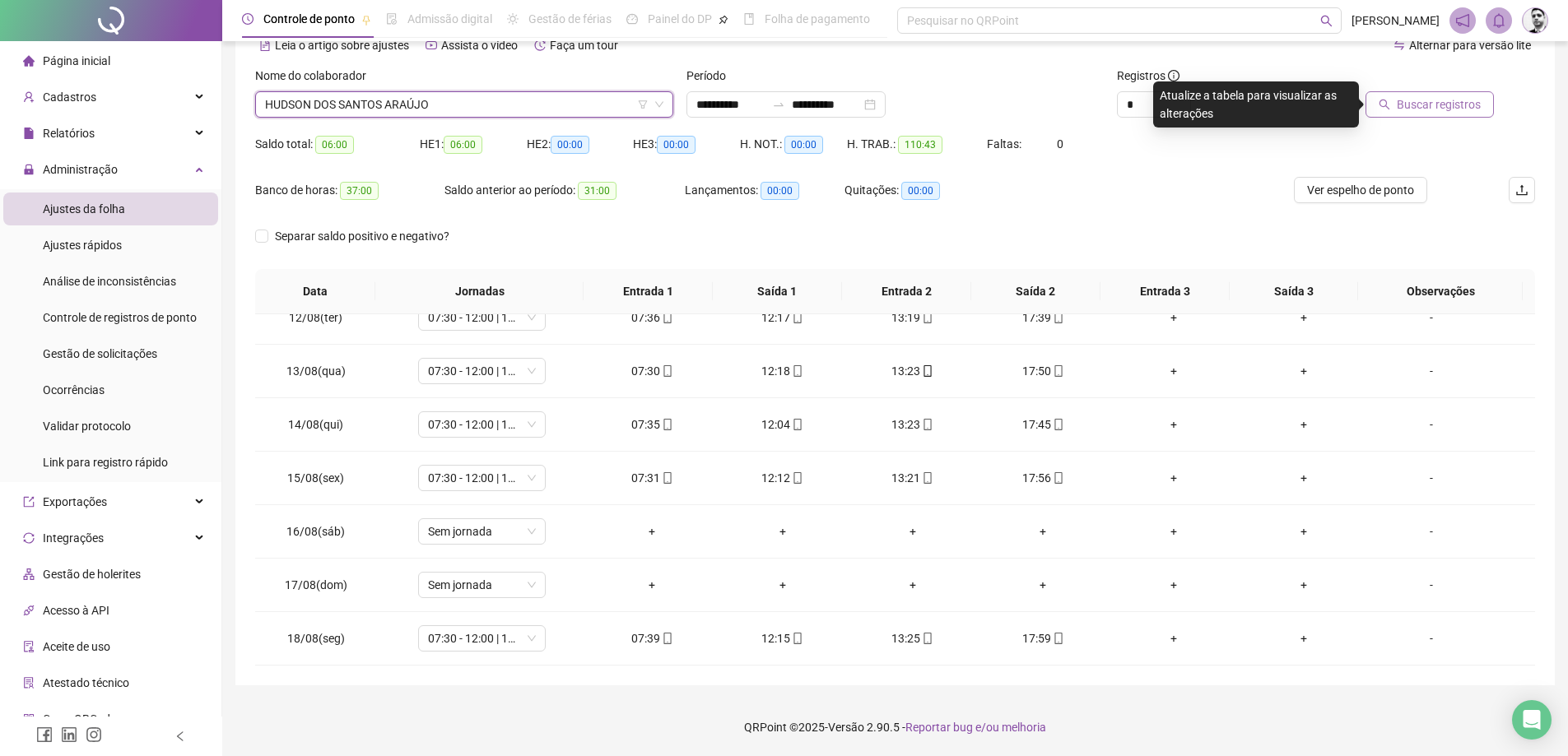
click at [1435, 95] on span "Buscar registros" at bounding box center [1439, 104] width 84 height 18
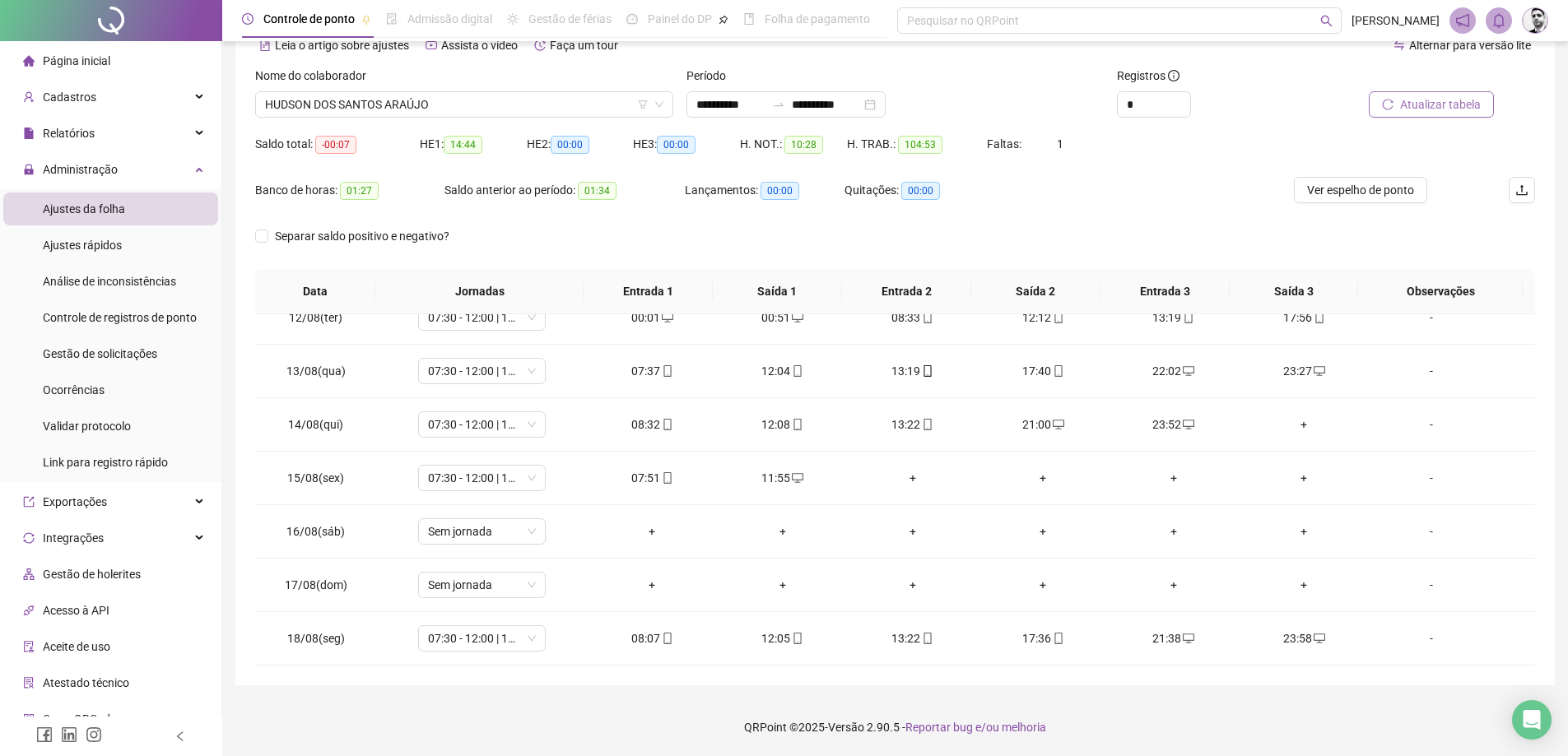
click at [1424, 103] on span "Atualizar tabela" at bounding box center [1441, 104] width 81 height 18
click at [1185, 97] on icon "up" at bounding box center [1181, 100] width 6 height 6
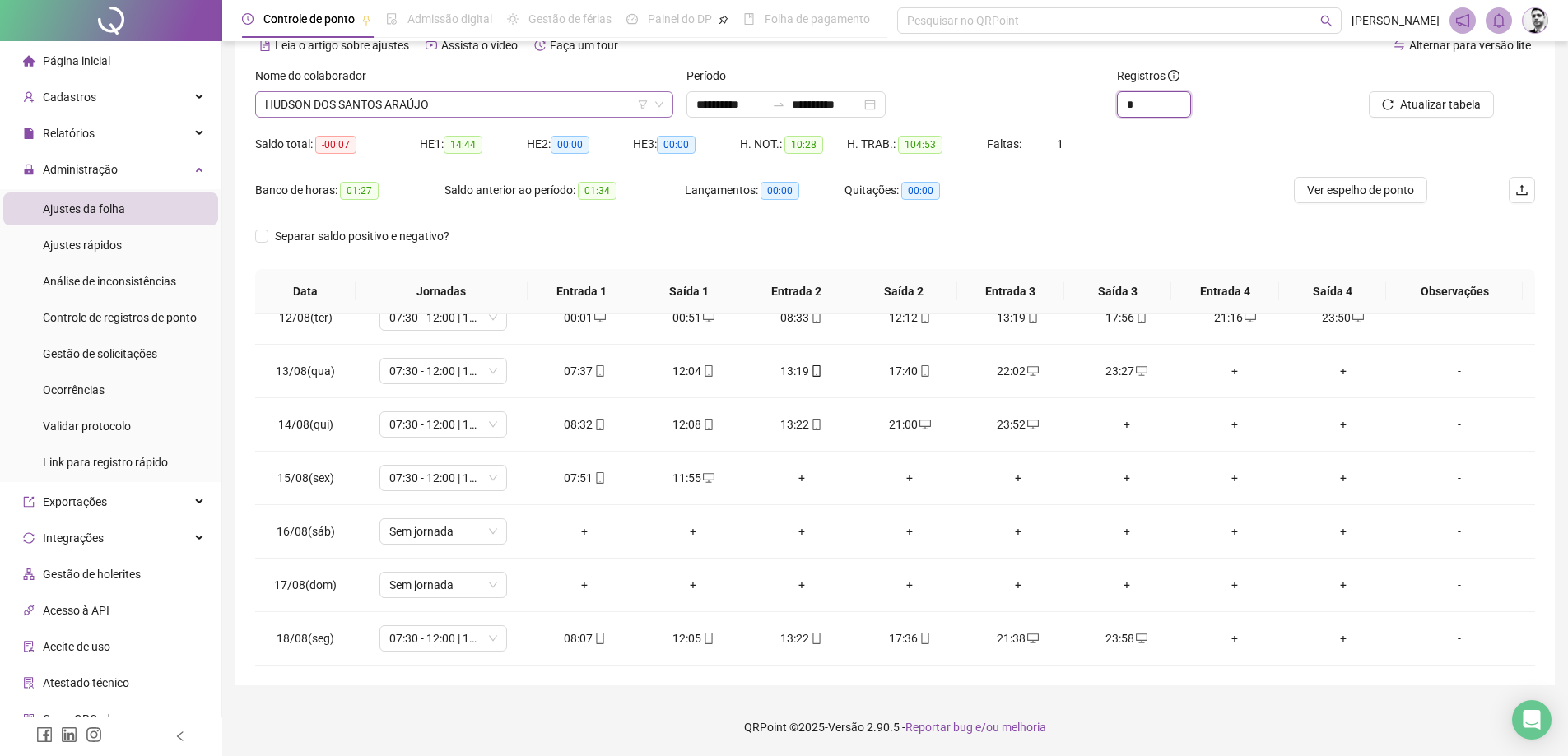
click at [397, 107] on span "HUDSON DOS SANTOS ARAÚJO" at bounding box center [465, 104] width 399 height 25
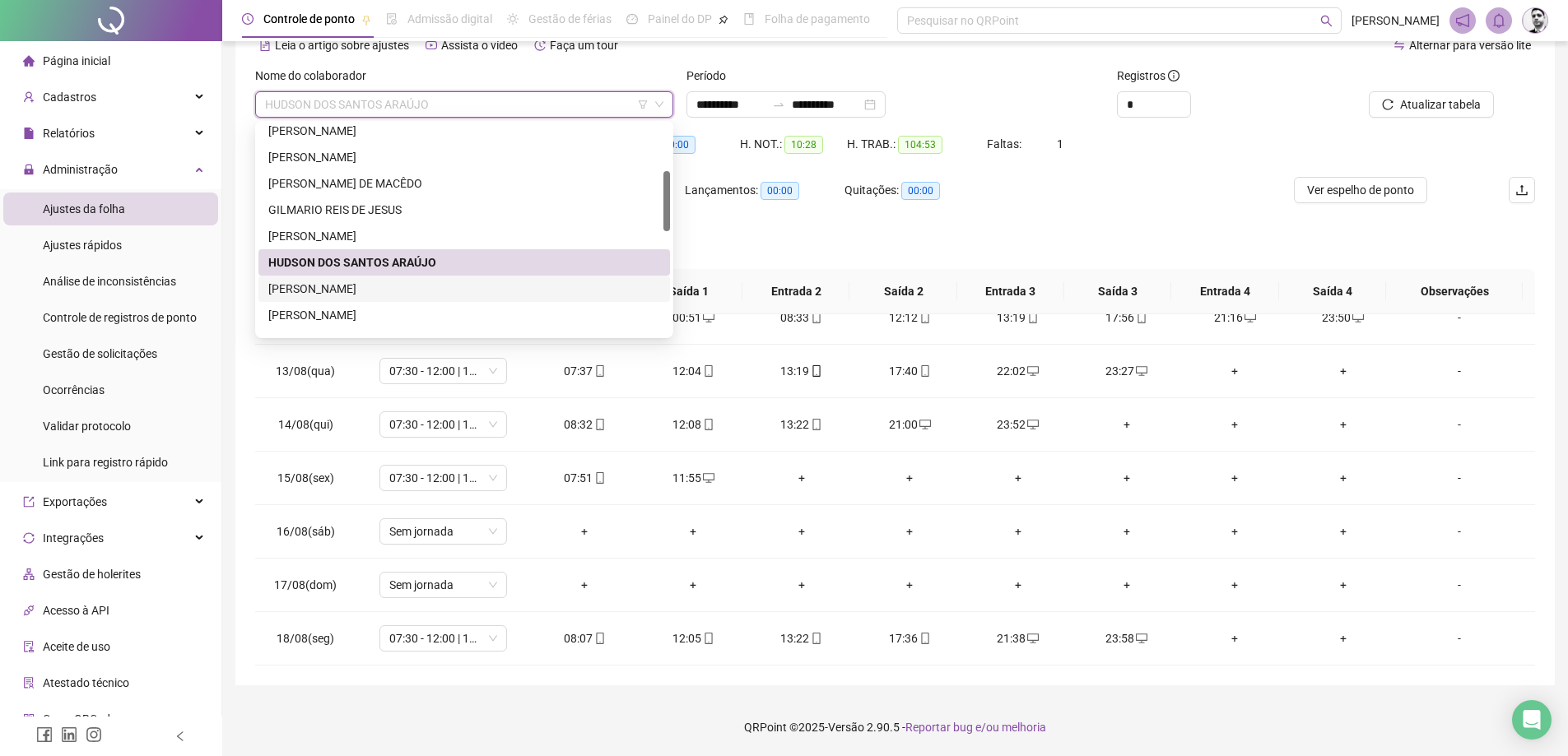
click at [288, 290] on div "[PERSON_NAME]" at bounding box center [464, 289] width 392 height 18
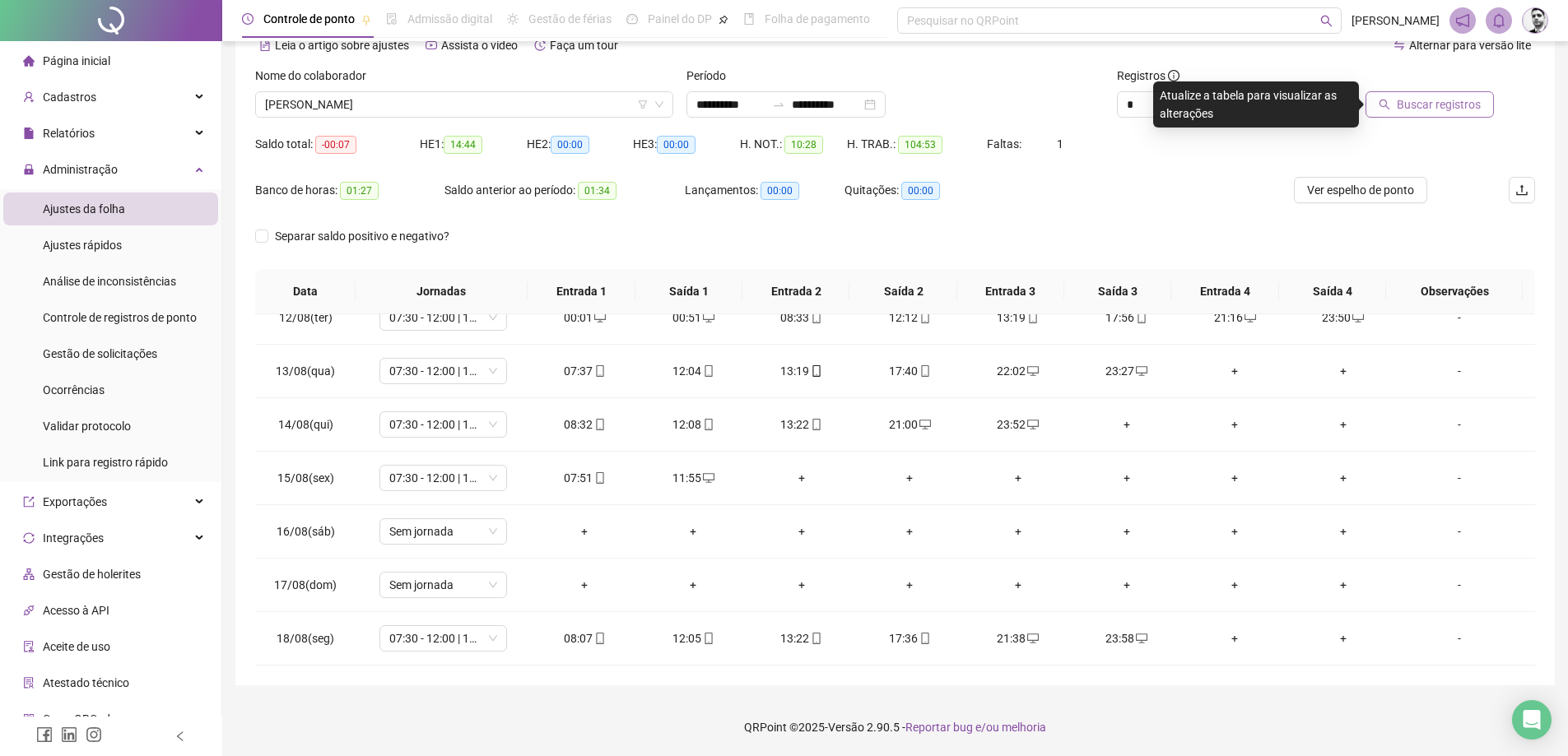
click at [1444, 101] on span "Buscar registros" at bounding box center [1439, 104] width 84 height 18
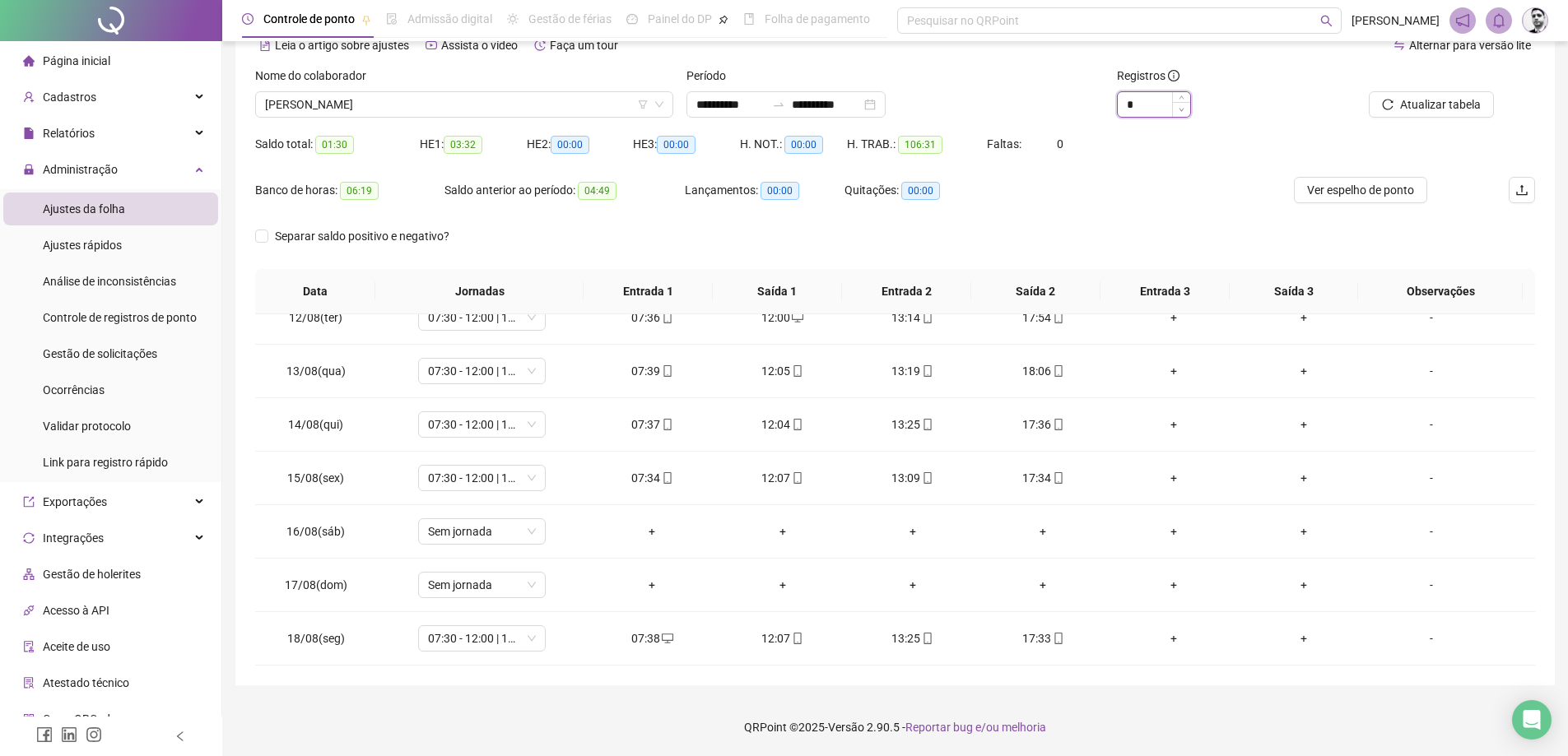
click at [1175, 110] on span "Decrease Value" at bounding box center [1181, 109] width 18 height 15
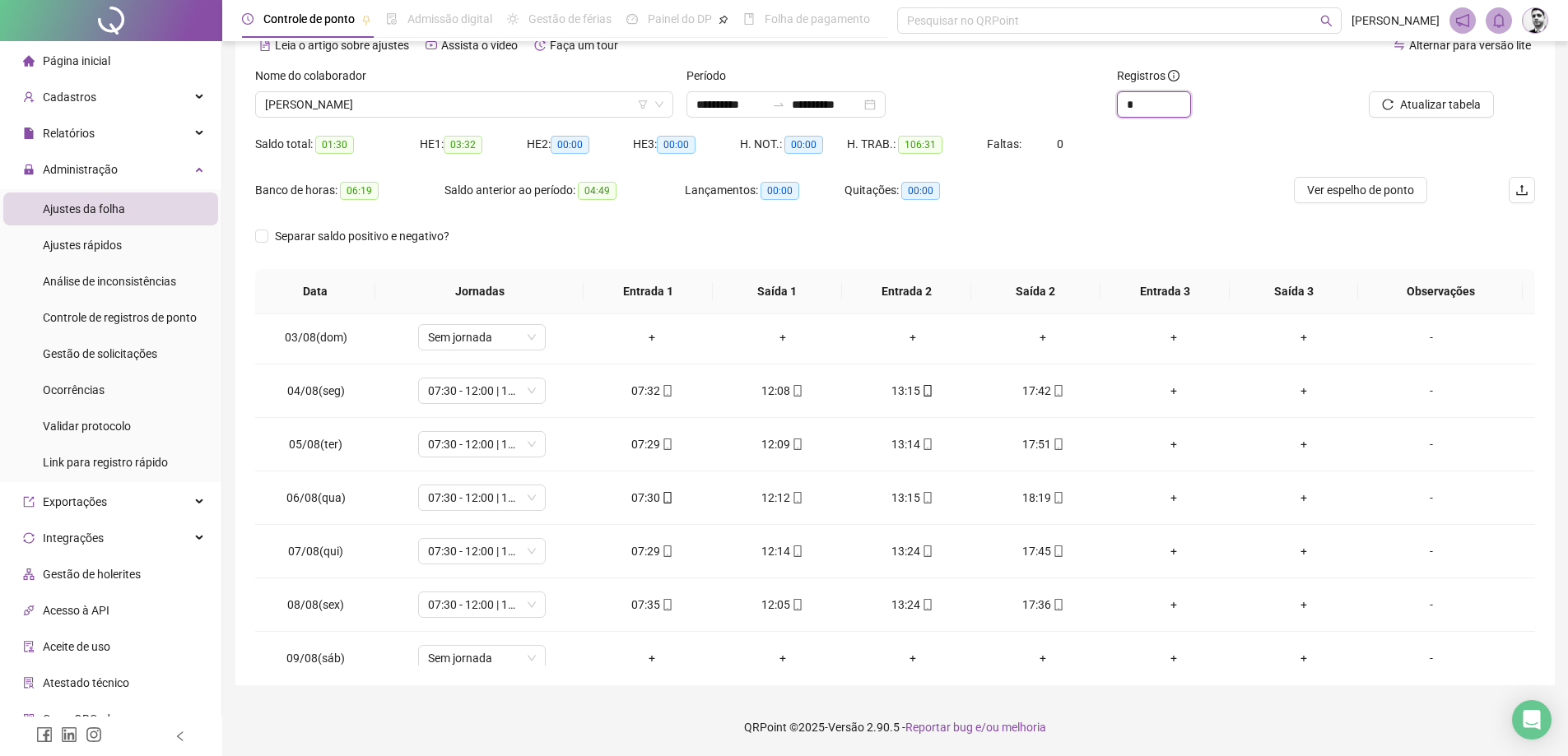
scroll to position [0, 0]
click at [503, 99] on span "[PERSON_NAME]" at bounding box center [465, 104] width 399 height 25
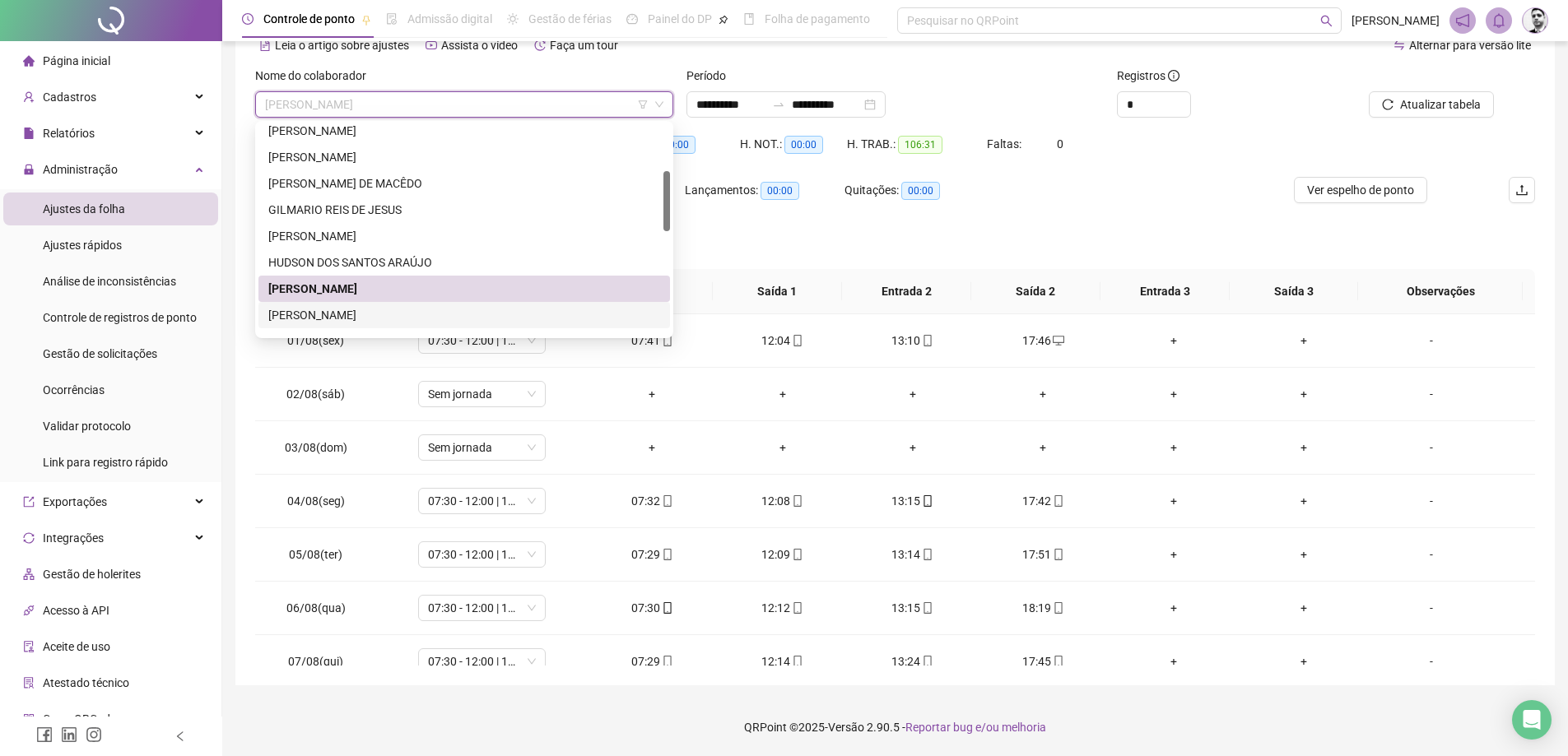
click at [308, 317] on div "[PERSON_NAME]" at bounding box center [464, 314] width 392 height 18
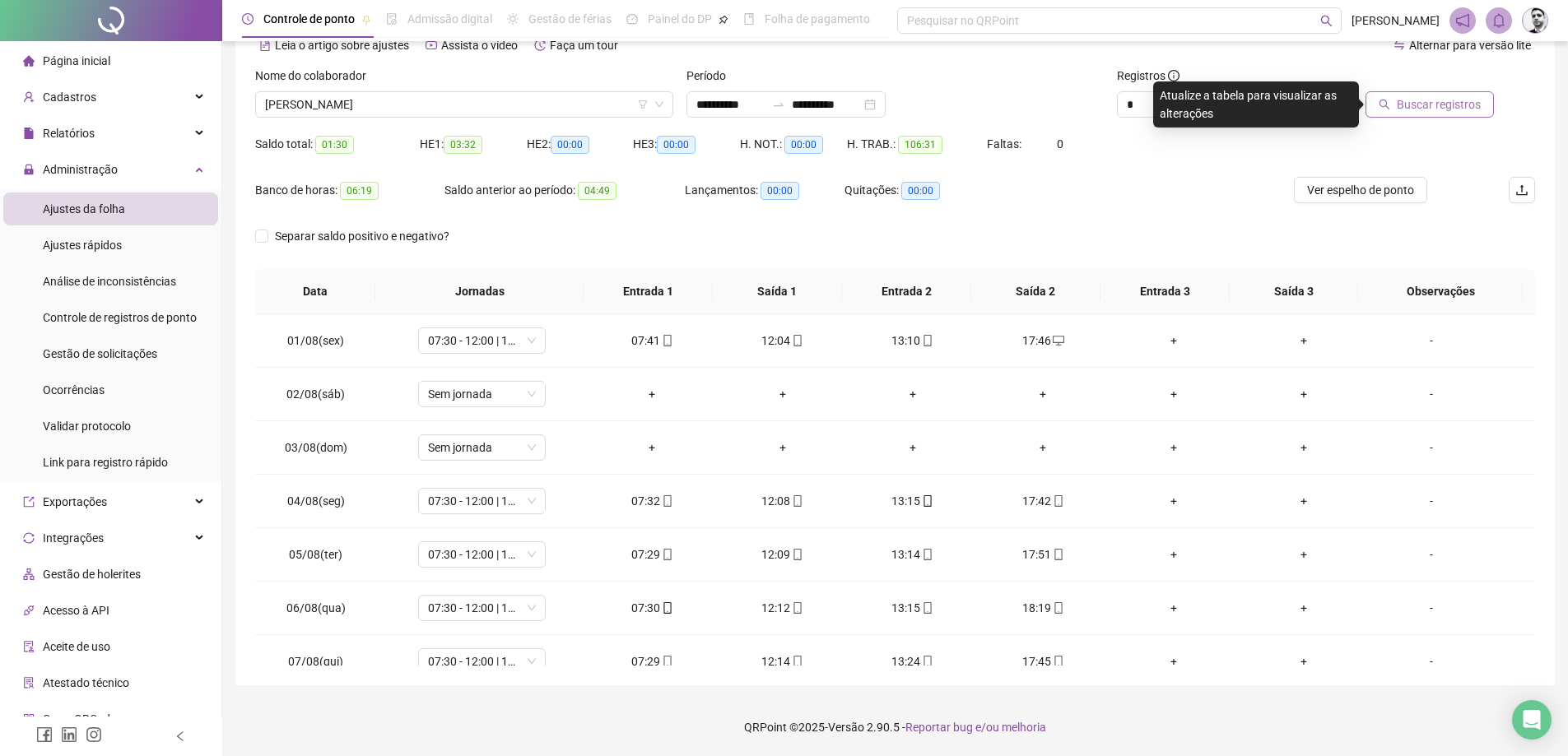
click at [1449, 115] on button "Buscar registros" at bounding box center [1429, 104] width 128 height 27
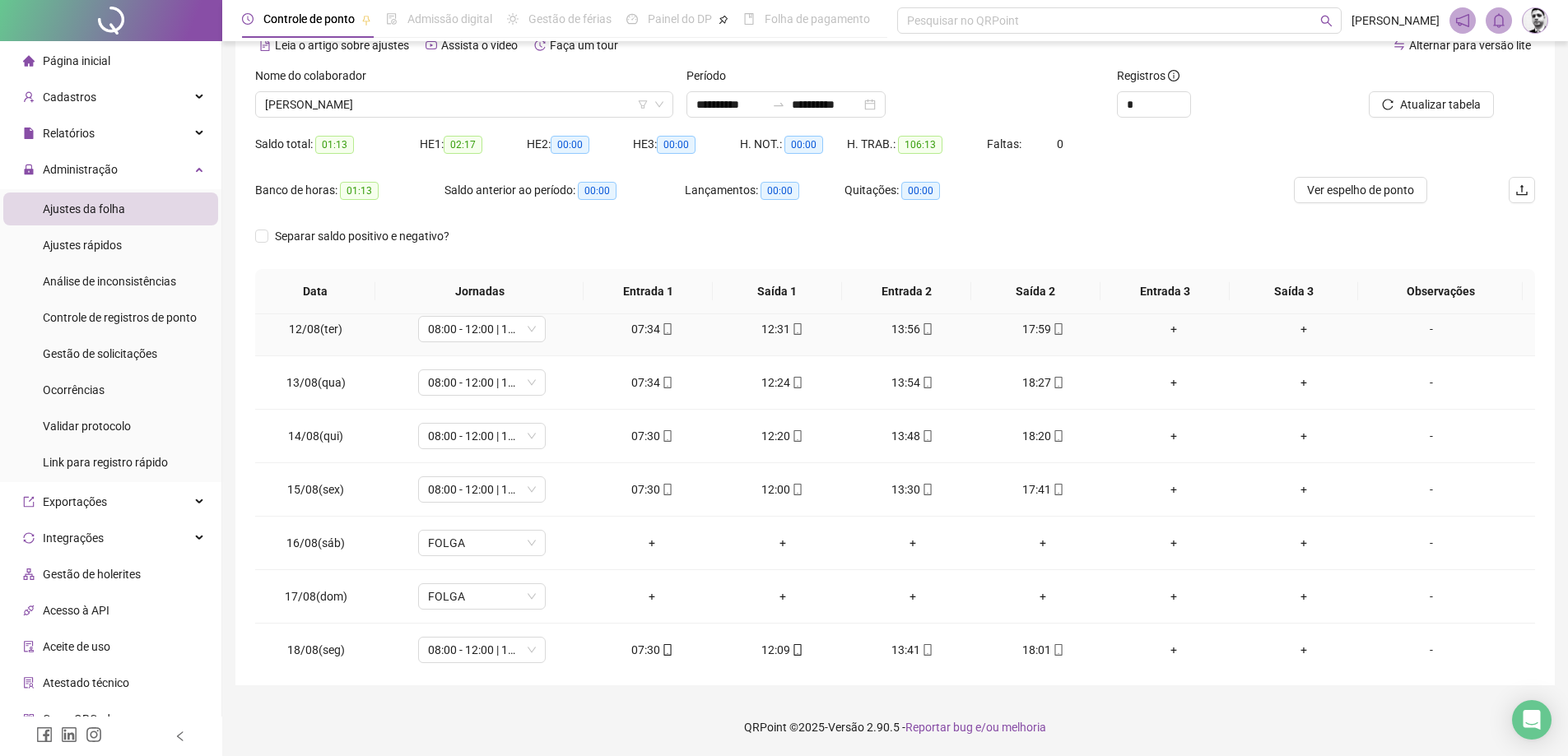
scroll to position [612, 0]
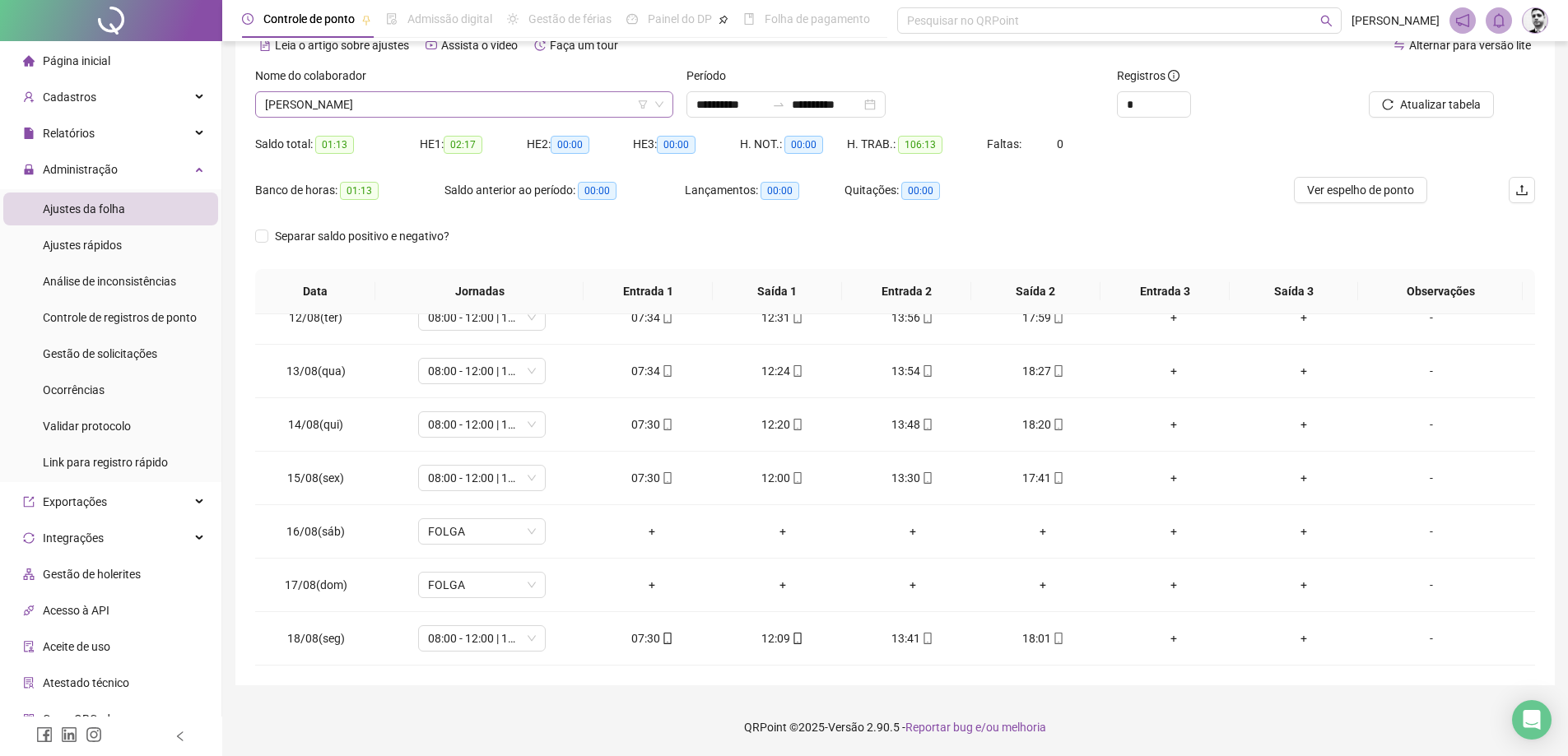
click at [390, 101] on span "[PERSON_NAME]" at bounding box center [465, 104] width 399 height 25
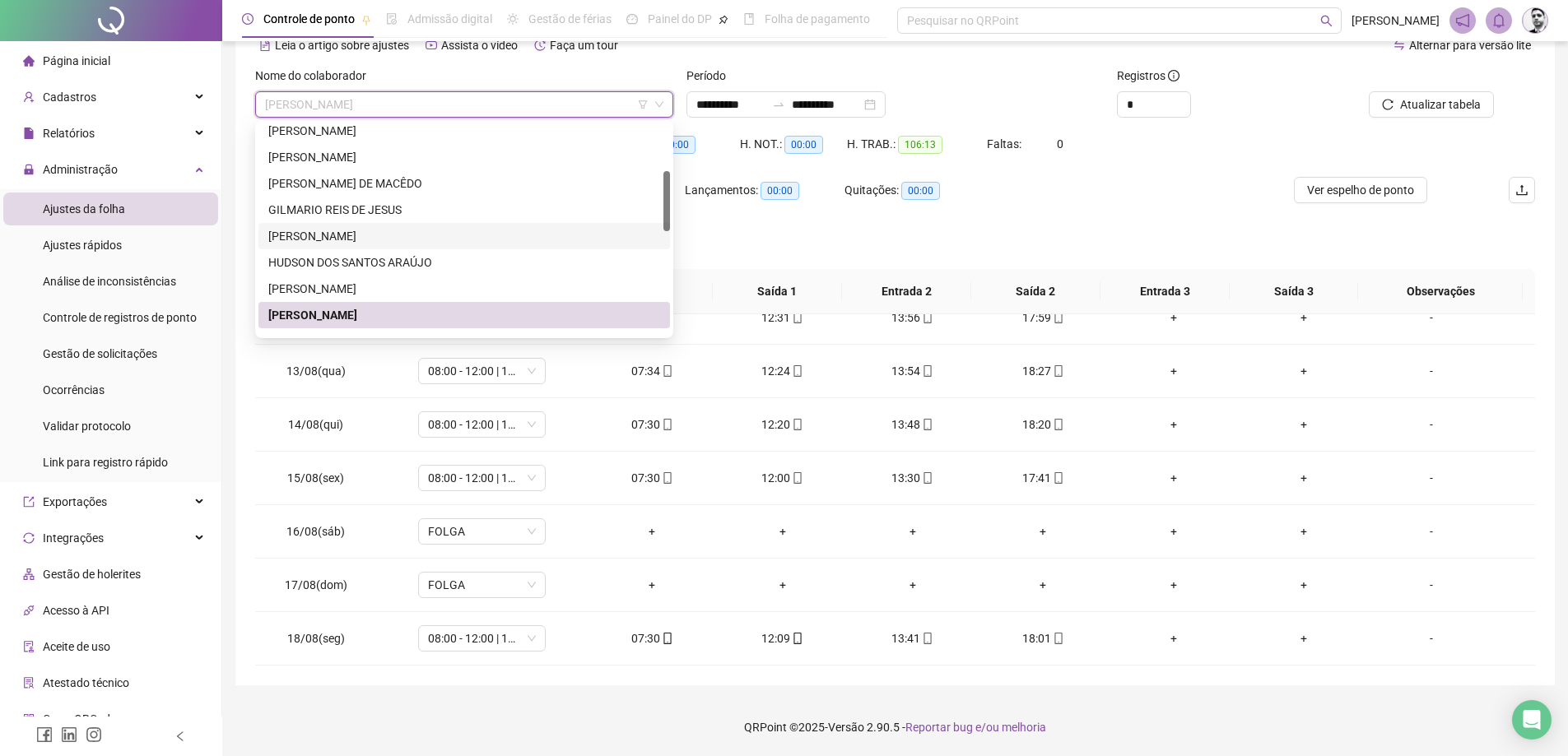
scroll to position [247, 0]
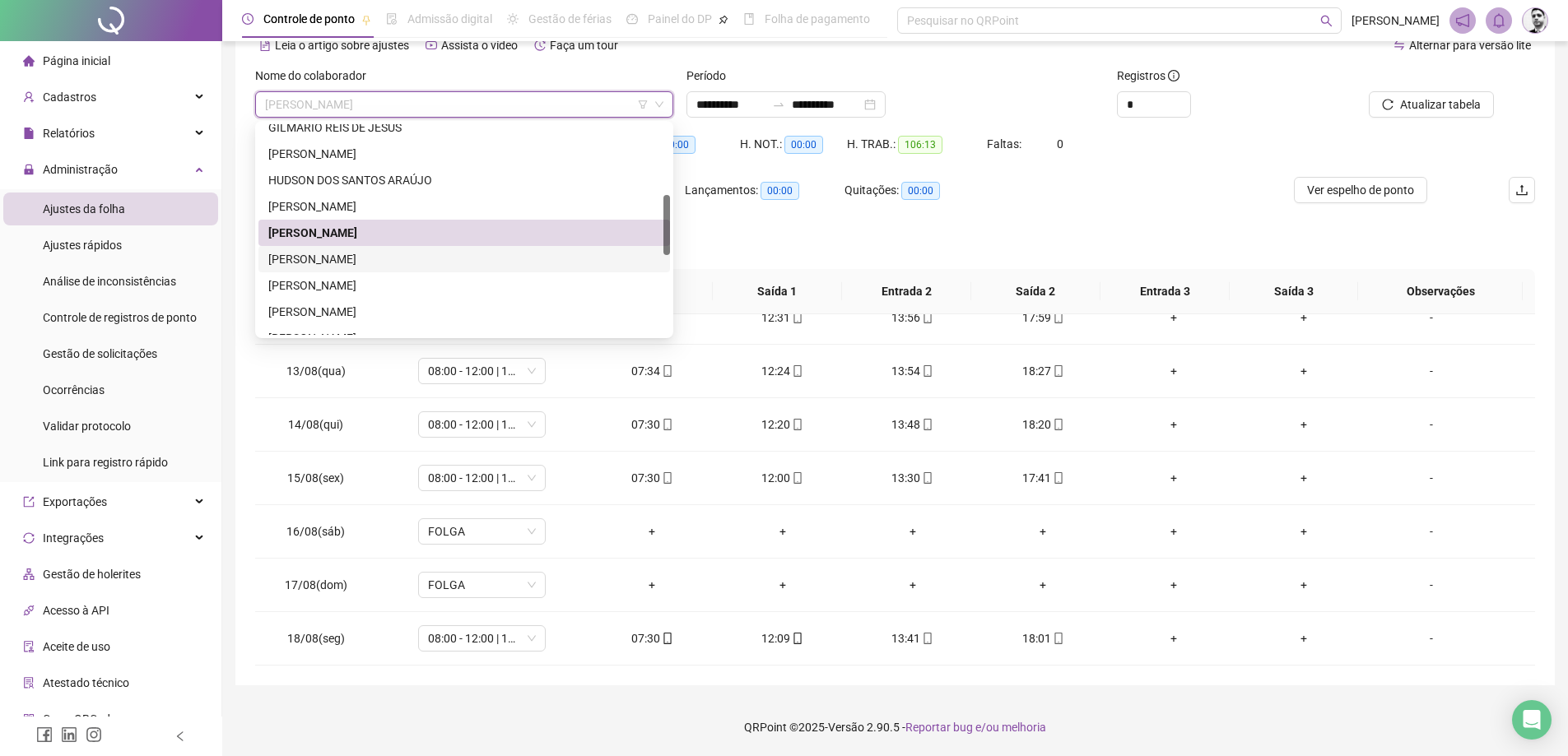
click at [326, 265] on div "[PERSON_NAME]" at bounding box center [464, 259] width 392 height 18
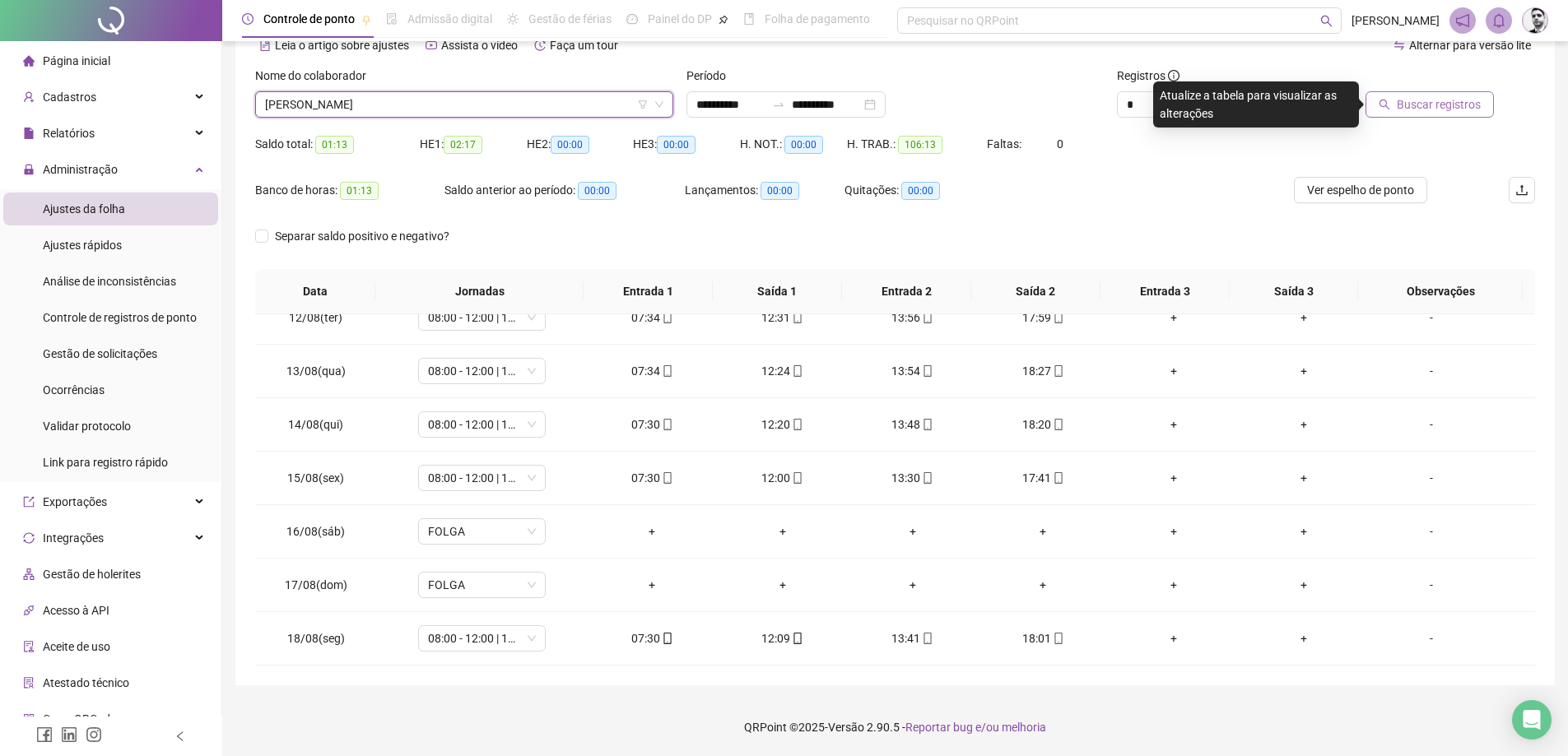
click at [1437, 102] on span "Buscar registros" at bounding box center [1439, 104] width 84 height 18
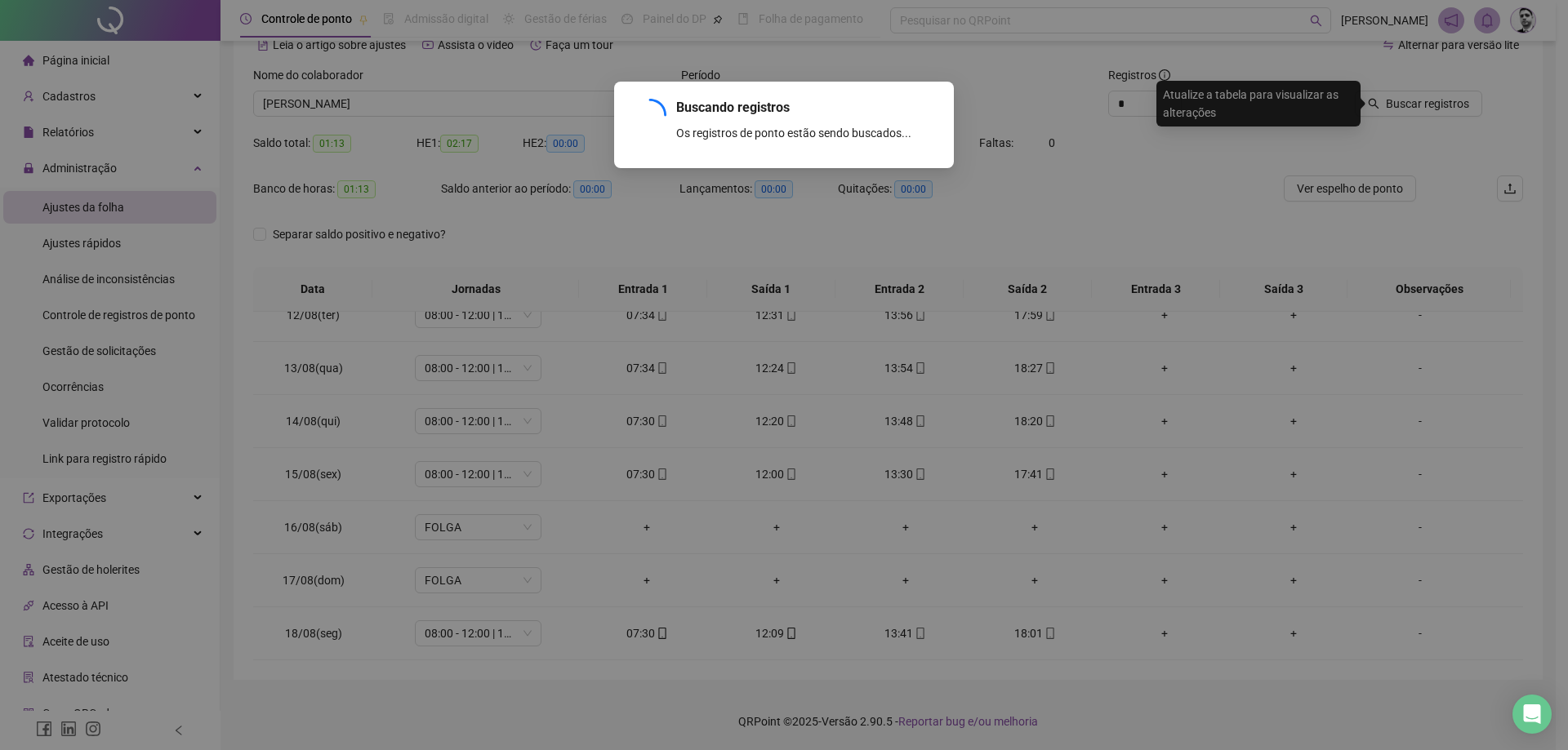
click at [1419, 111] on div "Buscando registros Os registros de ponto estão sendo buscados... OK" at bounding box center [784, 375] width 1568 height 750
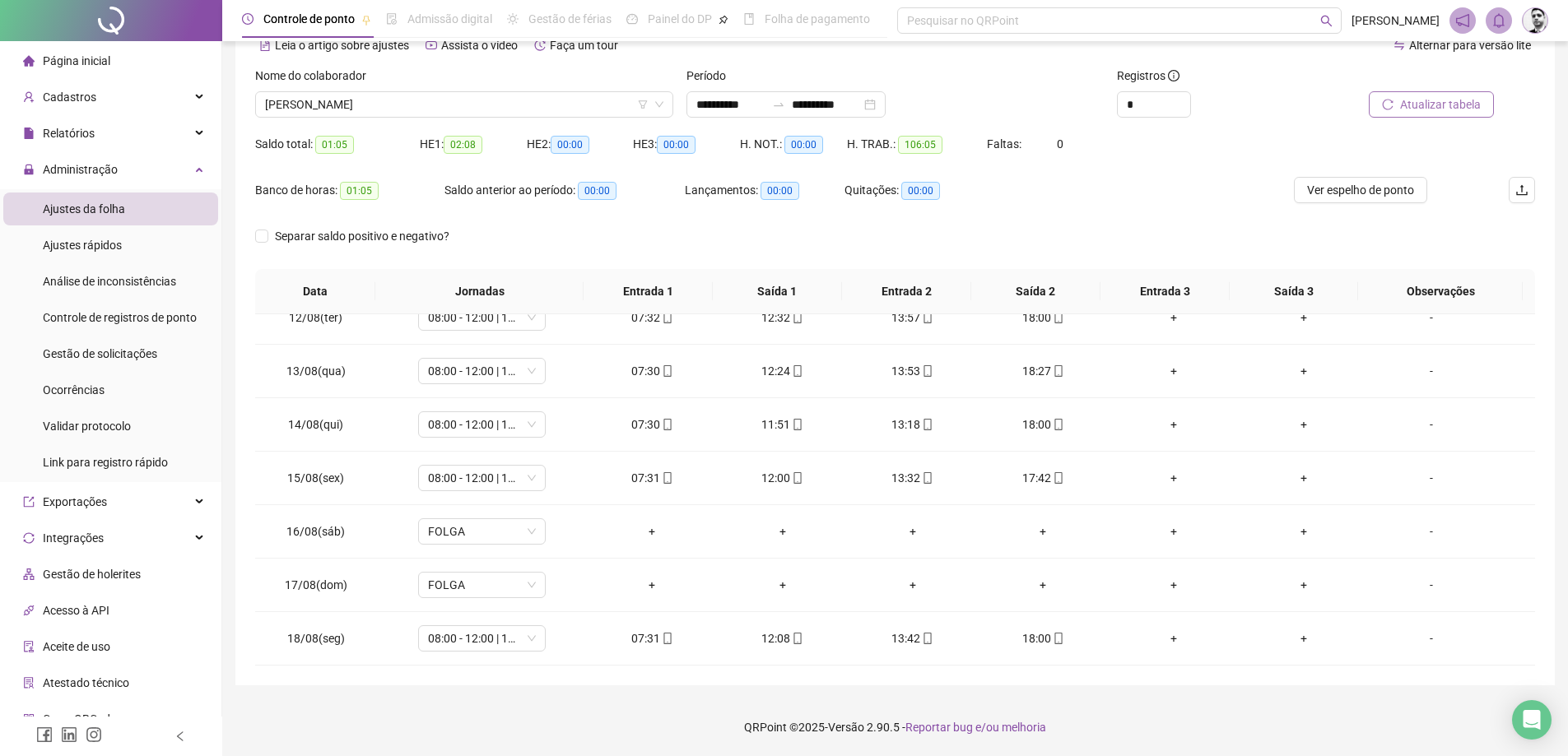
click at [1437, 96] on span "Atualizar tabela" at bounding box center [1441, 104] width 81 height 18
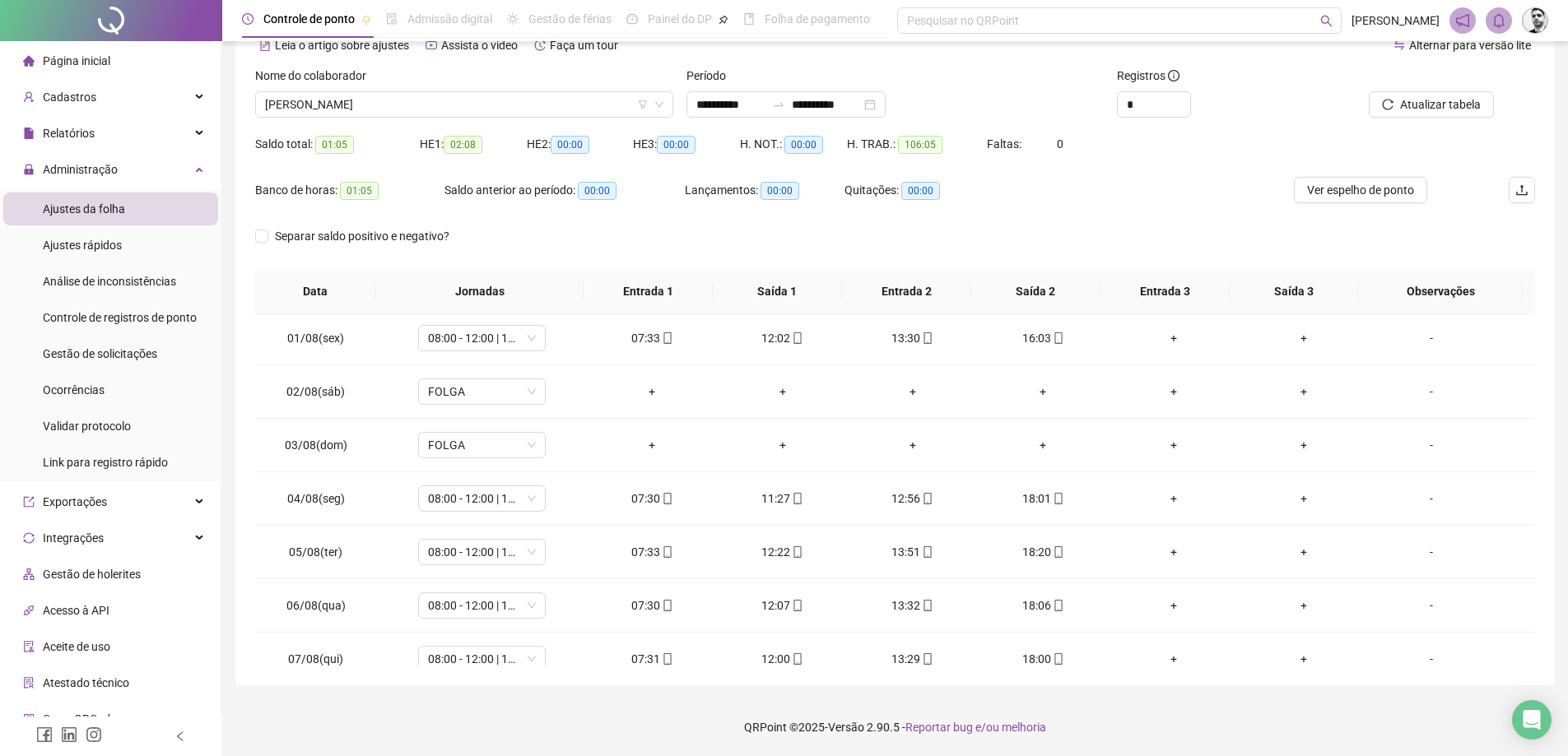
scroll to position [0, 0]
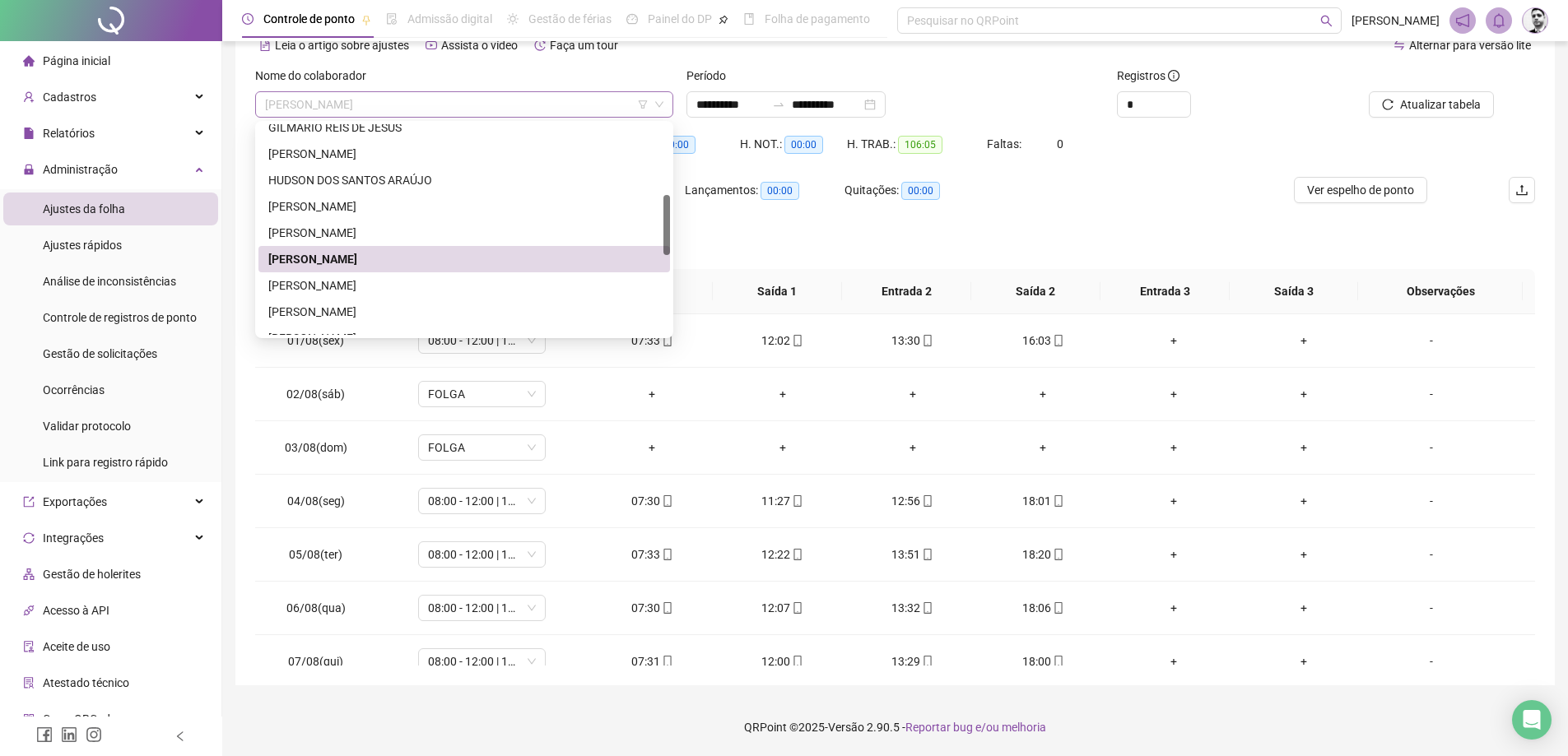
click at [448, 107] on span "[PERSON_NAME]" at bounding box center [465, 104] width 399 height 25
click at [318, 279] on div "[PERSON_NAME]" at bounding box center [464, 285] width 392 height 18
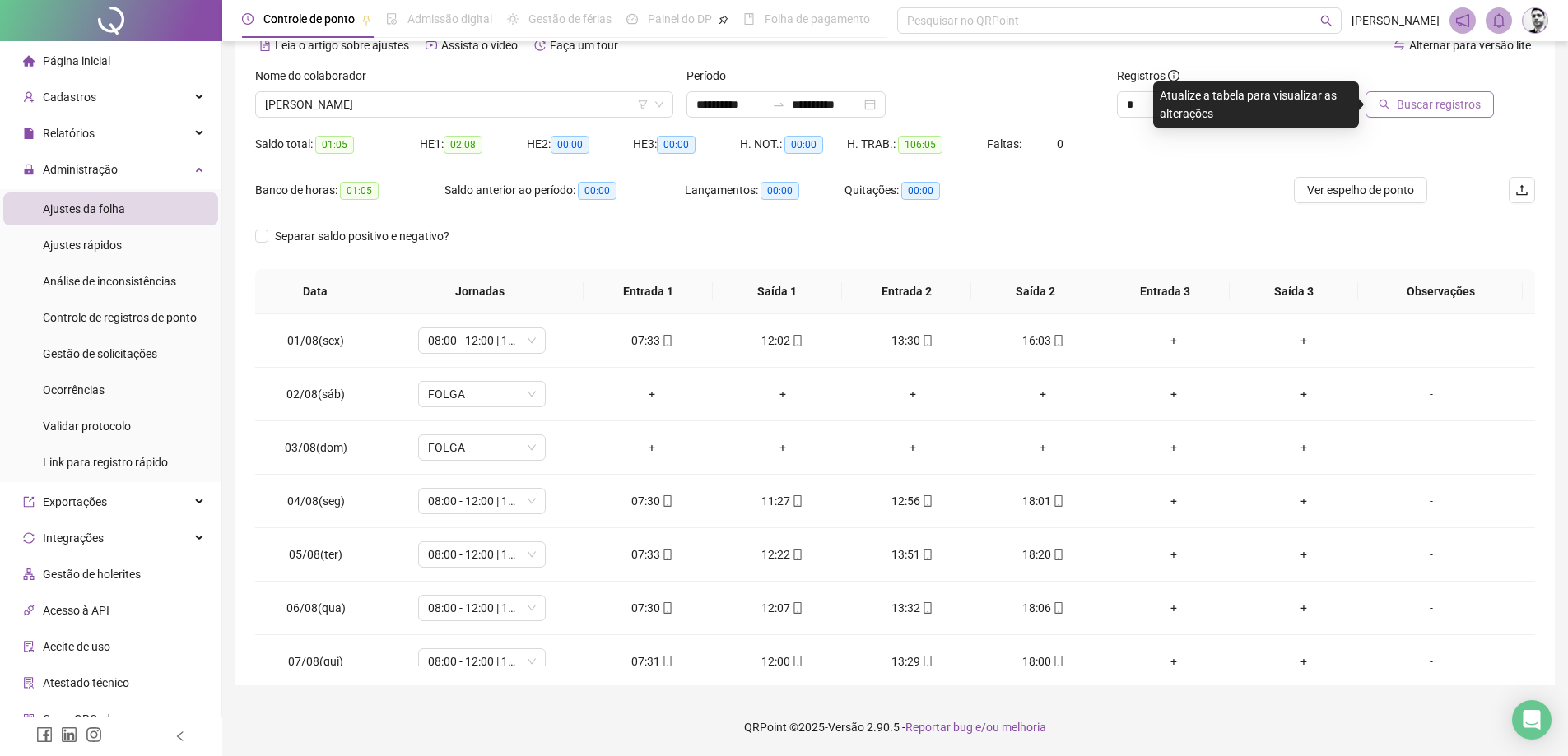
click at [1431, 113] on button "Buscar registros" at bounding box center [1429, 104] width 128 height 27
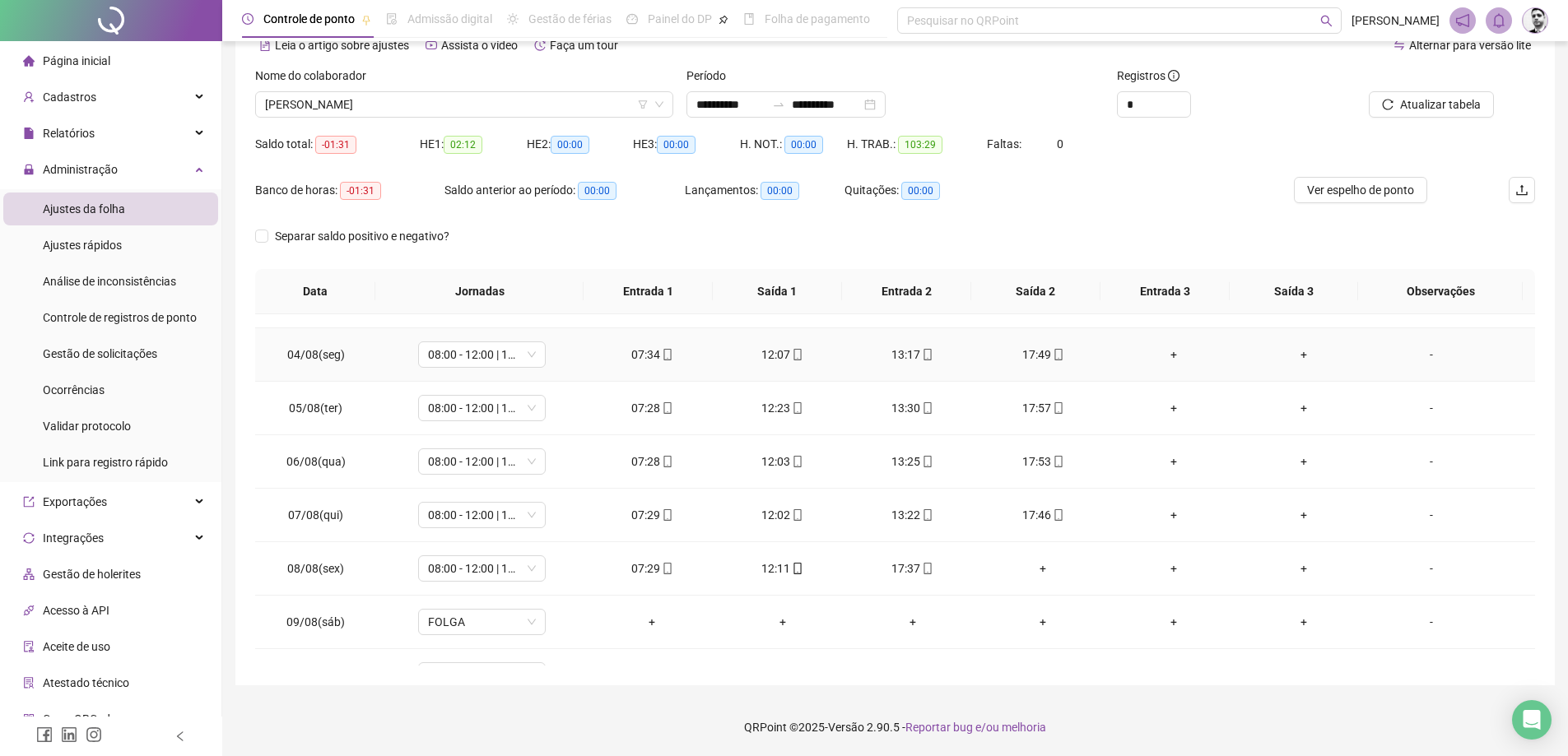
scroll to position [165, 0]
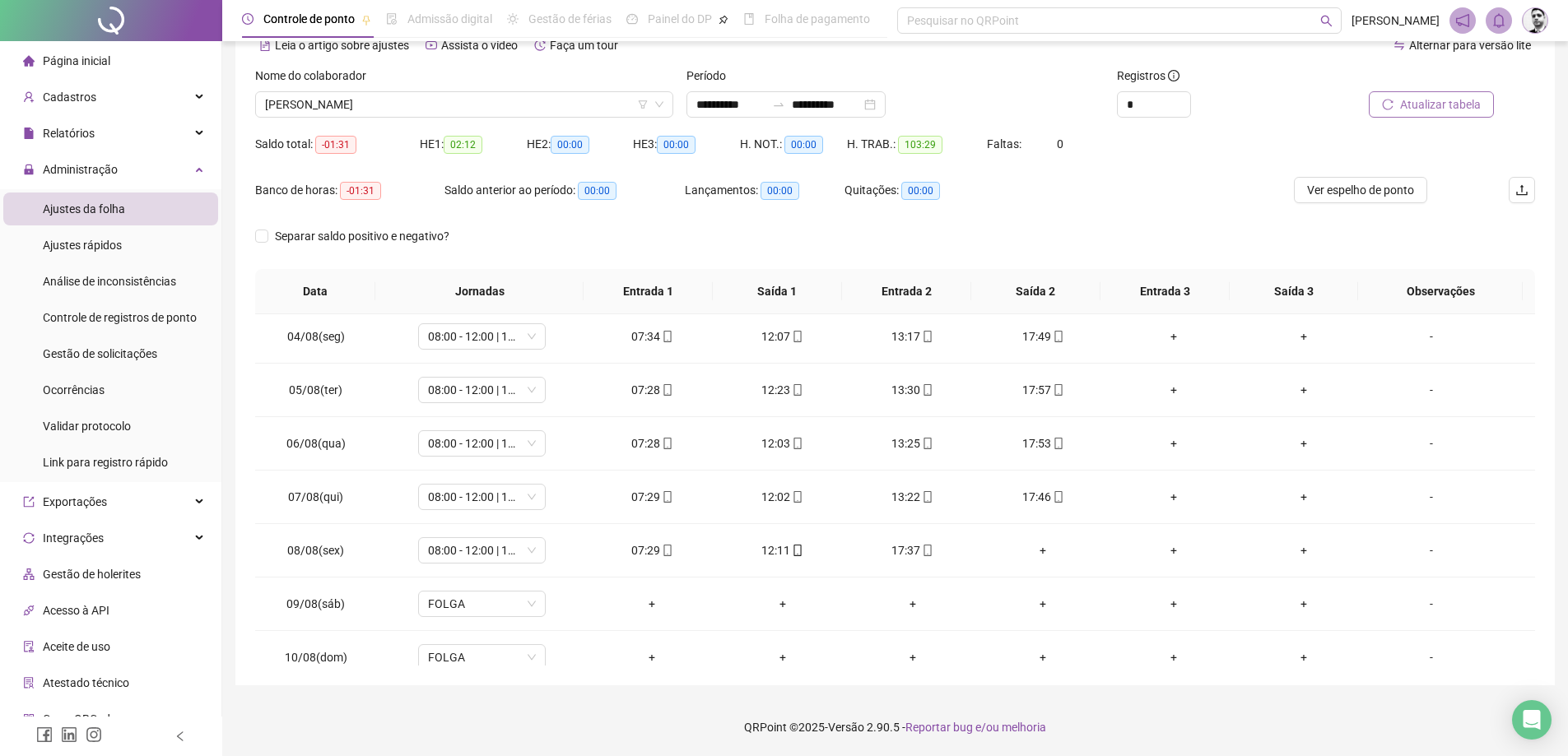
click at [1441, 94] on button "Atualizar tabela" at bounding box center [1431, 104] width 125 height 27
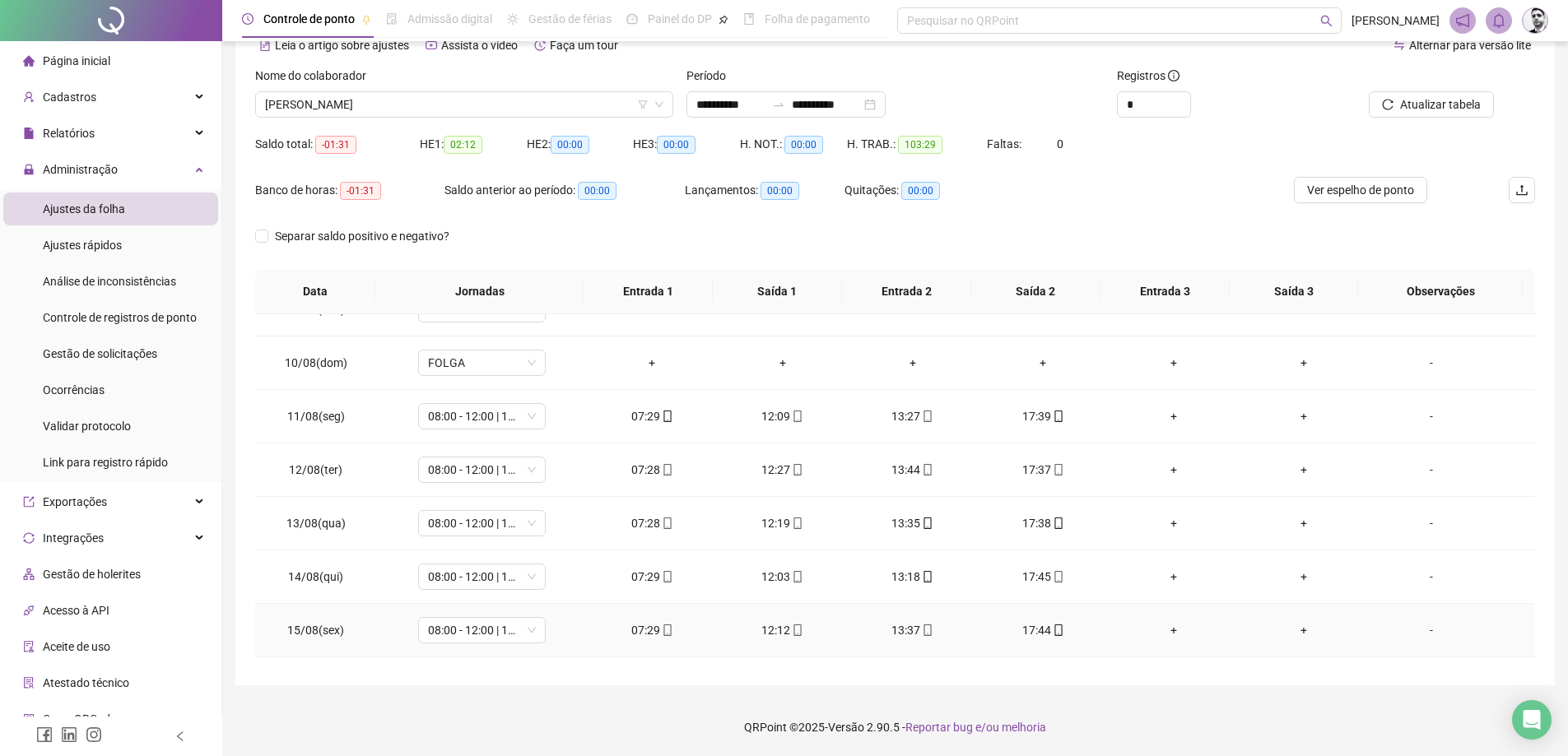
scroll to position [364, 0]
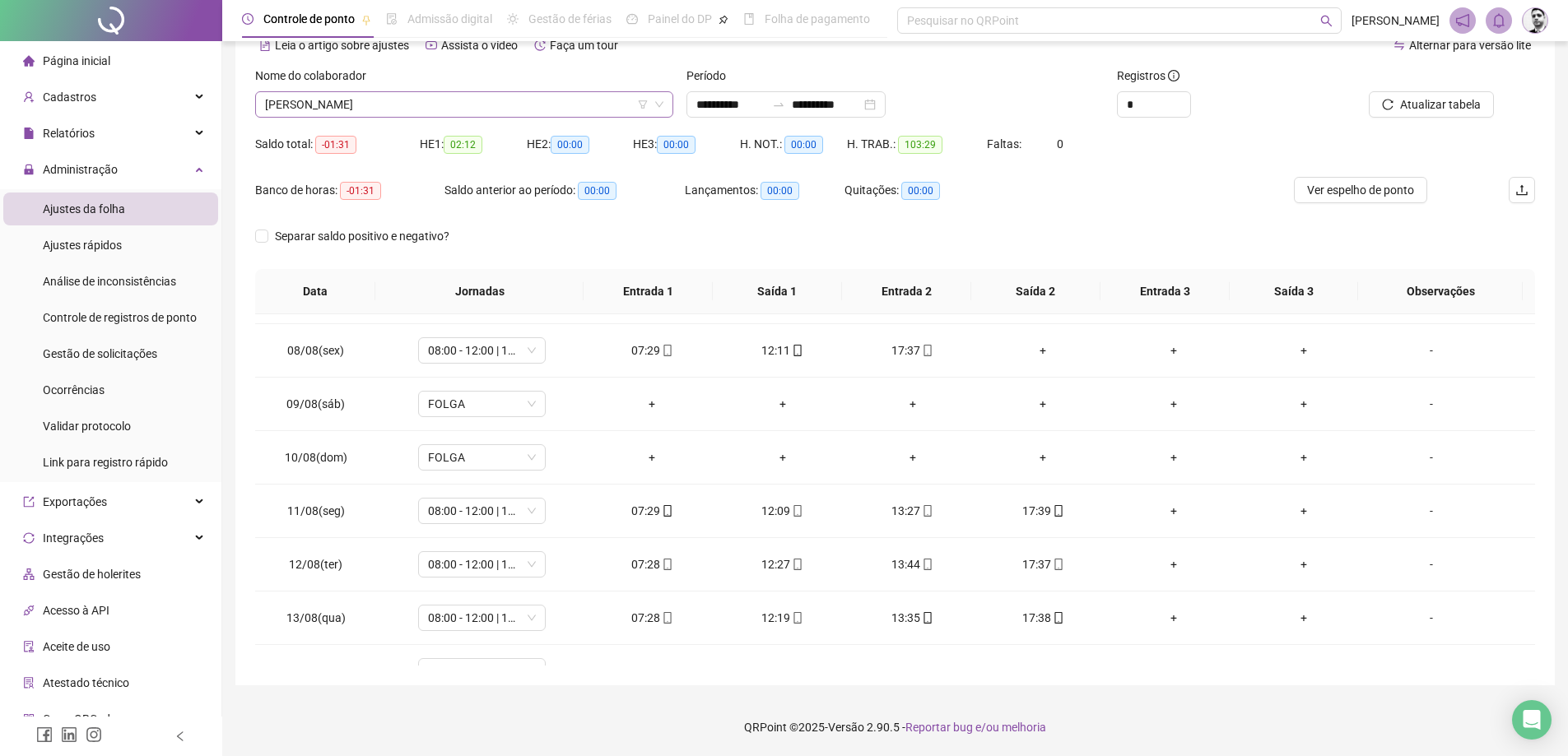
click at [433, 106] on span "[PERSON_NAME]" at bounding box center [465, 104] width 399 height 25
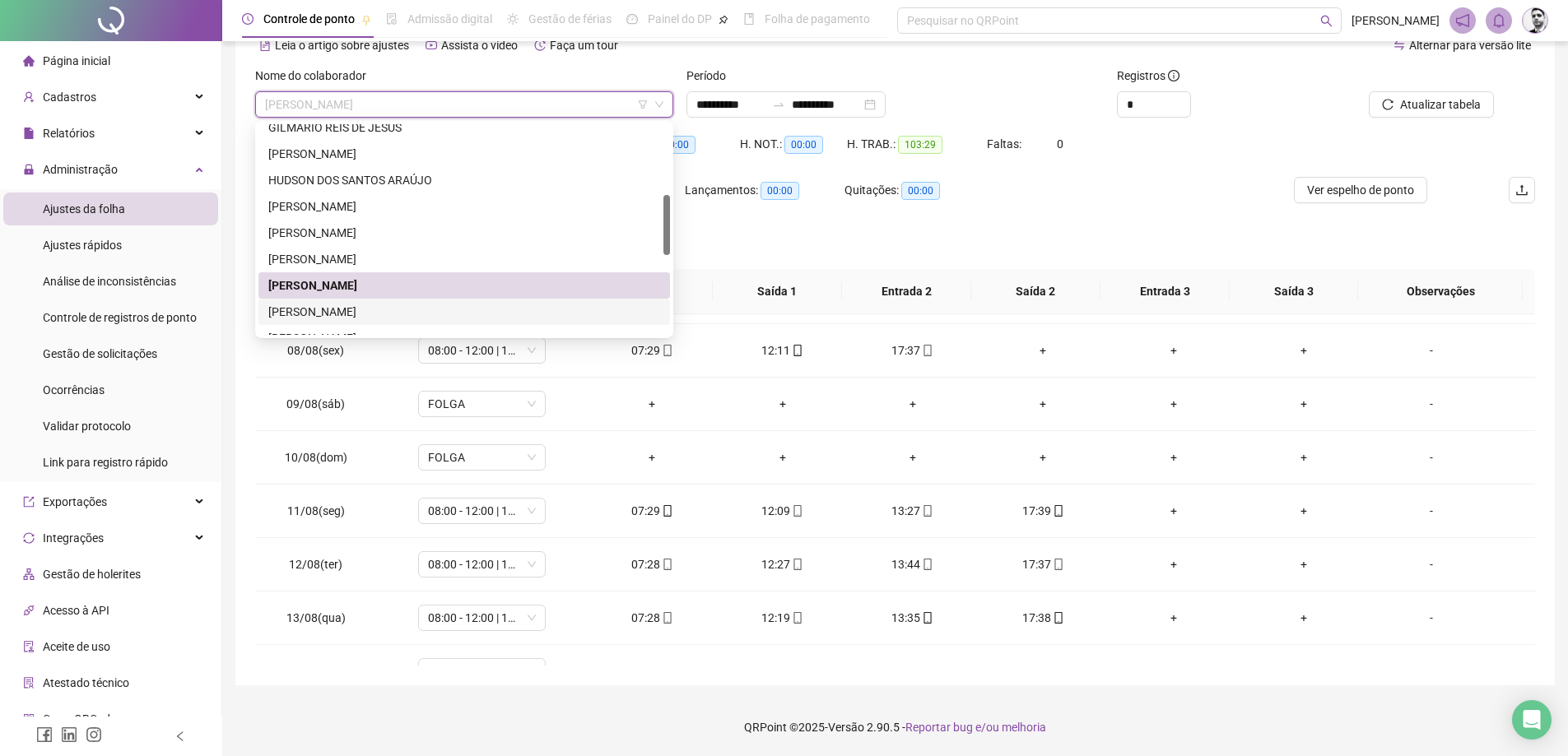
click at [333, 310] on div "[PERSON_NAME]" at bounding box center [464, 312] width 392 height 18
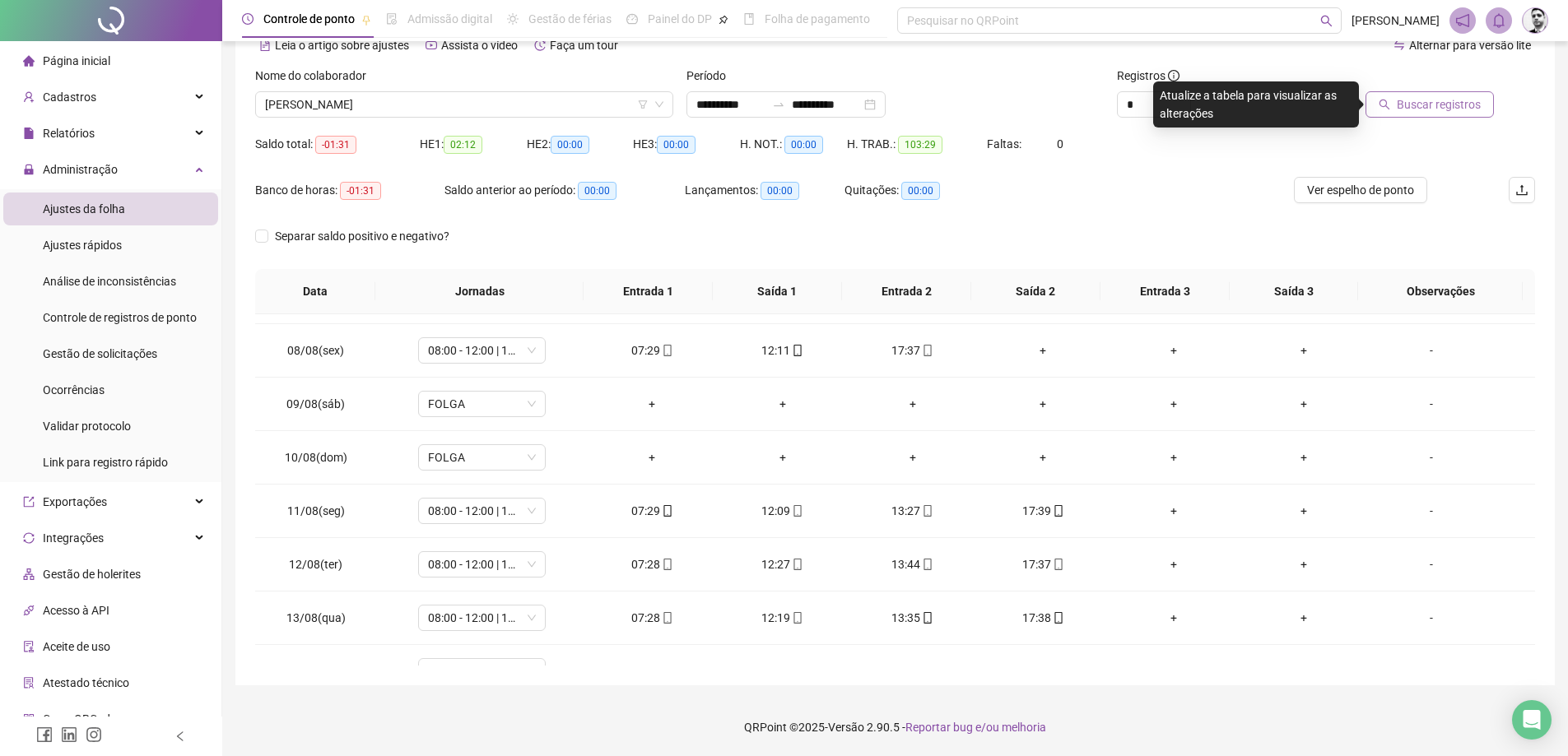
click at [1420, 108] on span "Buscar registros" at bounding box center [1439, 104] width 84 height 18
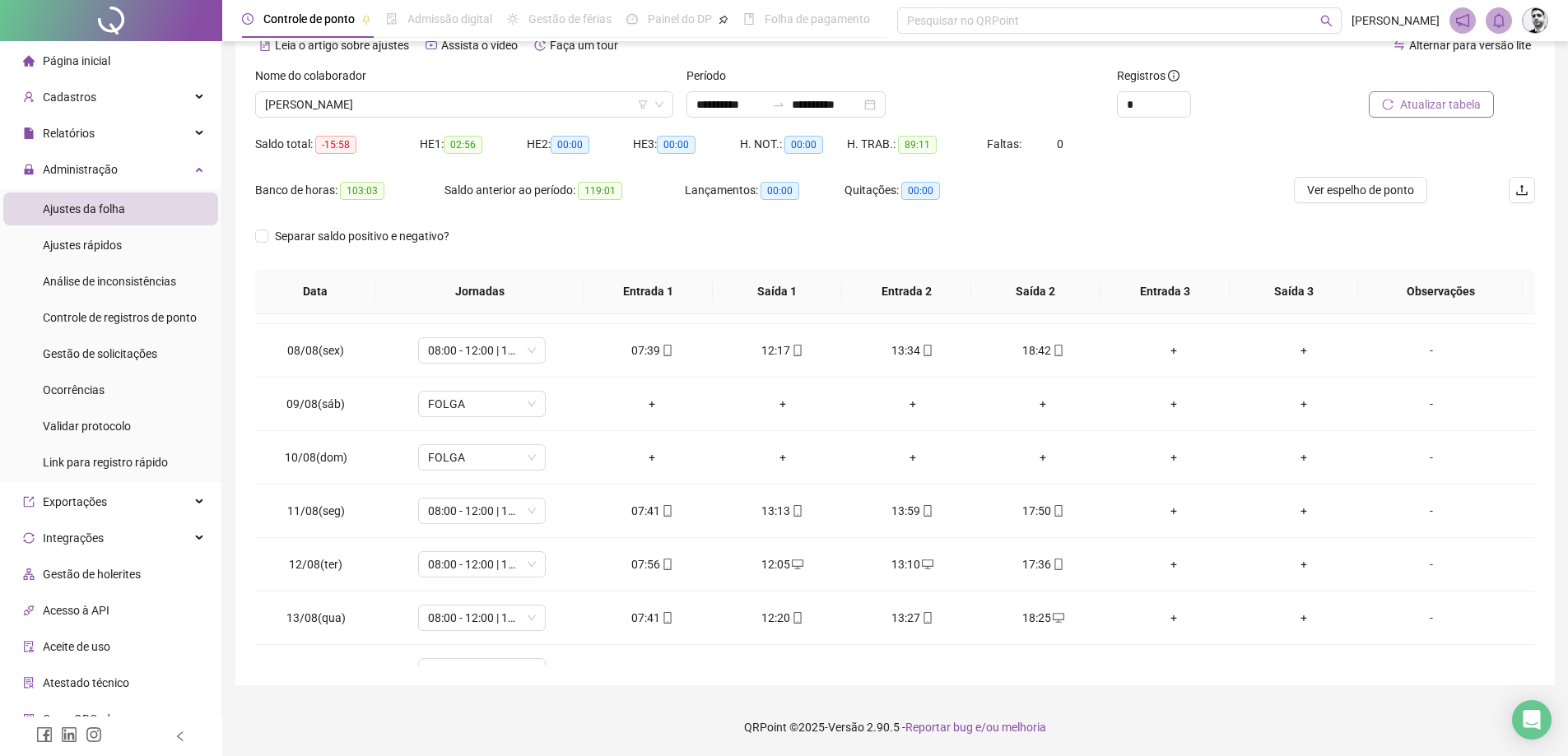
click at [1409, 103] on span "Atualizar tabela" at bounding box center [1441, 104] width 81 height 18
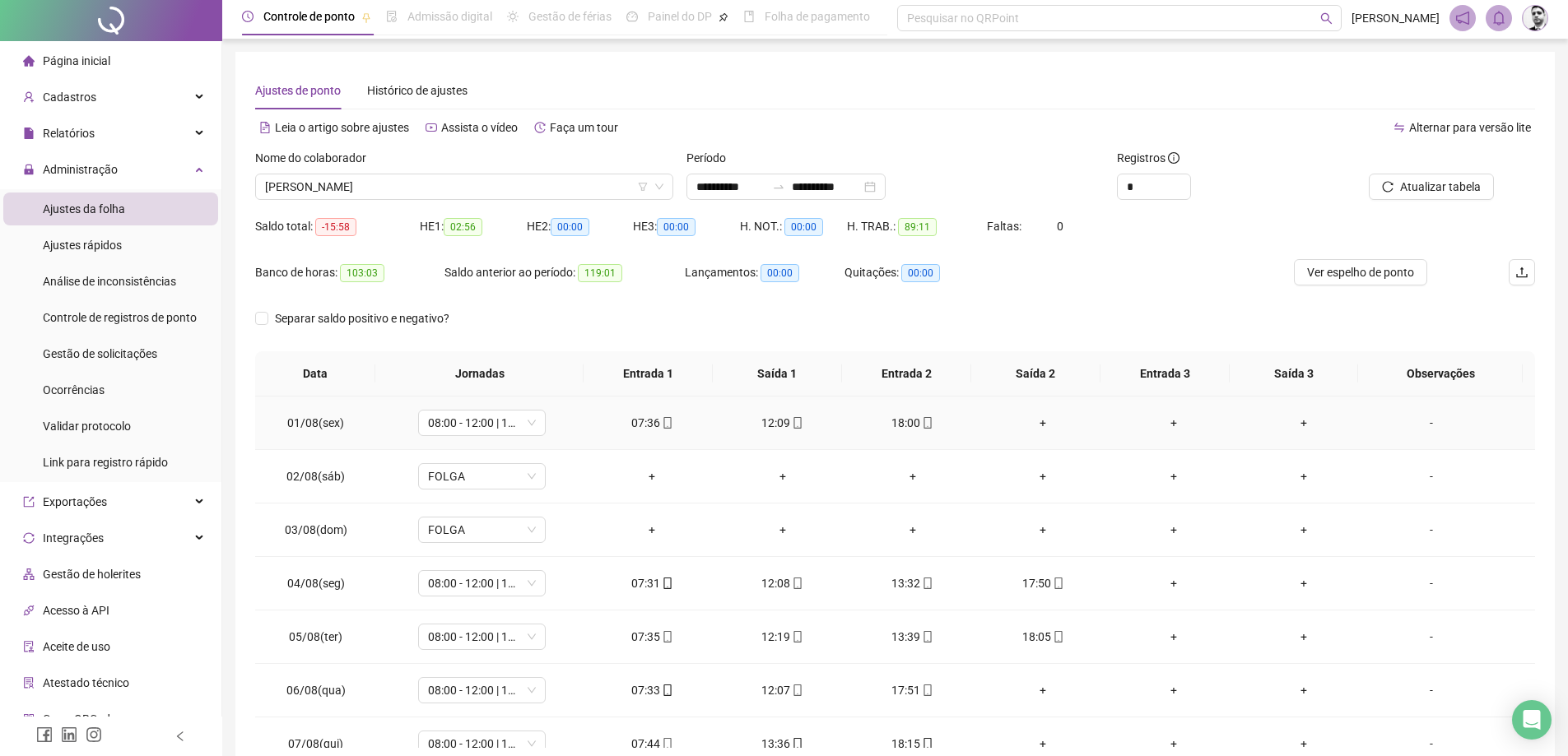
scroll to position [0, 0]
click at [1426, 190] on span "Atualizar tabela" at bounding box center [1441, 189] width 81 height 18
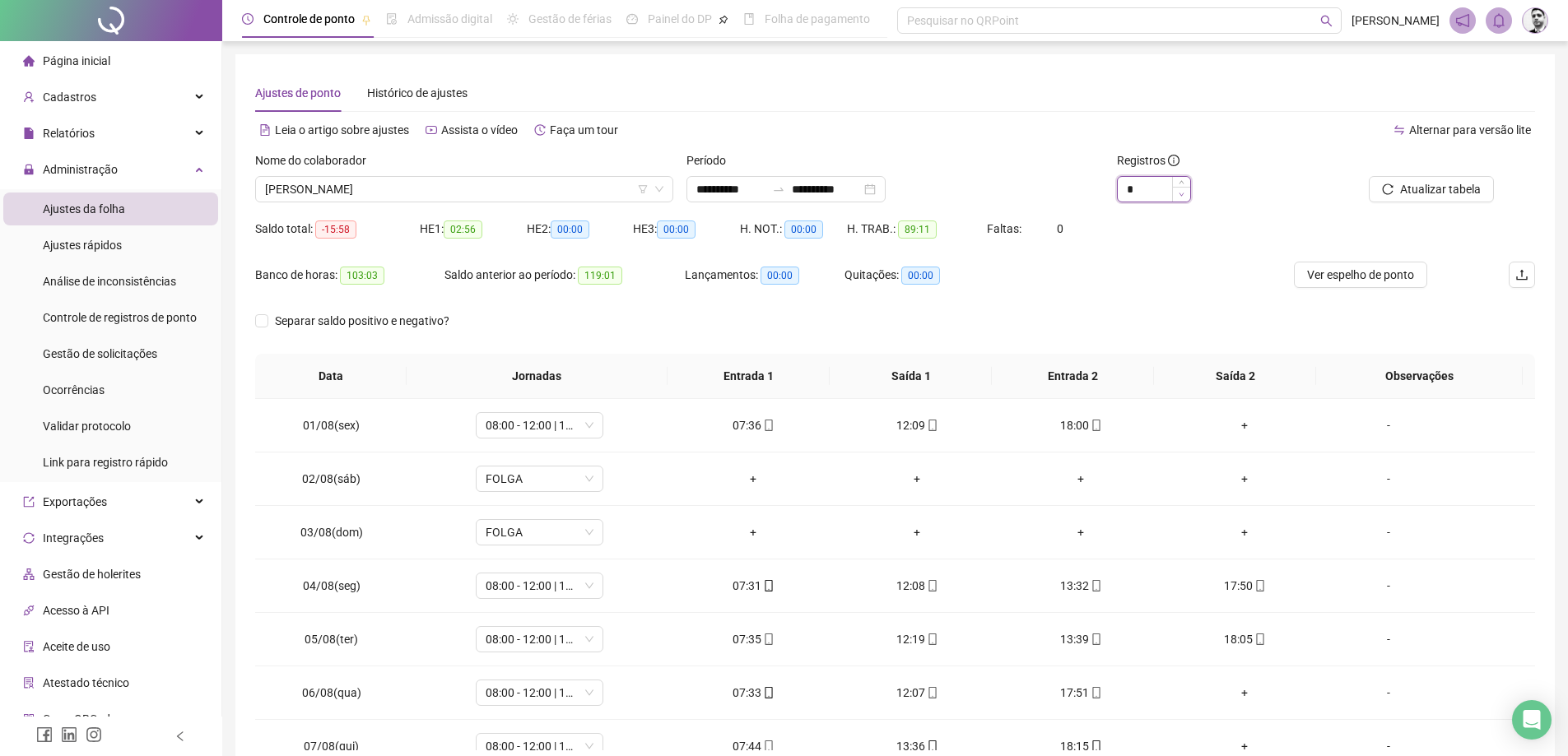
click at [1177, 198] on span "Decrease Value" at bounding box center [1181, 193] width 18 height 15
click at [1352, 277] on span "Ver espelho de ponto" at bounding box center [1360, 274] width 107 height 18
click at [485, 186] on span "[PERSON_NAME]" at bounding box center [465, 189] width 399 height 25
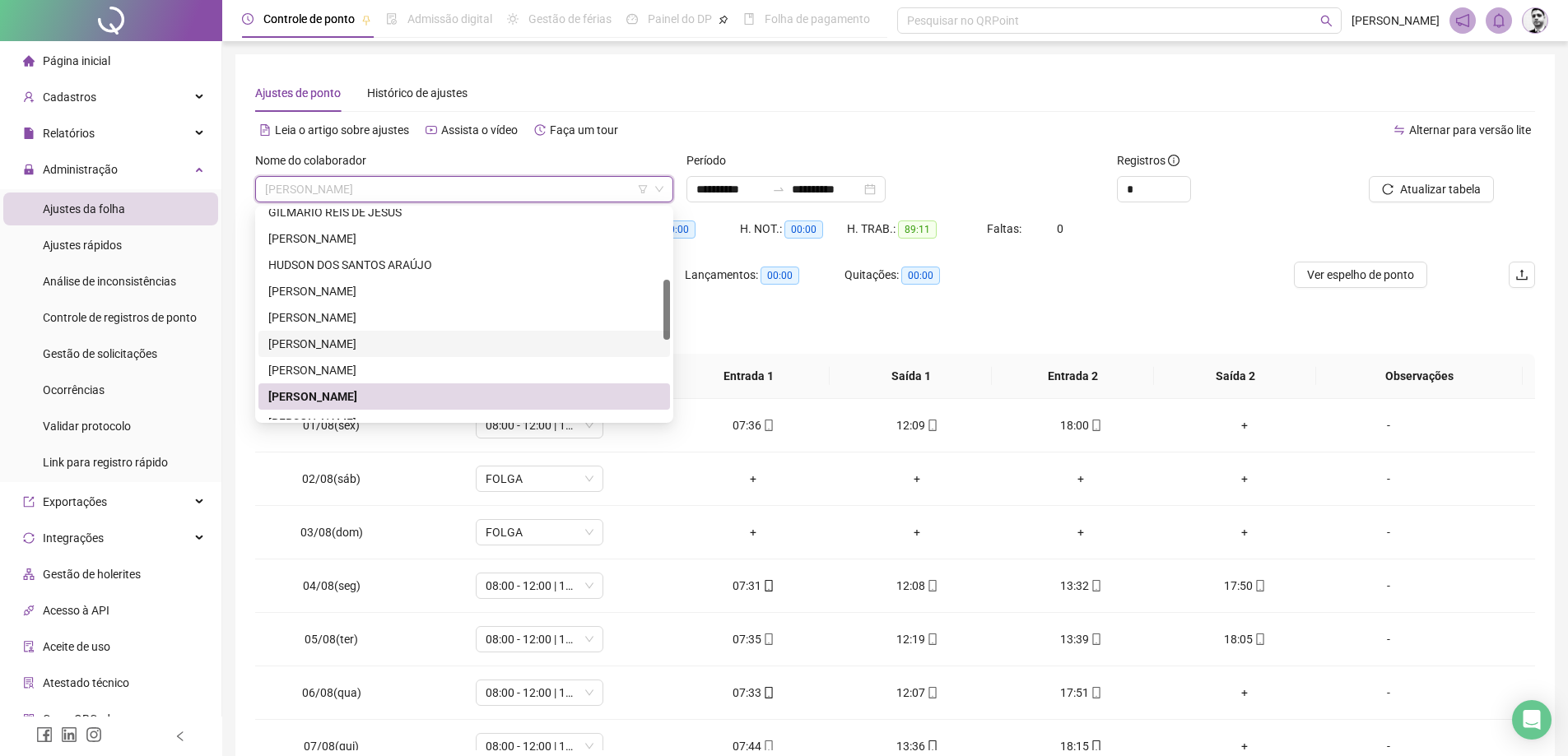
scroll to position [329, 0]
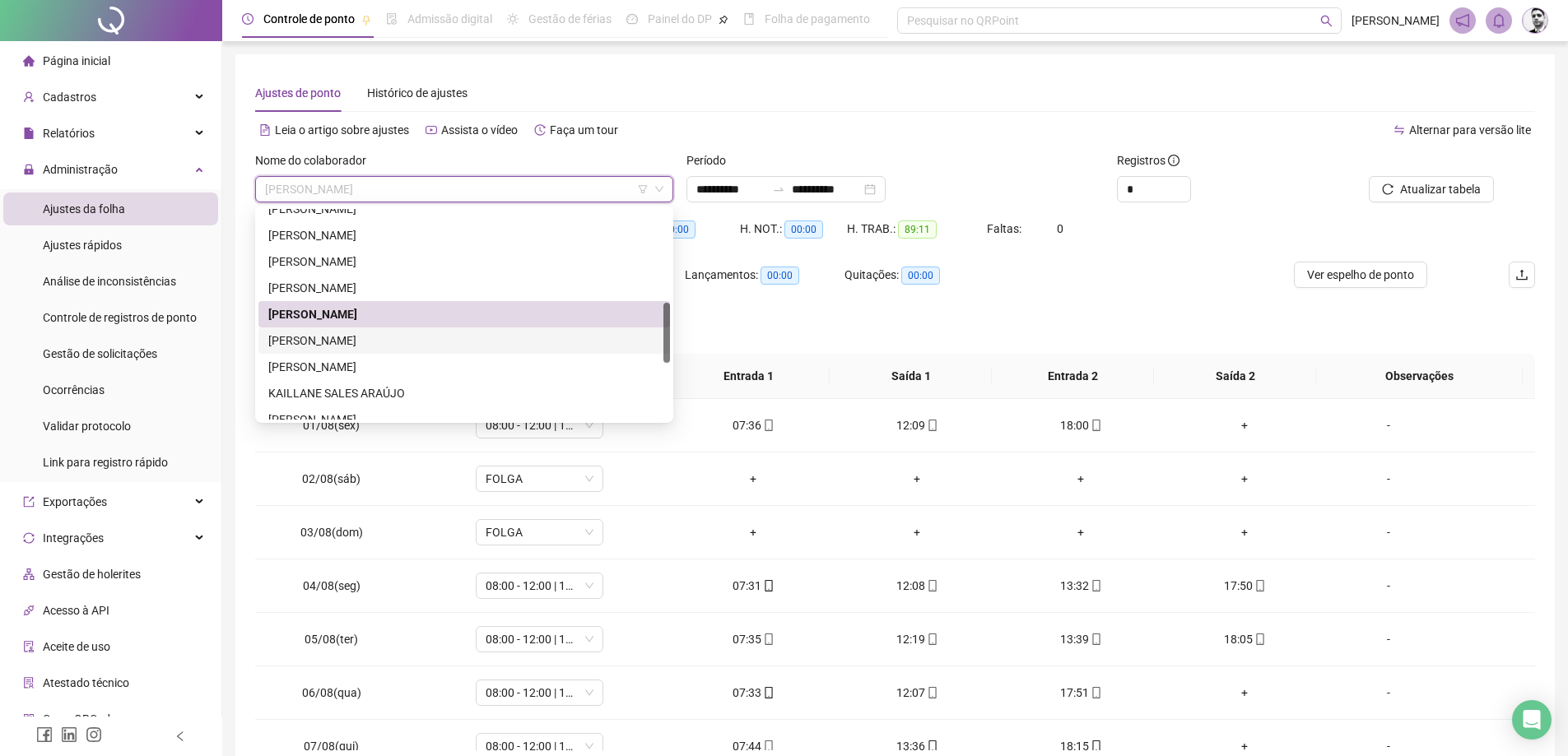
click at [317, 344] on div "[PERSON_NAME]" at bounding box center [464, 340] width 392 height 18
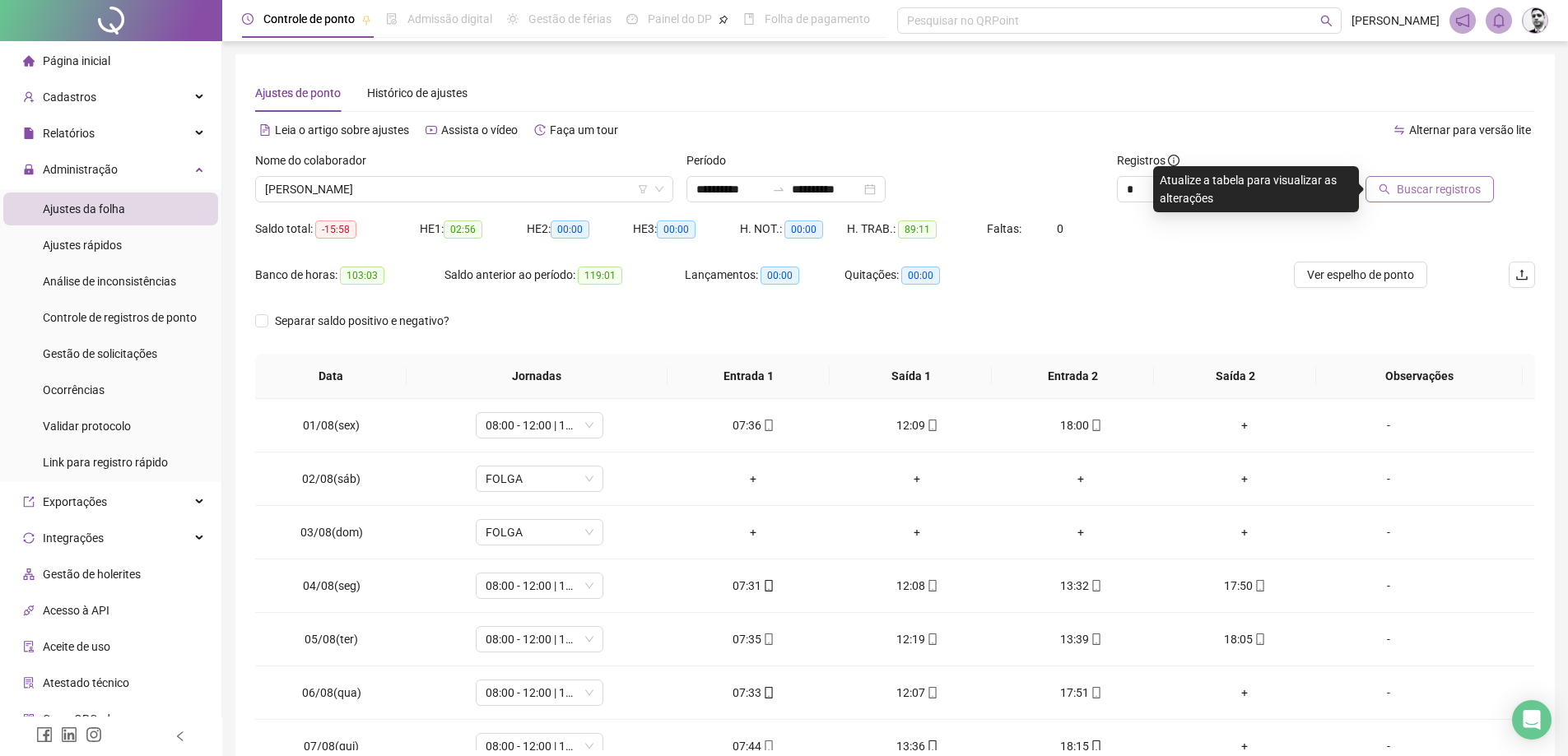
click at [1437, 191] on span "Buscar registros" at bounding box center [1439, 189] width 84 height 18
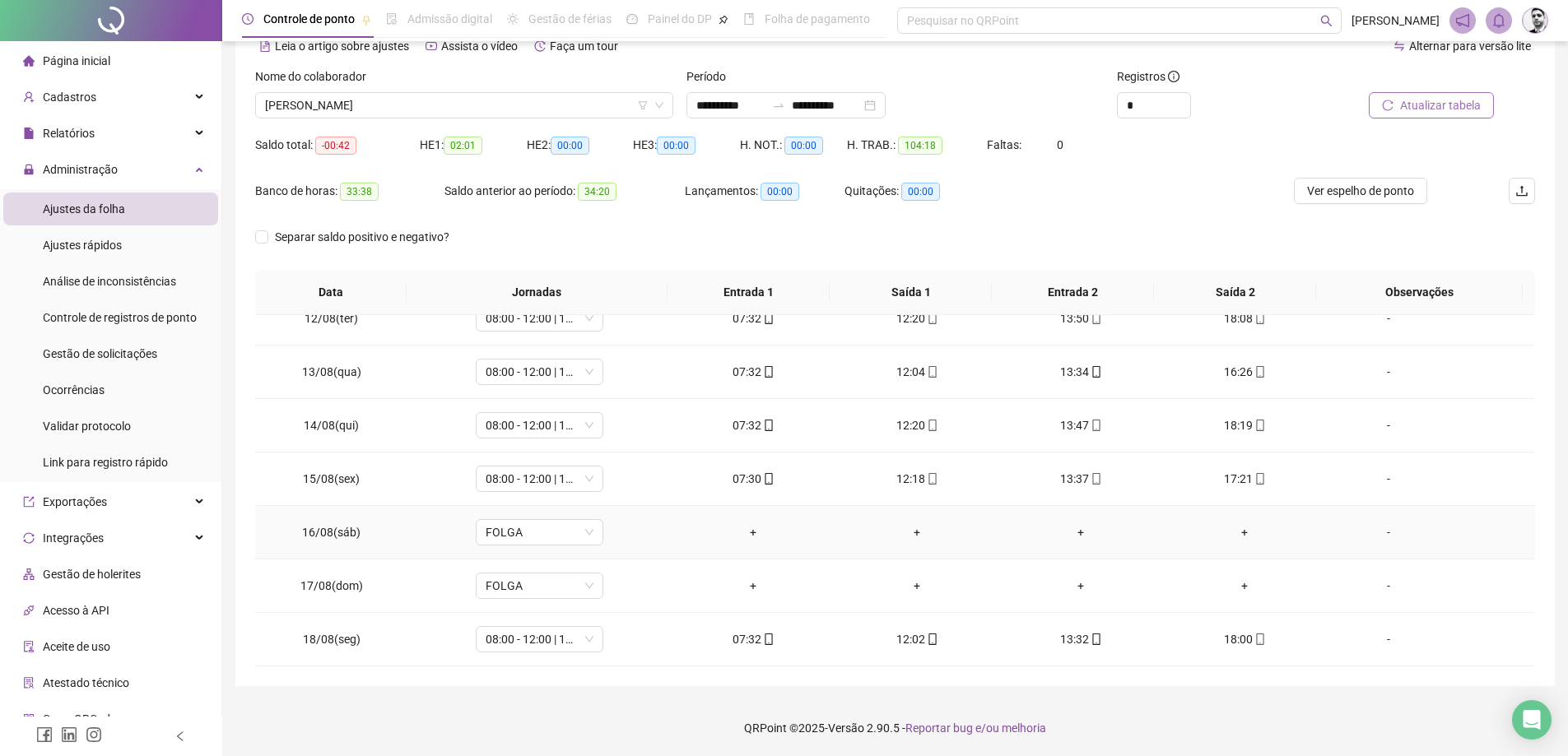
scroll to position [85, 0]
click at [1182, 98] on icon "up" at bounding box center [1181, 98] width 6 height 6
type input "*"
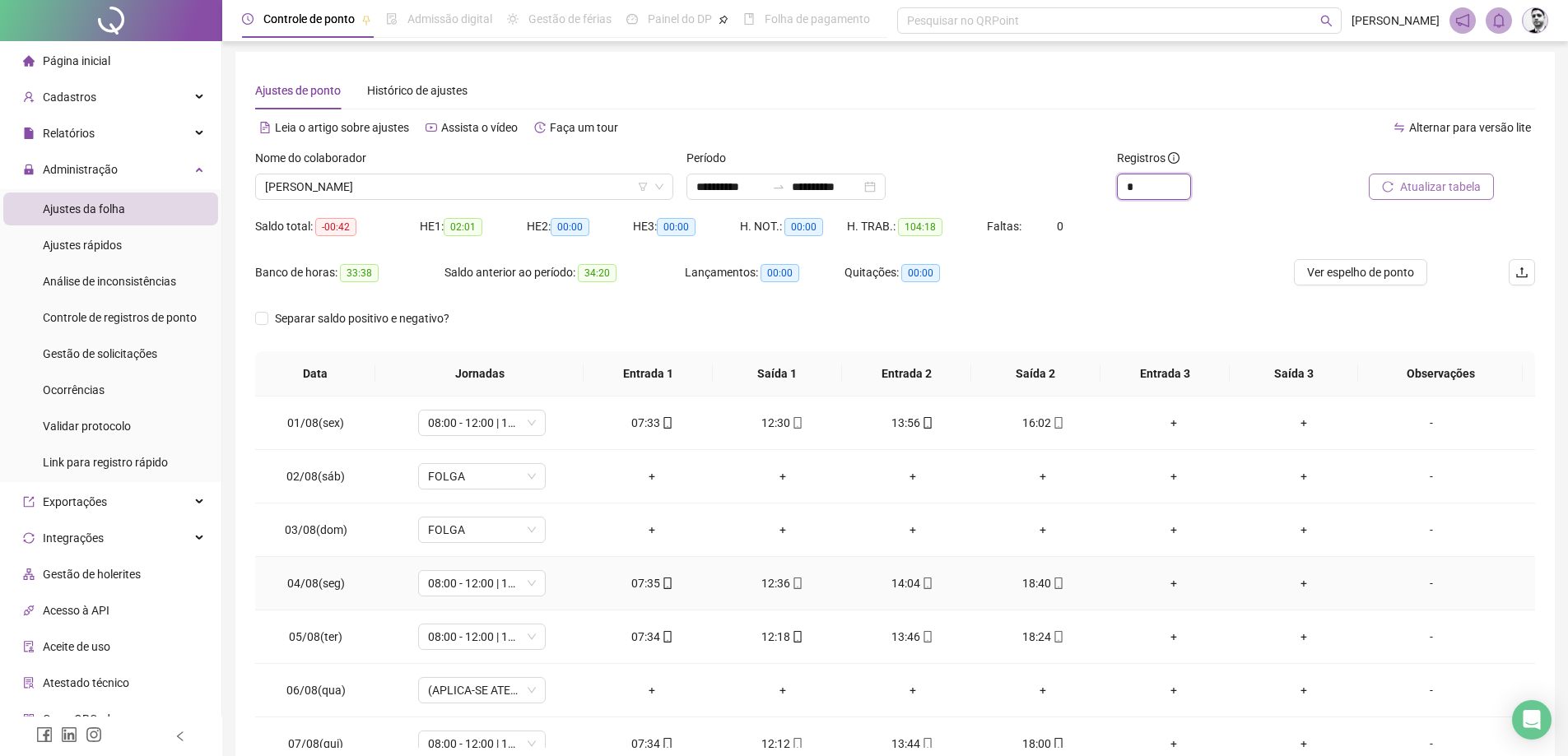
scroll to position [0, 0]
click at [497, 195] on span "[PERSON_NAME]" at bounding box center [465, 189] width 399 height 25
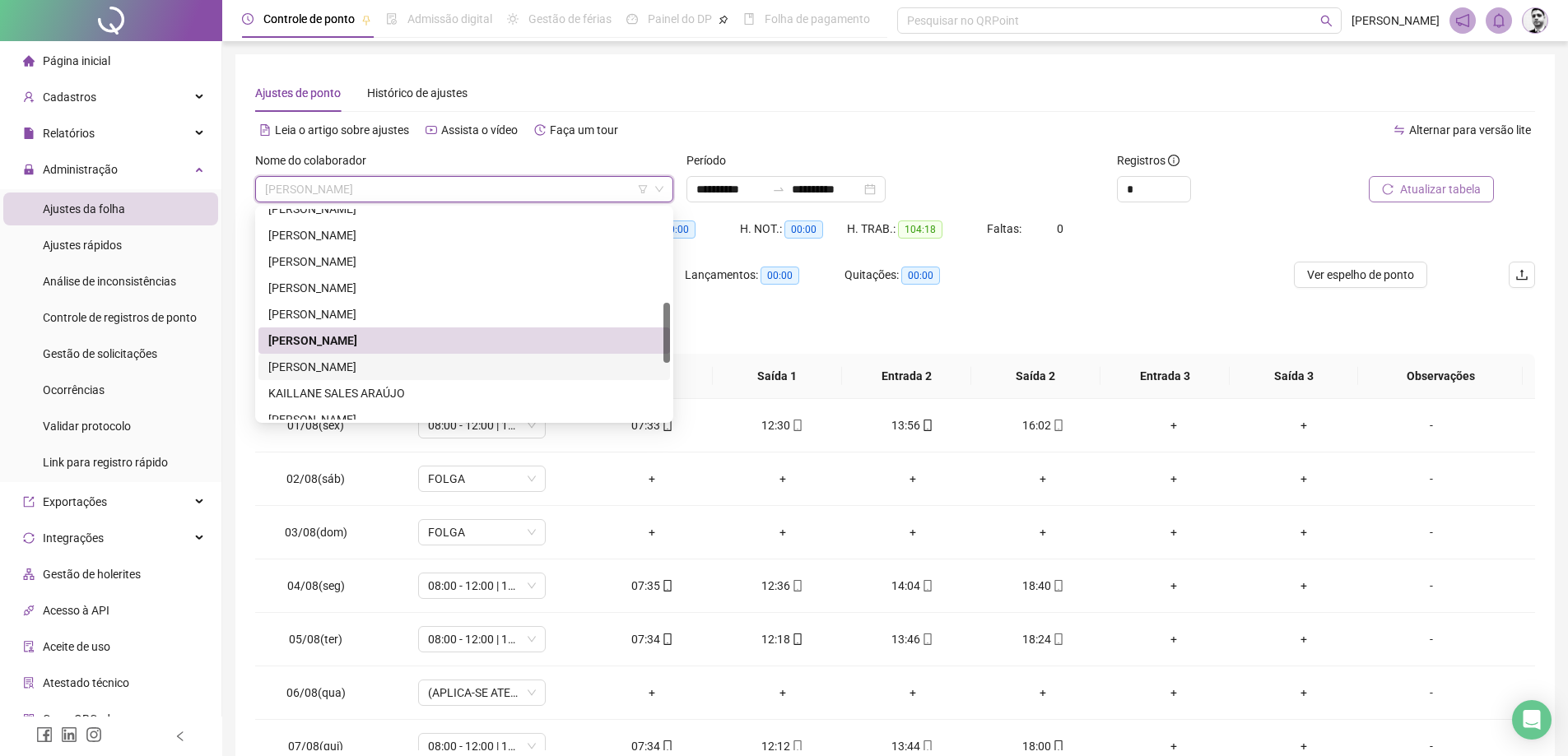
click at [375, 369] on div "[PERSON_NAME]" at bounding box center [464, 367] width 392 height 18
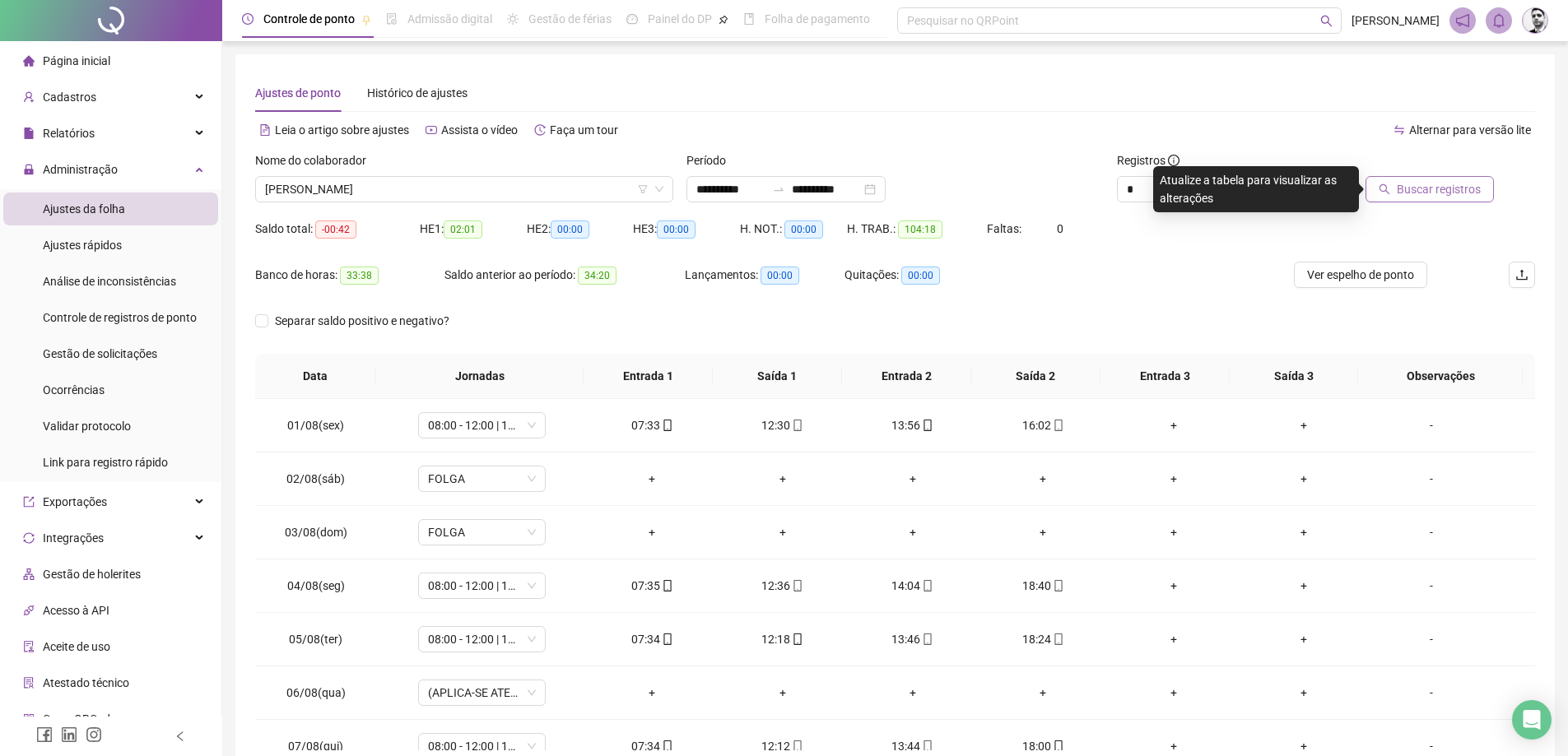
click at [1403, 194] on span "Buscar registros" at bounding box center [1439, 189] width 84 height 18
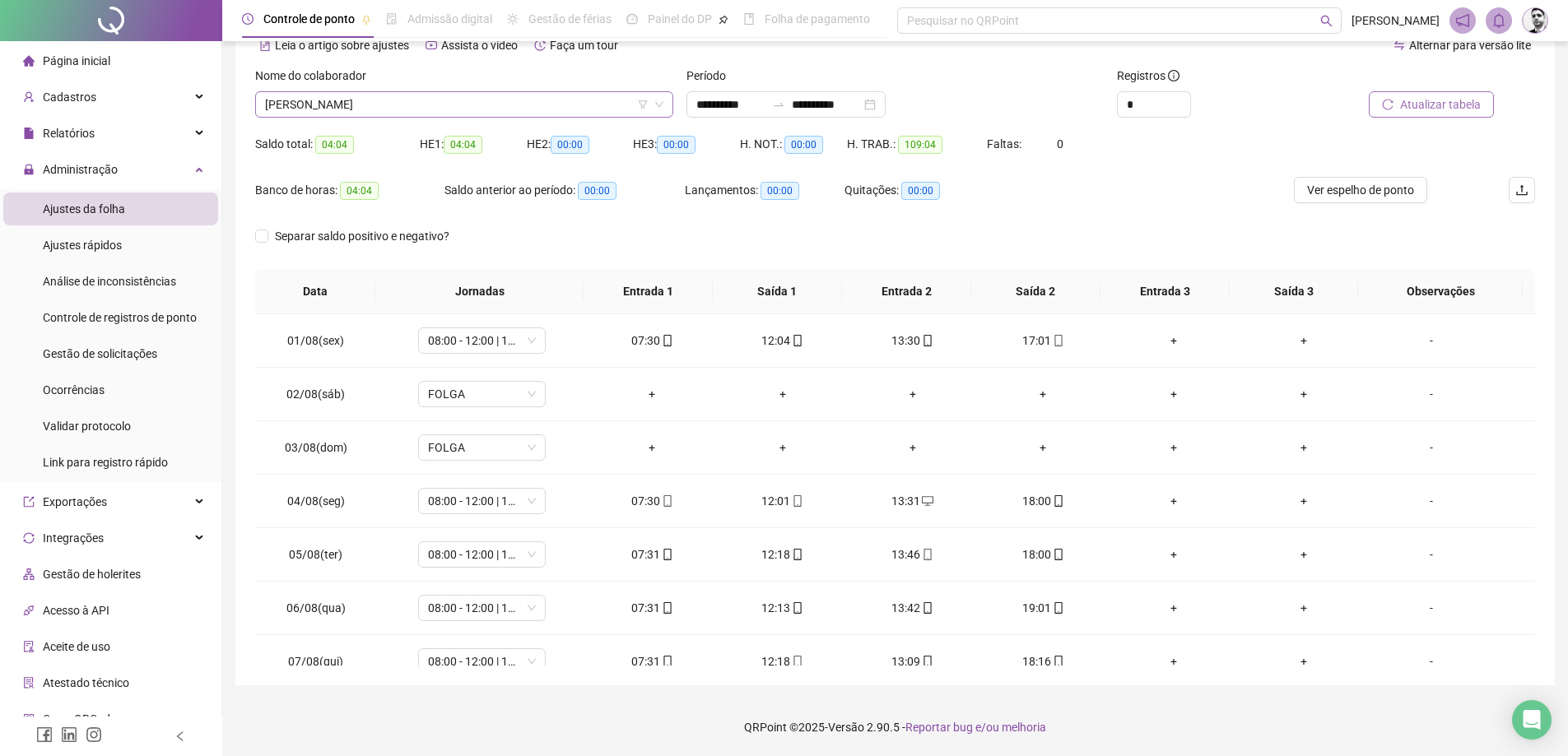
click at [444, 108] on span "[PERSON_NAME]" at bounding box center [465, 104] width 399 height 25
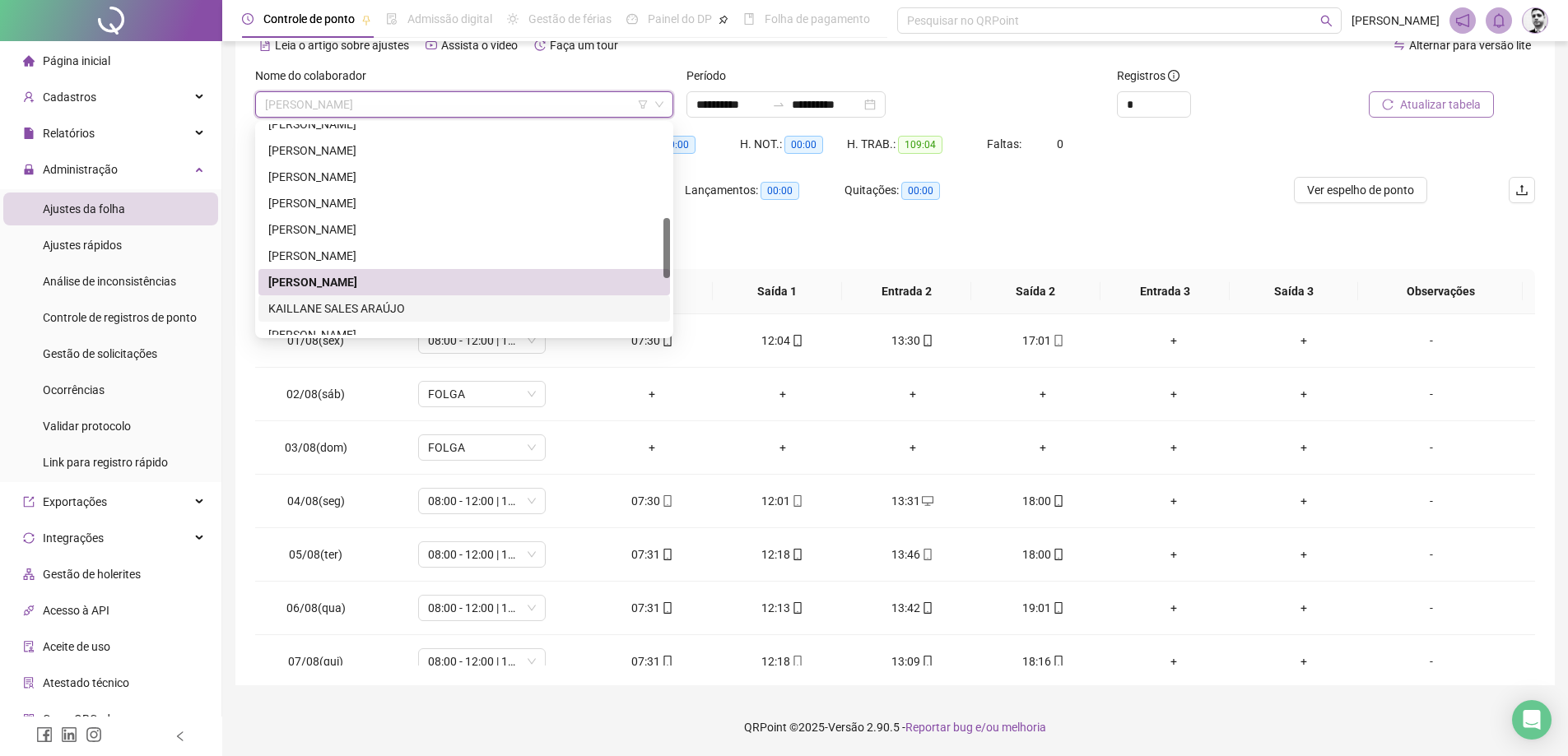
click at [280, 312] on div "KAILLANE SALES ARAÚJO" at bounding box center [464, 308] width 392 height 18
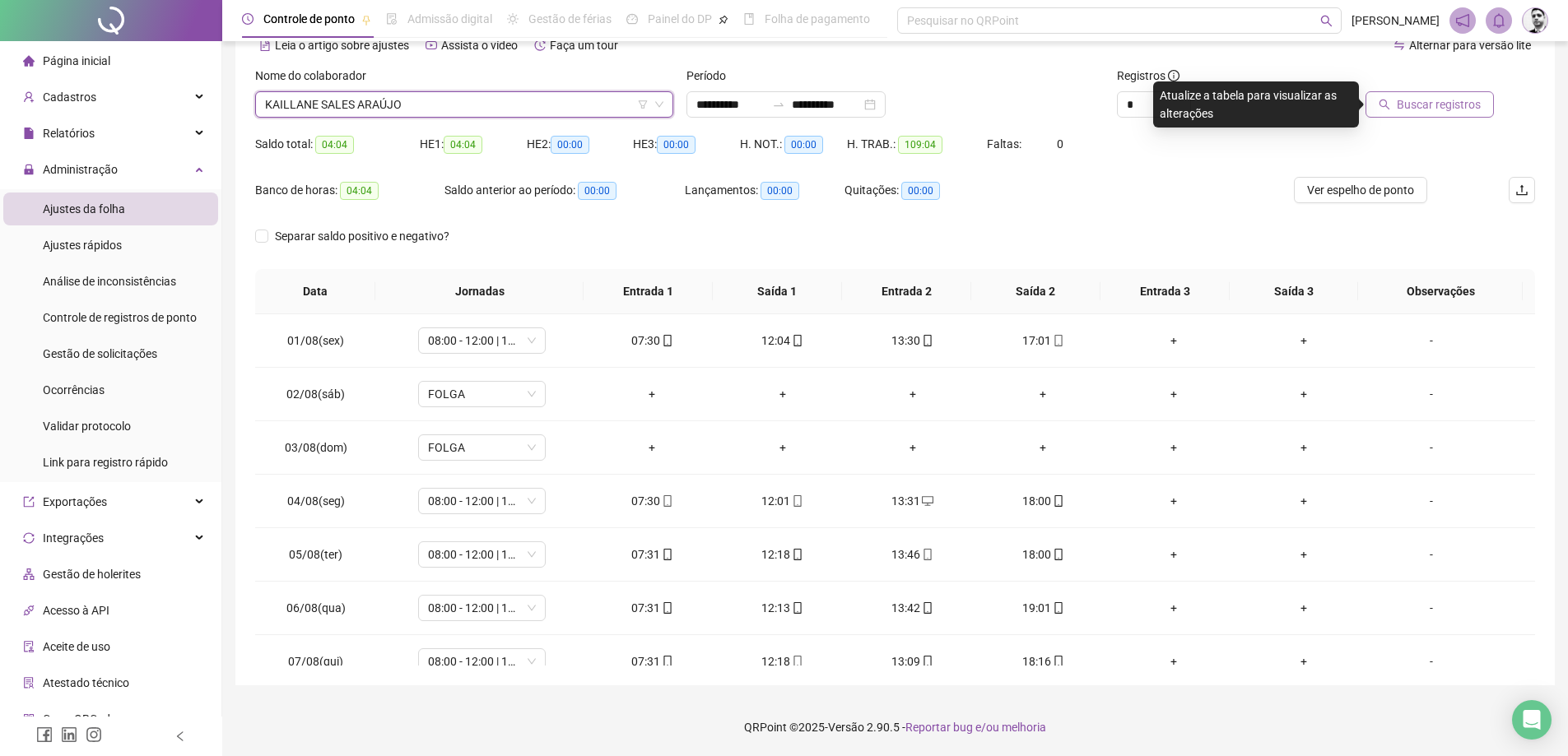
click at [1408, 113] on button "Buscar registros" at bounding box center [1429, 104] width 128 height 27
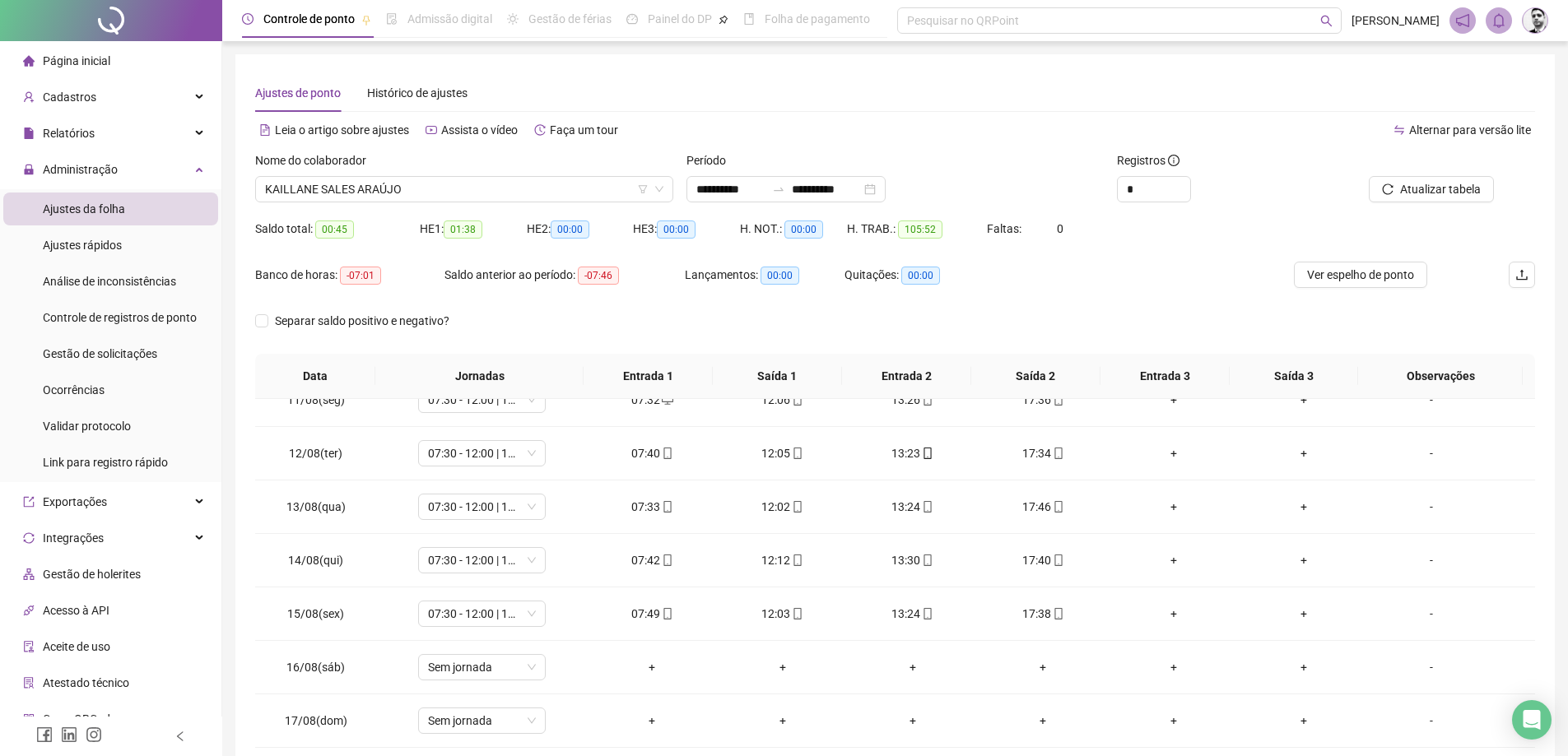
scroll to position [612, 0]
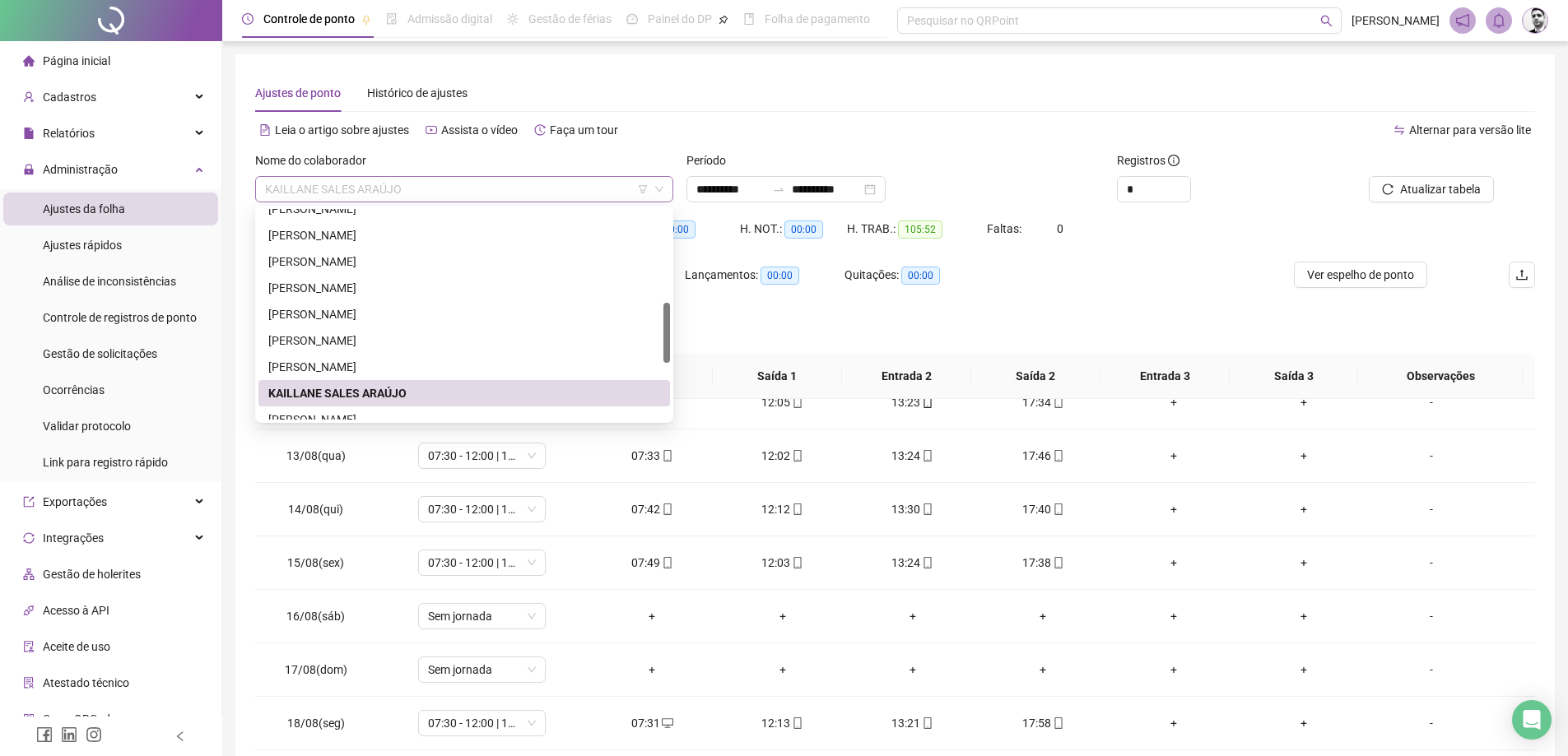
click at [418, 198] on span "KAILLANE SALES ARAÚJO" at bounding box center [465, 189] width 399 height 25
click at [299, 416] on div "[PERSON_NAME]" at bounding box center [464, 419] width 392 height 18
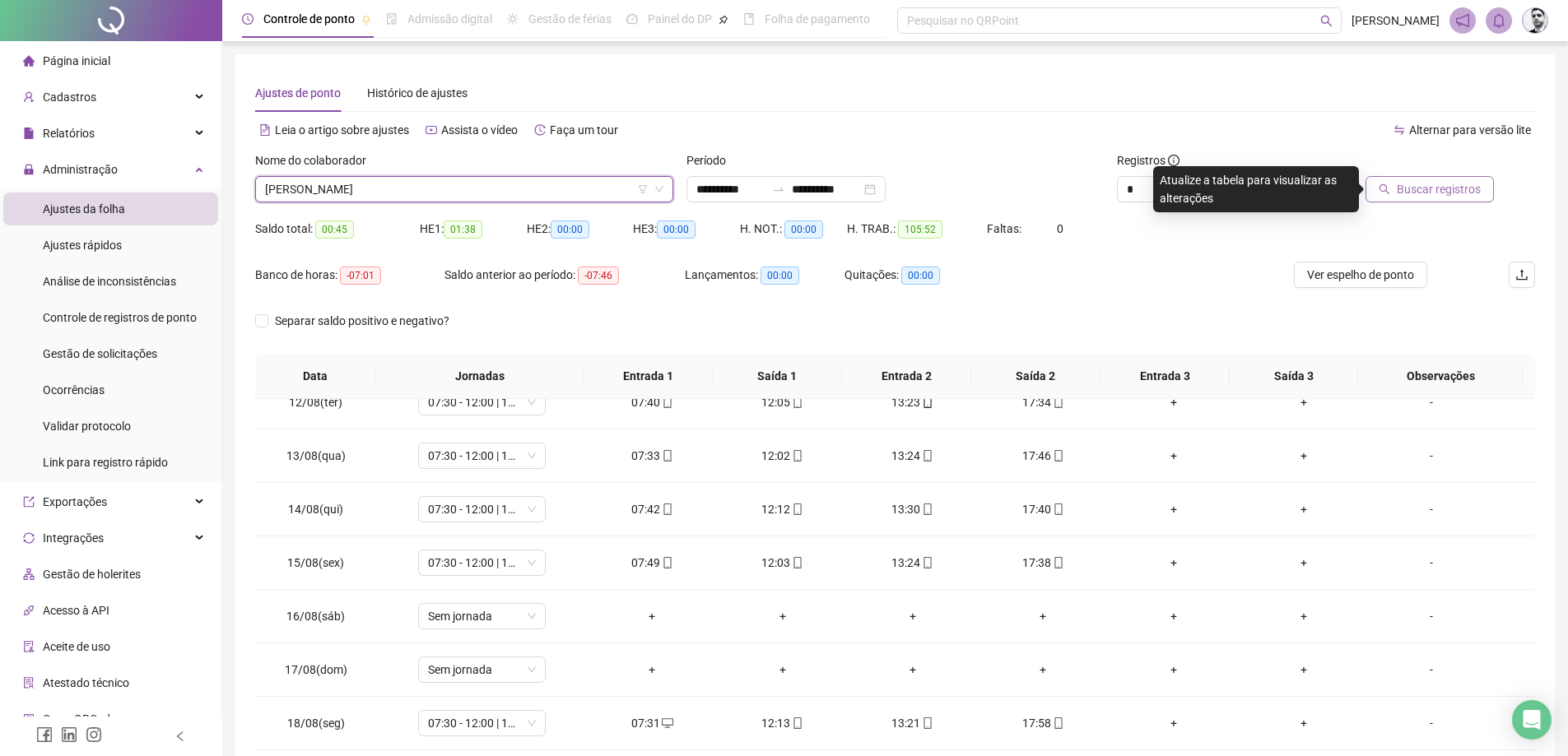
click at [1430, 193] on span "Buscar registros" at bounding box center [1439, 189] width 84 height 18
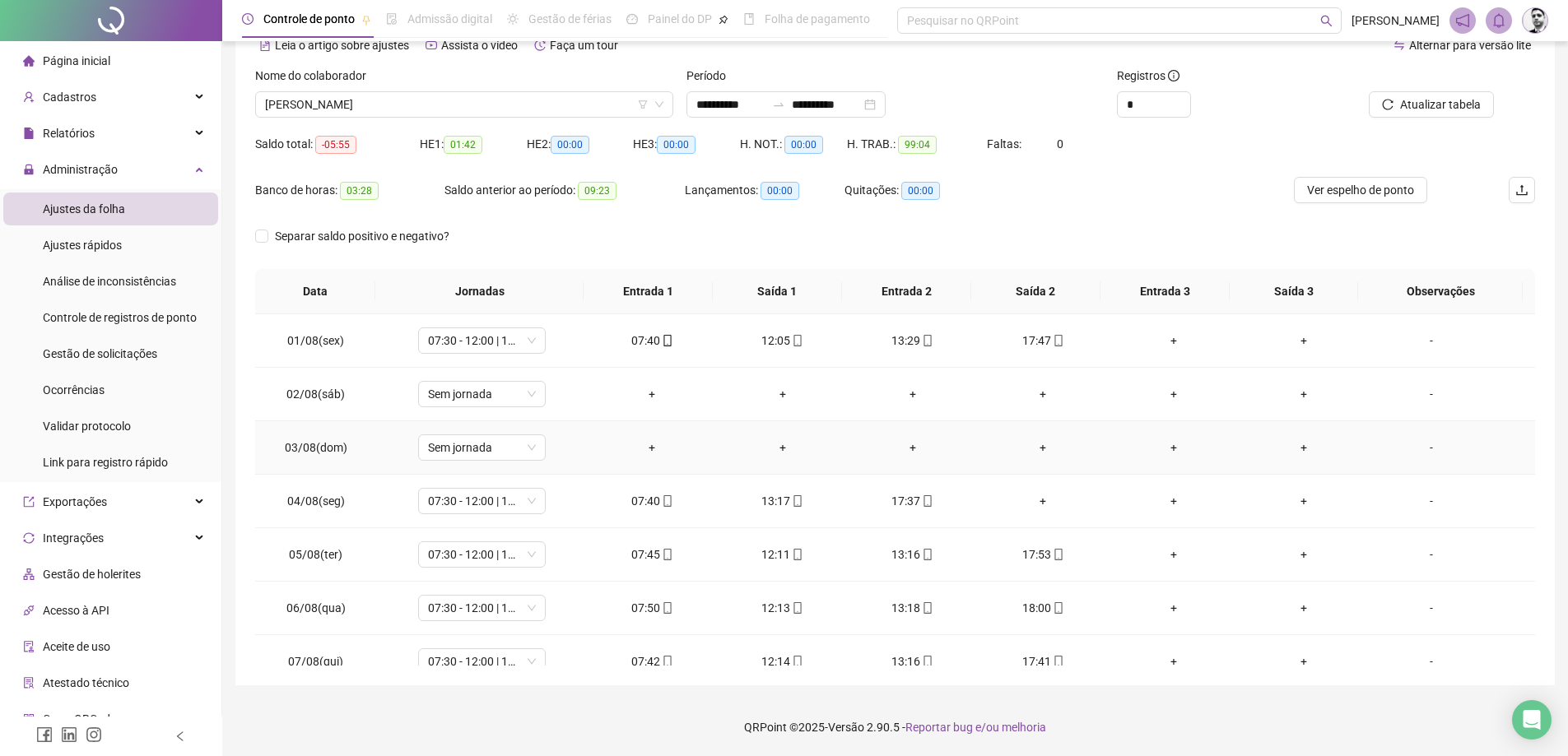
scroll to position [0, 0]
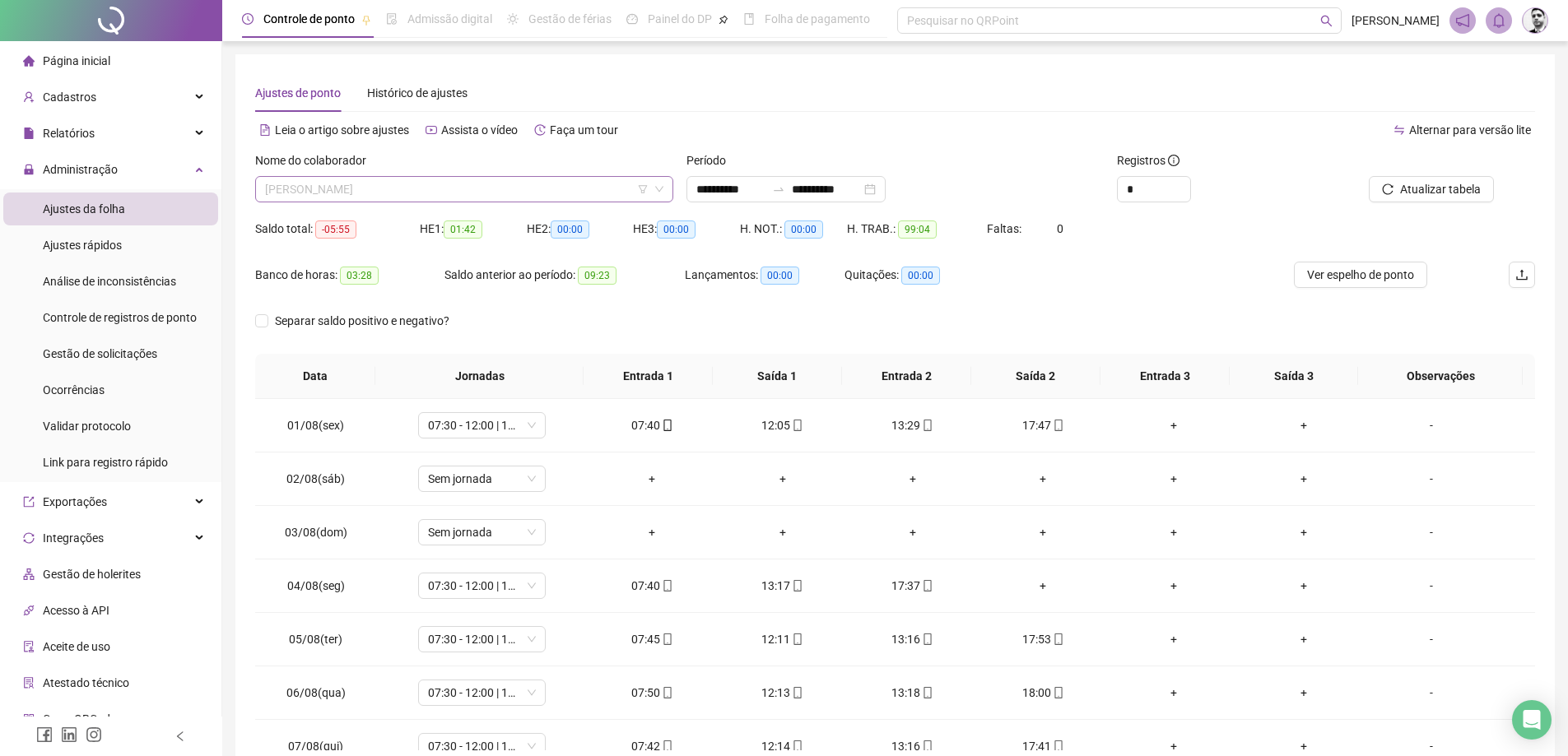
click at [419, 196] on span "[PERSON_NAME]" at bounding box center [465, 189] width 399 height 25
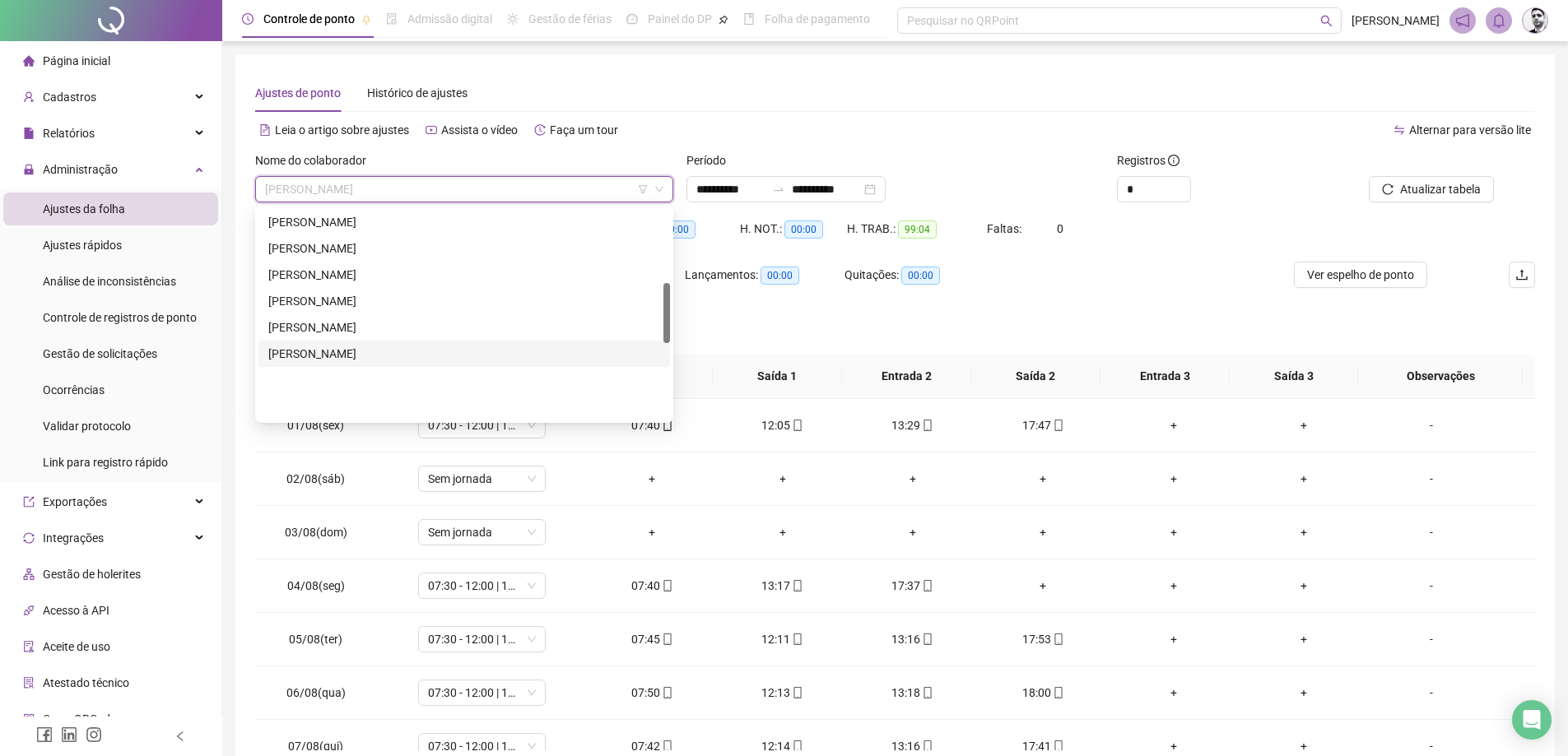
scroll to position [178, 0]
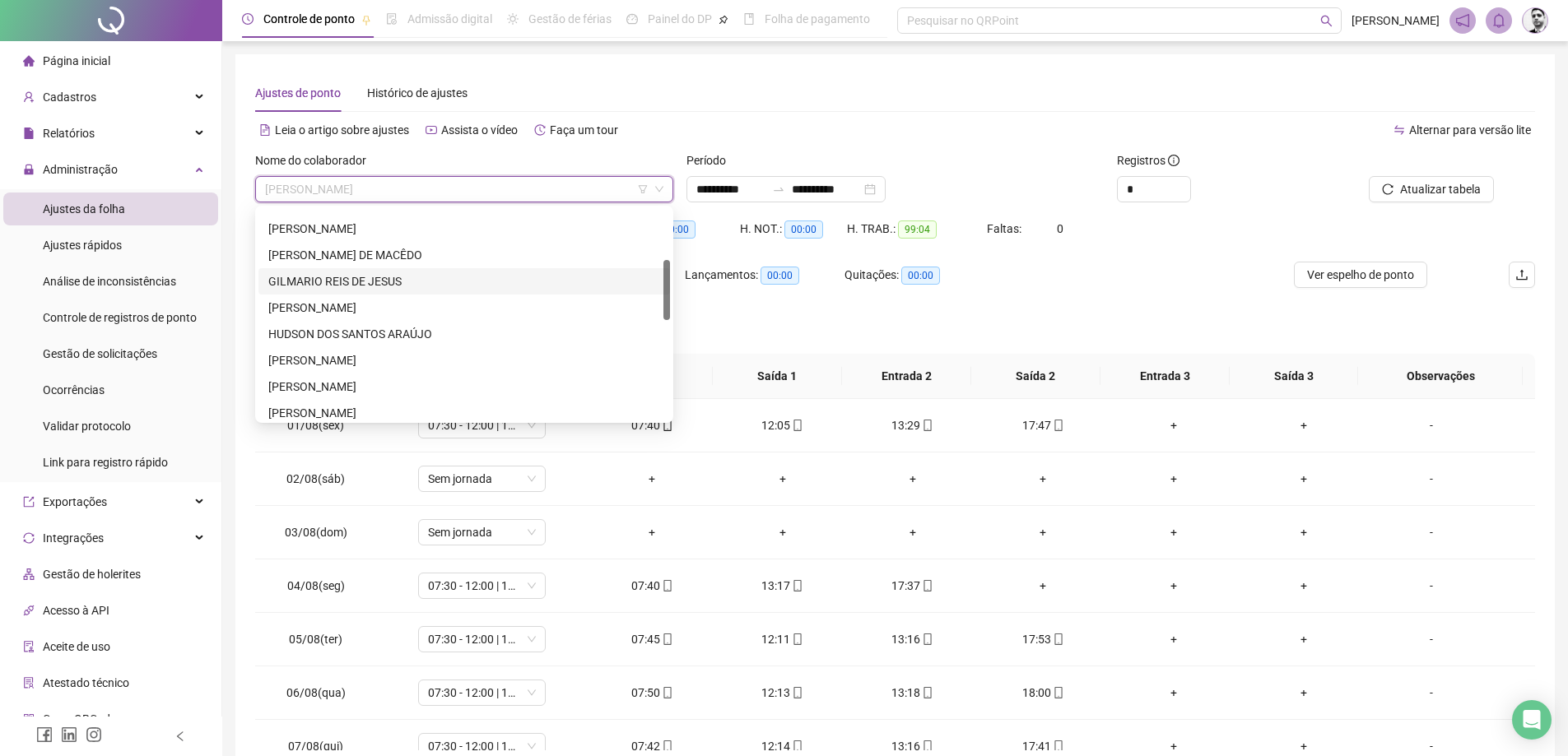
click at [313, 273] on div "GILMARIO REIS DE JESUS" at bounding box center [464, 281] width 392 height 18
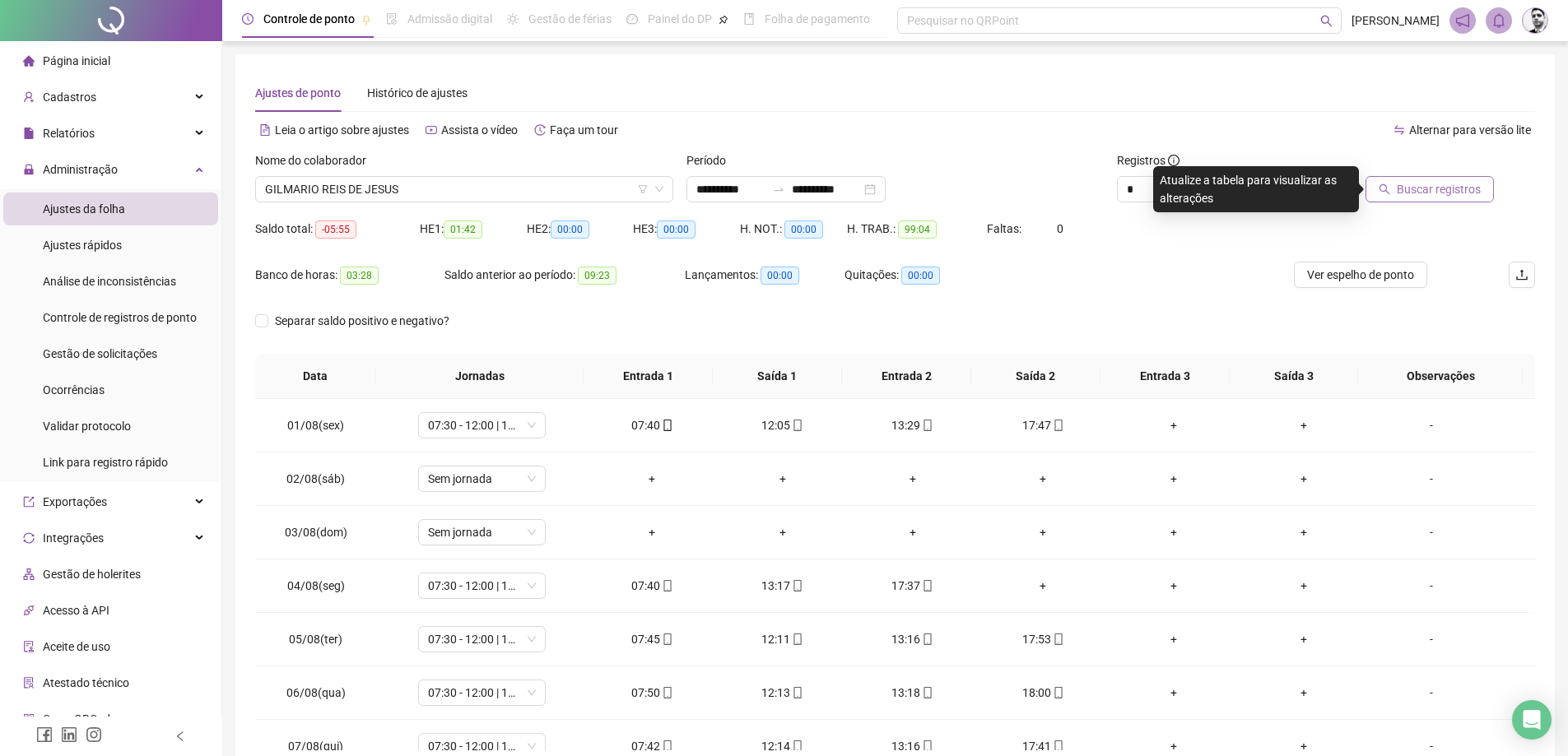
click at [1445, 197] on span "Buscar registros" at bounding box center [1439, 189] width 84 height 18
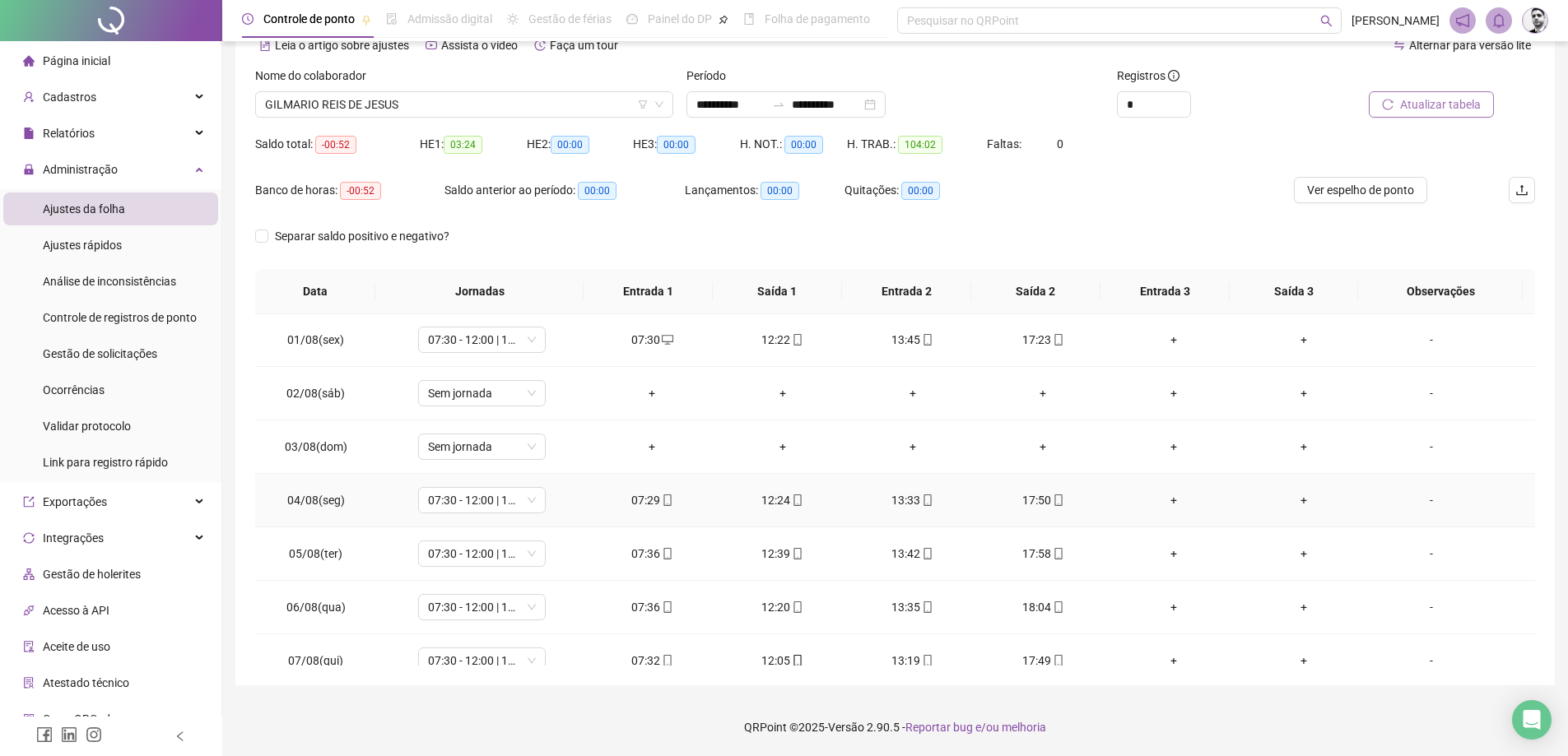
scroll to position [0, 0]
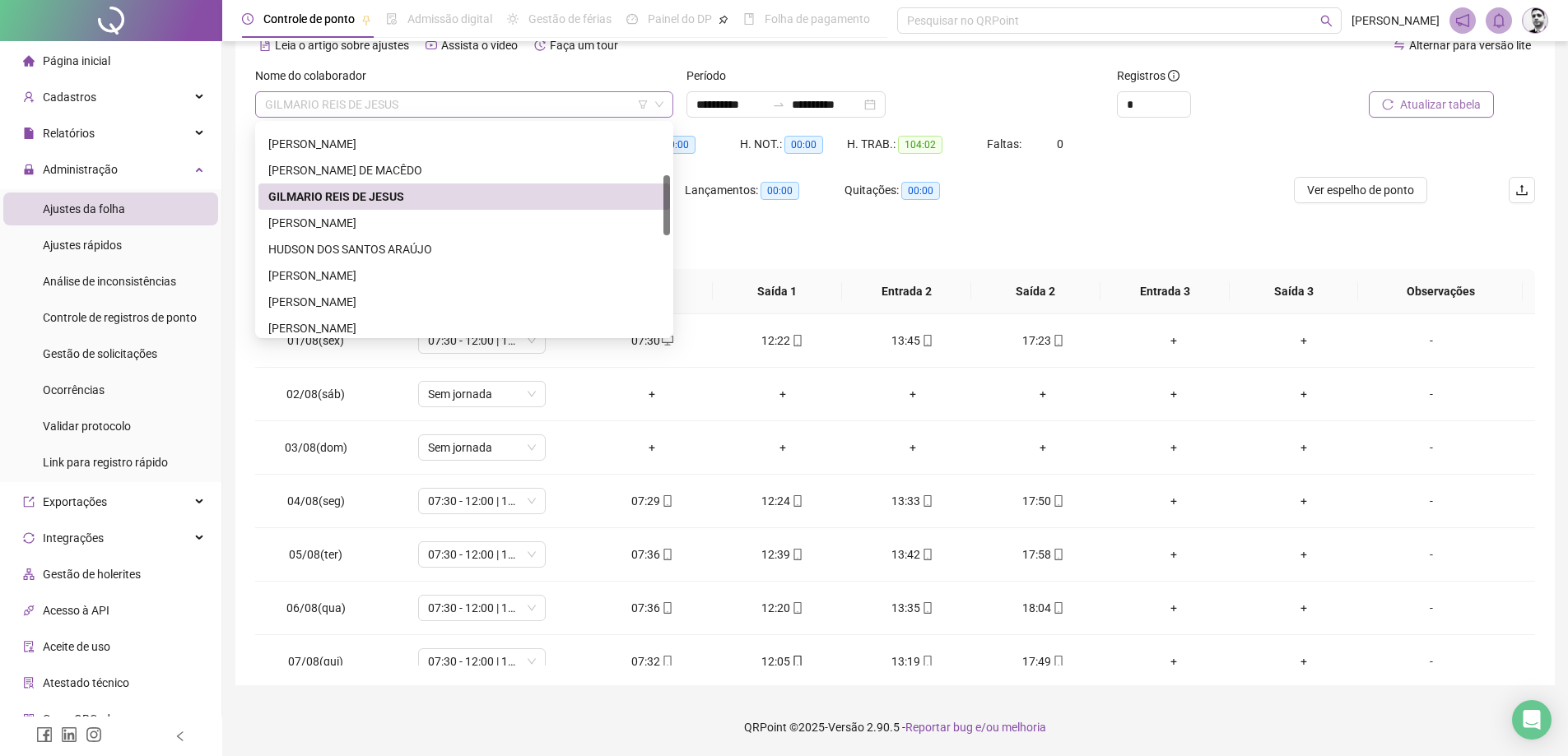
click at [441, 104] on span "GILMARIO REIS DE JESUS" at bounding box center [465, 104] width 399 height 25
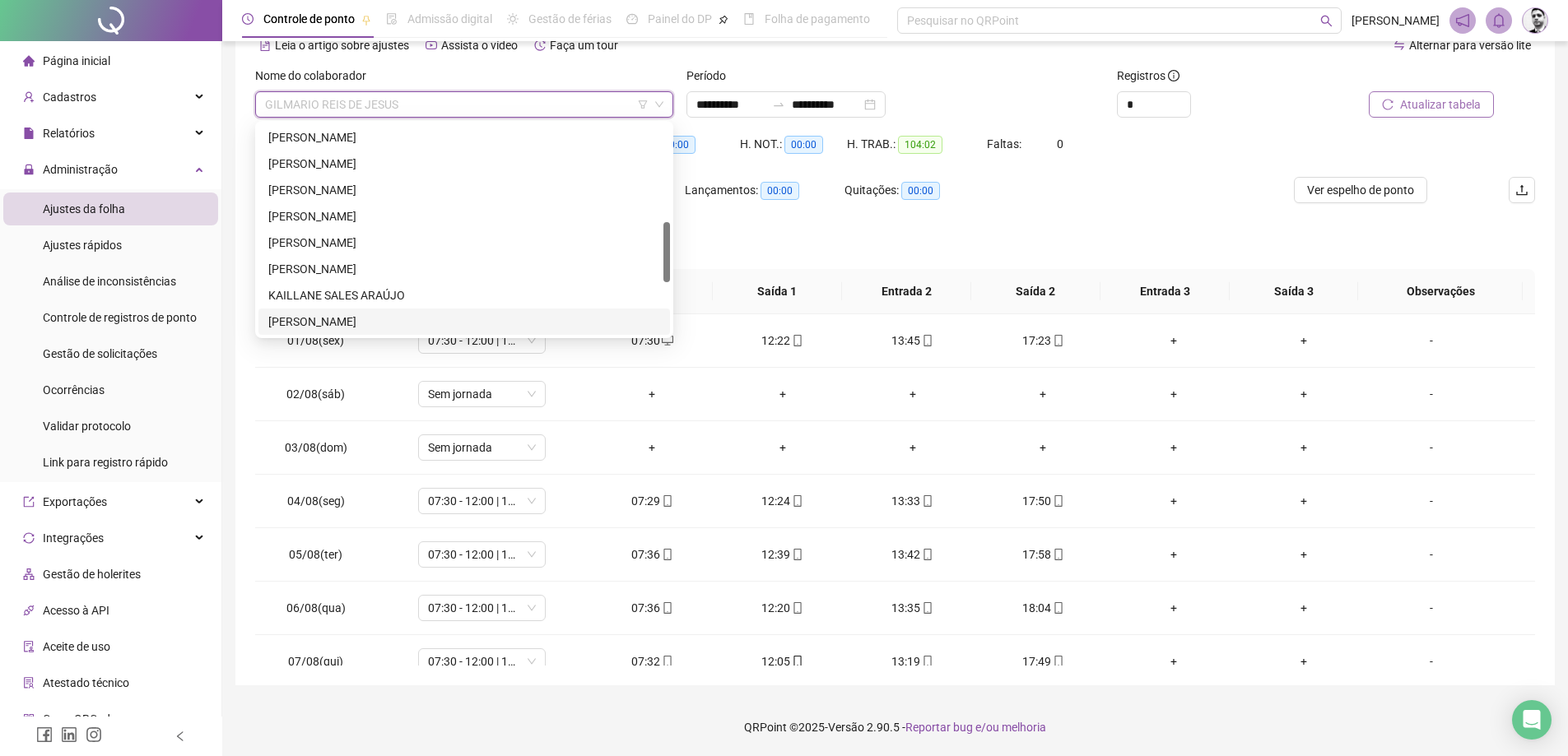
click at [281, 321] on div "[PERSON_NAME]" at bounding box center [464, 321] width 392 height 18
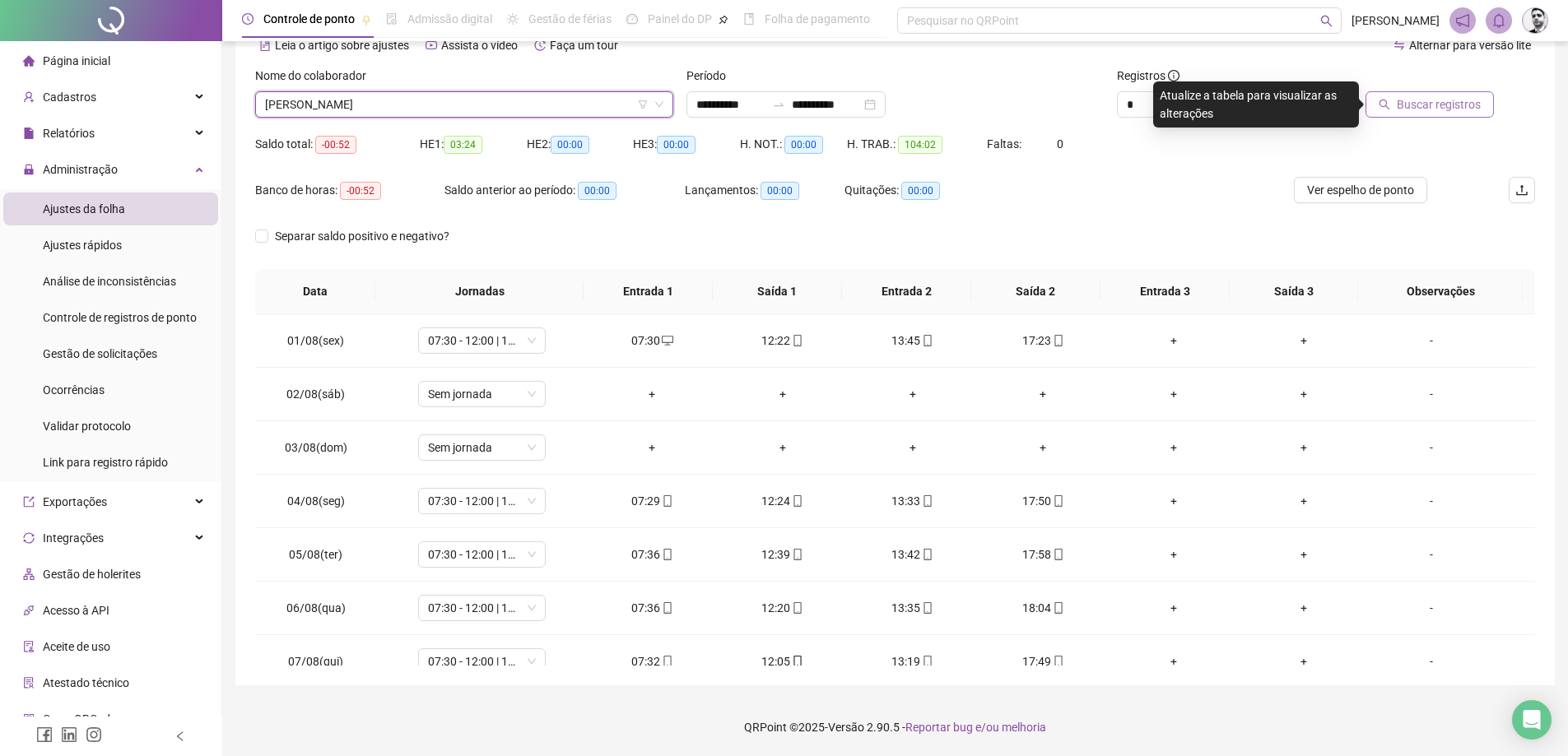
click at [1407, 109] on span "Buscar registros" at bounding box center [1439, 104] width 84 height 18
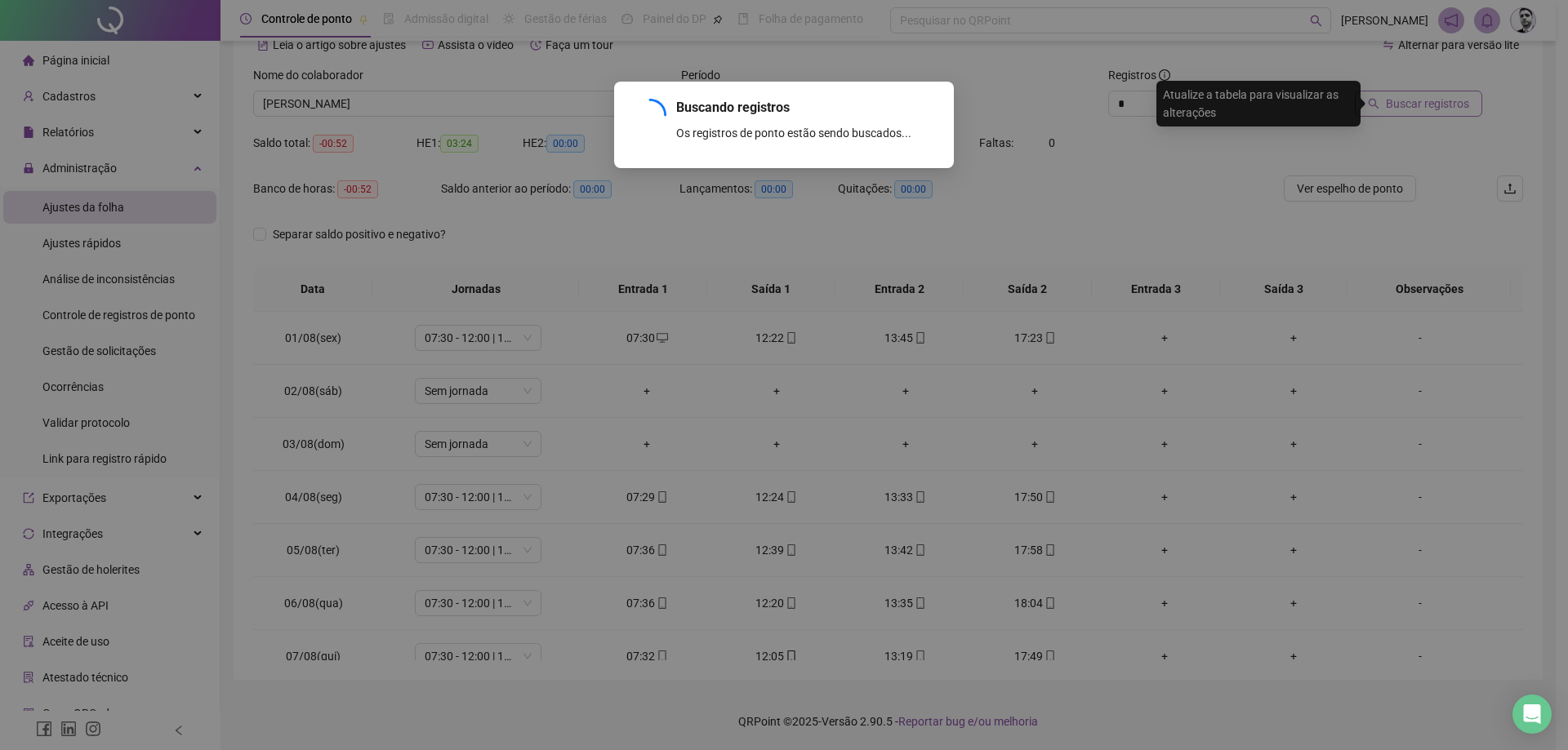
click at [1396, 108] on div "Buscando registros Os registros de ponto estão sendo buscados... OK" at bounding box center [784, 375] width 1568 height 750
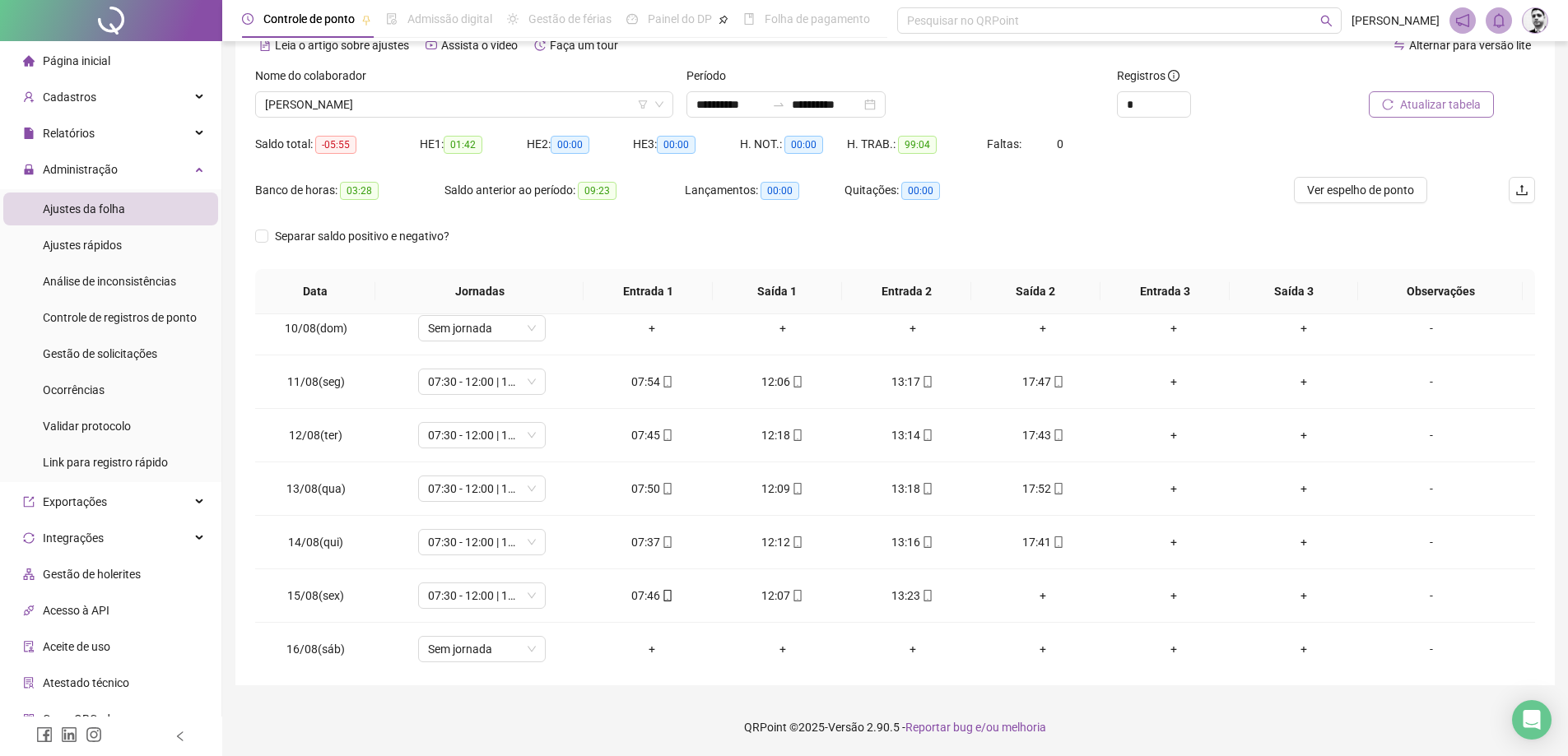
scroll to position [612, 0]
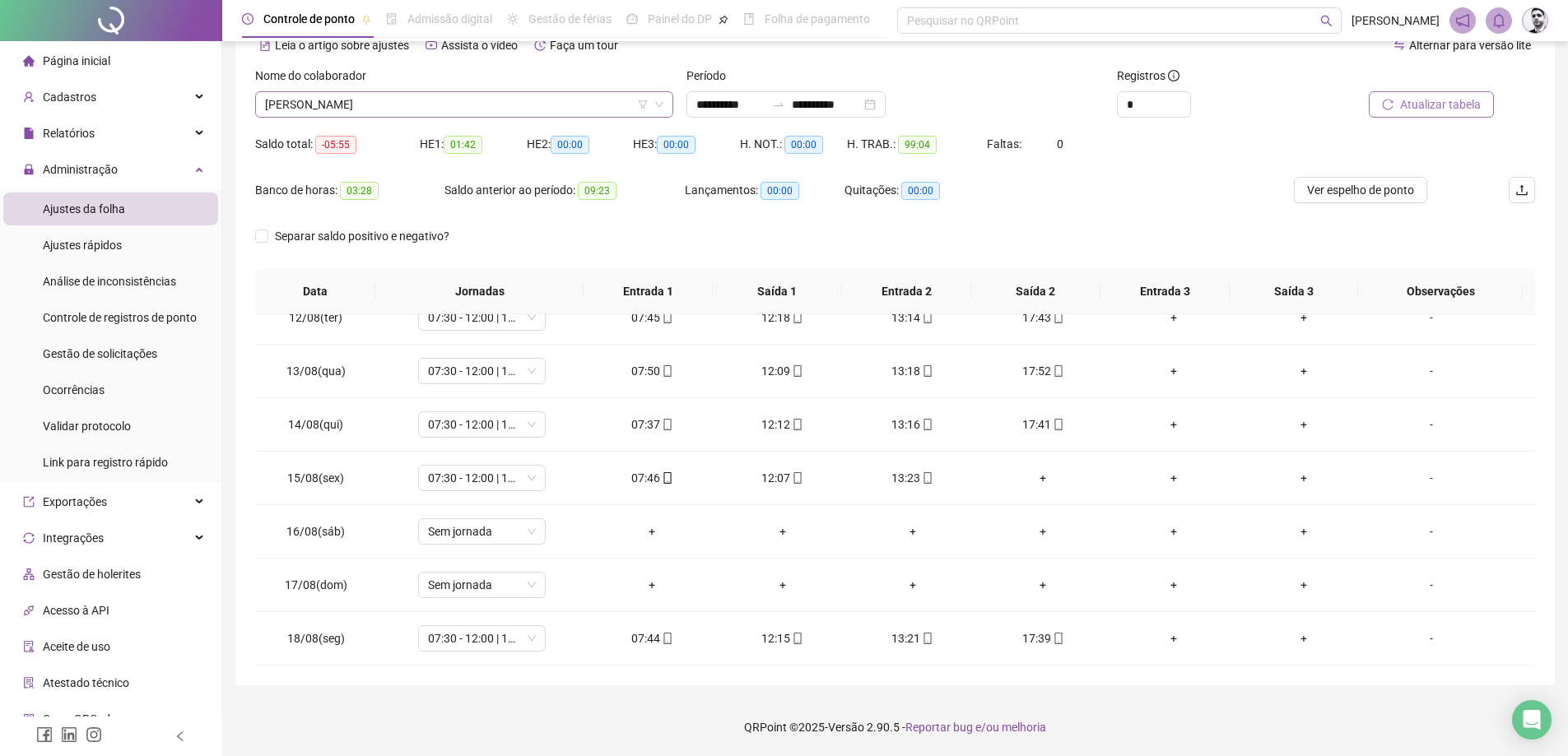
click at [434, 107] on span "[PERSON_NAME]" at bounding box center [465, 104] width 399 height 25
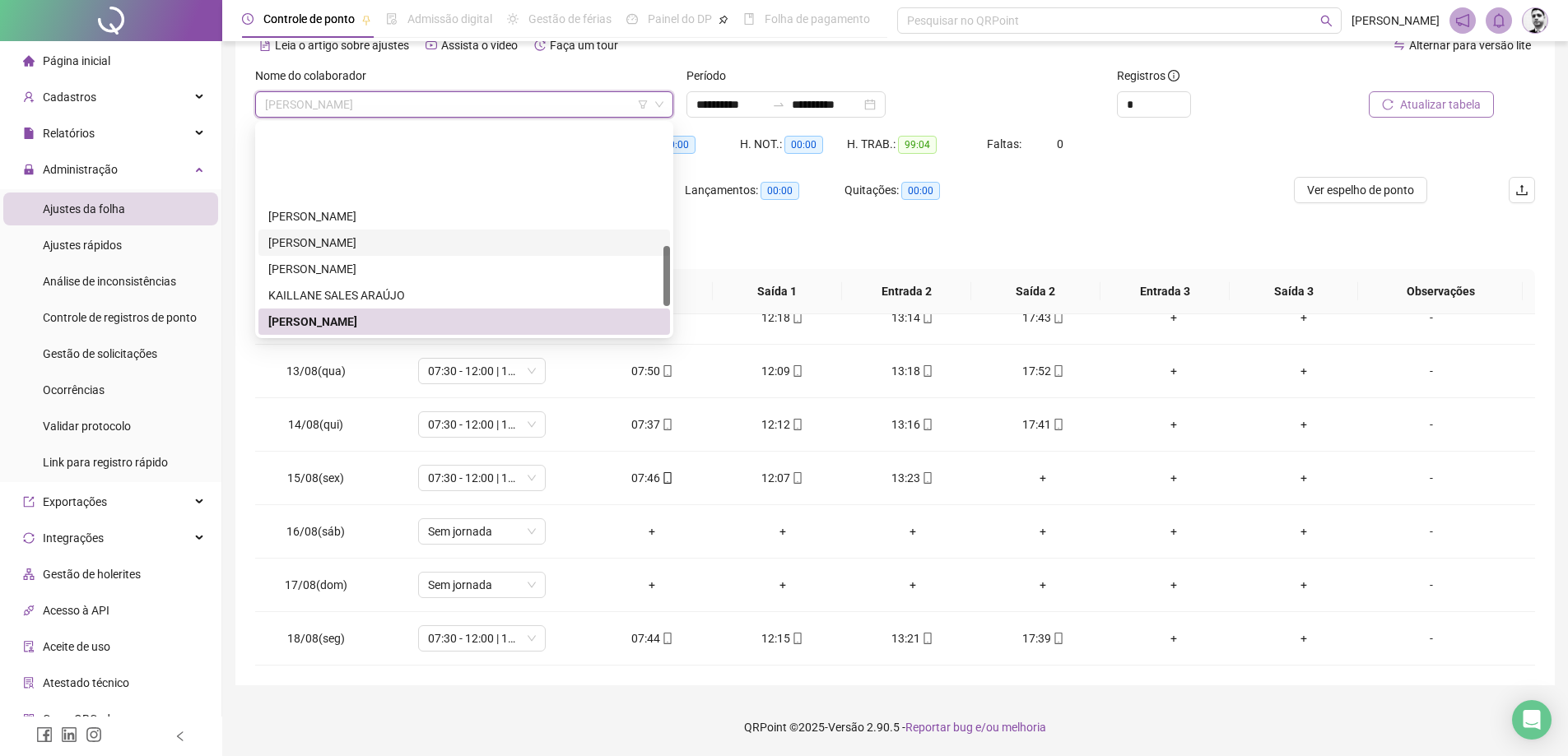
scroll to position [424, 0]
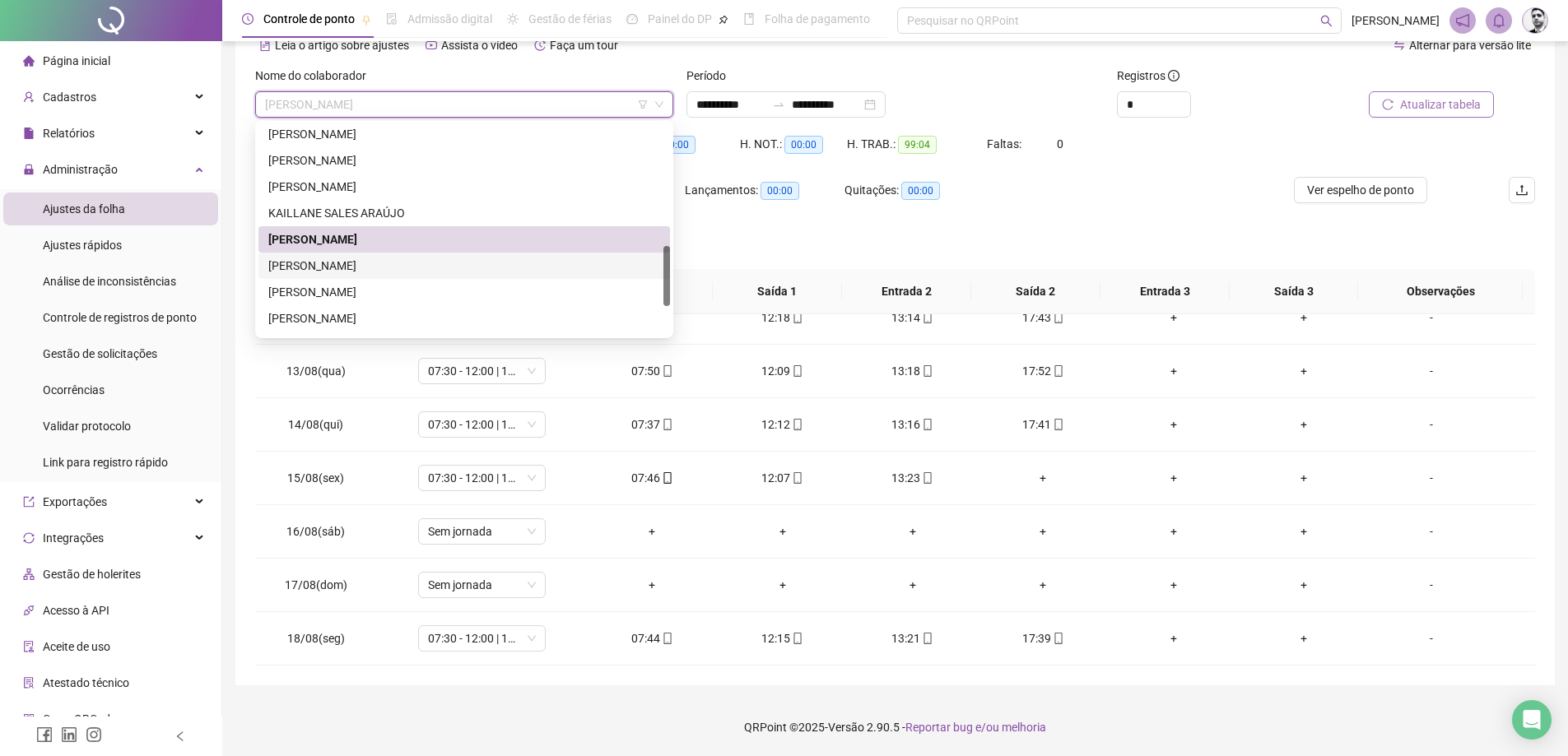
click at [311, 267] on div "[PERSON_NAME]" at bounding box center [464, 265] width 392 height 18
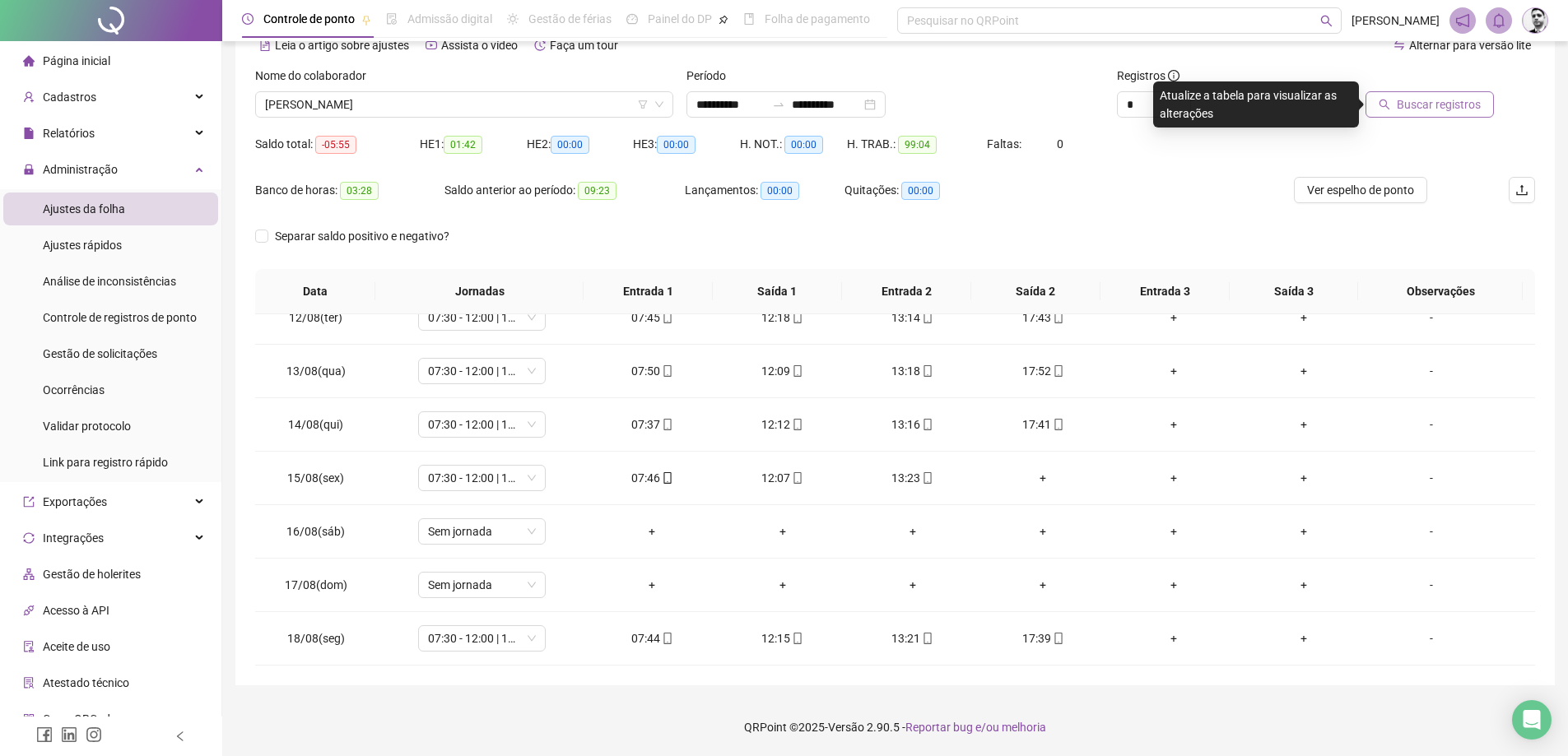
click at [1441, 107] on span "Buscar registros" at bounding box center [1439, 104] width 84 height 18
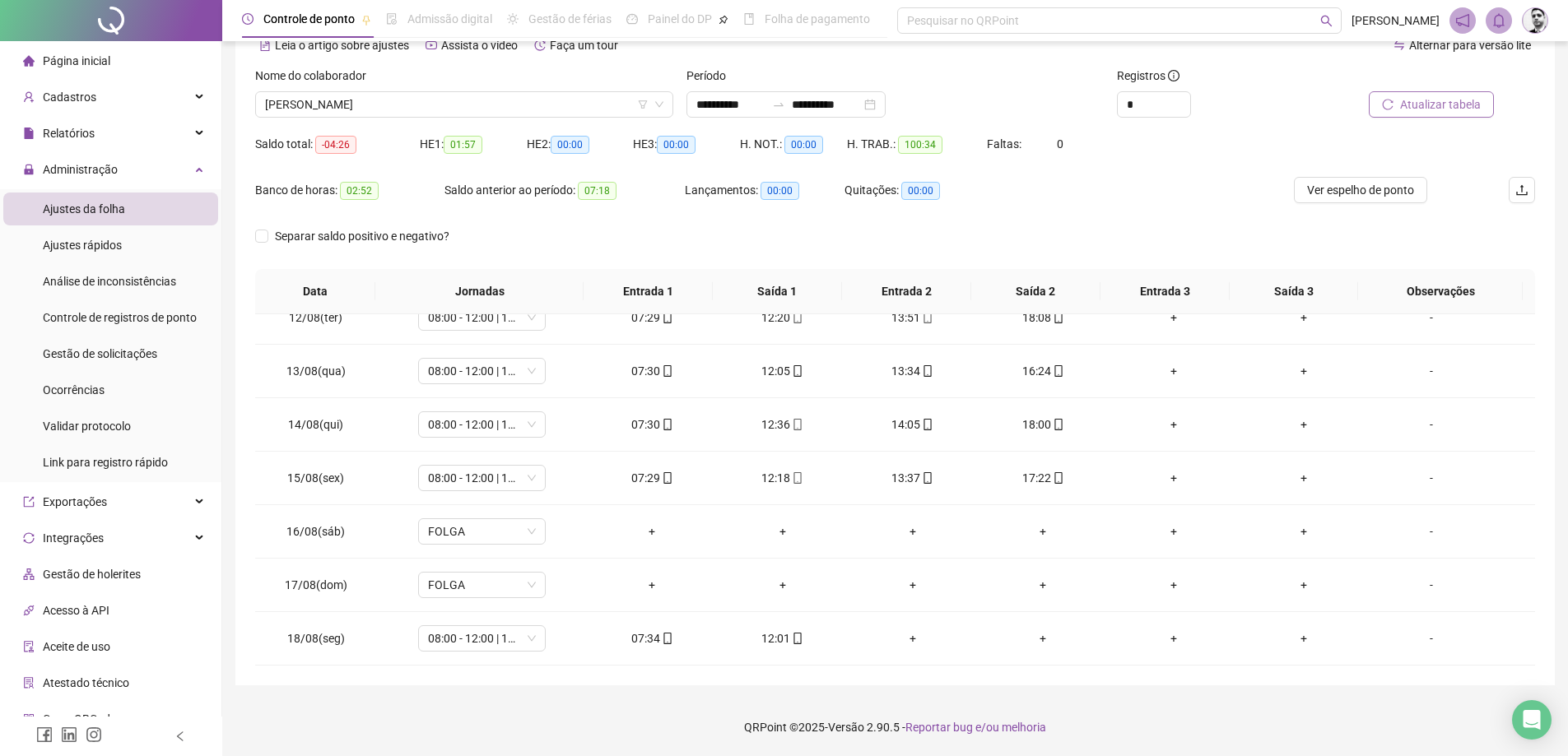
click at [1416, 97] on span "Atualizar tabela" at bounding box center [1441, 104] width 81 height 18
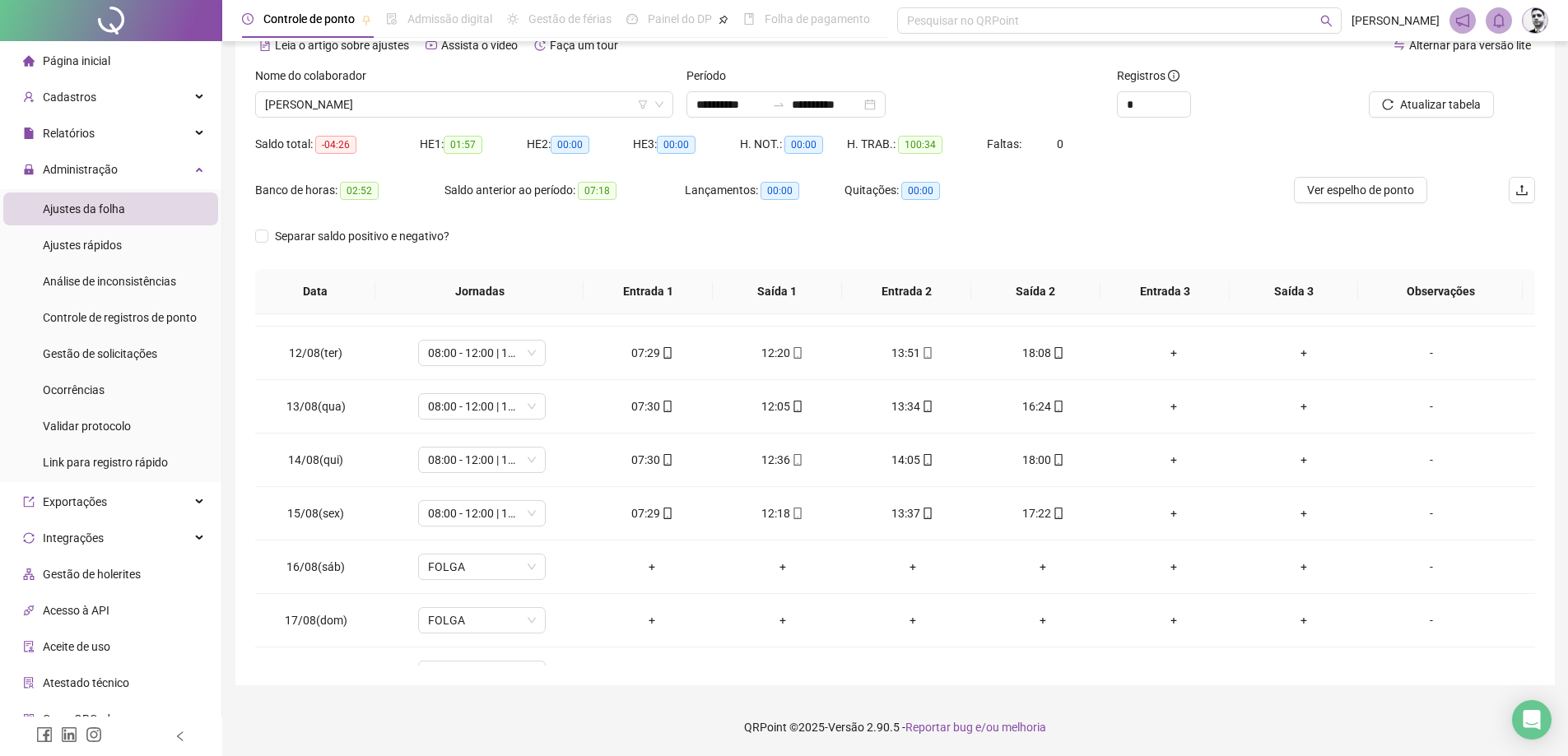
scroll to position [612, 0]
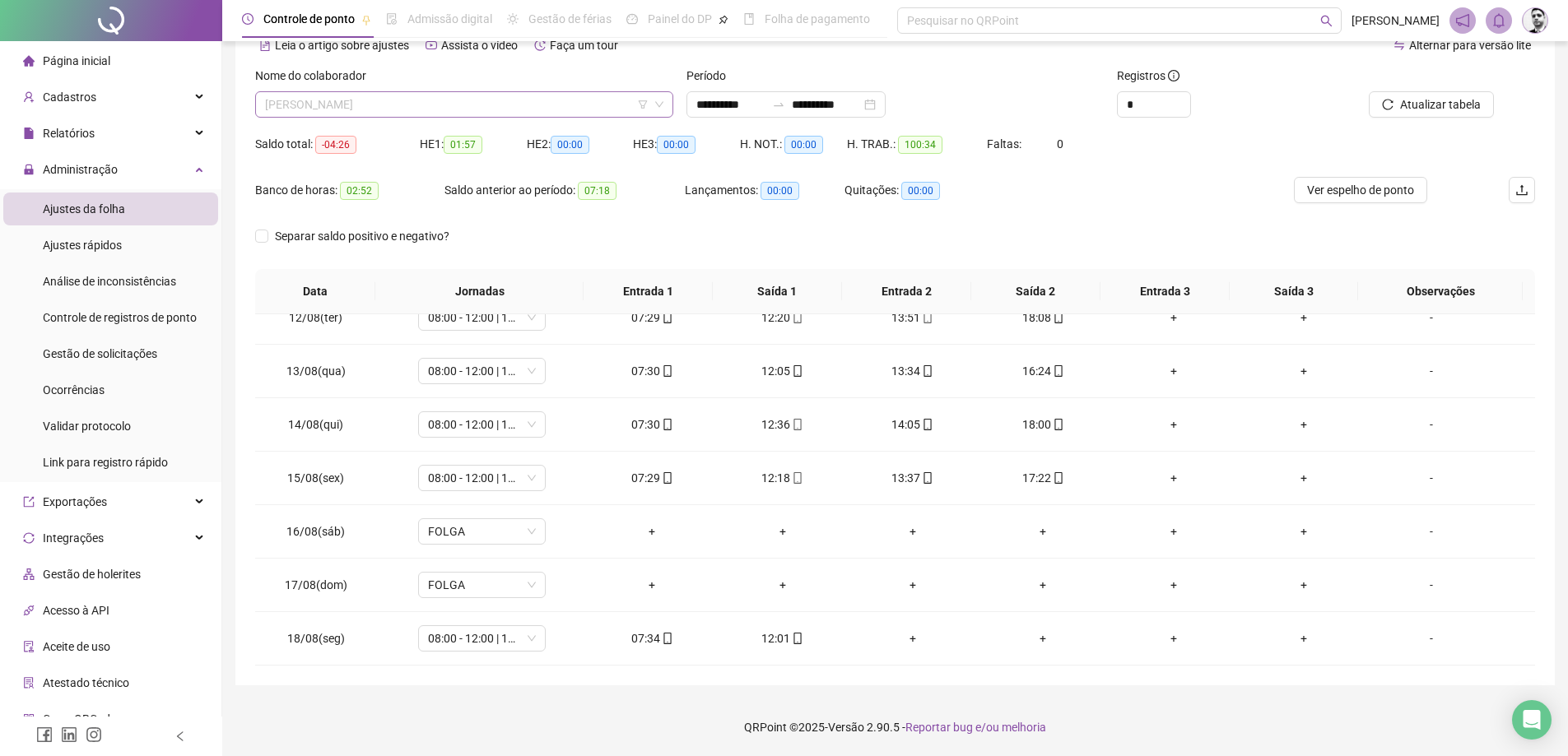
click at [451, 106] on span "[PERSON_NAME]" at bounding box center [465, 104] width 399 height 25
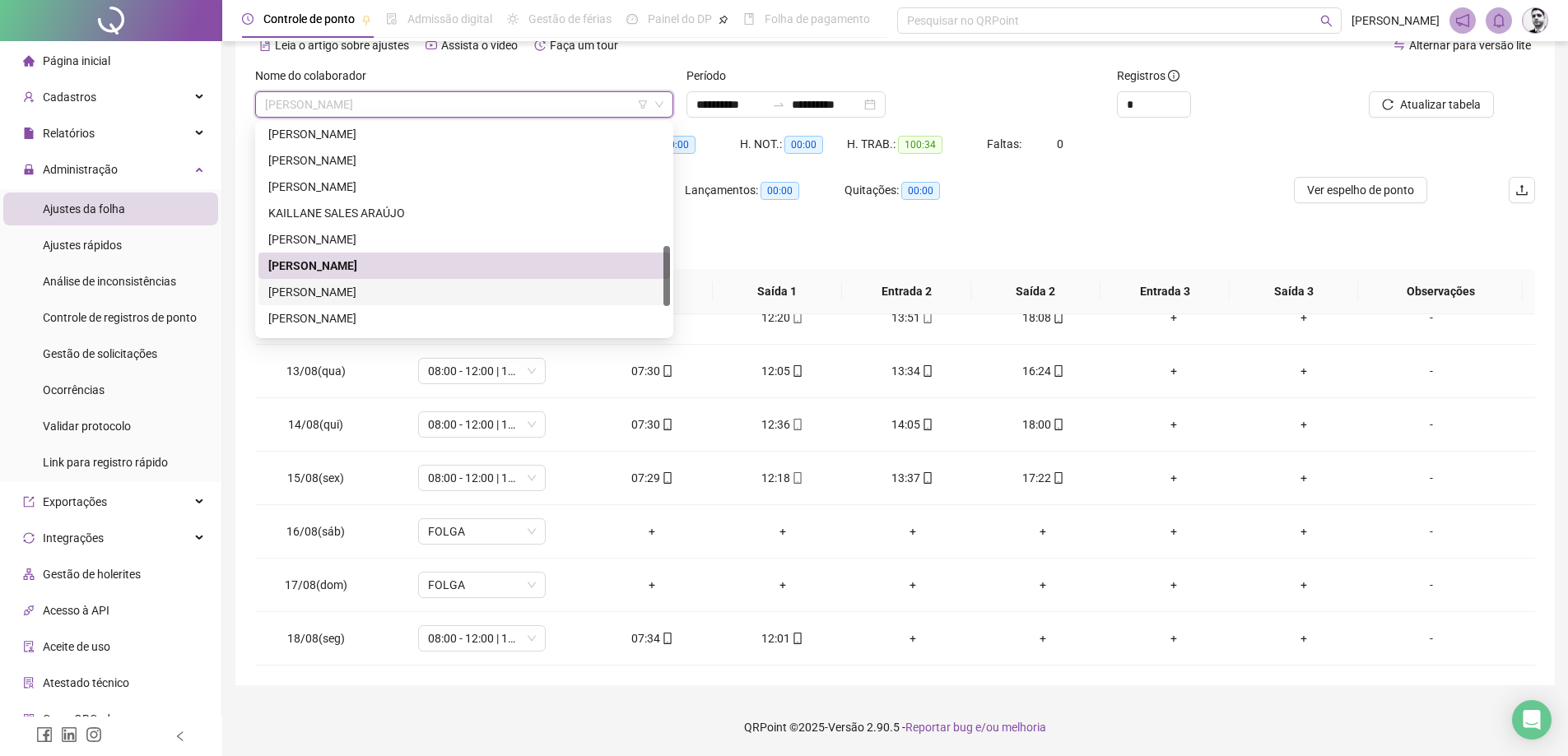
click at [320, 286] on div "[PERSON_NAME]" at bounding box center [464, 292] width 392 height 18
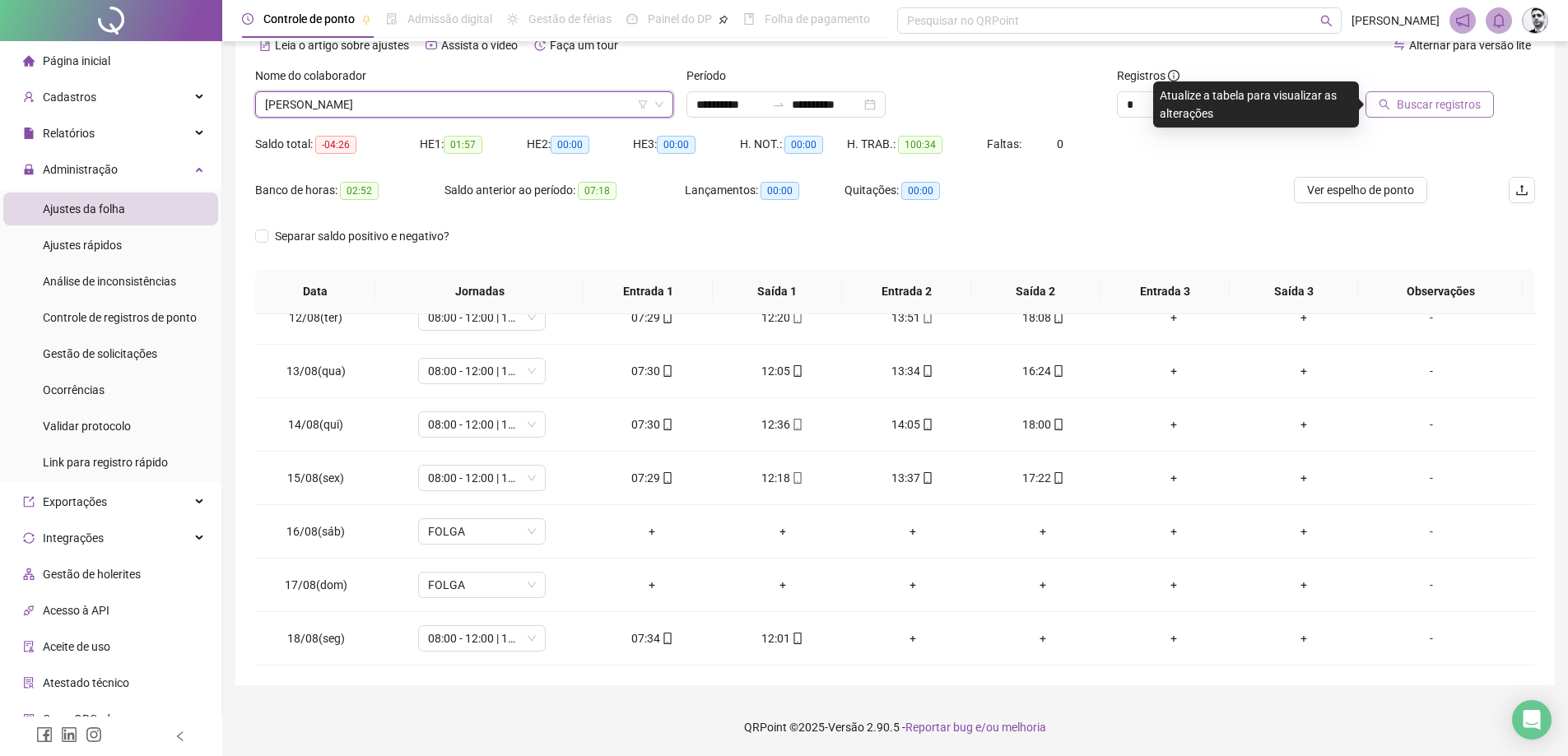
click at [1433, 108] on span "Buscar registros" at bounding box center [1439, 104] width 84 height 18
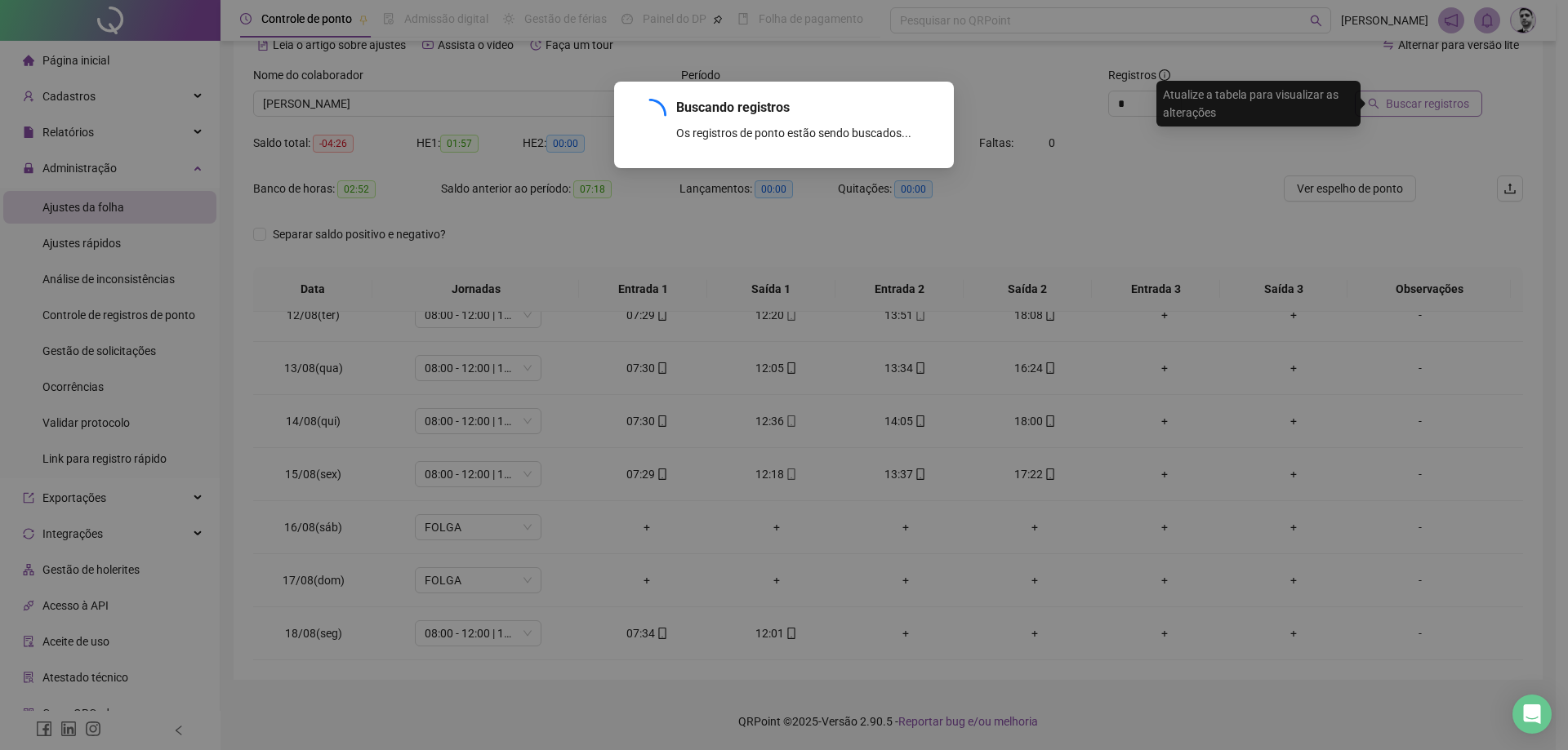
click at [1421, 107] on div "Buscando registros Os registros de ponto estão sendo buscados... OK" at bounding box center [784, 375] width 1568 height 750
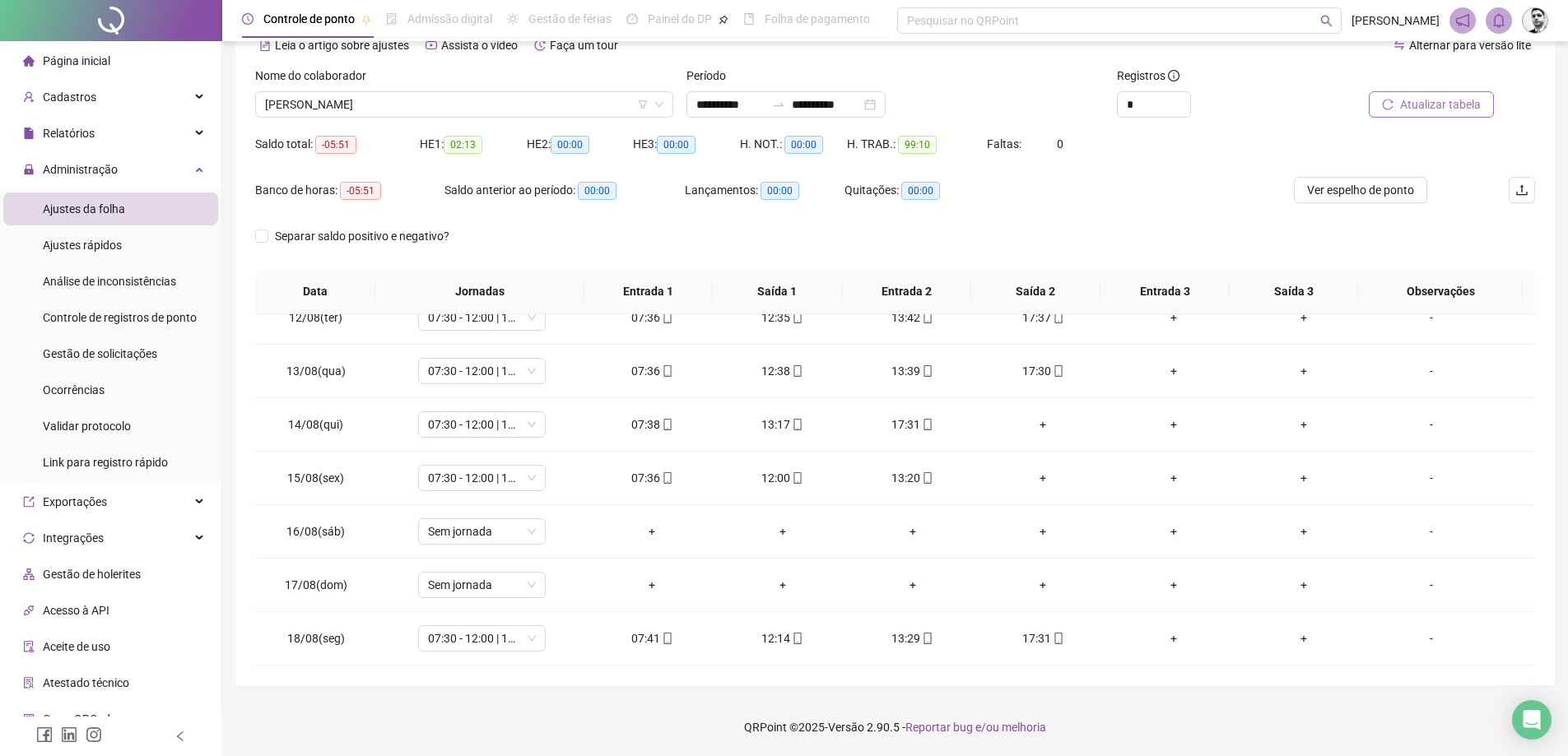
click at [1411, 108] on span "Atualizar tabela" at bounding box center [1441, 104] width 81 height 18
drag, startPoint x: 537, startPoint y: 116, endPoint x: 455, endPoint y: 116, distance: 82.0
click at [532, 116] on span "[PERSON_NAME]" at bounding box center [465, 104] width 399 height 25
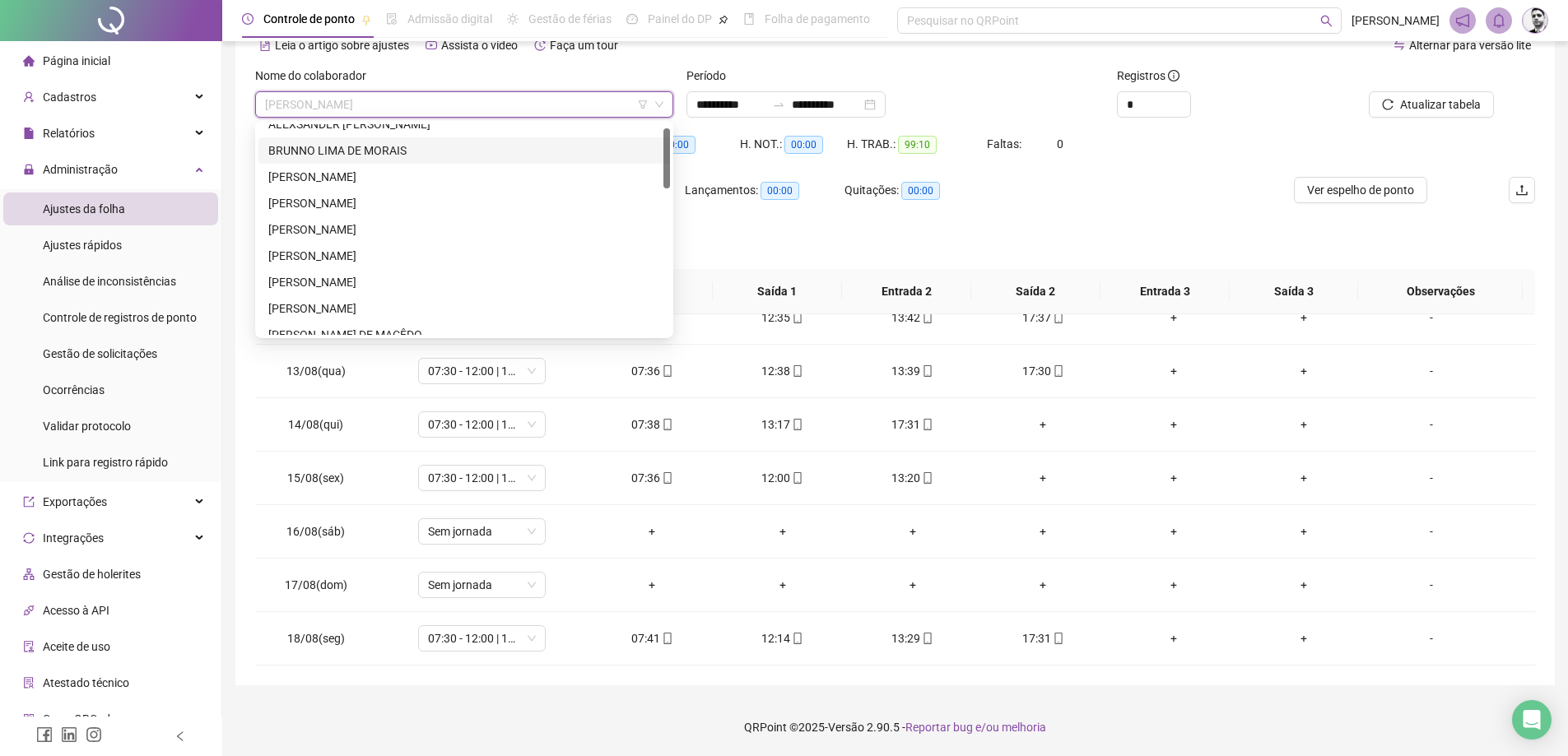
scroll to position [0, 0]
click at [357, 131] on div "ALEXSANDER [PERSON_NAME]" at bounding box center [464, 137] width 392 height 18
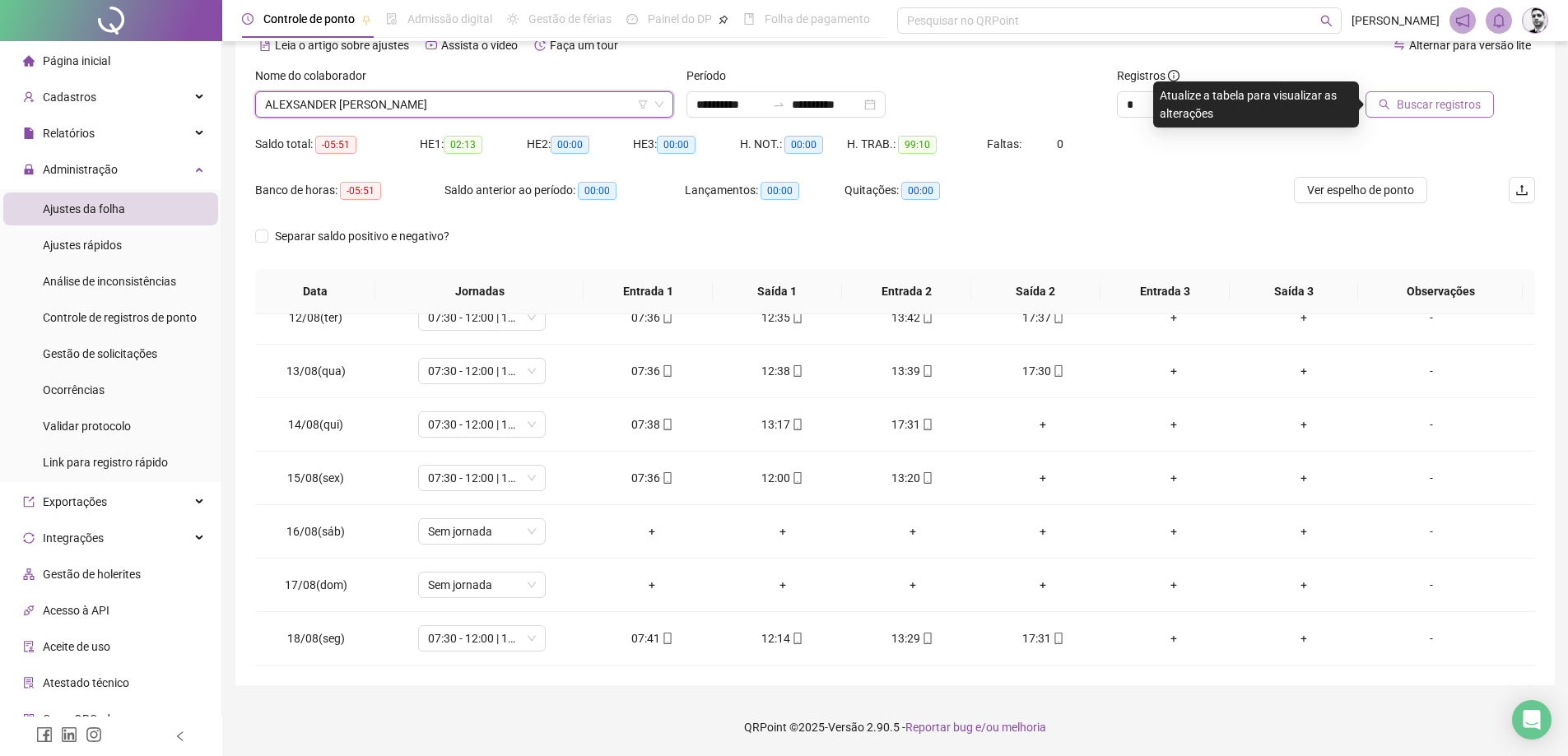
click at [1438, 108] on span "Buscar registros" at bounding box center [1439, 104] width 84 height 18
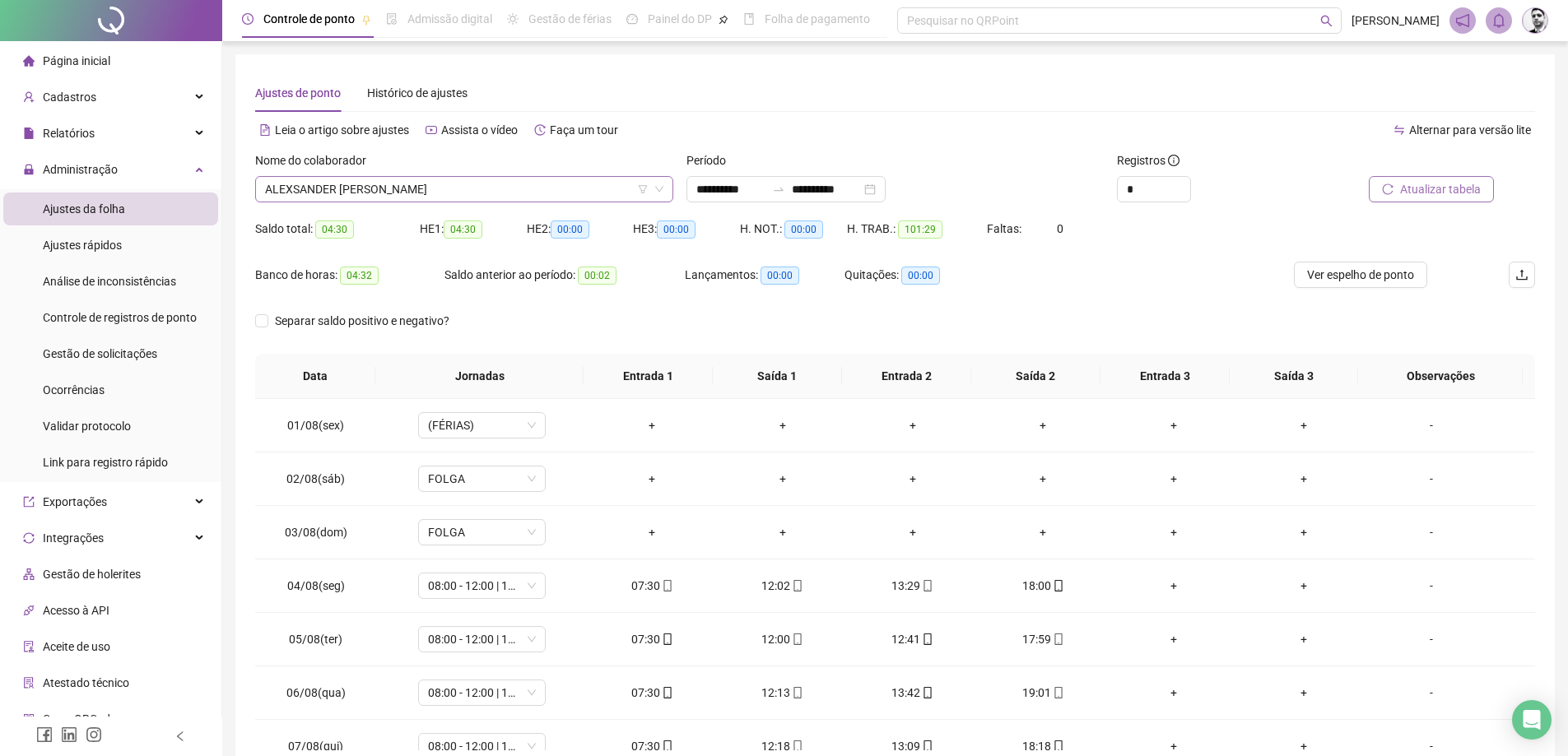
click at [393, 187] on span "ALEXSANDER [PERSON_NAME]" at bounding box center [465, 189] width 399 height 25
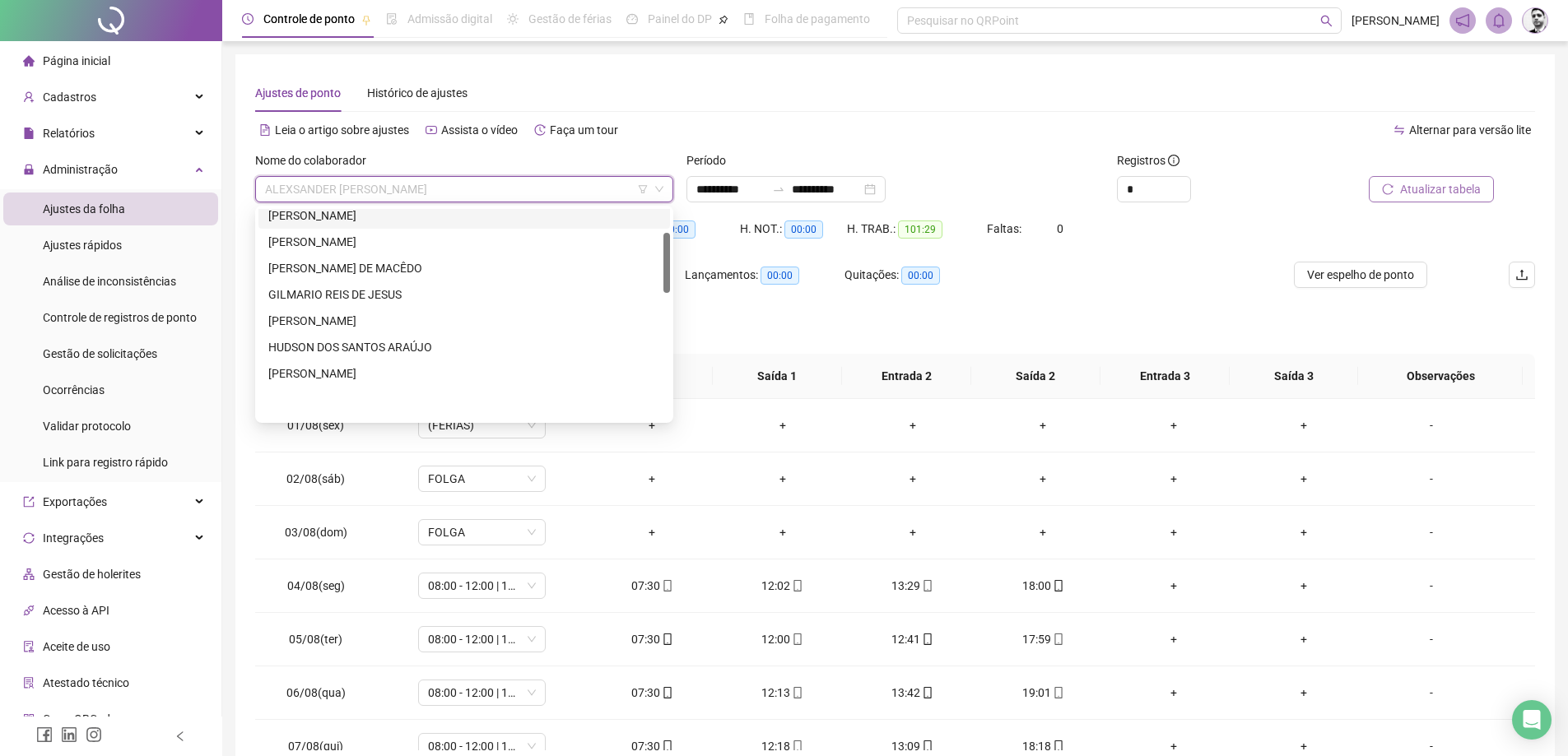
scroll to position [329, 0]
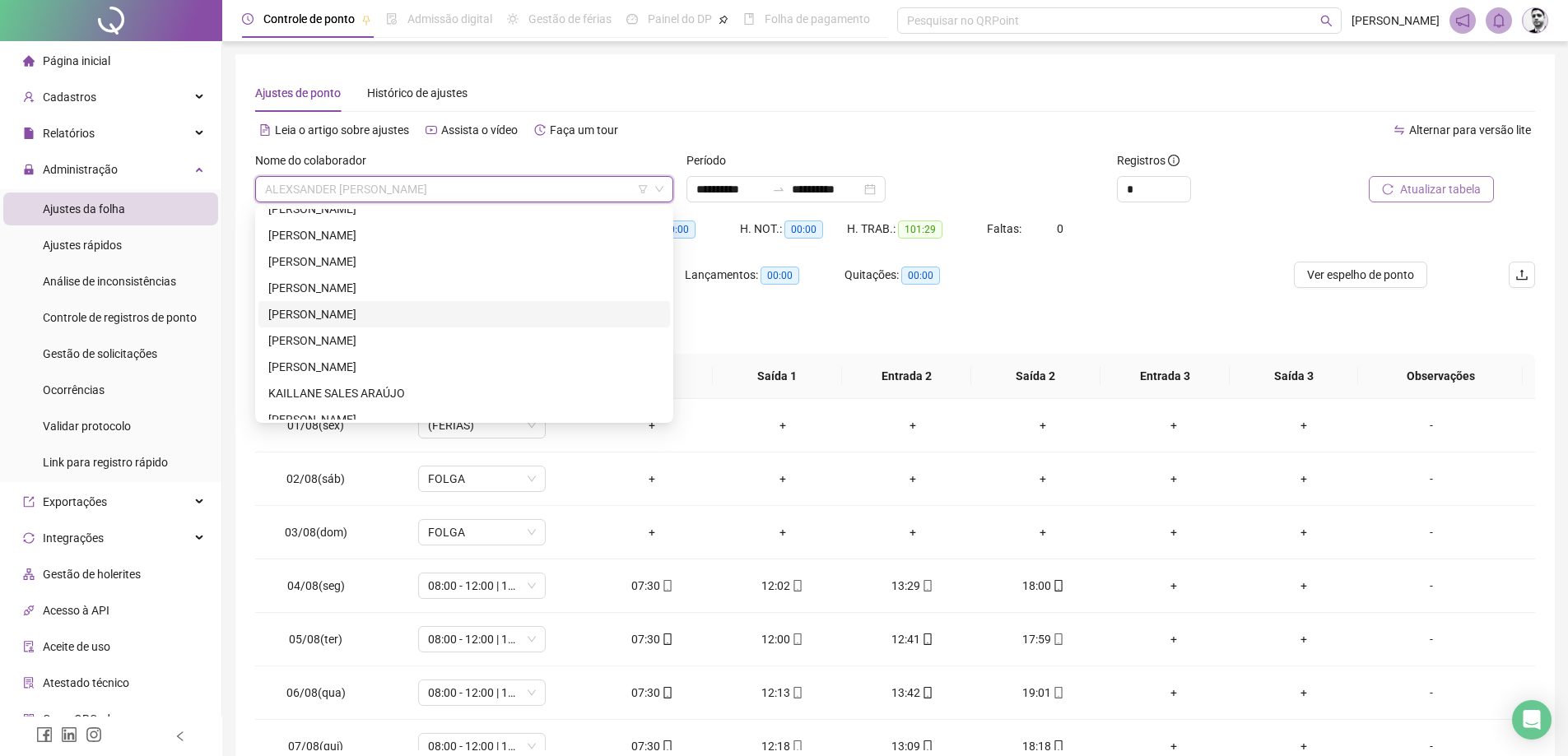
click at [347, 314] on div "[PERSON_NAME]" at bounding box center [464, 314] width 392 height 18
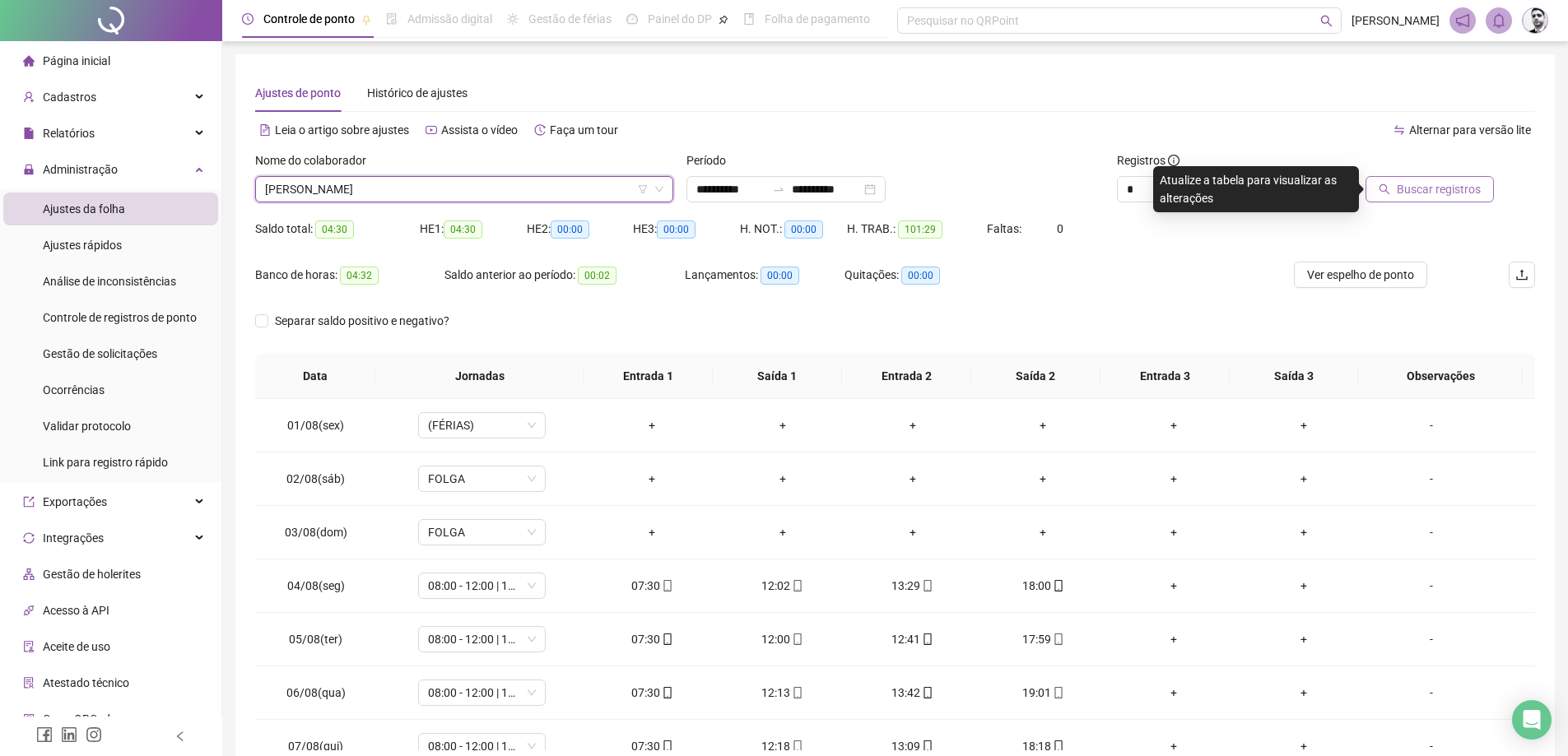
click at [422, 192] on span "[PERSON_NAME]" at bounding box center [465, 189] width 399 height 25
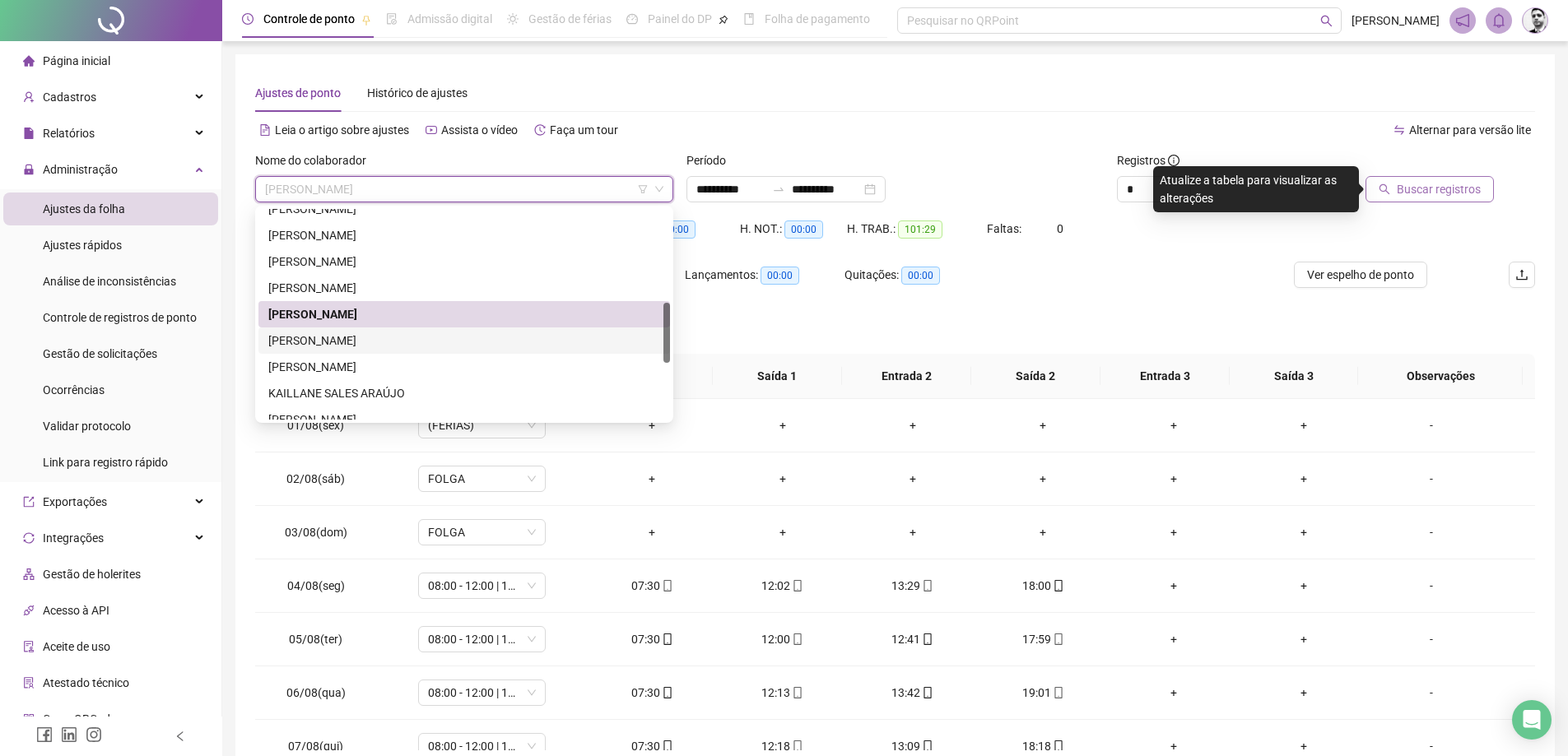
click at [326, 336] on div "[PERSON_NAME]" at bounding box center [464, 340] width 392 height 18
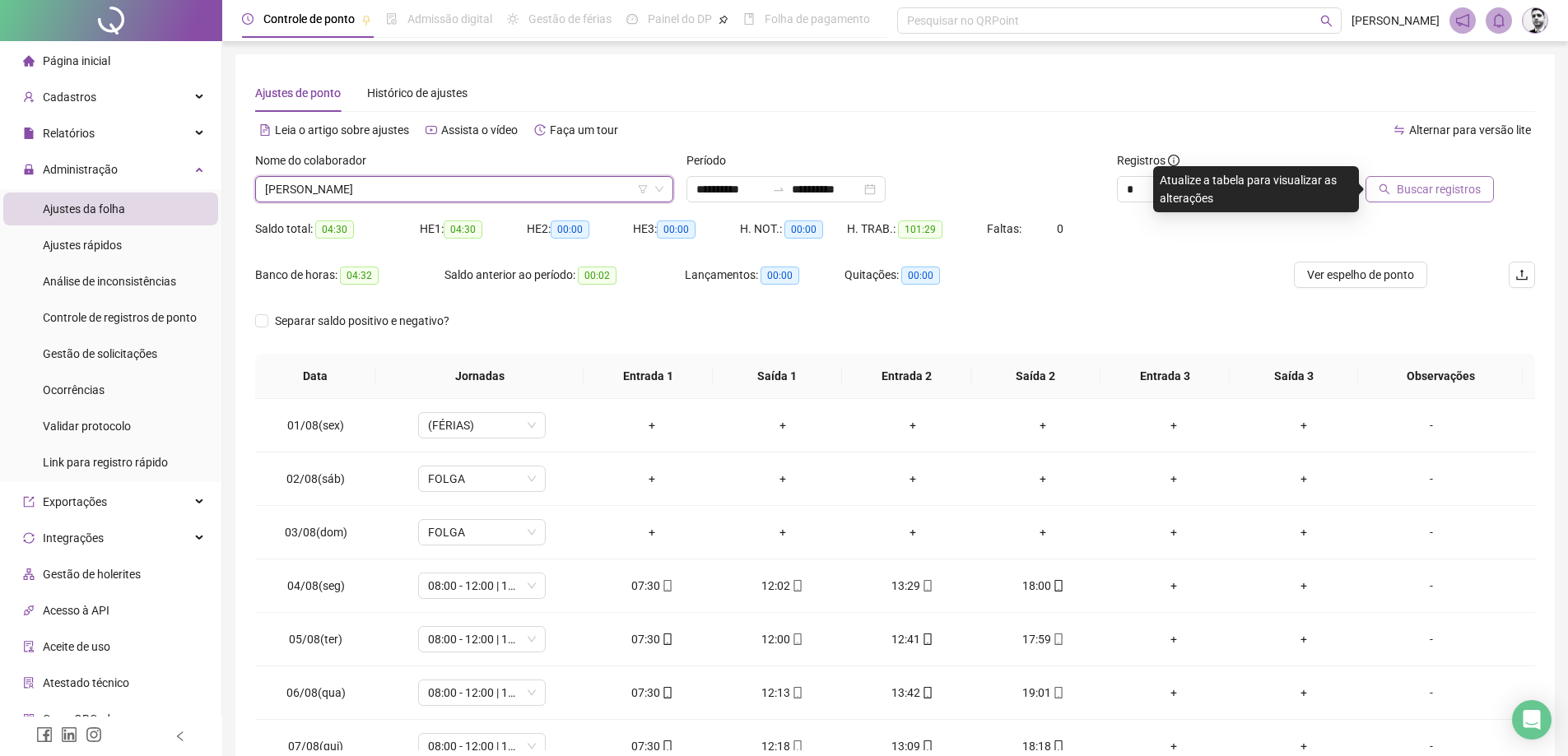
click at [1416, 200] on button "Buscar registros" at bounding box center [1429, 189] width 128 height 27
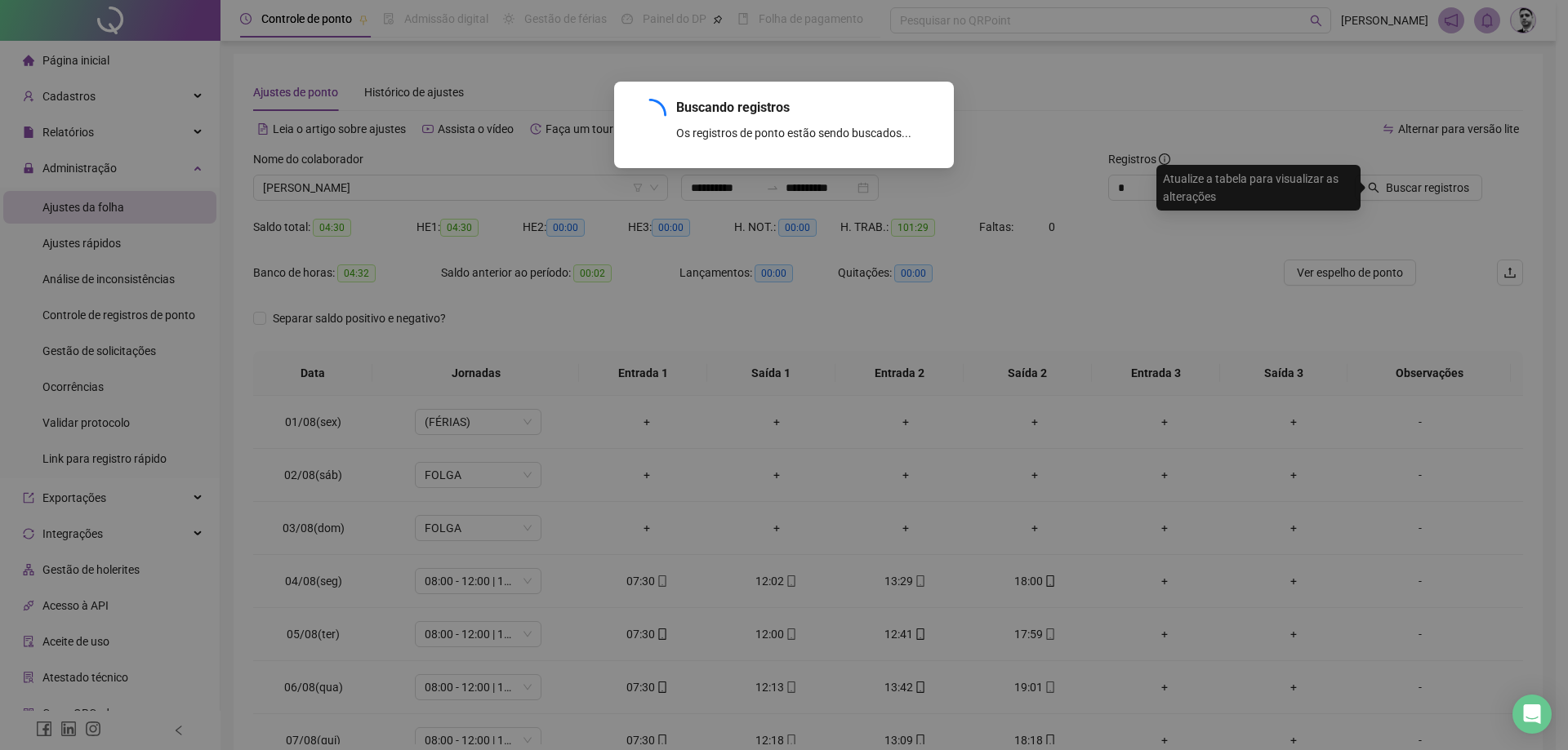
click at [1415, 191] on div "Buscando registros Os registros de ponto estão sendo buscados... OK" at bounding box center [784, 375] width 1568 height 750
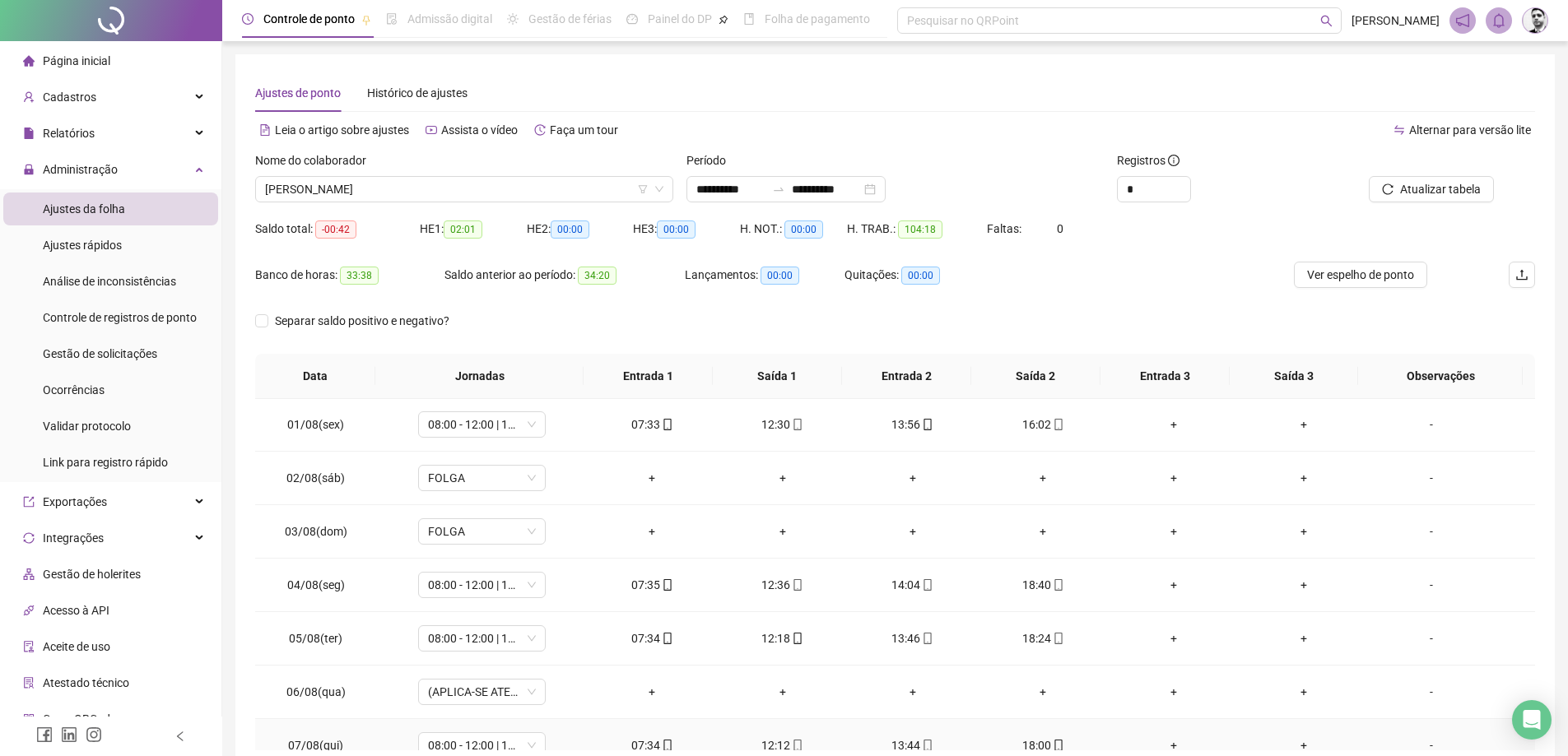
scroll to position [0, 0]
click at [460, 180] on span "[PERSON_NAME]" at bounding box center [465, 189] width 399 height 25
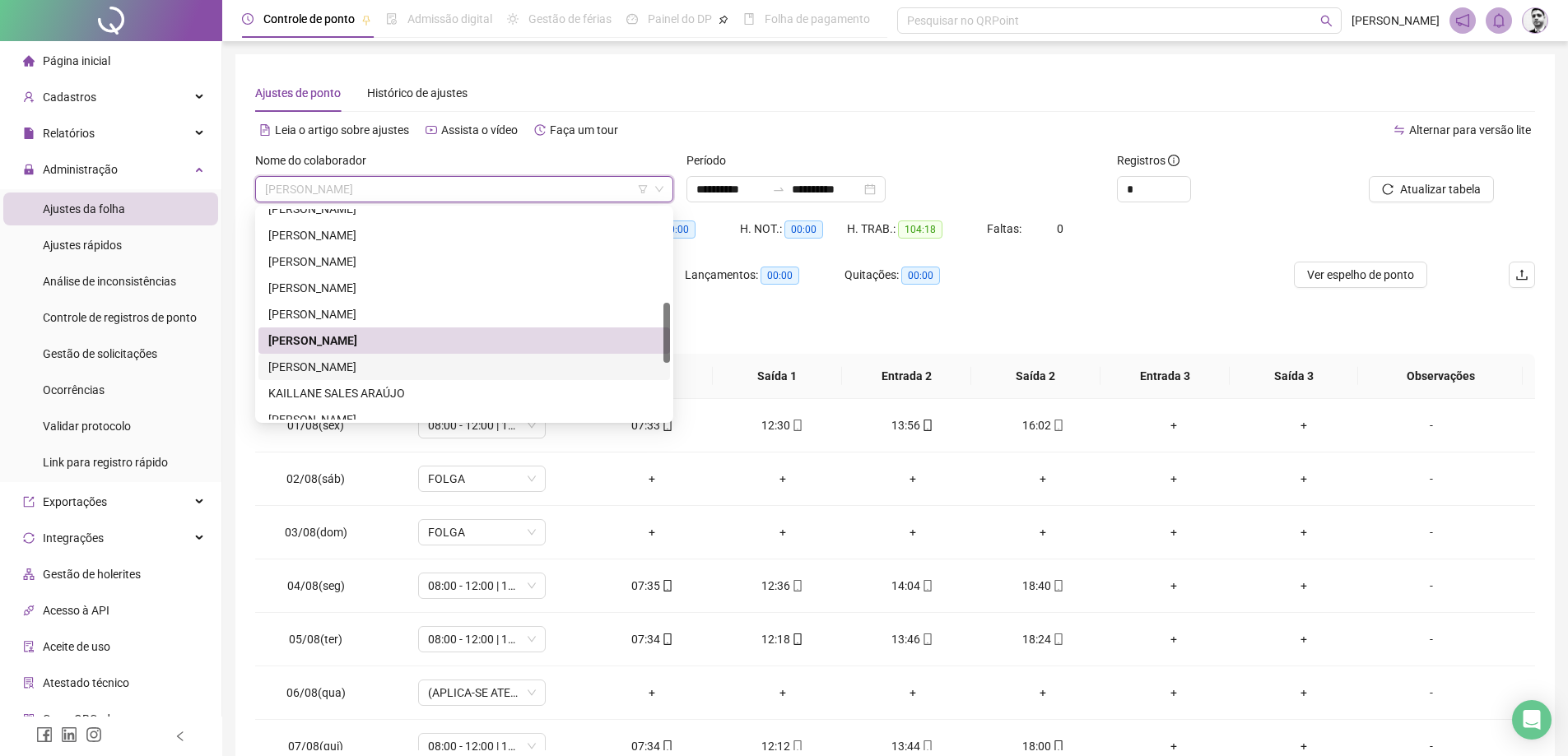
click at [284, 366] on div "[PERSON_NAME]" at bounding box center [464, 367] width 392 height 18
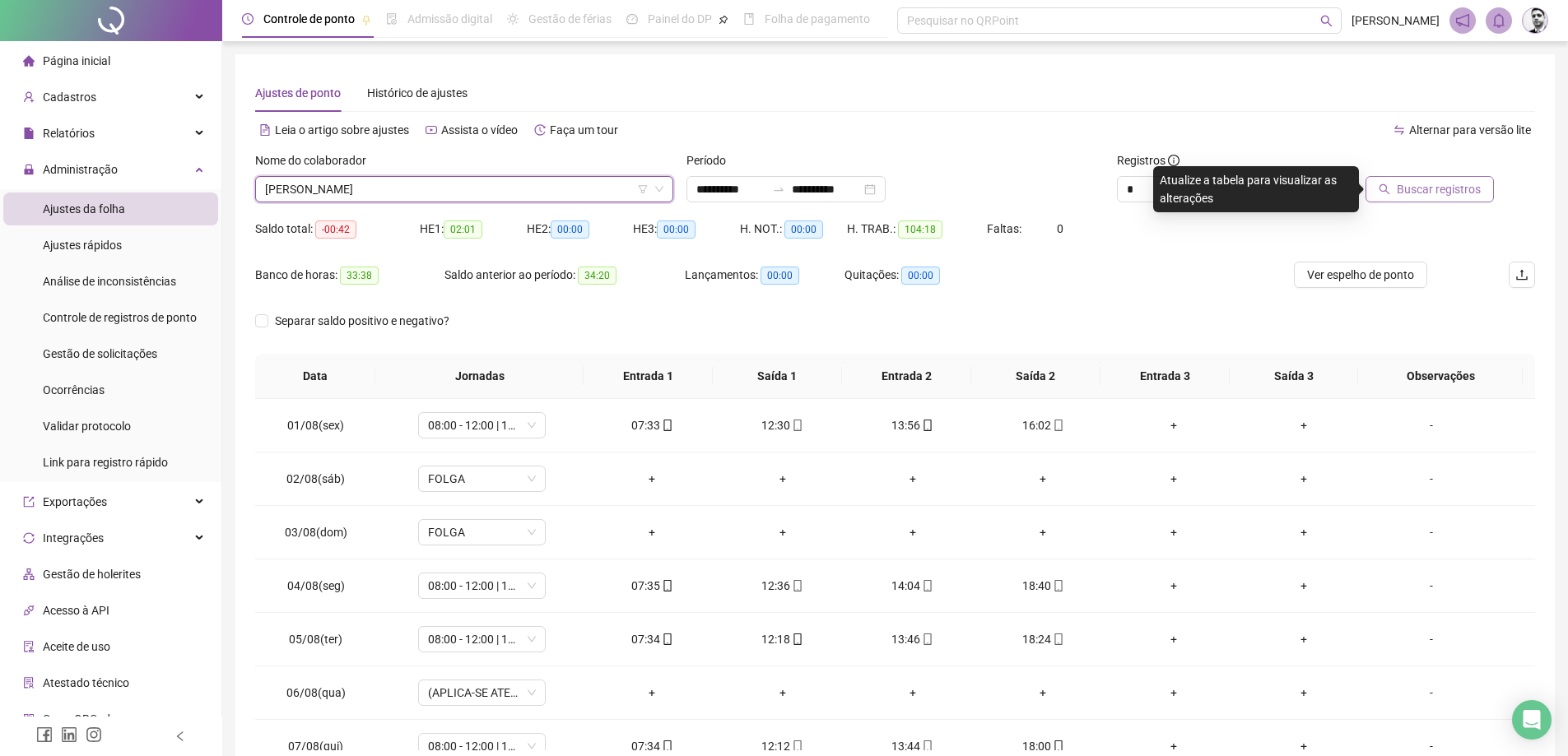
click at [1440, 197] on span "Buscar registros" at bounding box center [1439, 189] width 84 height 18
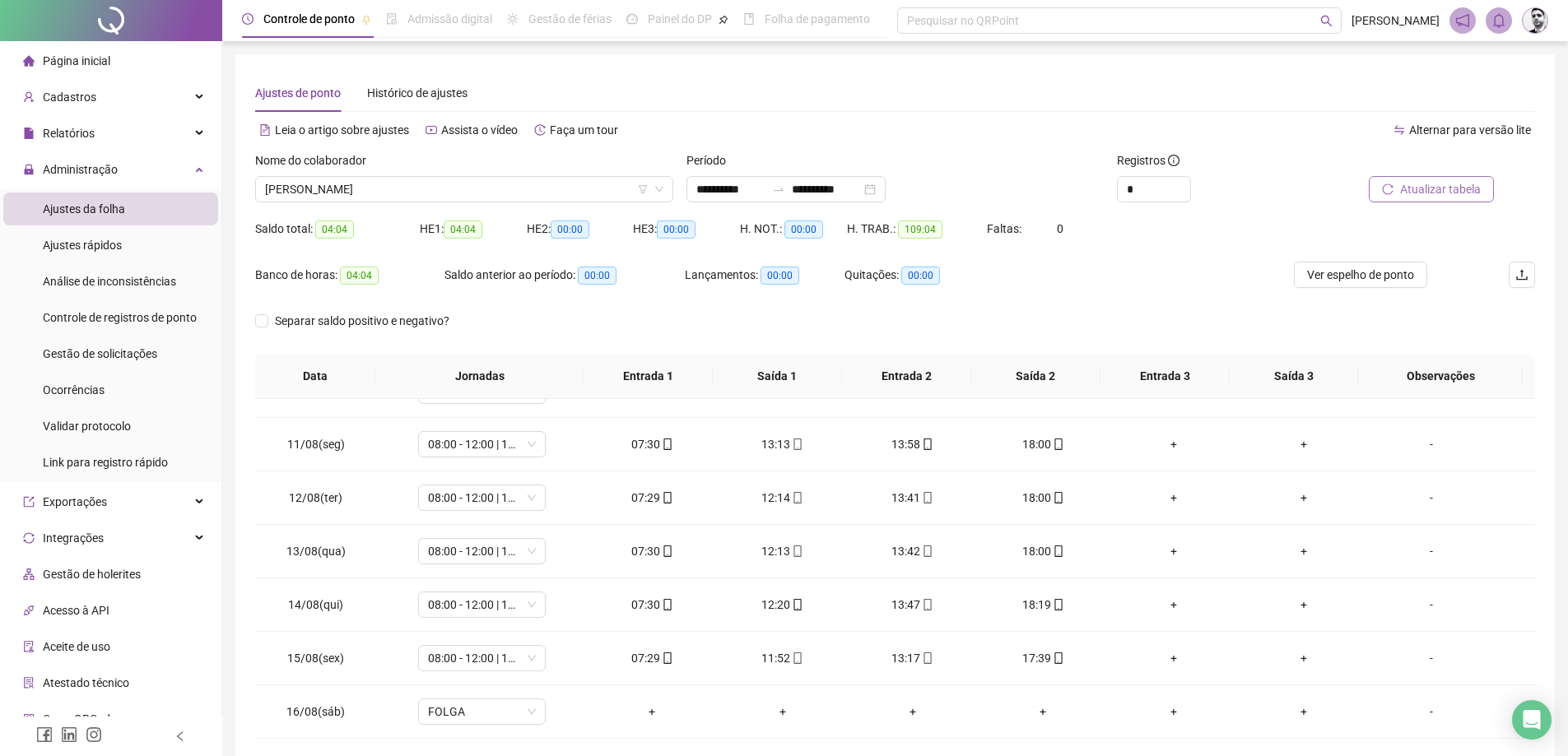
scroll to position [612, 0]
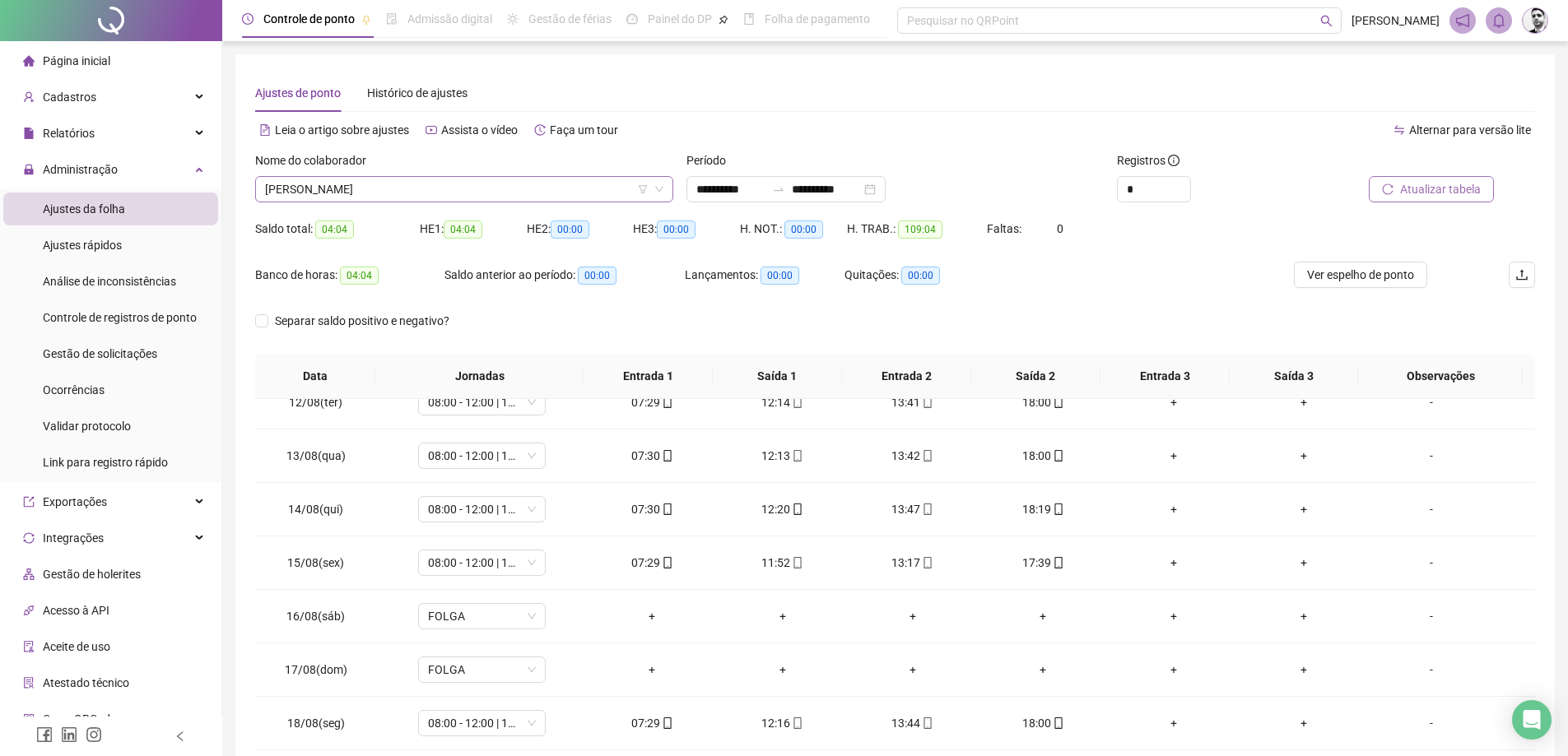
click at [500, 183] on span "[PERSON_NAME]" at bounding box center [465, 189] width 399 height 25
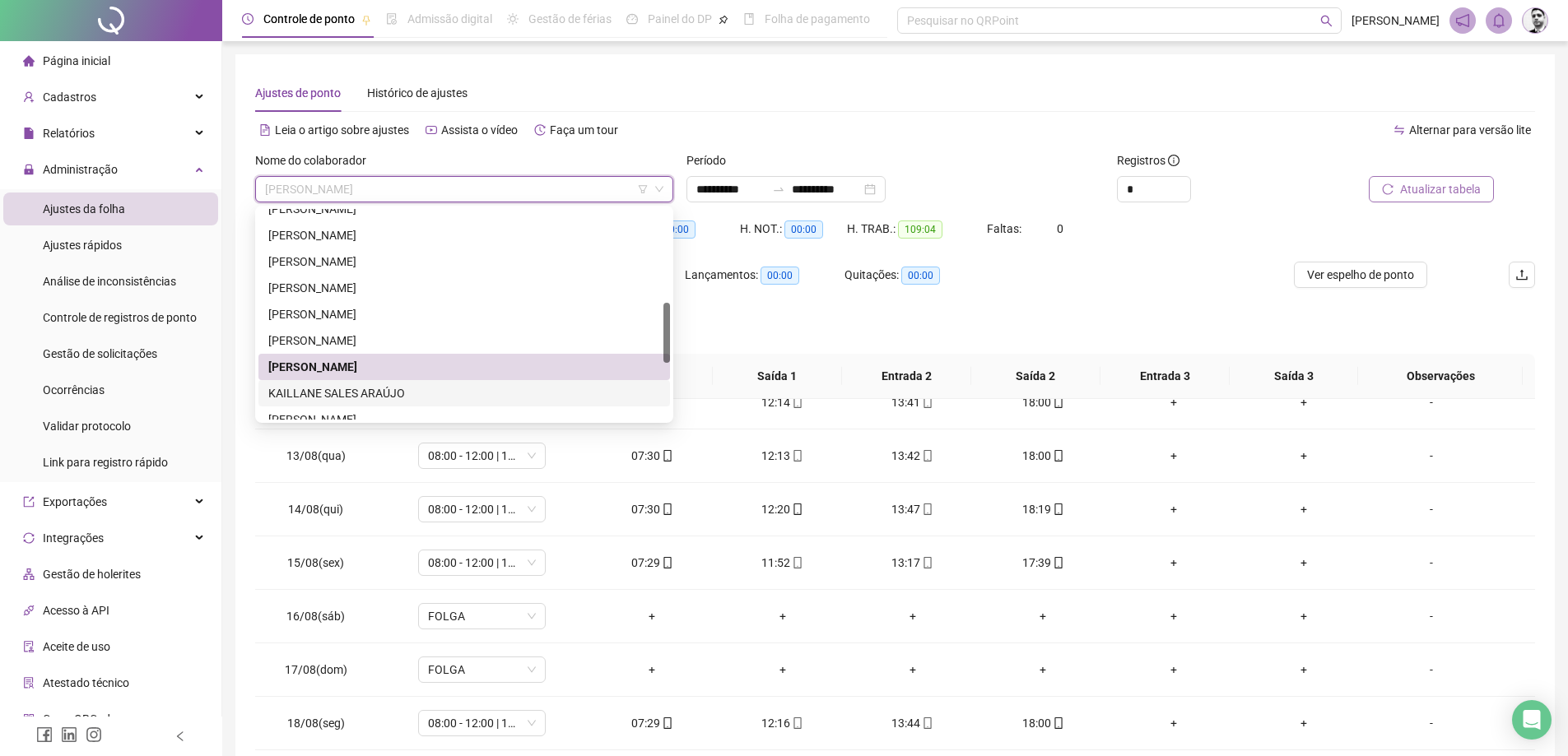
click at [334, 390] on div "KAILLANE SALES ARAÚJO" at bounding box center [464, 393] width 392 height 18
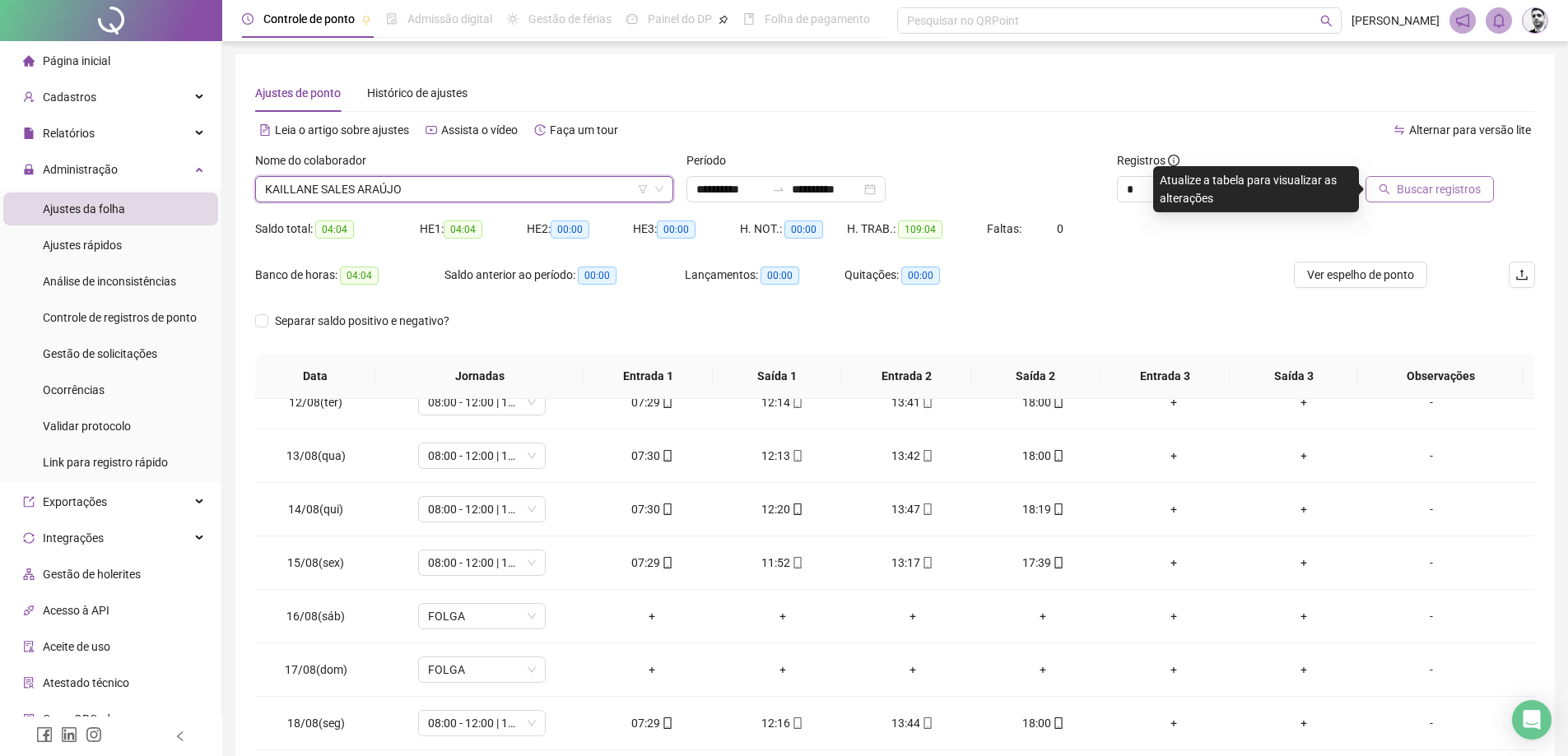
click at [1439, 191] on span "Buscar registros" at bounding box center [1439, 189] width 84 height 18
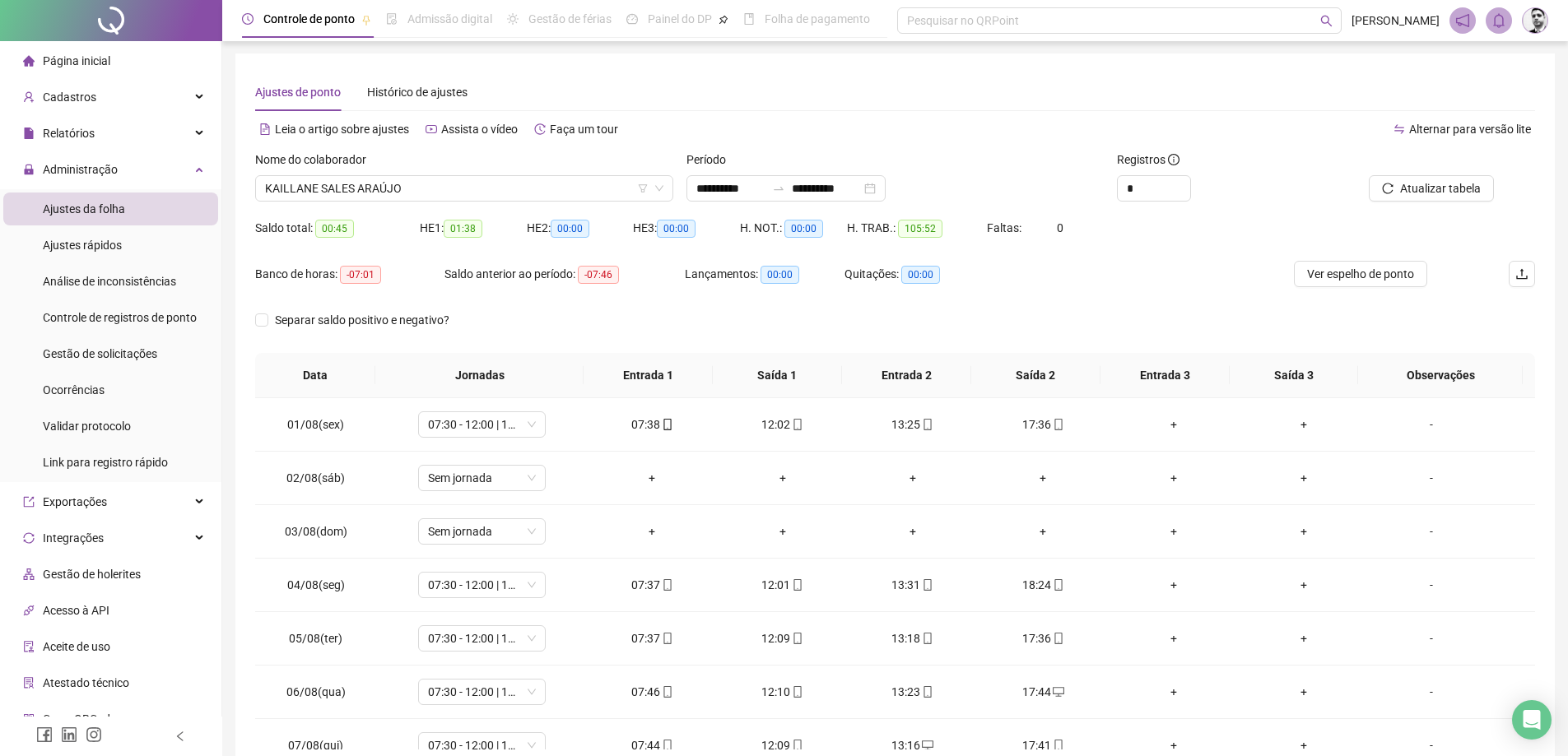
scroll to position [0, 0]
drag, startPoint x: 421, startPoint y: 187, endPoint x: 403, endPoint y: 219, distance: 36.7
click at [421, 186] on span "KAILLANE SALES ARAÚJO" at bounding box center [465, 189] width 399 height 25
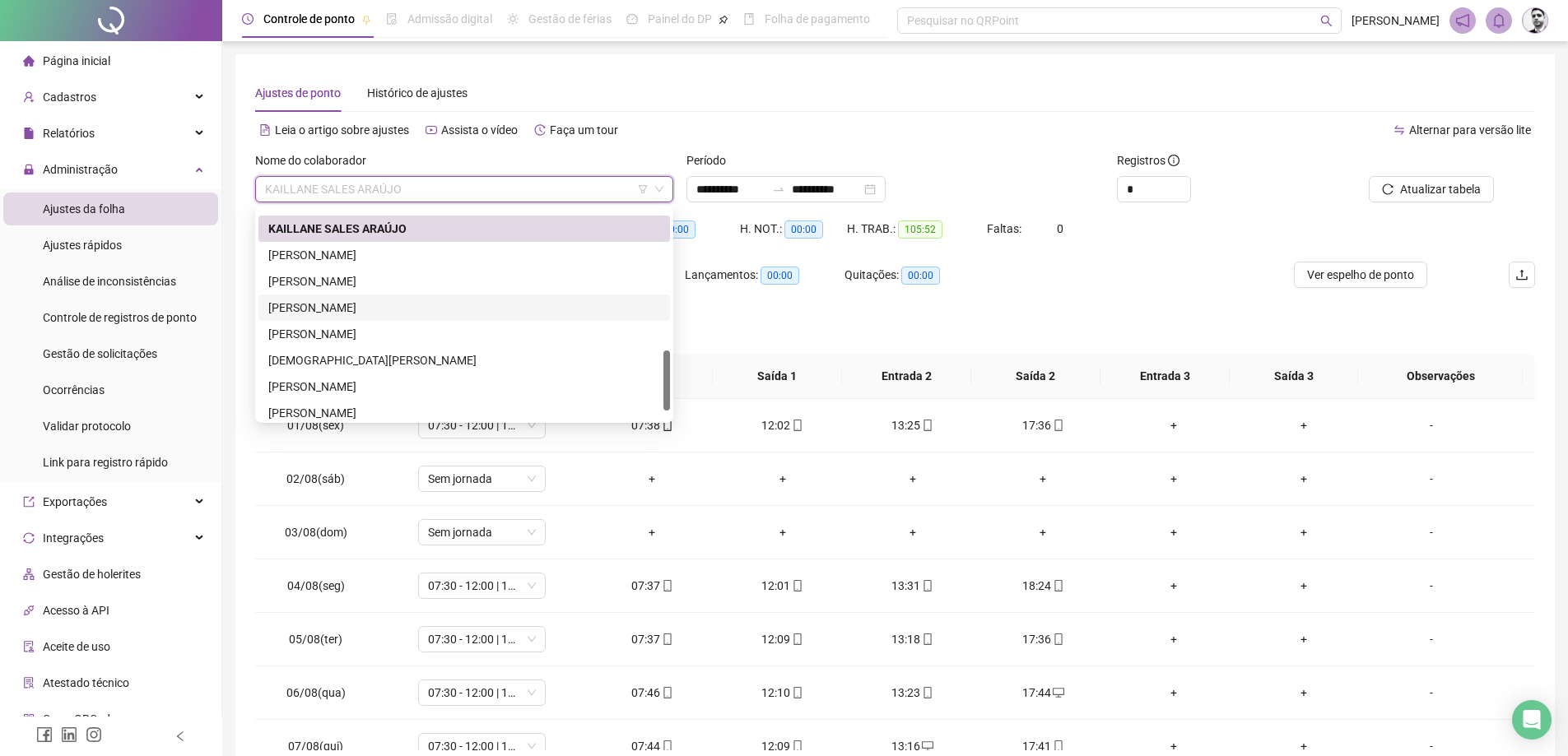
scroll to position [412, 0]
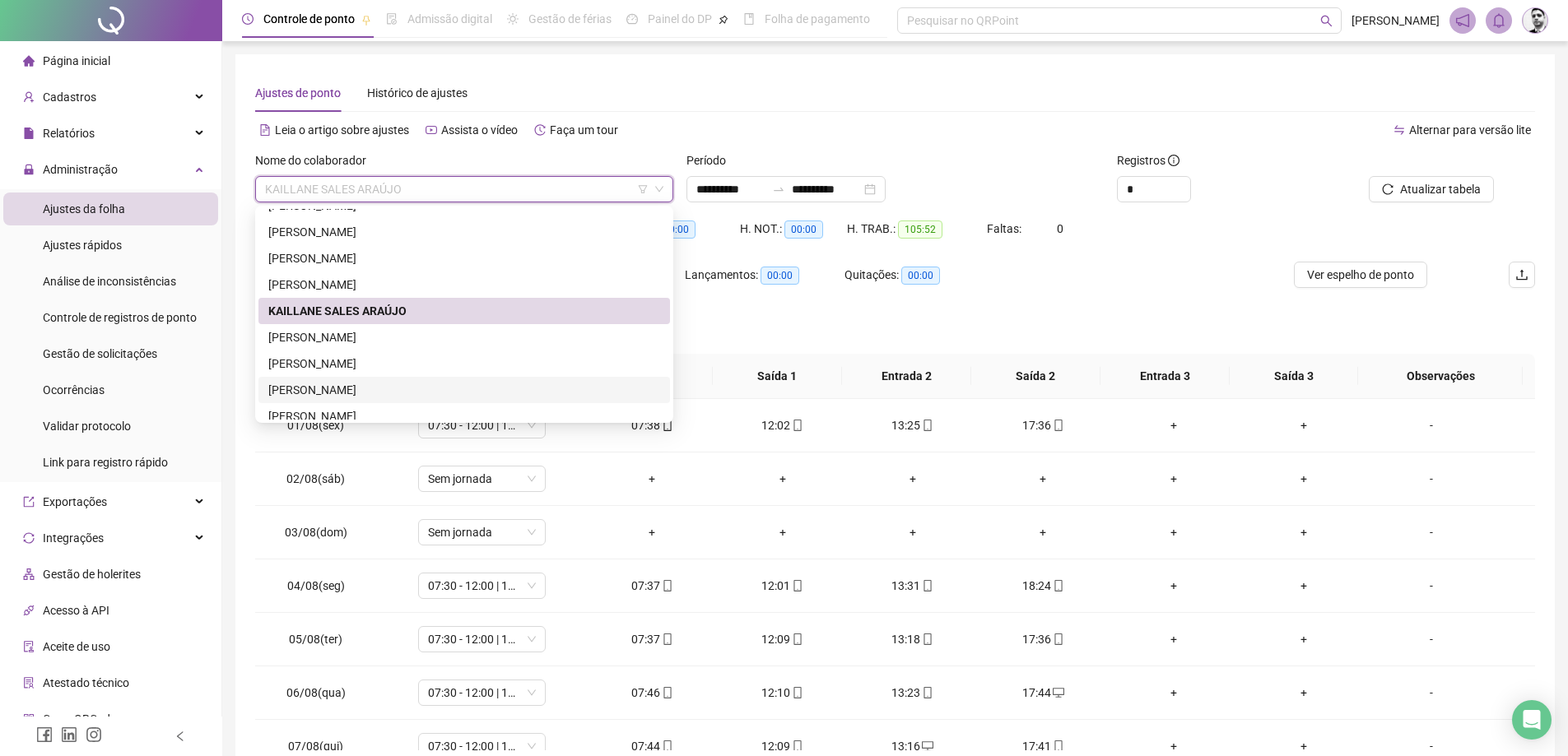
click at [319, 392] on div "[PERSON_NAME]" at bounding box center [464, 390] width 392 height 18
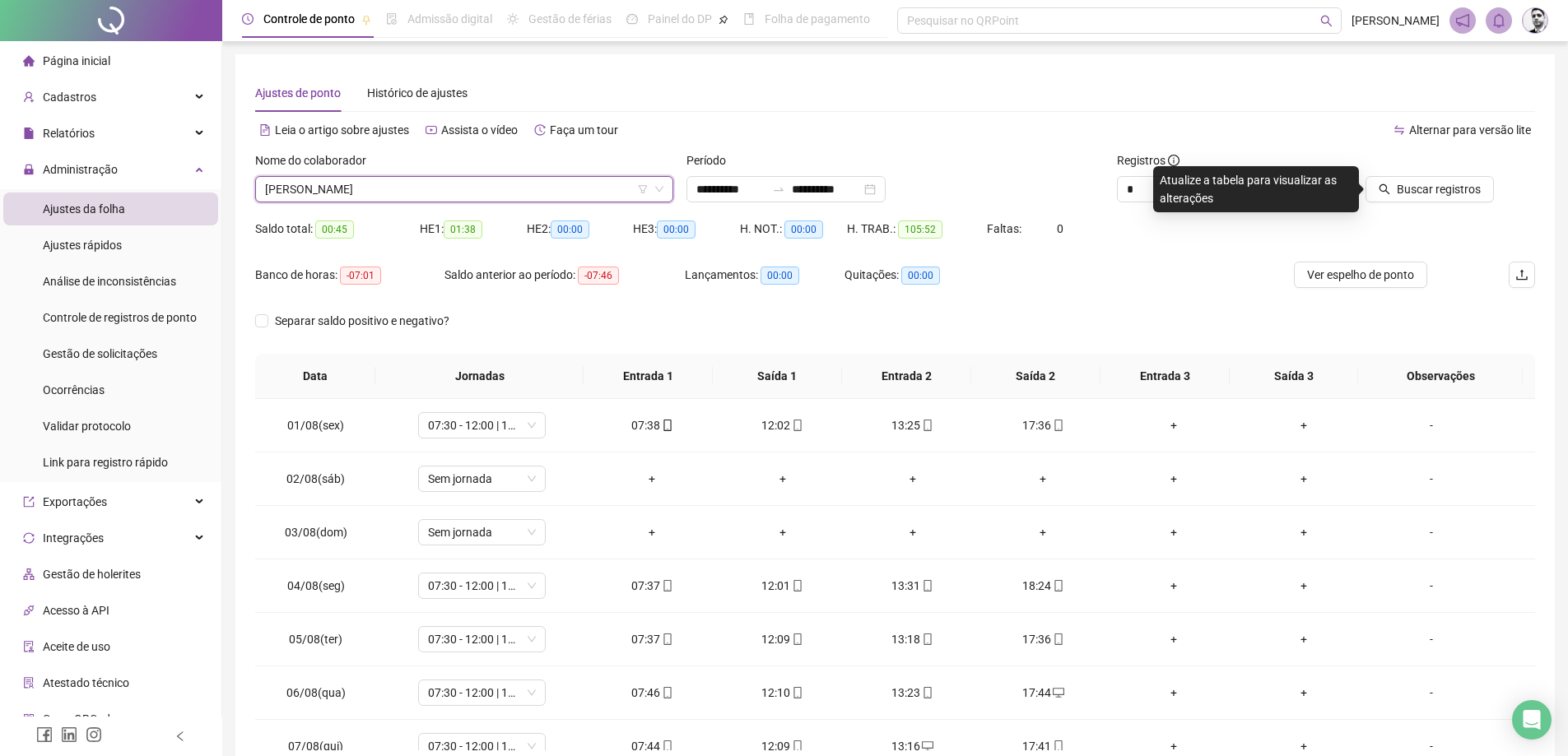
click at [1441, 175] on div at bounding box center [1413, 163] width 162 height 25
click at [1437, 187] on span "Buscar registros" at bounding box center [1439, 189] width 84 height 18
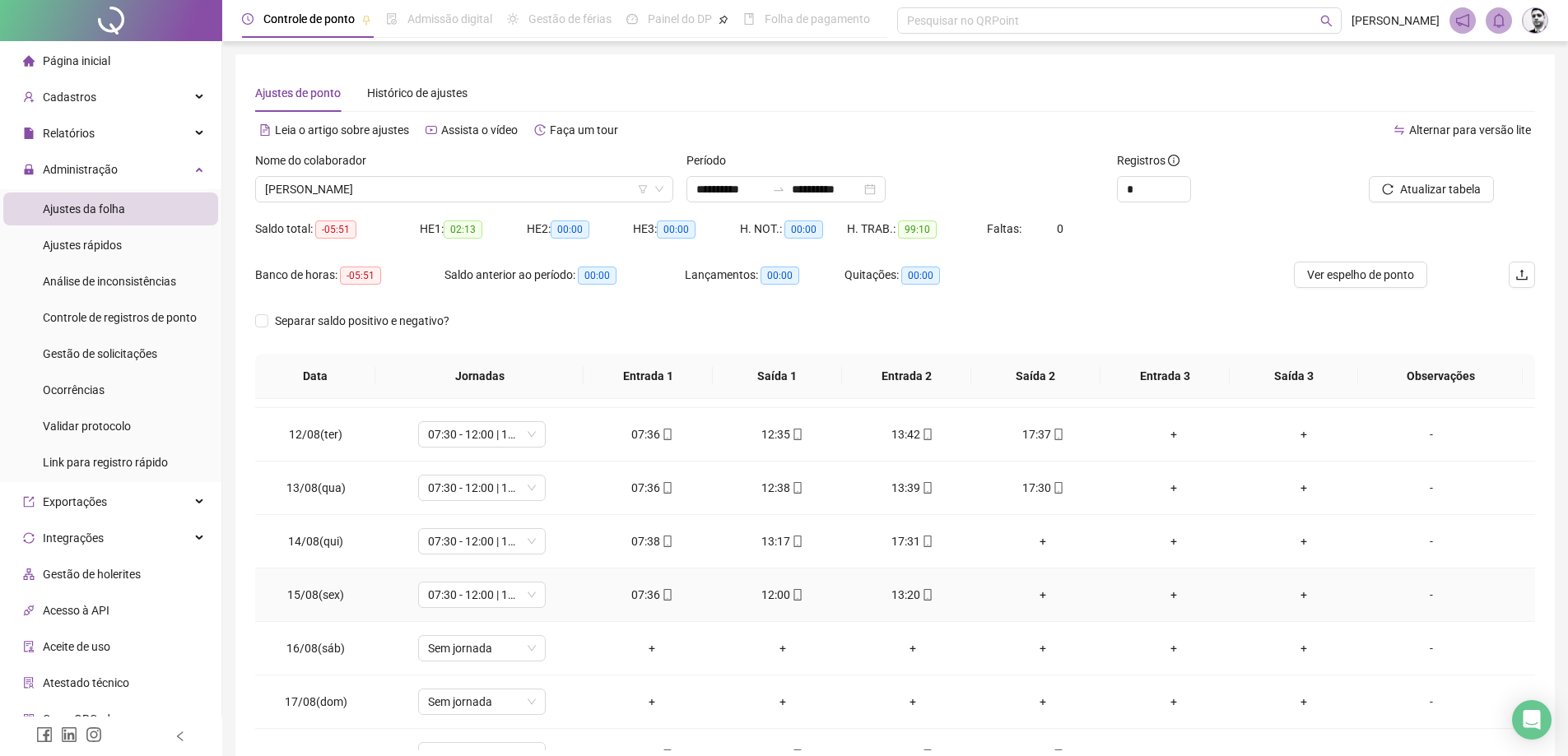
scroll to position [612, 0]
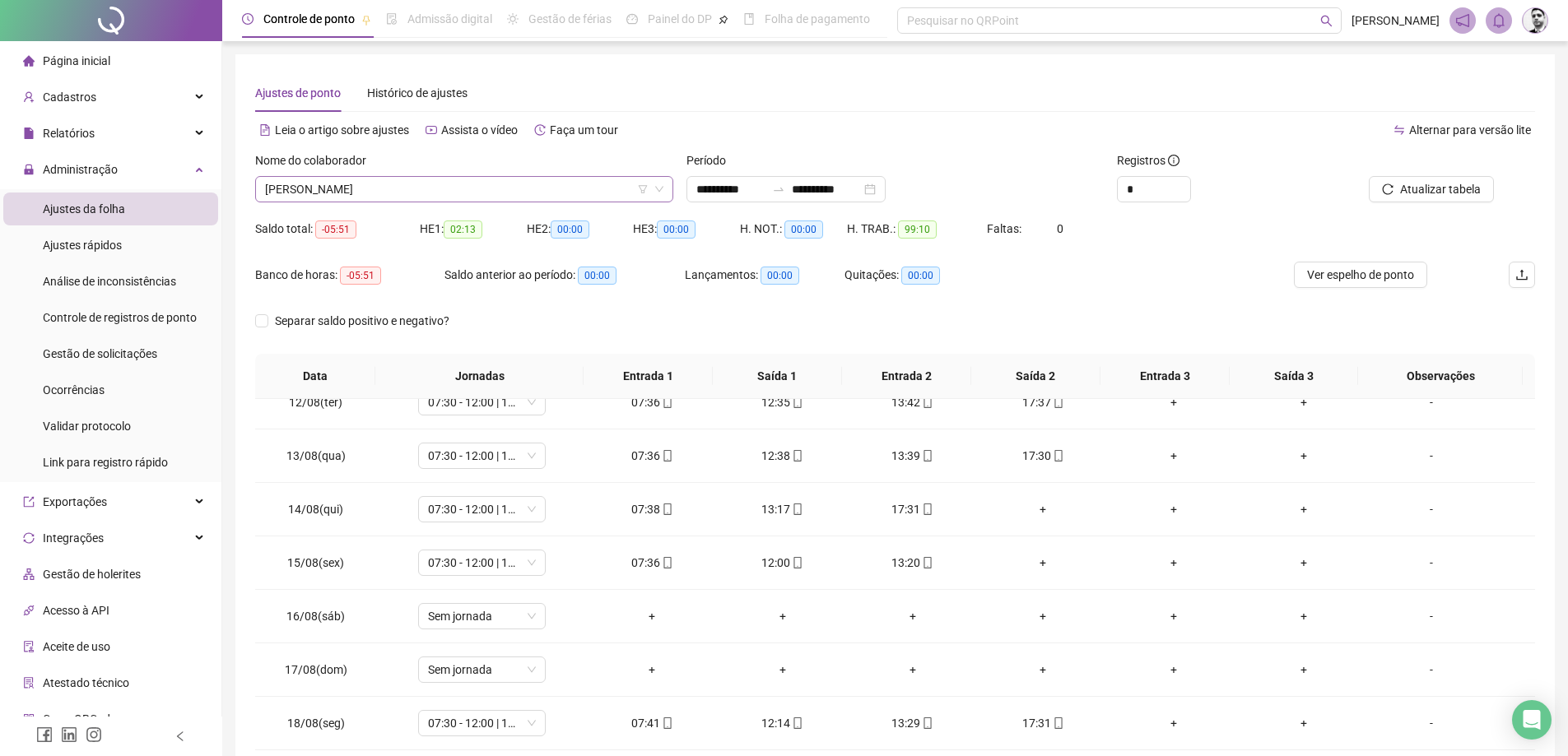
click at [536, 180] on span "[PERSON_NAME]" at bounding box center [465, 189] width 399 height 25
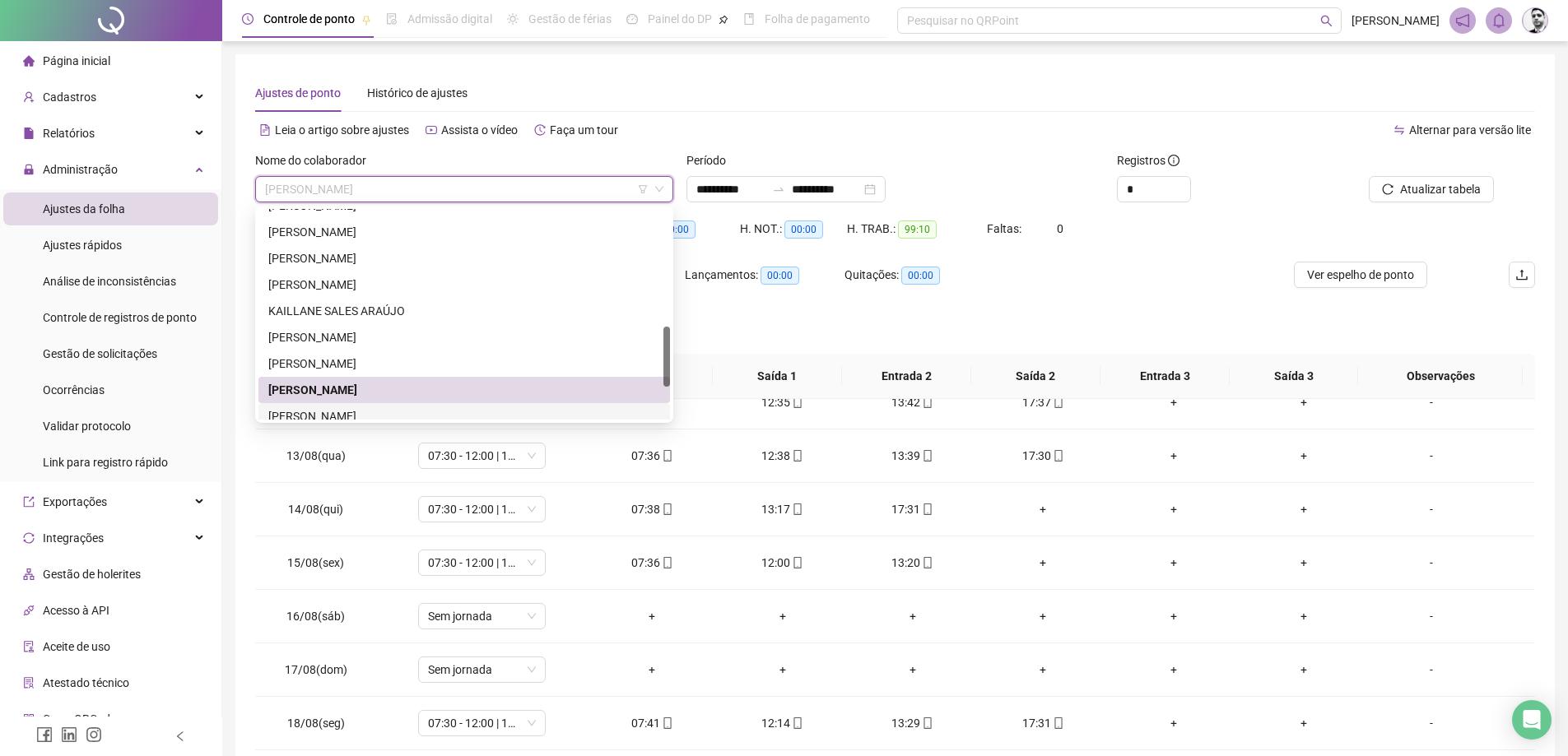
click at [326, 414] on div "[PERSON_NAME]" at bounding box center [464, 416] width 392 height 18
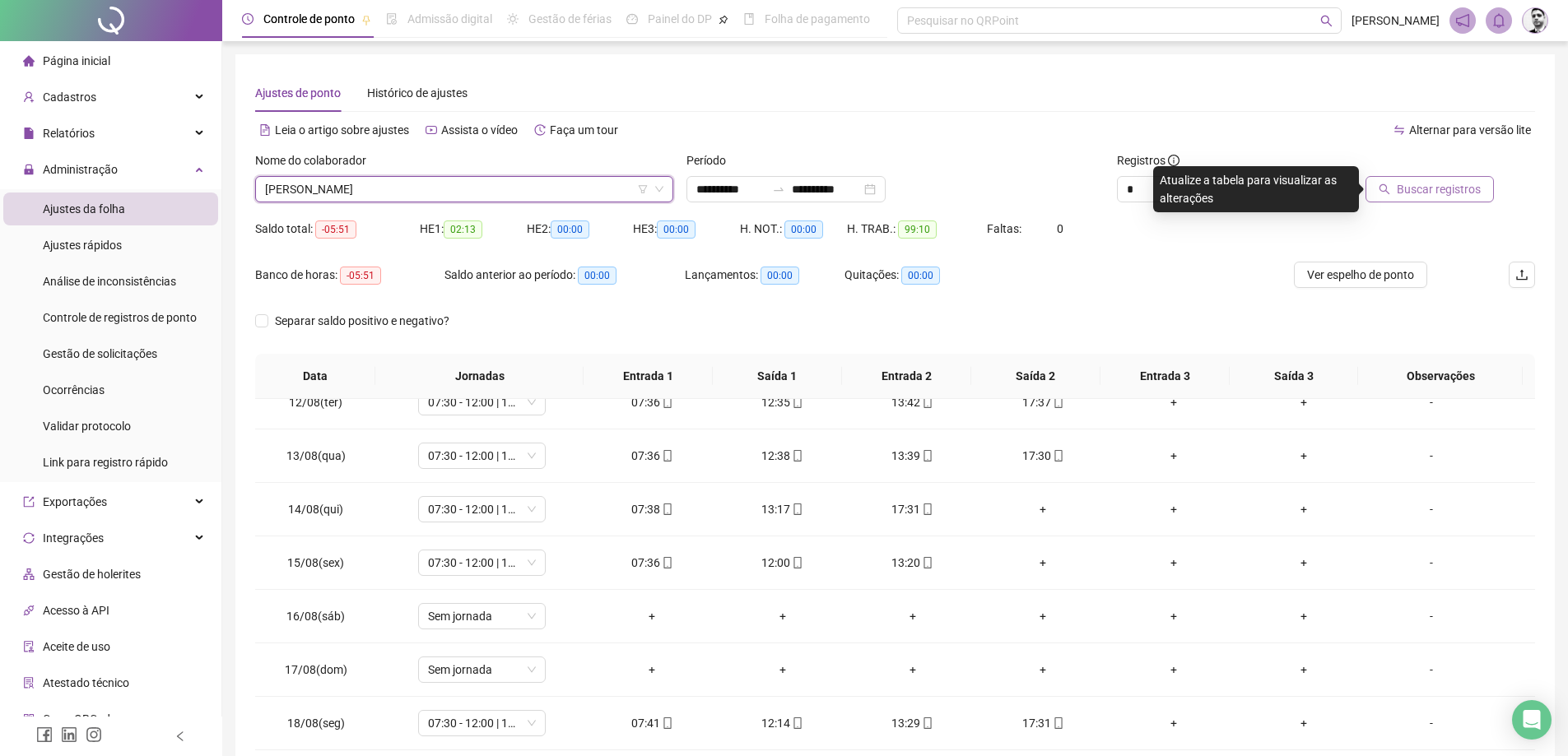
click at [1429, 192] on span "Buscar registros" at bounding box center [1439, 189] width 84 height 18
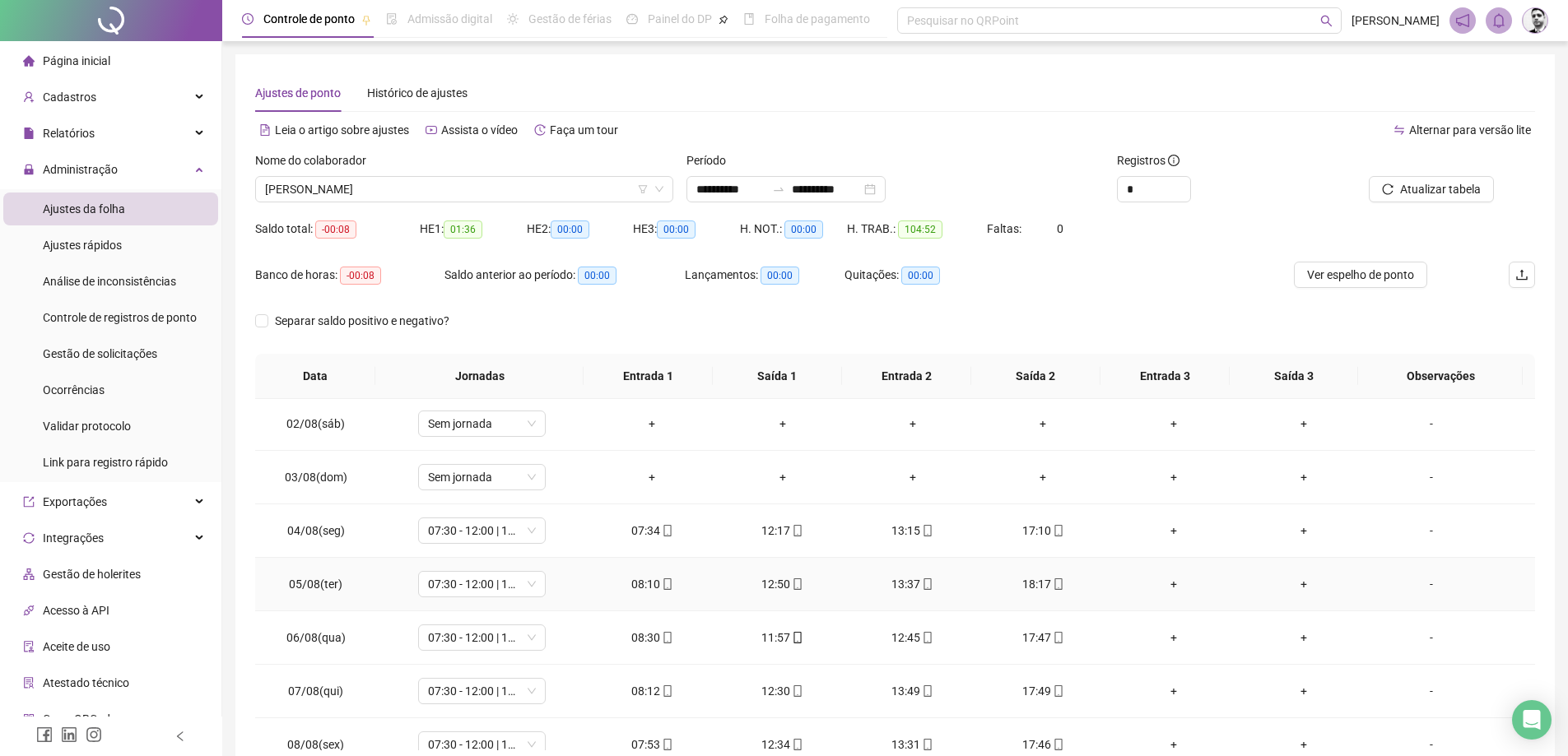
scroll to position [0, 0]
click at [342, 199] on span "[PERSON_NAME]" at bounding box center [465, 189] width 399 height 25
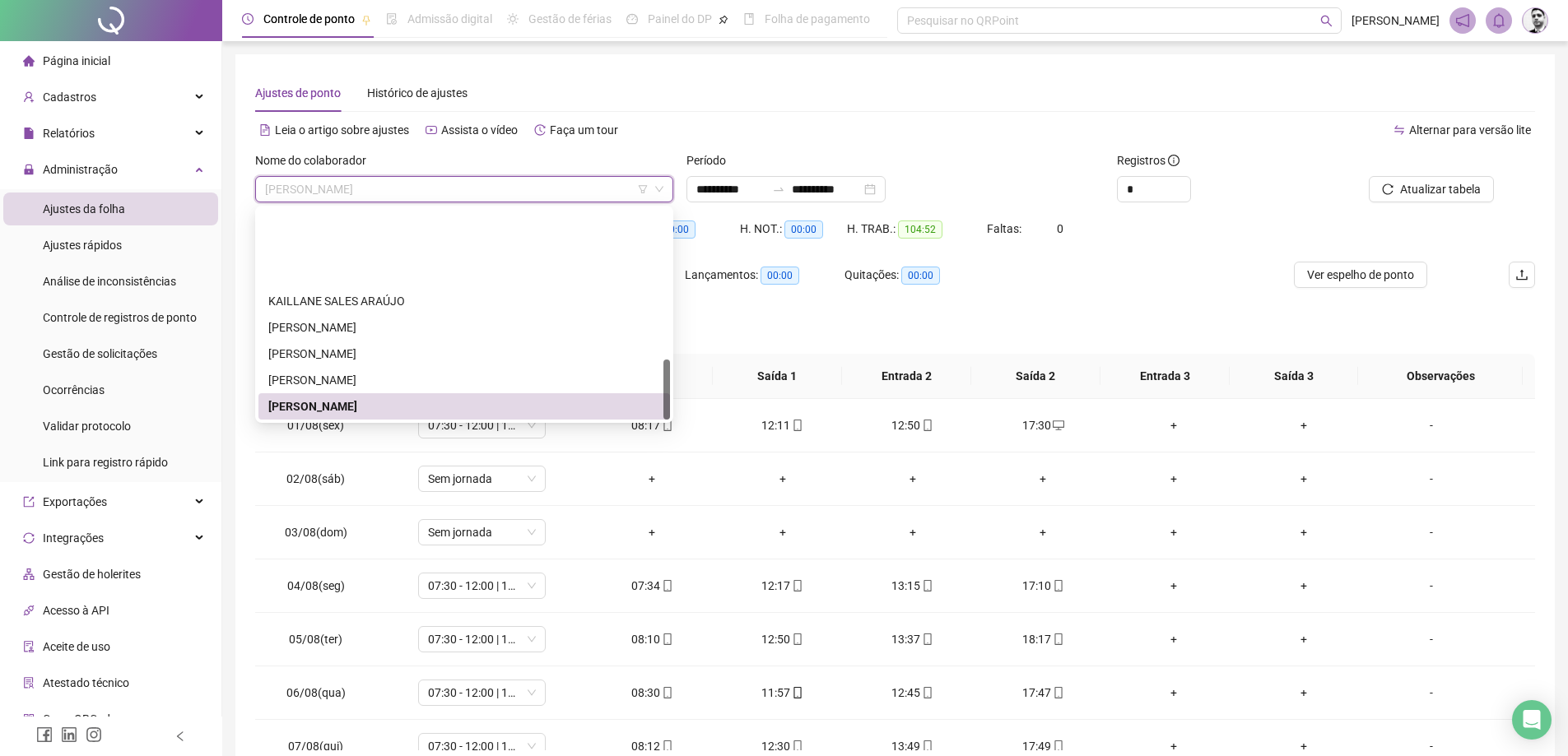
scroll to position [527, 0]
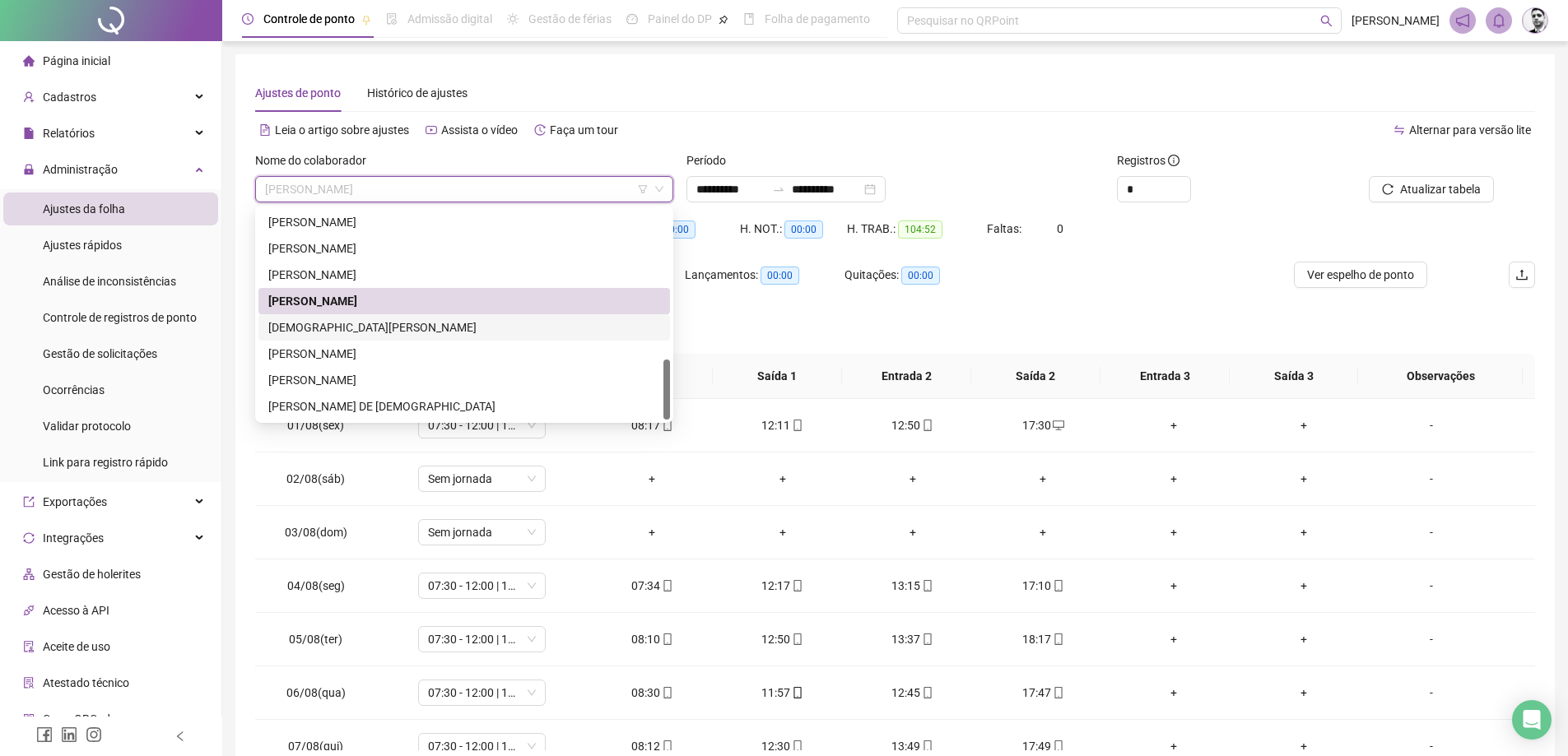
click at [311, 326] on div "[DEMOGRAPHIC_DATA][PERSON_NAME]" at bounding box center [464, 327] width 392 height 18
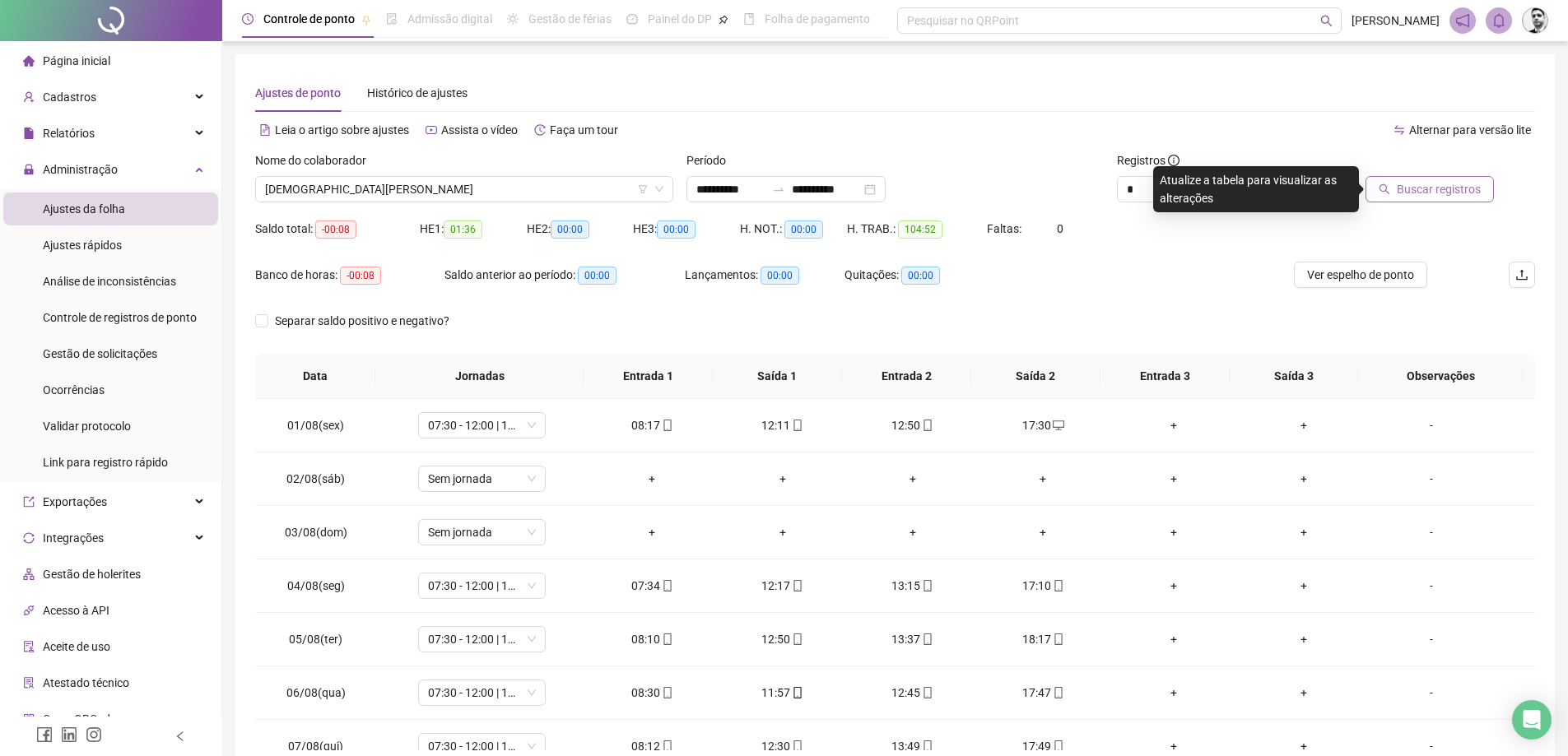
click at [1415, 190] on span "Buscar registros" at bounding box center [1439, 189] width 84 height 18
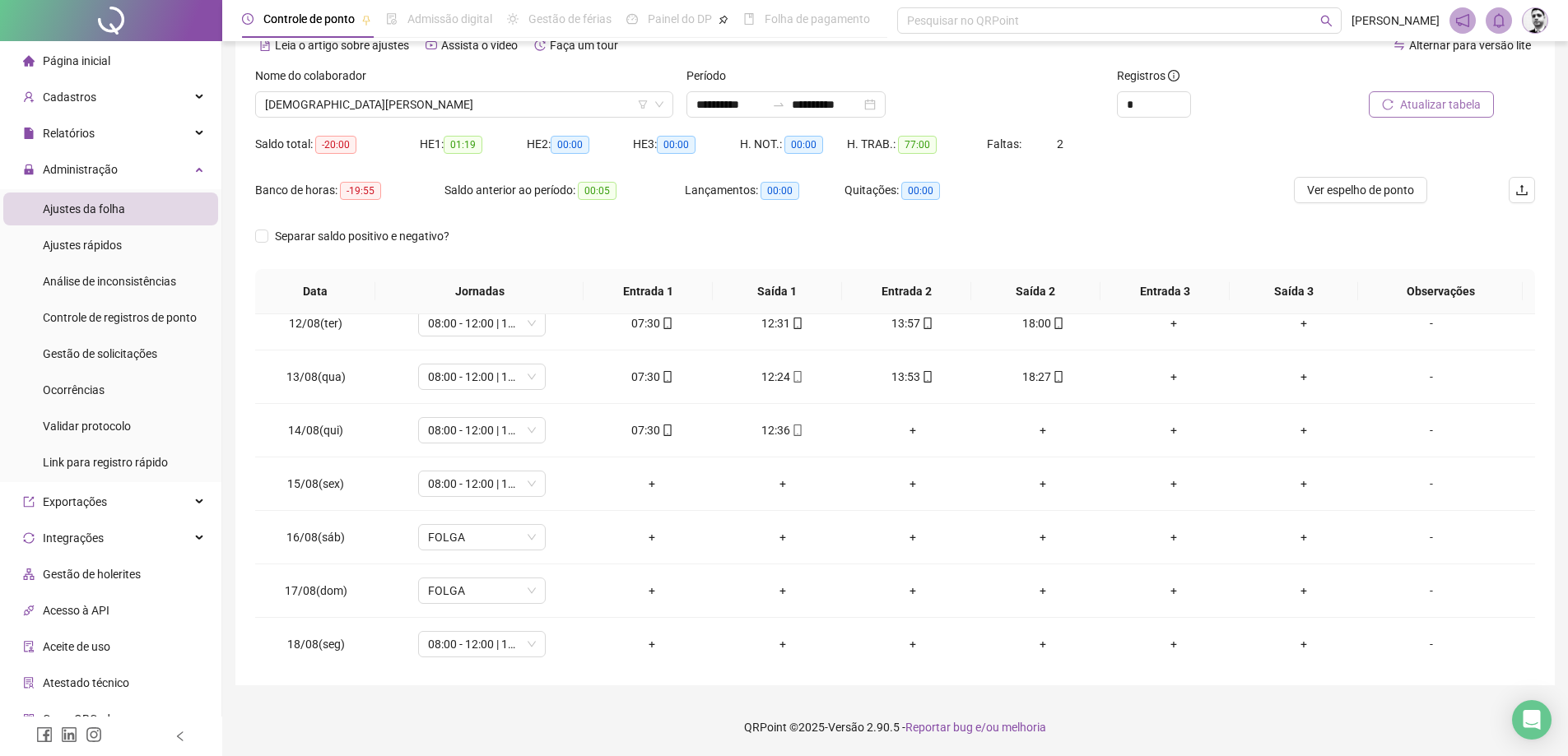
scroll to position [612, 0]
click at [447, 100] on span "[DEMOGRAPHIC_DATA][PERSON_NAME]" at bounding box center [465, 104] width 399 height 25
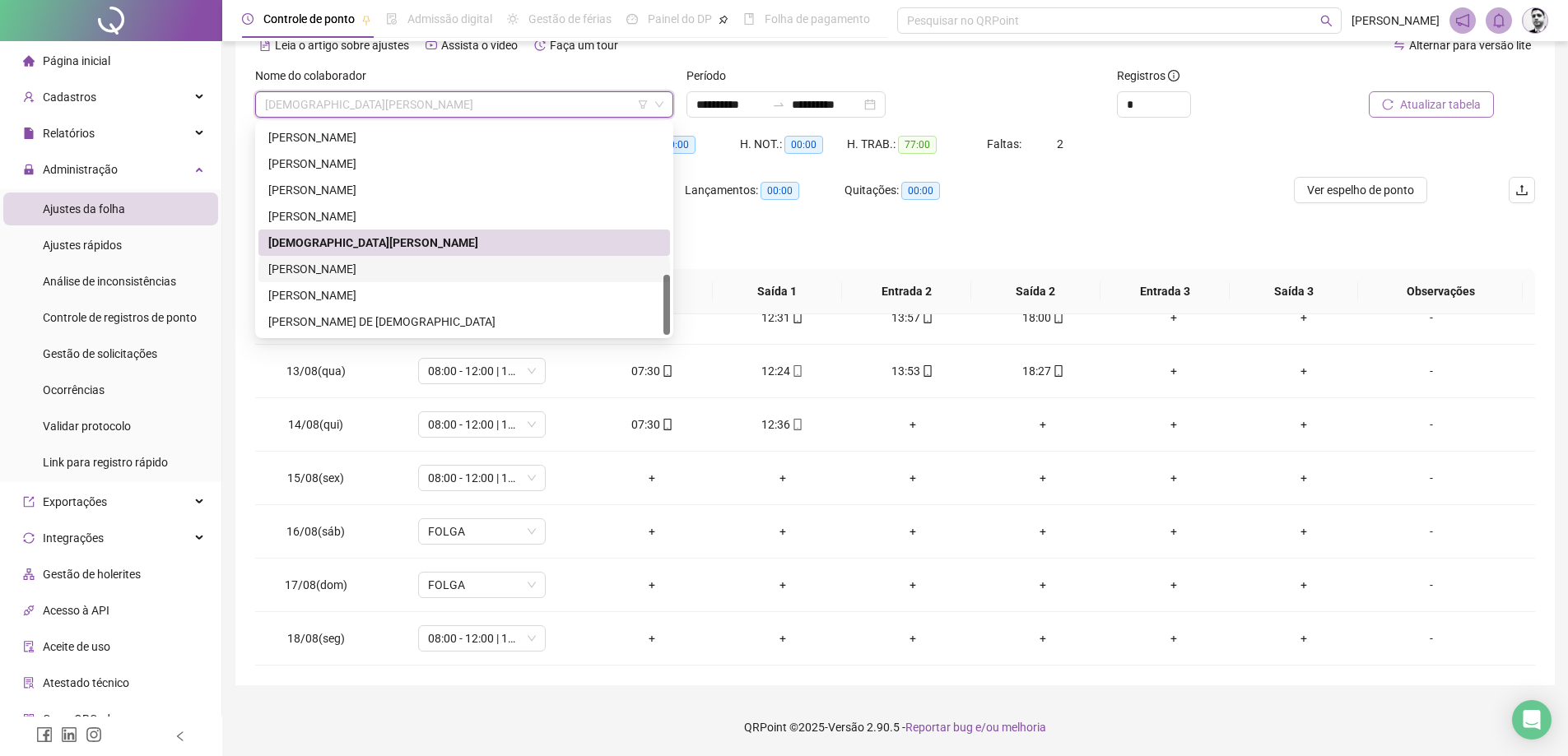
click at [316, 272] on div "[PERSON_NAME]" at bounding box center [464, 269] width 392 height 18
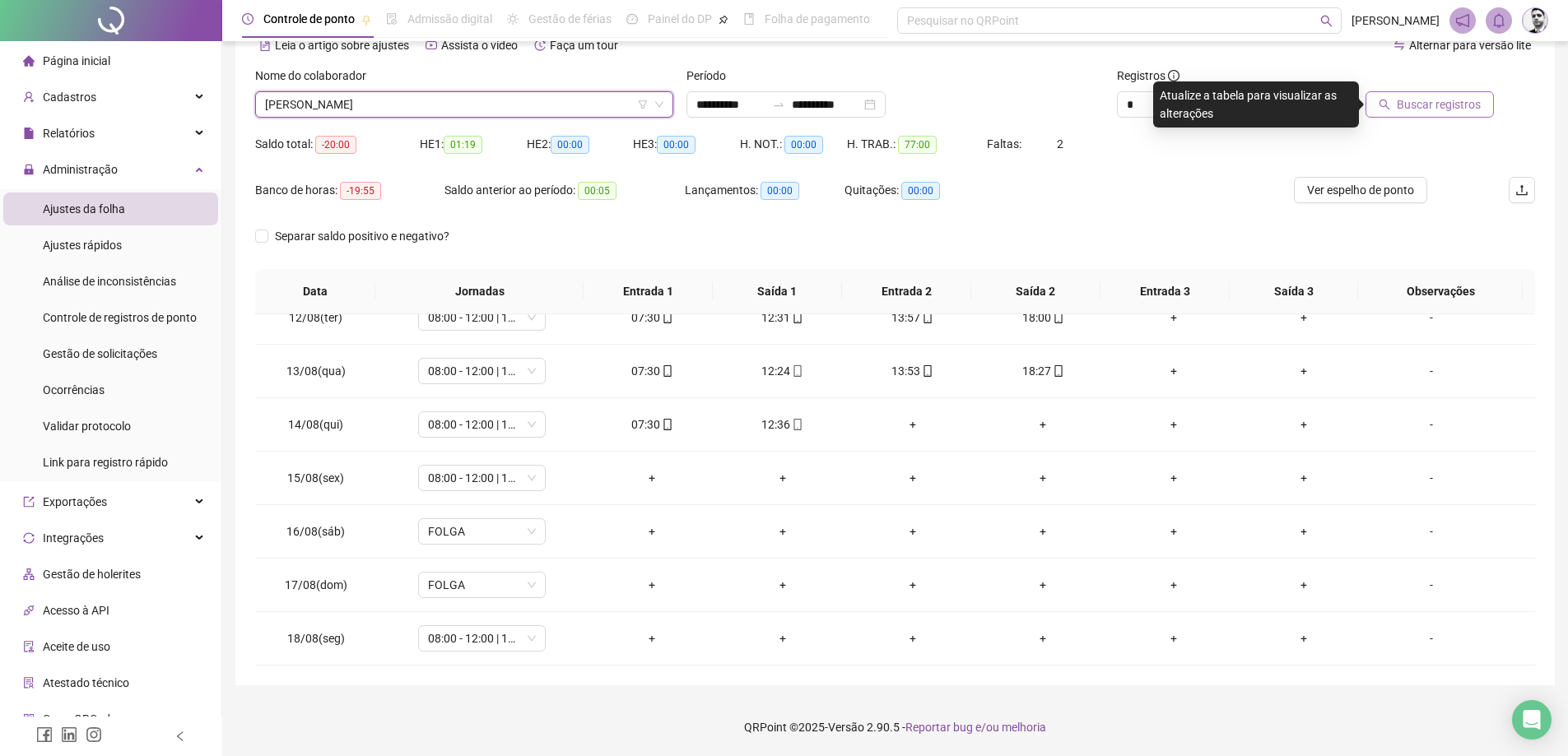
click at [1432, 128] on div "Buscar registros" at bounding box center [1433, 99] width 216 height 64
click at [1431, 96] on span "Buscar registros" at bounding box center [1439, 104] width 84 height 18
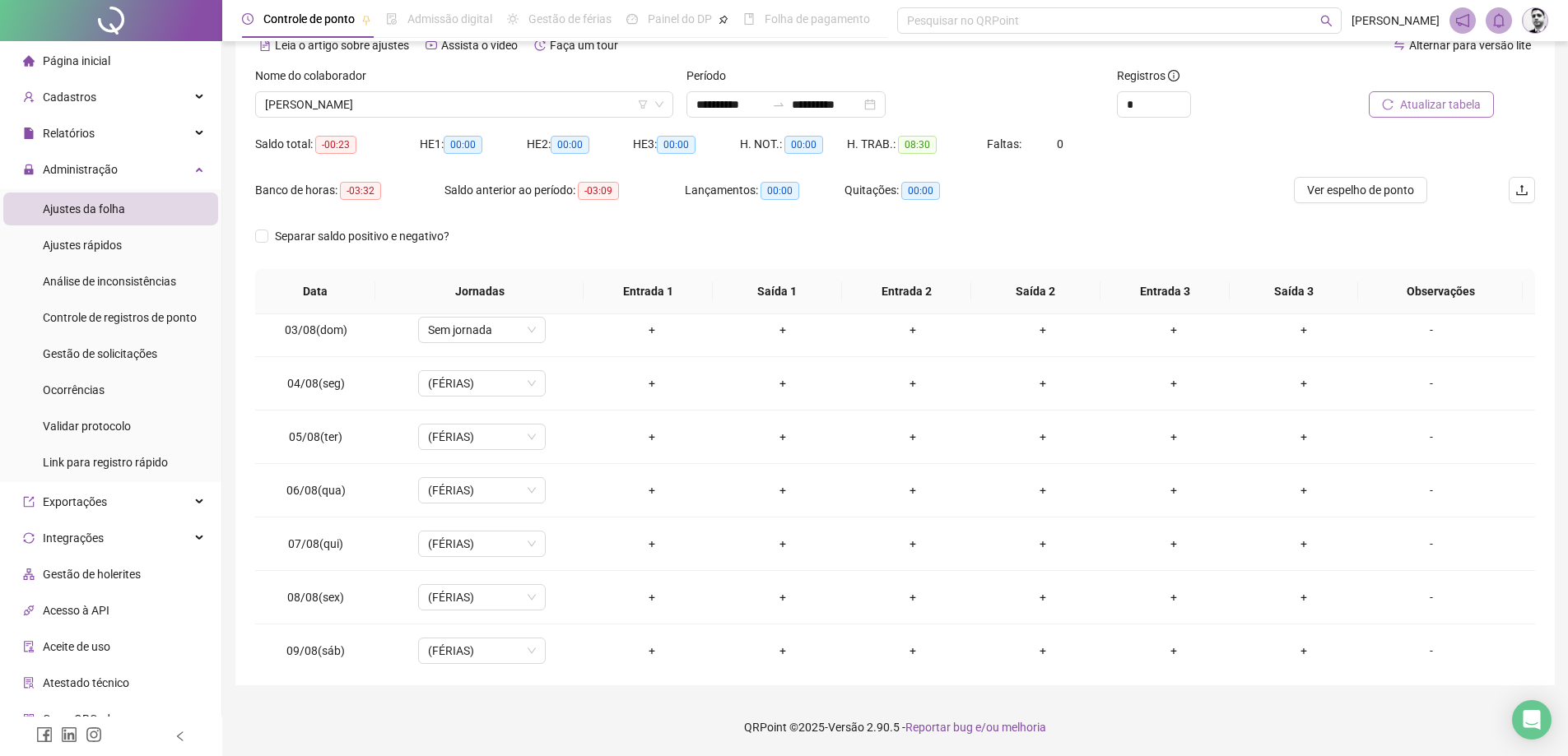
scroll to position [0, 0]
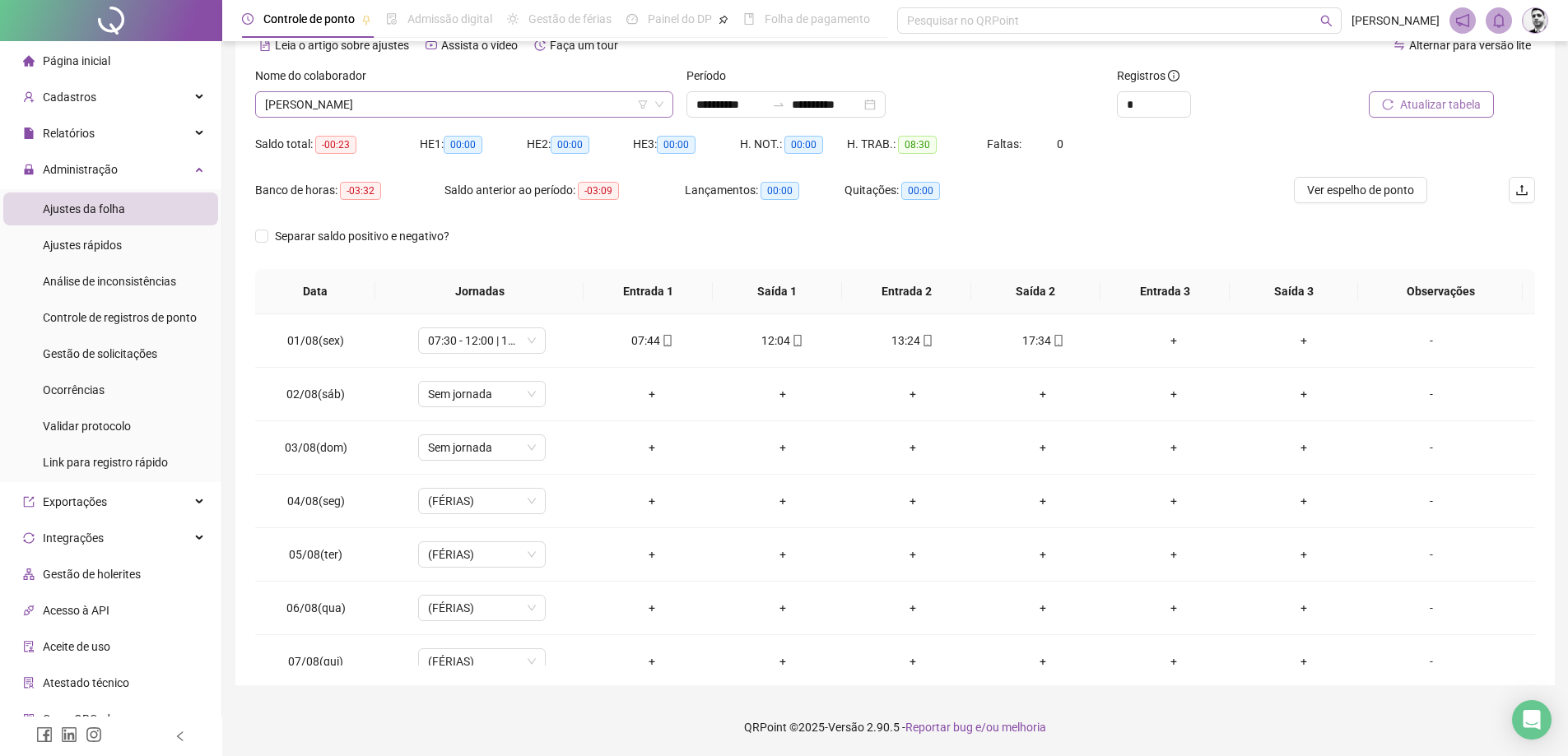
click at [400, 108] on span "[PERSON_NAME]" at bounding box center [465, 104] width 399 height 25
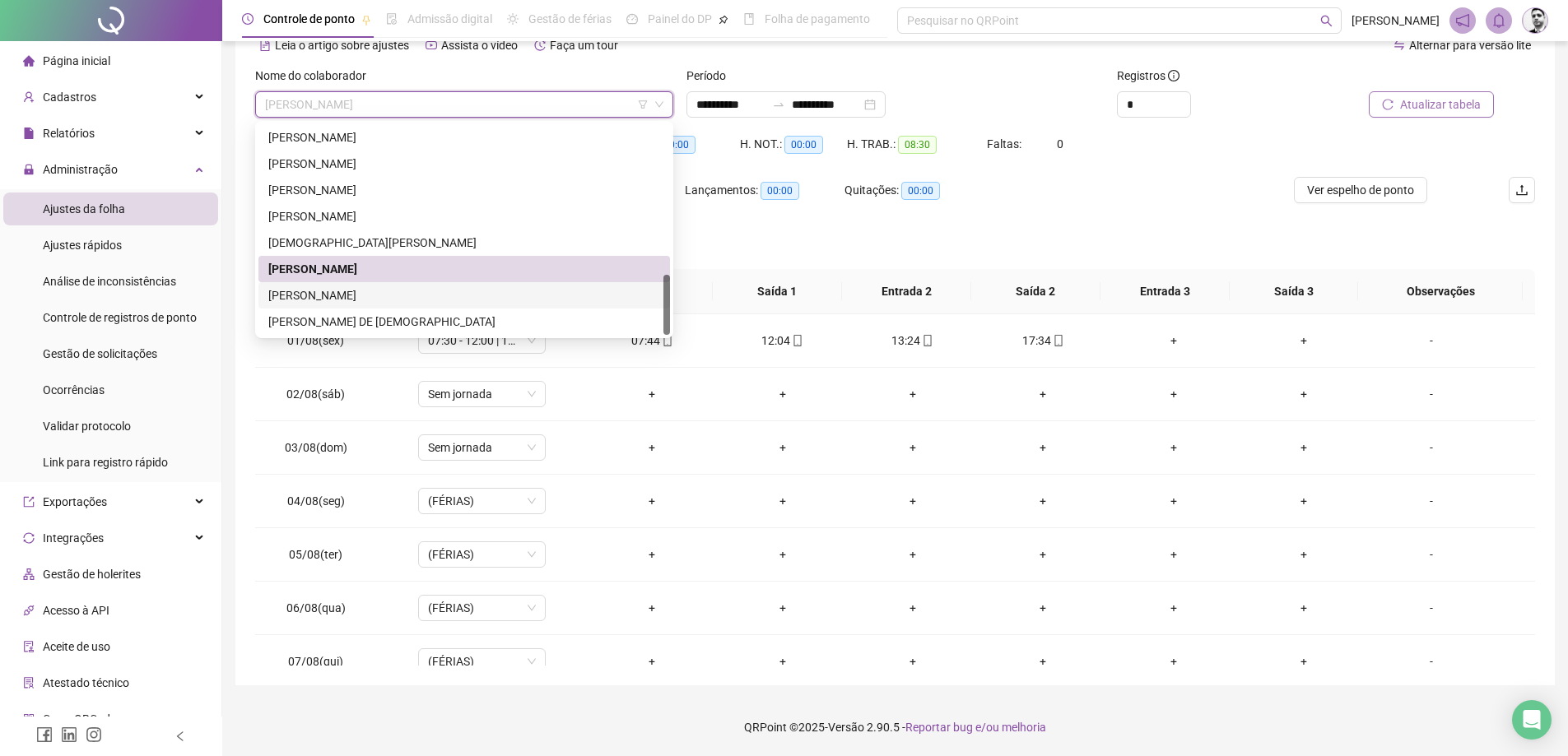
click at [304, 293] on div "[PERSON_NAME]" at bounding box center [464, 295] width 392 height 18
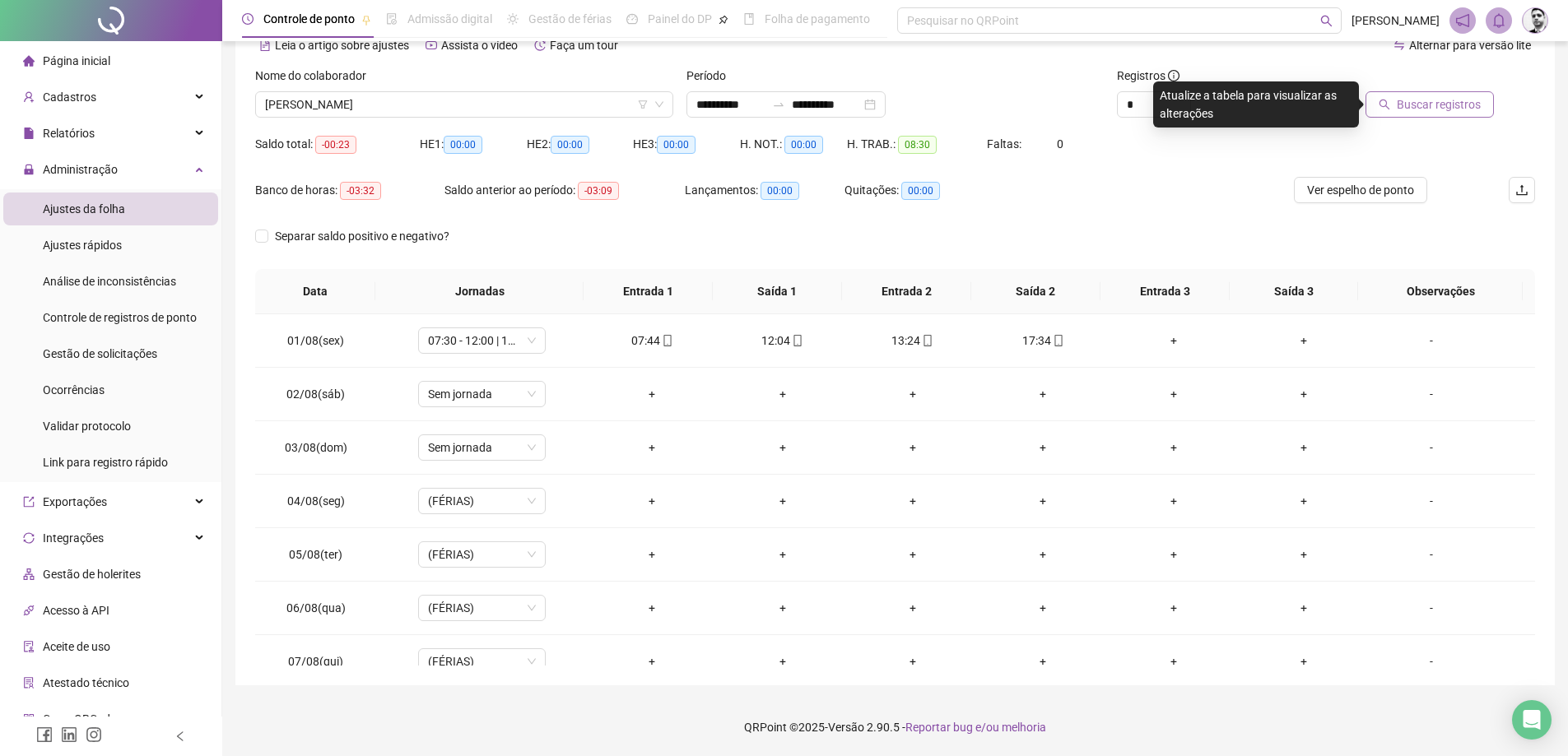
click at [1438, 112] on span "Buscar registros" at bounding box center [1439, 104] width 84 height 18
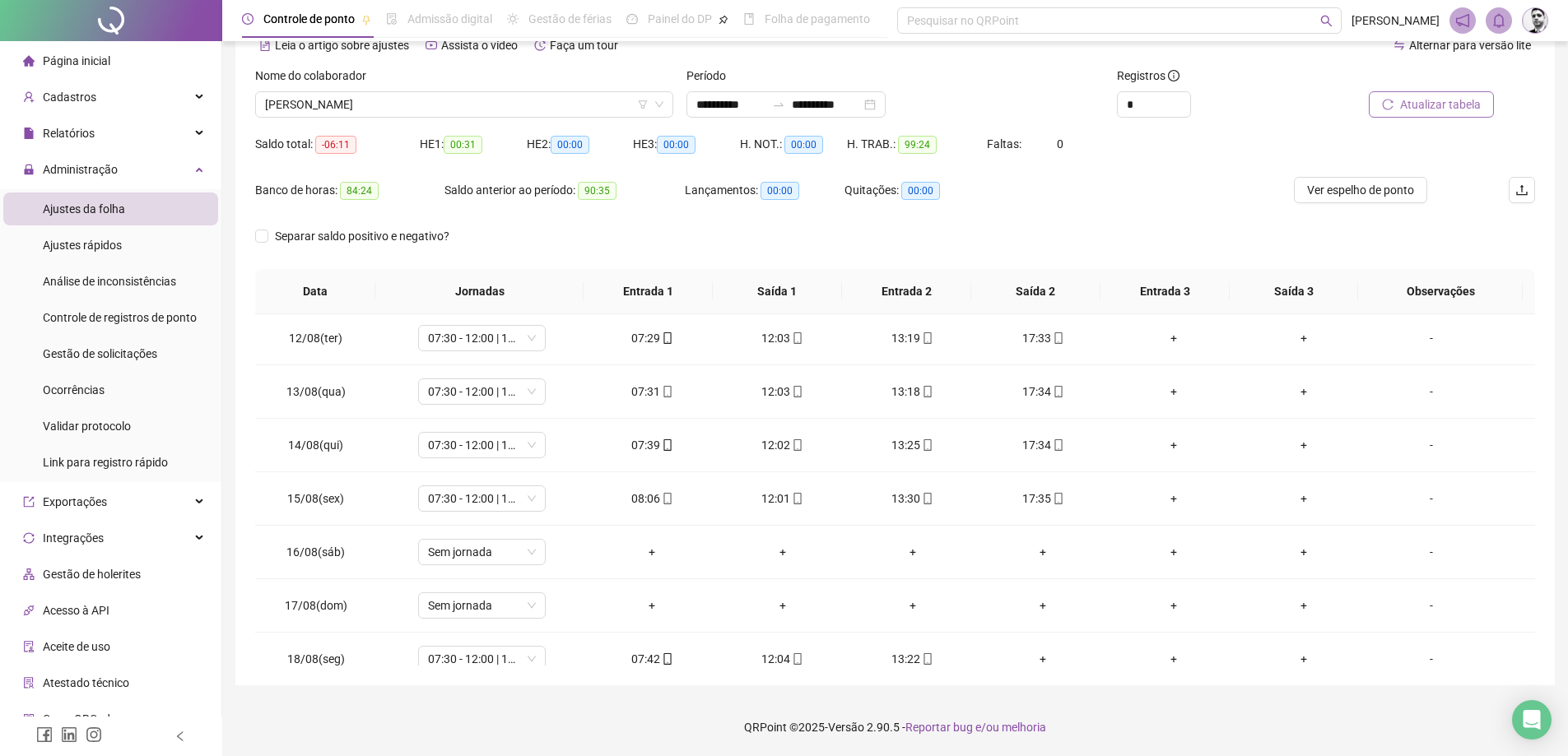
scroll to position [612, 0]
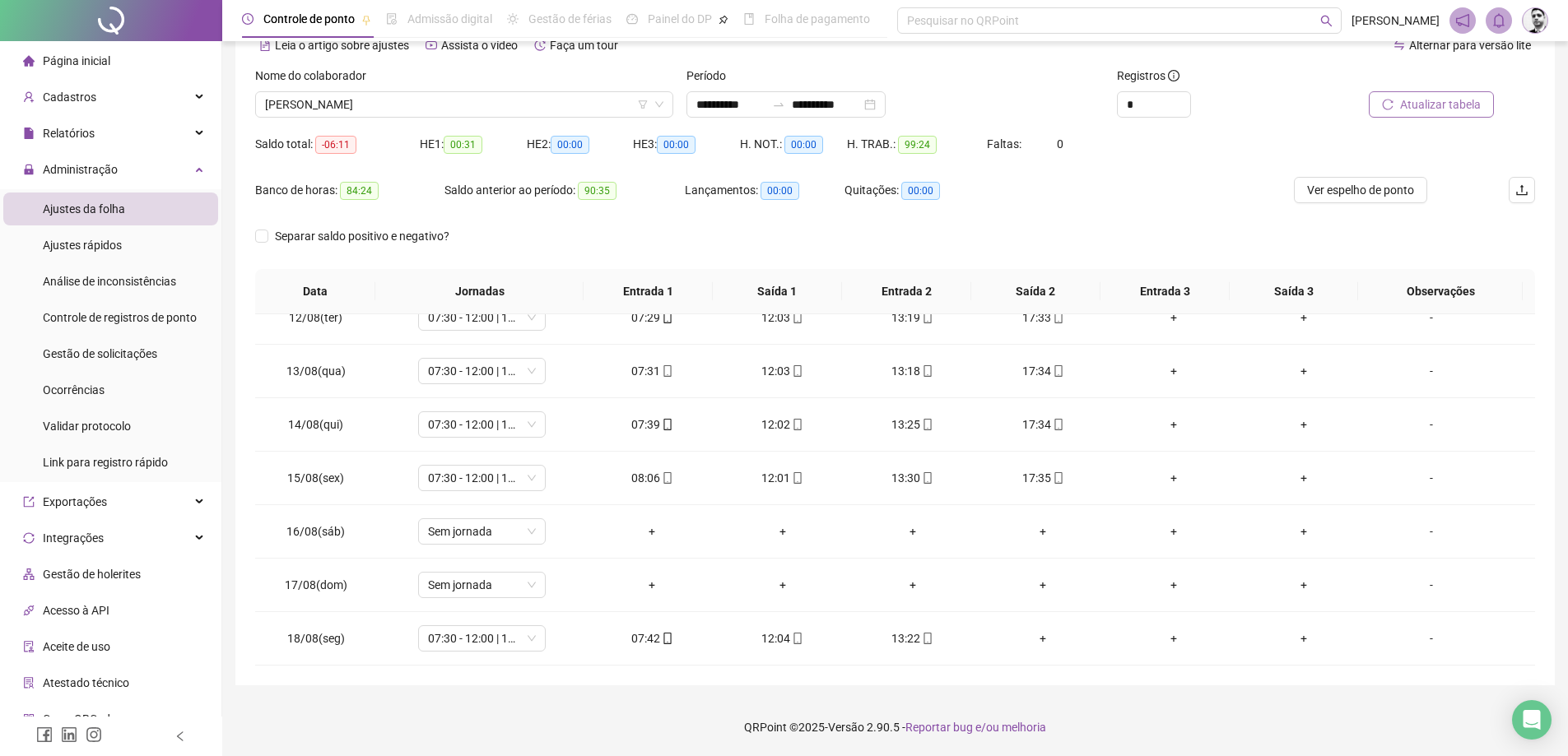
click at [1457, 102] on span "Atualizar tabela" at bounding box center [1441, 104] width 81 height 18
click at [112, 344] on div "Gestão de solicitações" at bounding box center [100, 354] width 114 height 33
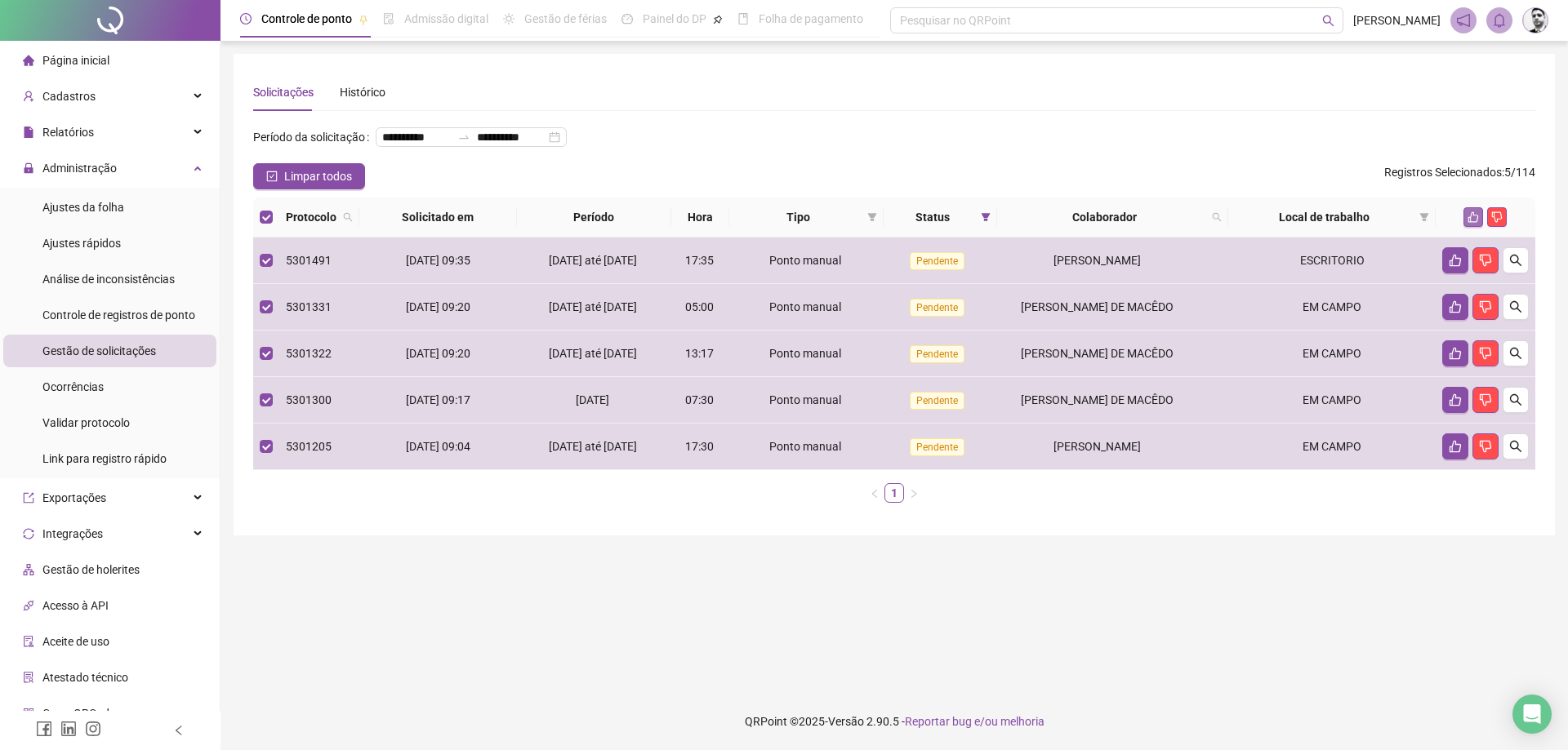
click at [1471, 223] on icon "like" at bounding box center [1473, 217] width 10 height 10
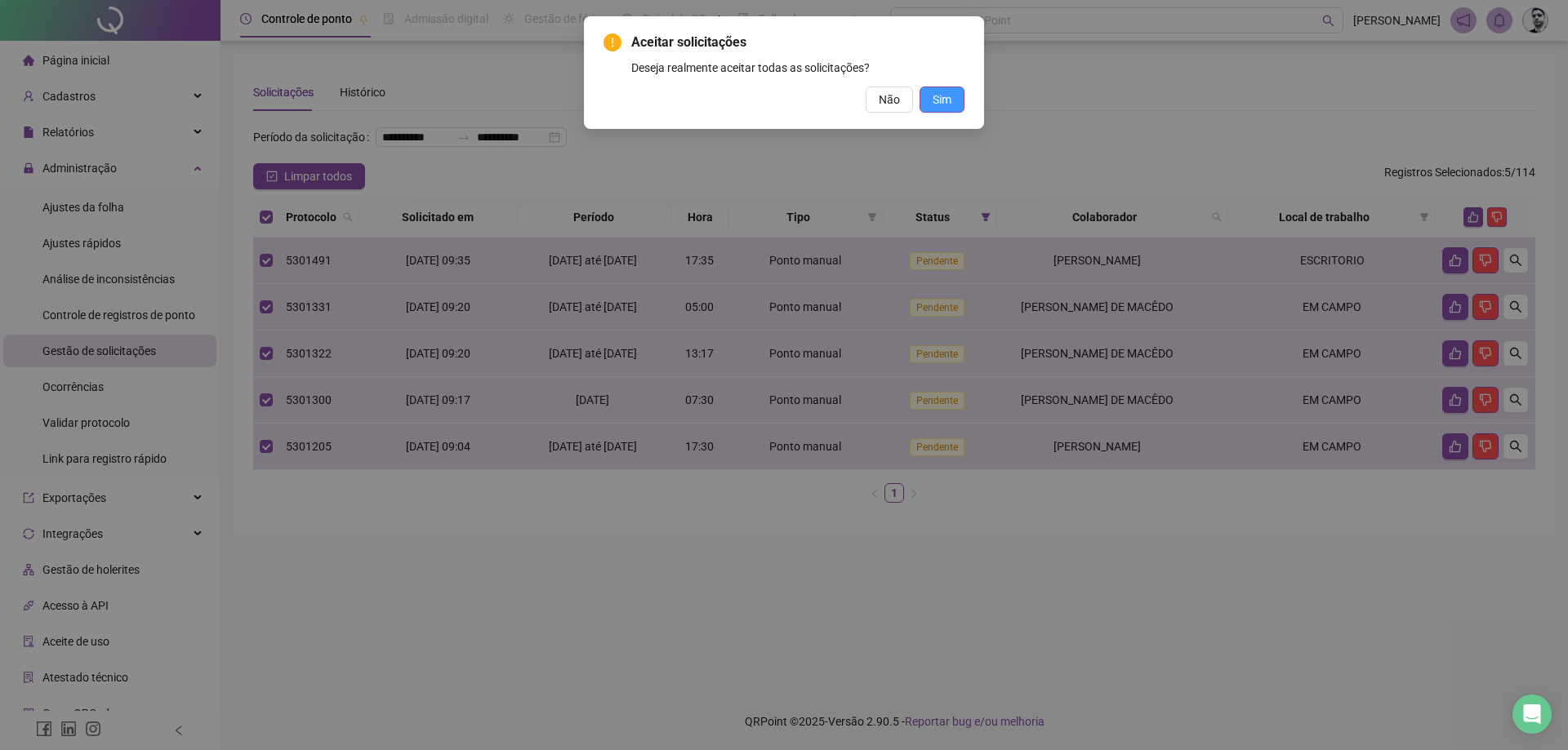
click at [946, 100] on span "Sim" at bounding box center [942, 99] width 19 height 18
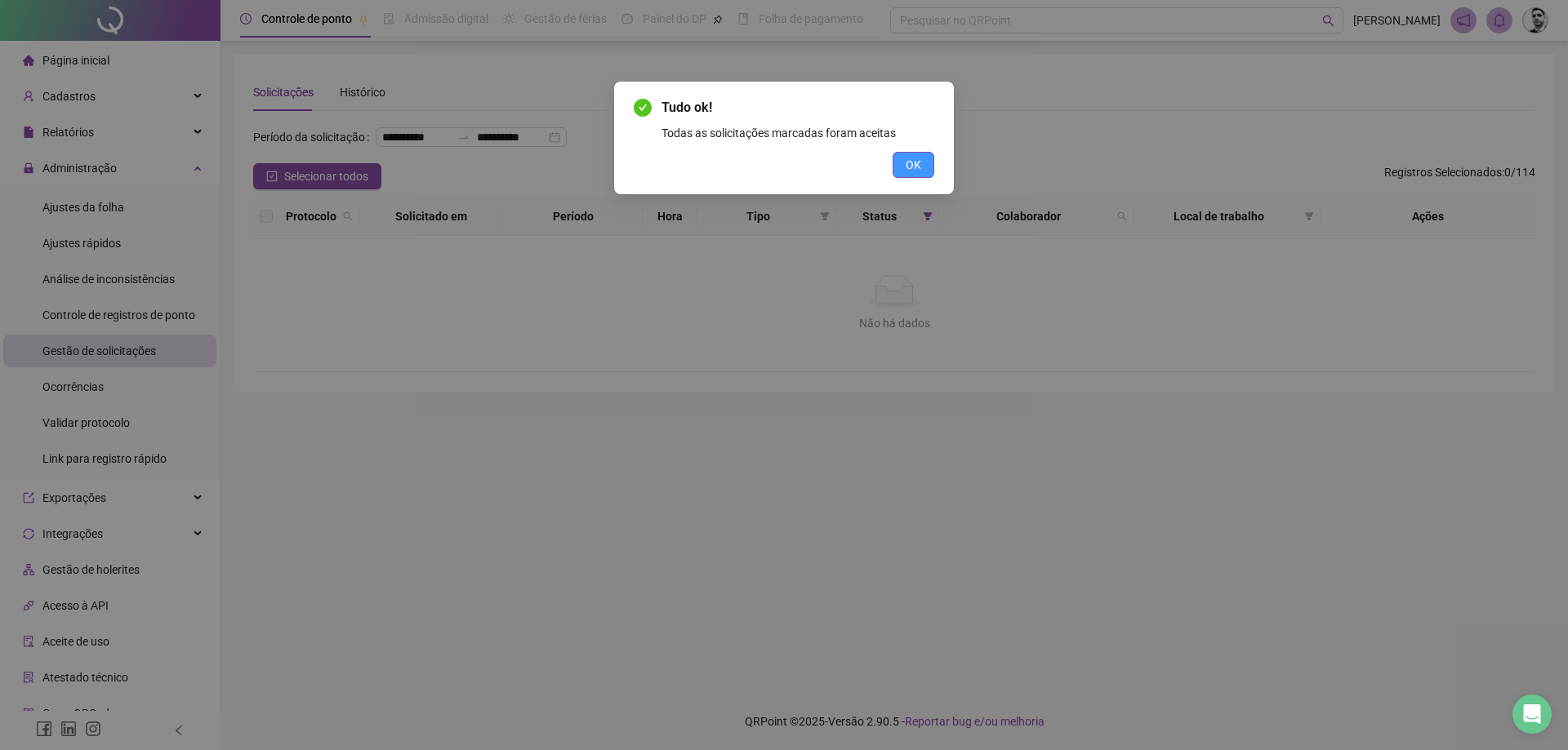
click at [929, 162] on button "OK" at bounding box center [913, 164] width 42 height 26
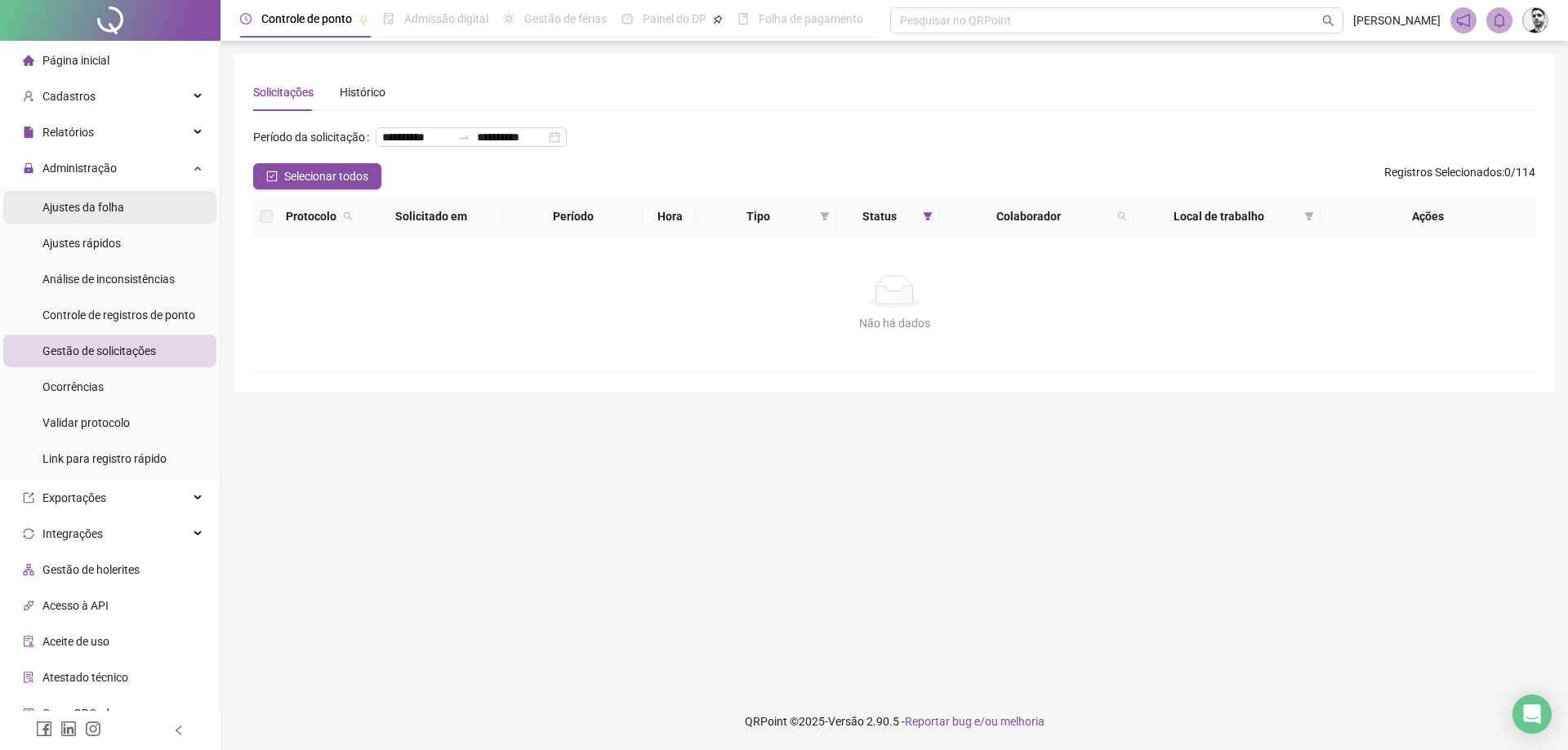
click at [81, 213] on span "Ajustes da folha" at bounding box center [84, 207] width 82 height 13
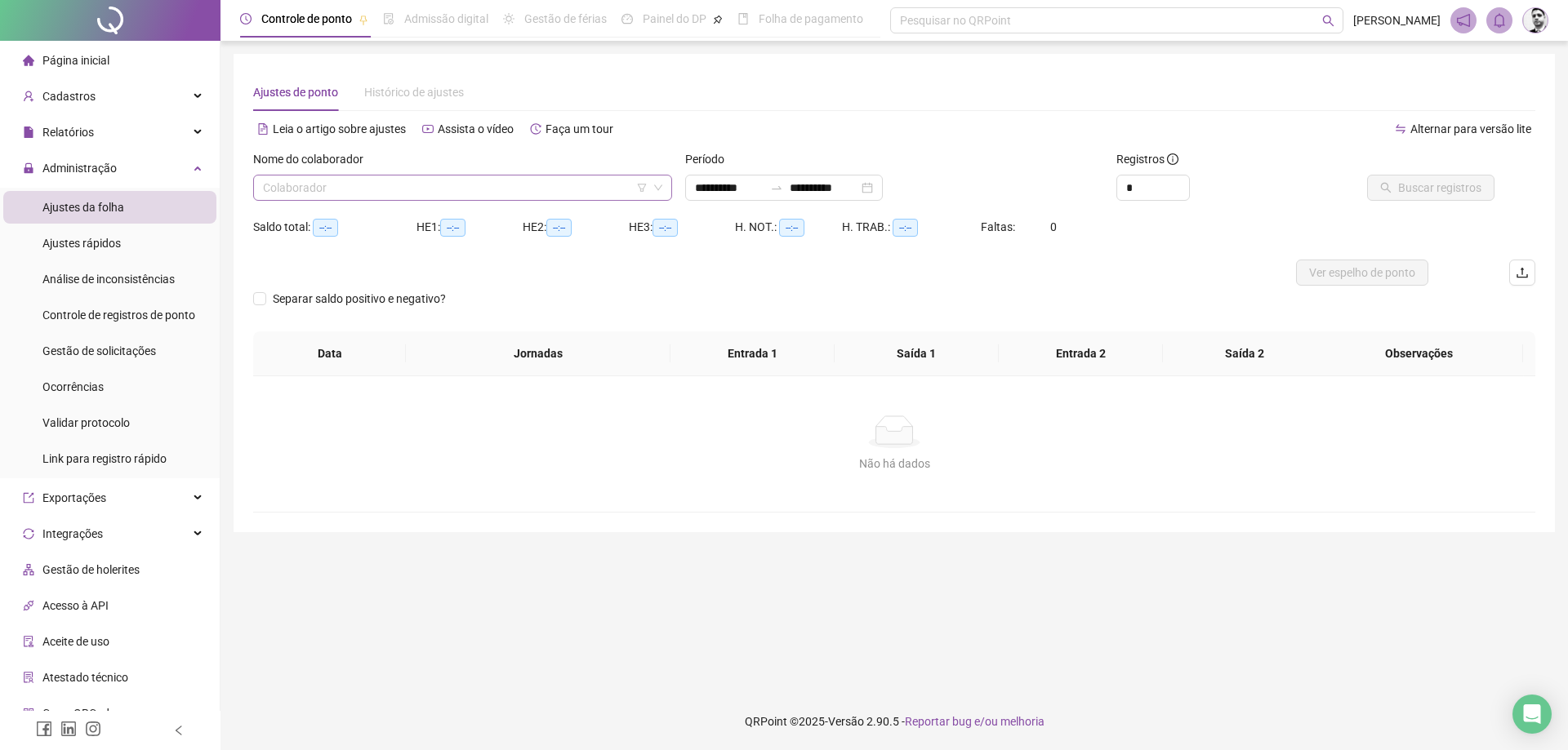
type input "**********"
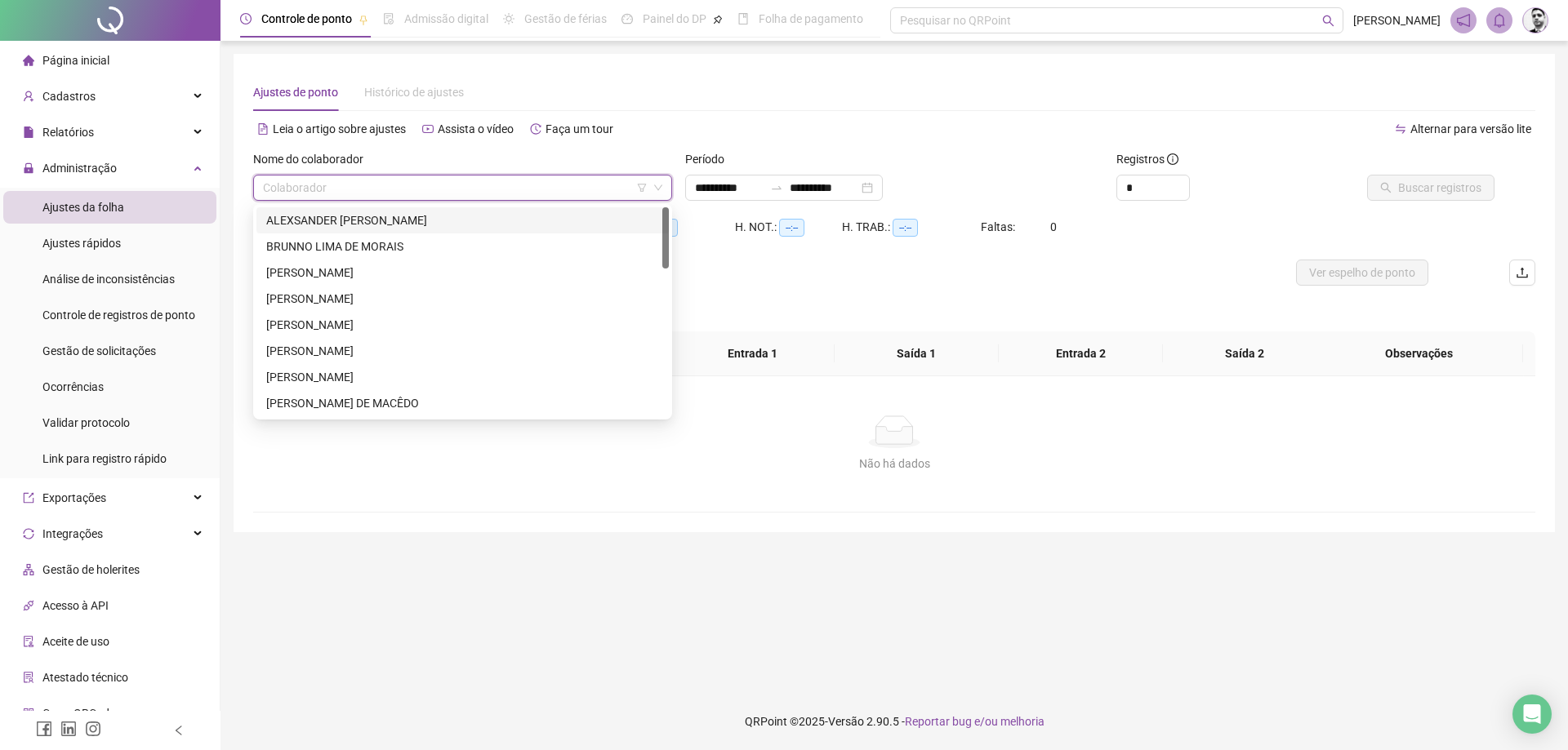
click at [477, 192] on input "search" at bounding box center [455, 188] width 384 height 25
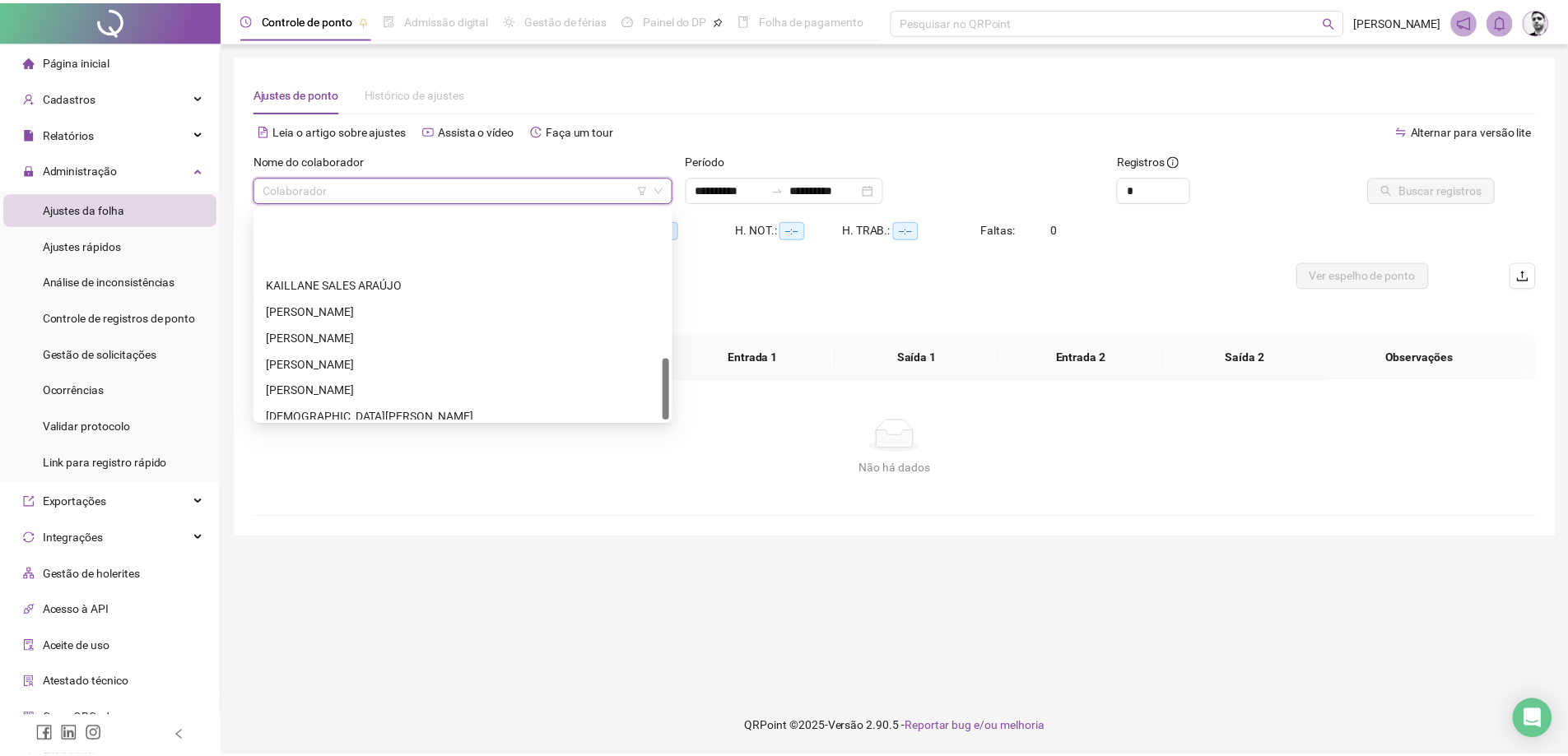
scroll to position [501, 0]
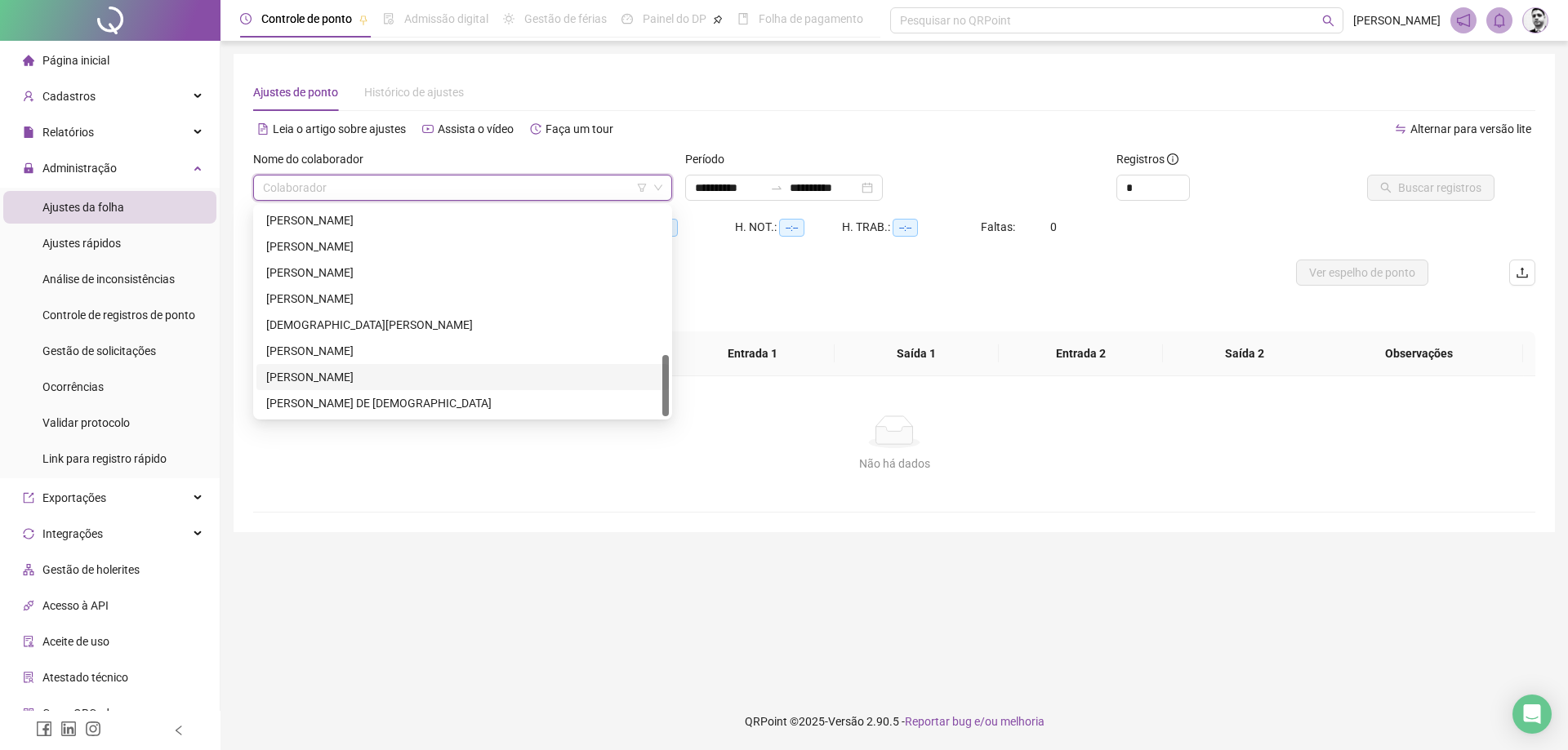
click at [336, 382] on div "[PERSON_NAME]" at bounding box center [462, 377] width 393 height 18
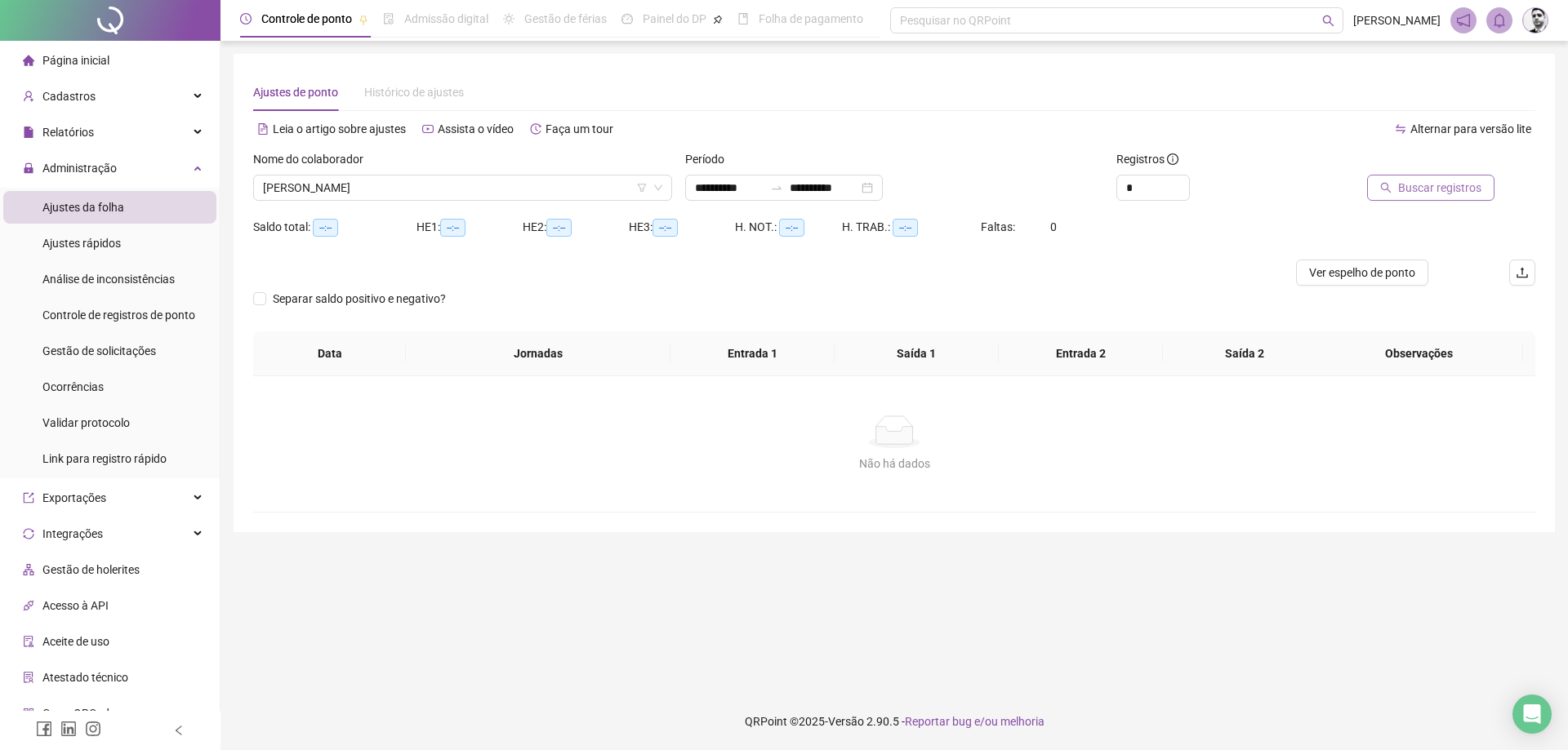
click at [1453, 185] on span "Buscar registros" at bounding box center [1439, 188] width 84 height 18
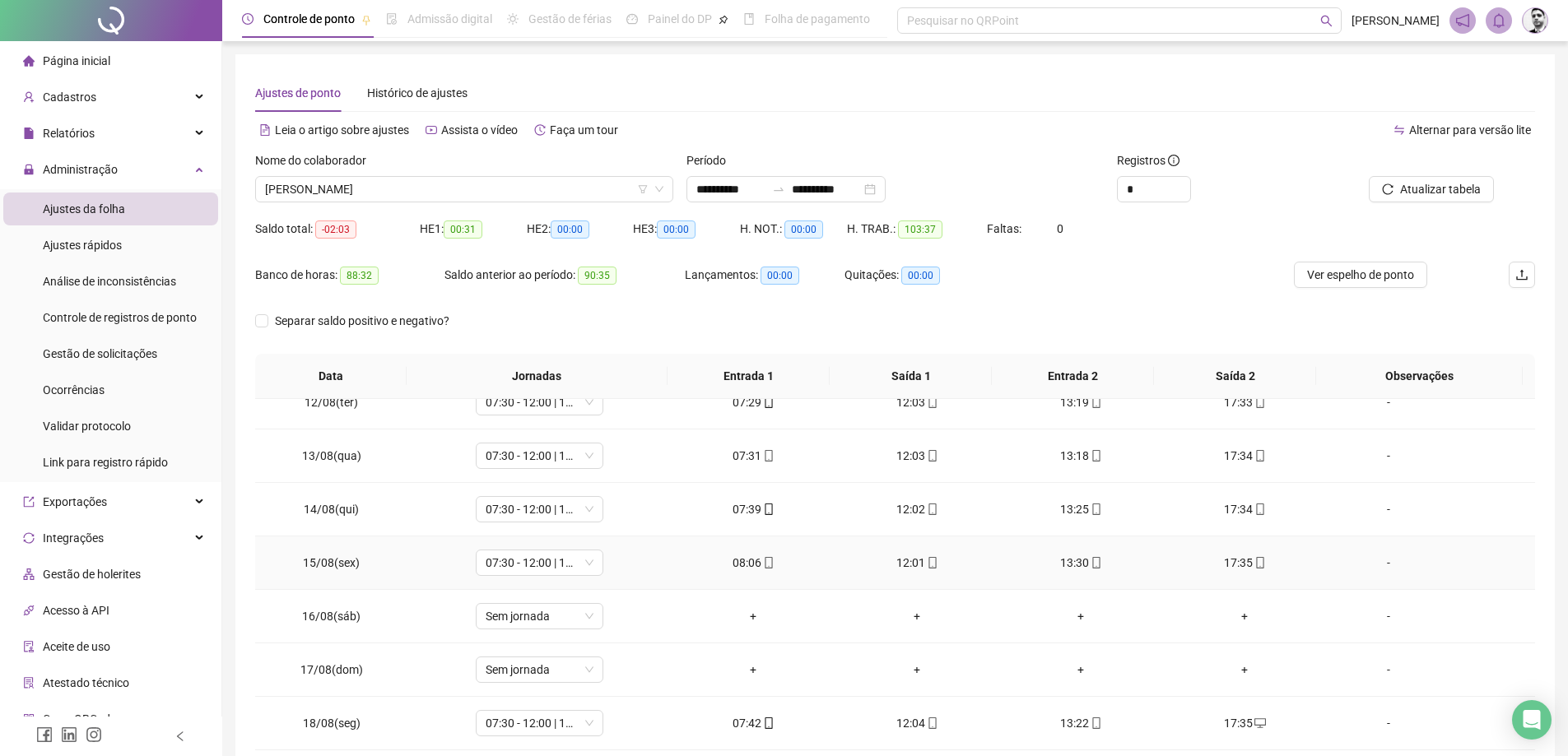
scroll to position [612, 0]
click at [597, 186] on span "[PERSON_NAME]" at bounding box center [465, 189] width 399 height 25
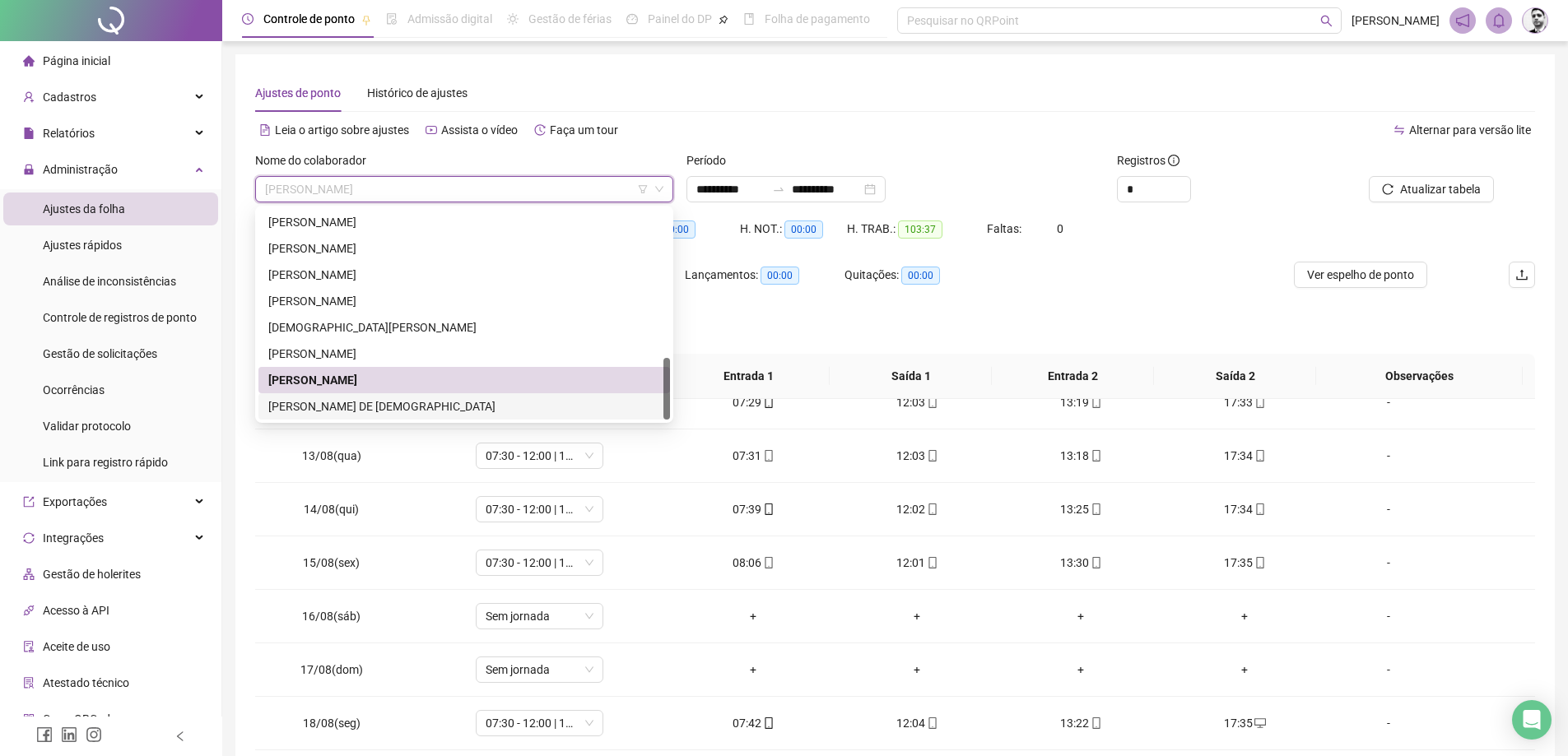
click at [396, 400] on div "[PERSON_NAME] DE [DEMOGRAPHIC_DATA]" at bounding box center [464, 406] width 392 height 18
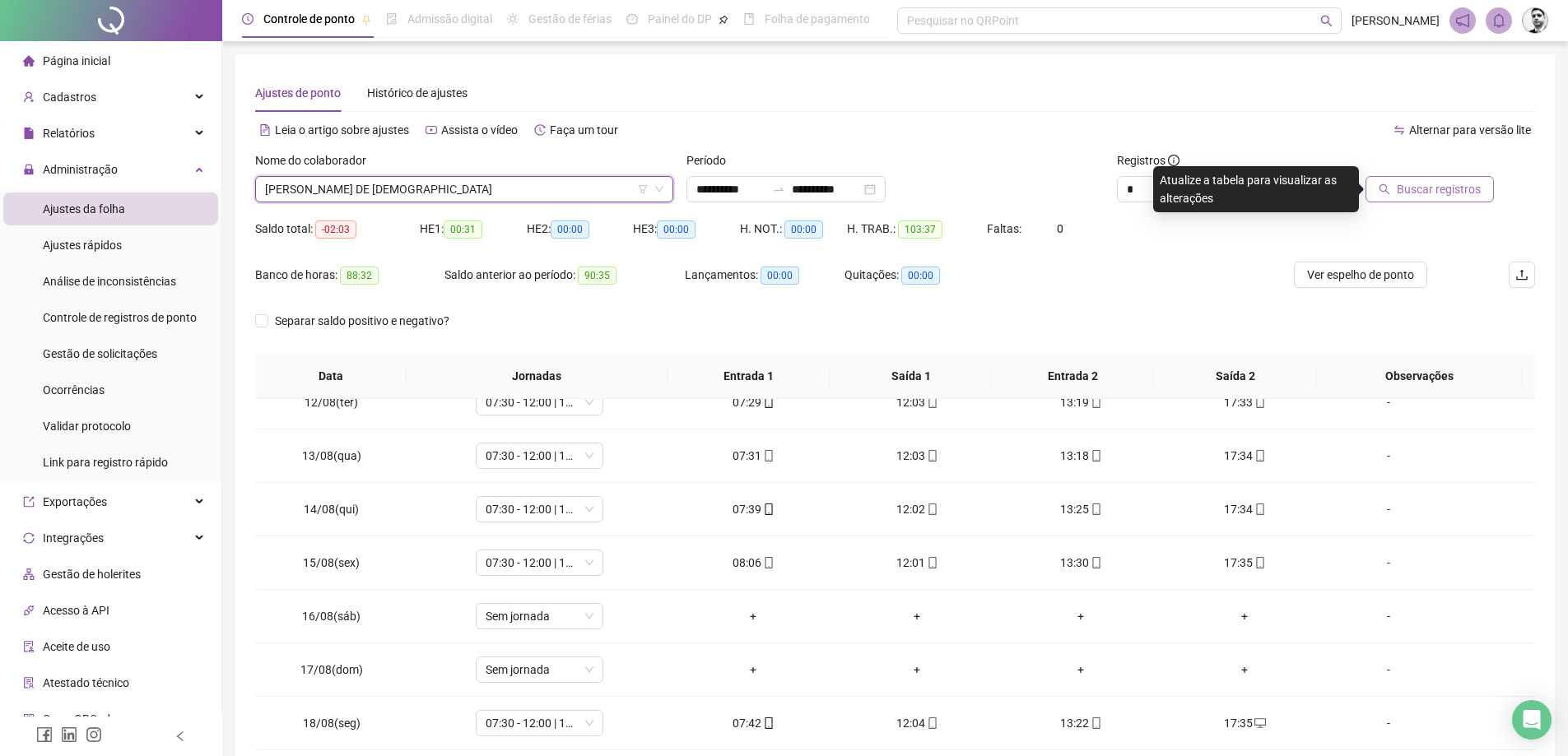
click at [1456, 189] on span "Buscar registros" at bounding box center [1439, 189] width 84 height 18
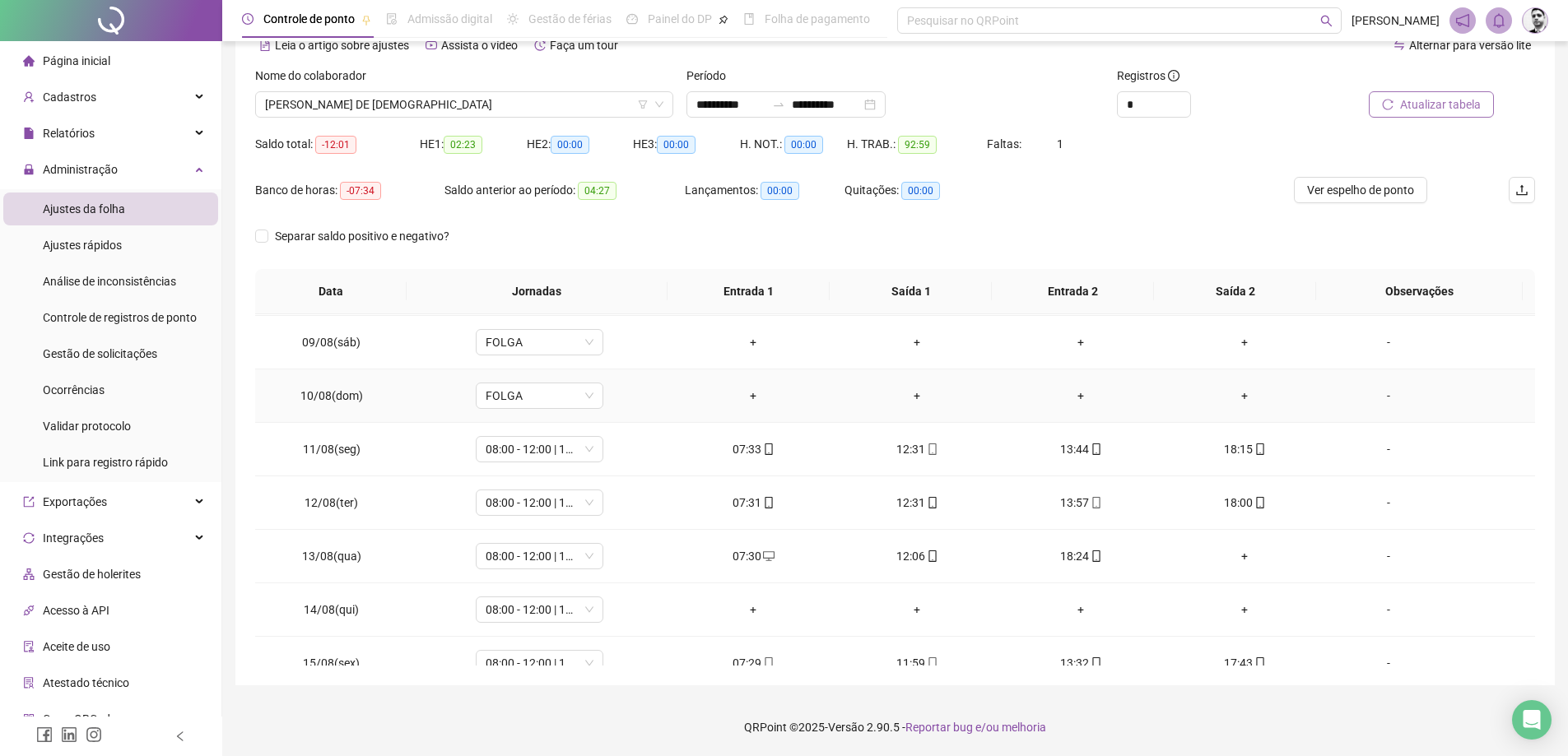
scroll to position [364, 0]
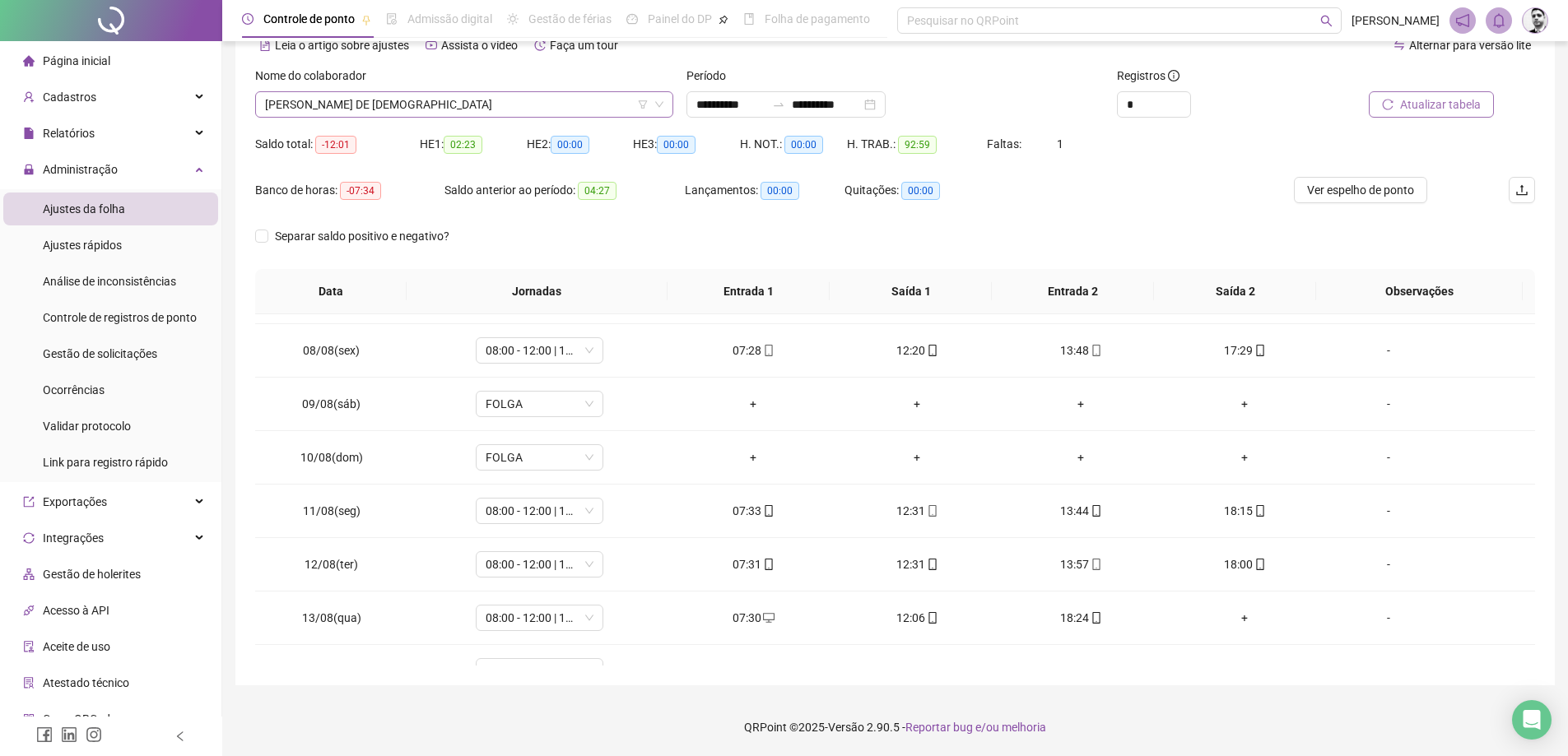
click at [362, 101] on span "[PERSON_NAME] DE [DEMOGRAPHIC_DATA]" at bounding box center [465, 104] width 399 height 25
click at [104, 349] on span "Gestão de solicitações" at bounding box center [100, 353] width 114 height 13
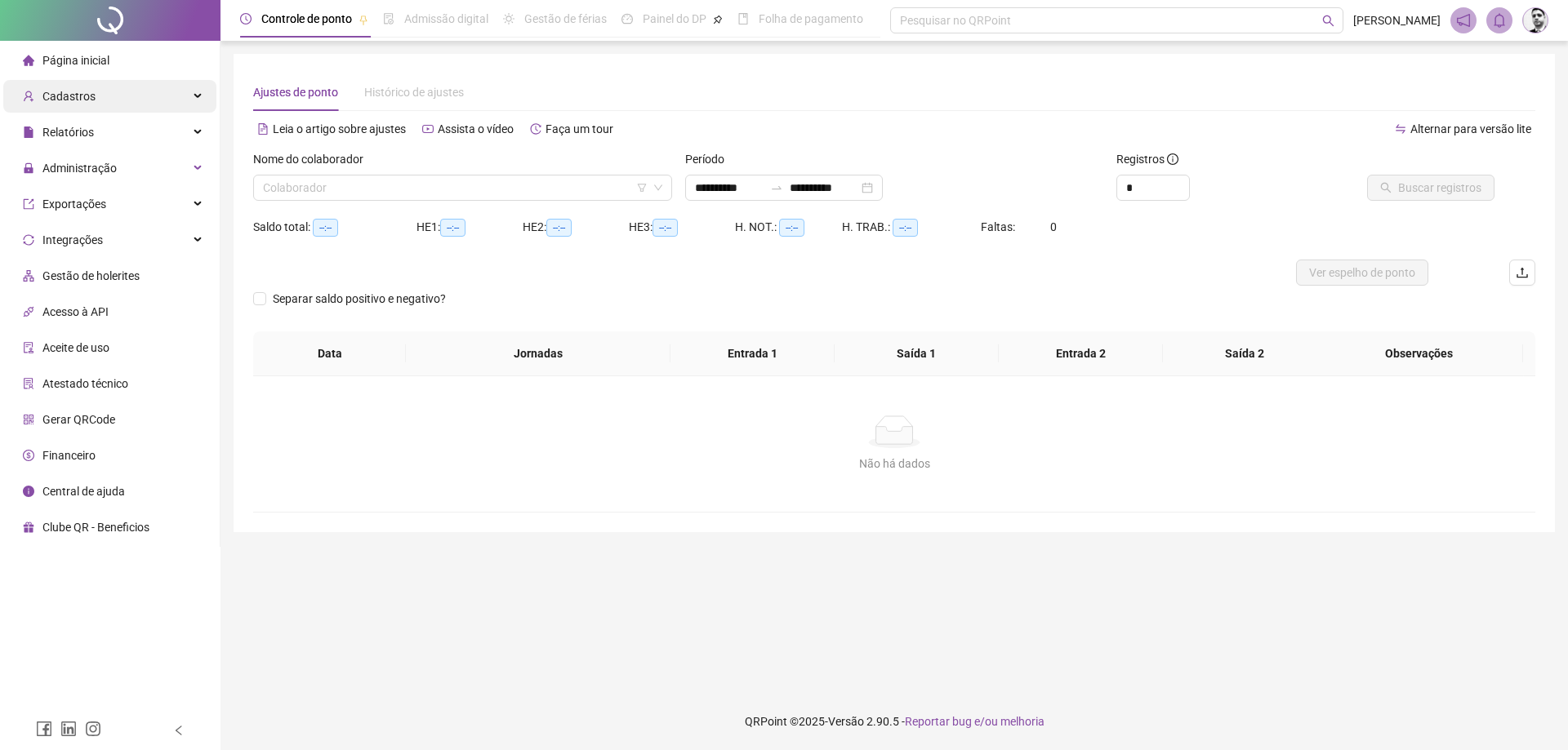
click at [65, 99] on span "Cadastros" at bounding box center [69, 95] width 53 height 13
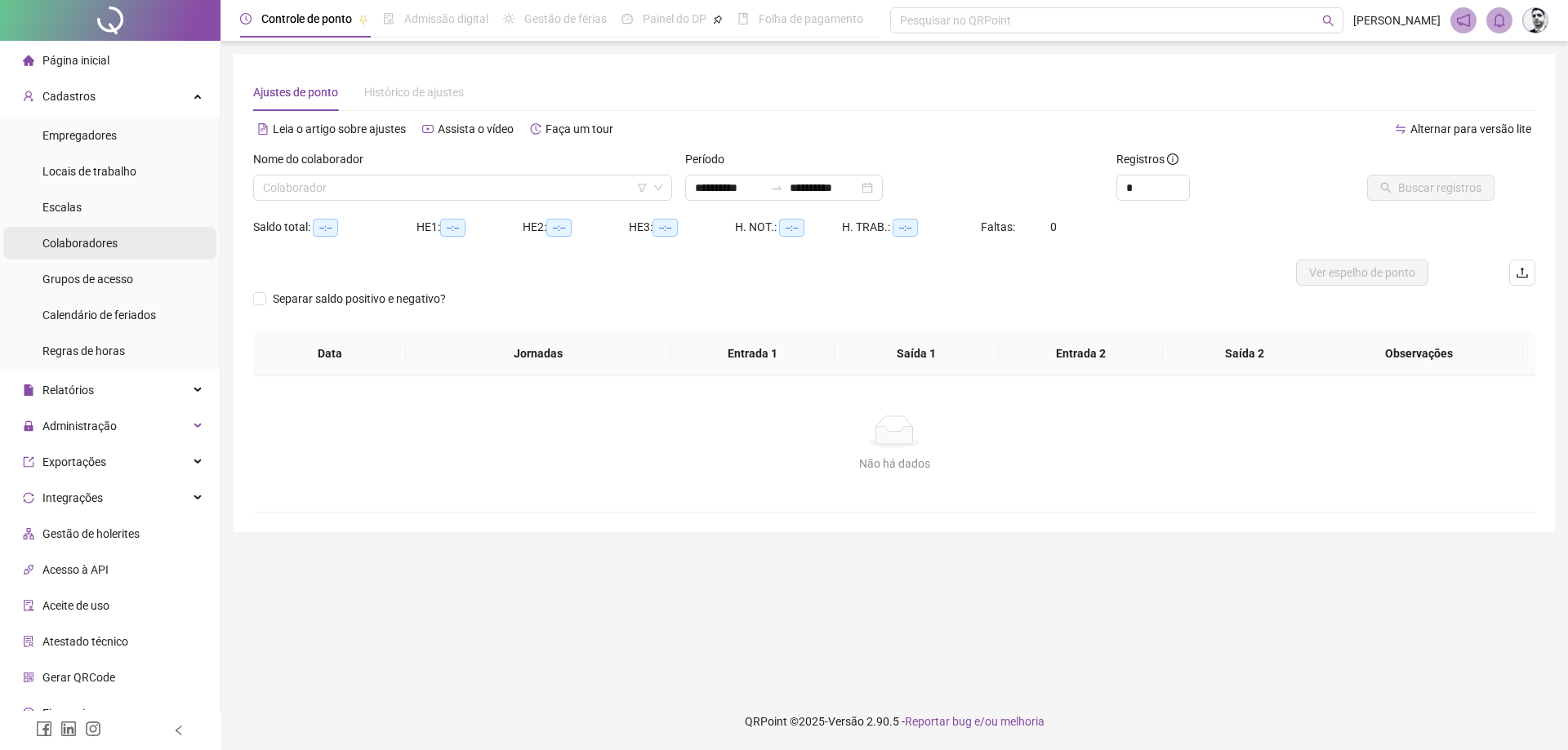
click at [80, 247] on span "Colaboradores" at bounding box center [80, 243] width 75 height 13
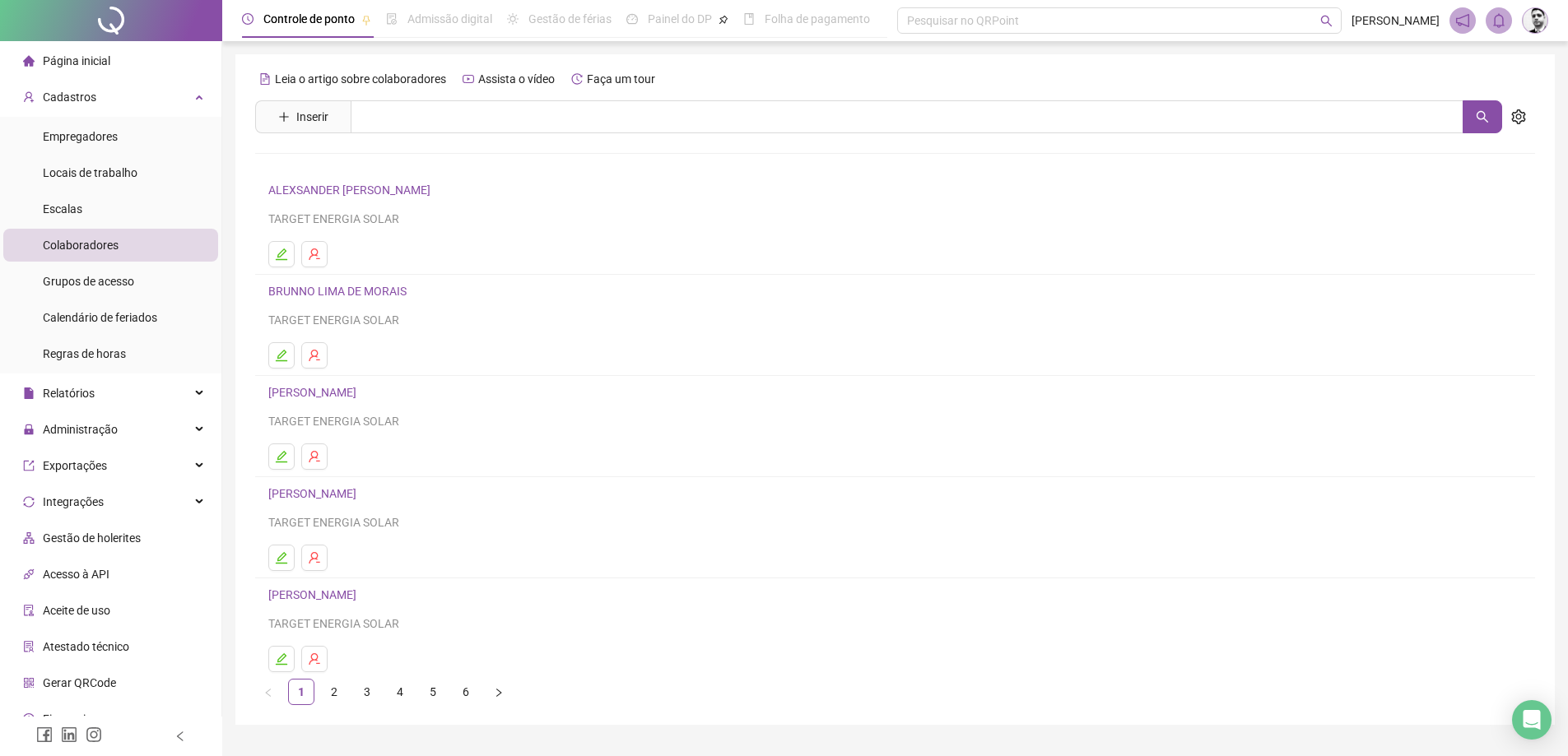
click at [350, 490] on link "[PERSON_NAME]" at bounding box center [314, 493] width 93 height 13
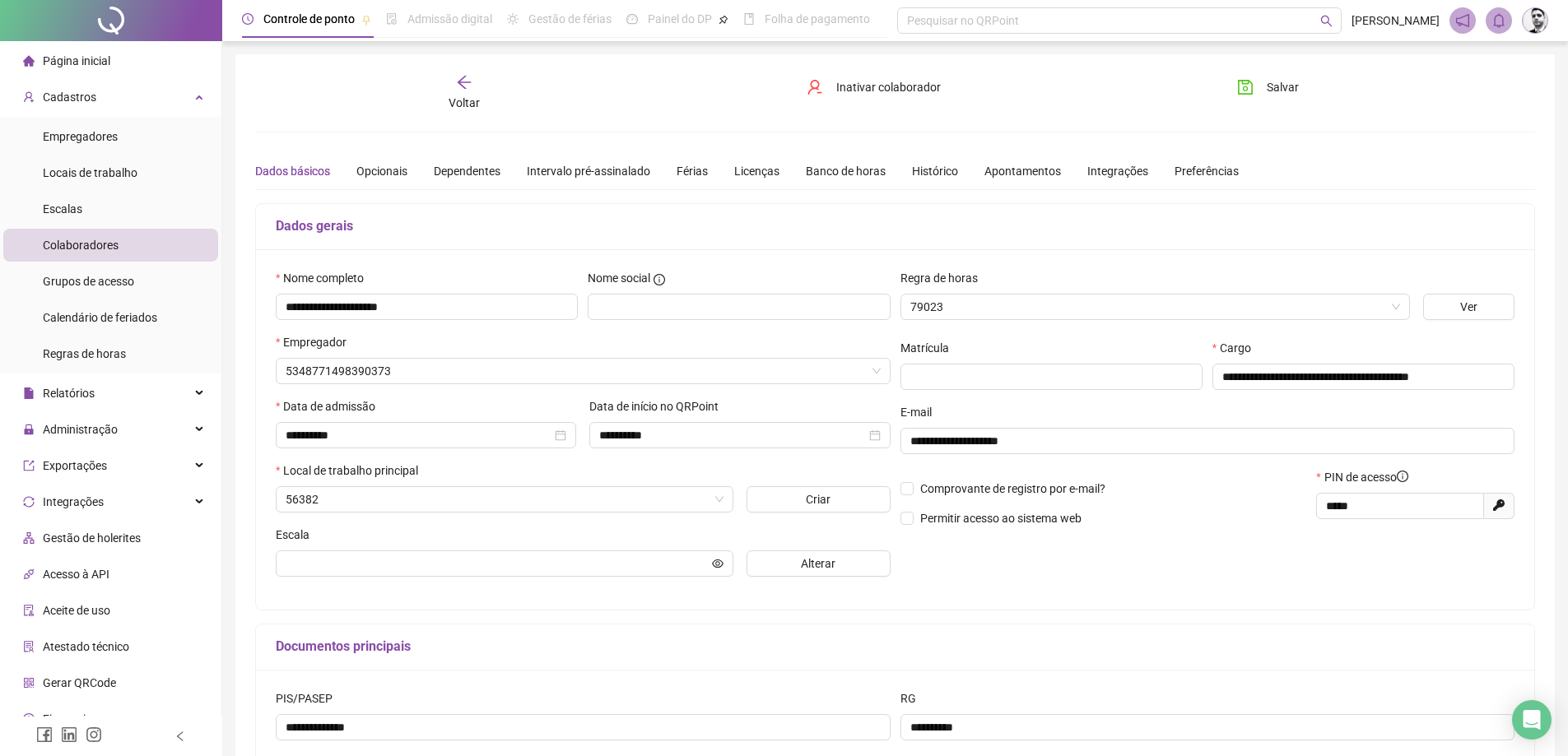
type input "**********"
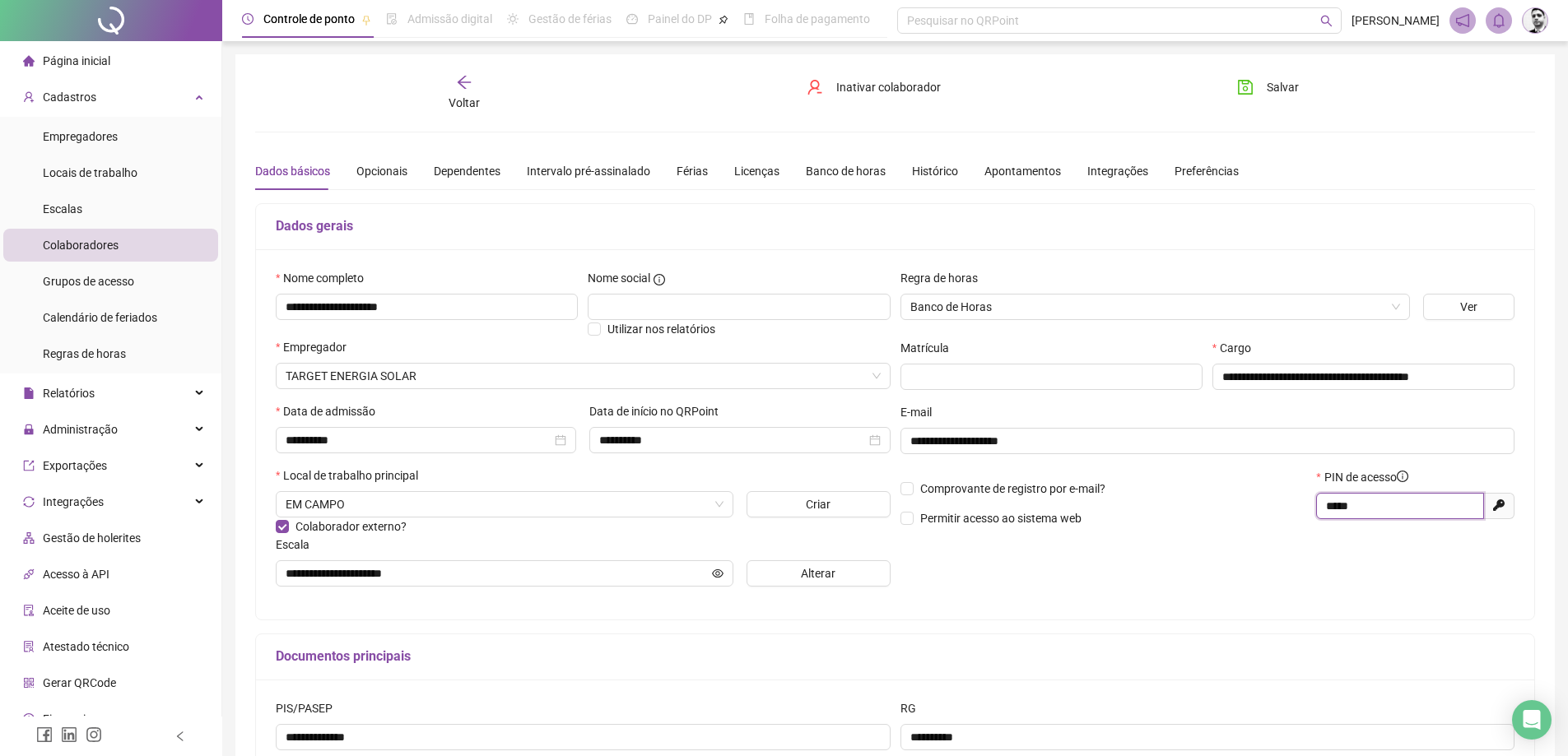
drag, startPoint x: 1394, startPoint y: 510, endPoint x: 1327, endPoint y: 503, distance: 67.4
click at [1324, 509] on span "*****" at bounding box center [1400, 506] width 168 height 27
click at [1338, 500] on input "*****" at bounding box center [1398, 506] width 145 height 18
type input "*****"
click at [1288, 88] on span "Salvar" at bounding box center [1283, 87] width 32 height 18
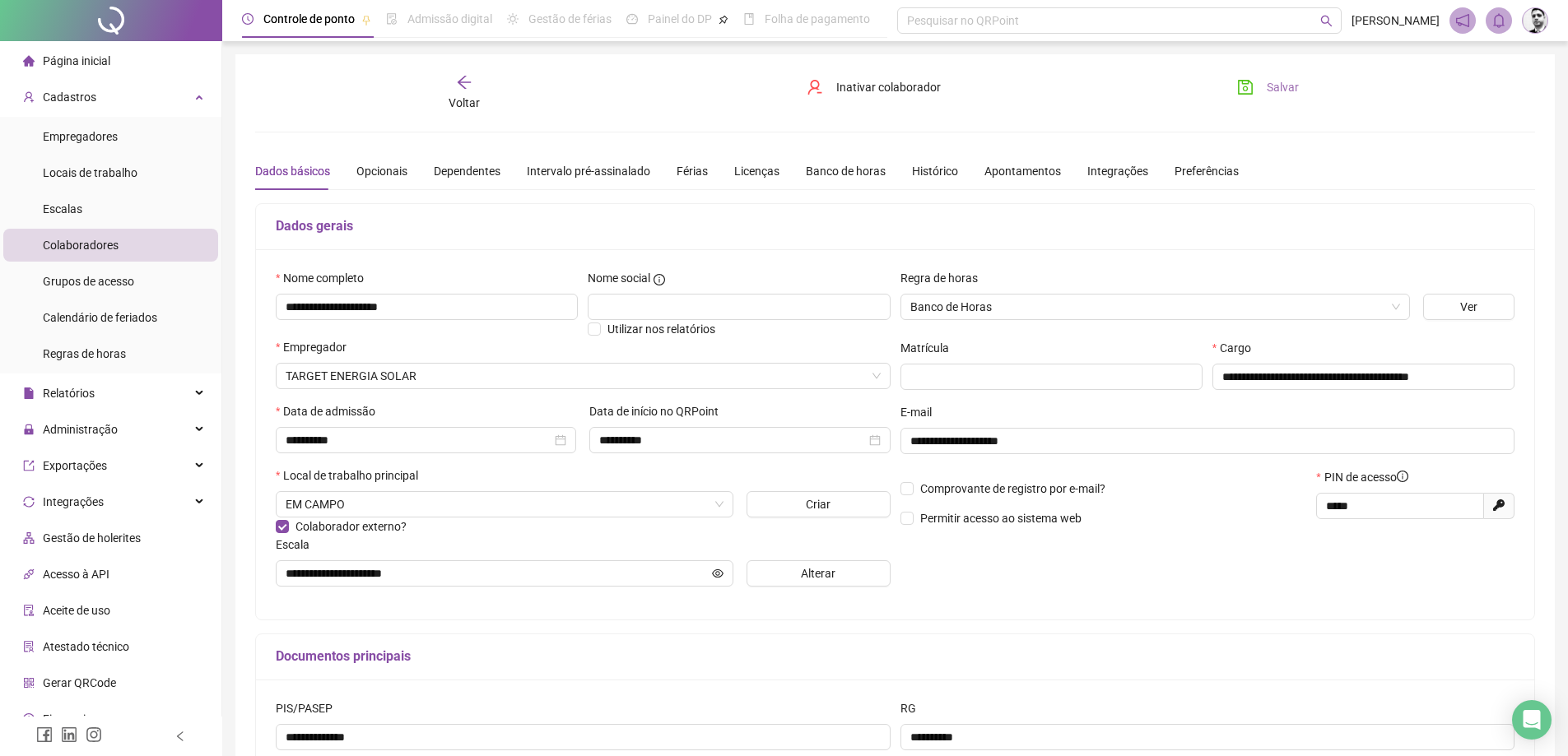
click at [1292, 88] on span "Salvar" at bounding box center [1283, 87] width 32 height 18
click at [834, 168] on div "Banco de horas" at bounding box center [845, 171] width 80 height 18
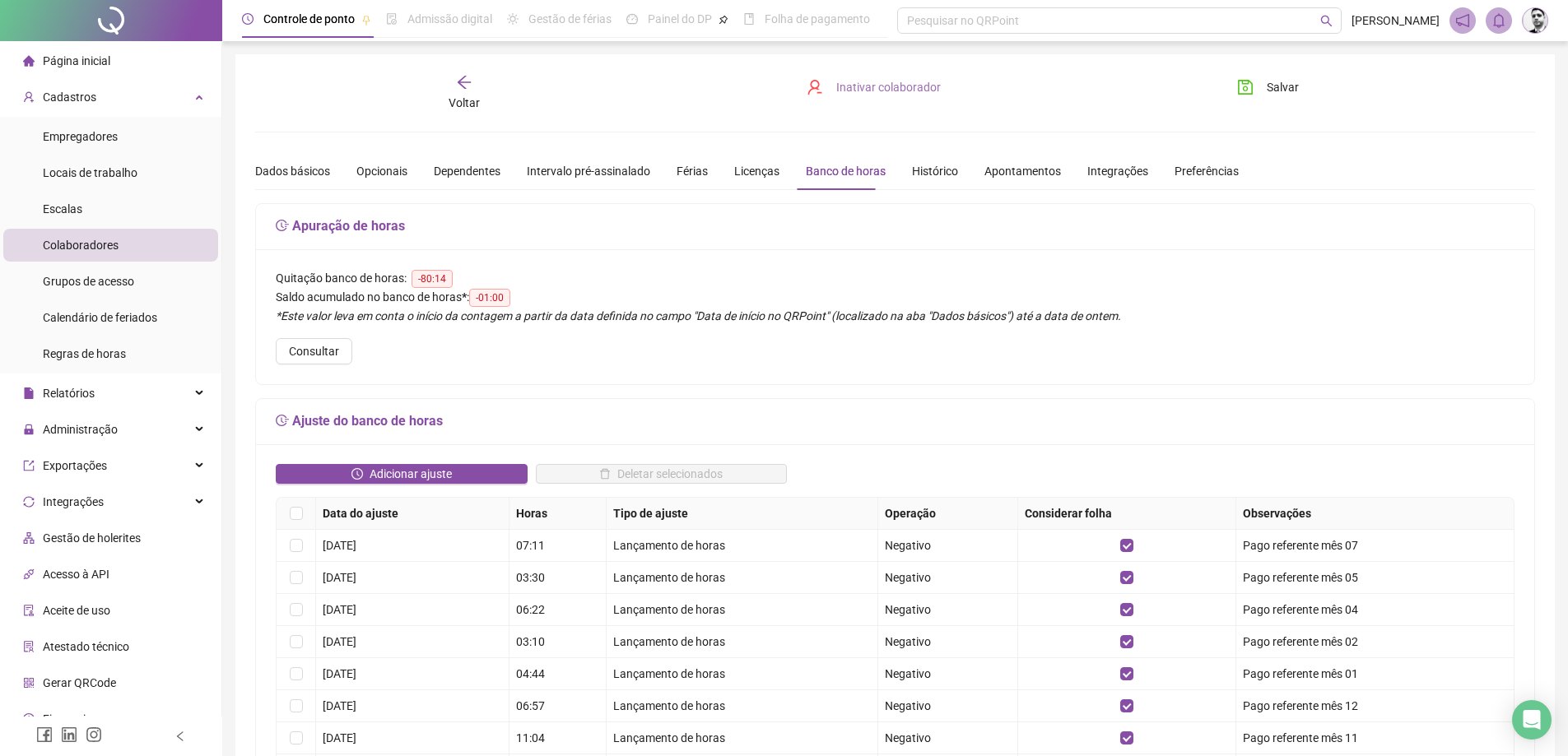
click at [873, 89] on span "Inativar colaborador" at bounding box center [888, 87] width 105 height 18
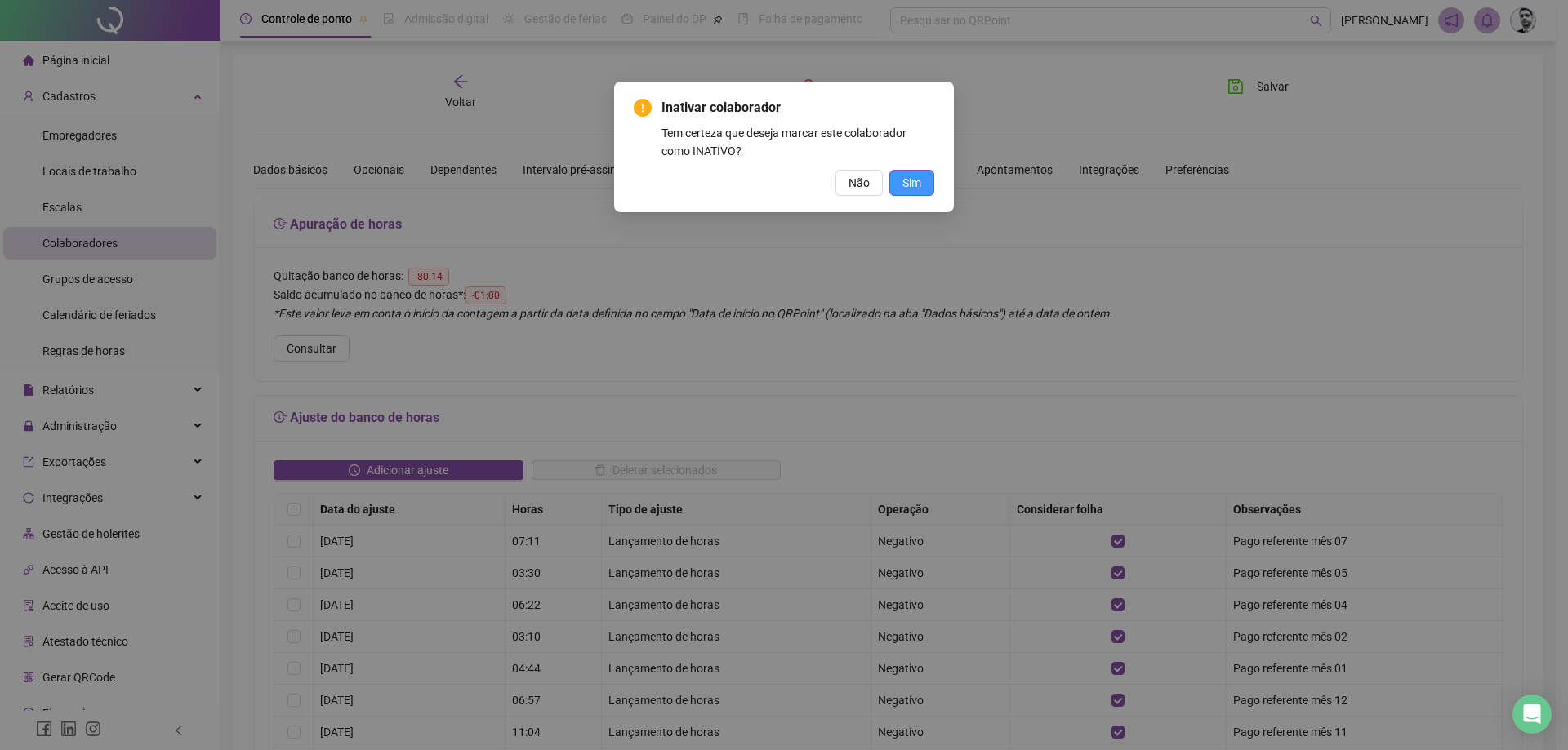
click at [916, 182] on span "Sim" at bounding box center [912, 182] width 19 height 18
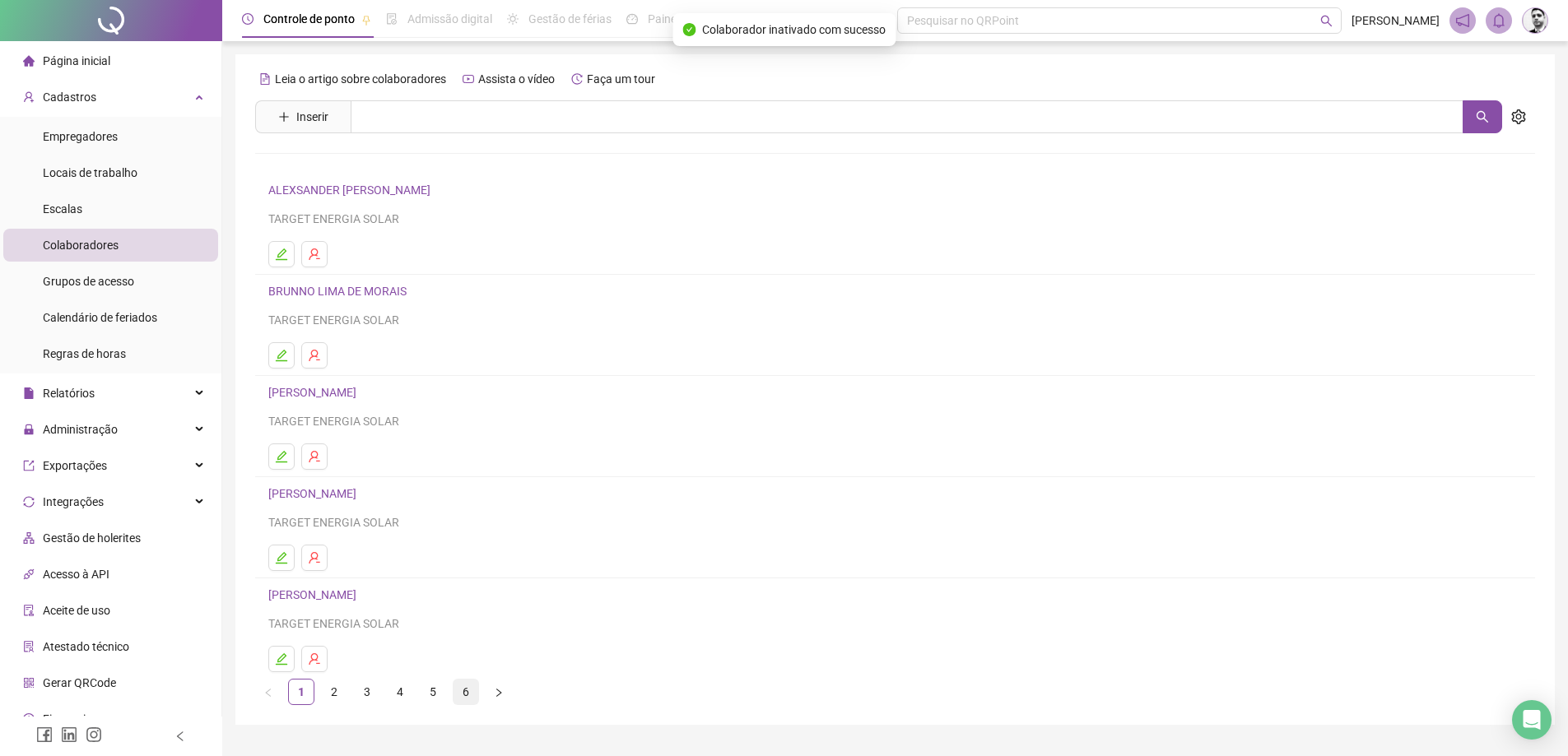
click at [470, 688] on link "6" at bounding box center [466, 692] width 25 height 25
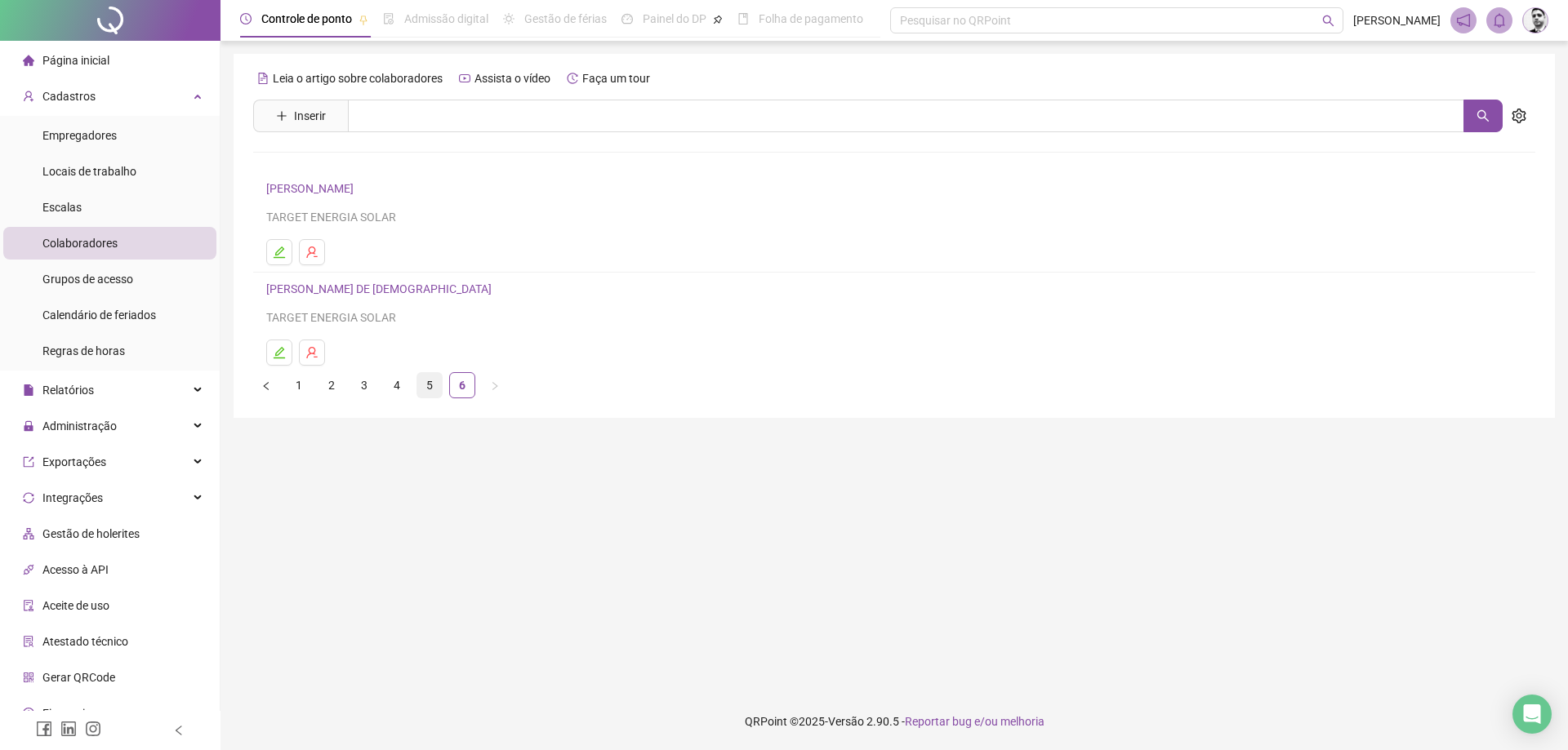
click at [424, 386] on link "5" at bounding box center [429, 385] width 25 height 25
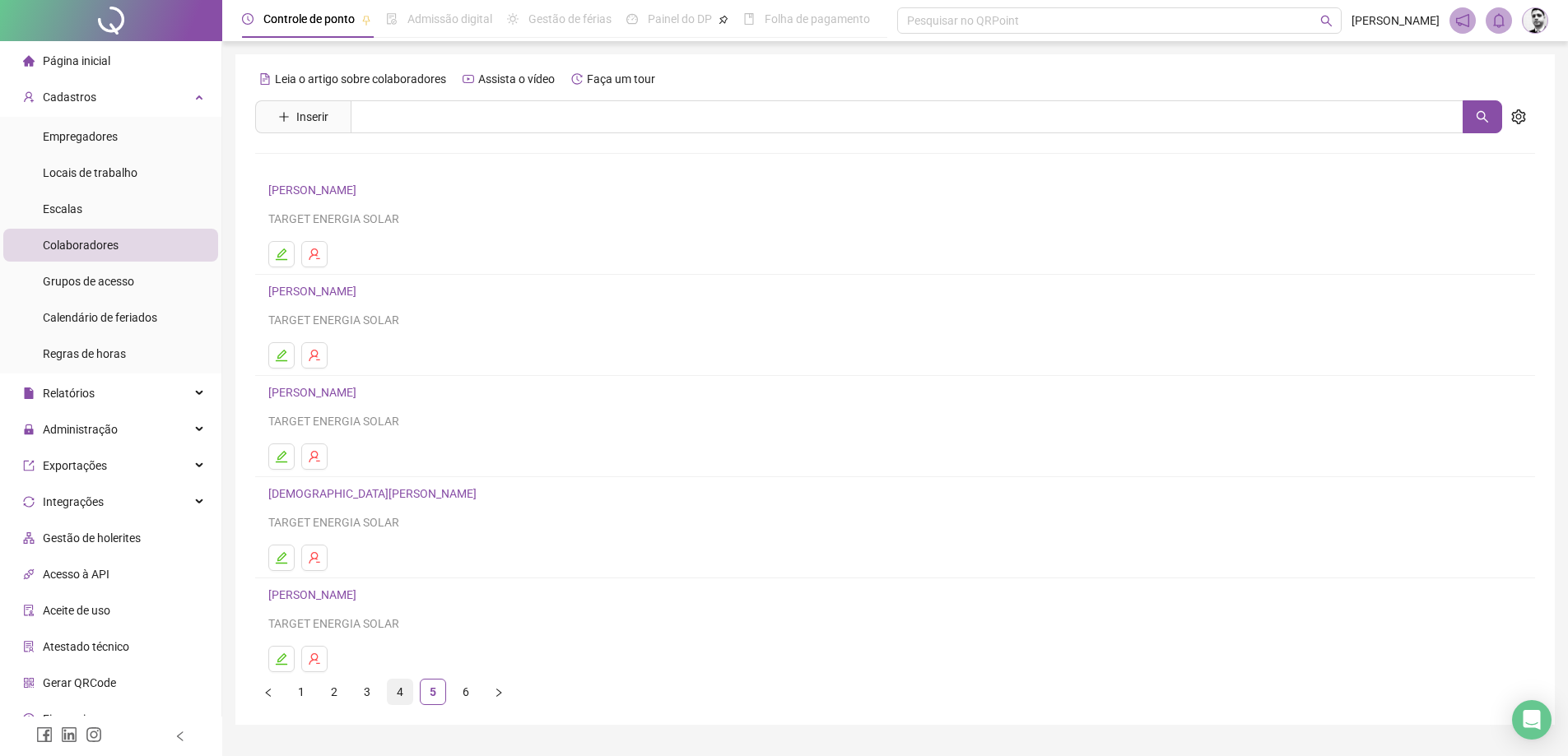
click at [405, 692] on link "4" at bounding box center [400, 692] width 25 height 25
click at [357, 694] on link "3" at bounding box center [367, 692] width 25 height 25
click at [339, 692] on link "2" at bounding box center [334, 692] width 25 height 25
click at [298, 688] on link "1" at bounding box center [301, 692] width 25 height 25
click at [362, 500] on link "[PERSON_NAME]" at bounding box center [314, 493] width 93 height 13
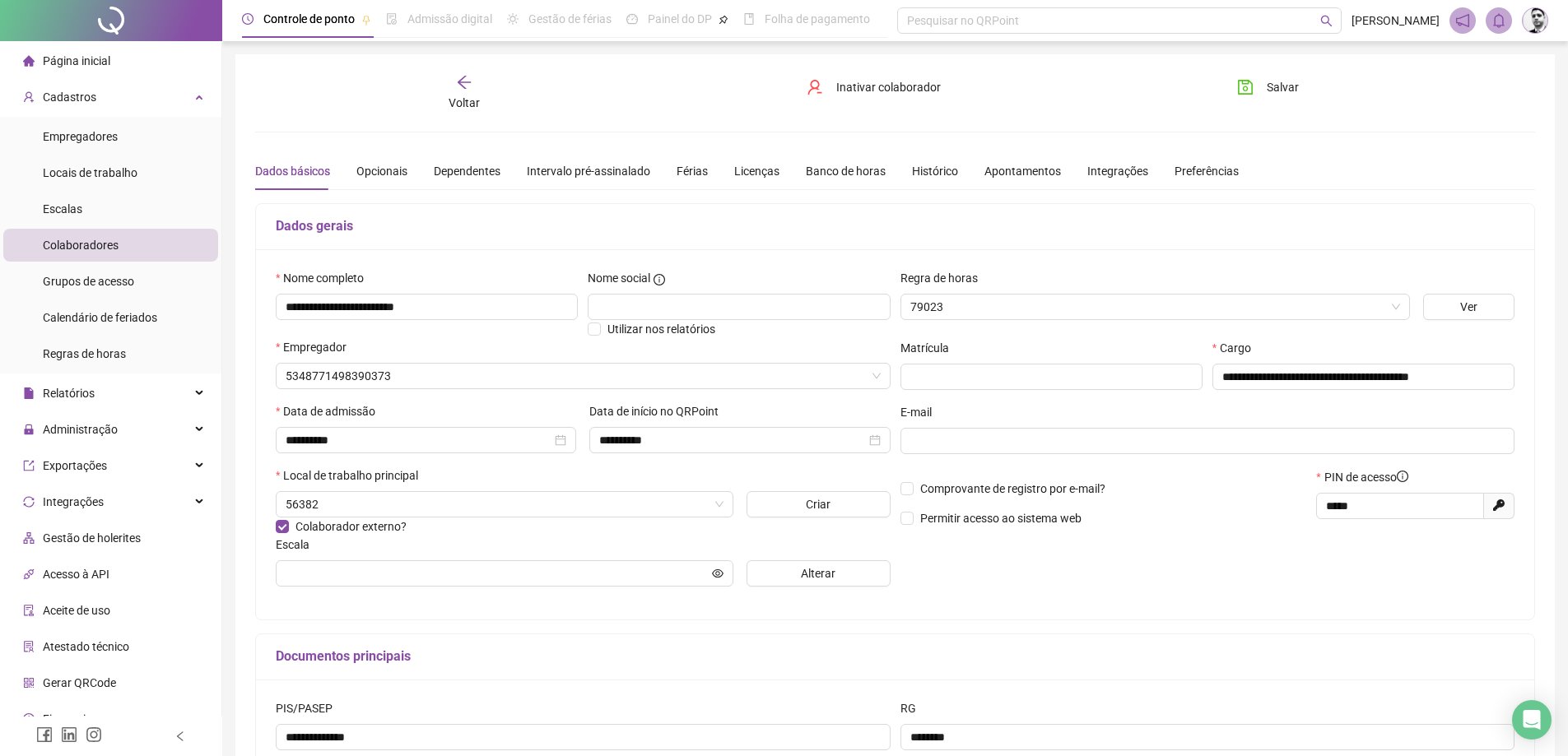
type input "**********"
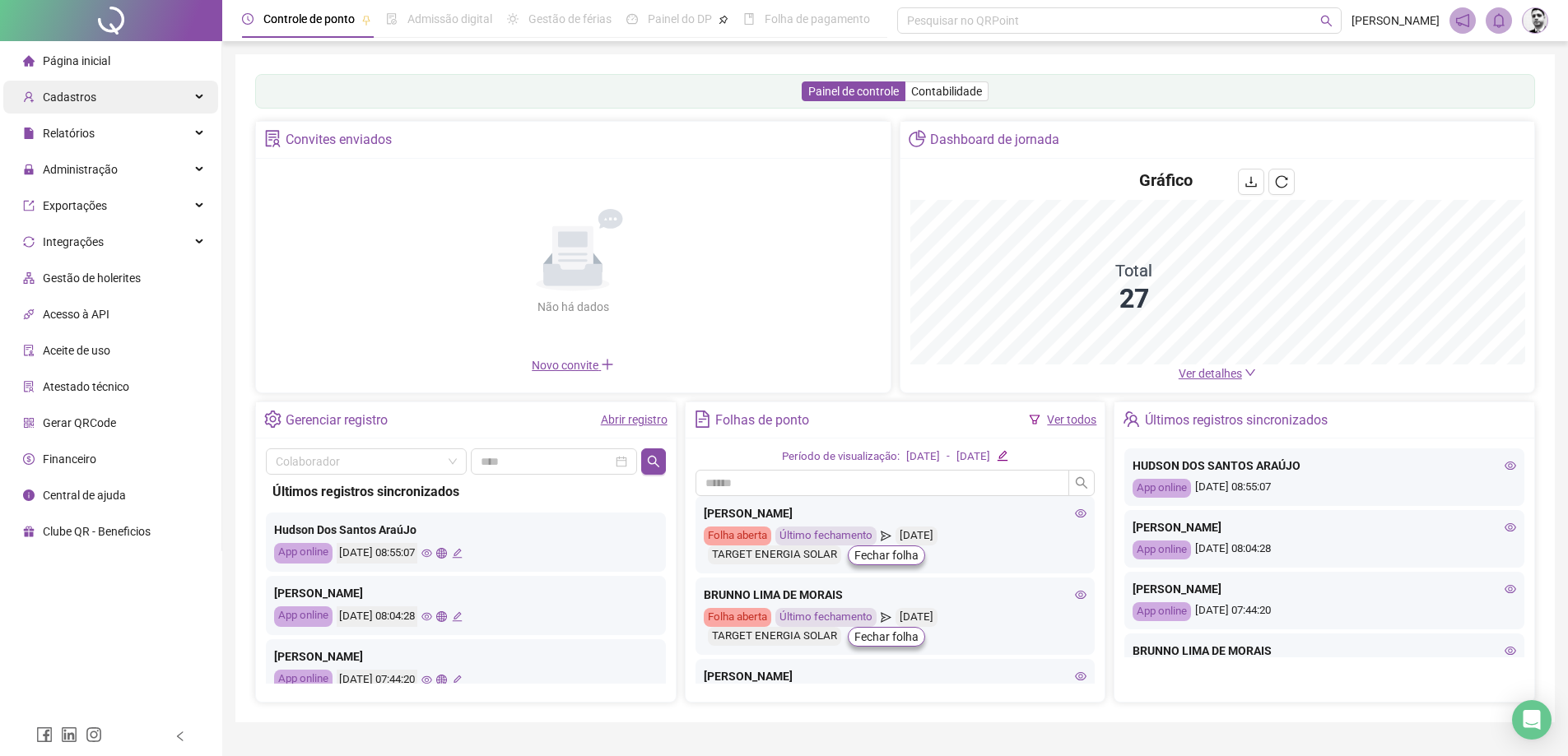
click at [55, 101] on span "Cadastros" at bounding box center [70, 96] width 53 height 13
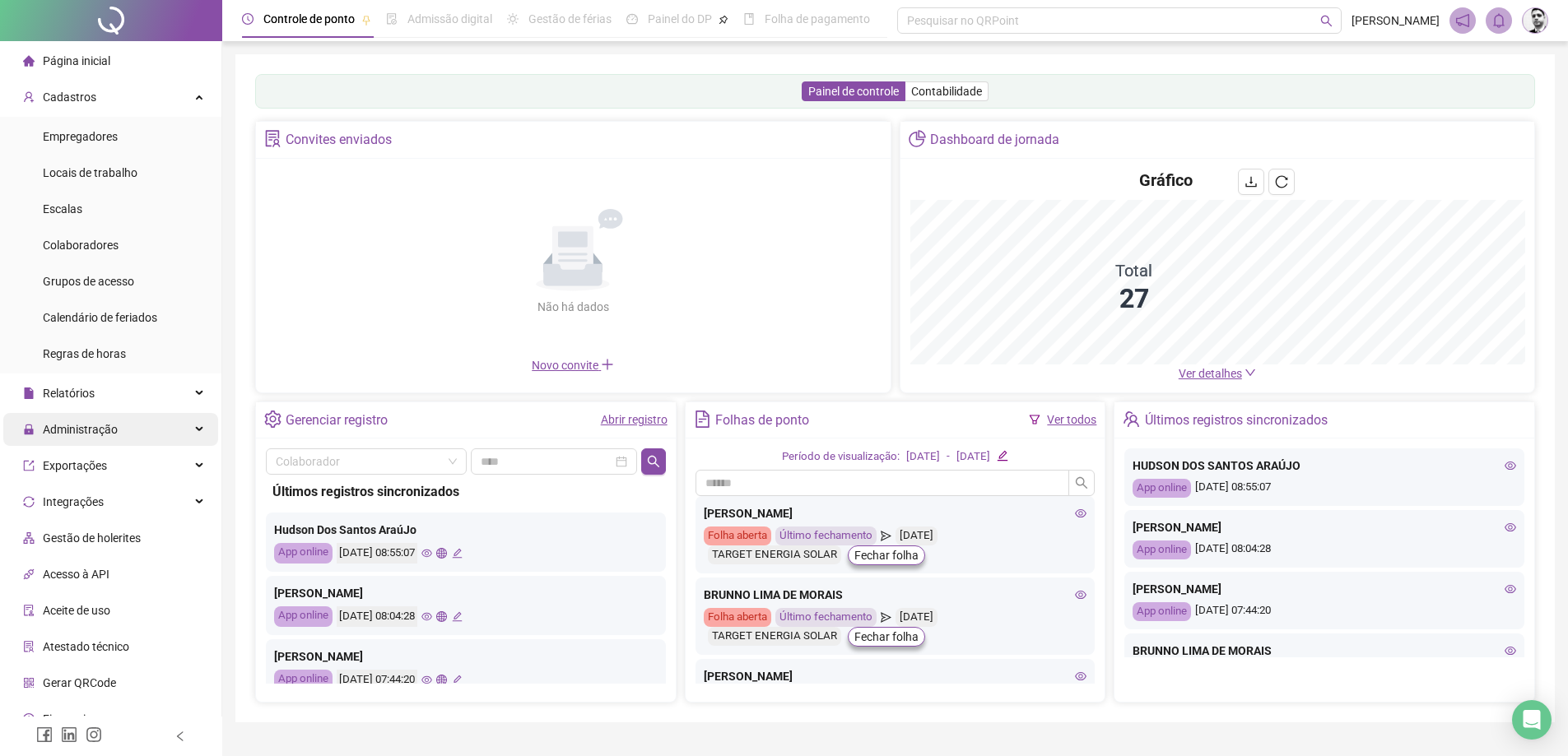
click at [79, 432] on span "Administração" at bounding box center [80, 429] width 75 height 13
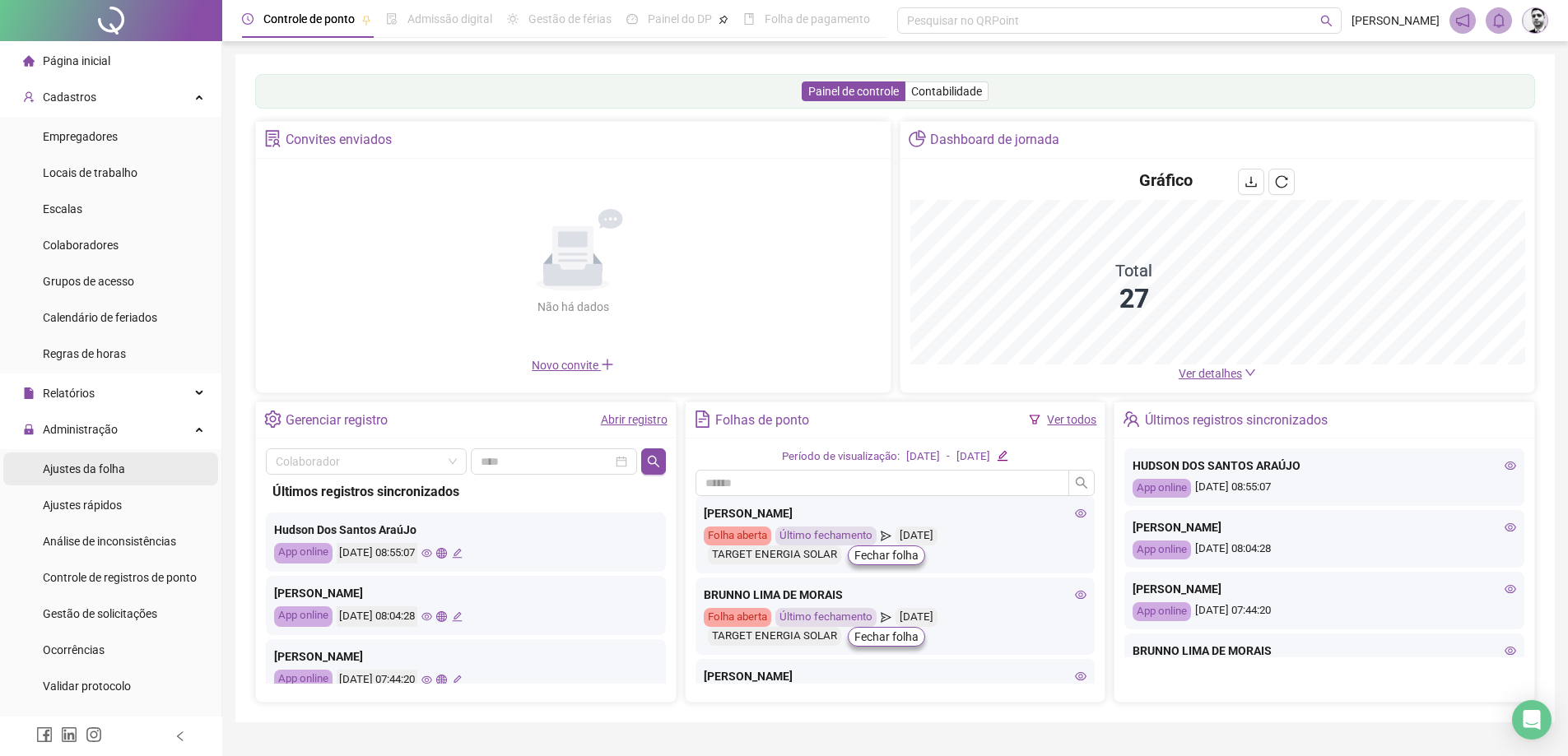
click at [77, 468] on span "Ajustes da folha" at bounding box center [84, 468] width 82 height 13
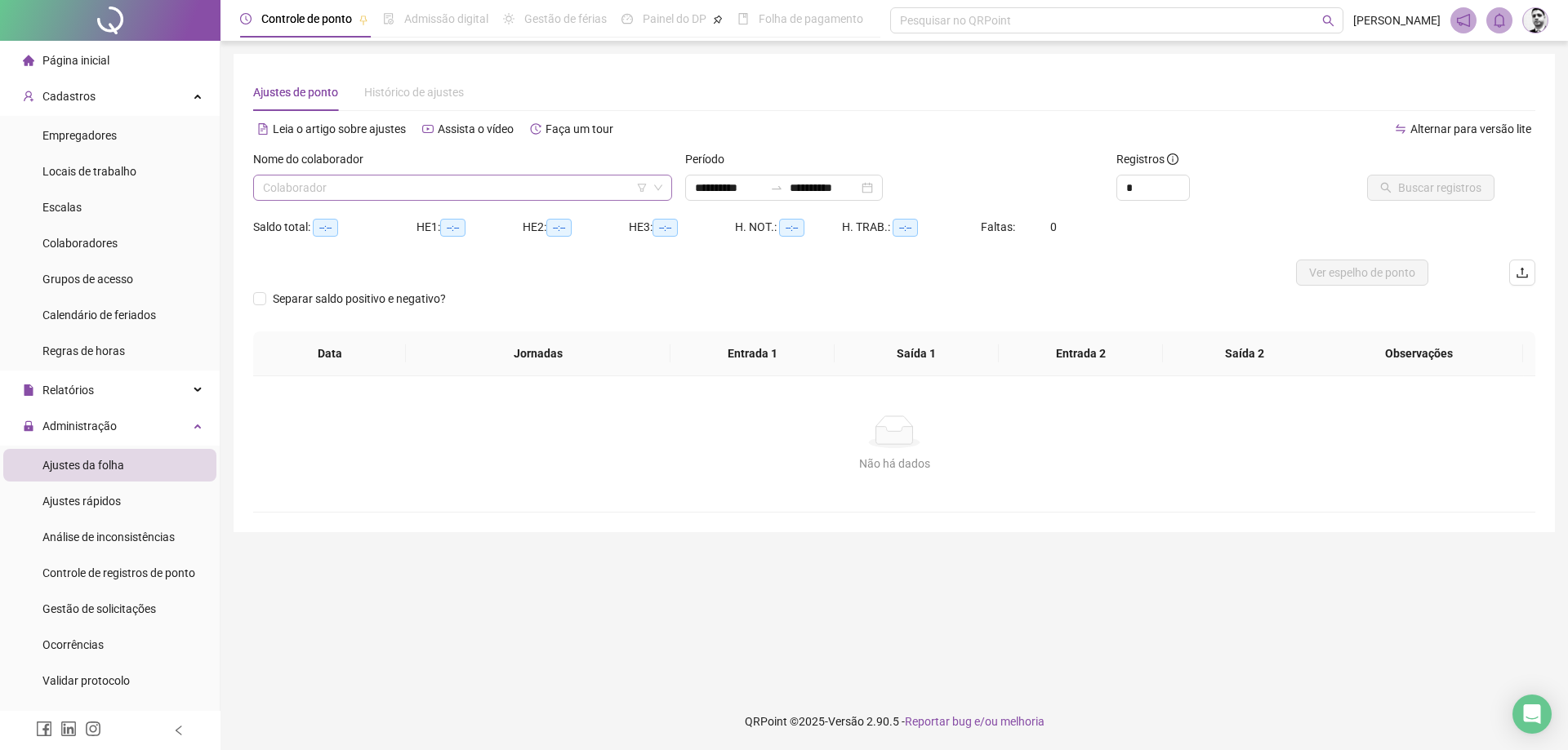
type input "**********"
click at [389, 185] on input "search" at bounding box center [455, 188] width 384 height 25
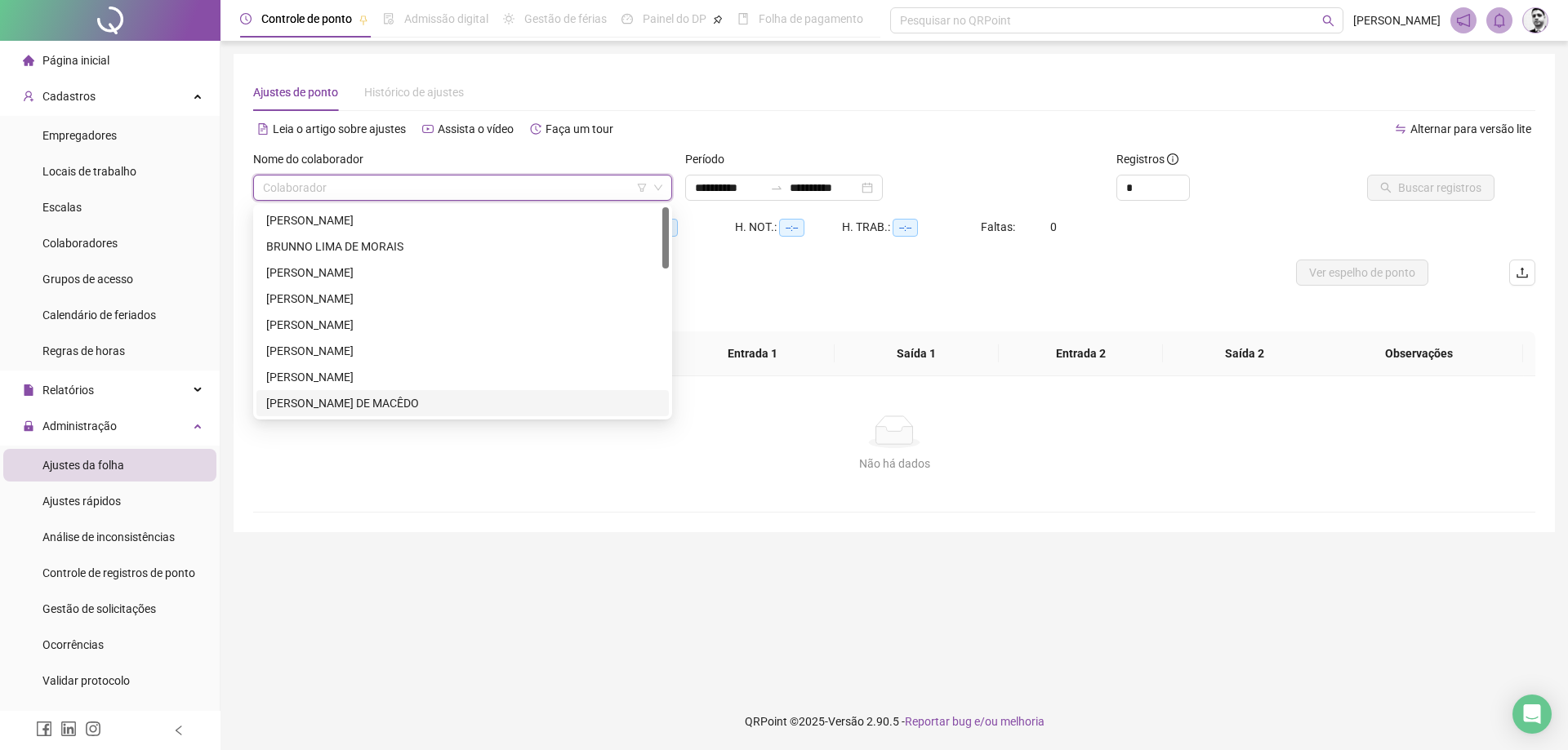
click at [280, 398] on div "[PERSON_NAME] DE MACÊDO" at bounding box center [462, 403] width 393 height 18
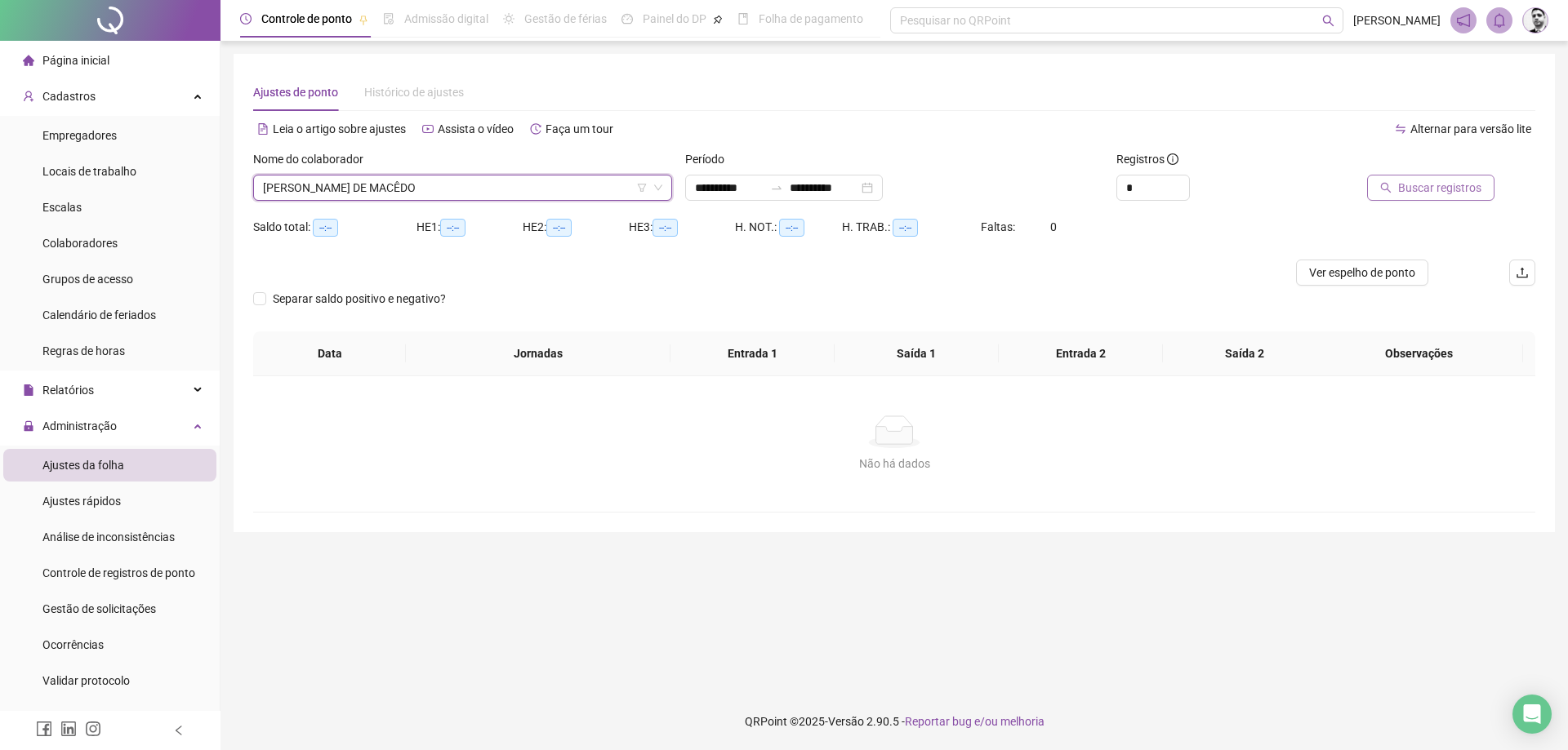
click at [1421, 180] on span "Buscar registros" at bounding box center [1439, 188] width 84 height 18
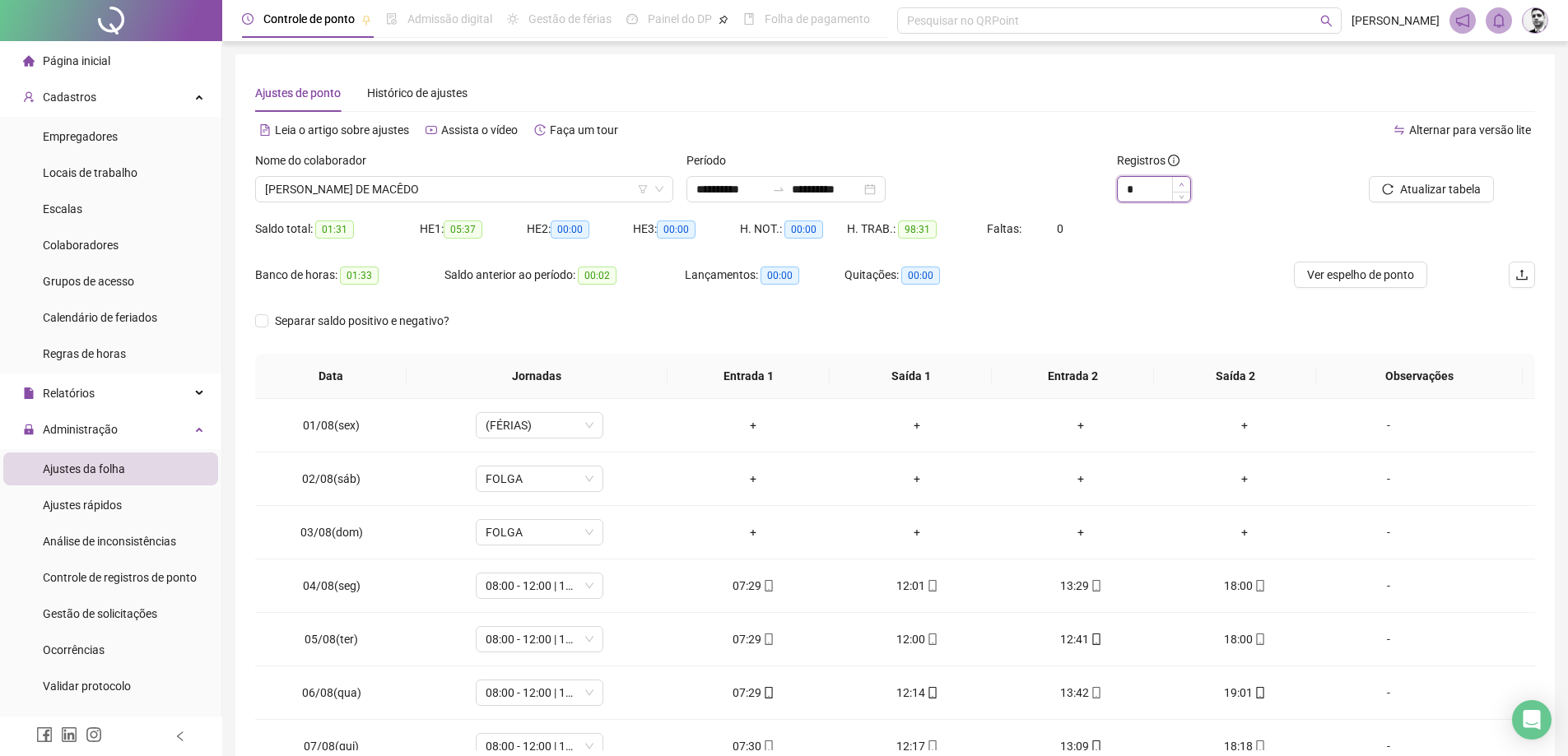
type input "*"
click at [1185, 180] on span "Increase Value" at bounding box center [1181, 184] width 18 height 15
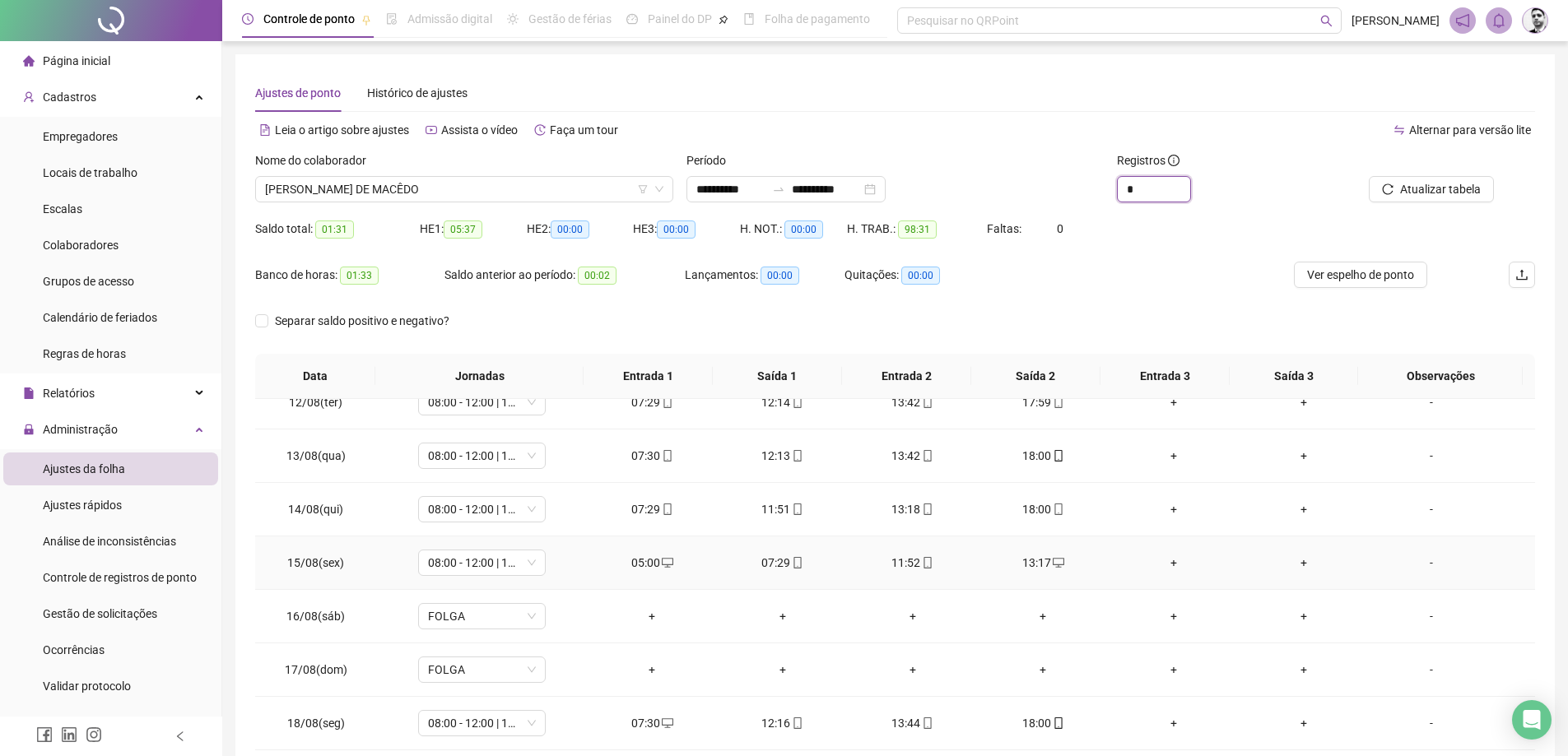
scroll to position [85, 0]
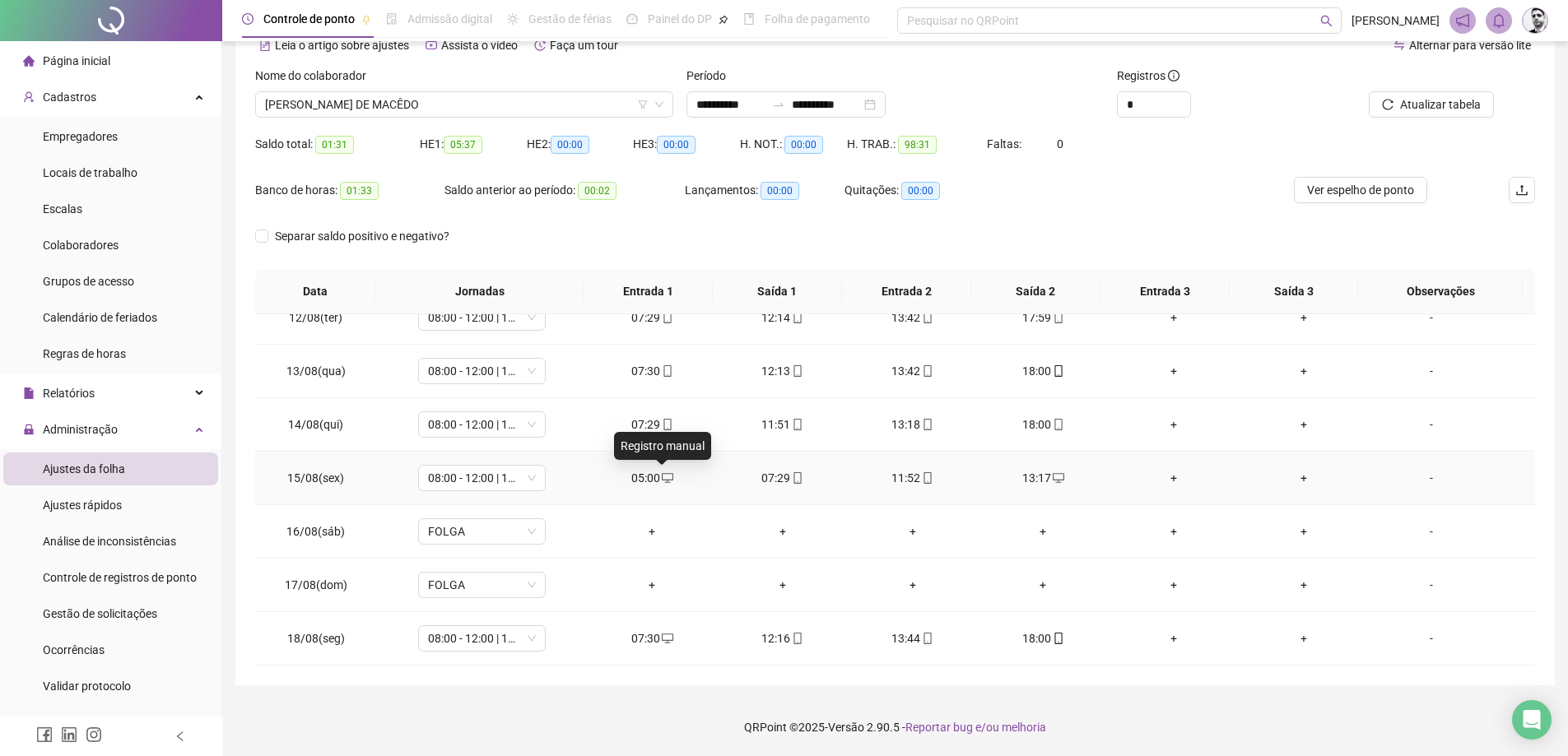
click at [663, 483] on icon "desktop" at bounding box center [667, 478] width 11 height 11
type input "**********"
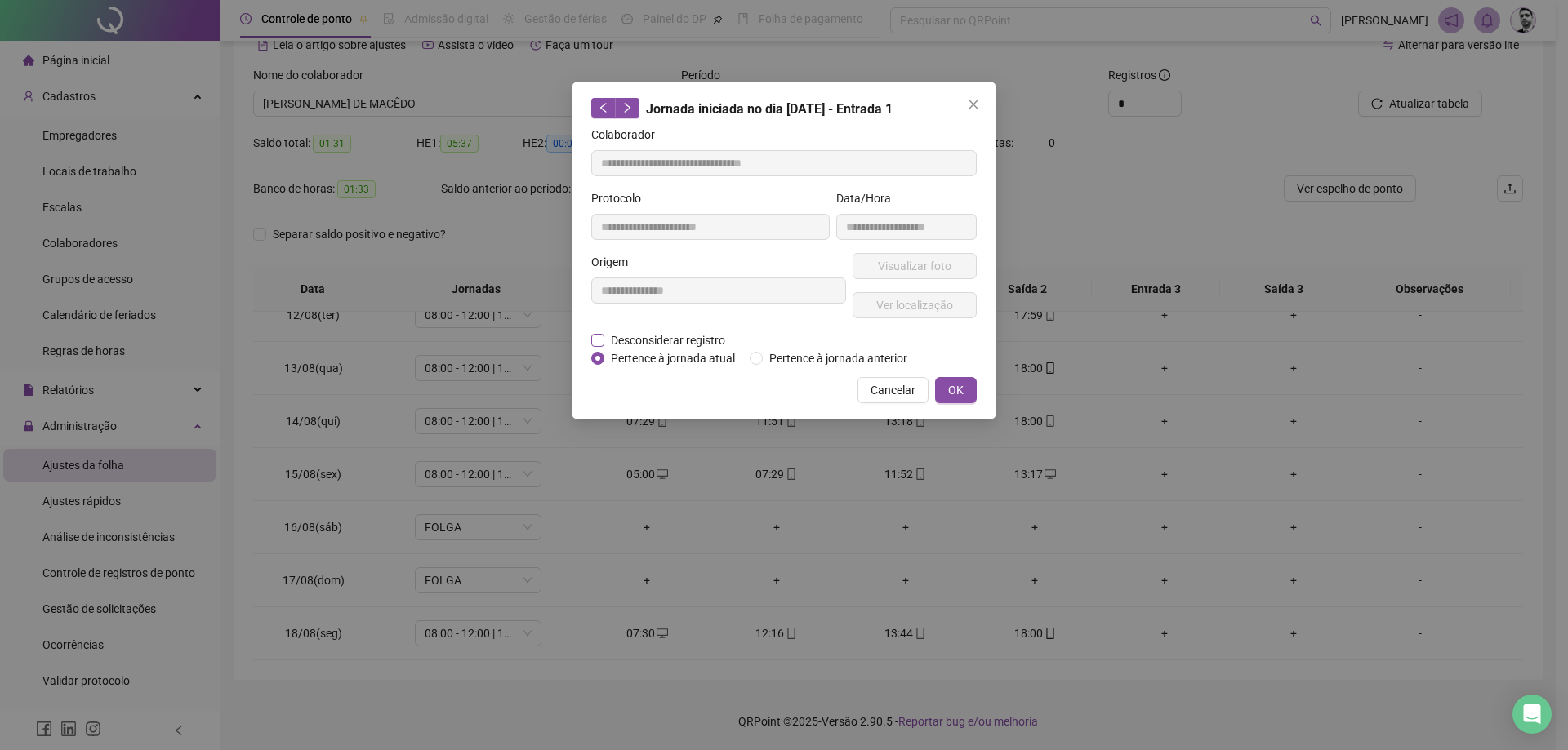
click at [608, 335] on span "Desconsiderar registro" at bounding box center [667, 340] width 127 height 18
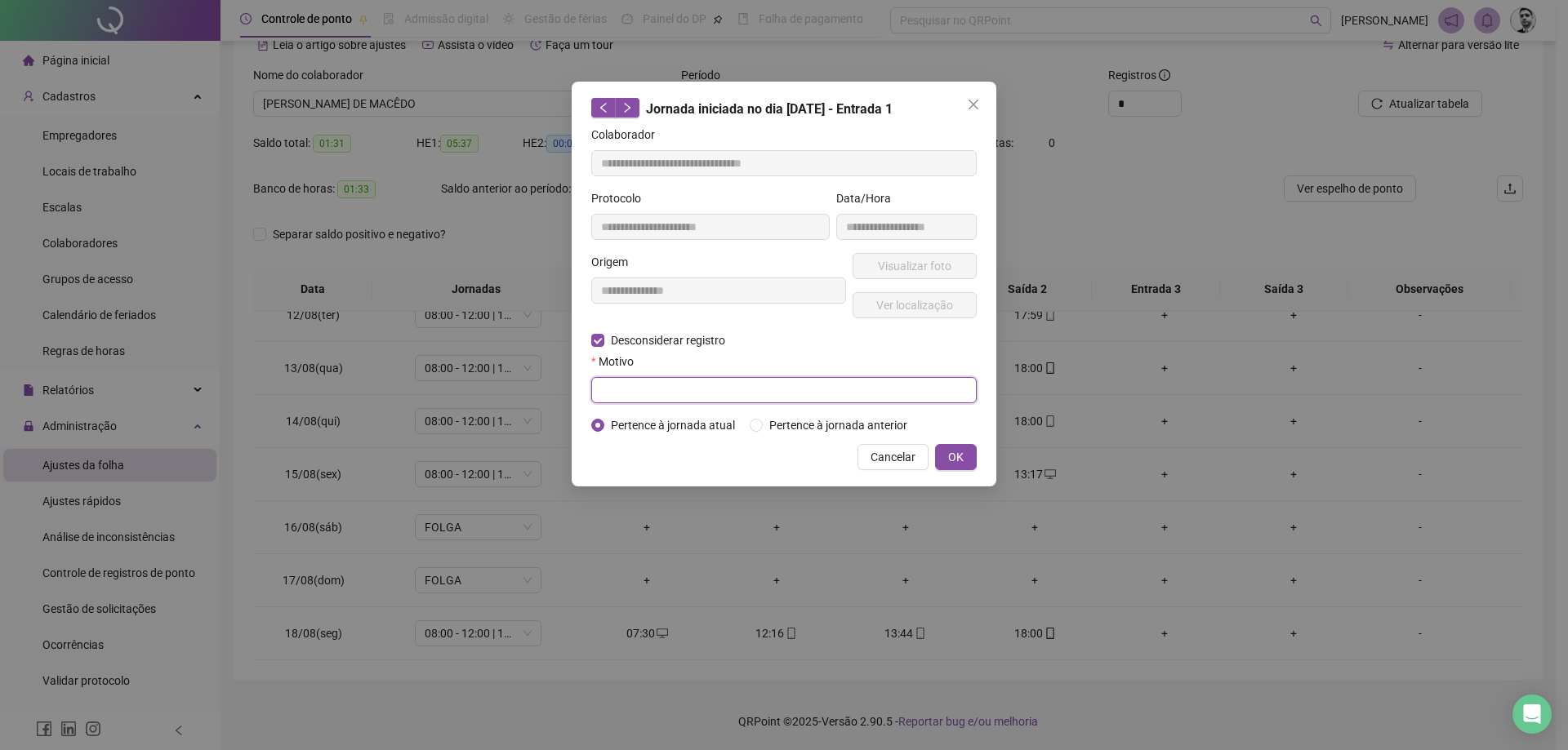
click at [618, 393] on input "text" at bounding box center [784, 390] width 385 height 26
type input "**********"
click at [951, 457] on span "OK" at bounding box center [955, 457] width 15 height 18
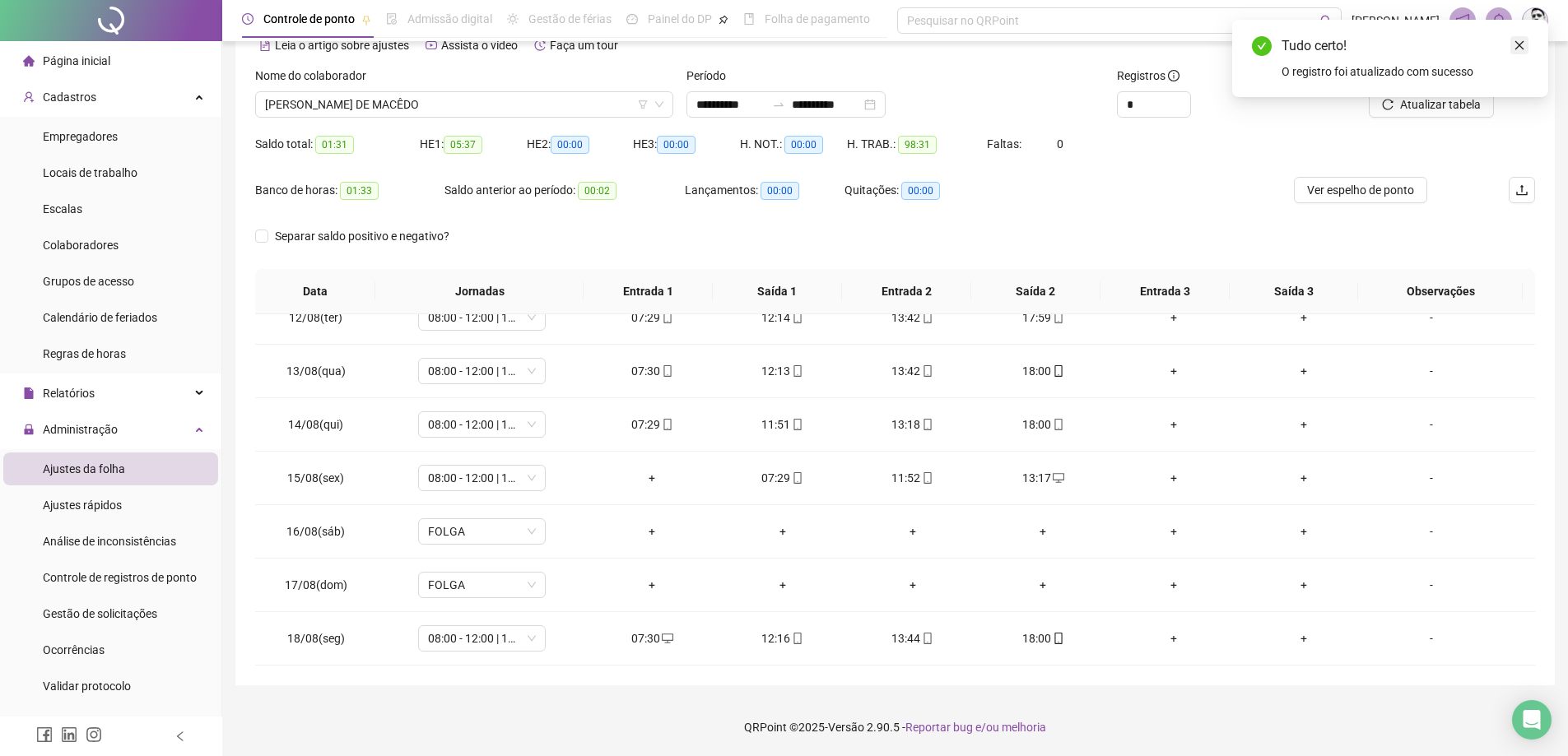
drag, startPoint x: 1520, startPoint y: 43, endPoint x: 1499, endPoint y: 76, distance: 39.1
click at [1521, 43] on icon "close" at bounding box center [1519, 45] width 11 height 11
click at [1452, 107] on span "Atualizar tabela" at bounding box center [1441, 104] width 81 height 18
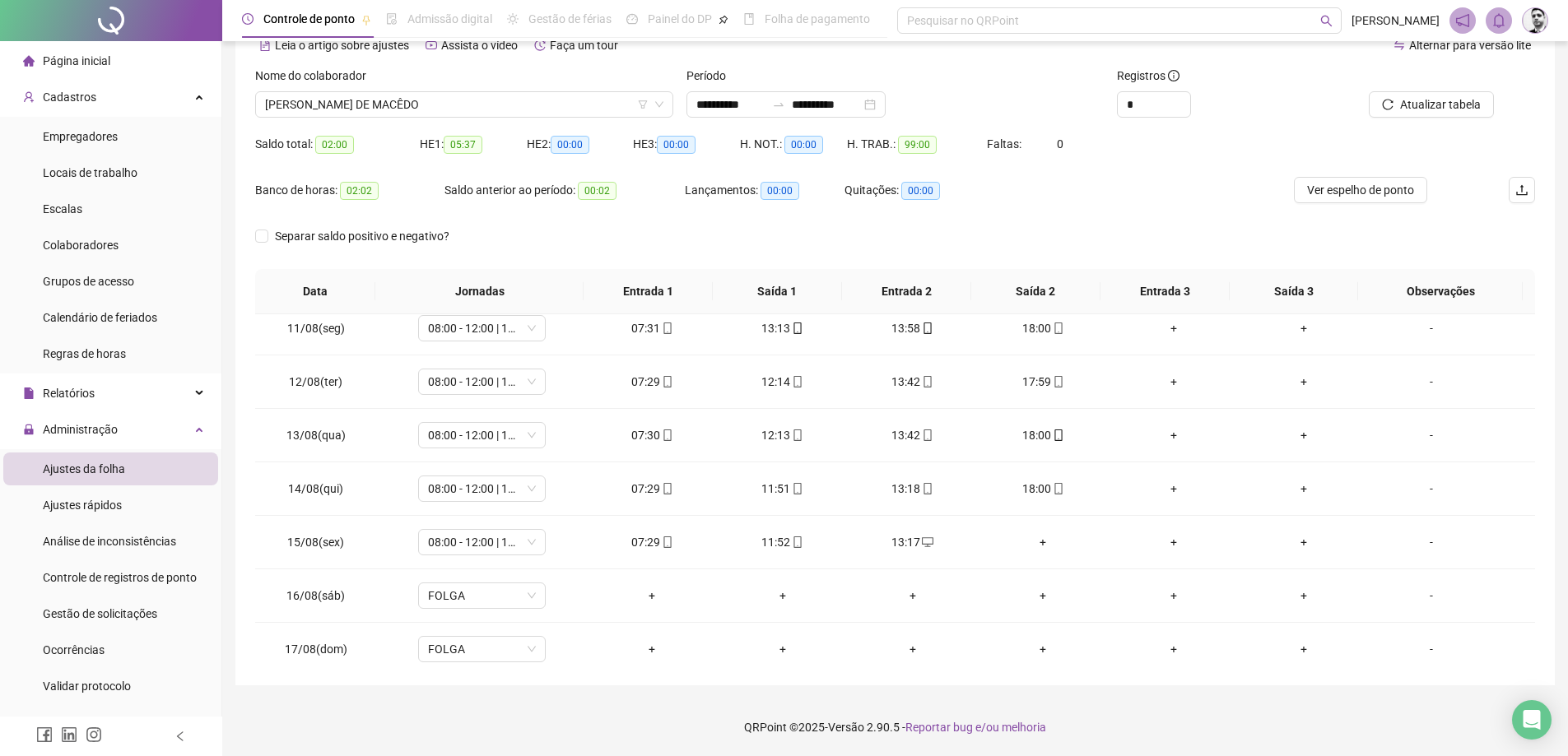
scroll to position [612, 0]
